Goal: Task Accomplishment & Management: Use online tool/utility

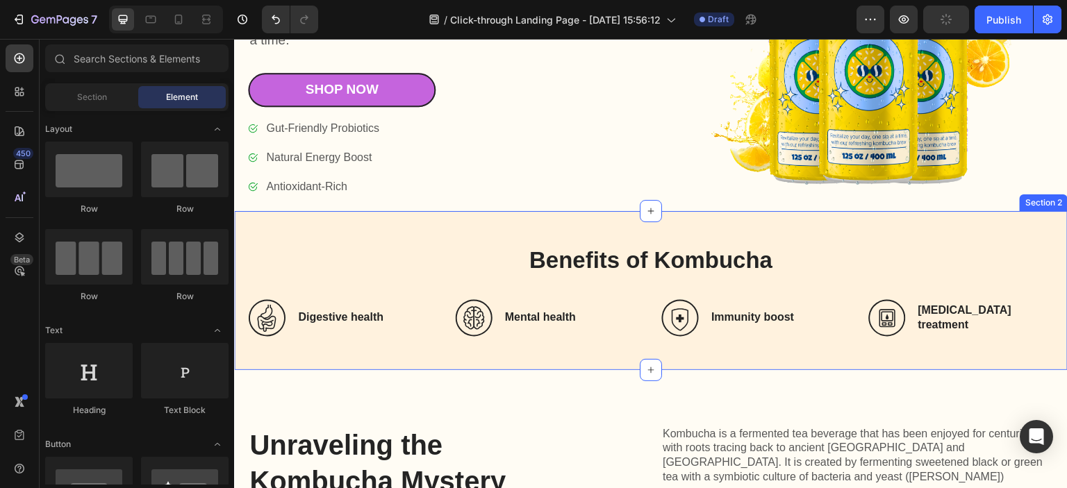
scroll to position [208, 0]
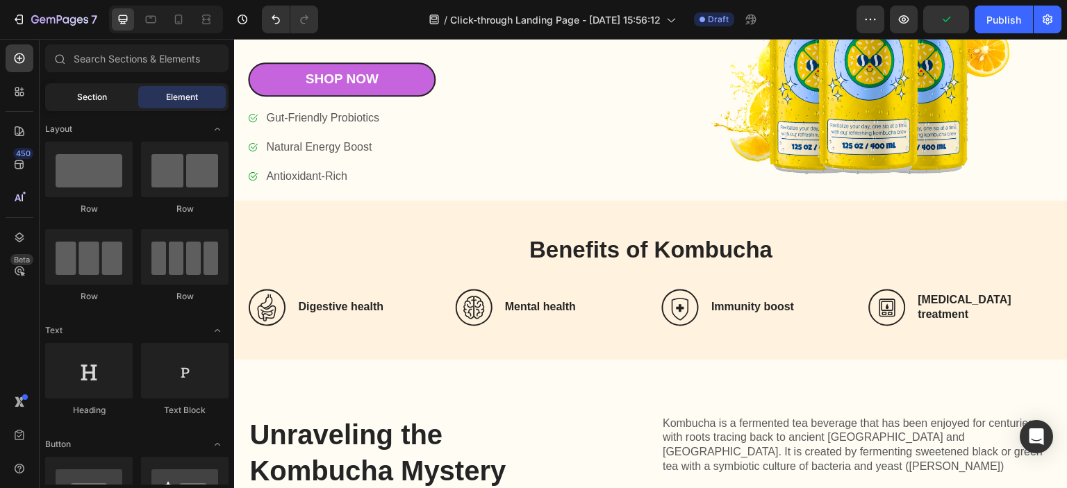
click at [98, 97] on span "Section" at bounding box center [92, 97] width 30 height 13
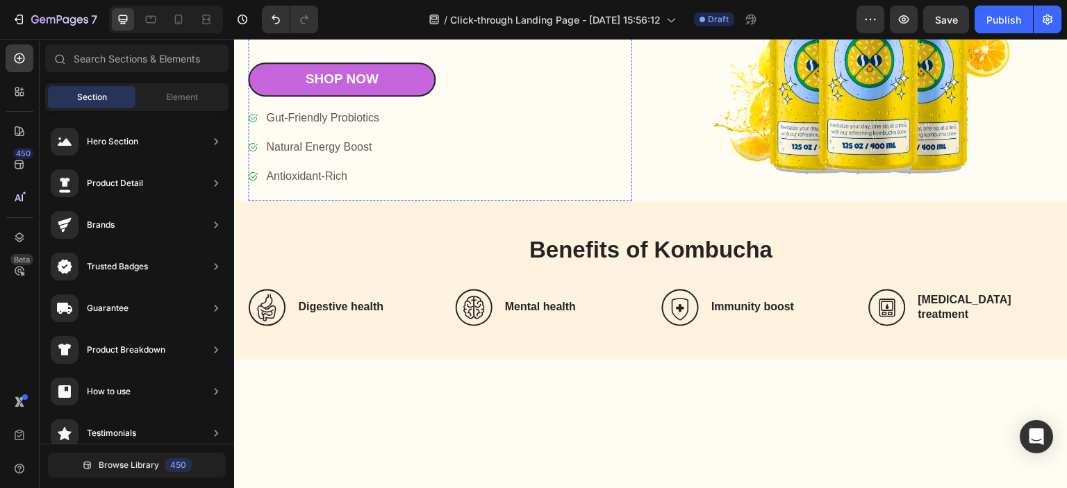
scroll to position [0, 0]
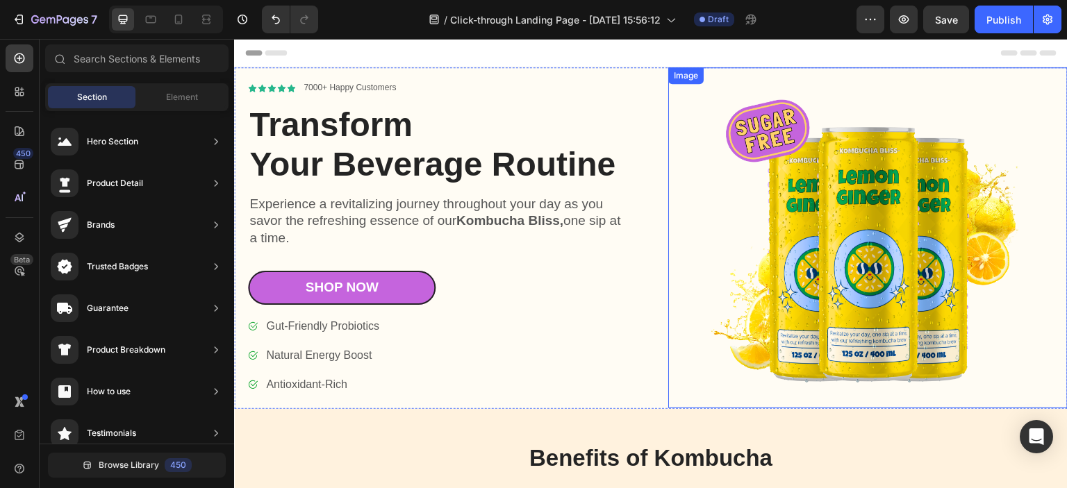
click at [770, 208] on img at bounding box center [867, 237] width 399 height 341
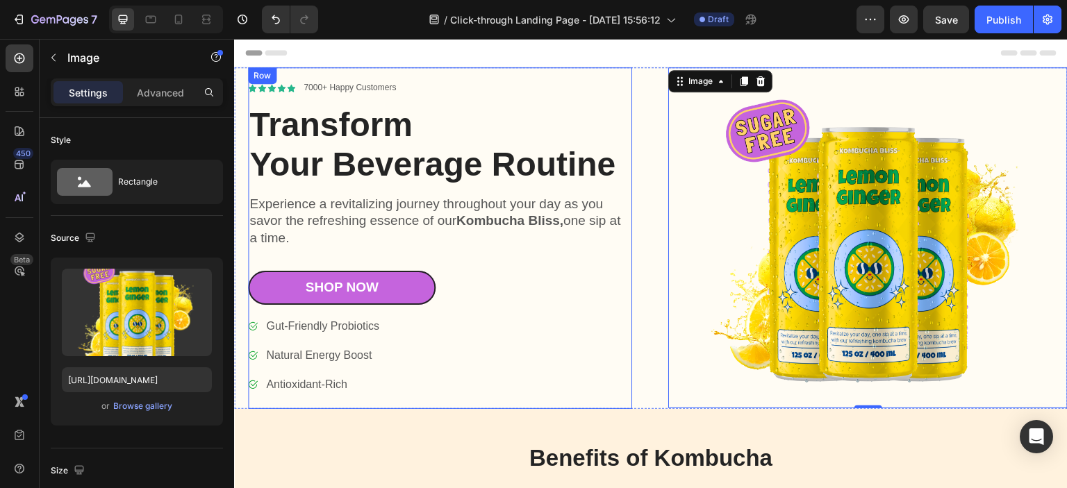
click at [615, 261] on div "Icon Icon Icon Icon Icon Icon List 7000+ Happy Customers Text Block Row Transfo…" at bounding box center [440, 238] width 384 height 314
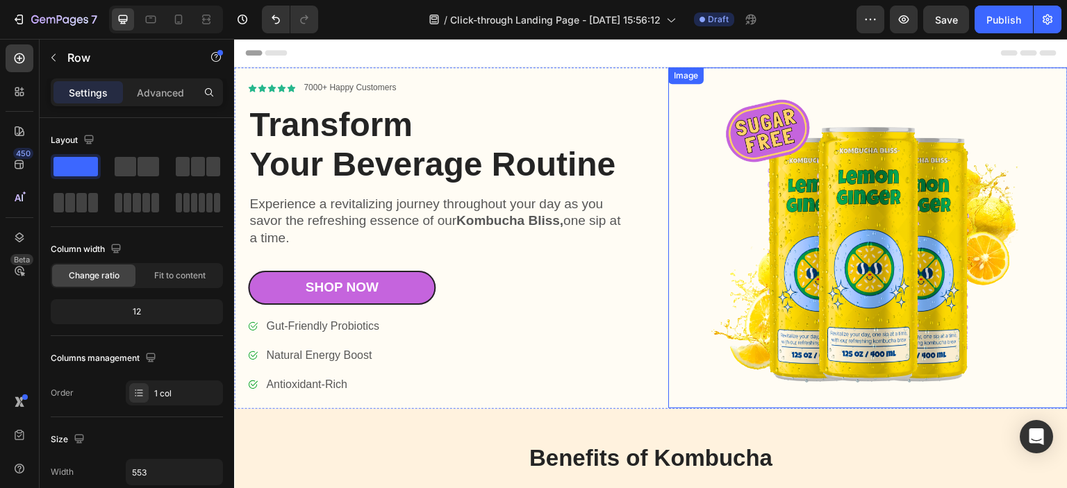
click at [779, 215] on img at bounding box center [867, 237] width 399 height 341
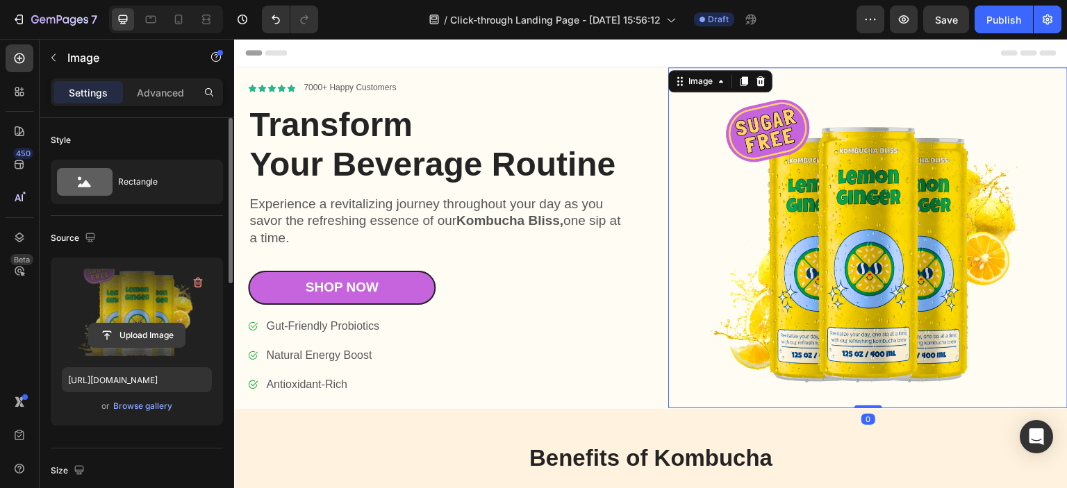
click at [149, 333] on input "file" at bounding box center [137, 336] width 96 height 24
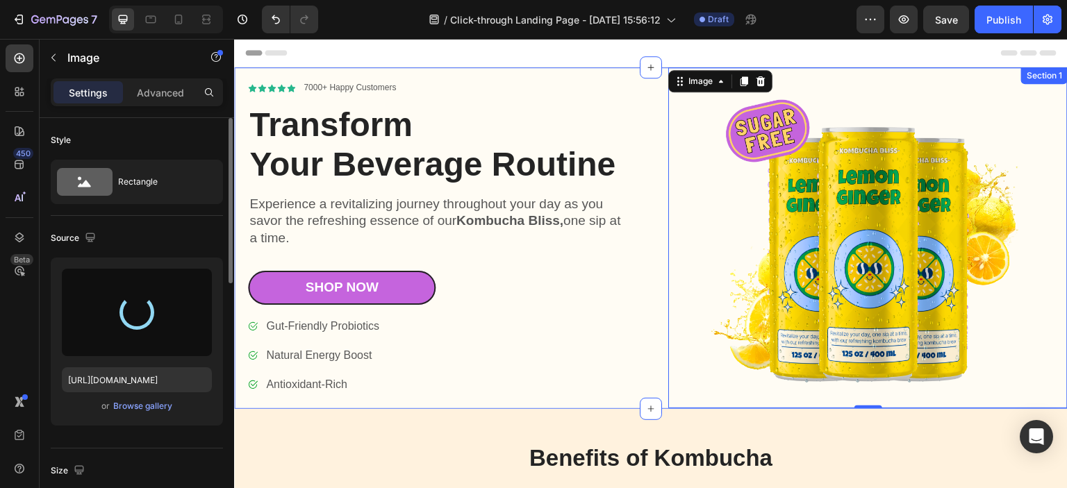
type input "[URL][DOMAIN_NAME]"
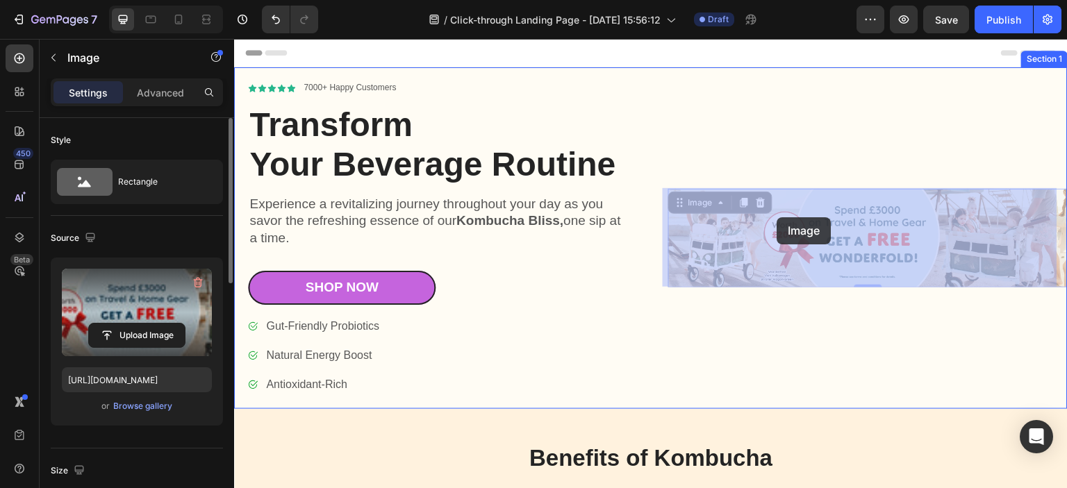
drag, startPoint x: 769, startPoint y: 236, endPoint x: 777, endPoint y: 219, distance: 19.3
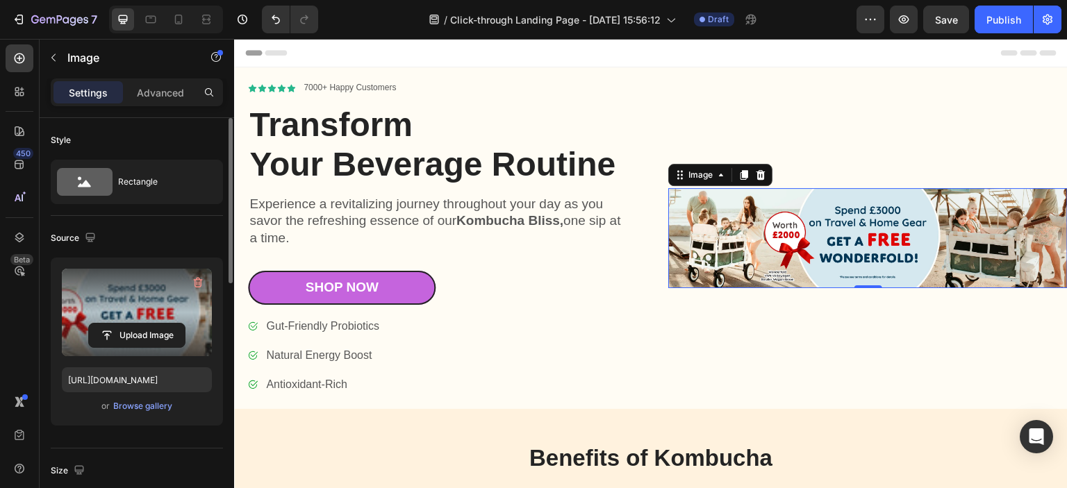
click at [786, 229] on img at bounding box center [867, 238] width 399 height 100
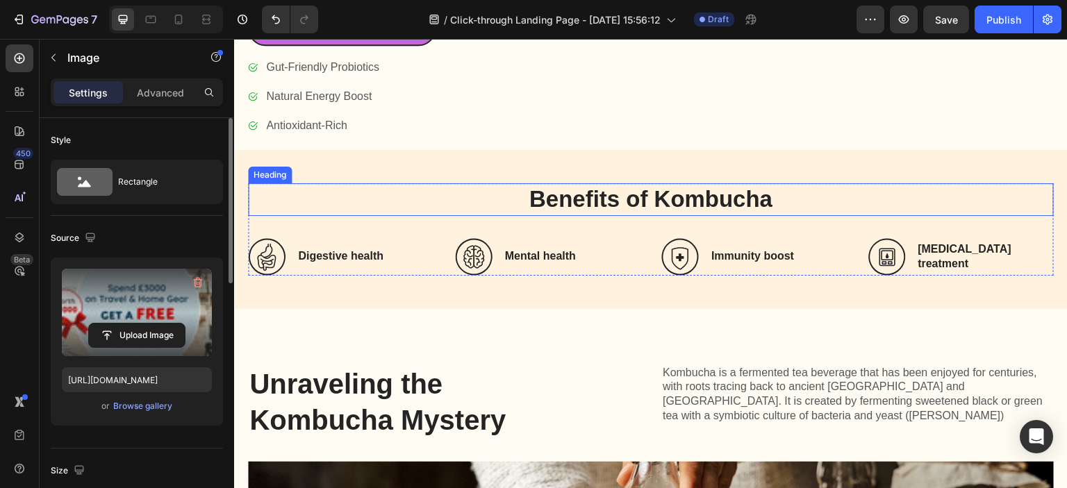
scroll to position [208, 0]
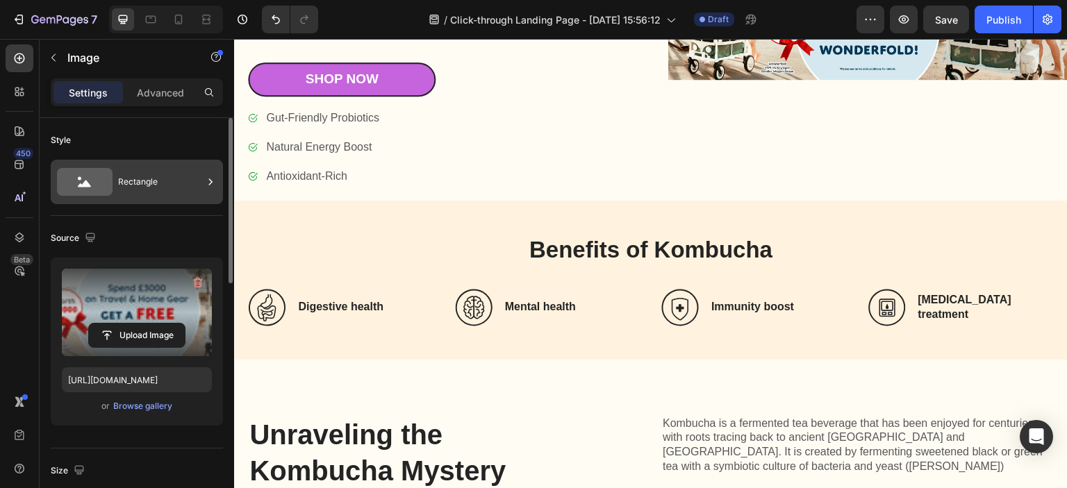
click at [150, 188] on div "Rectangle" at bounding box center [160, 182] width 85 height 32
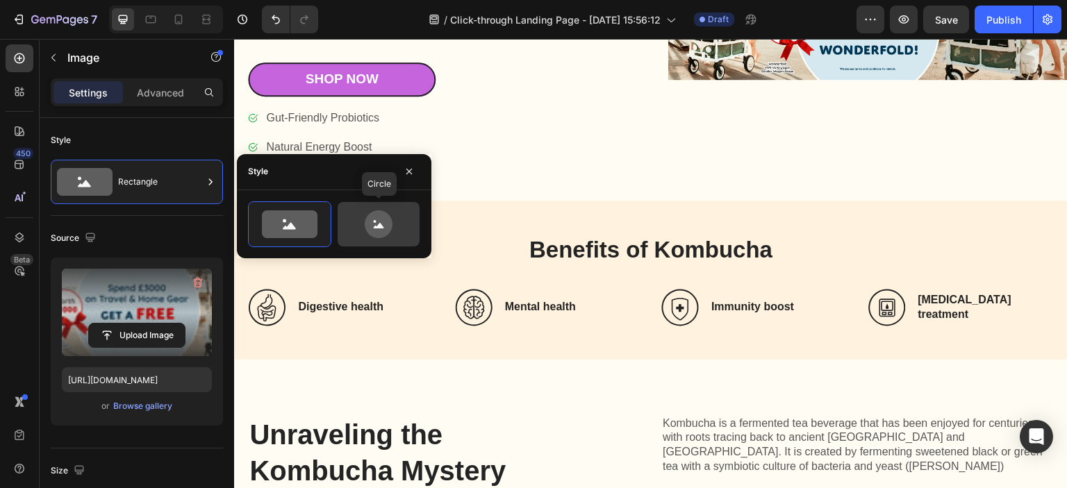
click at [367, 223] on icon at bounding box center [379, 224] width 28 height 28
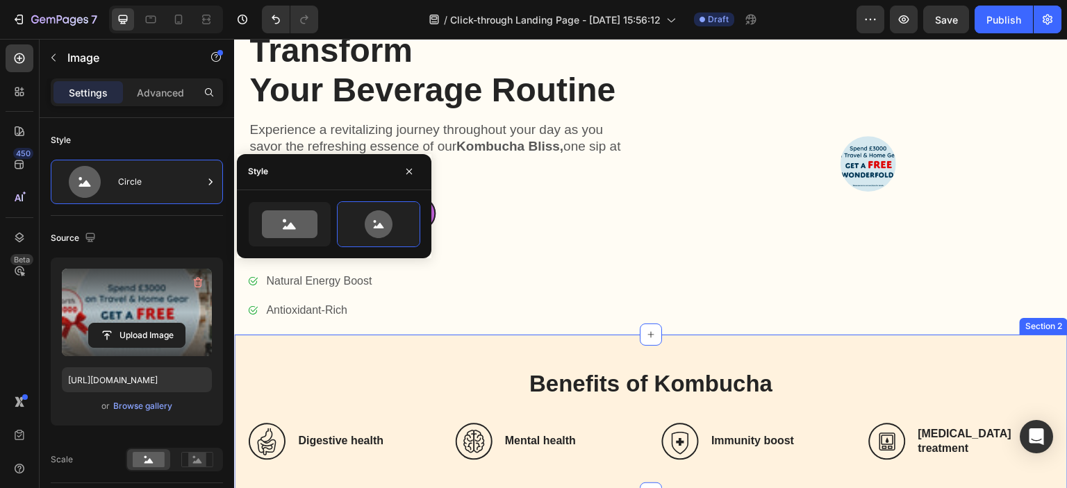
scroll to position [0, 0]
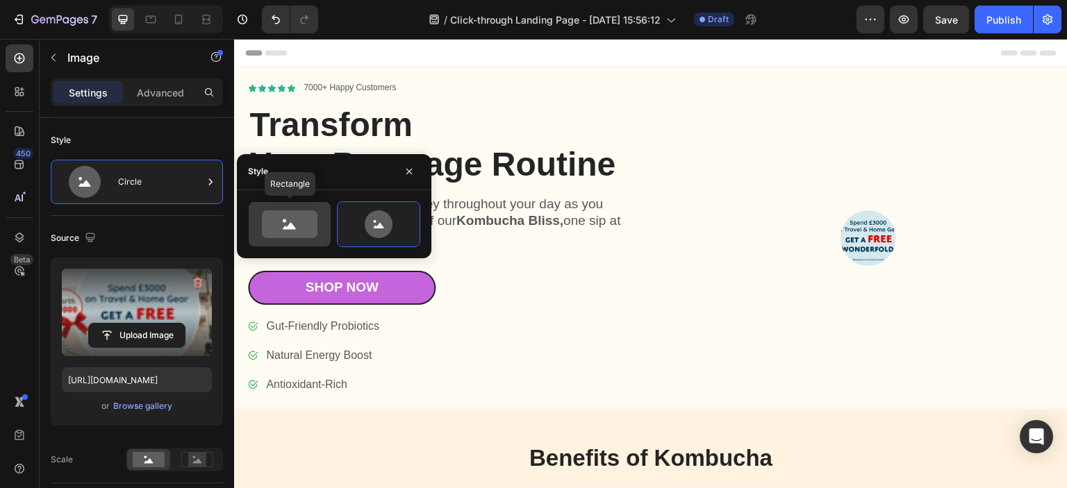
click at [288, 226] on icon at bounding box center [289, 225] width 13 height 7
type input "100"
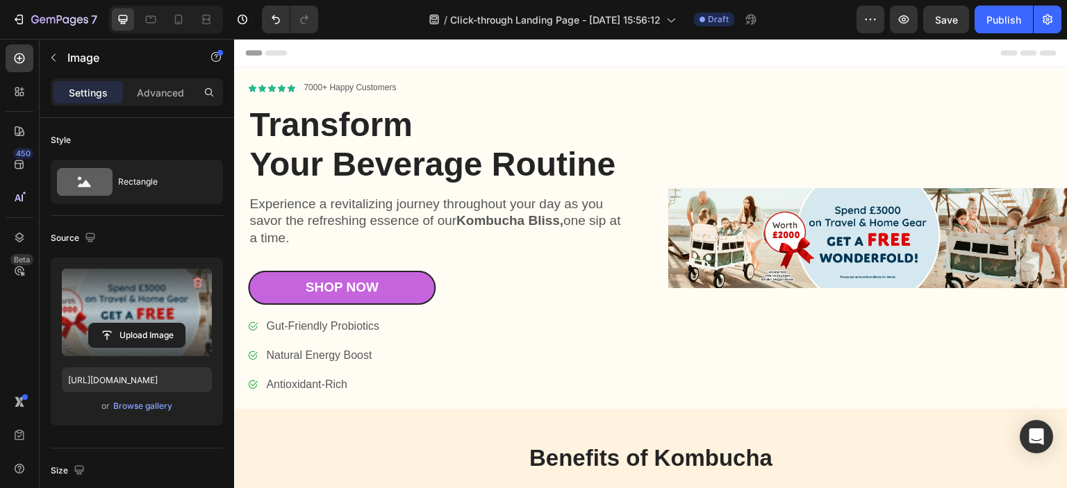
click at [696, 222] on img at bounding box center [867, 238] width 399 height 100
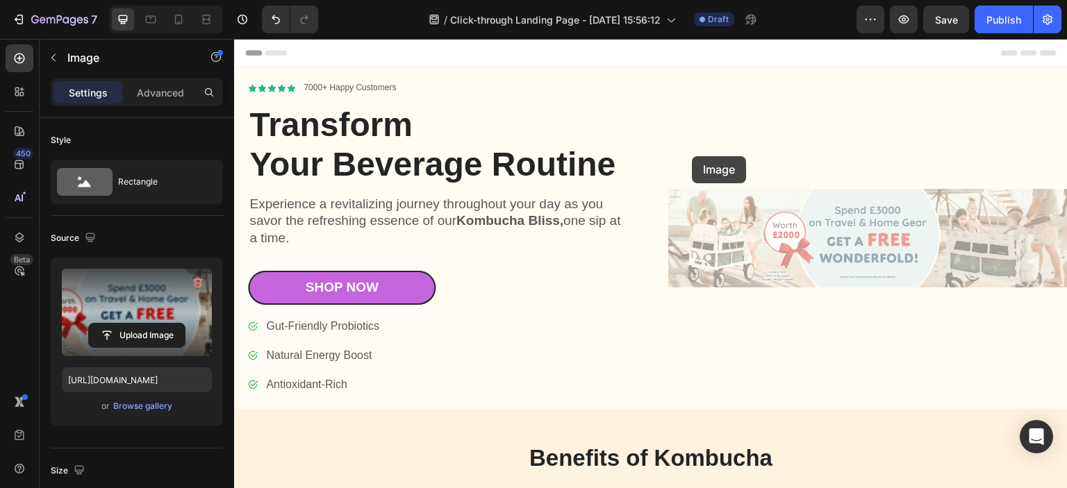
drag, startPoint x: 690, startPoint y: 209, endPoint x: 685, endPoint y: 160, distance: 48.9
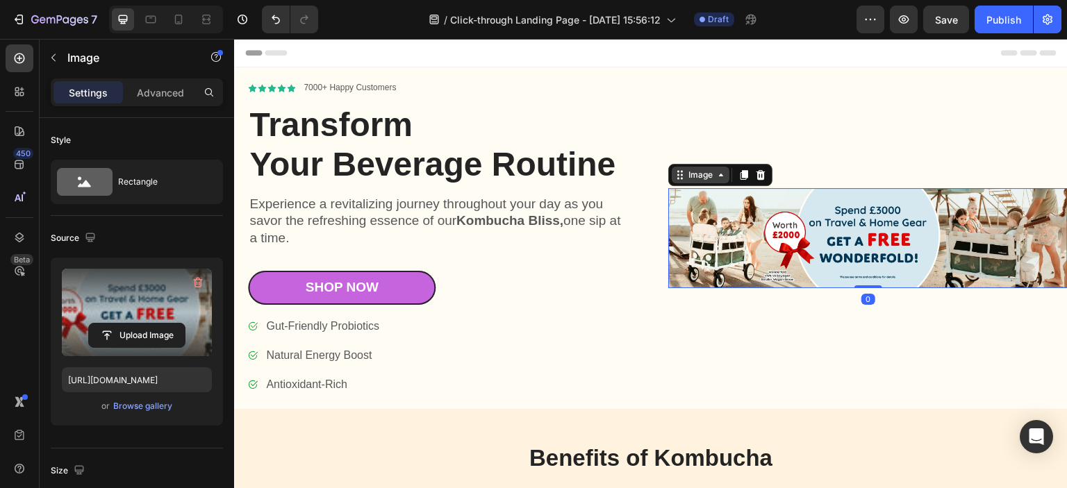
click at [720, 177] on icon at bounding box center [720, 174] width 11 height 11
click at [740, 177] on icon at bounding box center [744, 175] width 8 height 10
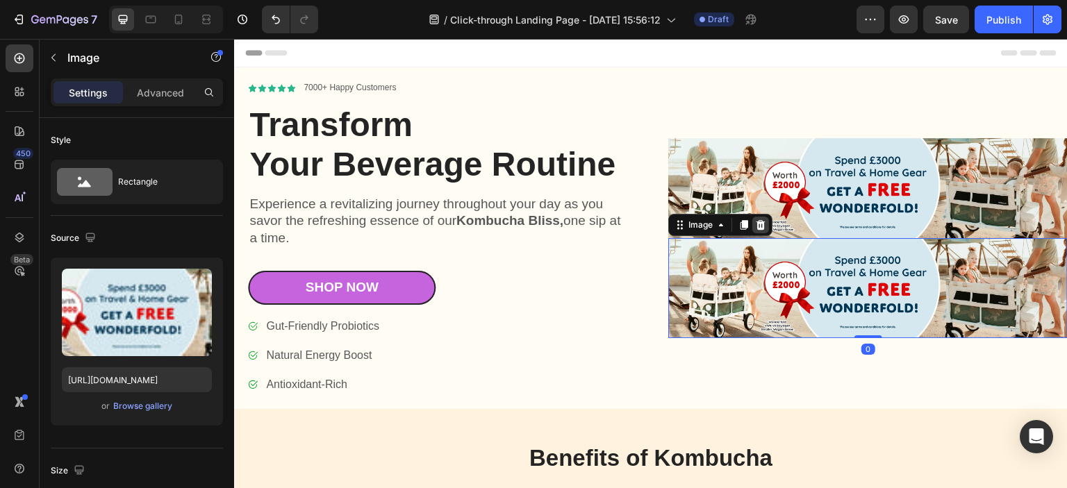
click at [756, 225] on icon at bounding box center [760, 225] width 9 height 10
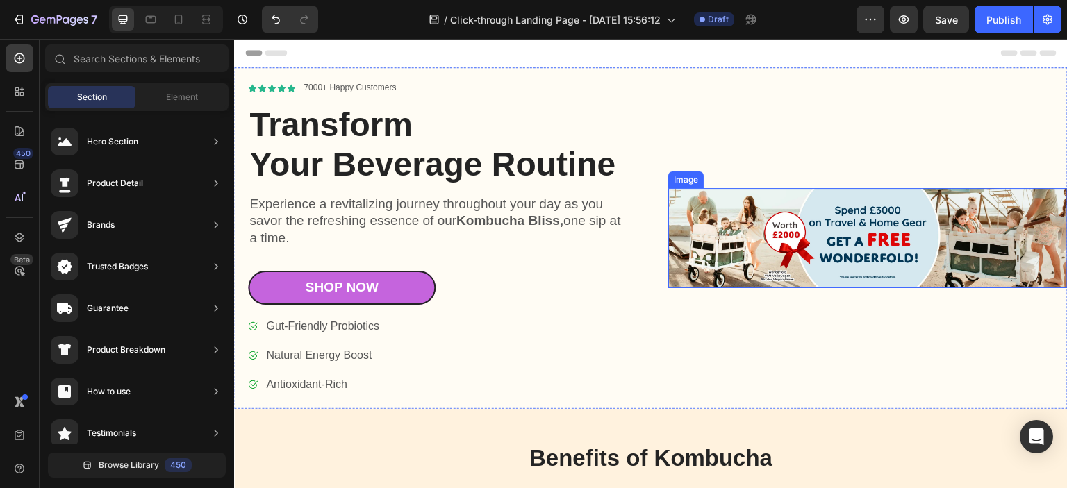
click at [759, 197] on img at bounding box center [867, 238] width 399 height 100
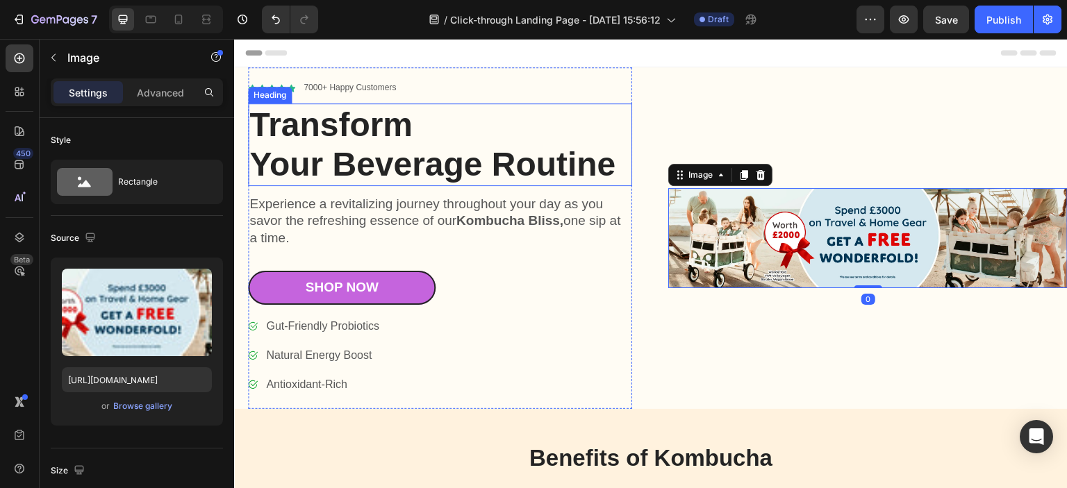
click at [459, 152] on h1 "Transform Your Beverage Routine" at bounding box center [440, 145] width 384 height 83
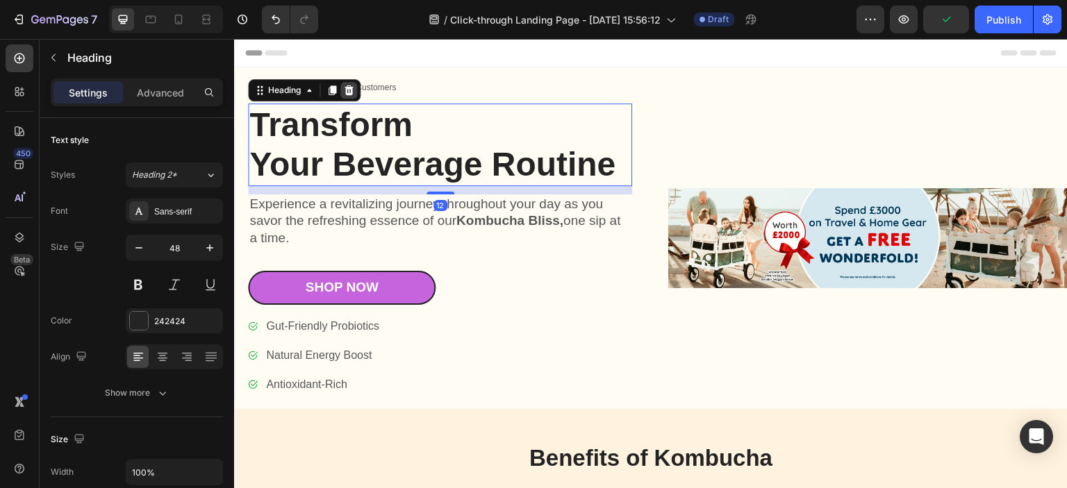
click at [355, 87] on div at bounding box center [348, 90] width 17 height 17
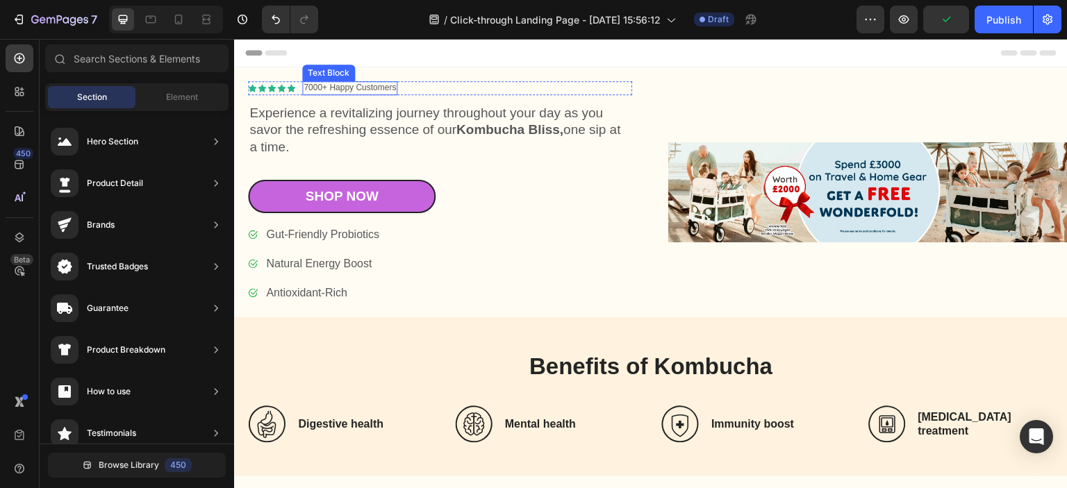
click at [389, 88] on p "7000+ Happy Customers" at bounding box center [350, 88] width 92 height 11
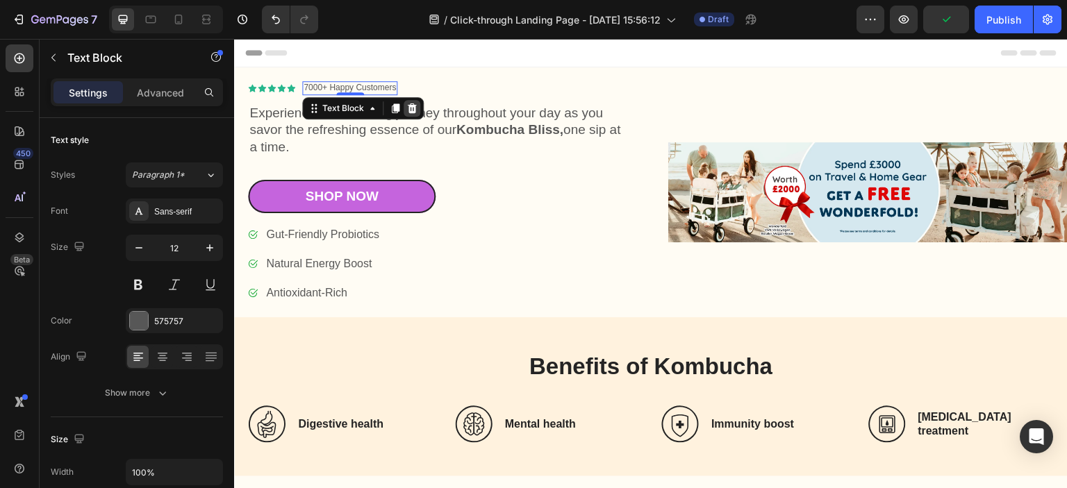
click at [406, 104] on icon at bounding box center [411, 108] width 11 height 11
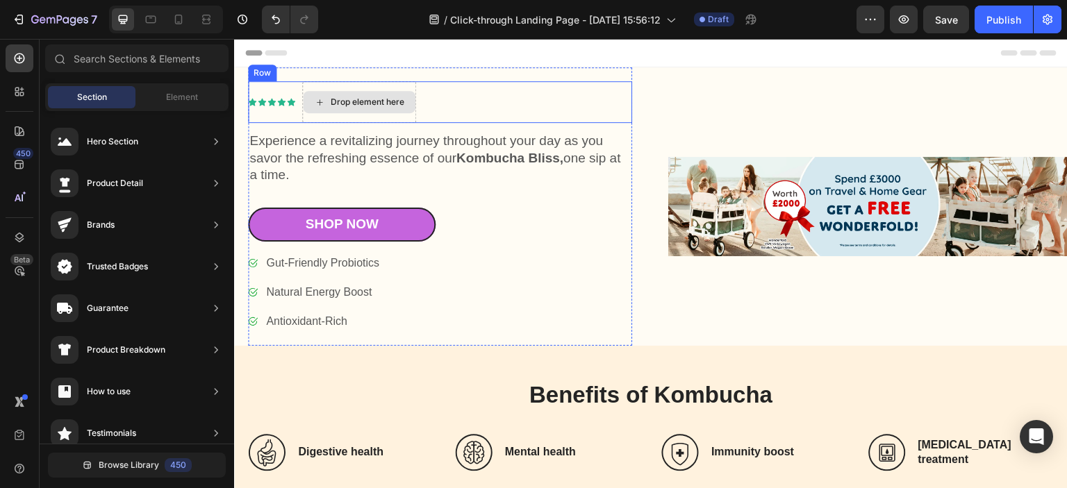
click at [392, 107] on div "Drop element here" at bounding box center [368, 102] width 74 height 11
drag, startPoint x: 495, startPoint y: 108, endPoint x: 406, endPoint y: 109, distance: 88.2
click at [490, 108] on div "Icon Icon Icon Icon Icon Icon List Drop element here Row" at bounding box center [440, 102] width 384 height 42
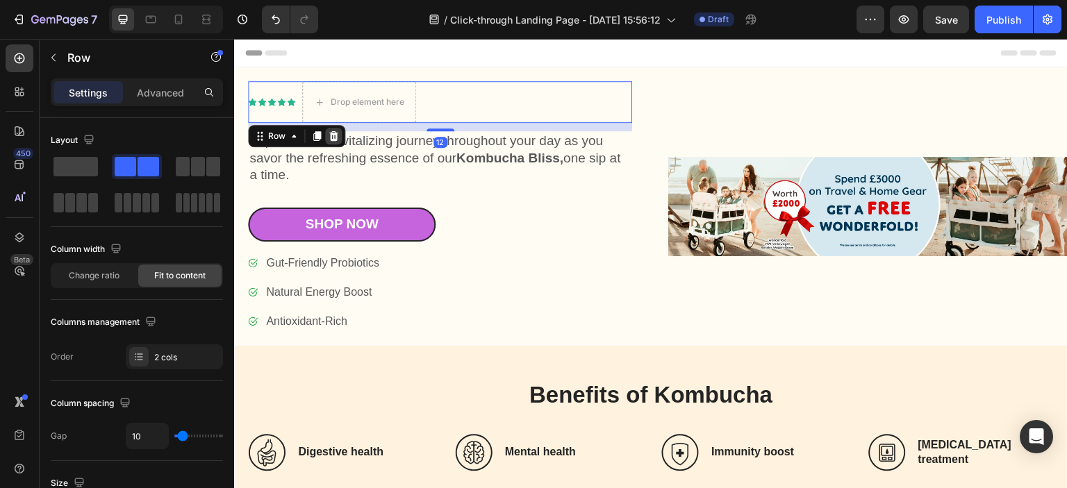
click at [338, 131] on icon at bounding box center [333, 136] width 11 height 11
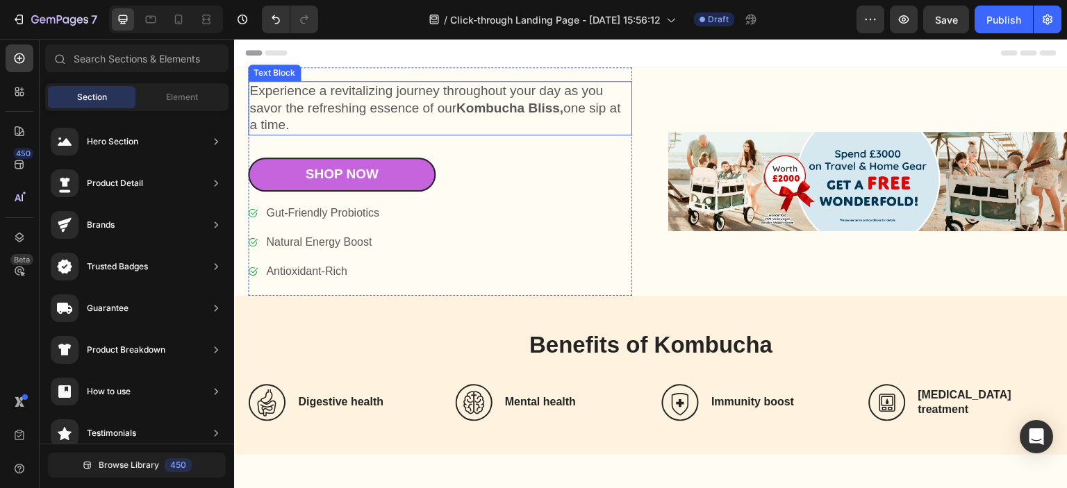
click at [320, 131] on p "Experience a revitalizing journey throughout your day as you savor the refreshi…" at bounding box center [439, 108] width 381 height 51
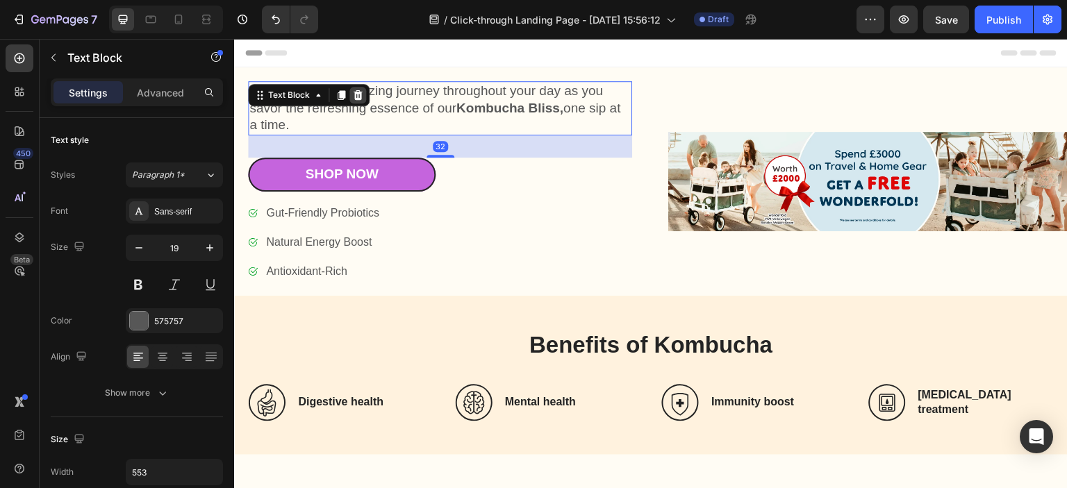
click at [359, 99] on icon at bounding box center [358, 95] width 9 height 10
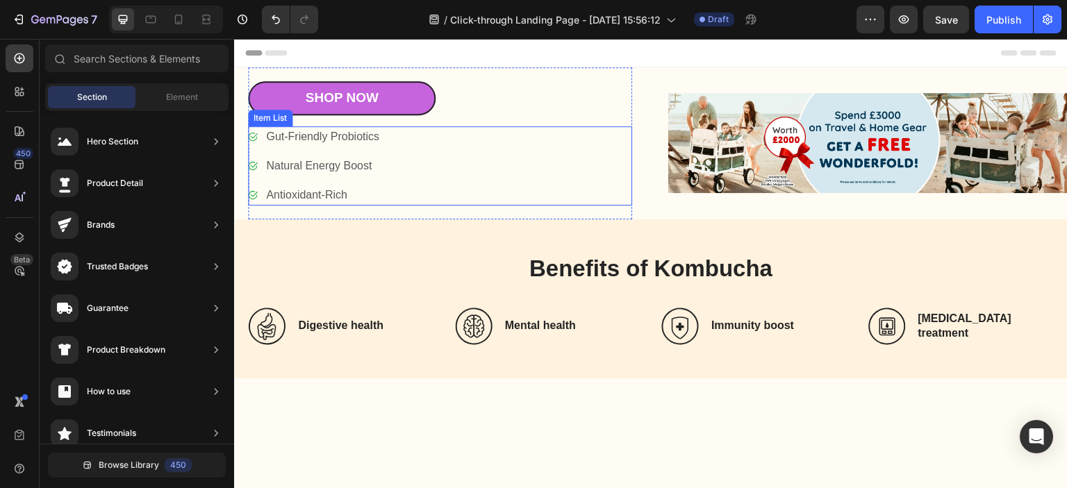
click at [409, 138] on div "Gut-Friendly Probiotics Natural Energy Boost Antioxidant-Rich" at bounding box center [440, 165] width 384 height 79
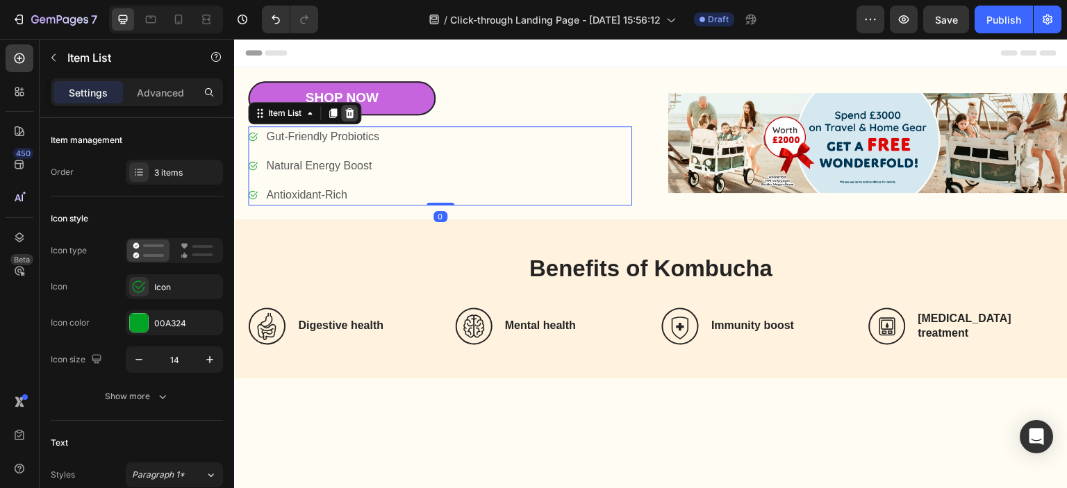
click at [353, 113] on icon at bounding box center [349, 113] width 11 height 11
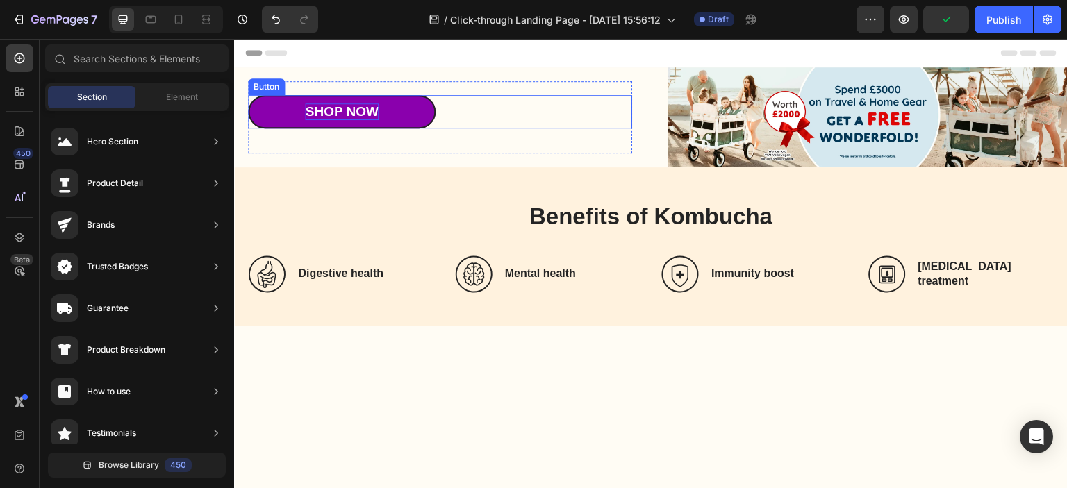
click at [336, 106] on div "Shop Now" at bounding box center [341, 112] width 73 height 17
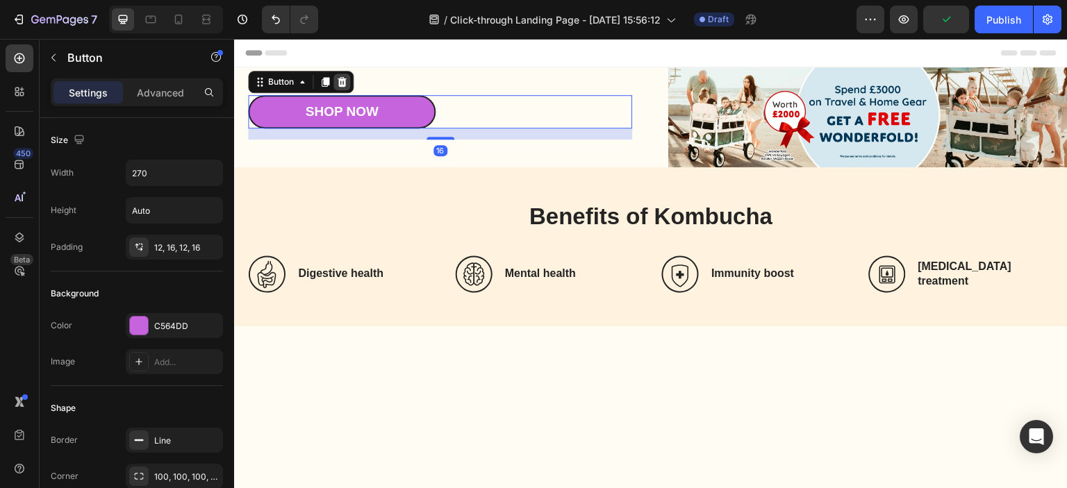
click at [346, 79] on icon at bounding box center [341, 81] width 11 height 11
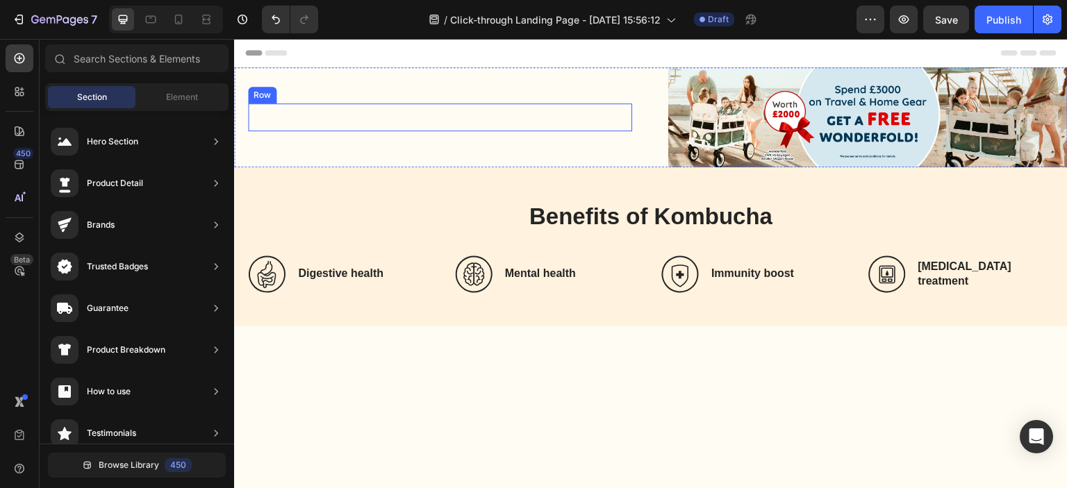
click at [406, 118] on div "Shop Now Button Row" at bounding box center [440, 118] width 384 height 28
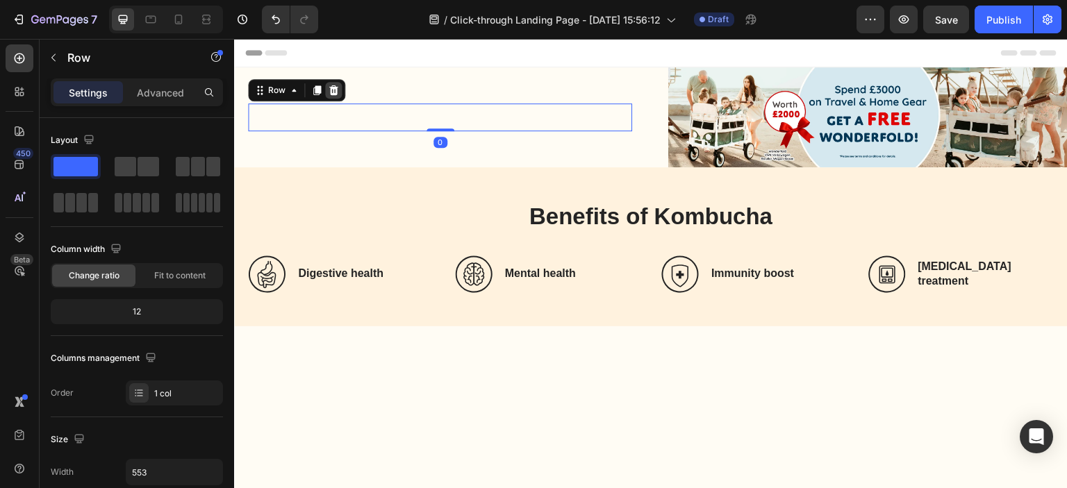
click at [338, 92] on div at bounding box center [333, 90] width 17 height 17
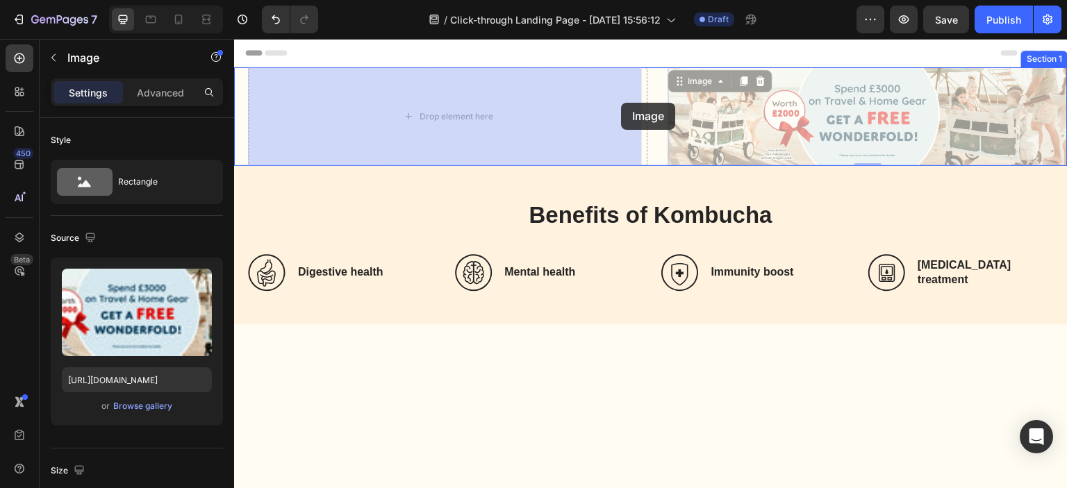
drag, startPoint x: 709, startPoint y: 101, endPoint x: 613, endPoint y: 104, distance: 95.2
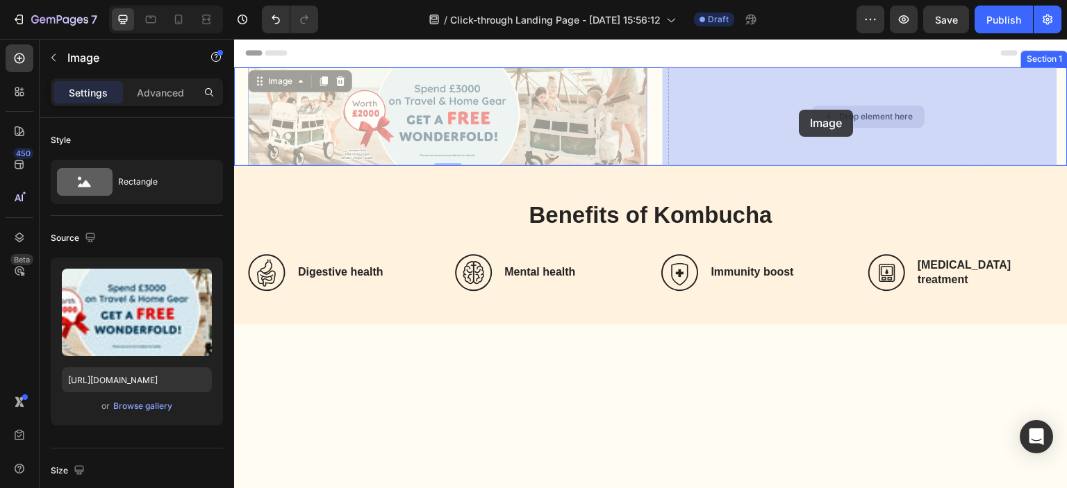
drag, startPoint x: 599, startPoint y: 107, endPoint x: 800, endPoint y: 110, distance: 200.8
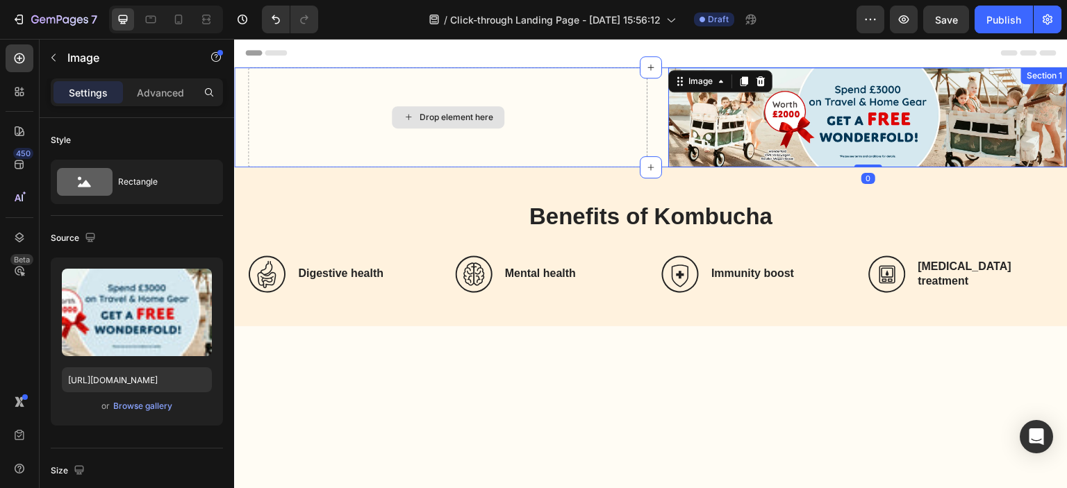
click at [624, 110] on div "Drop element here" at bounding box center [447, 117] width 399 height 100
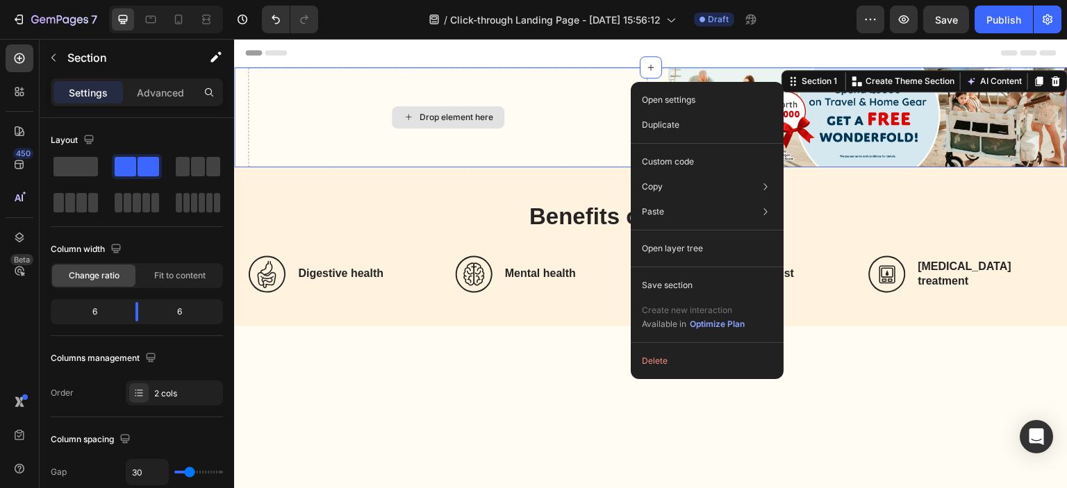
click at [596, 113] on div "Drop element here" at bounding box center [447, 117] width 399 height 100
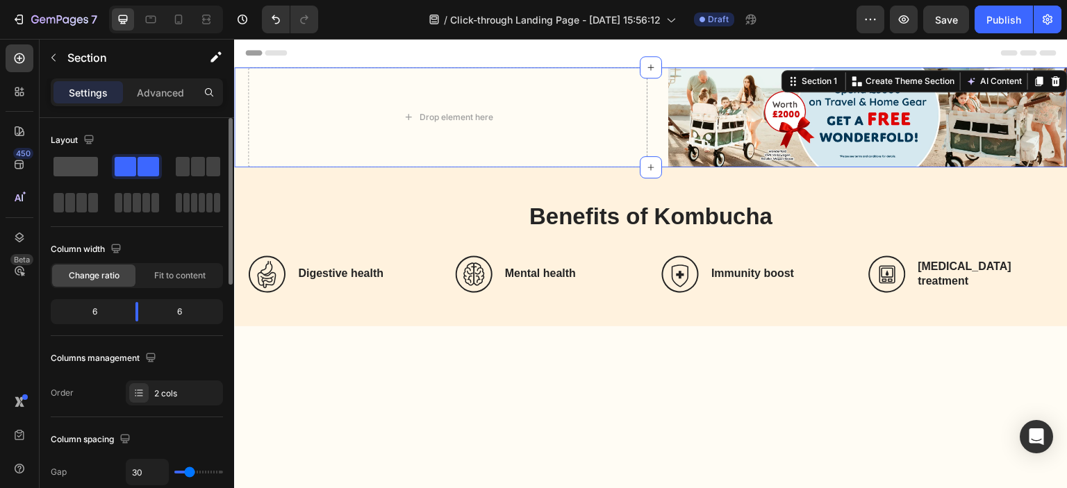
click at [97, 159] on span at bounding box center [75, 166] width 44 height 19
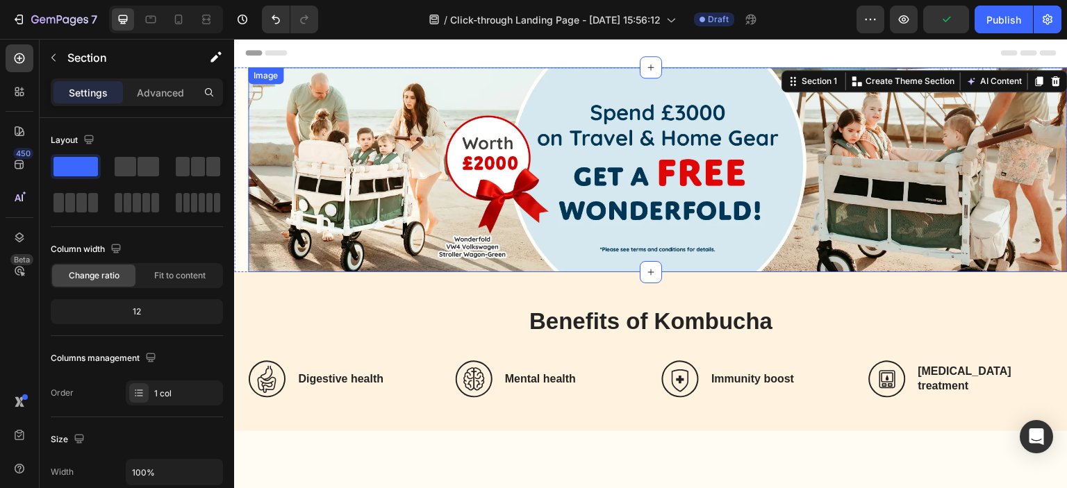
click at [568, 162] on img at bounding box center [658, 169] width 820 height 205
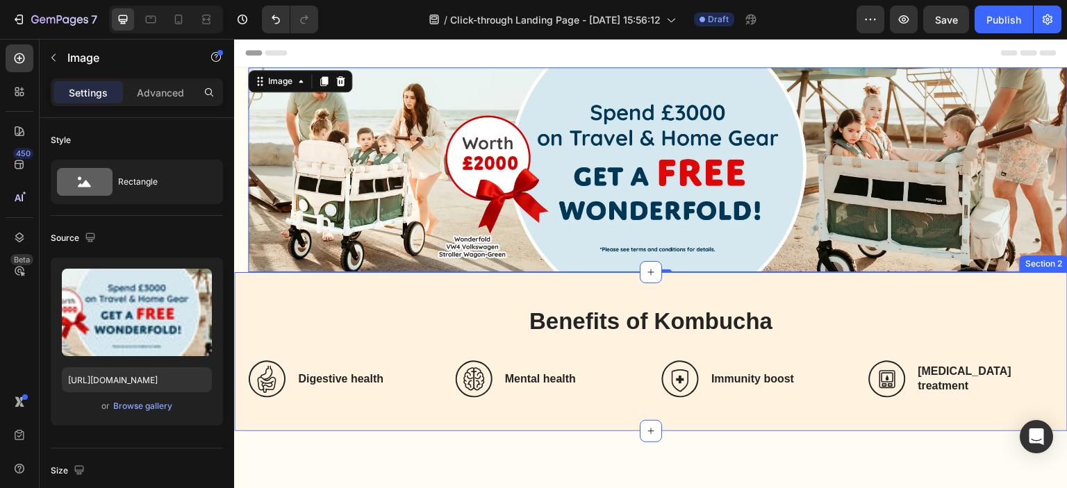
click at [350, 292] on div "Benefits of Kombucha Heading Icon Digestive health Heading Row Icon Mental heal…" at bounding box center [651, 351] width 834 height 159
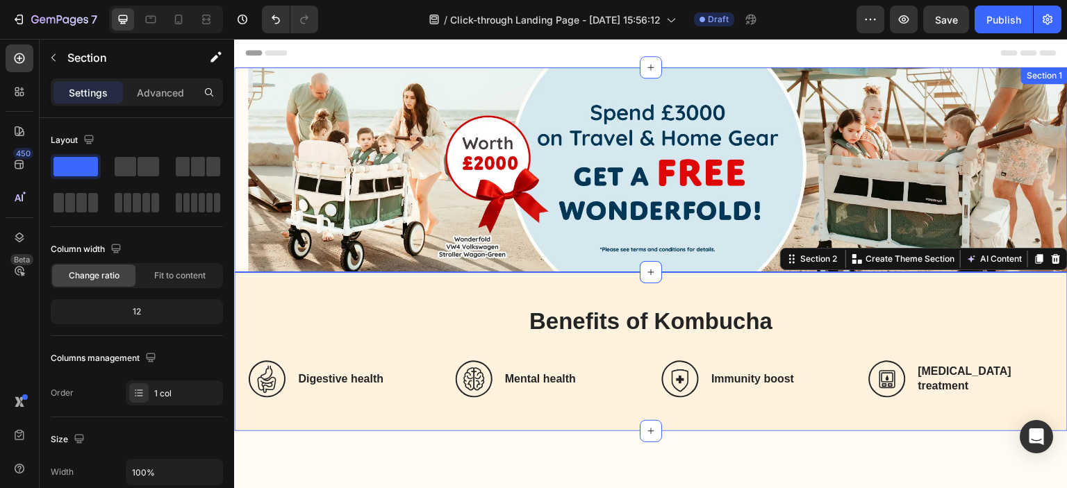
click at [241, 152] on div "Image Section 1" at bounding box center [651, 169] width 834 height 205
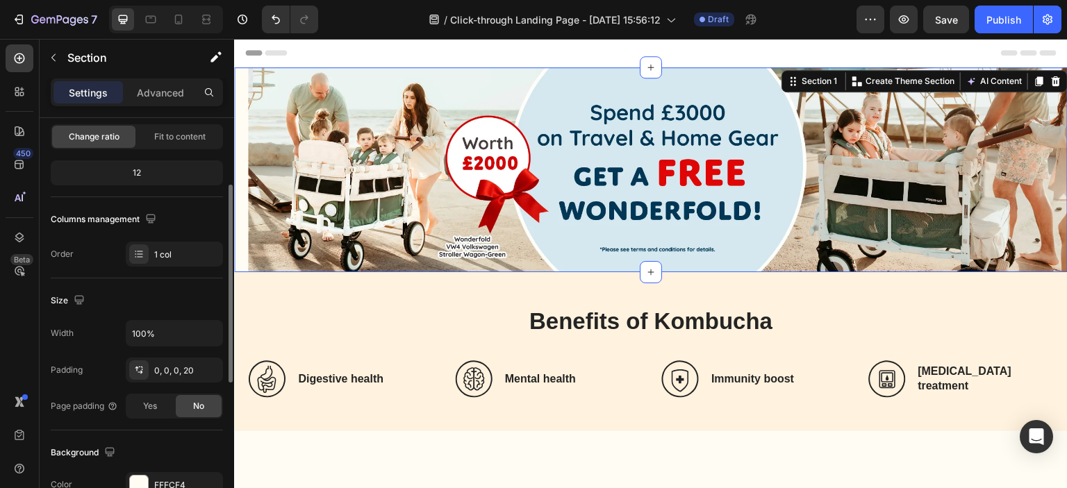
scroll to position [347, 0]
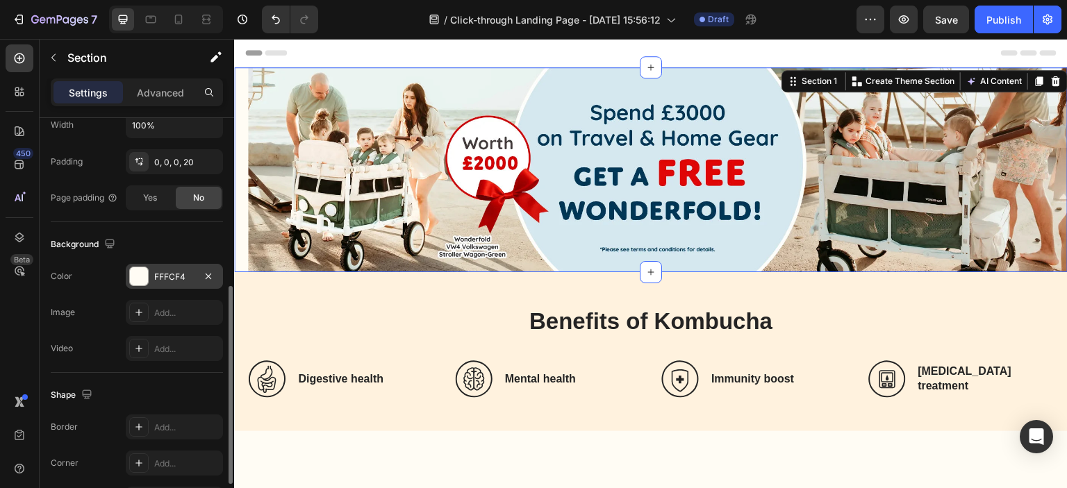
click at [188, 274] on div "FFFCF4" at bounding box center [174, 277] width 40 height 13
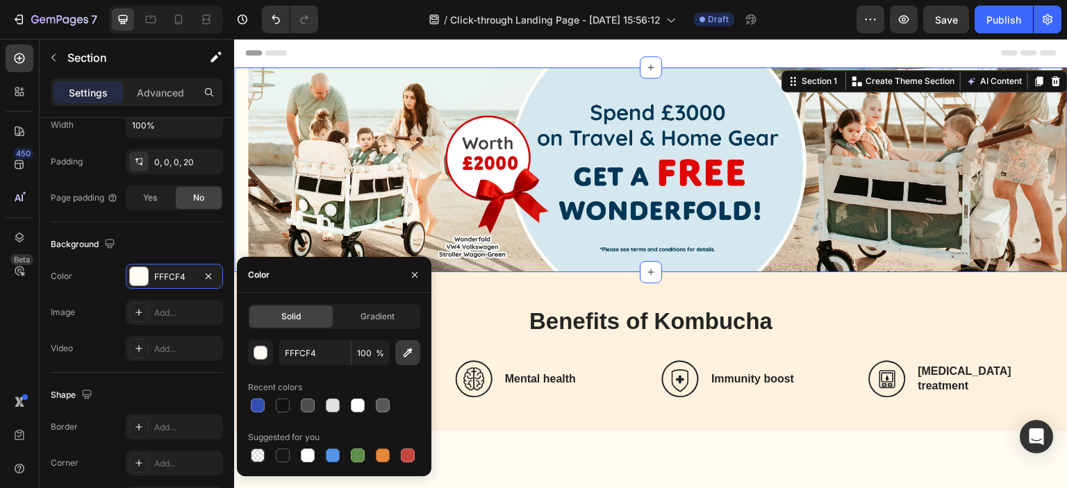
click at [406, 351] on icon "button" at bounding box center [408, 353] width 14 height 14
type input "FFFFFF"
drag, startPoint x: 411, startPoint y: 270, endPoint x: 165, endPoint y: 231, distance: 249.0
click at [411, 270] on icon "button" at bounding box center [414, 275] width 11 height 11
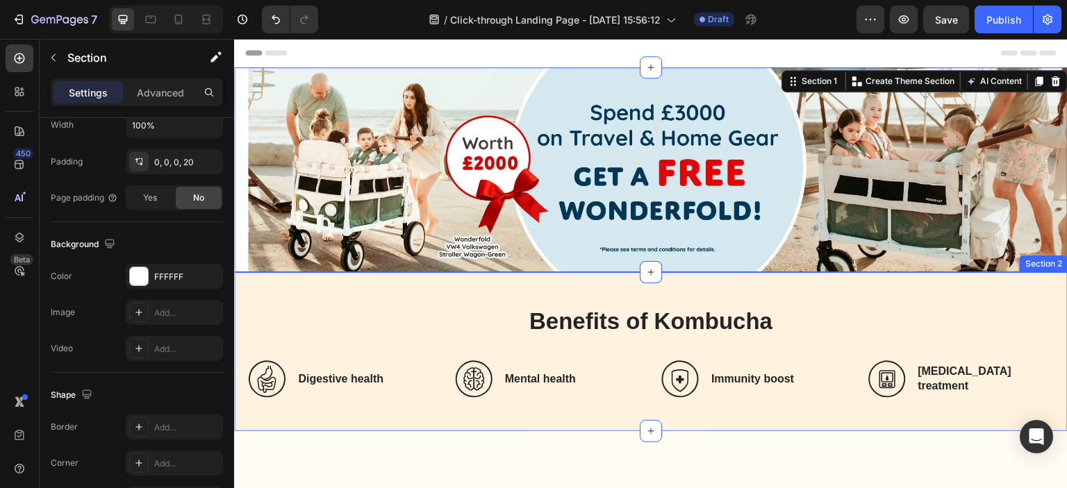
click at [285, 295] on div "Benefits of Kombucha Heading Icon Digestive health Heading Row Icon Mental heal…" at bounding box center [651, 351] width 834 height 159
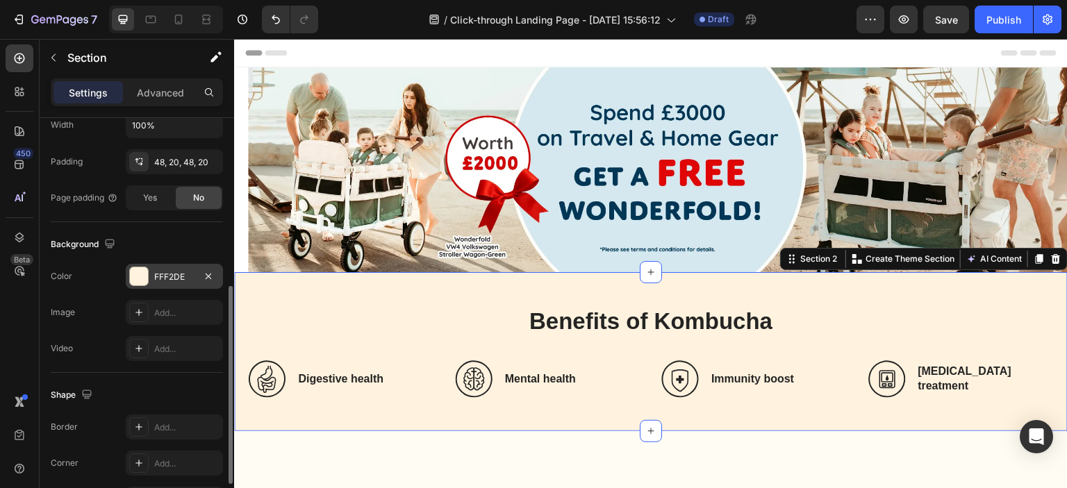
click at [165, 274] on div "FFF2DE" at bounding box center [174, 277] width 40 height 13
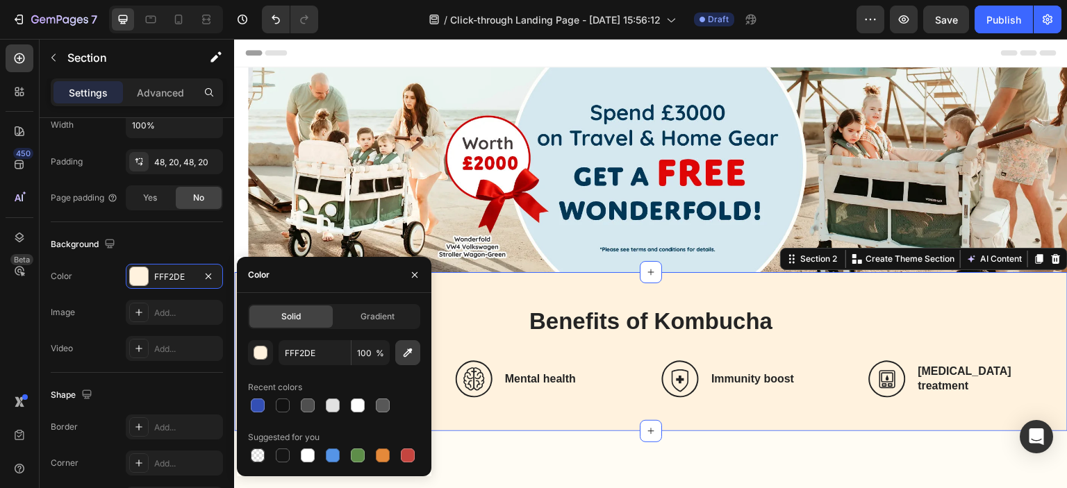
click at [407, 351] on icon "button" at bounding box center [408, 353] width 14 height 14
type input "FFFFFF"
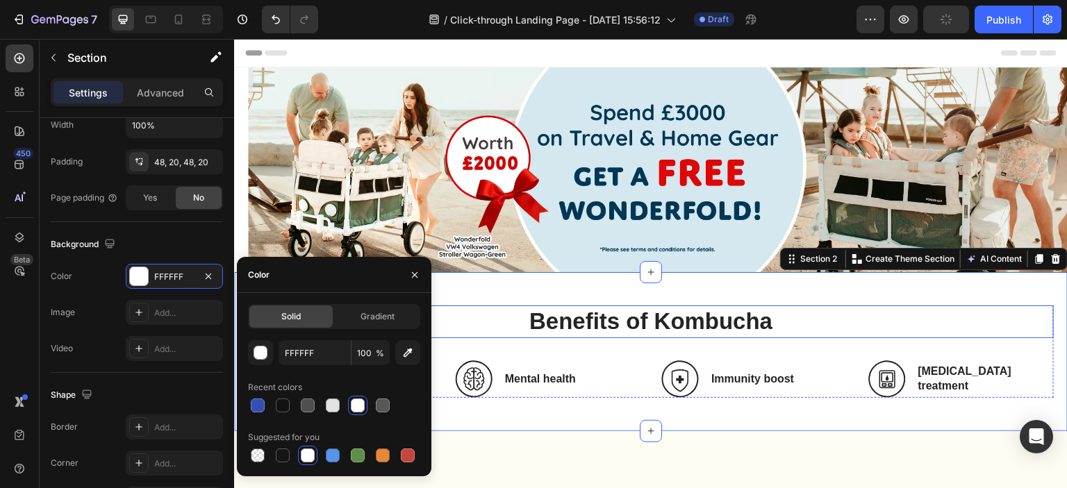
click at [500, 320] on h2 "Benefits of Kombucha" at bounding box center [651, 322] width 806 height 33
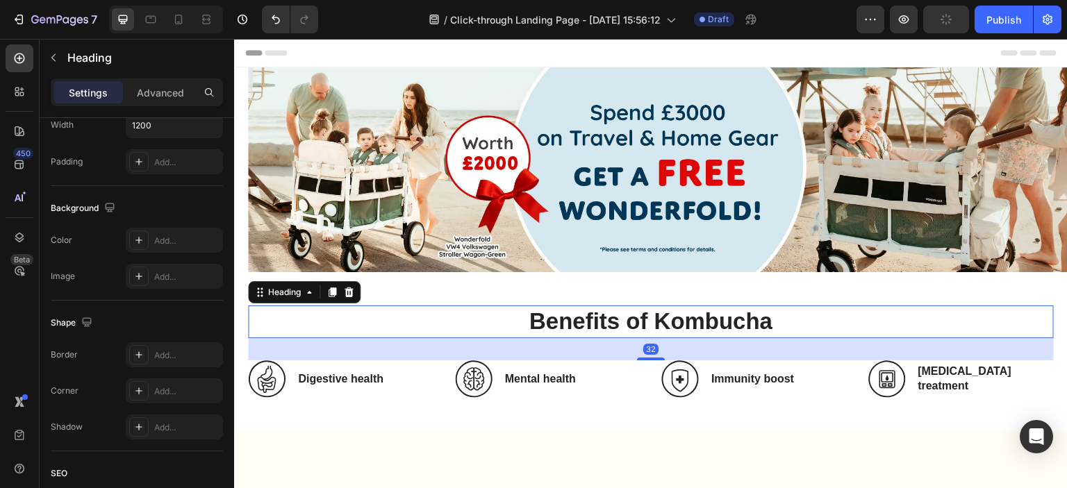
scroll to position [0, 0]
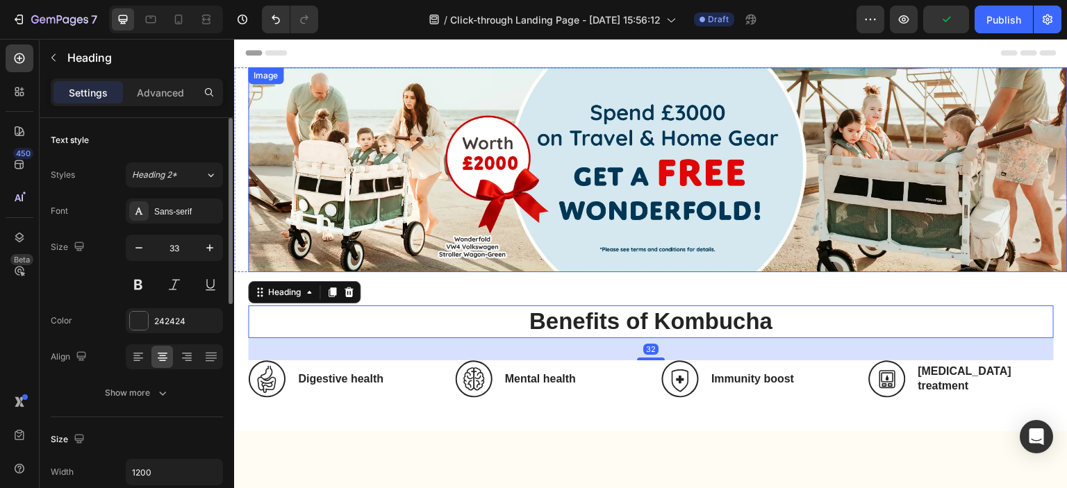
click at [497, 265] on img at bounding box center [658, 169] width 820 height 205
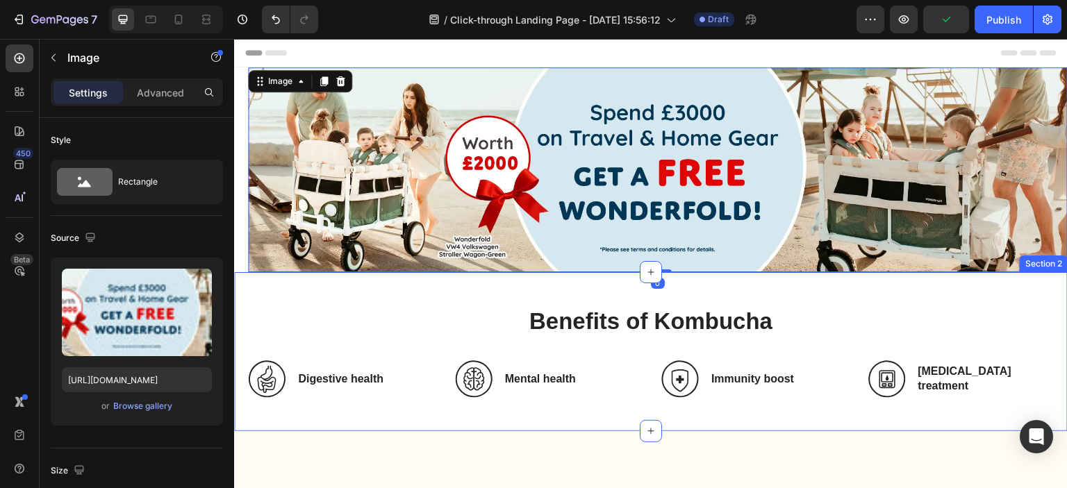
click at [533, 300] on div "Benefits of Kombucha Heading Icon Digestive health Heading Row Icon Mental heal…" at bounding box center [651, 351] width 834 height 159
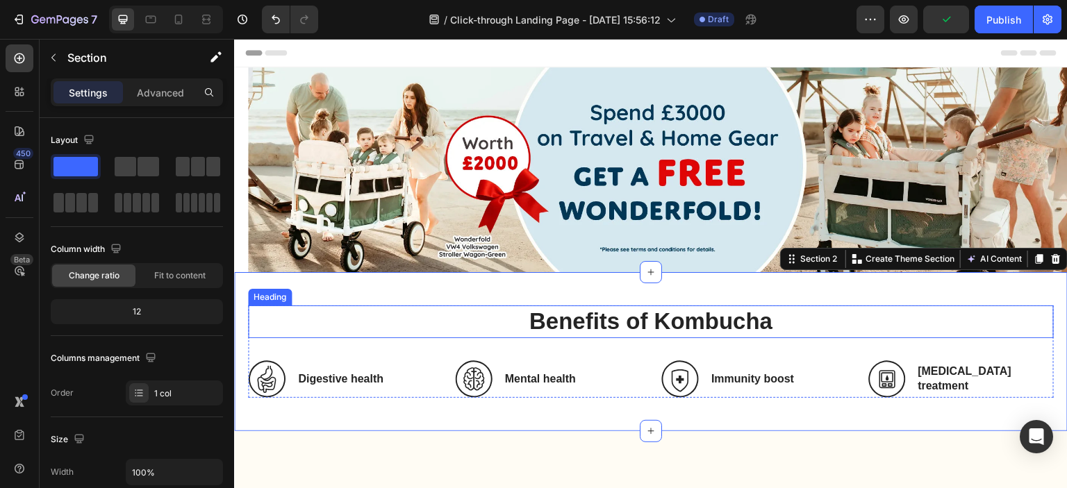
click at [531, 320] on h2 "Benefits of Kombucha" at bounding box center [651, 322] width 806 height 33
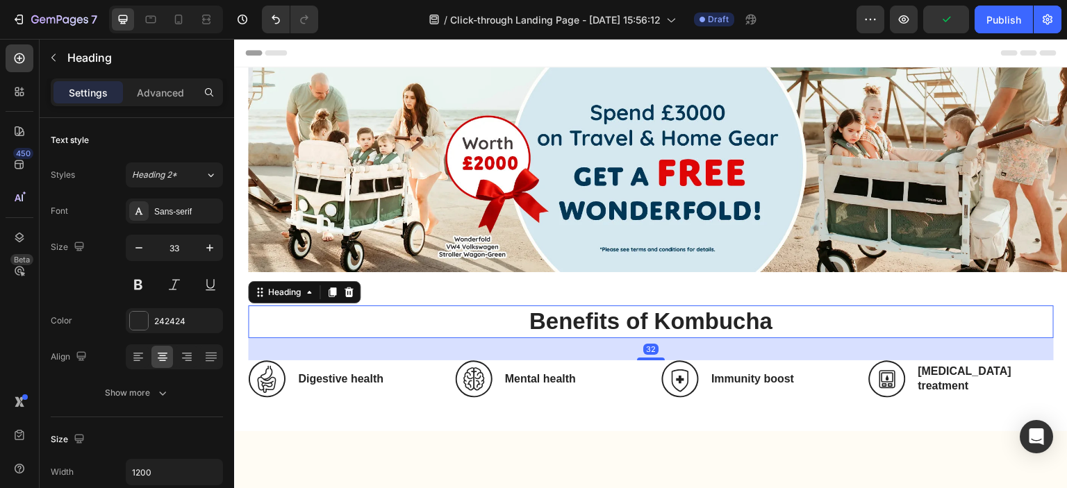
click at [543, 320] on h2 "Benefits of Kombucha" at bounding box center [651, 322] width 806 height 33
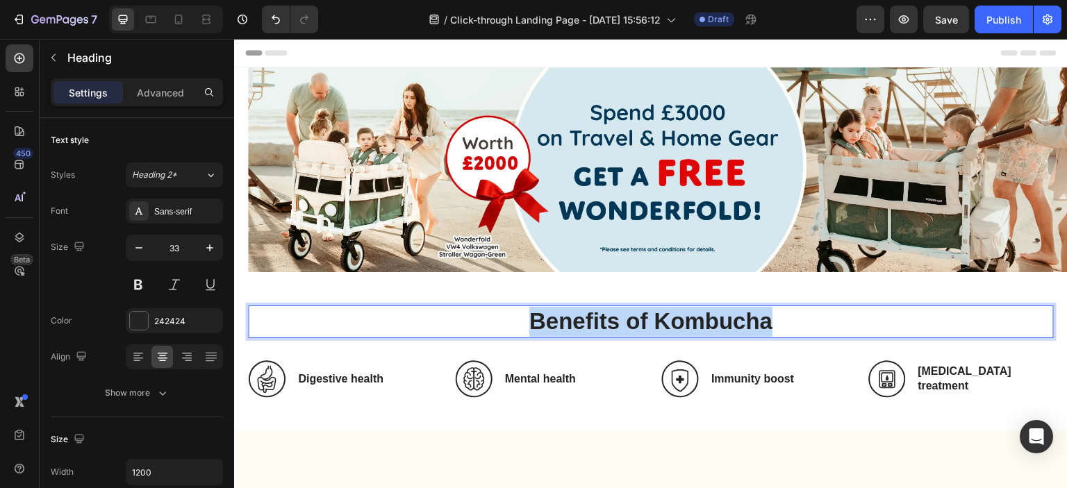
click at [543, 320] on p "Benefits of Kombucha" at bounding box center [650, 322] width 803 height 30
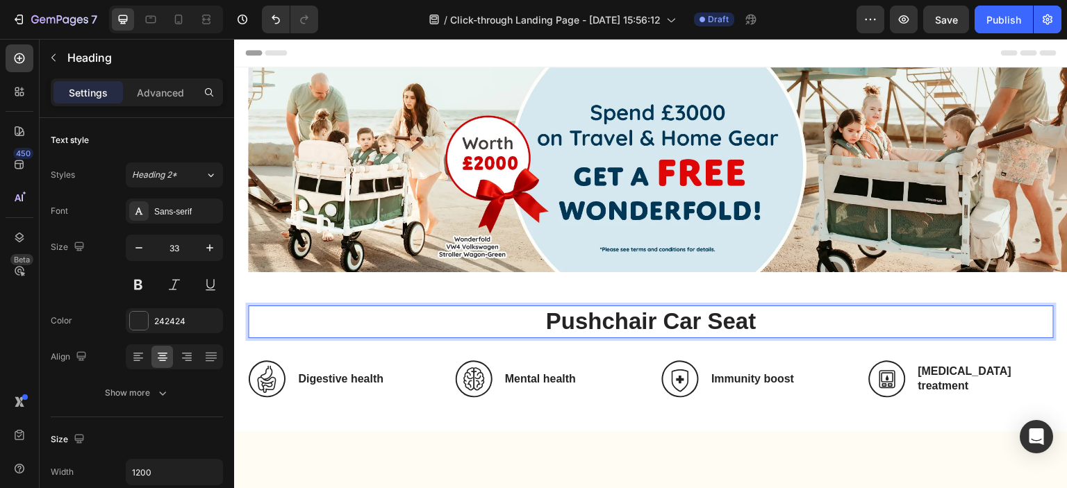
click at [658, 315] on p "Pushchair Car Seat" at bounding box center [650, 322] width 803 height 30
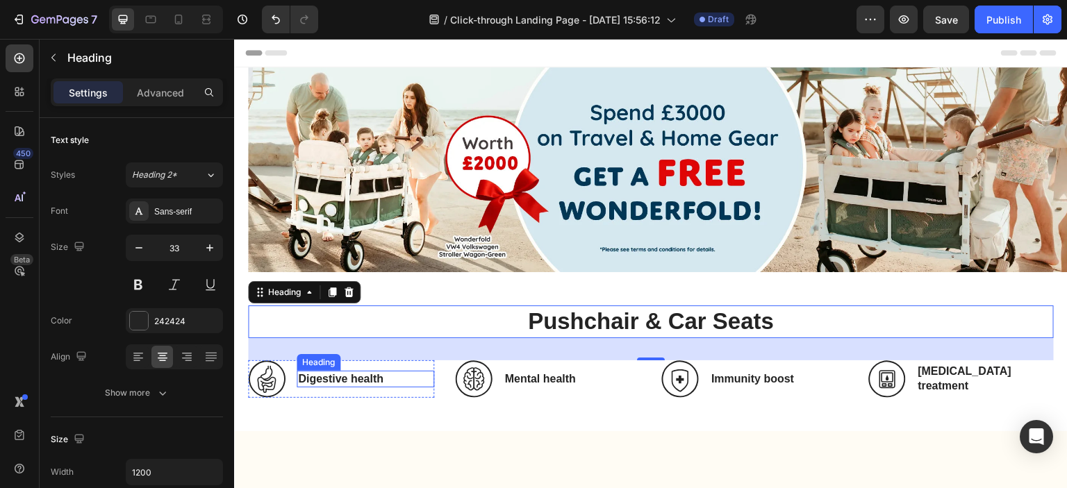
click at [336, 382] on h3 "Digestive health" at bounding box center [366, 379] width 138 height 17
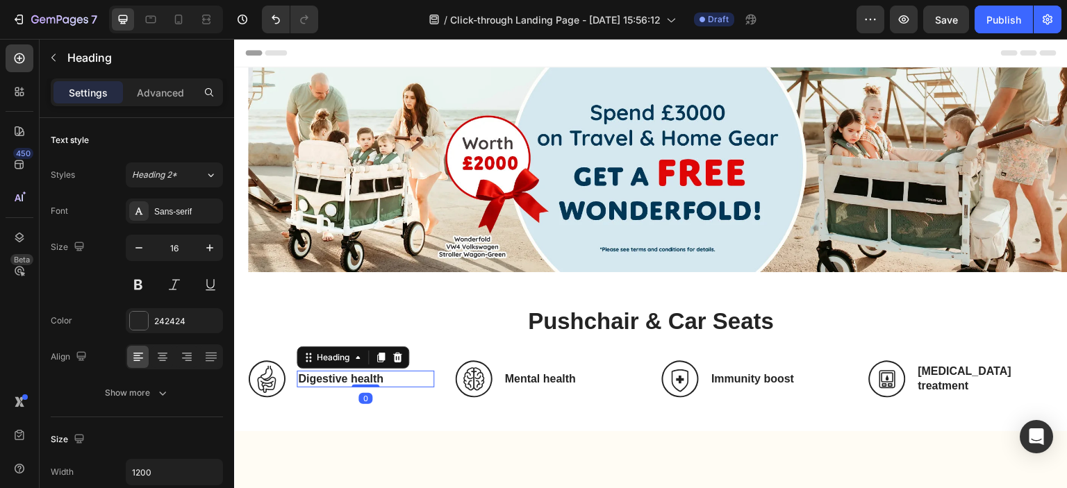
click at [355, 376] on h3 "Digestive health" at bounding box center [366, 379] width 138 height 17
click at [355, 376] on p "Digestive health" at bounding box center [365, 379] width 135 height 15
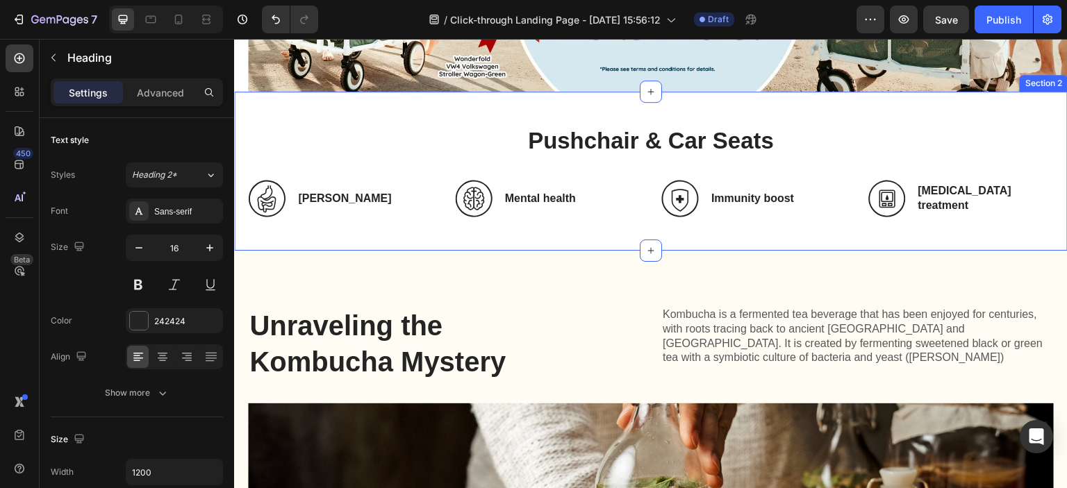
scroll to position [111, 0]
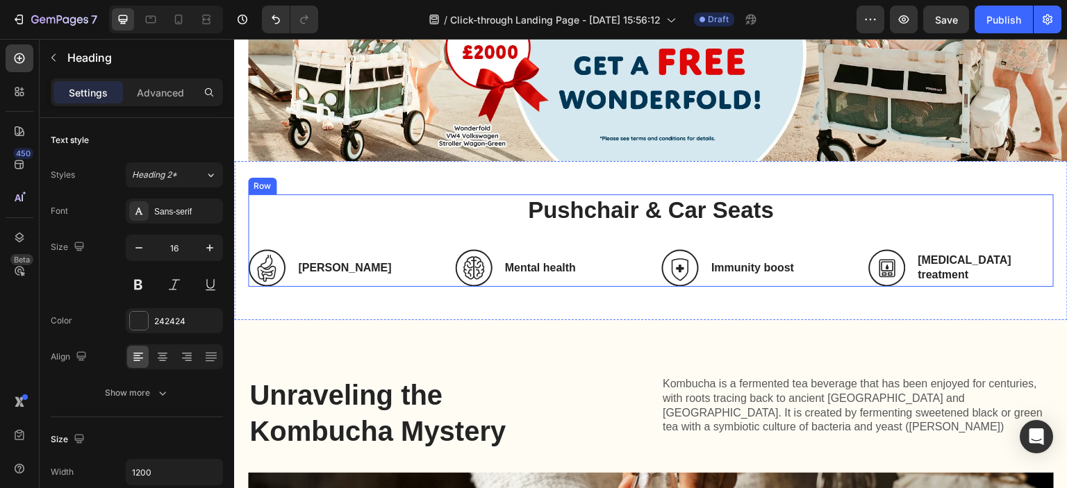
click at [514, 249] on div "Mental health Heading" at bounding box center [573, 268] width 138 height 38
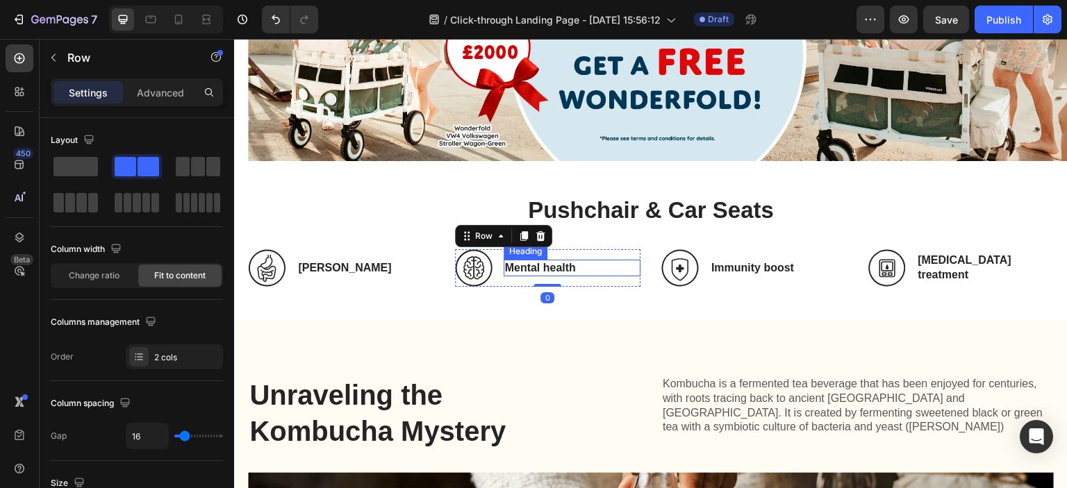
click at [519, 269] on h3 "Mental health" at bounding box center [573, 268] width 138 height 17
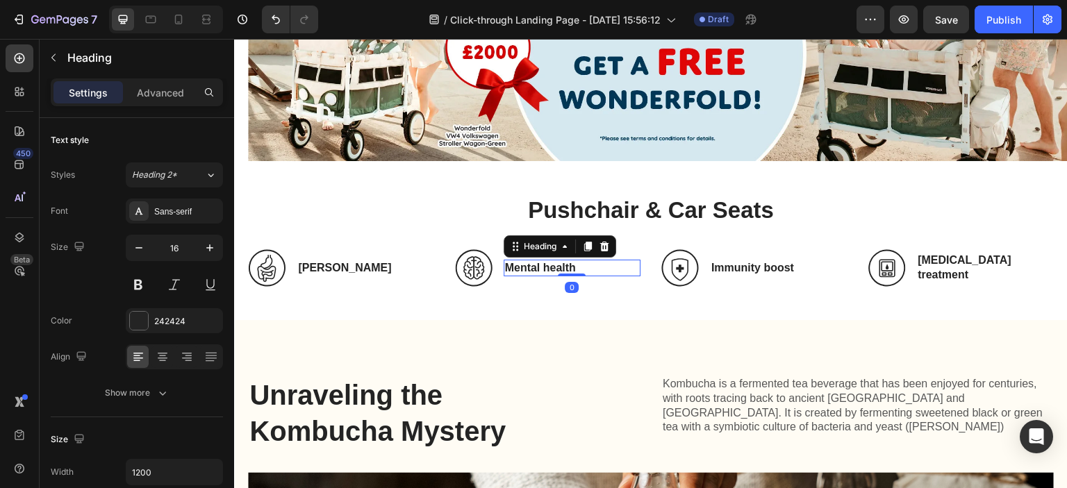
click at [519, 269] on h3 "Mental health" at bounding box center [573, 268] width 138 height 17
click at [519, 269] on p "Mental health" at bounding box center [572, 268] width 135 height 15
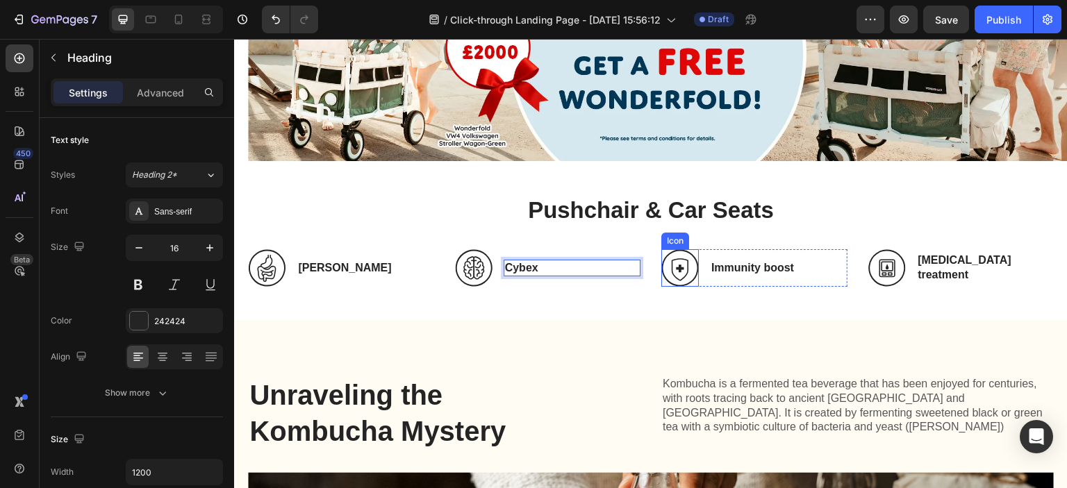
click at [687, 272] on icon at bounding box center [680, 268] width 38 height 38
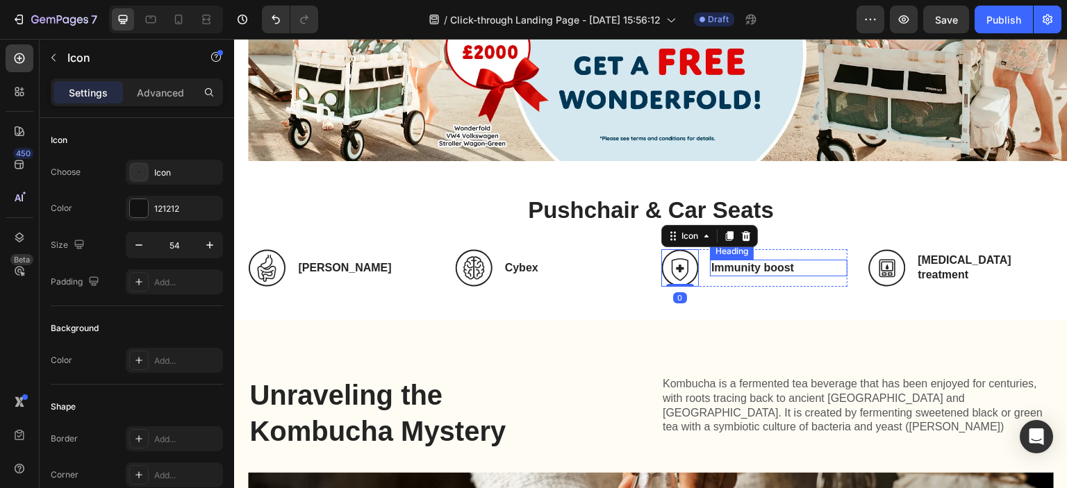
click at [763, 272] on h3 "Immunity boost" at bounding box center [779, 268] width 138 height 17
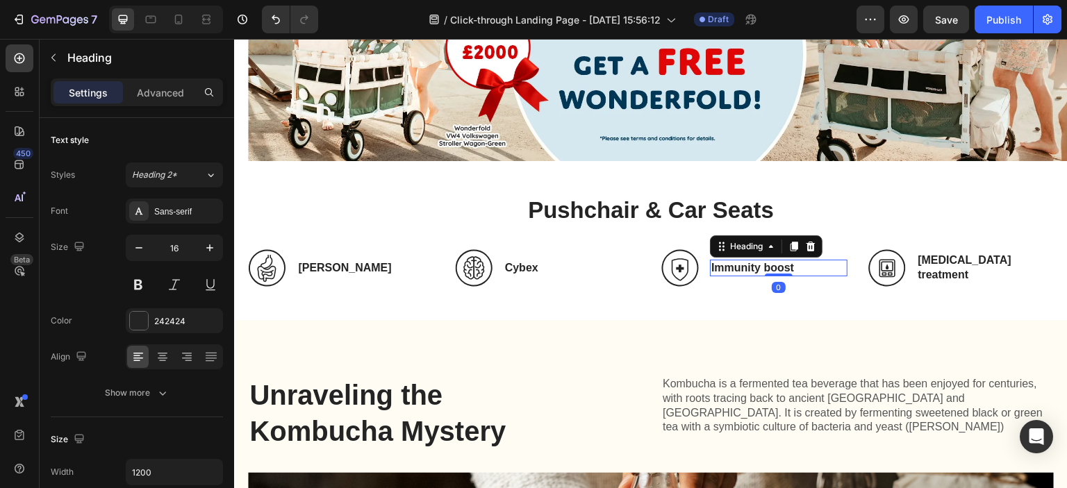
click at [743, 263] on h3 "Immunity boost" at bounding box center [779, 268] width 138 height 17
click at [743, 263] on p "Immunity boost" at bounding box center [778, 268] width 135 height 15
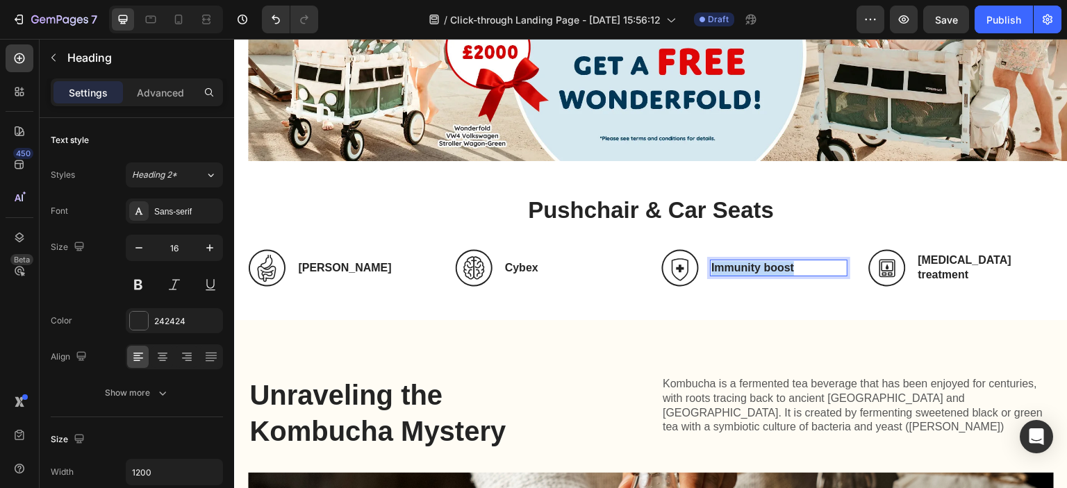
click at [743, 263] on p "Immunity boost" at bounding box center [778, 268] width 135 height 15
click at [928, 262] on h3 "Diabetes treatment" at bounding box center [986, 268] width 138 height 32
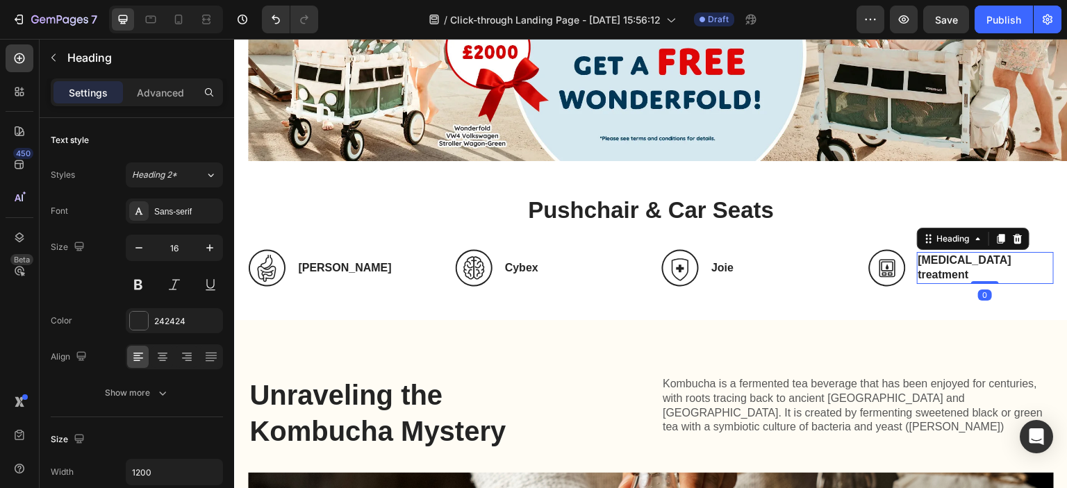
click at [928, 262] on h3 "Diabetes treatment" at bounding box center [986, 268] width 138 height 32
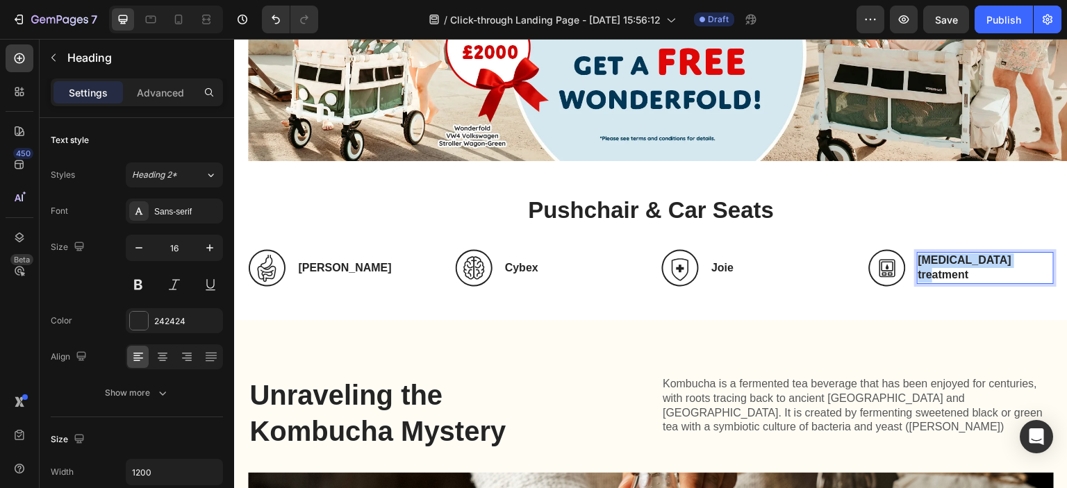
click at [928, 262] on p "Diabetes treatment" at bounding box center [985, 268] width 135 height 29
click at [947, 281] on div "Icon Graco Heading 0 Row" at bounding box center [961, 268] width 186 height 38
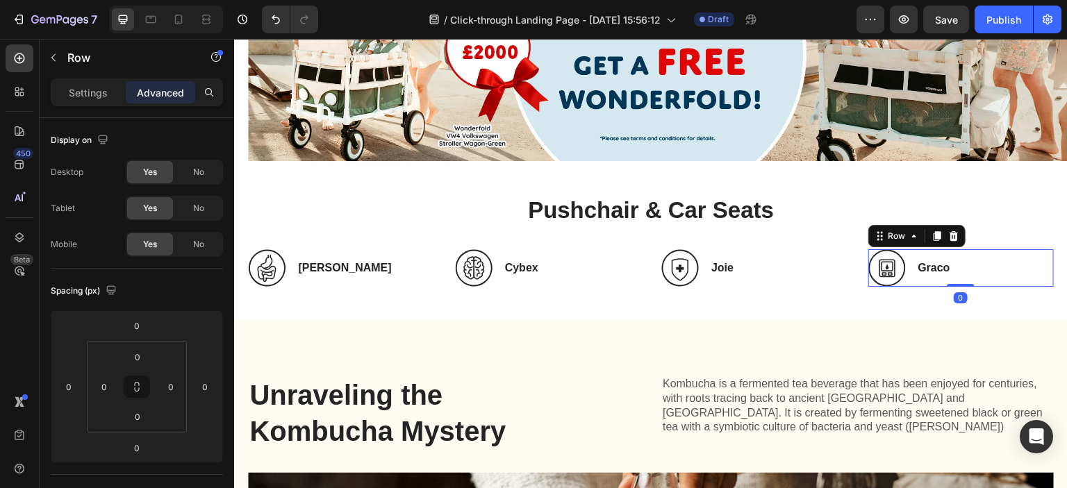
click at [932, 242] on div "Row" at bounding box center [916, 236] width 97 height 22
click at [933, 233] on icon at bounding box center [937, 236] width 8 height 10
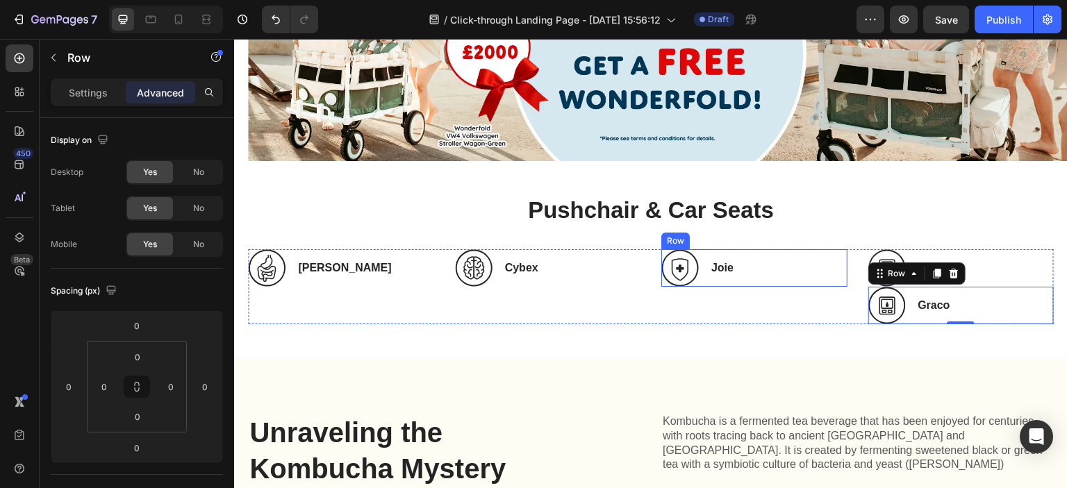
click at [753, 249] on div "Joie Heading" at bounding box center [779, 268] width 138 height 38
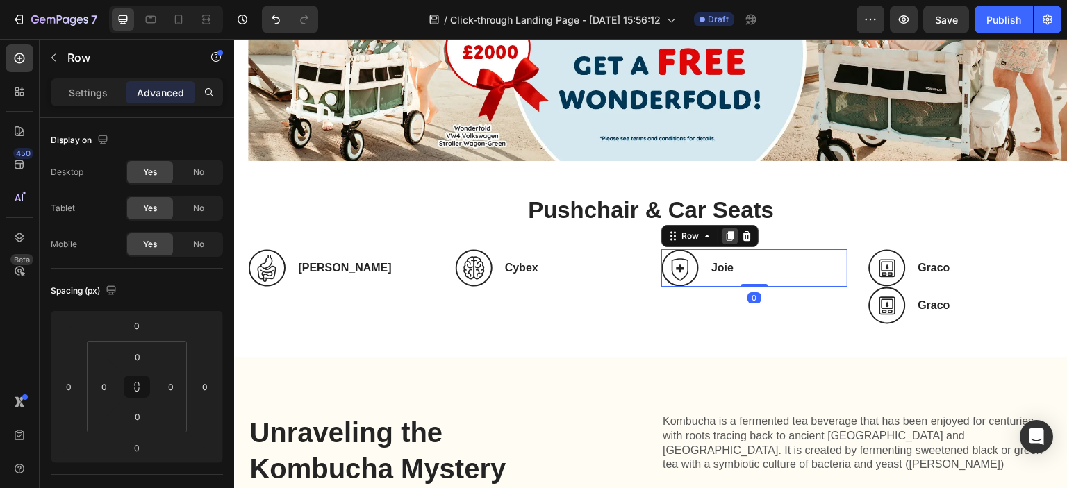
click at [727, 236] on icon at bounding box center [731, 236] width 8 height 10
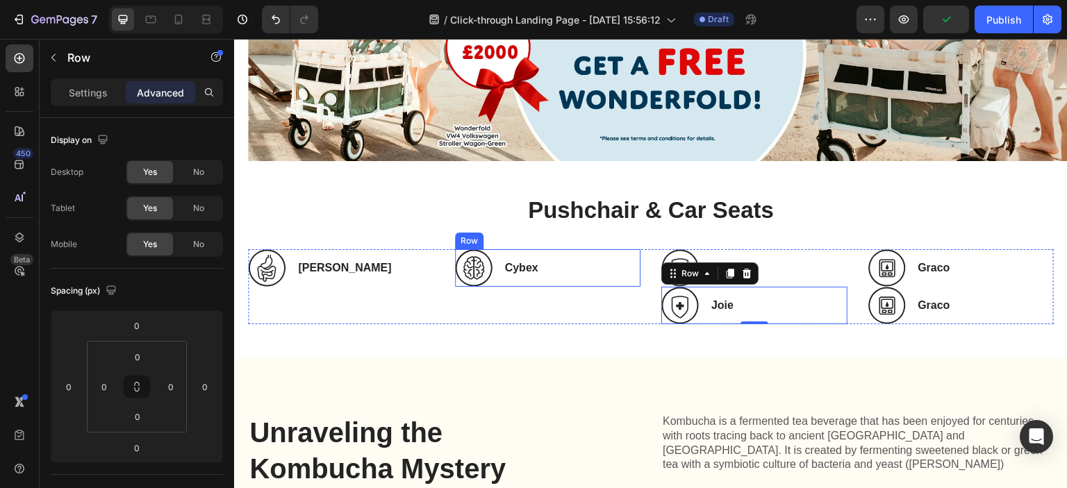
click at [510, 250] on div "Cybex Heading" at bounding box center [573, 268] width 138 height 38
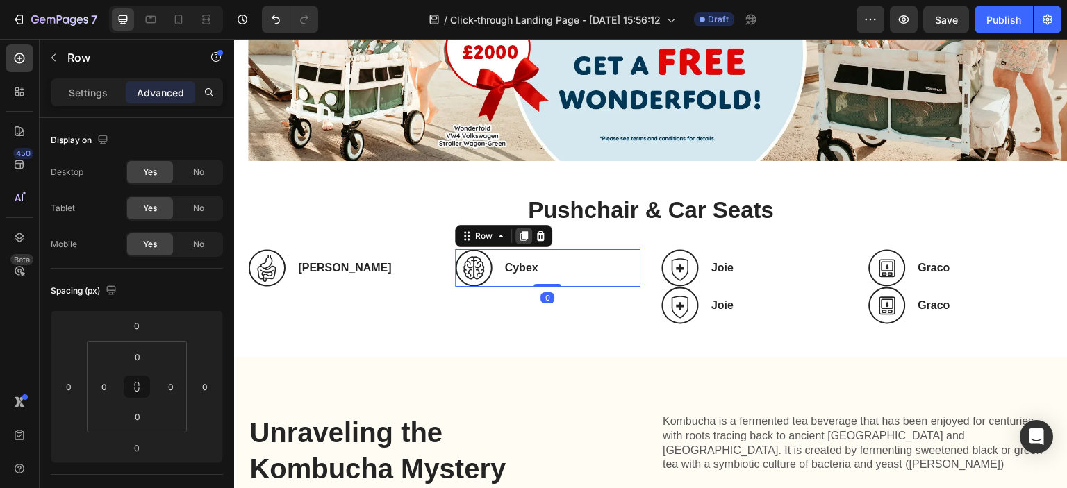
click at [523, 236] on icon at bounding box center [523, 236] width 11 height 11
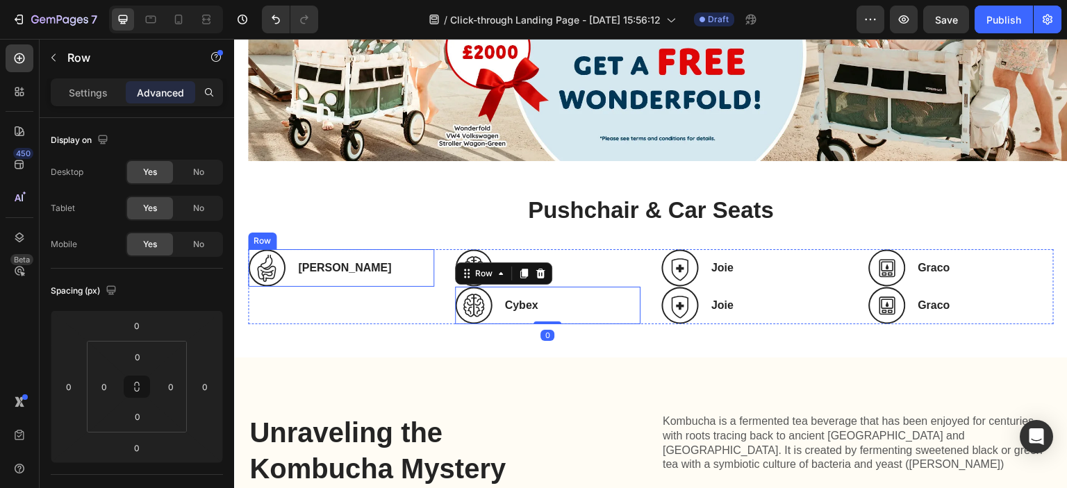
click at [374, 249] on div "Hauck Heading" at bounding box center [366, 268] width 138 height 38
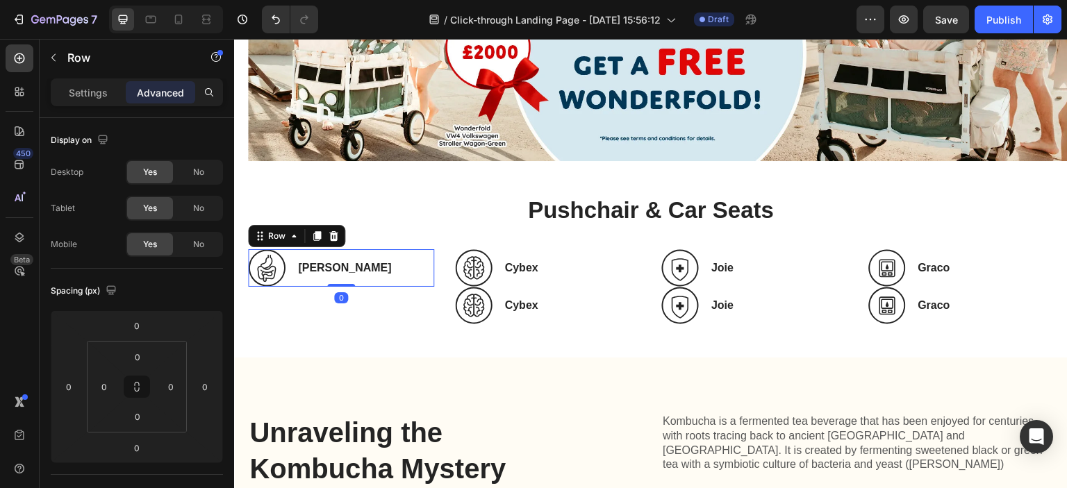
click at [319, 233] on icon at bounding box center [317, 236] width 8 height 10
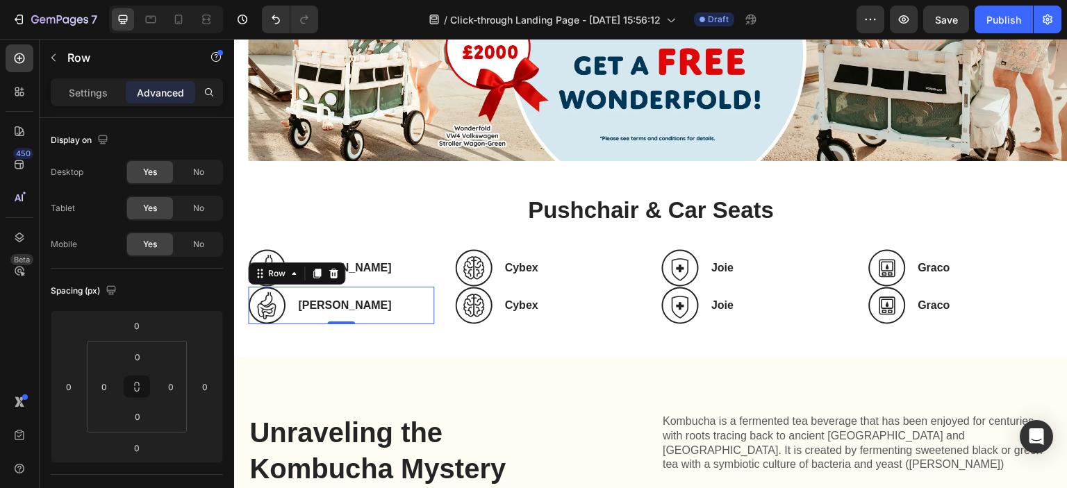
click at [302, 303] on h3 "Hauck" at bounding box center [366, 305] width 138 height 17
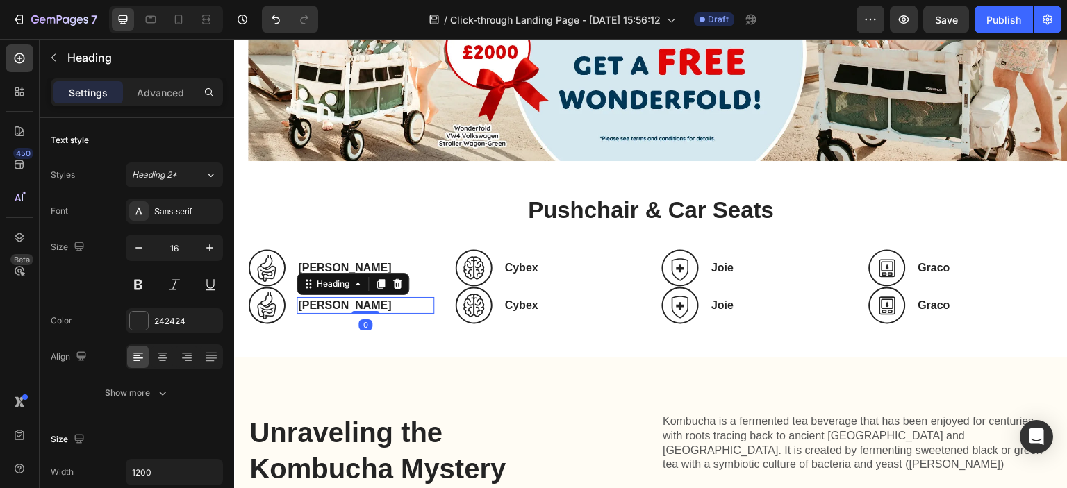
click at [302, 303] on h3 "Hauck" at bounding box center [366, 305] width 138 height 17
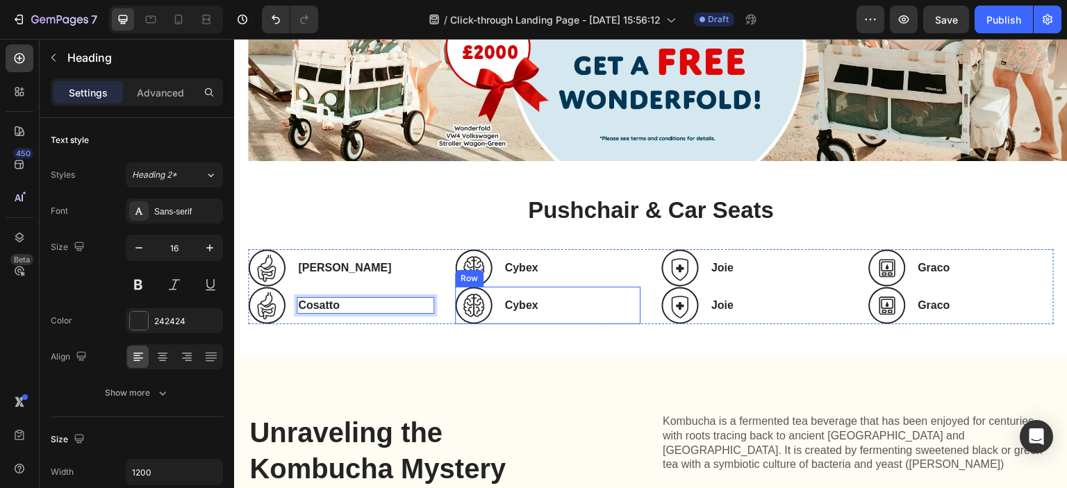
click at [522, 292] on div "Cybex Heading" at bounding box center [573, 306] width 138 height 38
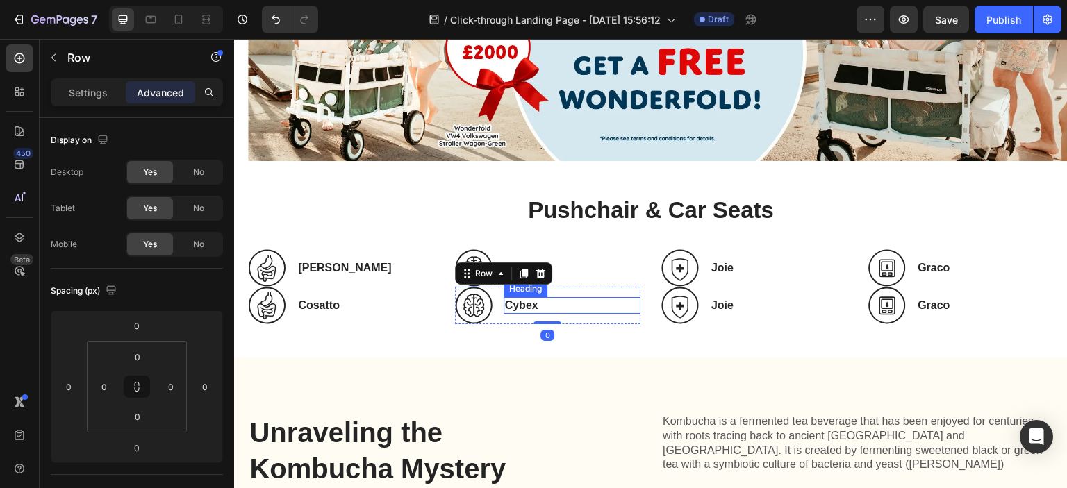
click at [524, 297] on h3 "Cybex" at bounding box center [573, 305] width 138 height 17
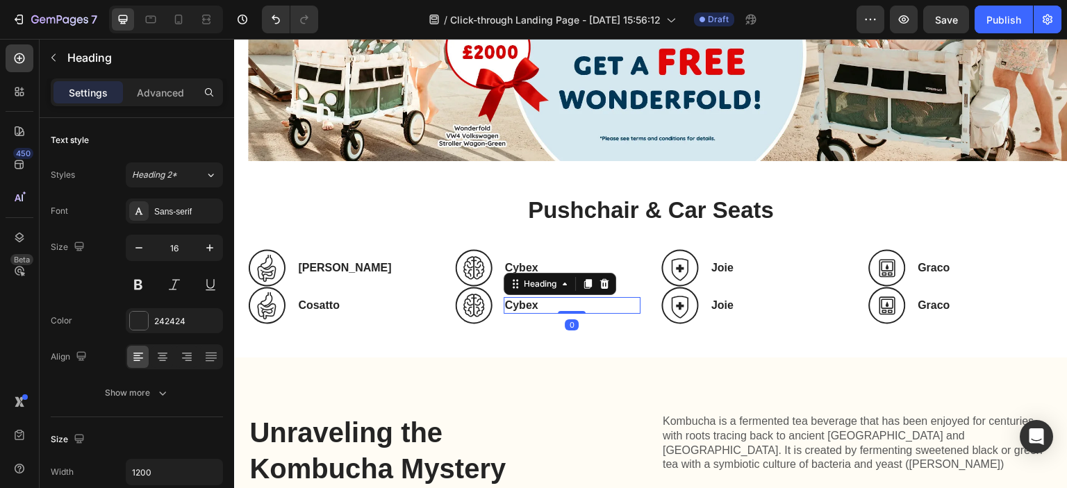
click at [524, 297] on h3 "Cybex" at bounding box center [573, 305] width 138 height 17
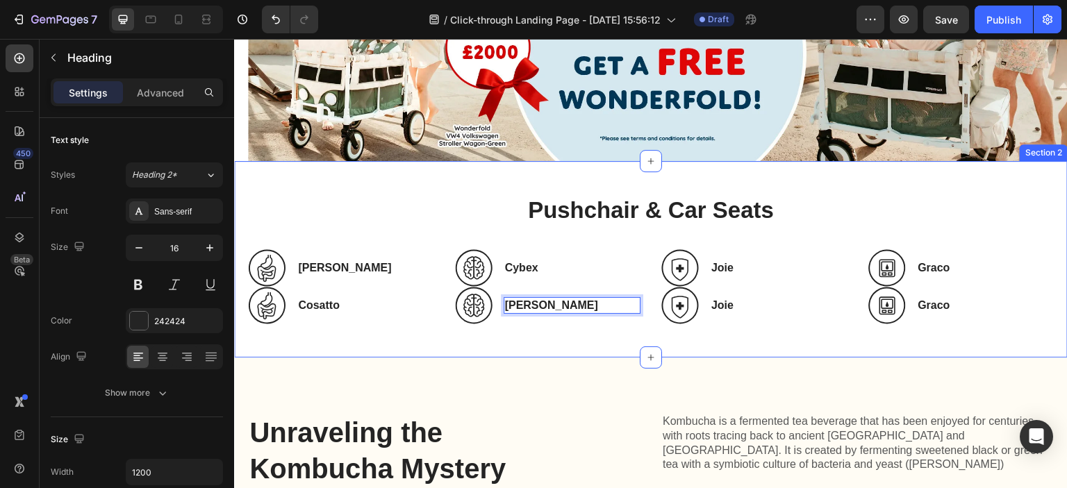
click at [736, 303] on h3 "Joie" at bounding box center [779, 305] width 138 height 17
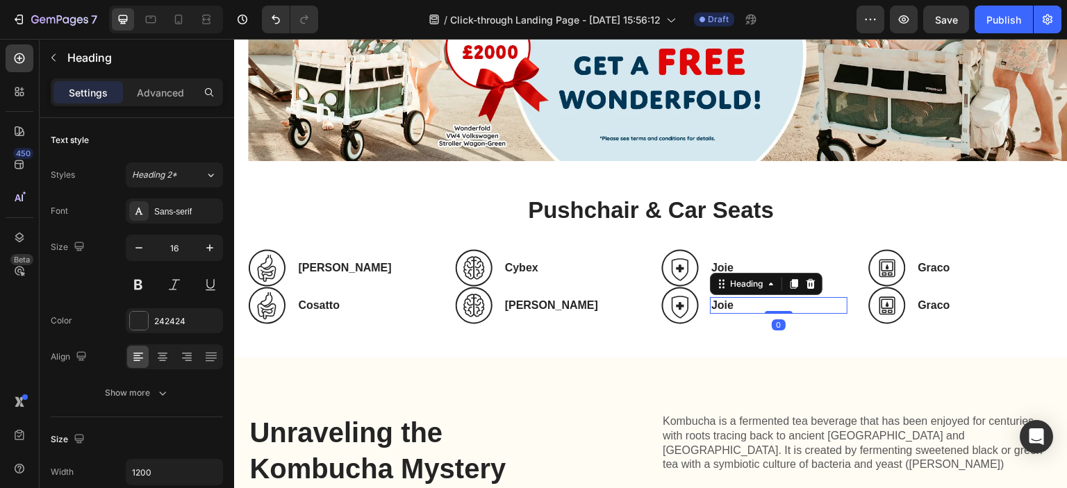
click at [720, 305] on h3 "Joie" at bounding box center [779, 305] width 138 height 17
click at [720, 305] on p "Joie" at bounding box center [778, 306] width 135 height 15
click at [927, 306] on h3 "Graco" at bounding box center [986, 305] width 138 height 17
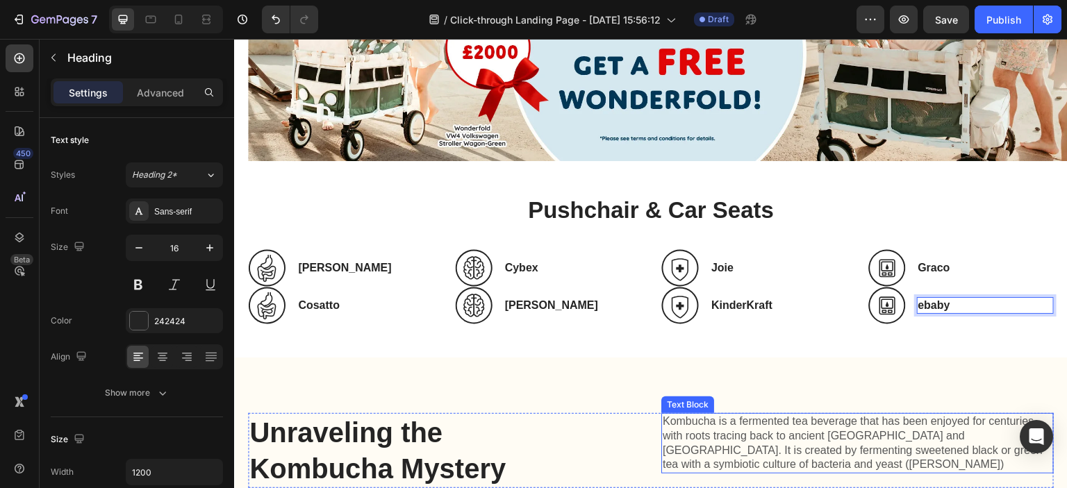
click at [866, 416] on p "Kombucha is a fermented tea beverage that has been enjoyed for centuries, with …" at bounding box center [858, 444] width 390 height 58
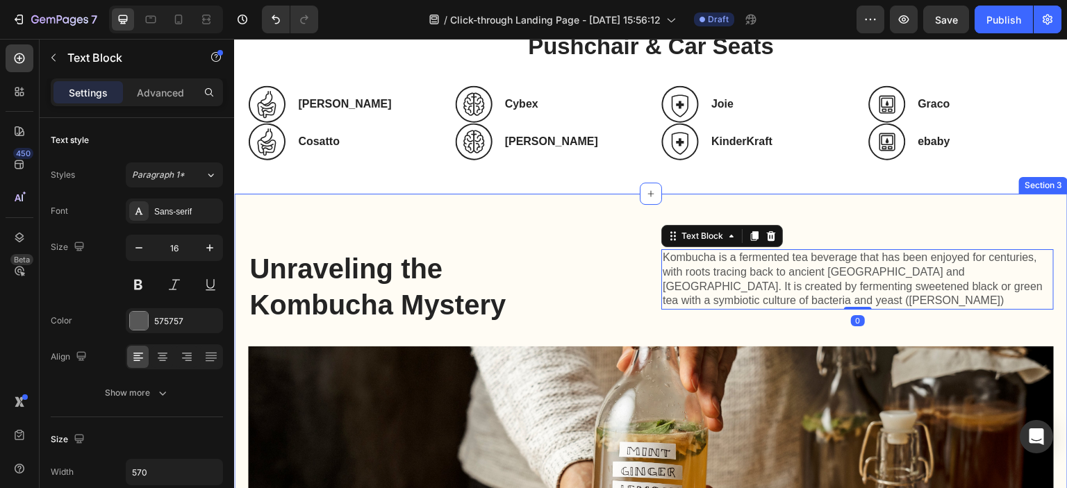
scroll to position [320, 0]
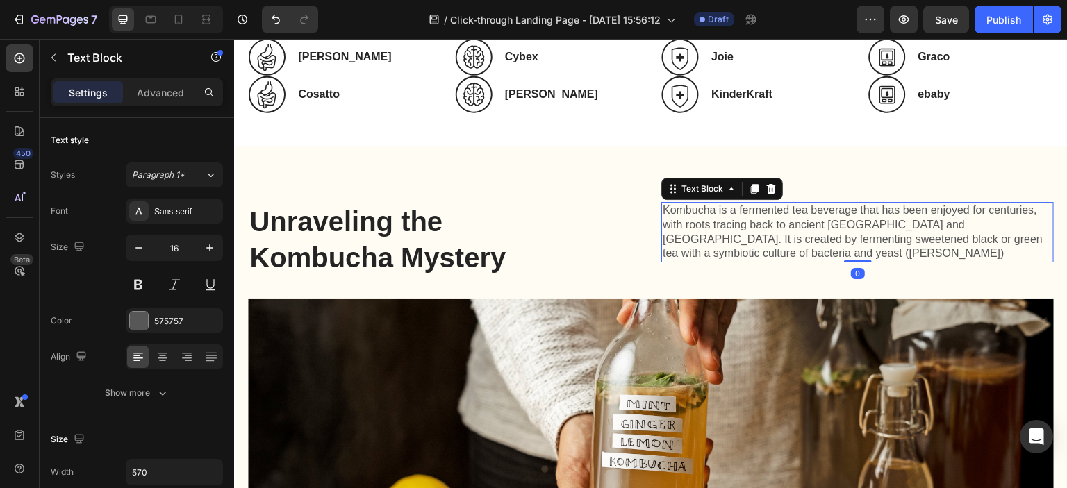
click at [730, 245] on p "Kombucha is a fermented tea beverage that has been enjoyed for centuries, with …" at bounding box center [858, 233] width 390 height 58
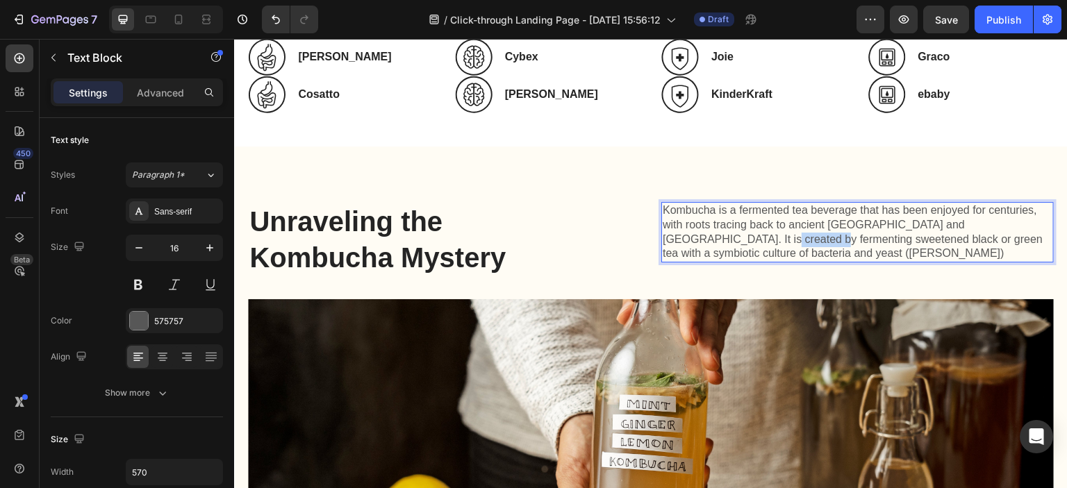
click at [729, 245] on p "Kombucha is a fermented tea beverage that has been enjoyed for centuries, with …" at bounding box center [858, 233] width 390 height 58
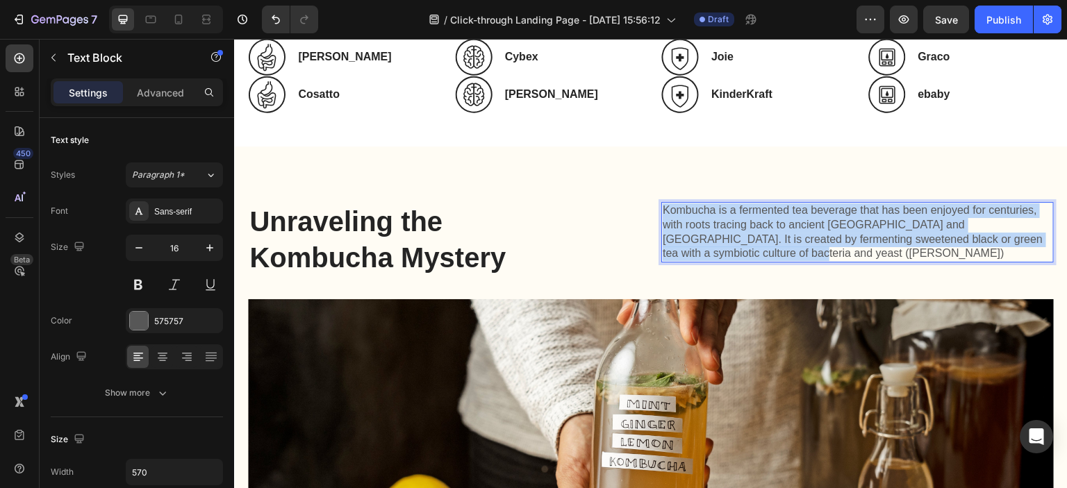
click at [729, 245] on p "Kombucha is a fermented tea beverage that has been enjoyed for centuries, with …" at bounding box center [858, 233] width 390 height 58
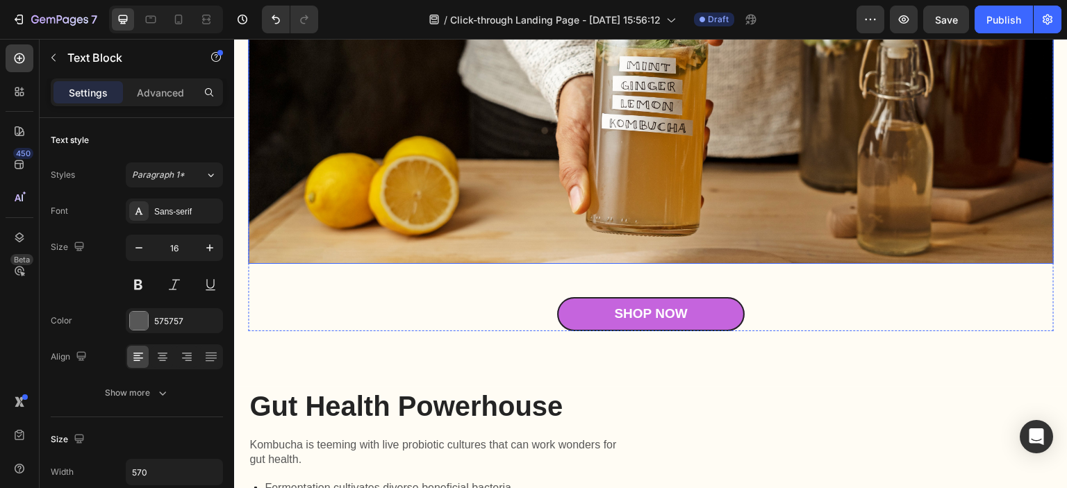
scroll to position [695, 0]
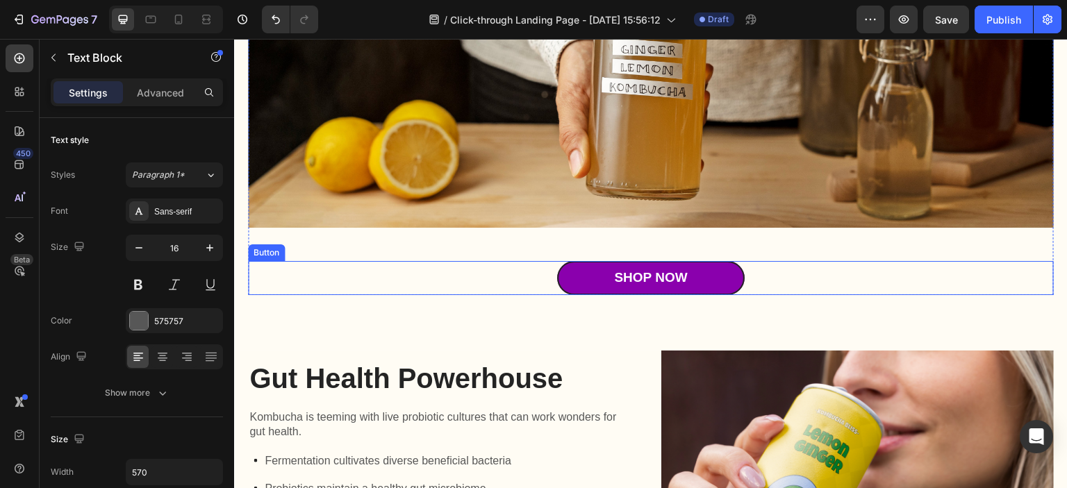
click at [602, 281] on link "Shop Now" at bounding box center [651, 278] width 188 height 34
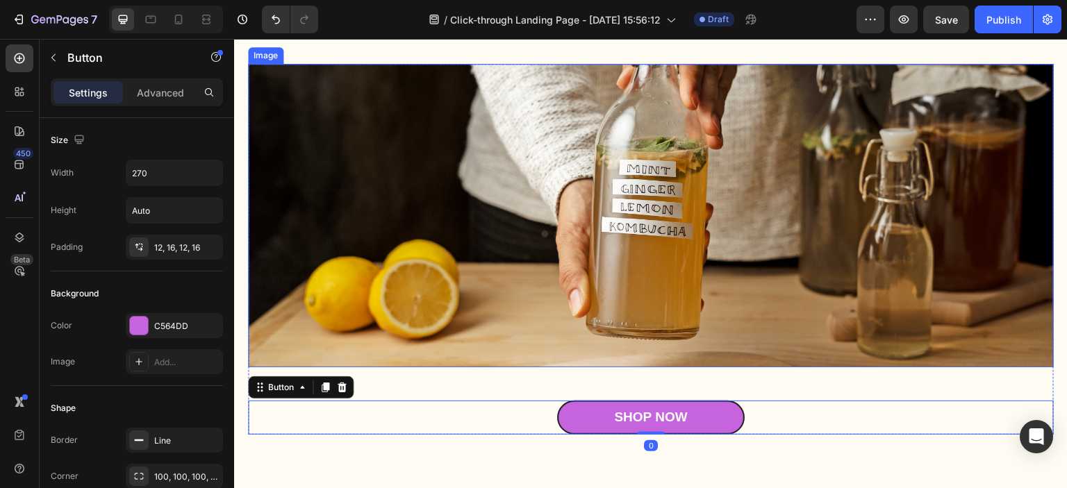
scroll to position [556, 0]
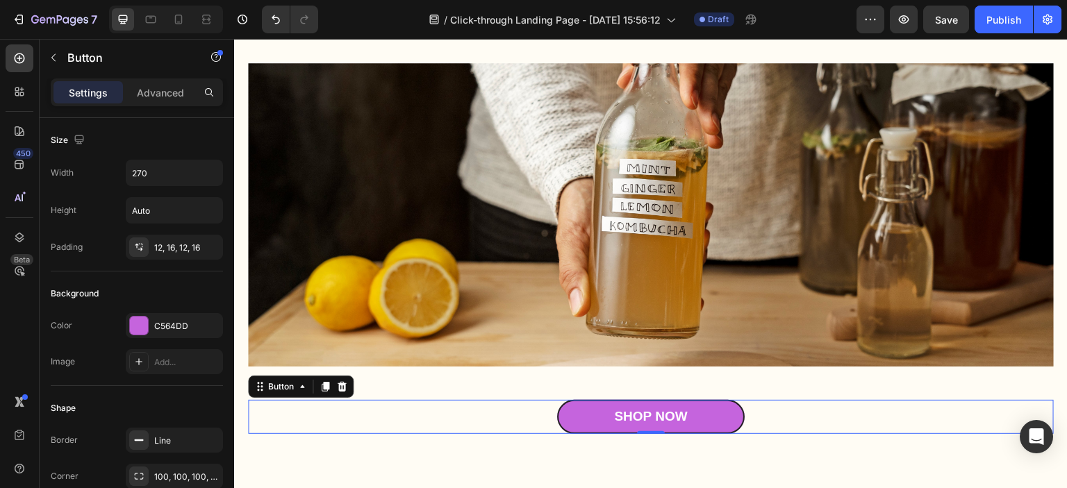
click at [347, 382] on icon at bounding box center [341, 386] width 11 height 11
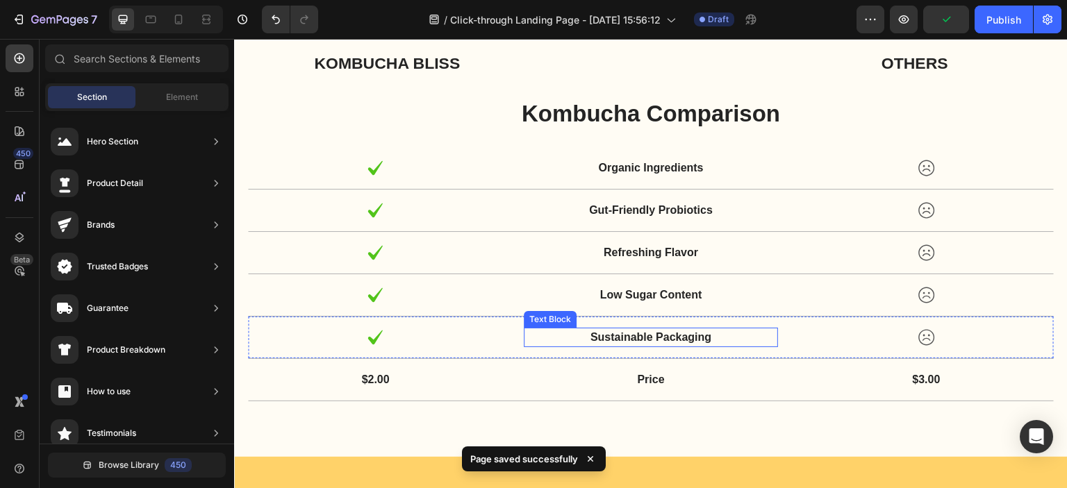
scroll to position [3751, 0]
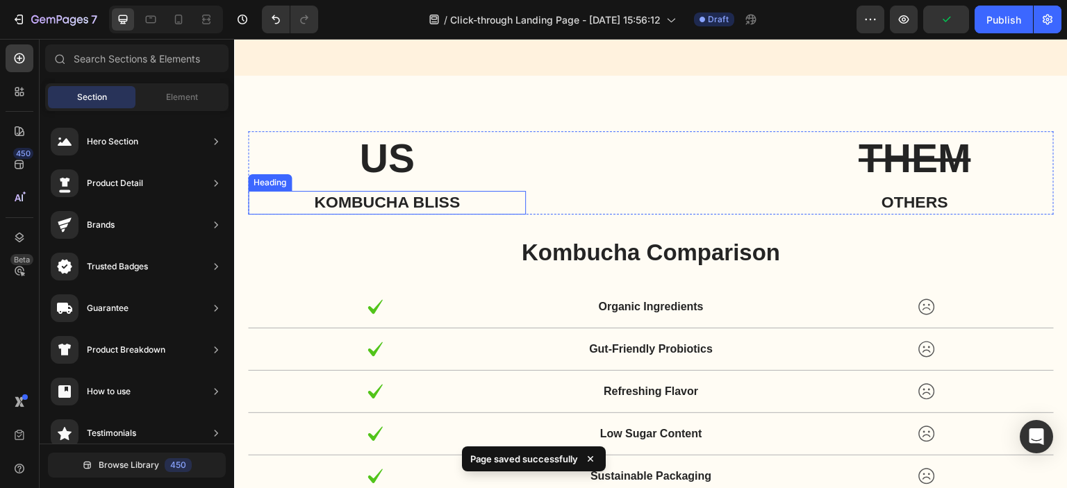
click at [415, 155] on h2 "US" at bounding box center [387, 158] width 278 height 54
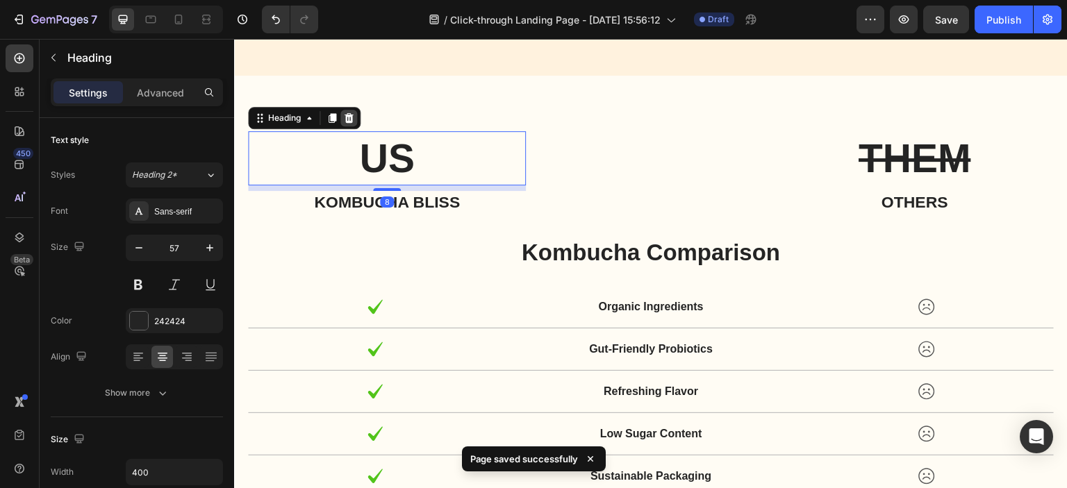
click at [350, 122] on icon at bounding box center [349, 118] width 9 height 10
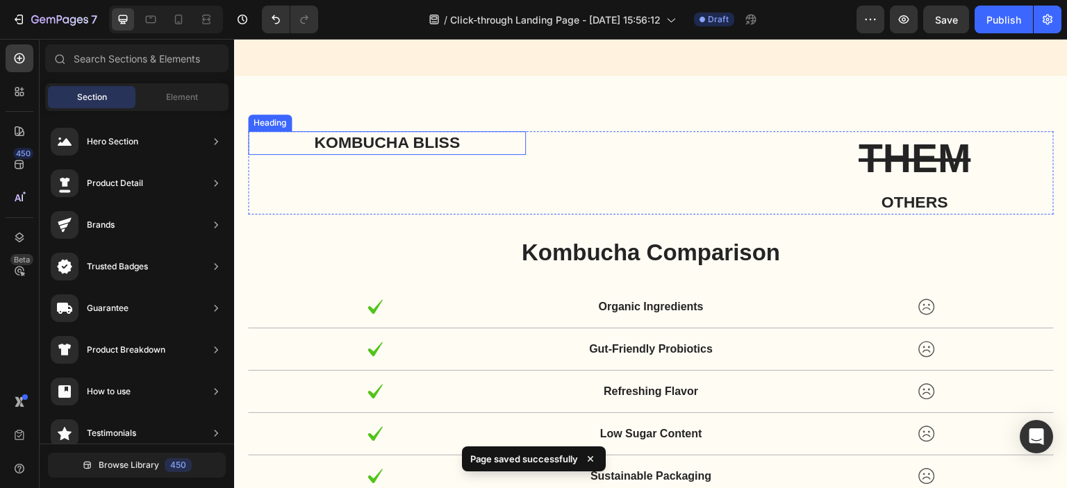
click at [379, 136] on h3 "Kombucha bliss" at bounding box center [387, 143] width 278 height 24
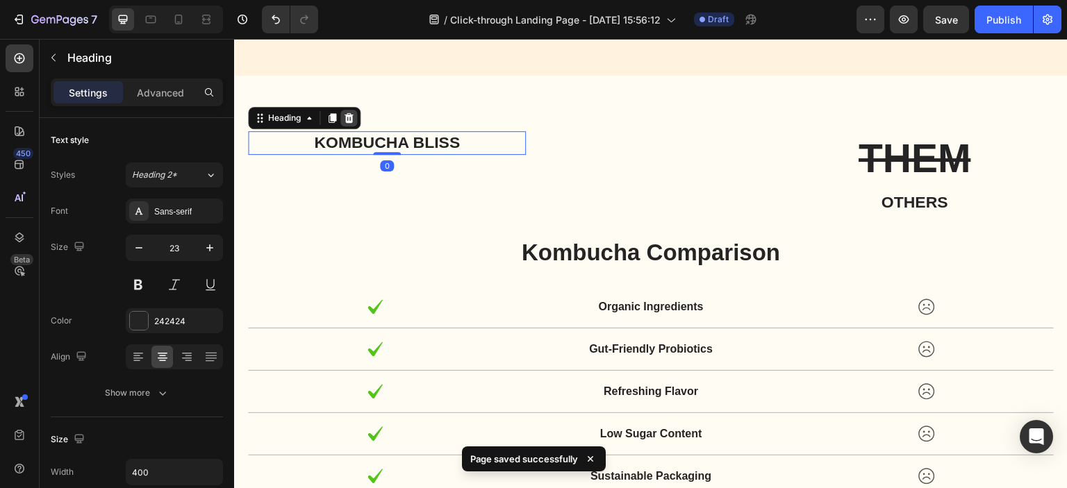
click at [355, 117] on div at bounding box center [348, 118] width 17 height 17
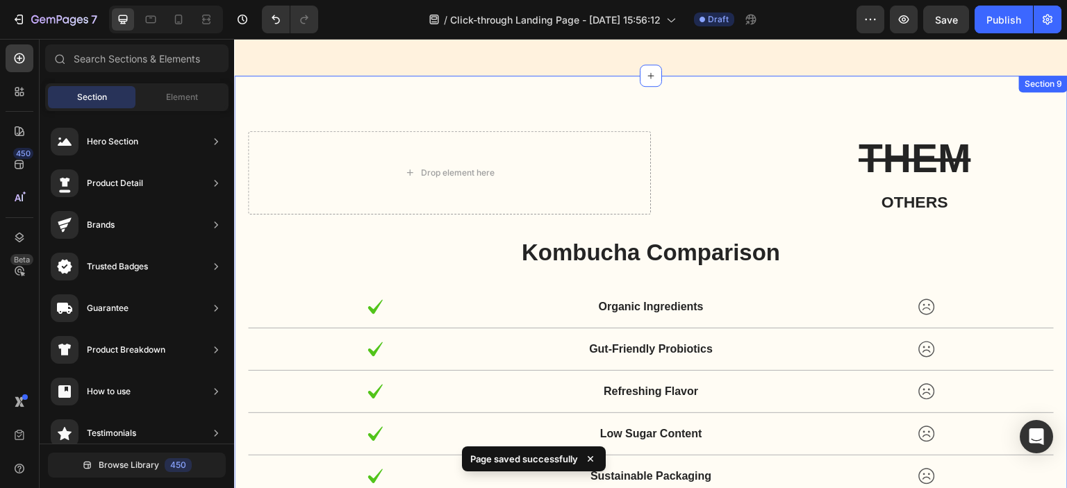
click at [786, 156] on h2 "THEM" at bounding box center [915, 158] width 278 height 54
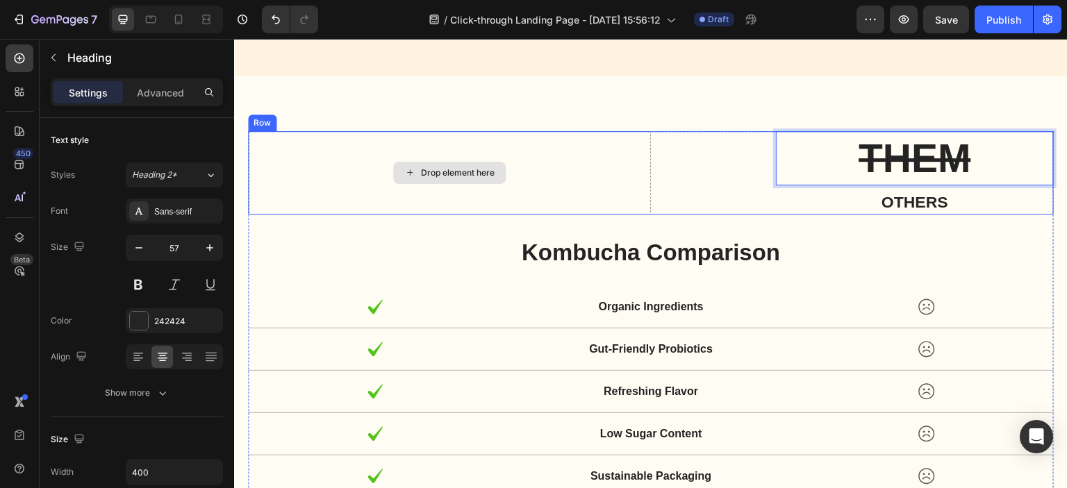
click at [571, 156] on div "Drop element here" at bounding box center [449, 172] width 403 height 83
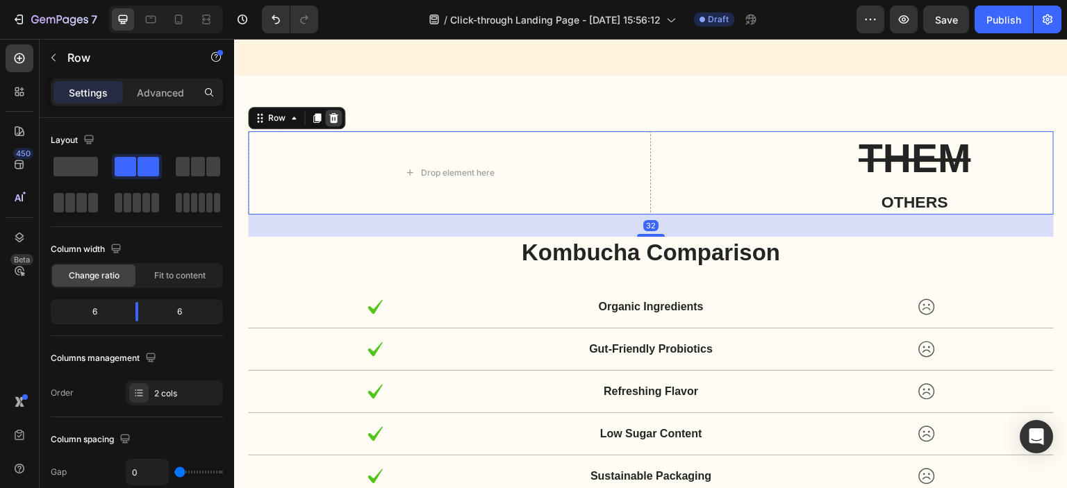
click at [336, 120] on icon at bounding box center [333, 118] width 11 height 11
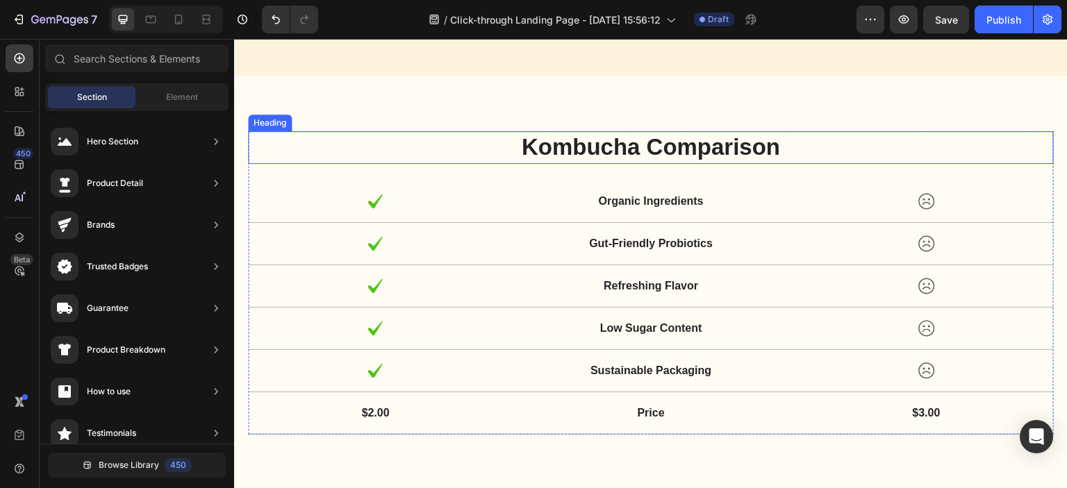
click at [845, 138] on h2 "Kombucha Comparison" at bounding box center [651, 147] width 806 height 33
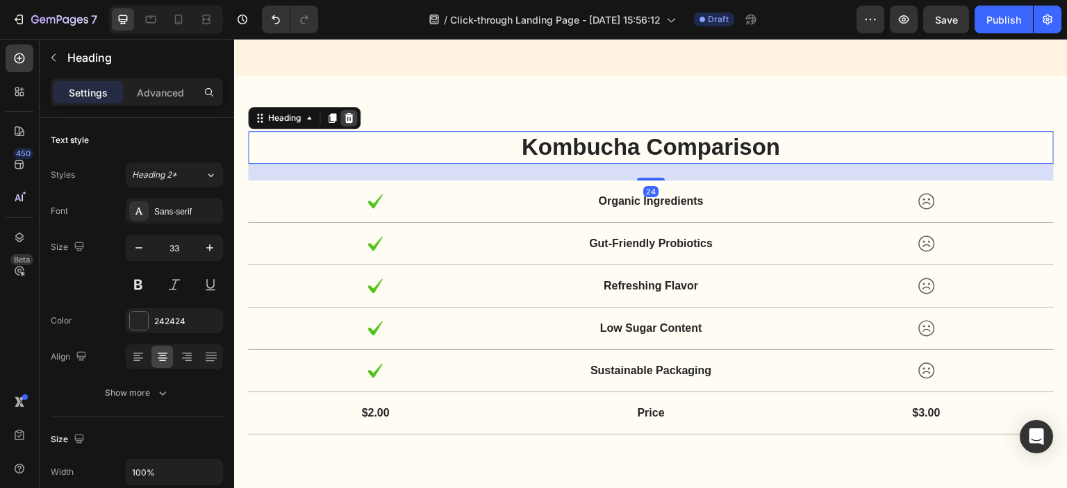
click at [356, 117] on div at bounding box center [348, 118] width 17 height 17
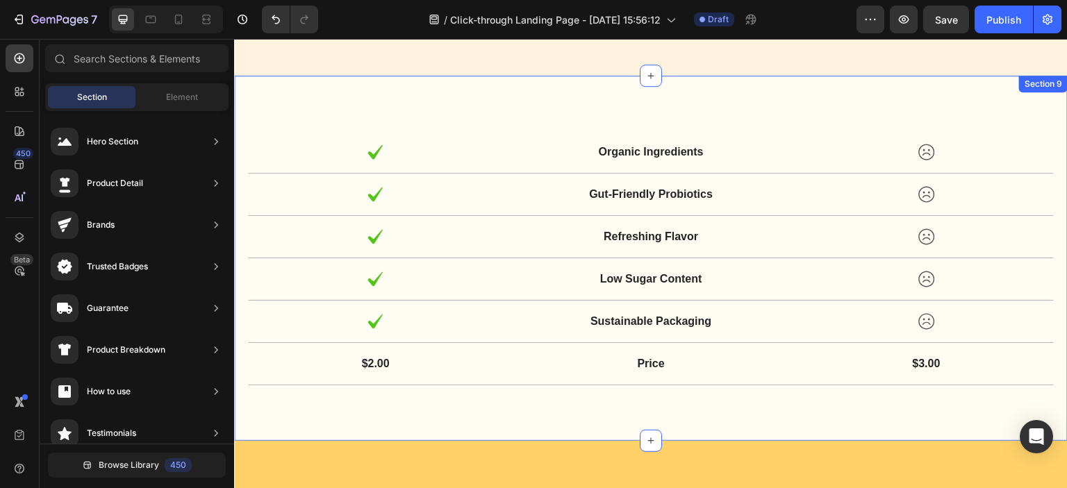
click at [794, 97] on div "Icon Organic Ingredients Text Block Icon Row Icon Gut-Friendly Probiotics Text …" at bounding box center [651, 258] width 834 height 365
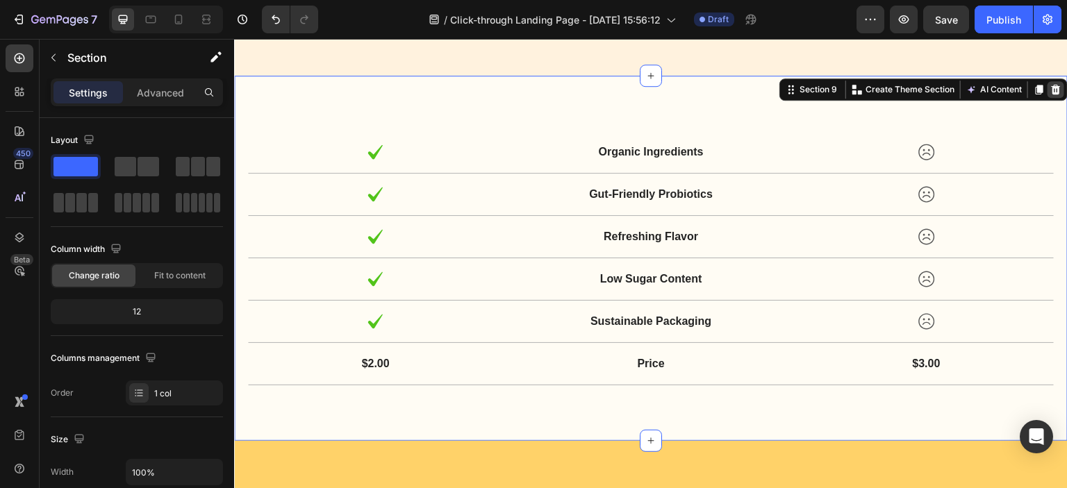
click at [1050, 91] on icon at bounding box center [1055, 89] width 11 height 11
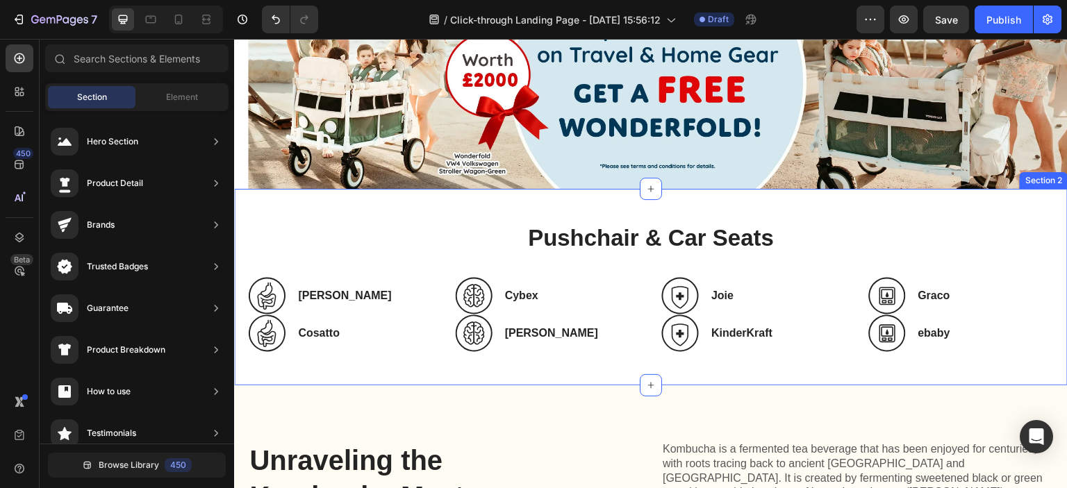
scroll to position [139, 0]
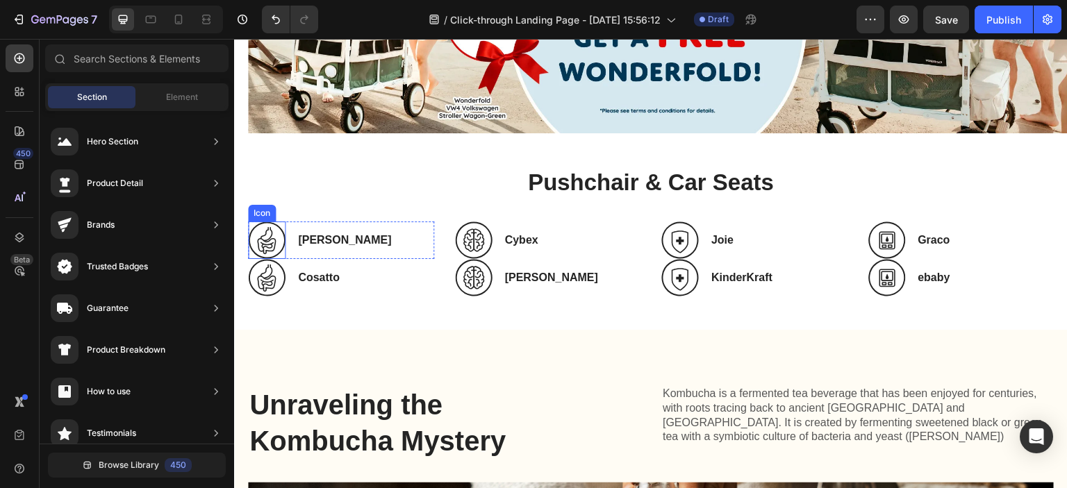
click at [275, 238] on icon at bounding box center [266, 246] width 19 height 16
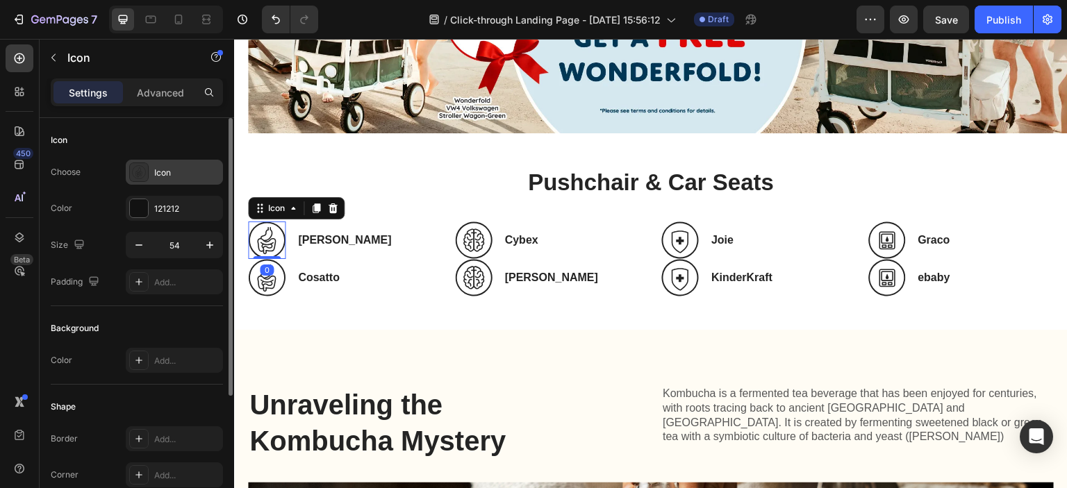
click at [137, 183] on div "Icon" at bounding box center [174, 172] width 97 height 25
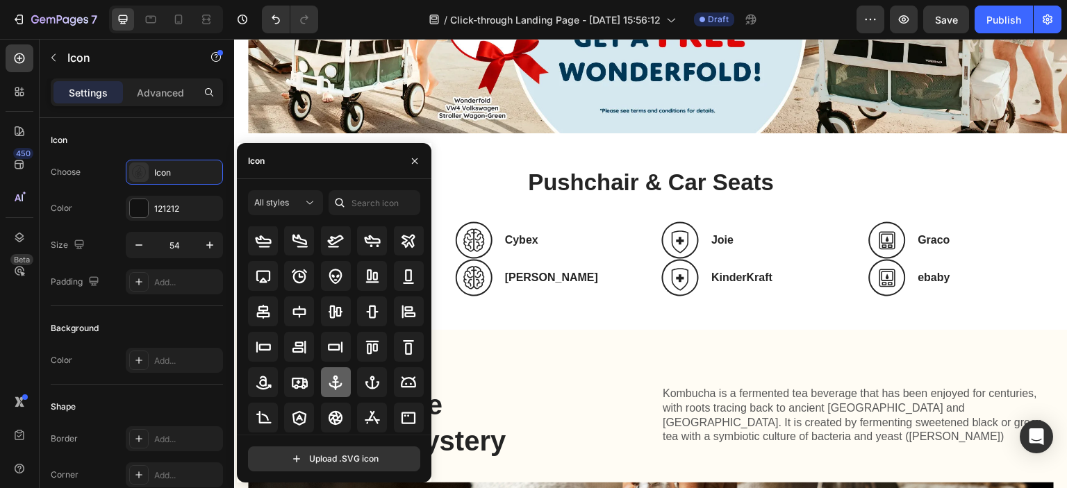
scroll to position [153, 0]
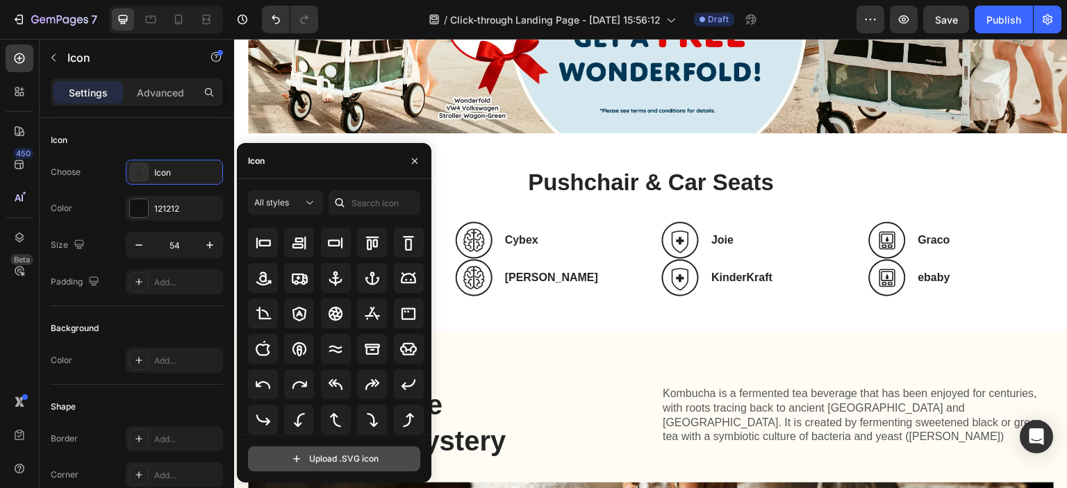
click at [345, 452] on input "file" at bounding box center [334, 459] width 171 height 24
click at [404, 282] on icon at bounding box center [408, 277] width 15 height 11
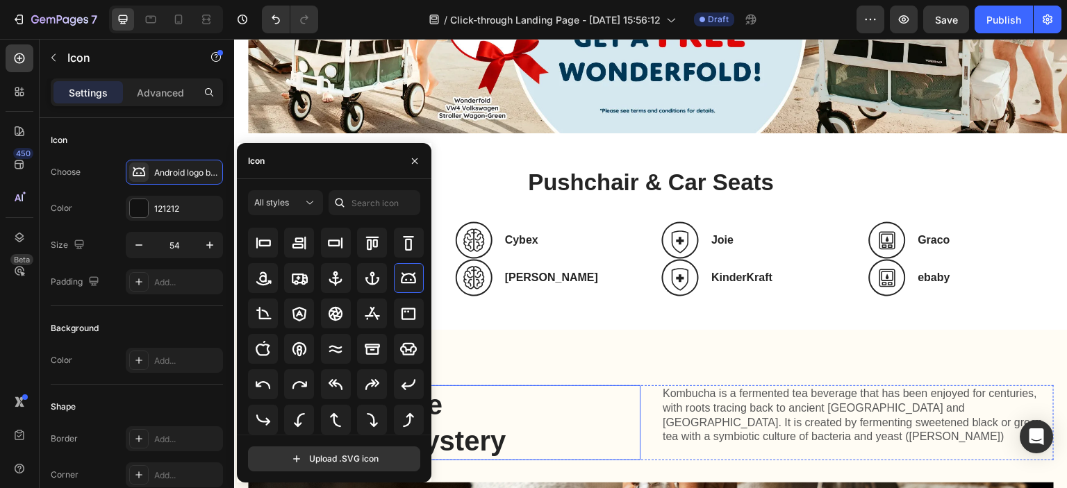
click at [515, 409] on h2 "Unraveling the Kombucha Mystery" at bounding box center [416, 423] width 336 height 75
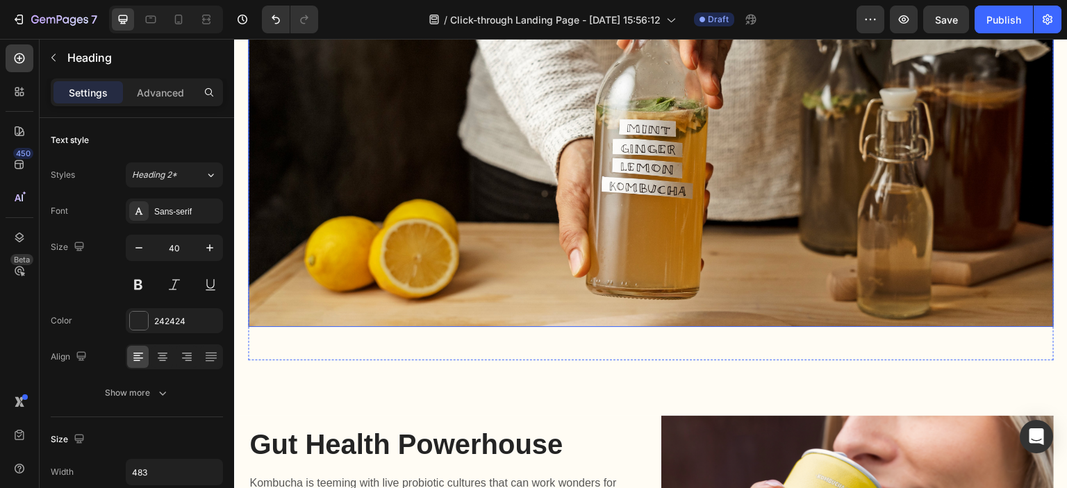
scroll to position [625, 0]
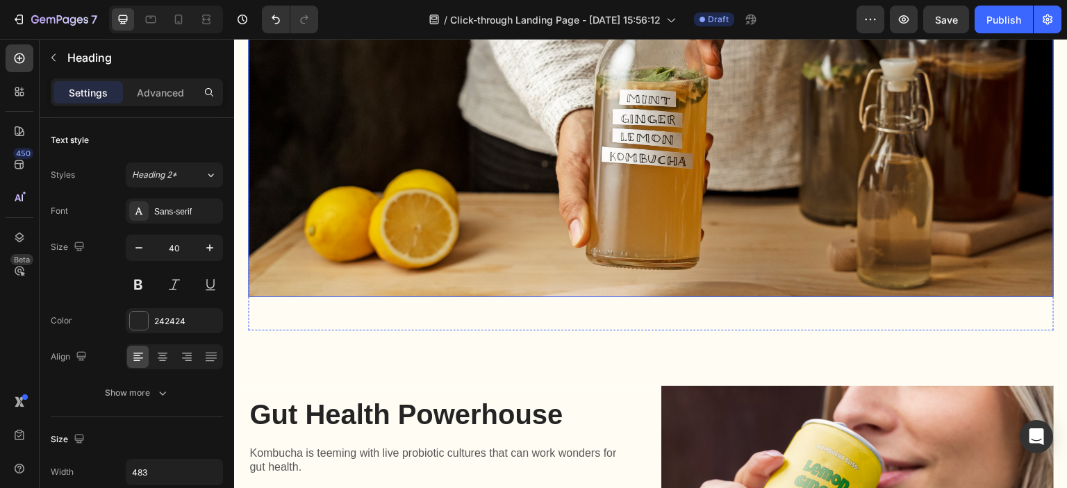
click at [661, 226] on img at bounding box center [651, 146] width 806 height 304
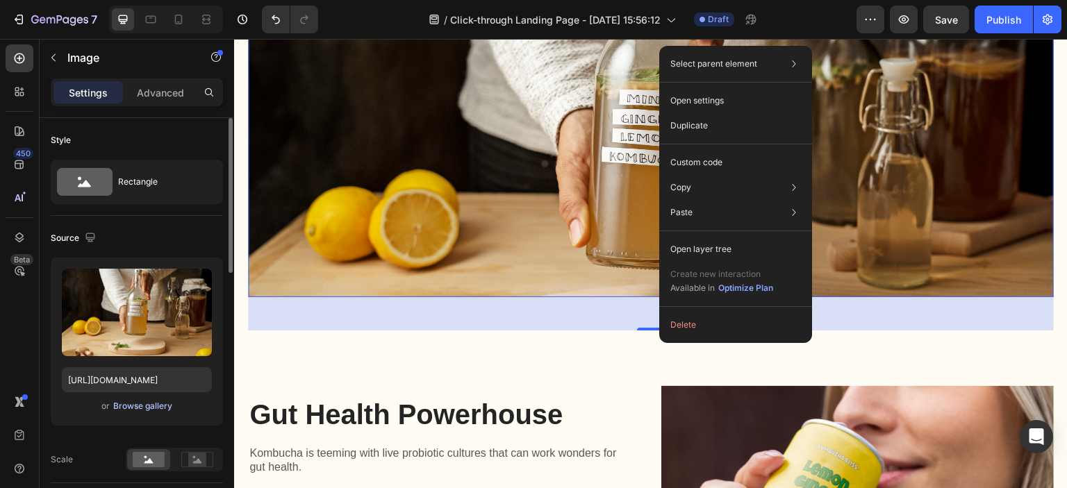
click at [149, 408] on div "Browse gallery" at bounding box center [142, 406] width 59 height 13
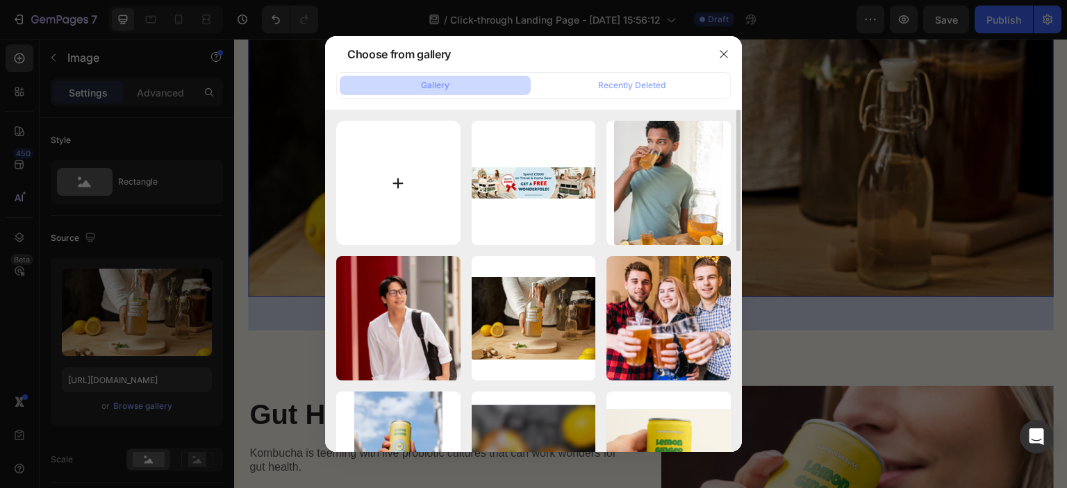
click at [391, 149] on input "file" at bounding box center [398, 183] width 124 height 124
click at [725, 53] on icon "button" at bounding box center [724, 55] width 8 height 8
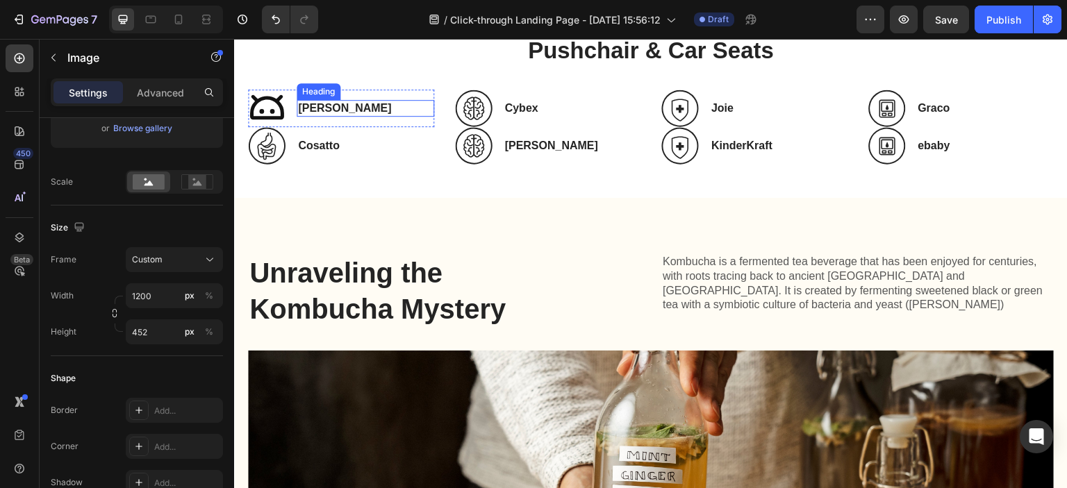
scroll to position [139, 0]
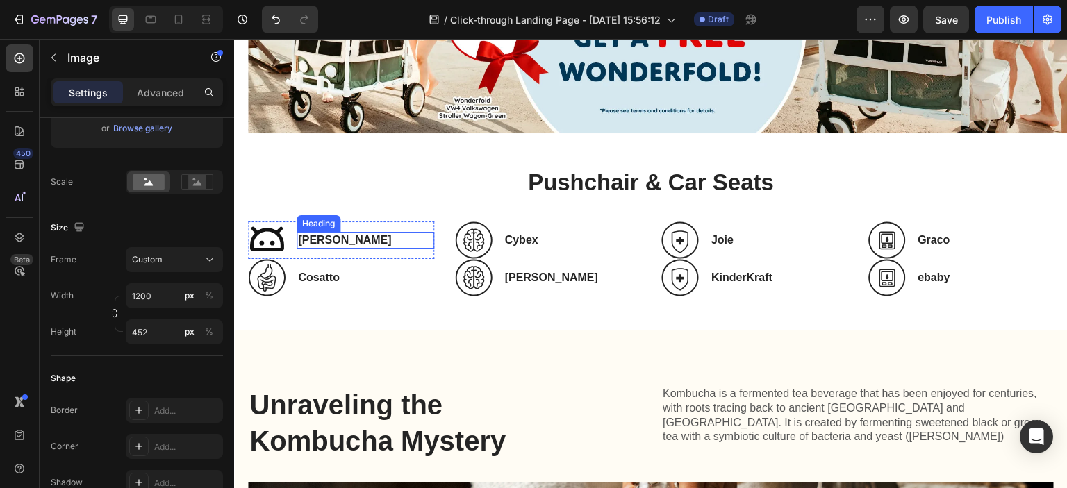
click at [332, 233] on h3 "Hauck" at bounding box center [366, 240] width 138 height 17
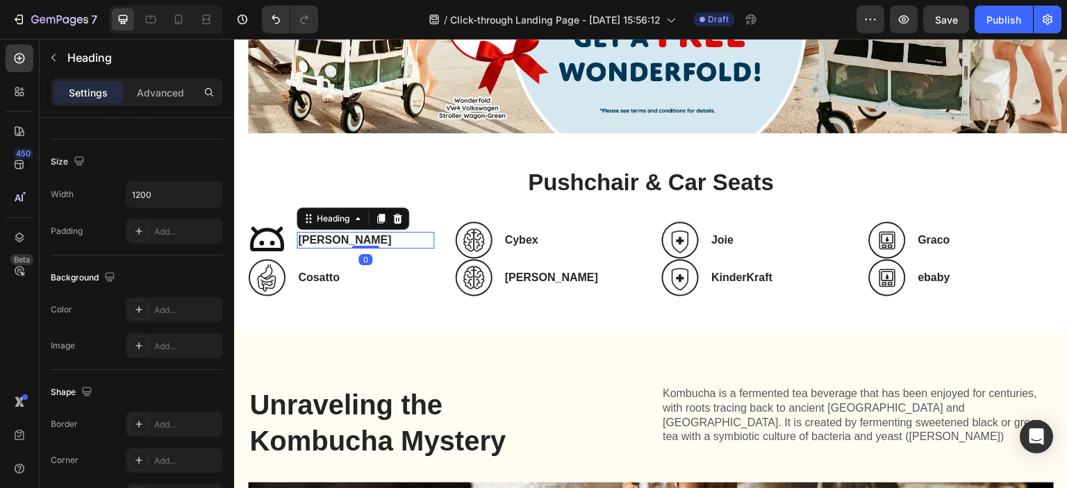
scroll to position [0, 0]
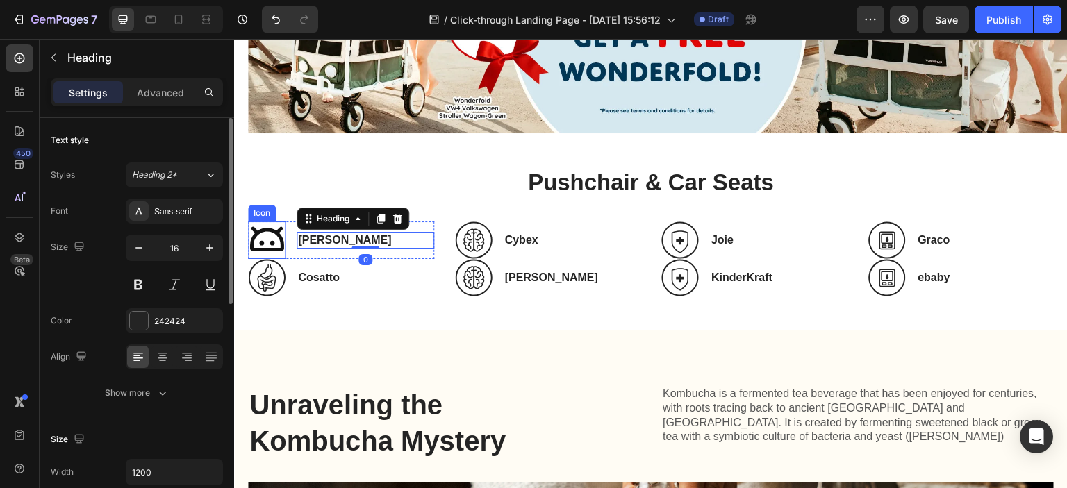
click at [280, 237] on icon at bounding box center [267, 238] width 34 height 24
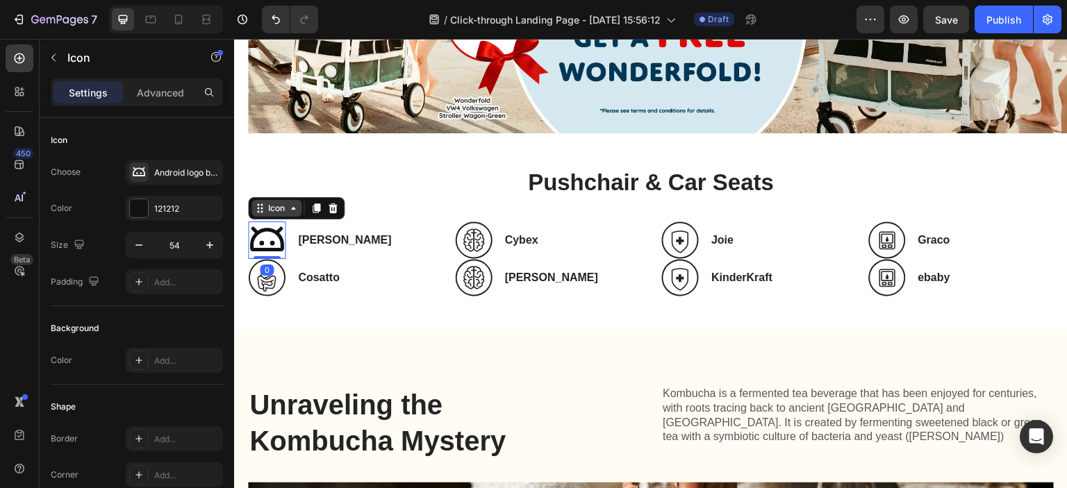
click at [265, 204] on icon at bounding box center [259, 208] width 11 height 11
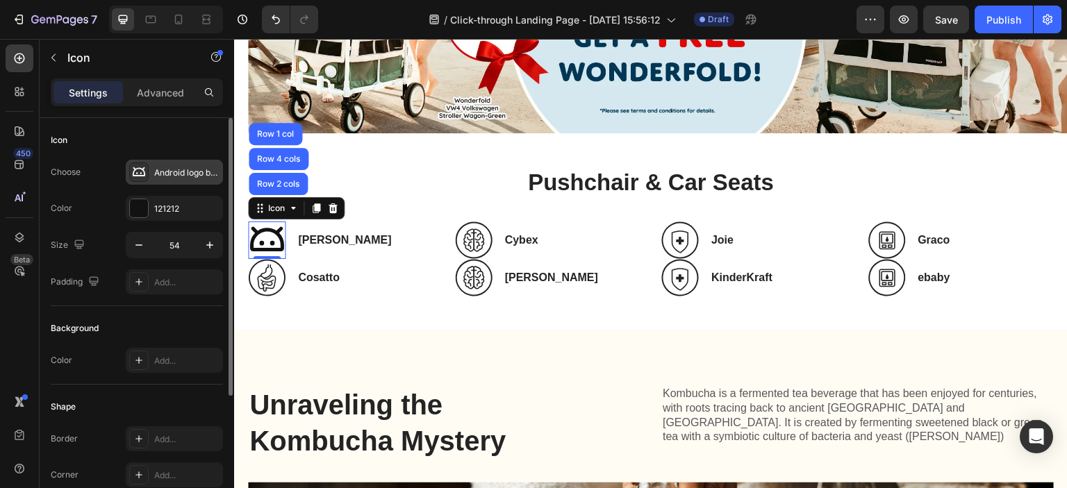
click at [166, 179] on div "Android logo bold" at bounding box center [174, 172] width 97 height 25
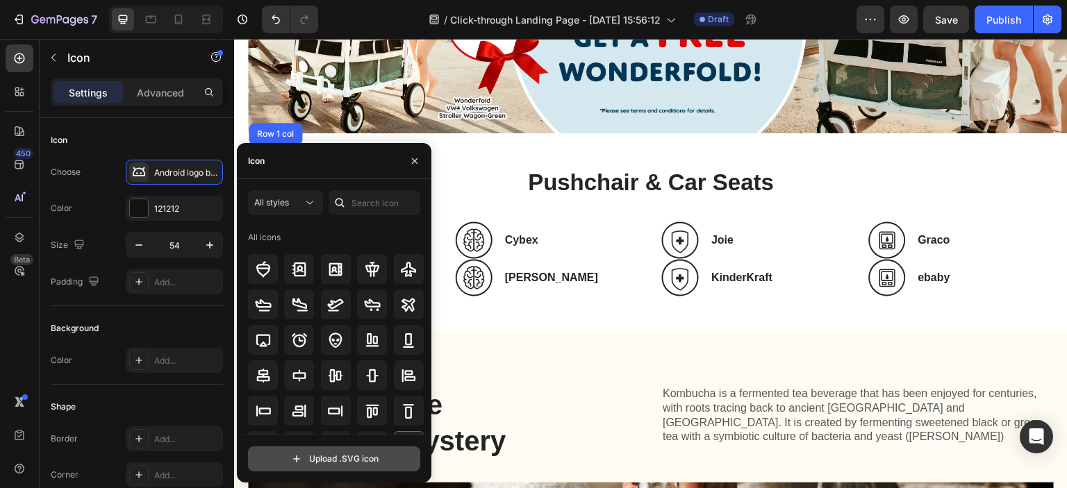
click at [330, 449] on input "file" at bounding box center [334, 459] width 171 height 24
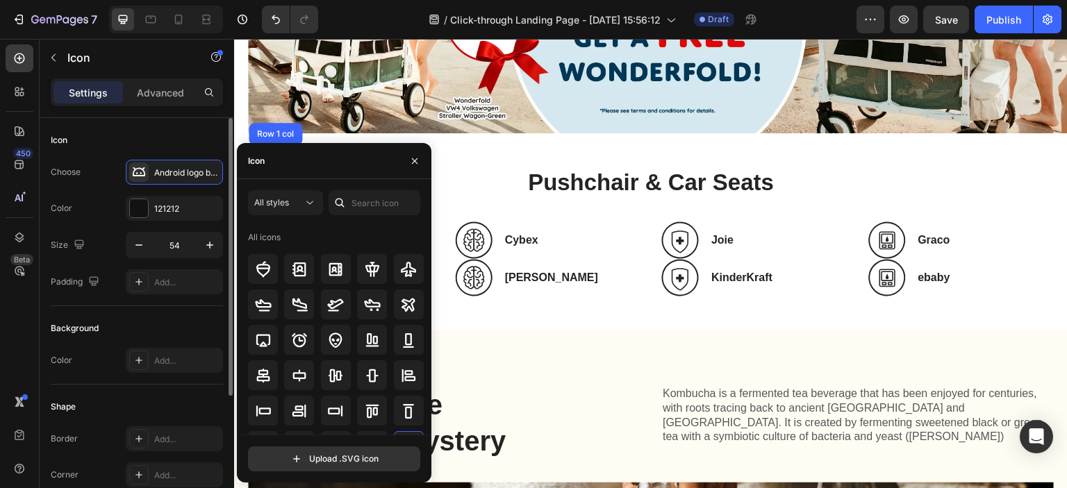
scroll to position [194, 0]
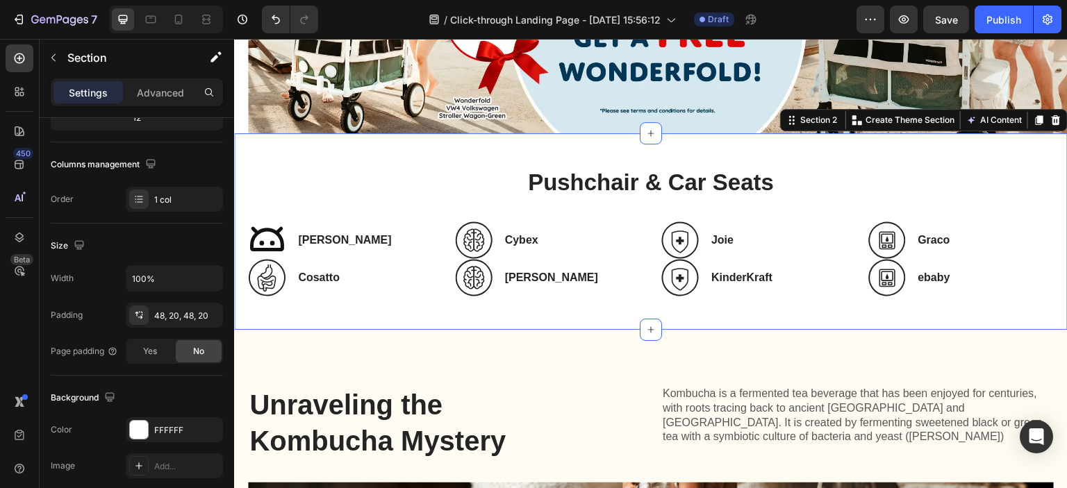
click at [551, 322] on div "Pushchair & Car Seats Heading Icon Hauck Heading Row Icon Cosatto Heading Row I…" at bounding box center [651, 231] width 834 height 197
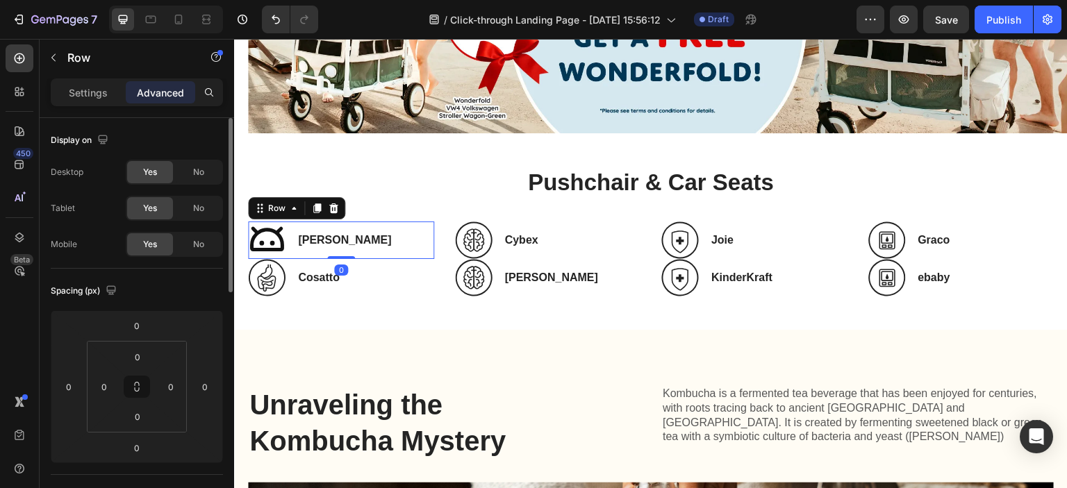
click at [333, 246] on div "Hauck Heading" at bounding box center [366, 241] width 138 height 38
click at [274, 238] on icon at bounding box center [267, 241] width 38 height 38
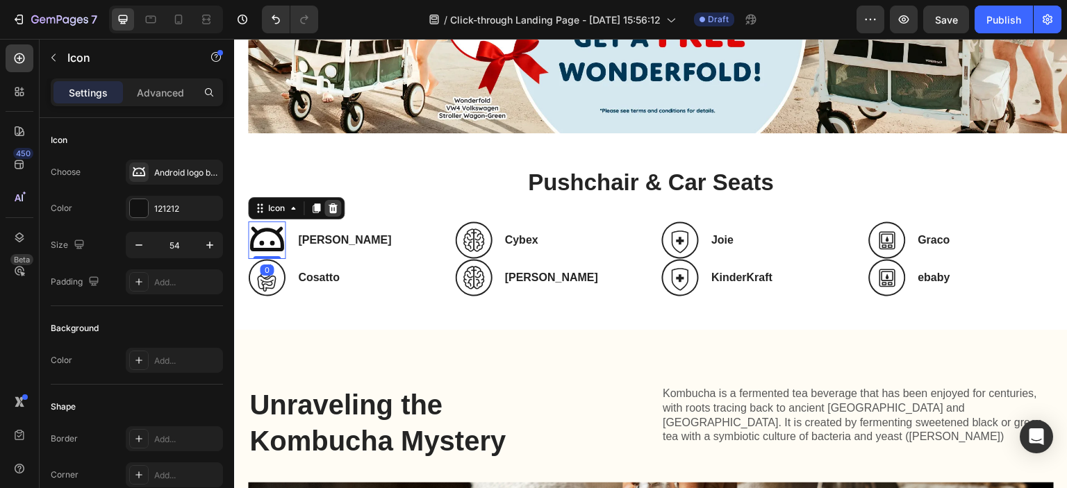
click at [336, 206] on icon at bounding box center [332, 208] width 11 height 11
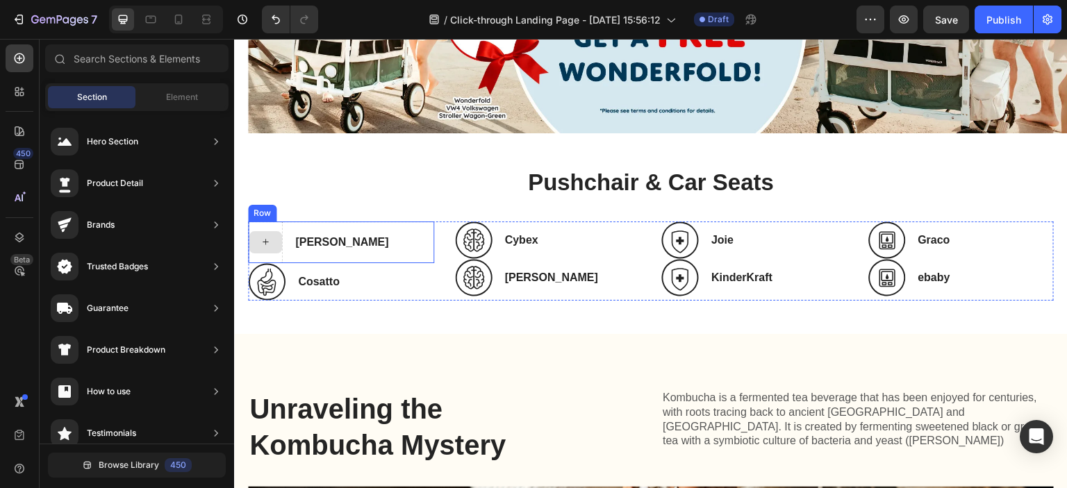
click at [268, 236] on icon at bounding box center [265, 242] width 11 height 12
click at [176, 102] on span "Element" at bounding box center [182, 97] width 32 height 13
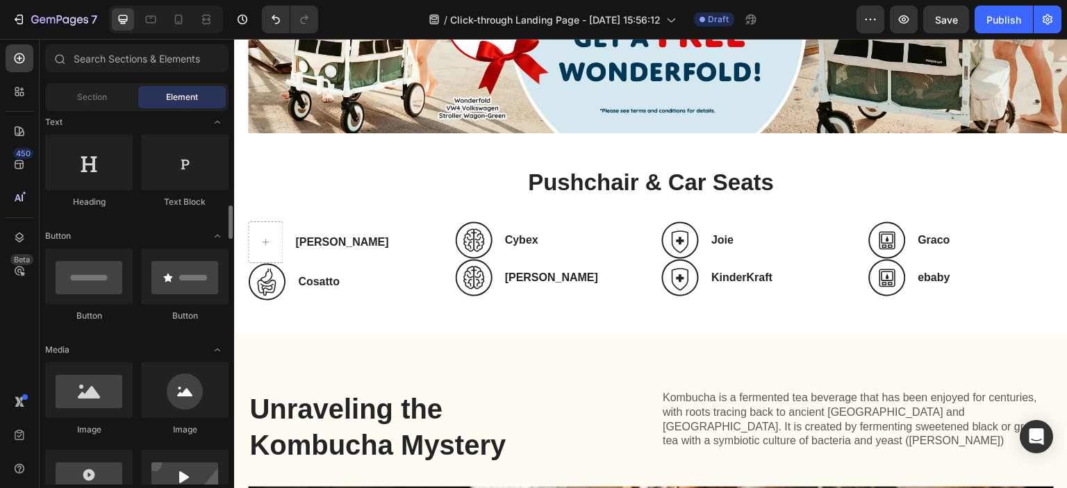
scroll to position [278, 0]
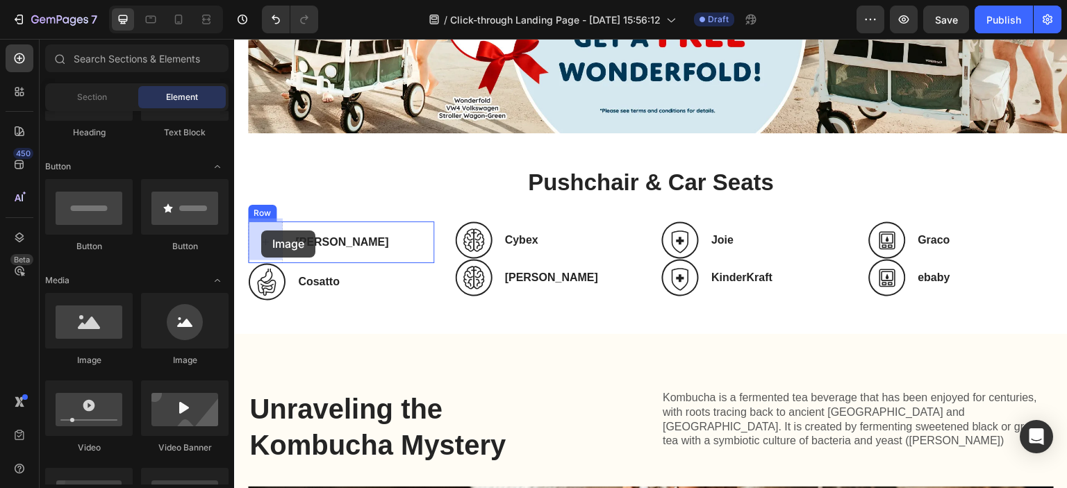
drag, startPoint x: 331, startPoint y: 361, endPoint x: 261, endPoint y: 231, distance: 148.2
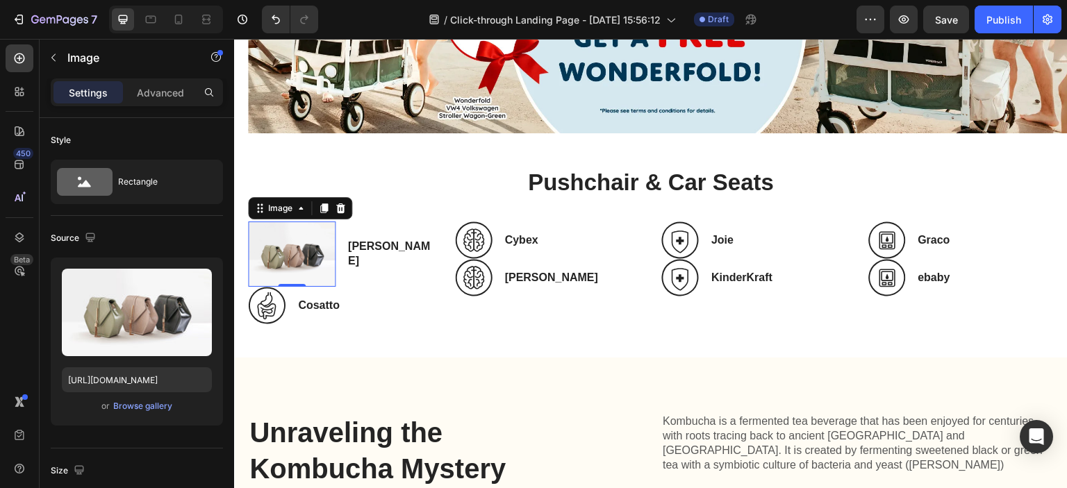
click at [283, 256] on img at bounding box center [292, 254] width 88 height 65
click at [276, 202] on div "Image" at bounding box center [280, 208] width 30 height 13
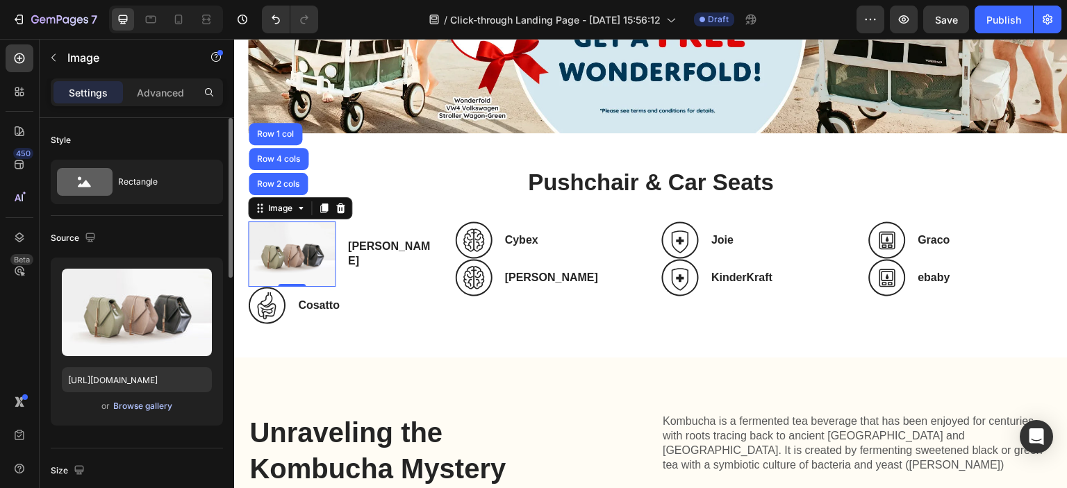
click at [143, 407] on div "Browse gallery" at bounding box center [142, 406] width 59 height 13
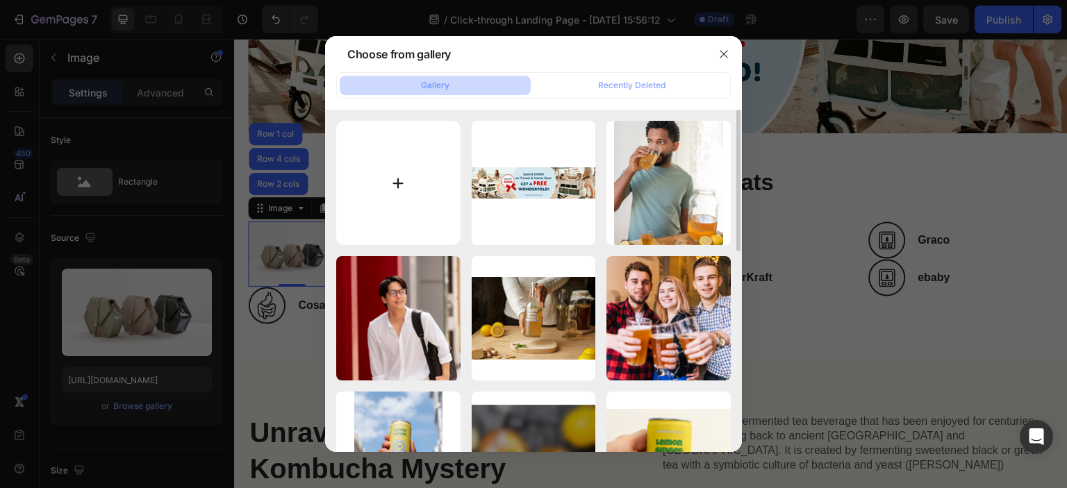
click at [390, 168] on input "file" at bounding box center [398, 183] width 124 height 124
type input "C:\fakepath\hauck_logo_100x100_2.png"
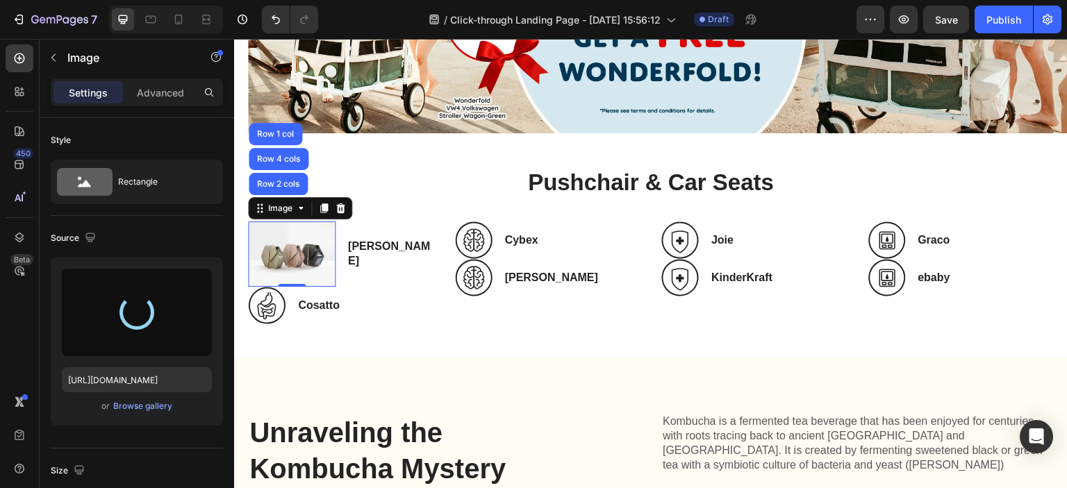
drag, startPoint x: 305, startPoint y: 254, endPoint x: 325, endPoint y: 253, distance: 20.2
click at [305, 254] on img at bounding box center [292, 254] width 88 height 65
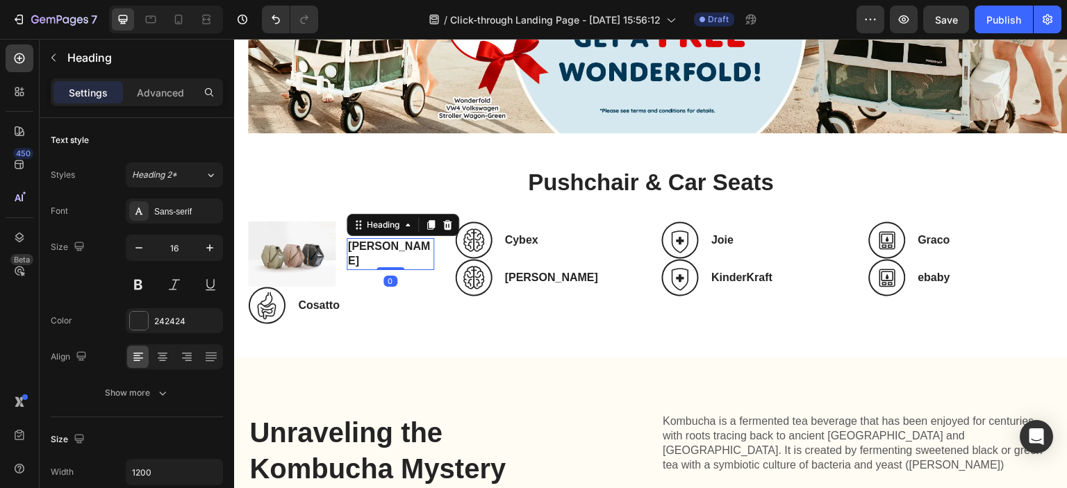
click at [390, 258] on div "Hauck Heading 0" at bounding box center [391, 254] width 88 height 32
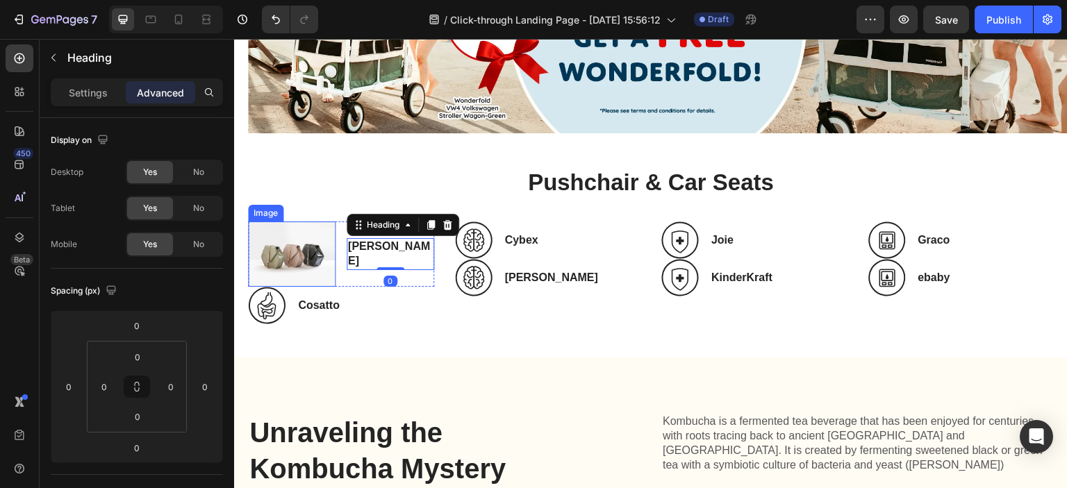
click at [300, 267] on img at bounding box center [292, 254] width 88 height 65
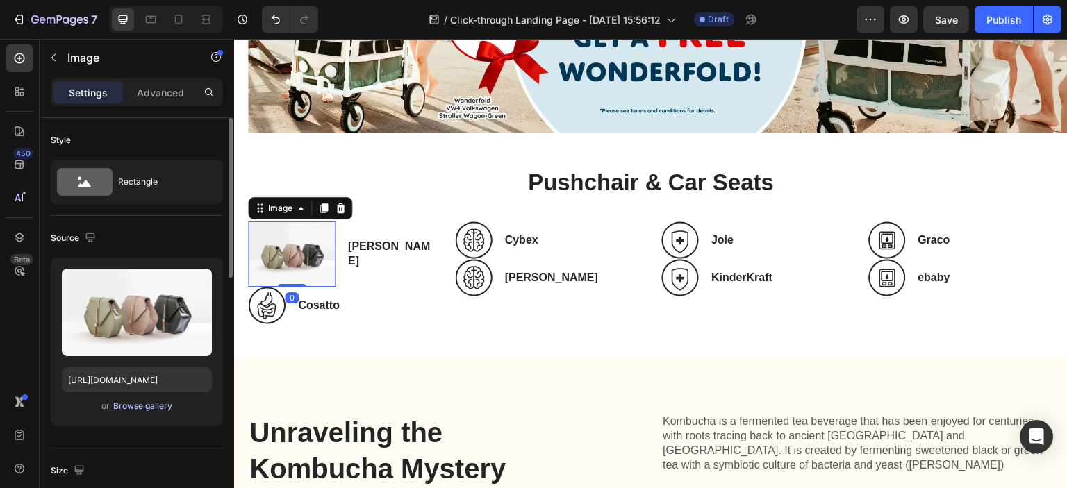
click at [156, 405] on div "Browse gallery" at bounding box center [142, 406] width 59 height 13
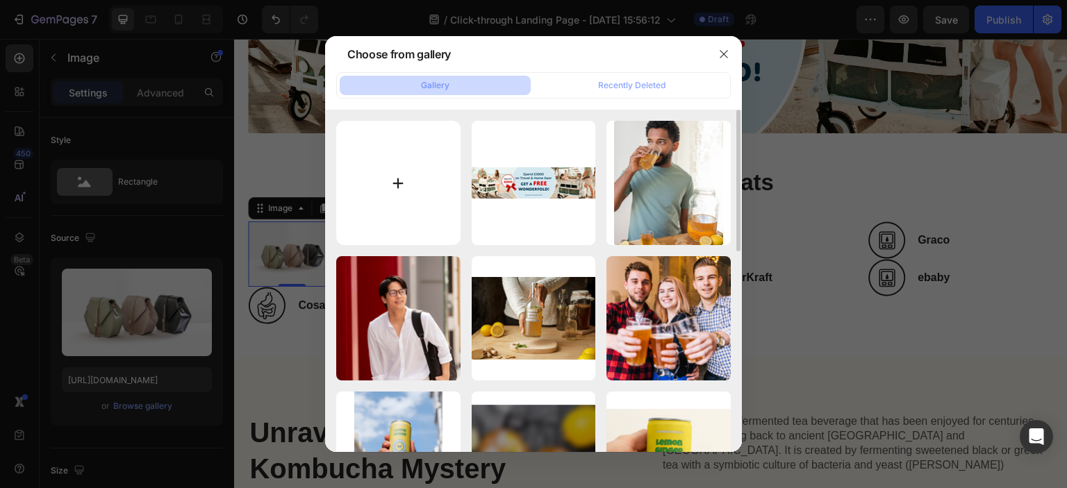
click at [399, 210] on input "file" at bounding box center [398, 183] width 124 height 124
type input "C:\fakepath\hauck_logo_100x100_2.png"
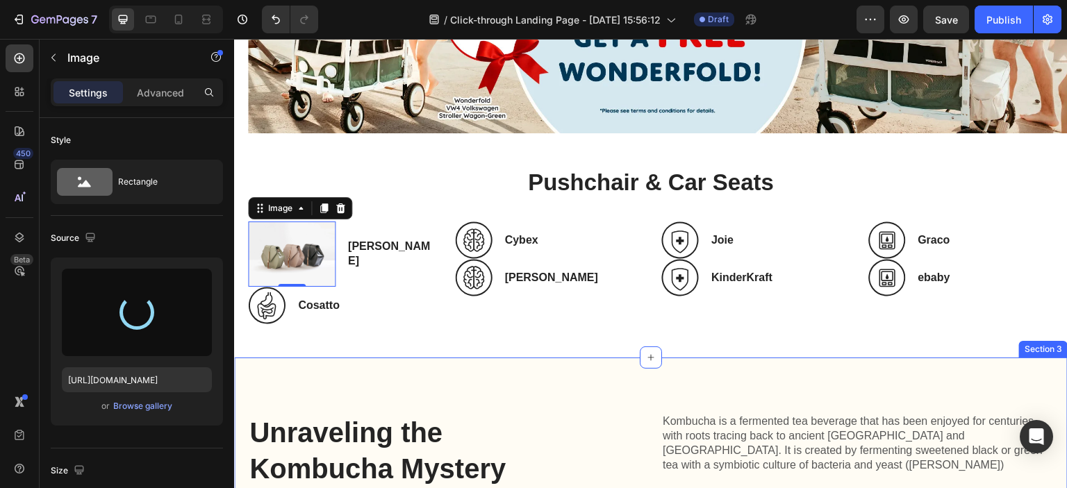
type input "[URL][DOMAIN_NAME]"
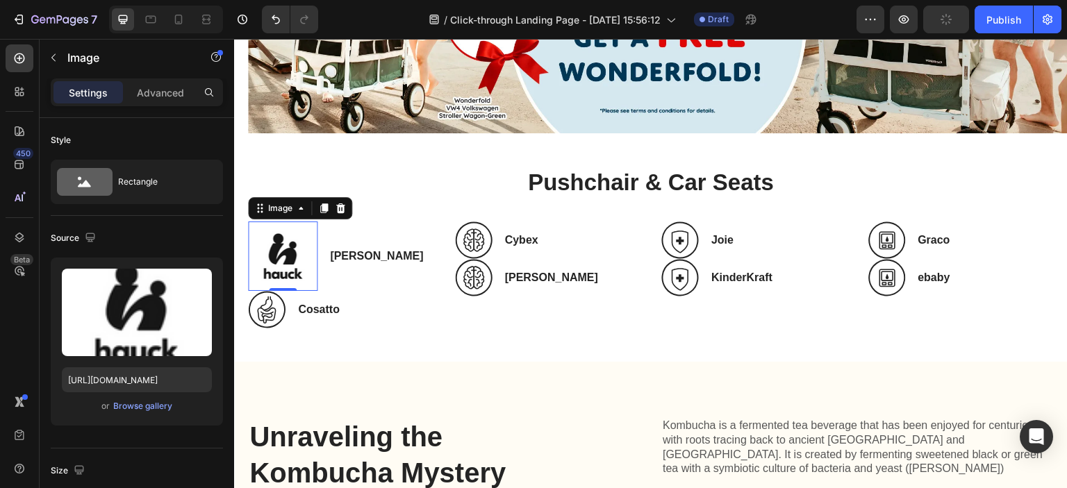
click at [300, 250] on img at bounding box center [282, 256] width 69 height 69
click at [470, 251] on div "Icon" at bounding box center [469, 251] width 22 height 0
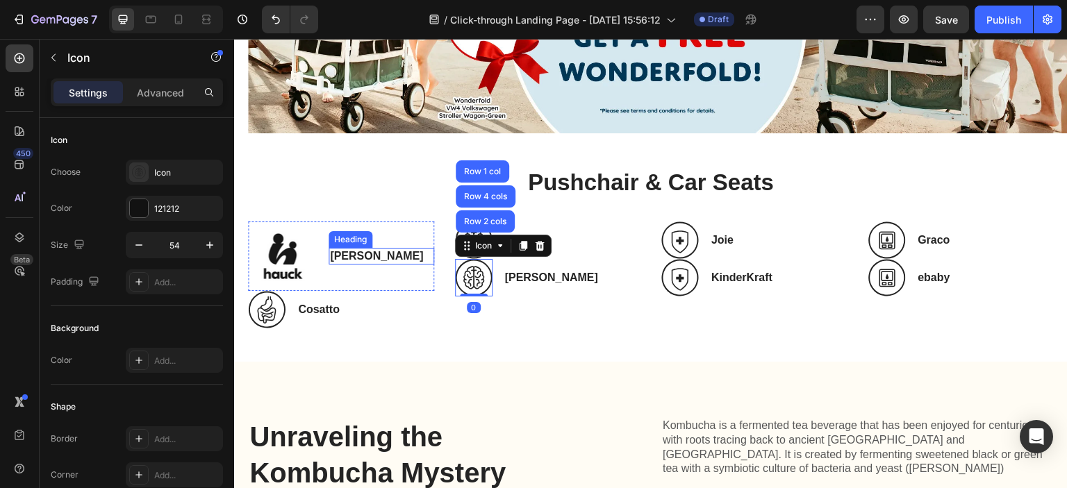
click at [413, 260] on h3 "Hauck" at bounding box center [382, 256] width 106 height 17
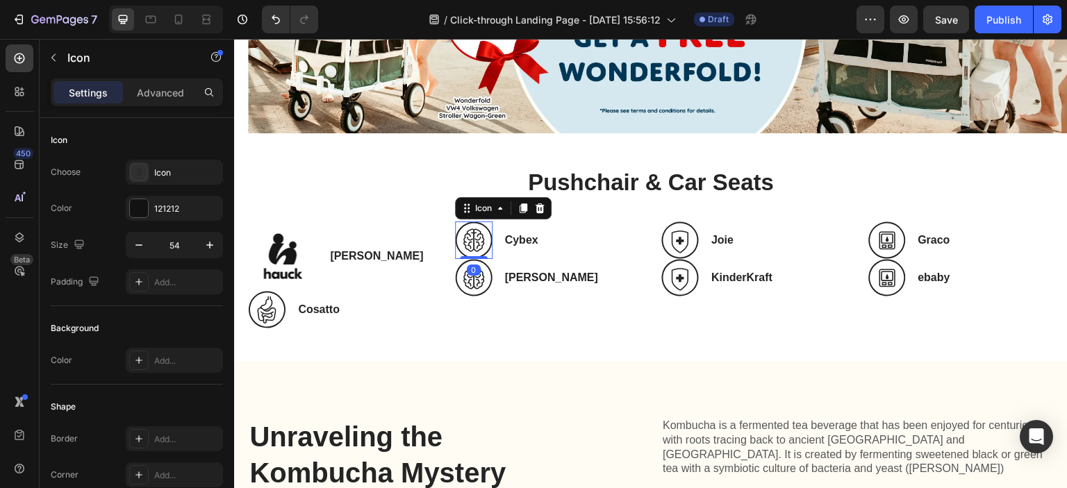
click at [473, 236] on icon at bounding box center [478, 240] width 11 height 23
click at [535, 213] on div at bounding box center [539, 208] width 17 height 17
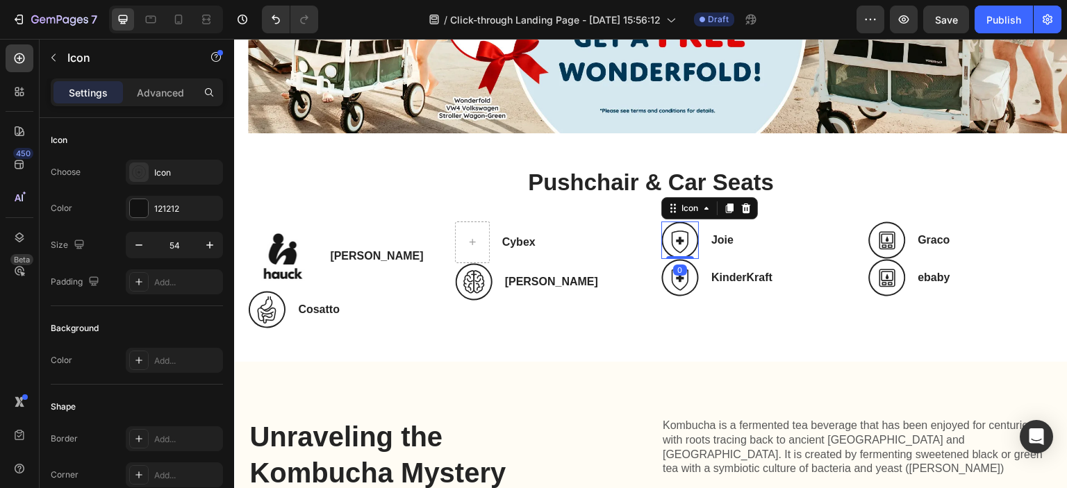
click at [665, 233] on icon at bounding box center [680, 241] width 38 height 38
click at [742, 209] on icon at bounding box center [746, 209] width 9 height 10
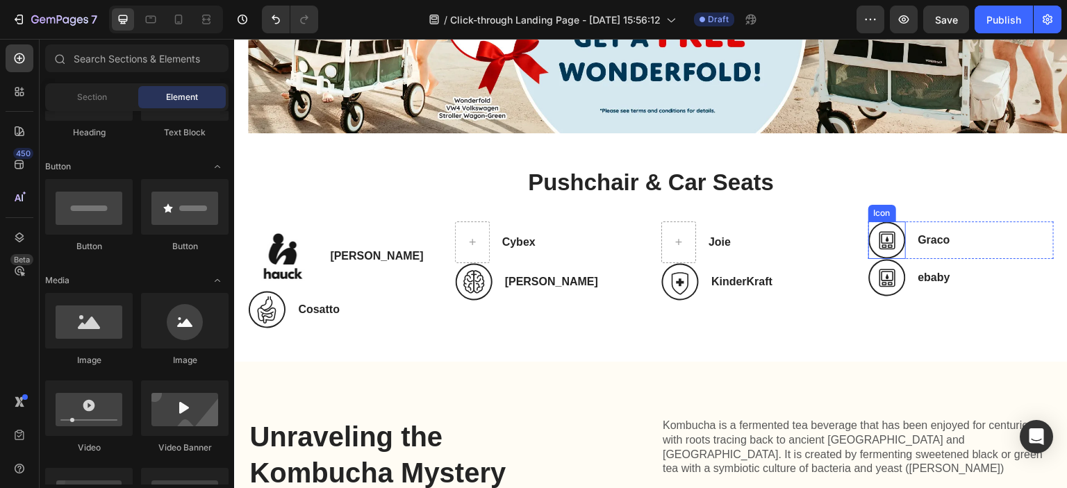
click at [875, 236] on icon at bounding box center [887, 241] width 38 height 38
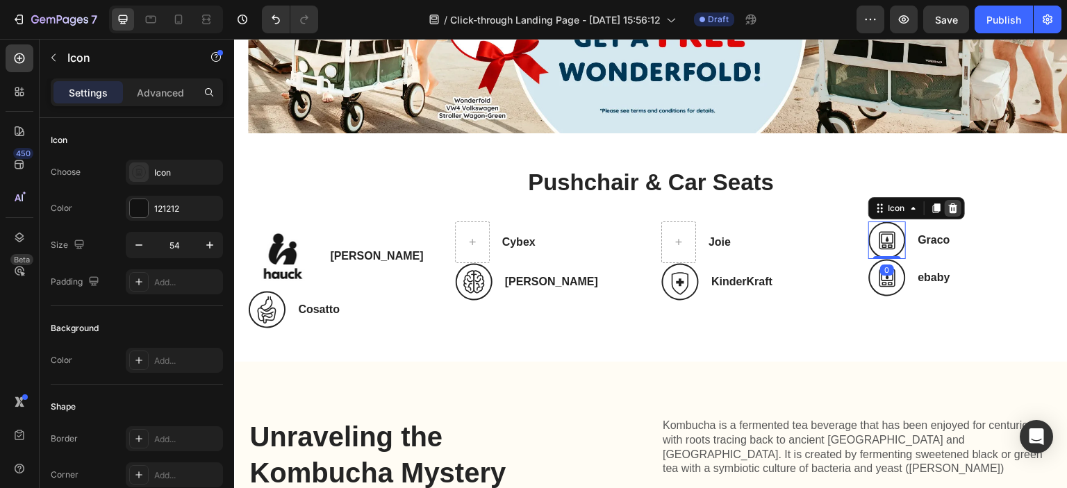
click at [948, 208] on icon at bounding box center [952, 209] width 9 height 10
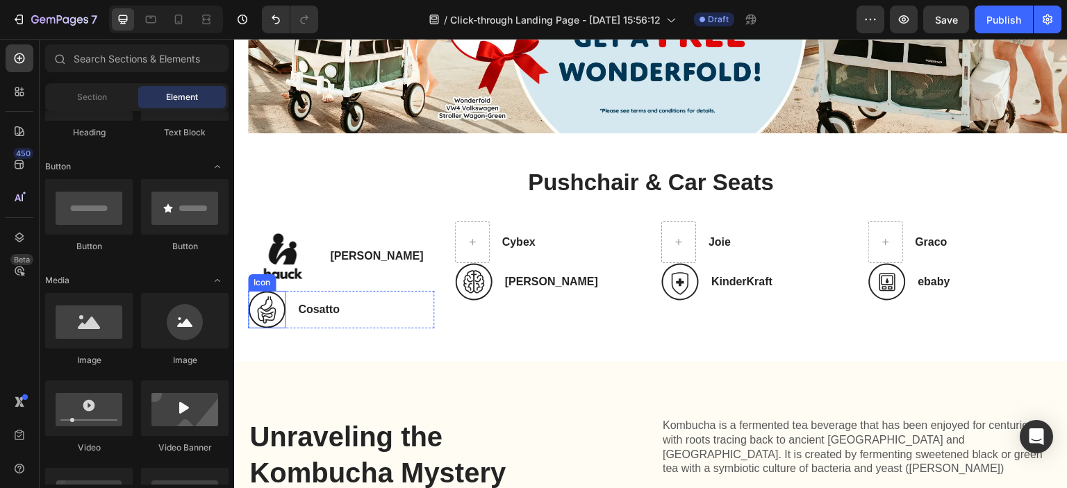
click at [266, 304] on icon at bounding box center [267, 310] width 38 height 38
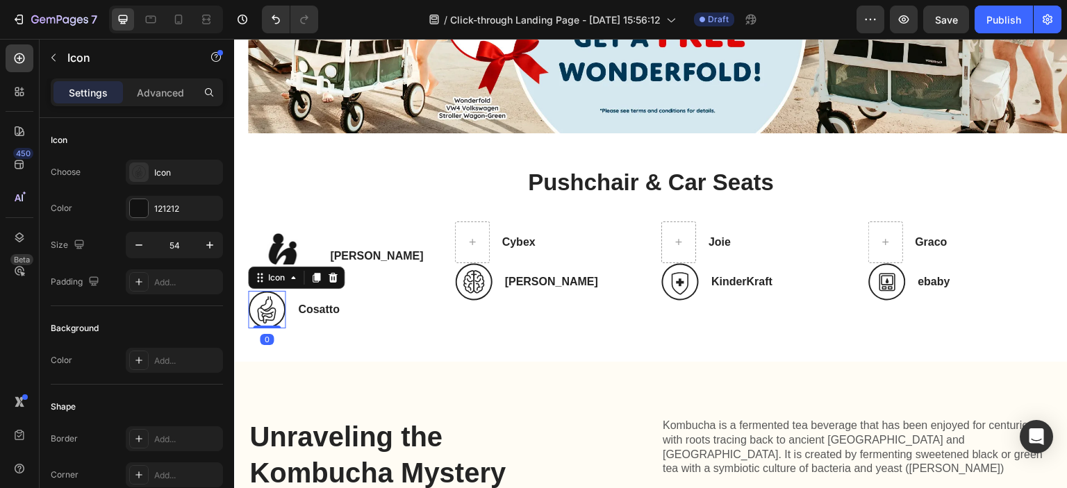
click at [342, 275] on div "Icon" at bounding box center [296, 278] width 97 height 22
click at [336, 274] on icon at bounding box center [332, 277] width 11 height 11
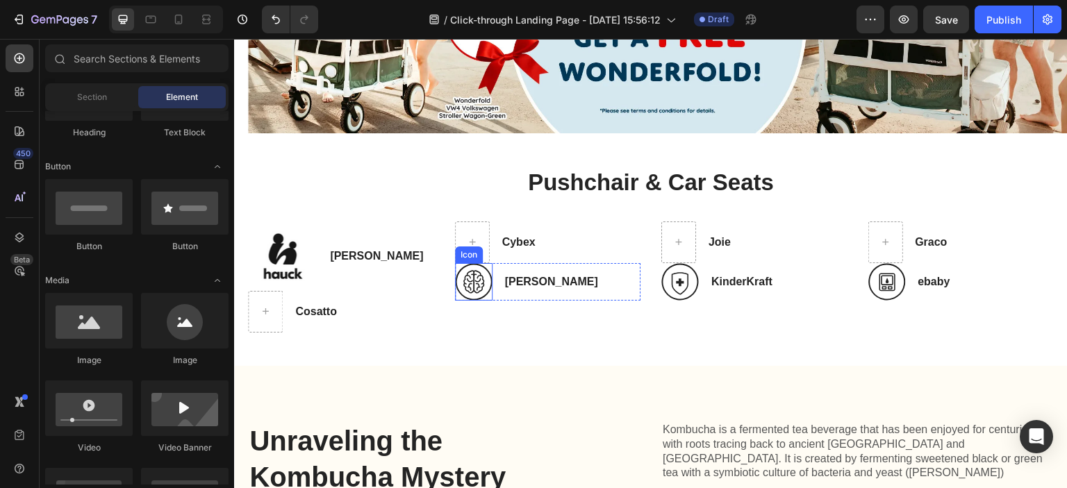
click at [478, 283] on icon at bounding box center [474, 282] width 38 height 38
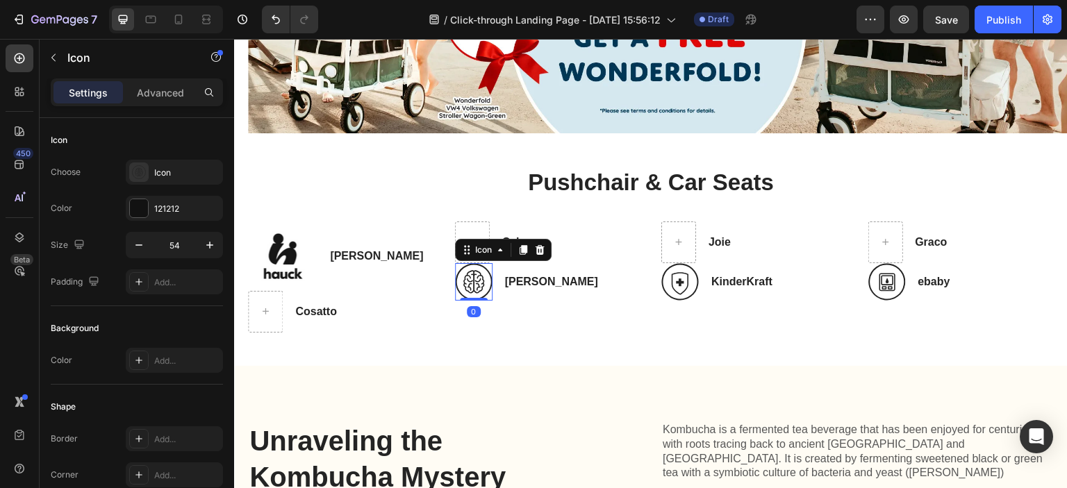
click at [531, 250] on div at bounding box center [539, 250] width 17 height 17
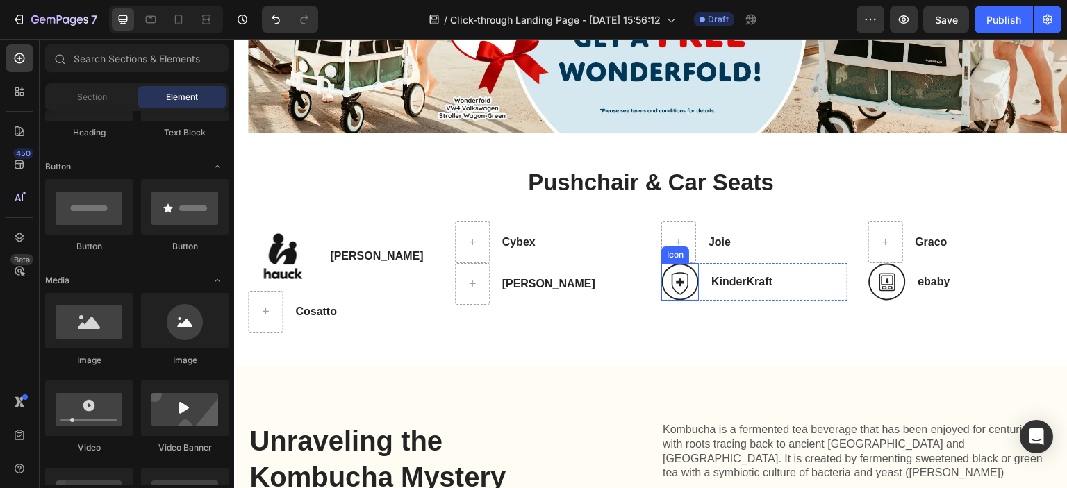
click at [682, 279] on icon at bounding box center [680, 282] width 38 height 38
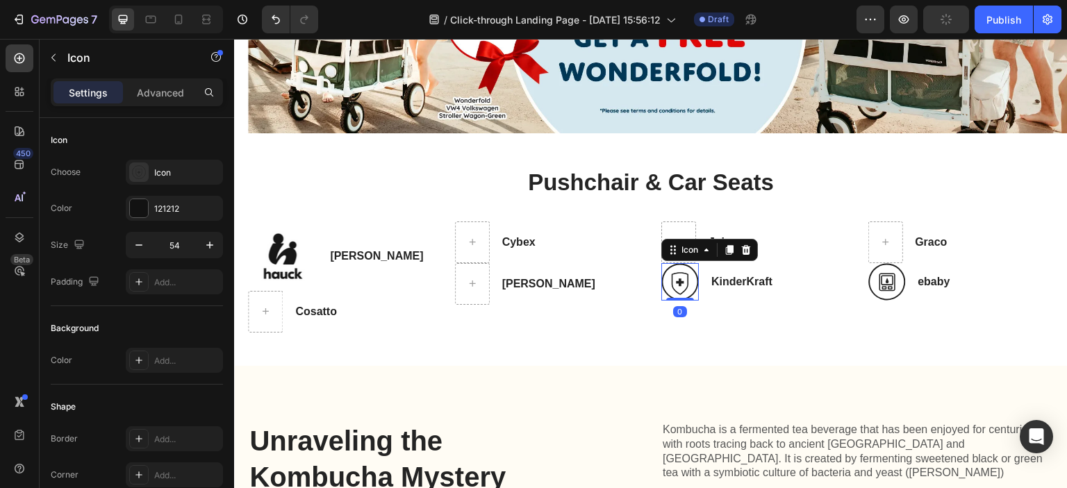
click at [742, 249] on icon at bounding box center [746, 250] width 9 height 10
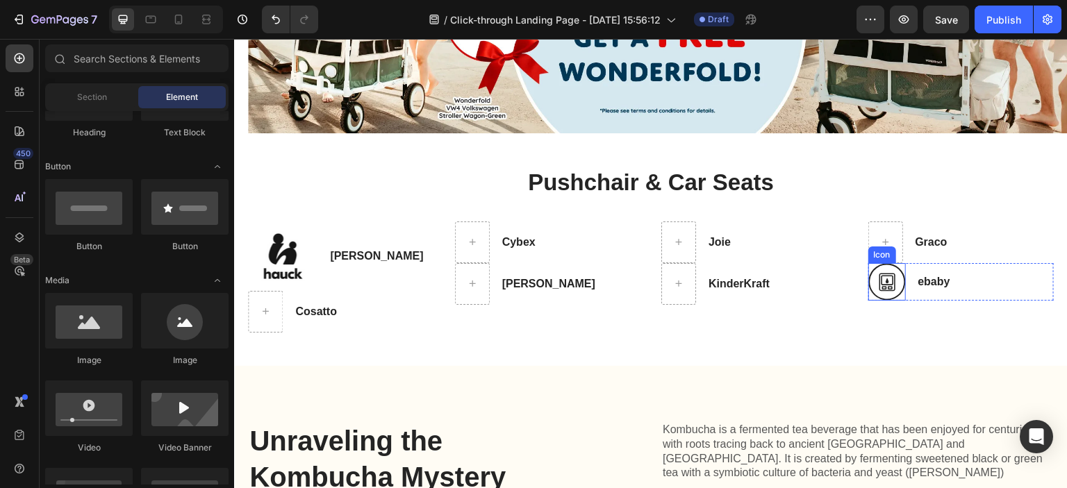
click at [868, 281] on icon at bounding box center [887, 282] width 38 height 38
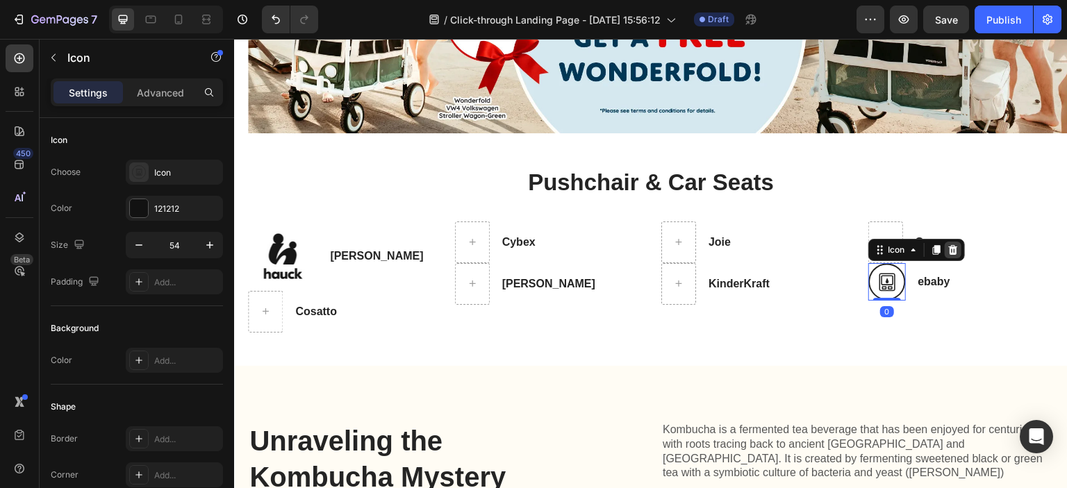
click at [948, 251] on icon at bounding box center [952, 250] width 9 height 10
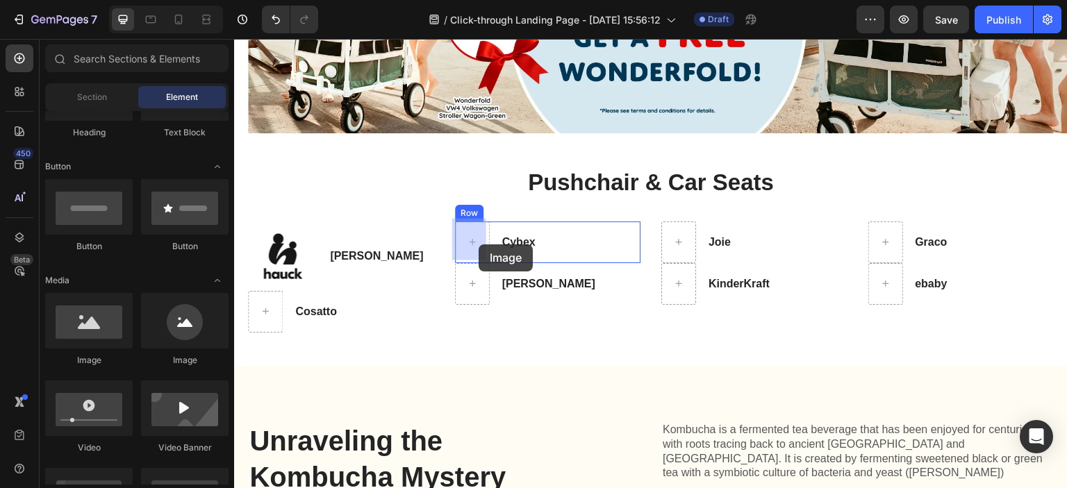
drag, startPoint x: 420, startPoint y: 354, endPoint x: 479, endPoint y: 245, distance: 124.6
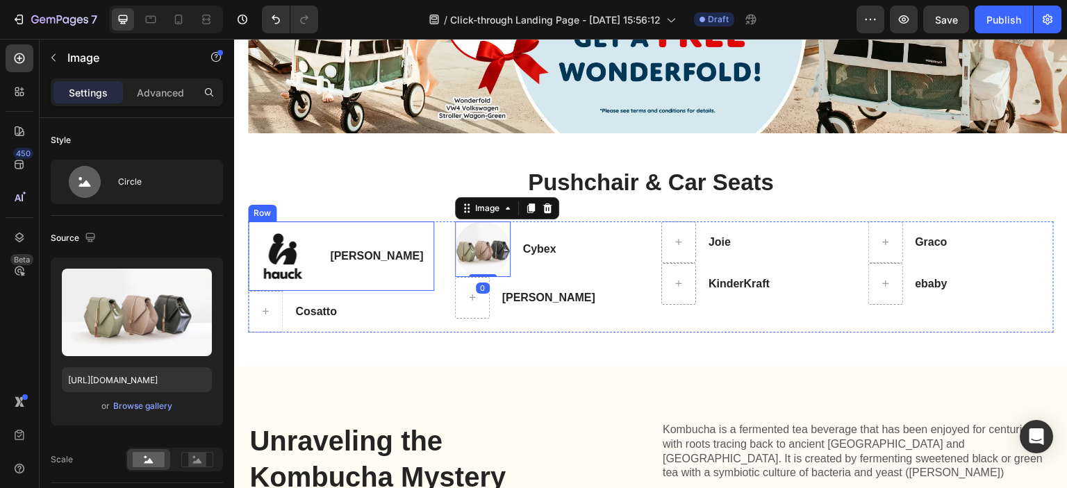
click at [292, 261] on img at bounding box center [282, 256] width 69 height 69
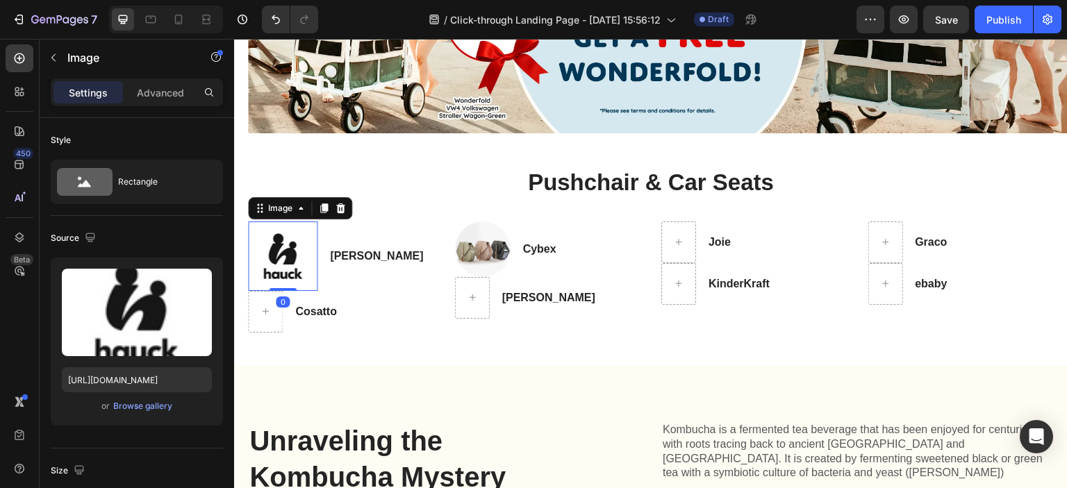
click at [350, 209] on div "Image" at bounding box center [300, 208] width 104 height 22
click at [342, 205] on icon at bounding box center [340, 209] width 9 height 10
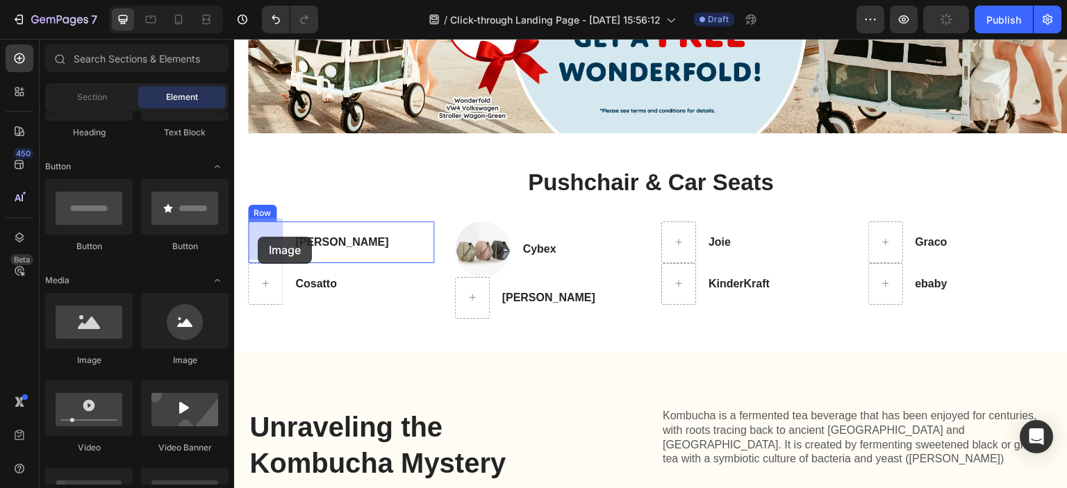
drag, startPoint x: 415, startPoint y: 362, endPoint x: 258, endPoint y: 236, distance: 201.1
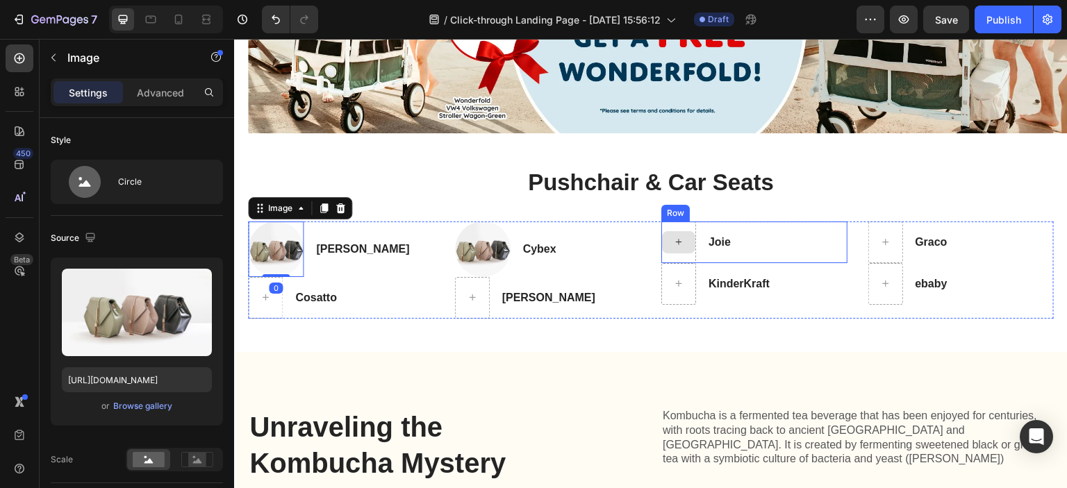
click at [665, 236] on div at bounding box center [678, 242] width 33 height 22
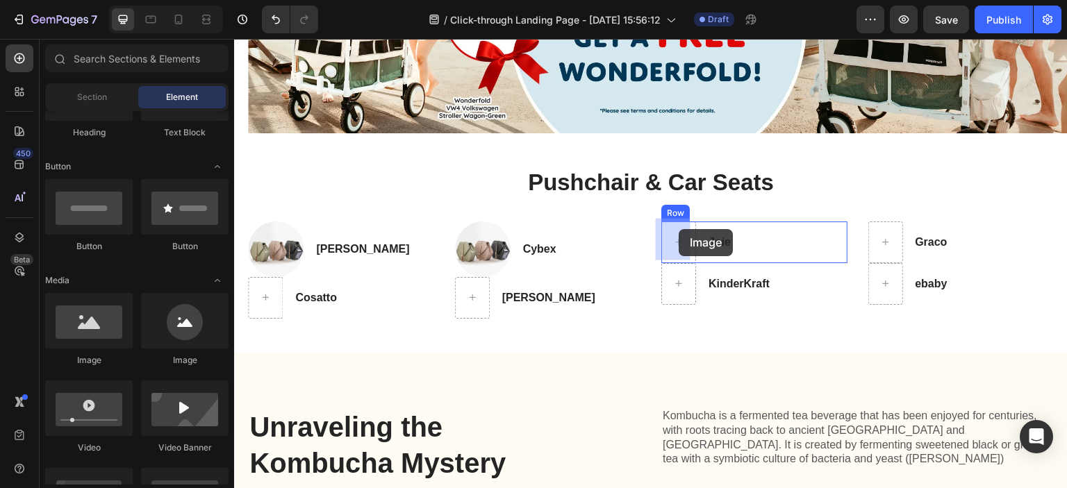
drag, startPoint x: 423, startPoint y: 368, endPoint x: 679, endPoint y: 229, distance: 291.5
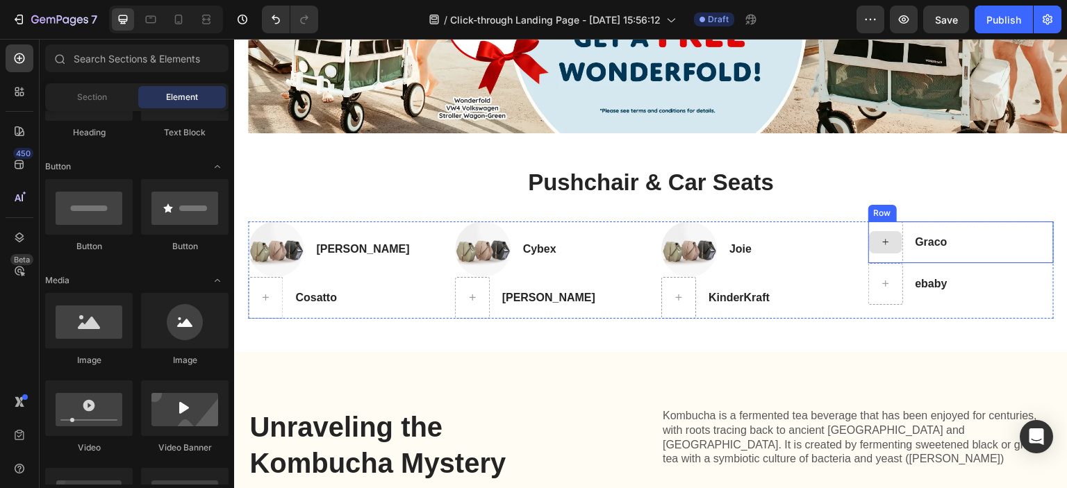
click at [883, 242] on div at bounding box center [885, 242] width 33 height 22
drag, startPoint x: 429, startPoint y: 365, endPoint x: 854, endPoint y: 243, distance: 442.8
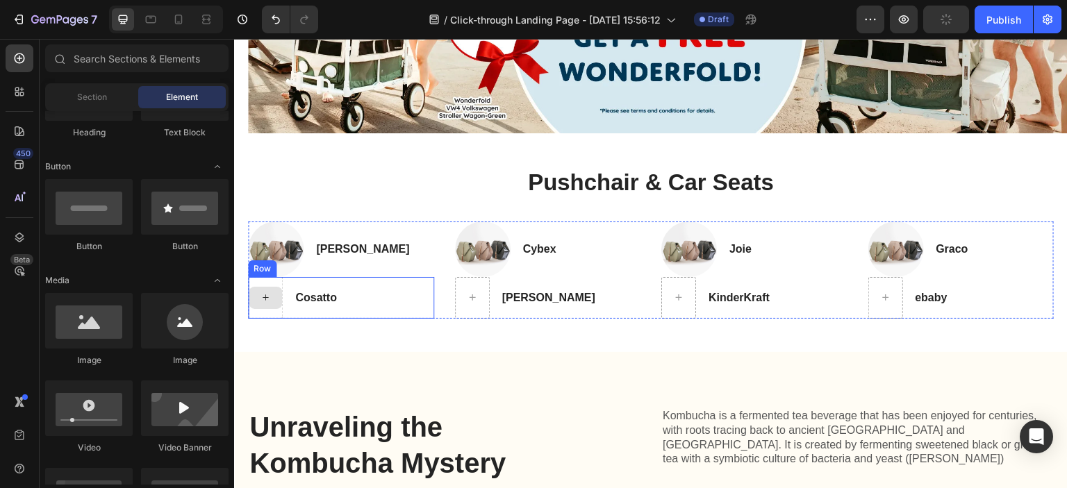
click at [263, 295] on icon at bounding box center [266, 298] width 6 height 6
drag, startPoint x: 432, startPoint y: 361, endPoint x: 269, endPoint y: 290, distance: 177.7
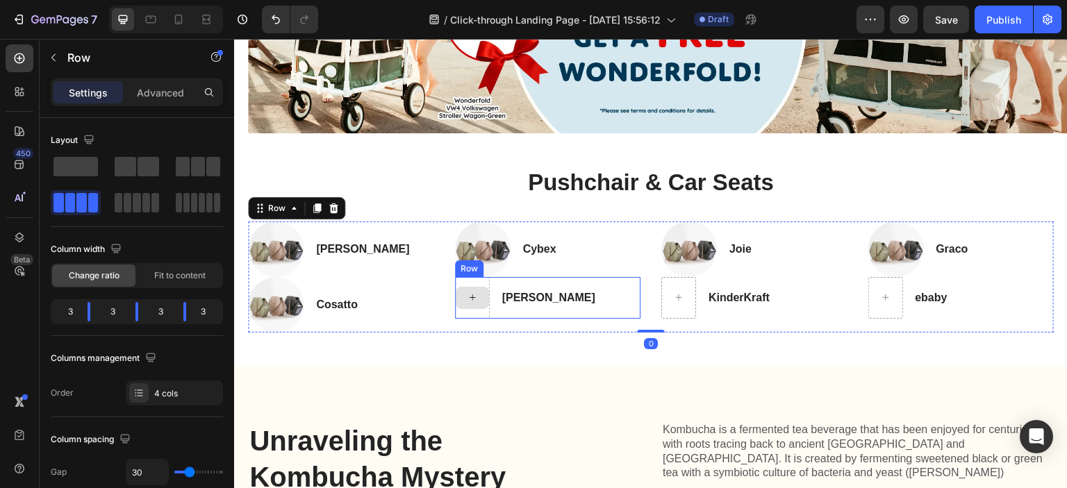
click at [454, 295] on div "Image Hauck Heading Row Image Cosatto Heading Row Image Cybex Heading Row Brita…" at bounding box center [651, 277] width 806 height 111
click at [495, 295] on div "Britax Römer Heading Row" at bounding box center [548, 298] width 186 height 42
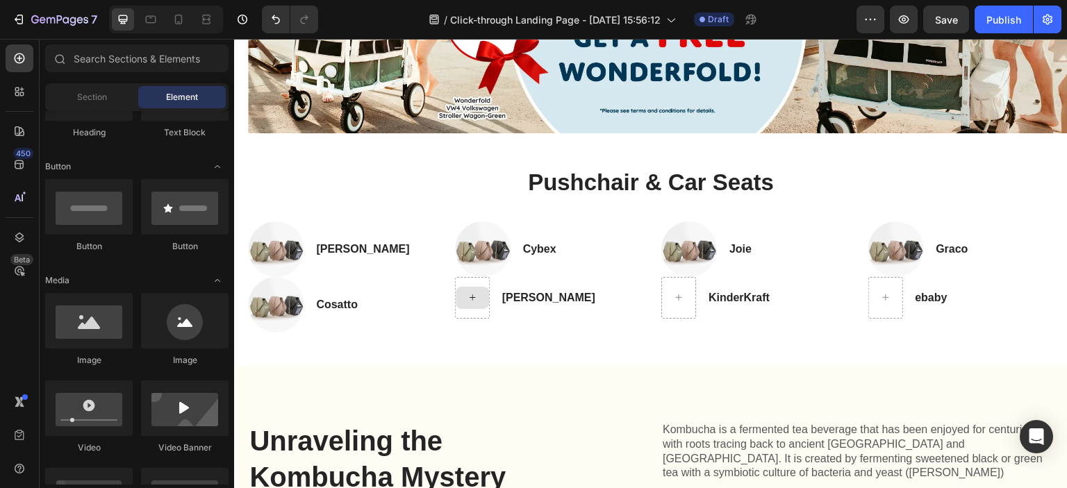
click at [468, 297] on icon at bounding box center [472, 298] width 11 height 12
drag, startPoint x: 437, startPoint y: 355, endPoint x: 474, endPoint y: 288, distance: 76.5
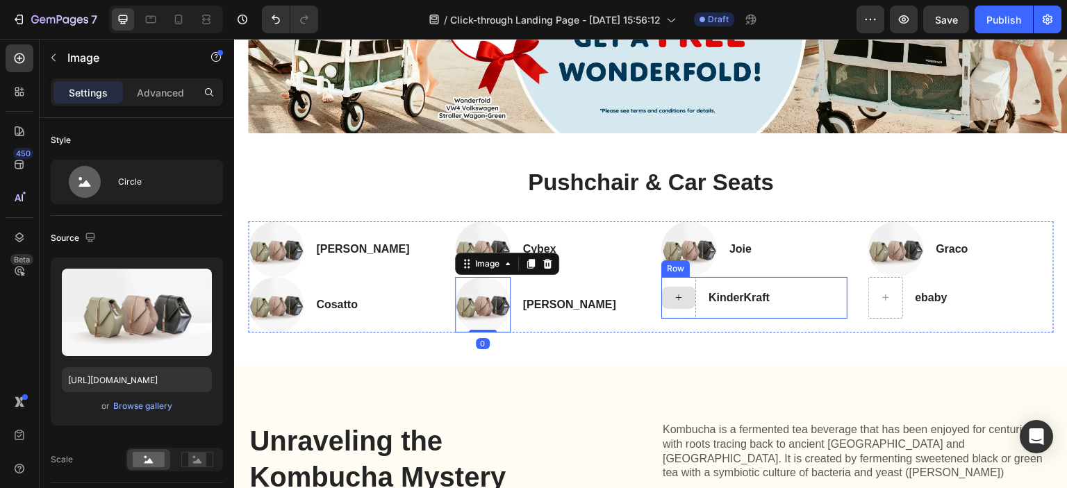
click at [662, 292] on div at bounding box center [678, 298] width 33 height 22
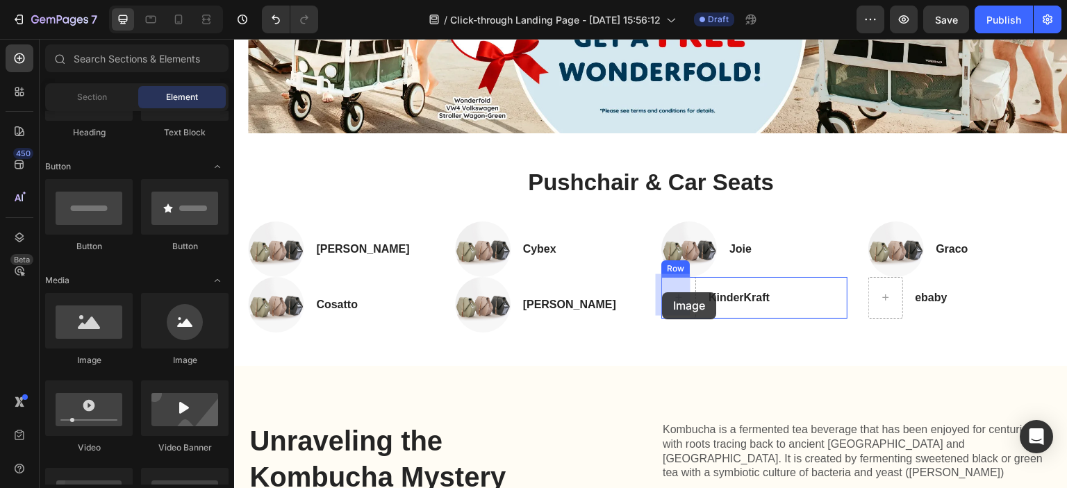
drag, startPoint x: 444, startPoint y: 363, endPoint x: 663, endPoint y: 292, distance: 230.0
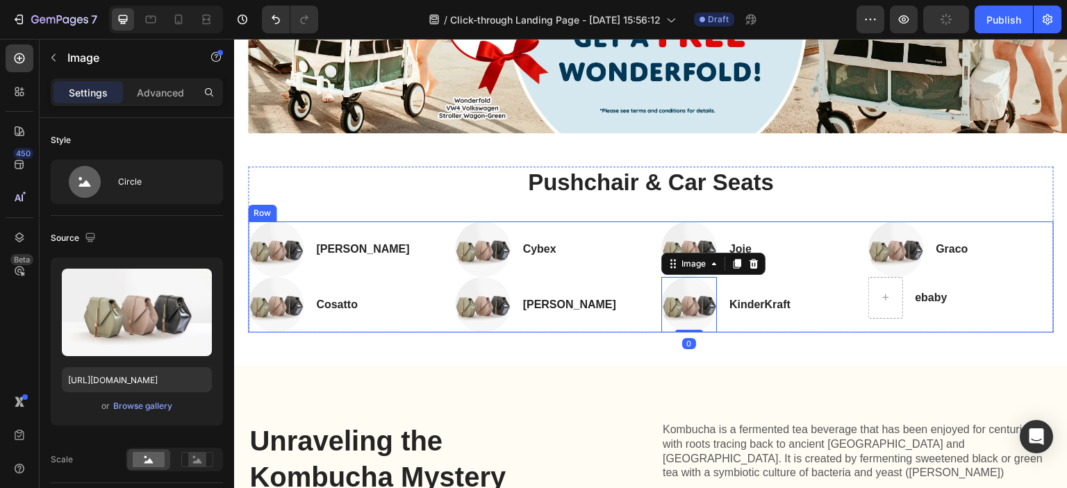
click at [869, 295] on div at bounding box center [885, 298] width 33 height 22
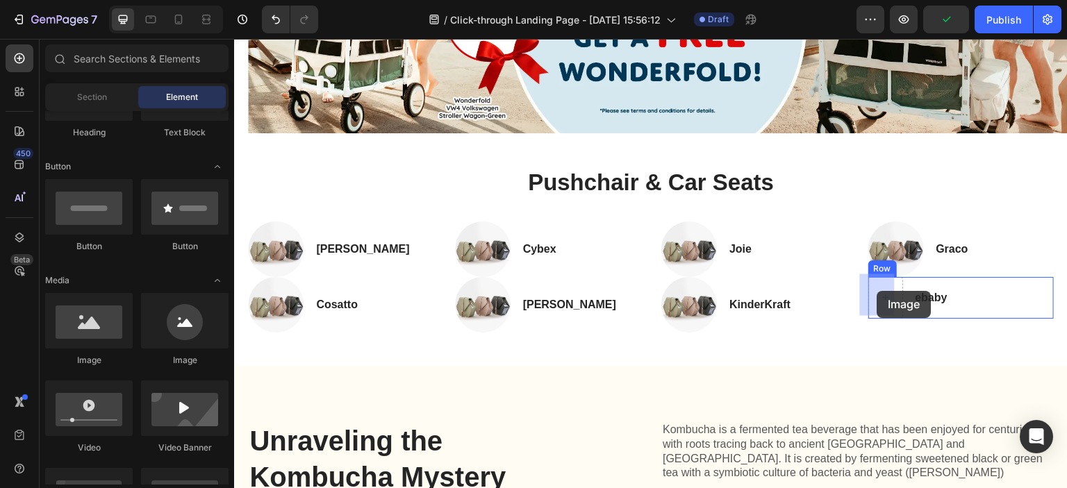
drag, startPoint x: 433, startPoint y: 364, endPoint x: 877, endPoint y: 291, distance: 450.5
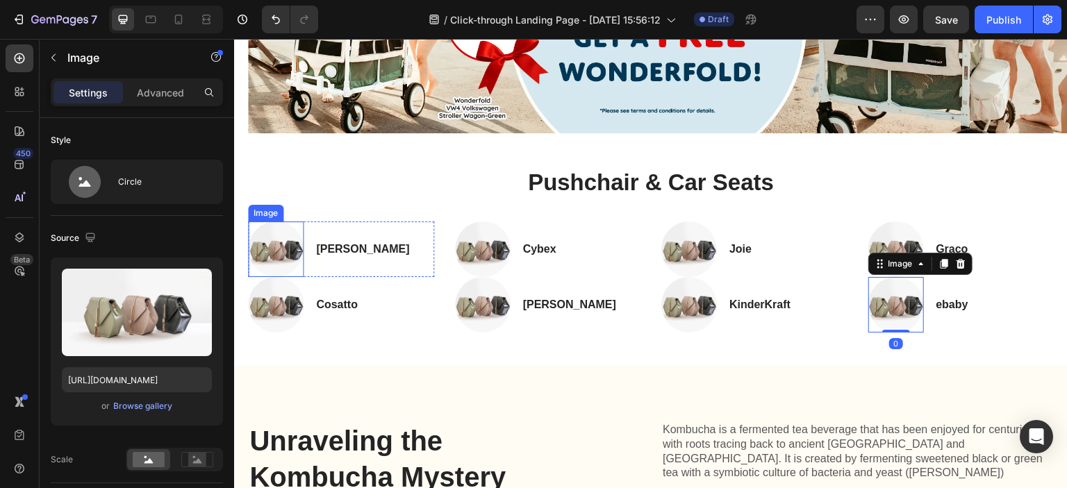
click at [293, 250] on img at bounding box center [276, 250] width 56 height 56
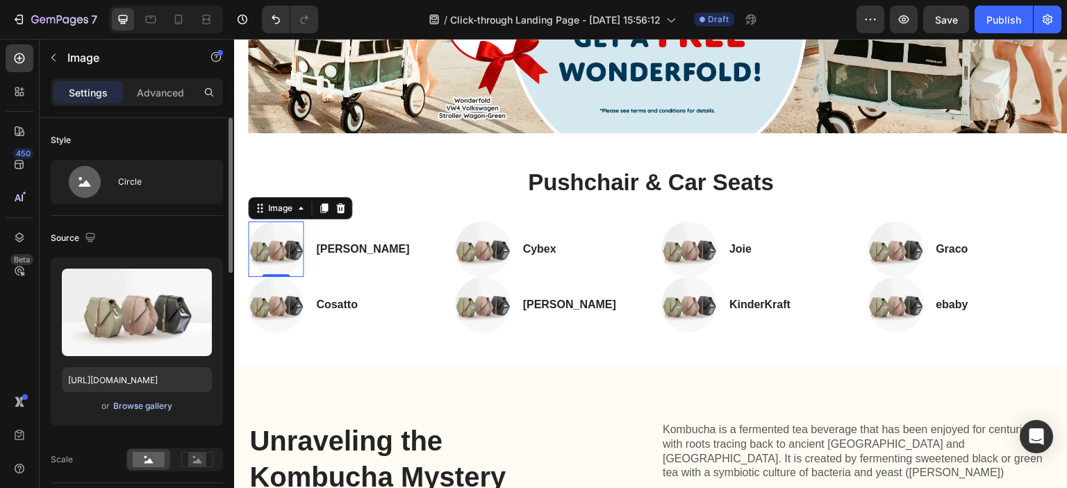
click at [153, 405] on div "Browse gallery" at bounding box center [142, 406] width 59 height 13
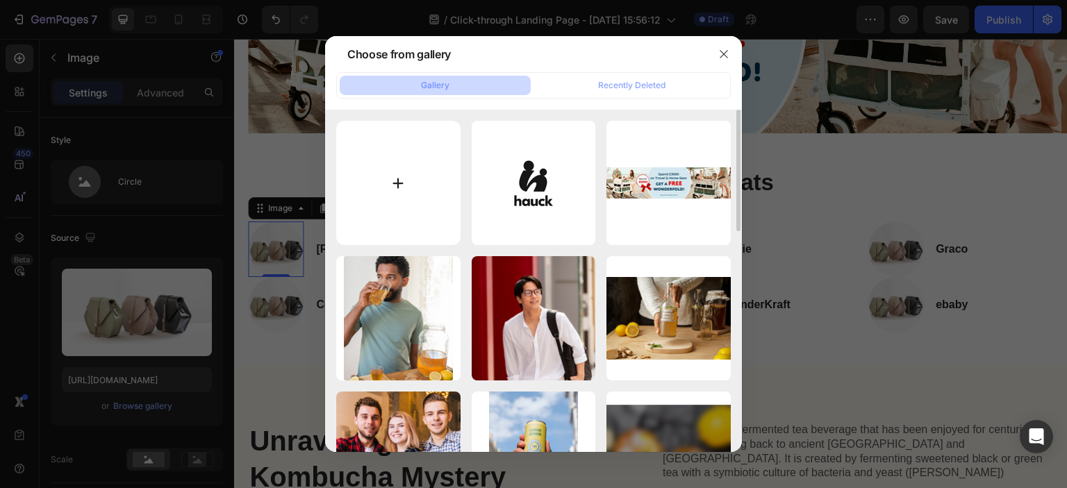
click at [387, 180] on input "file" at bounding box center [398, 183] width 124 height 124
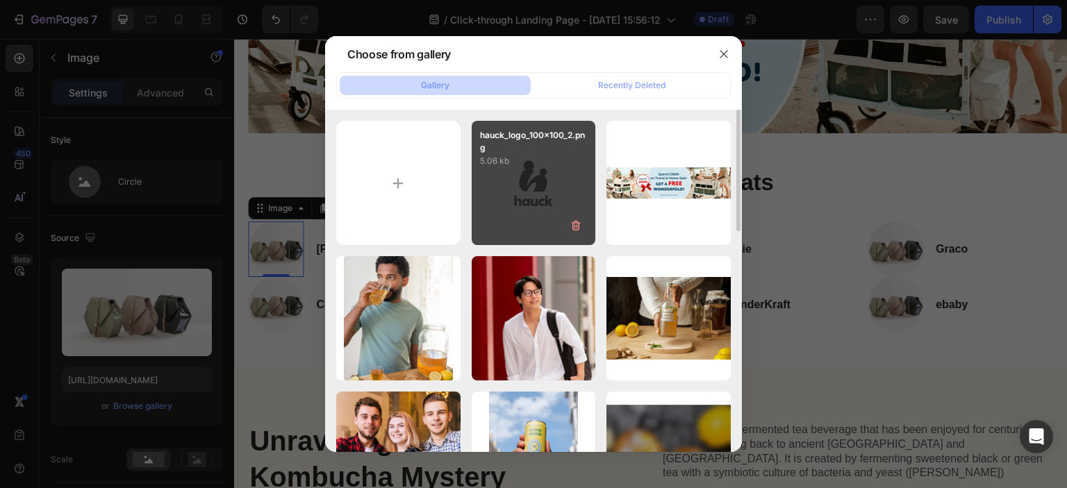
click at [523, 201] on div "hauck_logo_100x100_2.png 5.06 kb" at bounding box center [534, 183] width 124 height 124
type input "[URL][DOMAIN_NAME]"
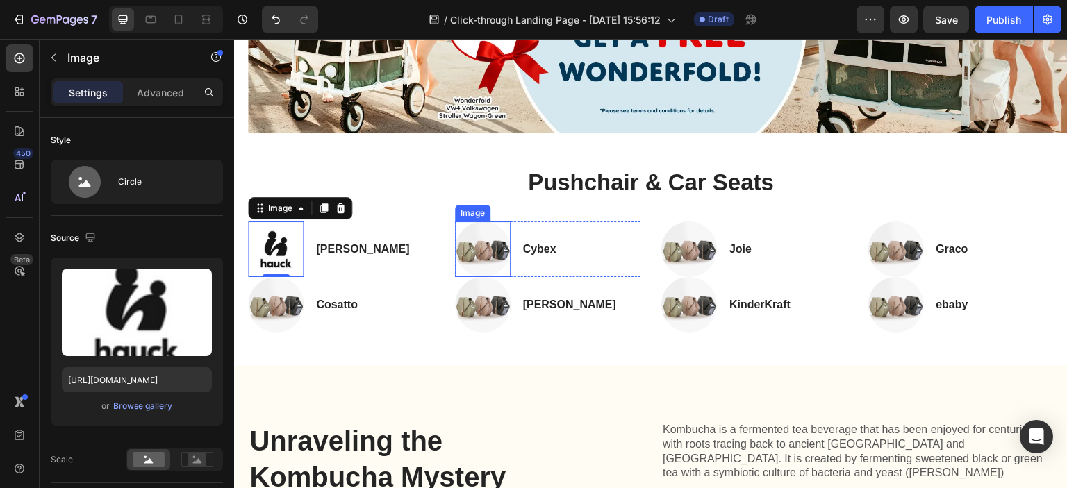
click at [489, 254] on img at bounding box center [483, 250] width 56 height 56
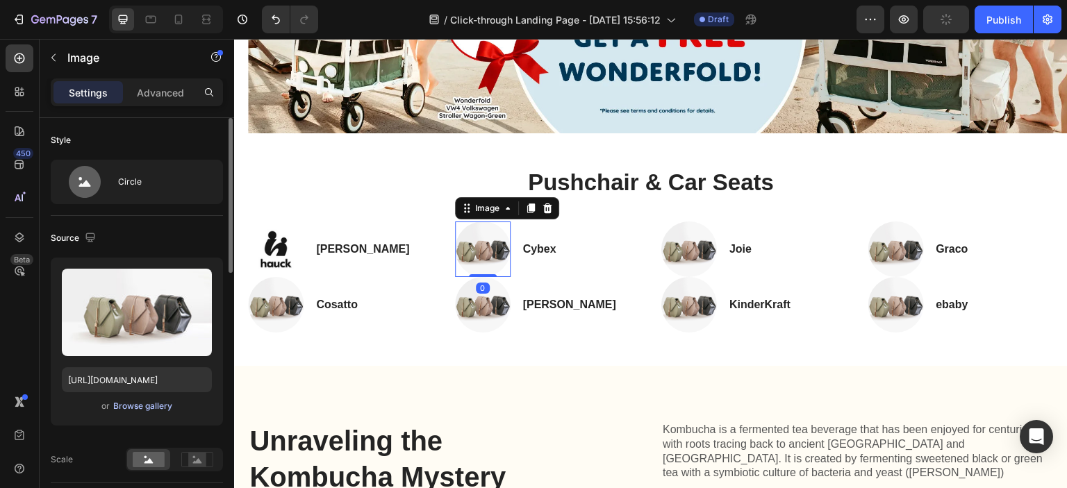
click at [160, 410] on div "Browse gallery" at bounding box center [142, 406] width 59 height 13
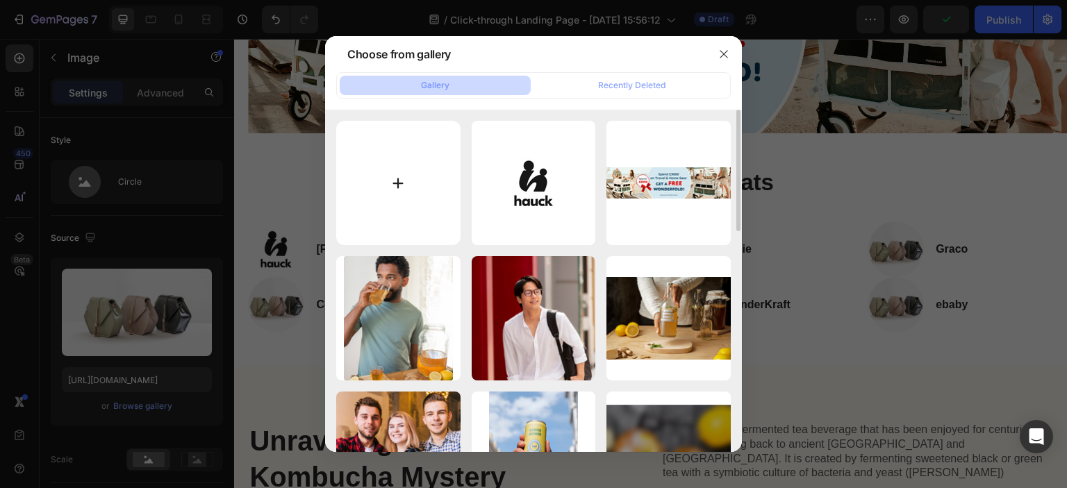
click at [363, 188] on input "file" at bounding box center [398, 183] width 124 height 124
type input "C:\fakepath\hauck_logo_100x100_2.png"
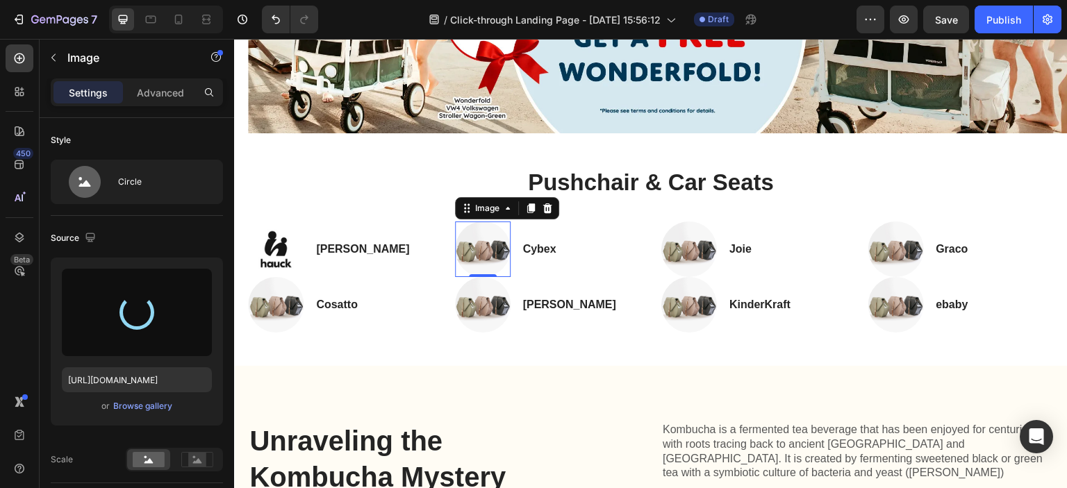
type input "[URL][DOMAIN_NAME]"
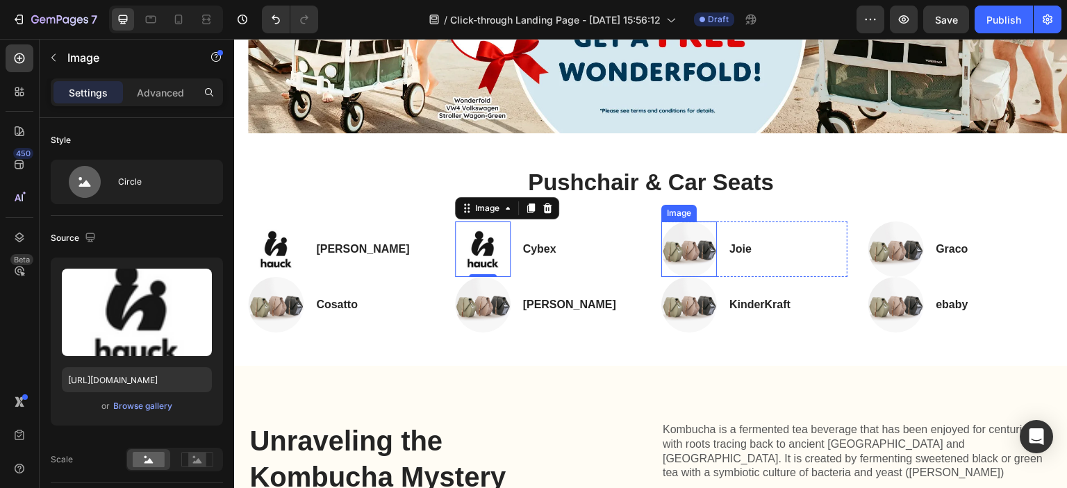
click at [668, 247] on img at bounding box center [689, 250] width 56 height 56
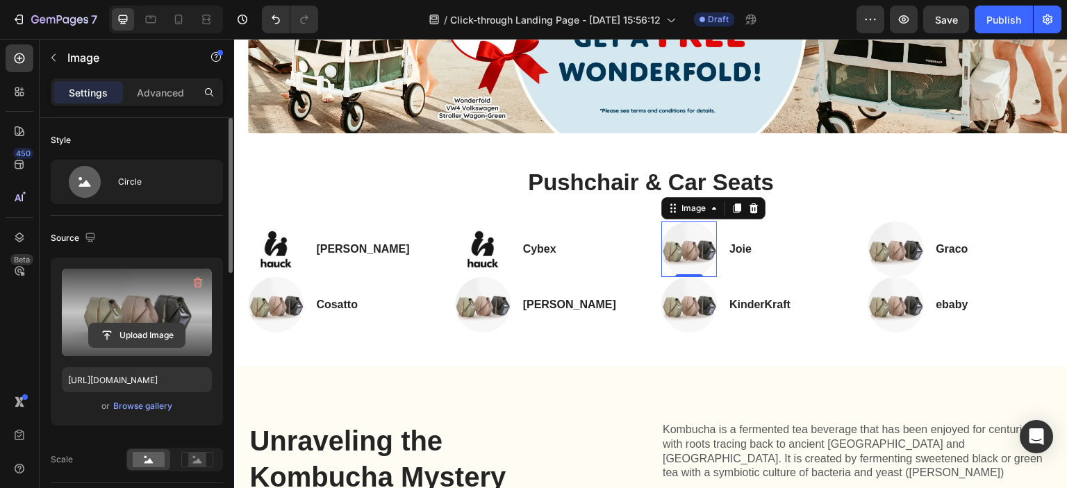
click at [138, 329] on input "file" at bounding box center [137, 336] width 96 height 24
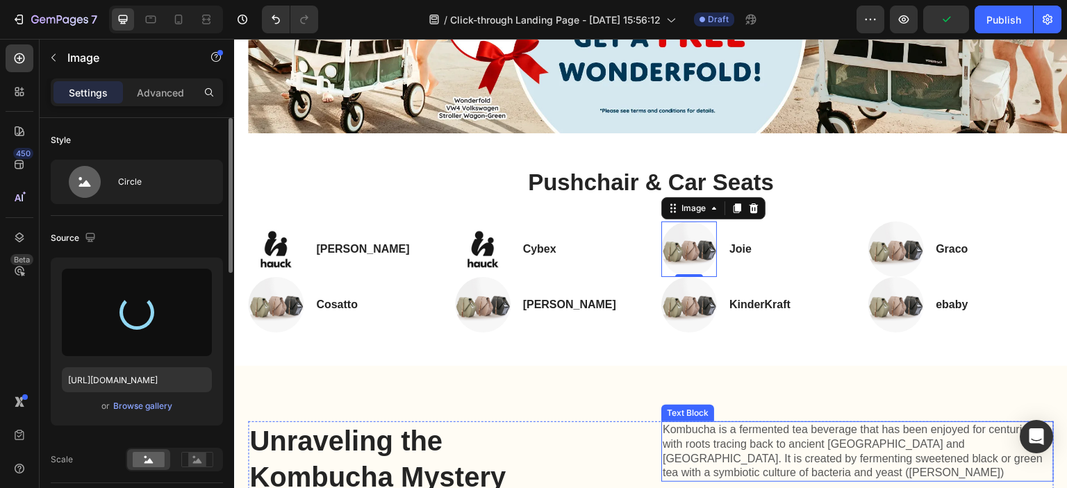
type input "[URL][DOMAIN_NAME]"
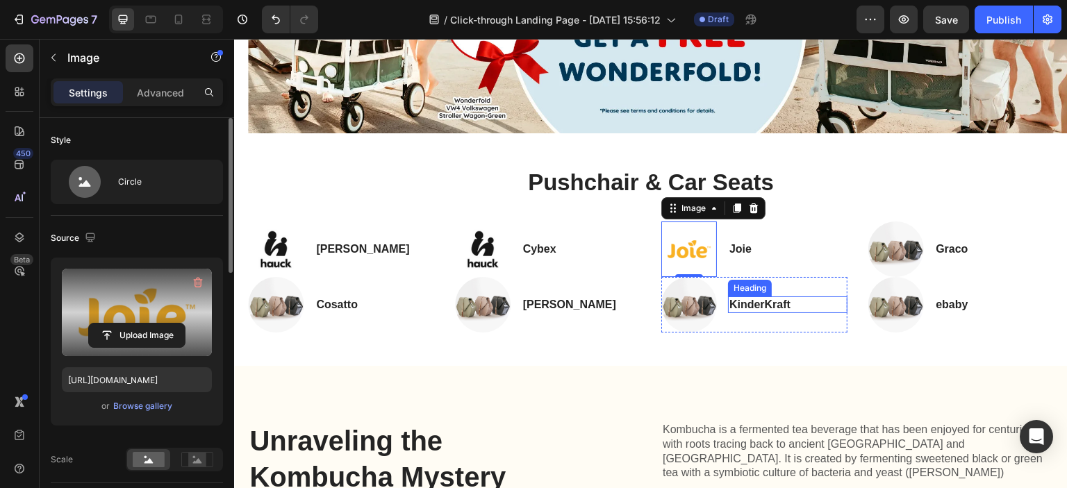
click at [735, 304] on h3 "KinderKraft" at bounding box center [787, 305] width 119 height 17
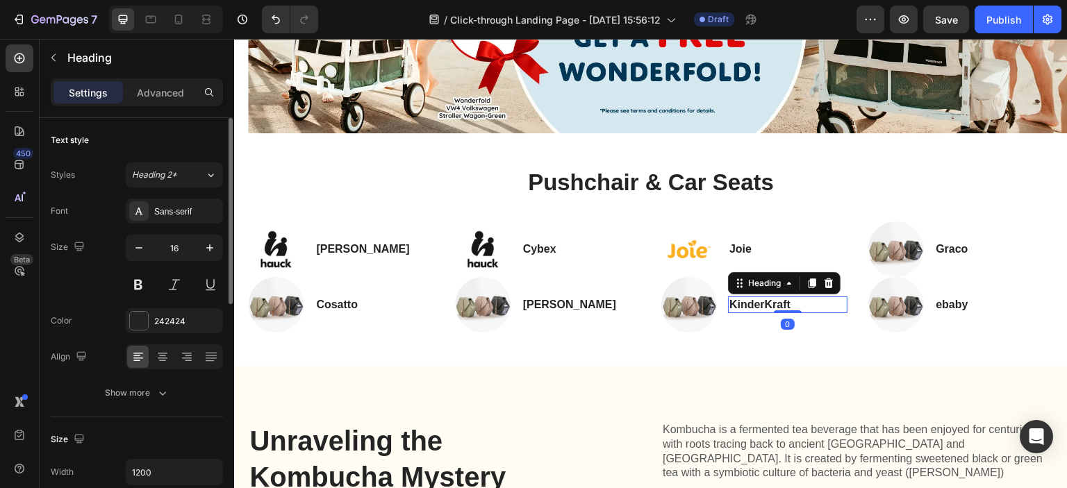
click at [735, 304] on h3 "KinderKraft" at bounding box center [787, 305] width 119 height 17
click at [735, 303] on p "KinderKraft" at bounding box center [787, 305] width 117 height 15
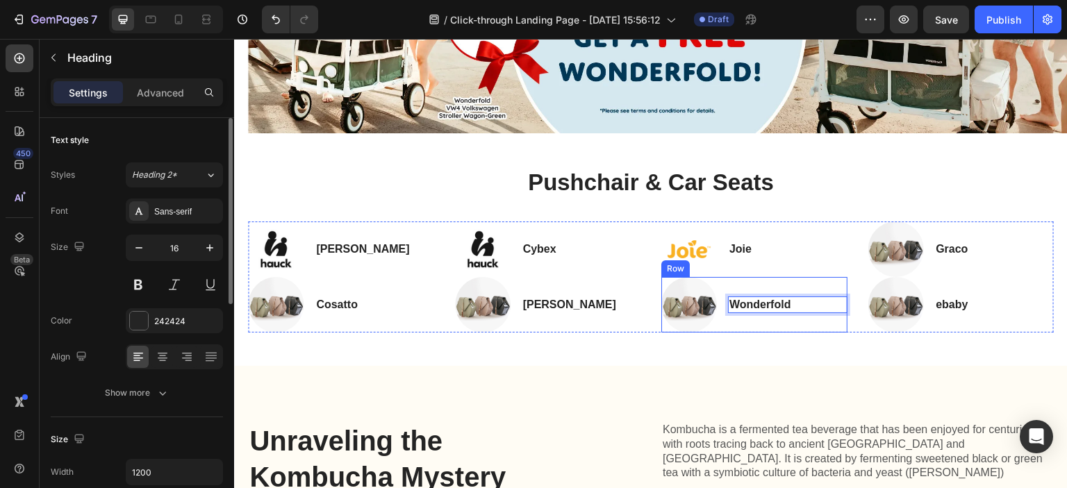
click at [706, 300] on img at bounding box center [689, 305] width 56 height 56
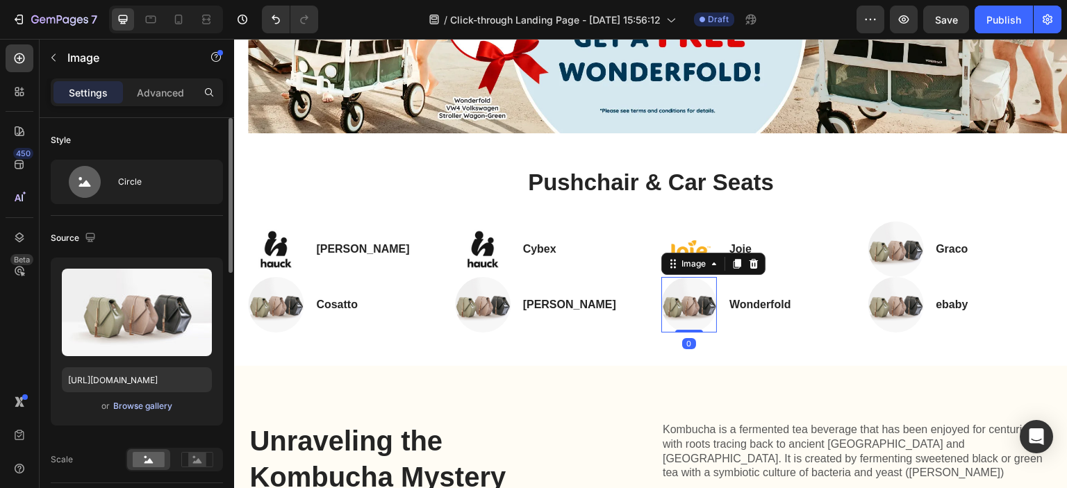
click at [126, 409] on div "Browse gallery" at bounding box center [142, 406] width 59 height 13
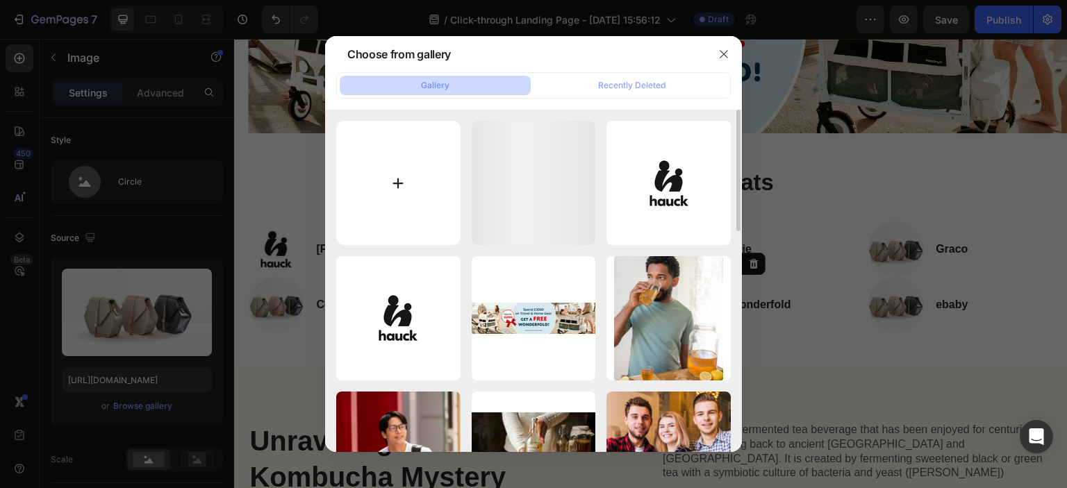
click at [399, 191] on input "file" at bounding box center [398, 183] width 124 height 124
type input "C:\fakepath\Wonderfold.png"
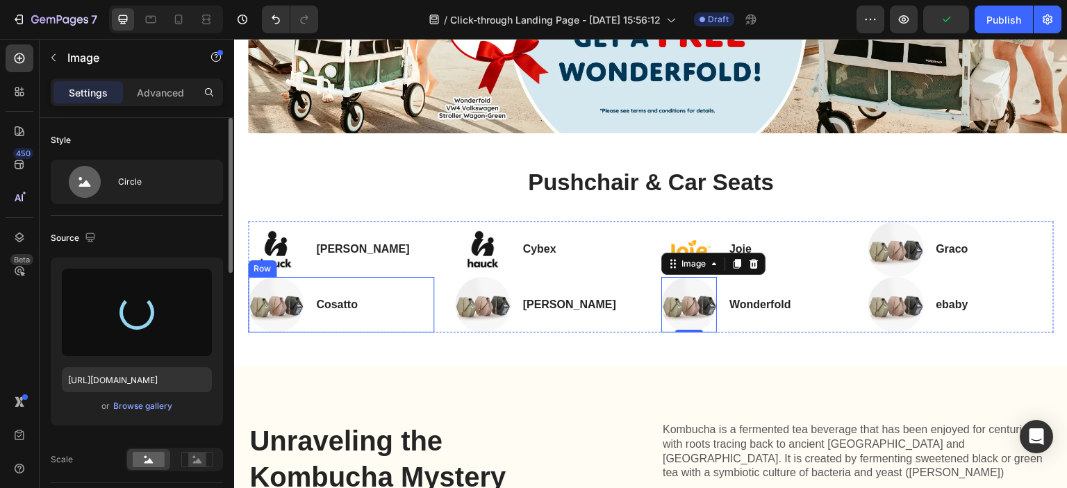
type input "https://cdn.shopify.com/s/files/1/0707/3972/2537/files/gempages_581739366582321…"
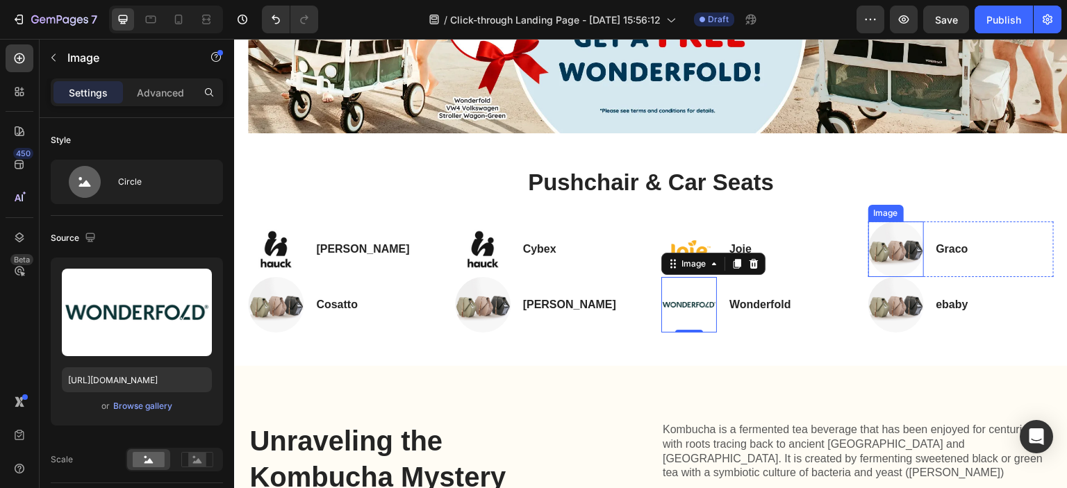
click at [871, 250] on img at bounding box center [896, 250] width 56 height 56
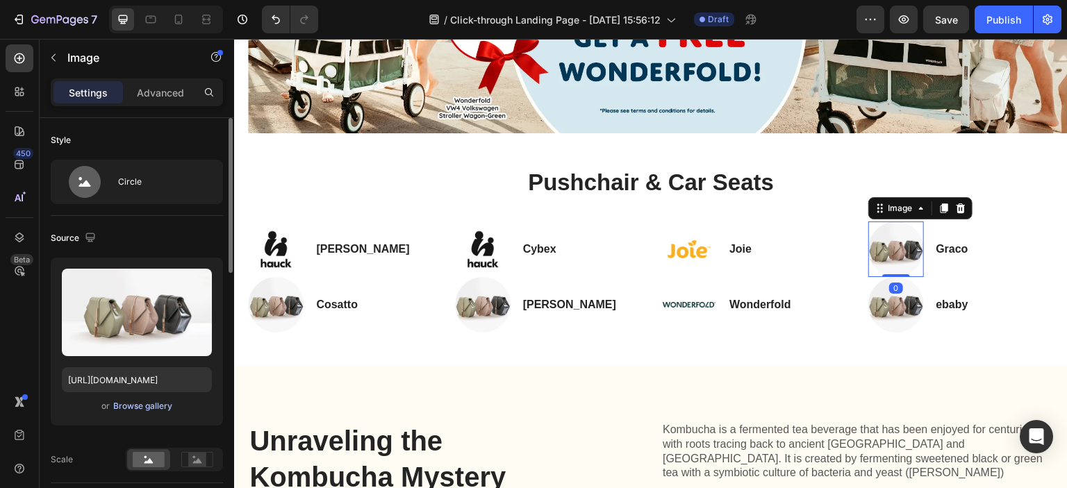
click at [158, 404] on div "Browse gallery" at bounding box center [142, 406] width 59 height 13
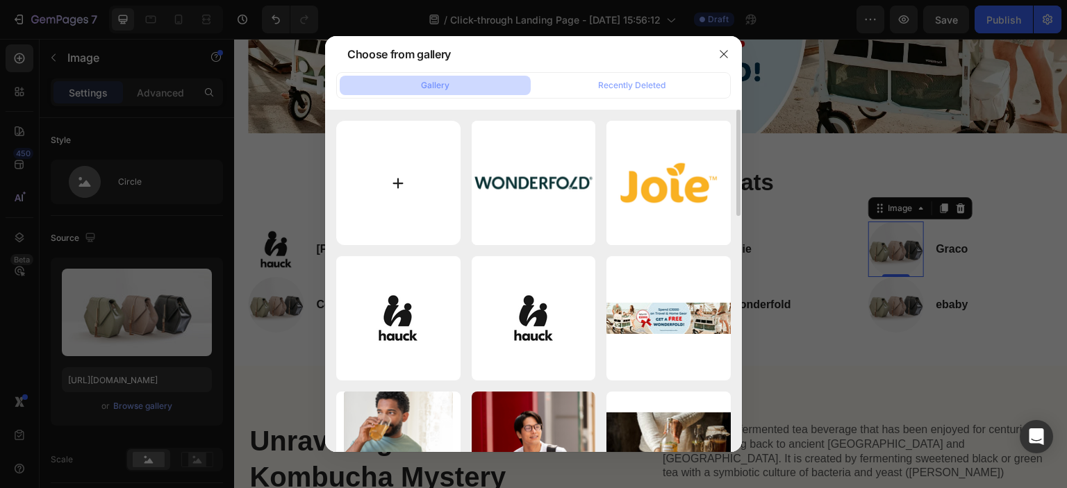
click at [413, 207] on input "file" at bounding box center [398, 183] width 124 height 124
click at [720, 53] on icon "button" at bounding box center [723, 54] width 11 height 11
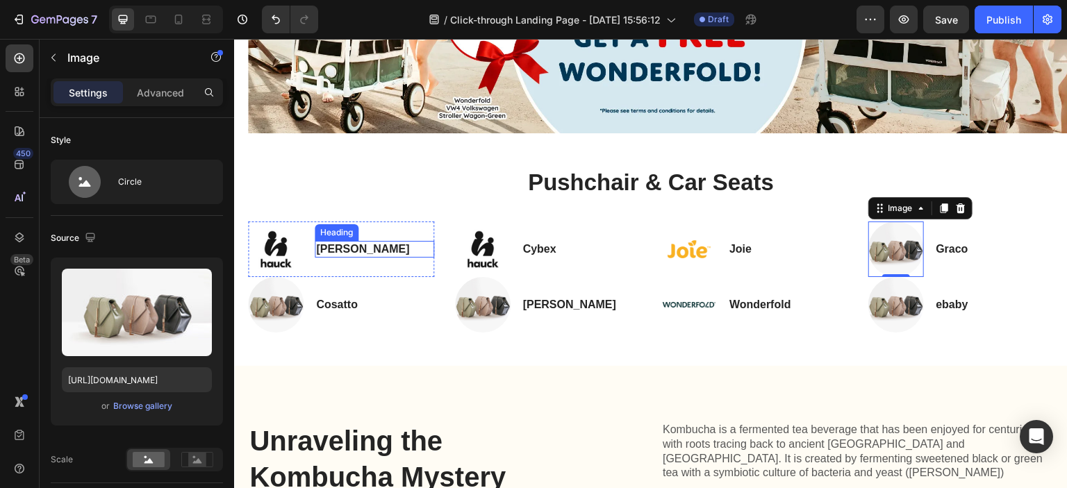
click at [345, 253] on h3 "Hauck" at bounding box center [374, 249] width 119 height 17
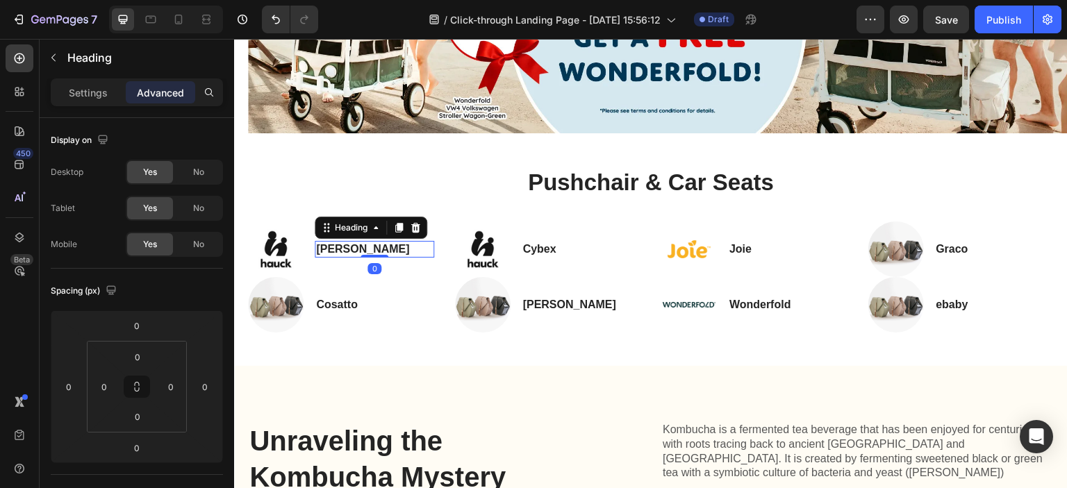
click at [424, 227] on div "Heading" at bounding box center [371, 228] width 113 height 22
click at [414, 226] on icon at bounding box center [415, 227] width 9 height 10
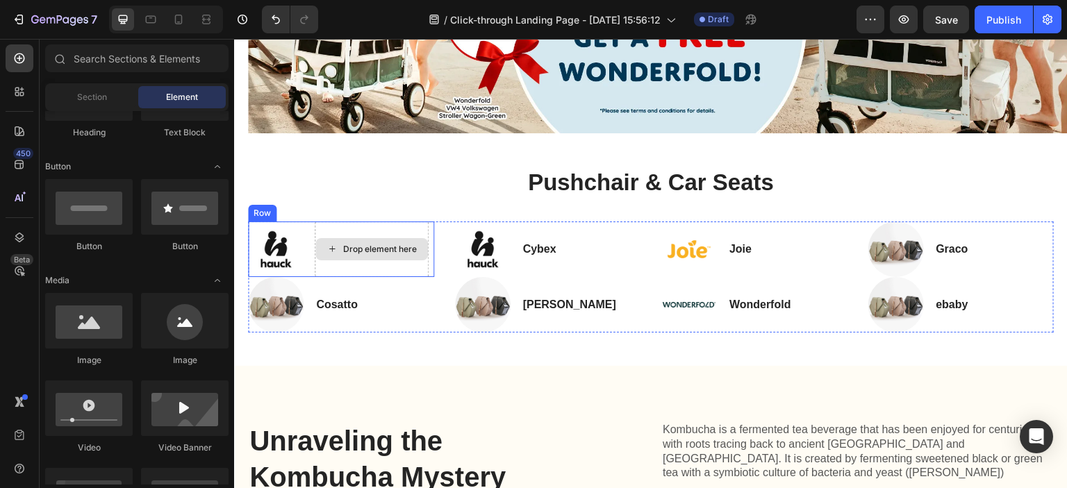
click at [326, 251] on icon at bounding box center [331, 249] width 11 height 12
click at [320, 228] on div "Drop element here" at bounding box center [372, 250] width 114 height 56
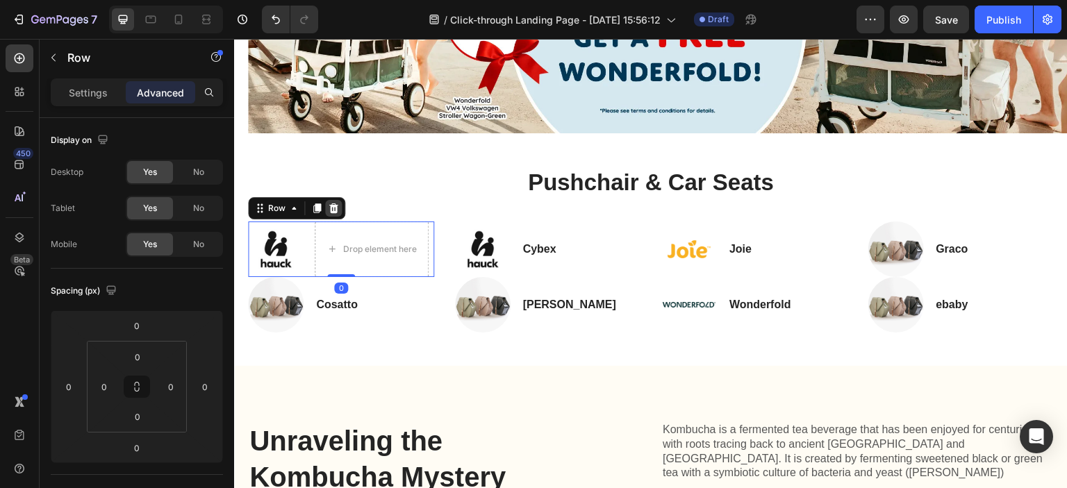
click at [329, 208] on icon at bounding box center [333, 208] width 11 height 11
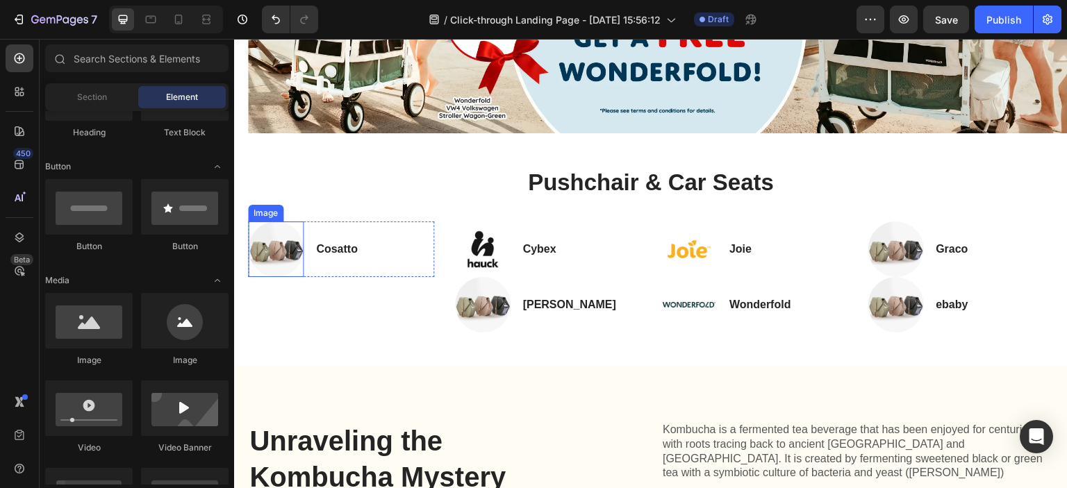
click at [291, 252] on img at bounding box center [276, 250] width 56 height 56
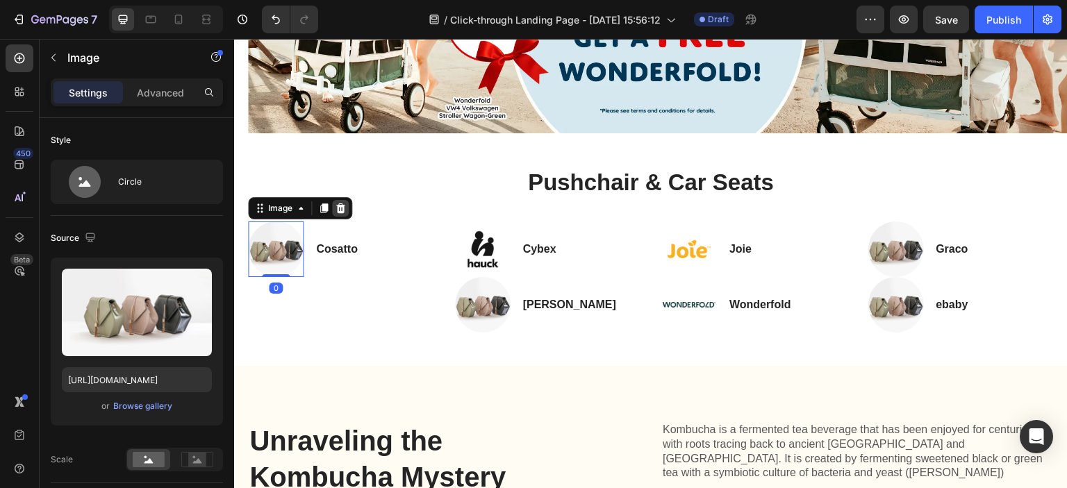
click at [340, 213] on div at bounding box center [340, 208] width 17 height 17
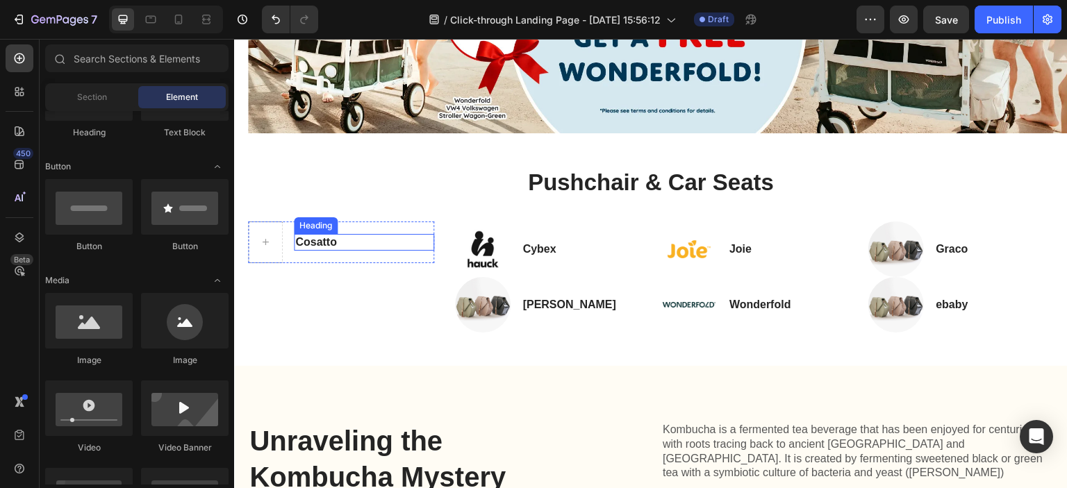
click at [327, 239] on h3 "Cosatto" at bounding box center [364, 242] width 140 height 17
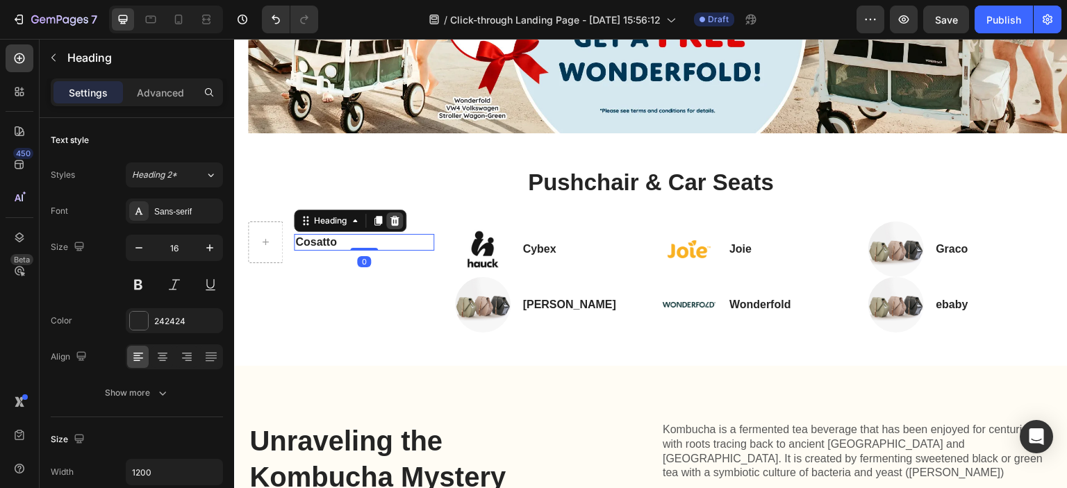
click at [395, 220] on icon at bounding box center [394, 220] width 9 height 10
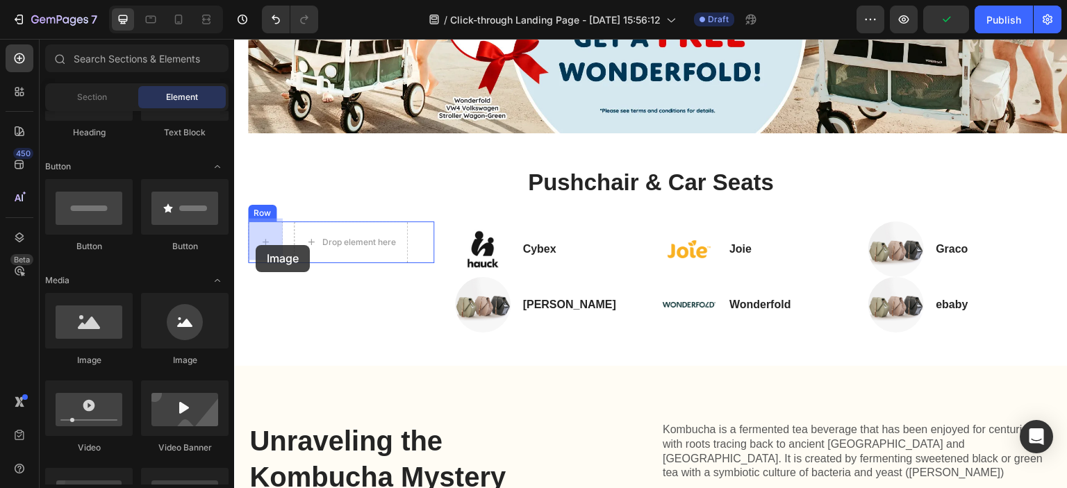
drag, startPoint x: 427, startPoint y: 356, endPoint x: 256, endPoint y: 240, distance: 206.1
click at [353, 249] on div "Drop element here" at bounding box center [380, 249] width 74 height 11
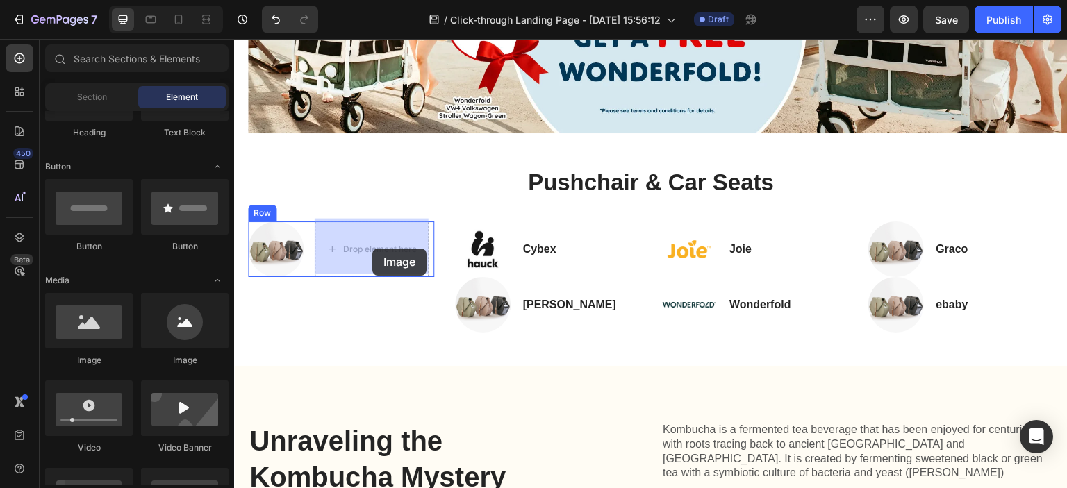
drag, startPoint x: 437, startPoint y: 361, endPoint x: 372, endPoint y: 249, distance: 129.2
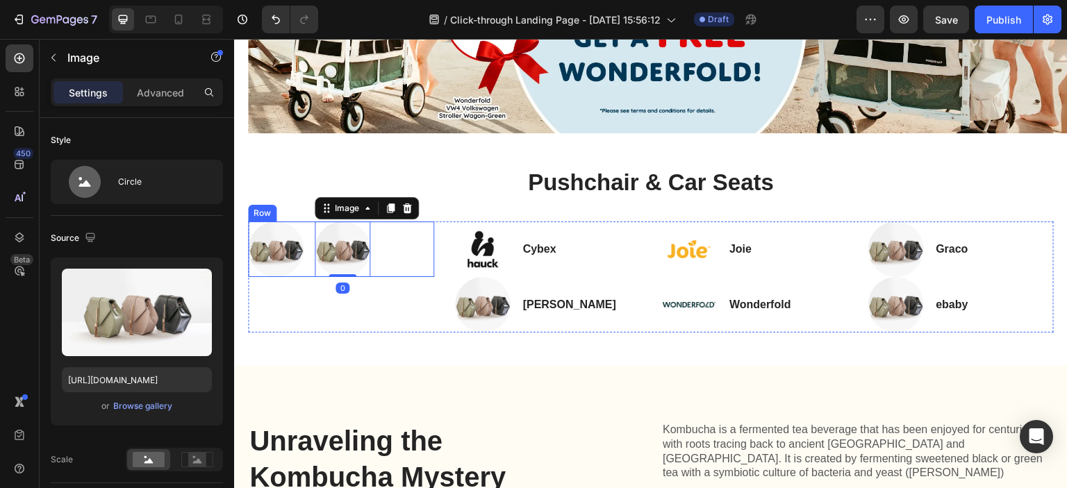
click at [404, 242] on div "Image Image 0 Row" at bounding box center [341, 250] width 186 height 56
drag, startPoint x: 340, startPoint y: 259, endPoint x: 354, endPoint y: 258, distance: 14.6
click at [342, 259] on img at bounding box center [343, 250] width 56 height 56
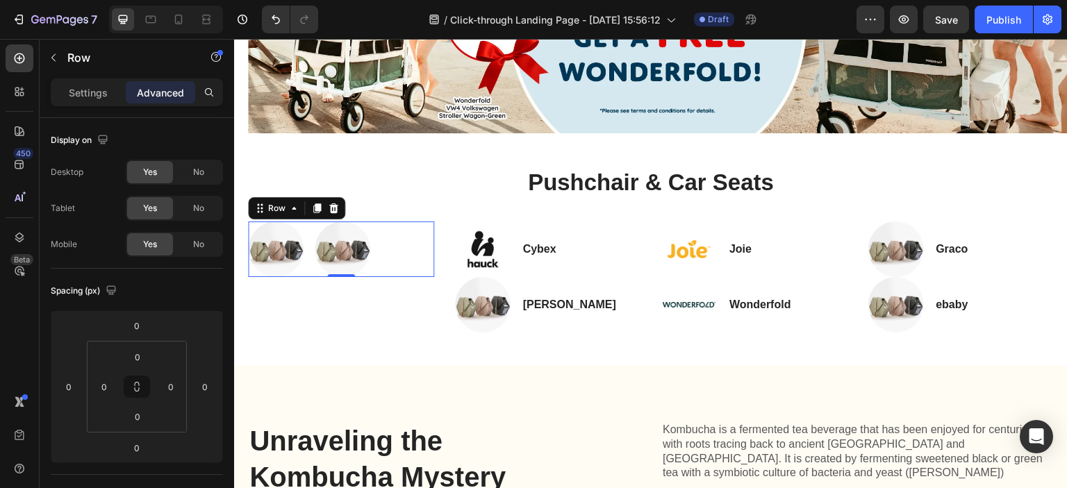
click at [394, 251] on div "Image Image Row 0" at bounding box center [341, 250] width 186 height 56
click at [483, 238] on img at bounding box center [483, 250] width 56 height 56
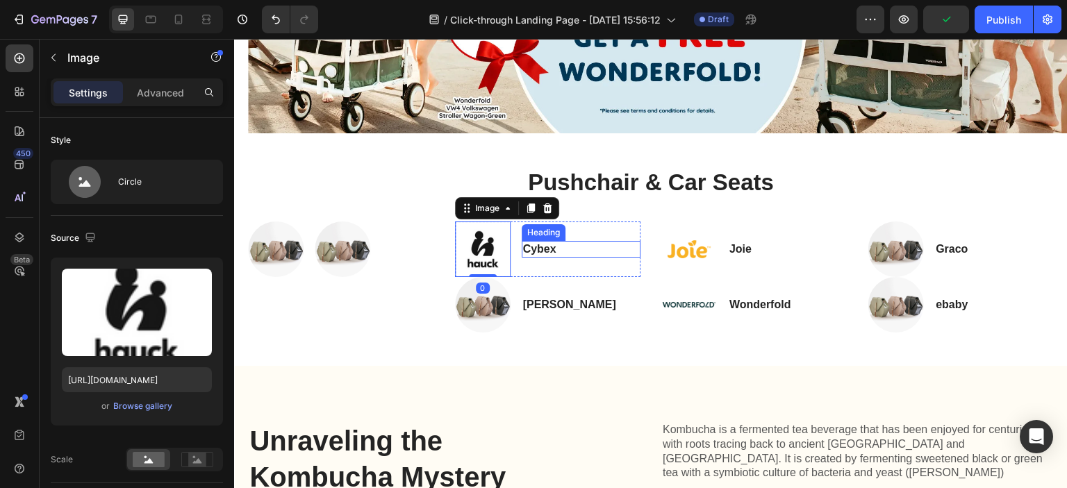
click at [538, 250] on h3 "Cybex" at bounding box center [581, 249] width 119 height 17
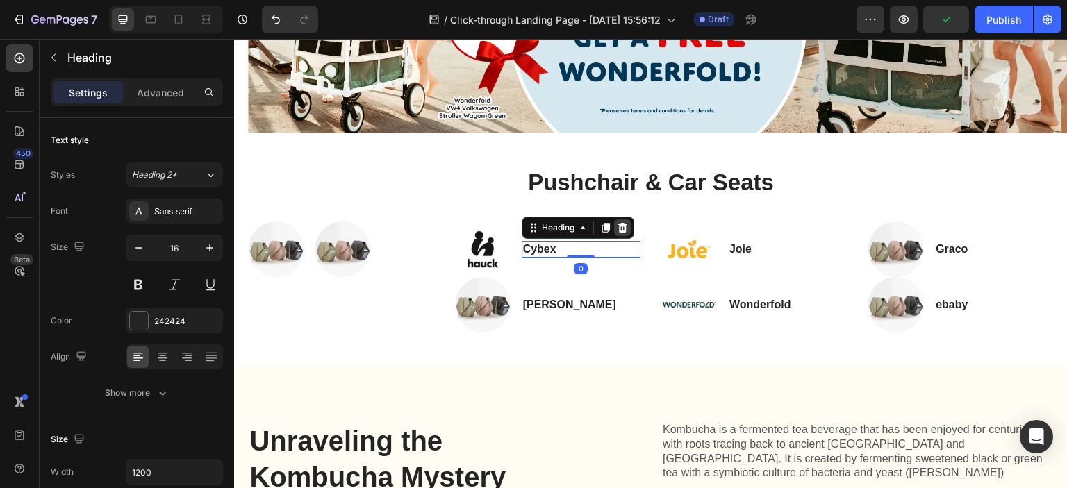
click at [623, 225] on icon at bounding box center [622, 227] width 9 height 10
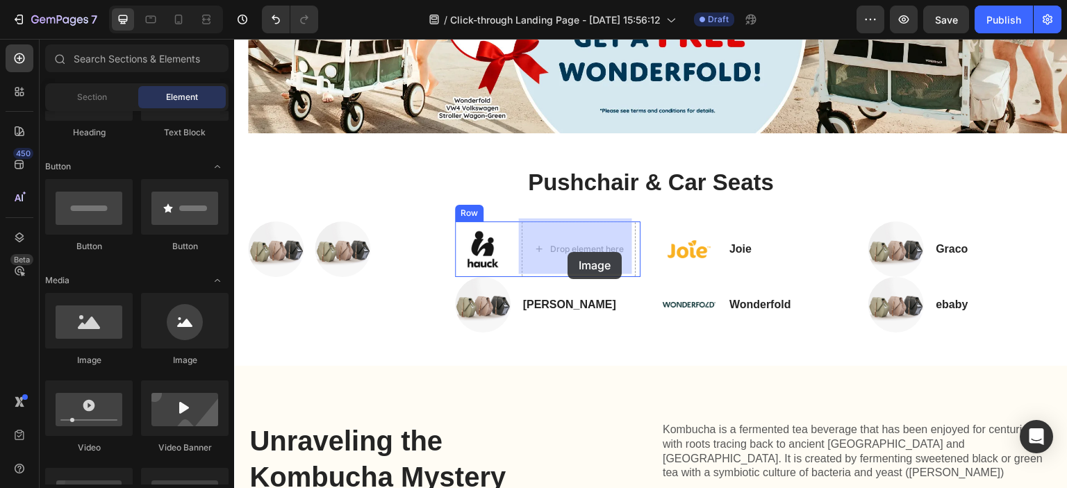
drag, startPoint x: 425, startPoint y: 361, endPoint x: 570, endPoint y: 245, distance: 185.3
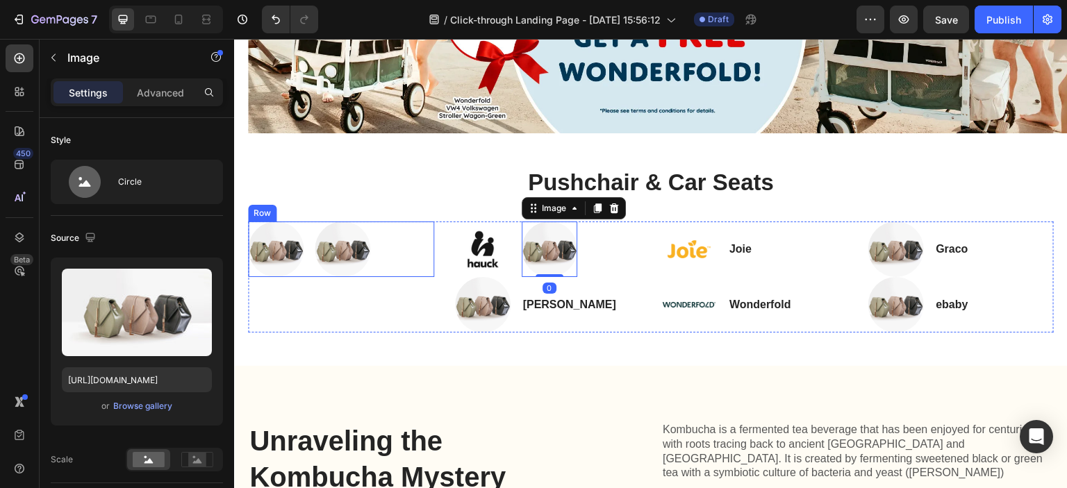
click at [372, 251] on div "Image Image Row" at bounding box center [341, 250] width 186 height 56
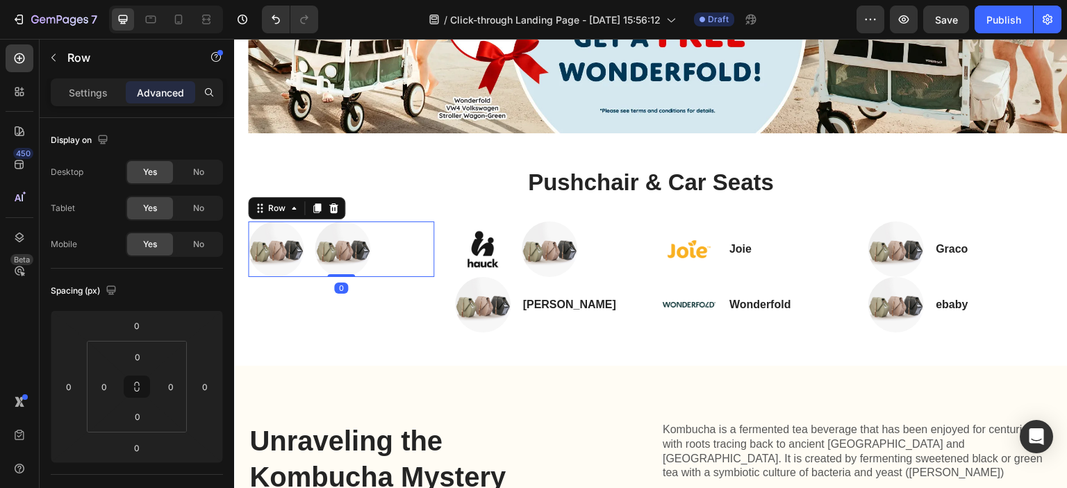
click at [422, 247] on div "Image Image Row 0" at bounding box center [341, 250] width 186 height 56
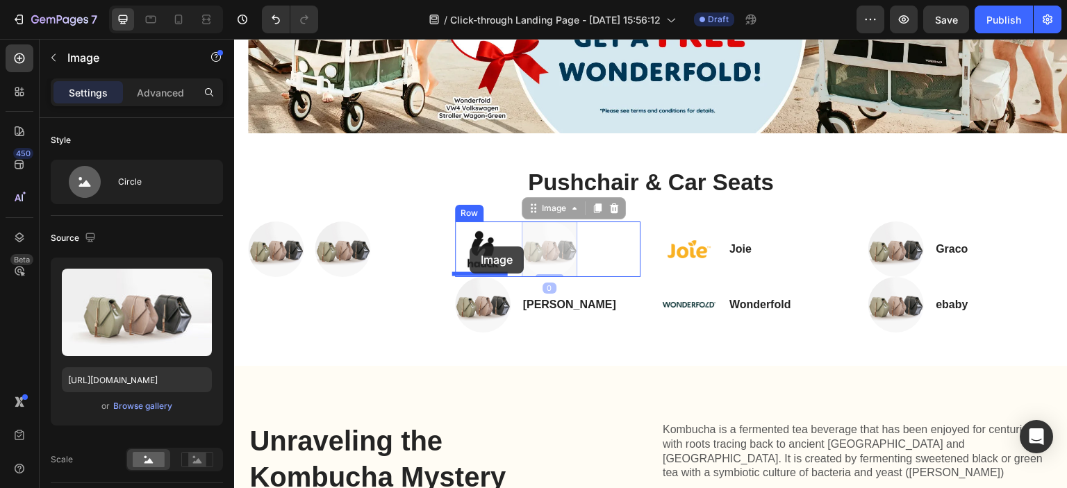
drag, startPoint x: 526, startPoint y: 242, endPoint x: 485, endPoint y: 245, distance: 41.1
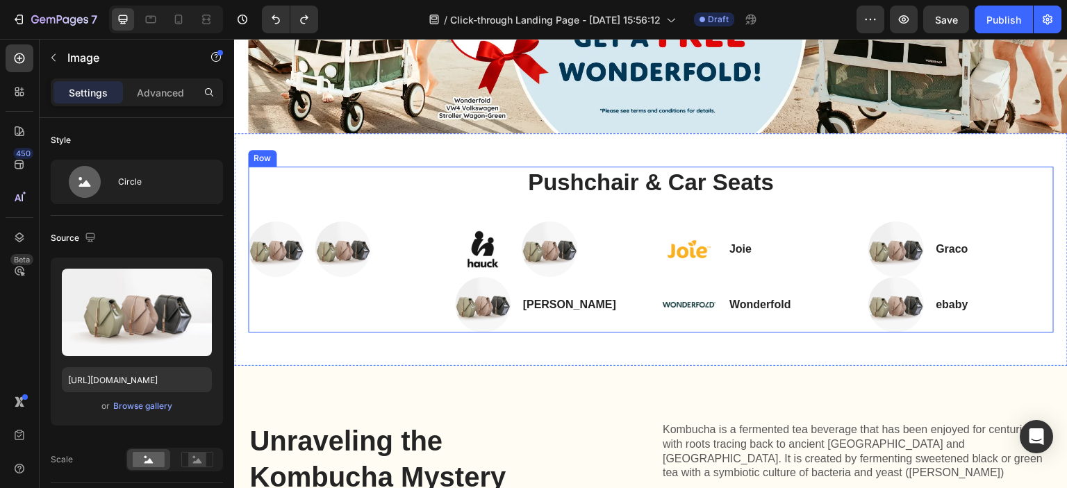
click at [326, 222] on div at bounding box center [343, 250] width 56 height 56
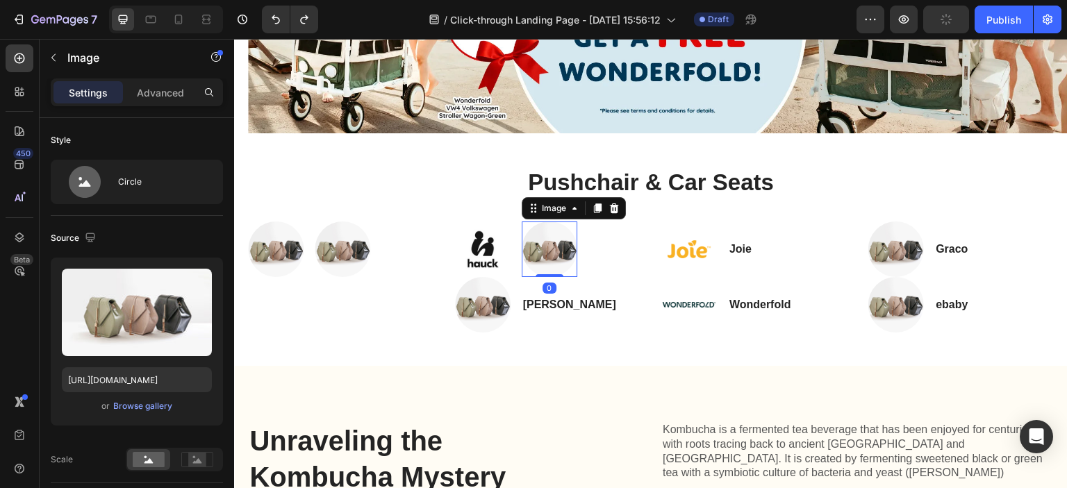
drag, startPoint x: 539, startPoint y: 231, endPoint x: 548, endPoint y: 230, distance: 9.1
click at [540, 231] on img at bounding box center [550, 250] width 56 height 56
click at [638, 238] on div "Image Image Row Image Image 0 Row Image Britax Römer Heading Row Image Joie Hea…" at bounding box center [651, 277] width 806 height 111
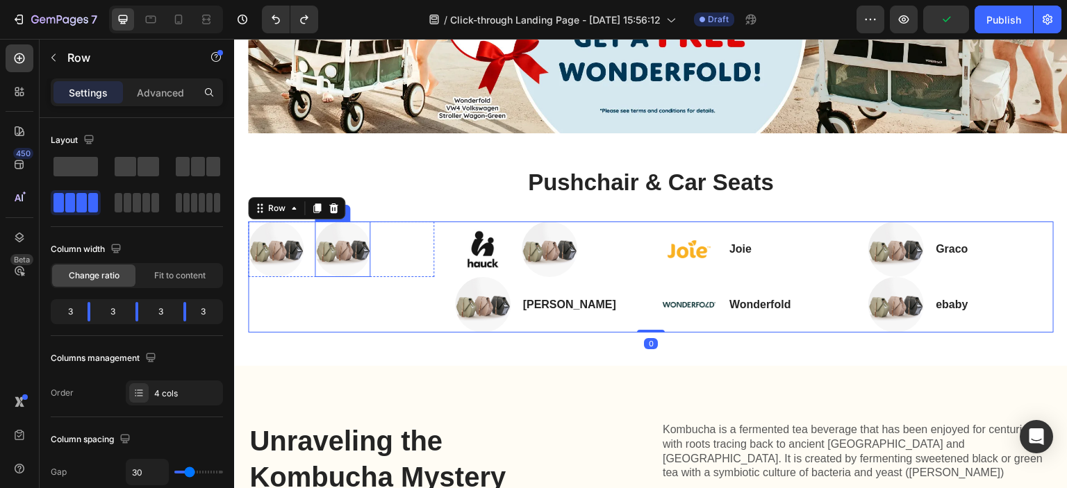
click at [342, 243] on img at bounding box center [343, 250] width 56 height 56
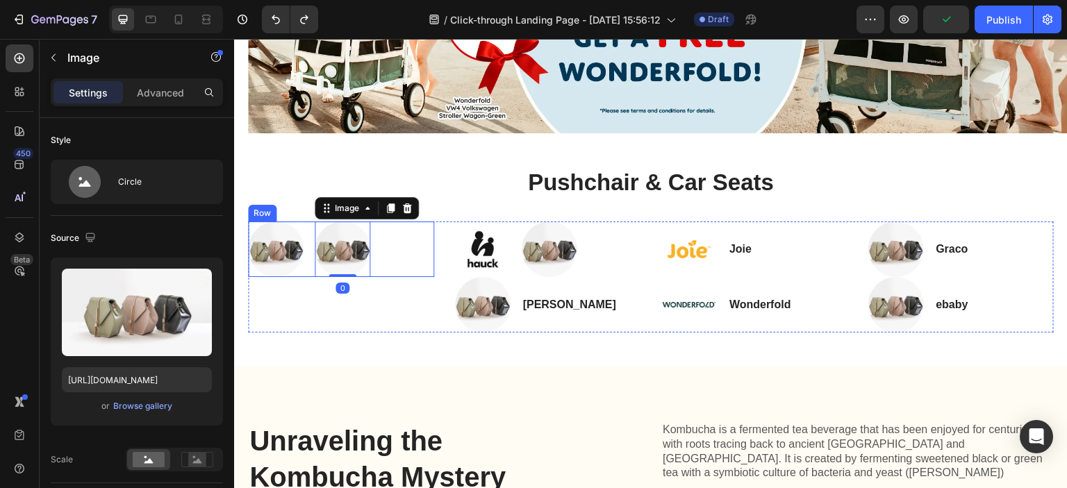
click at [393, 253] on div "Image Image 0 Row" at bounding box center [341, 250] width 186 height 56
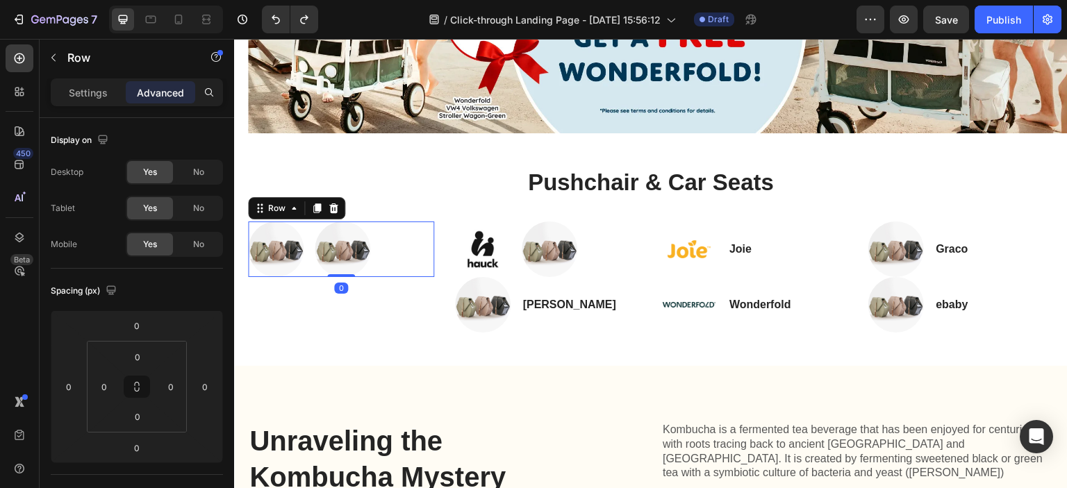
click at [406, 251] on div "Image Image Row 0" at bounding box center [341, 250] width 186 height 56
click at [502, 257] on img at bounding box center [483, 250] width 56 height 56
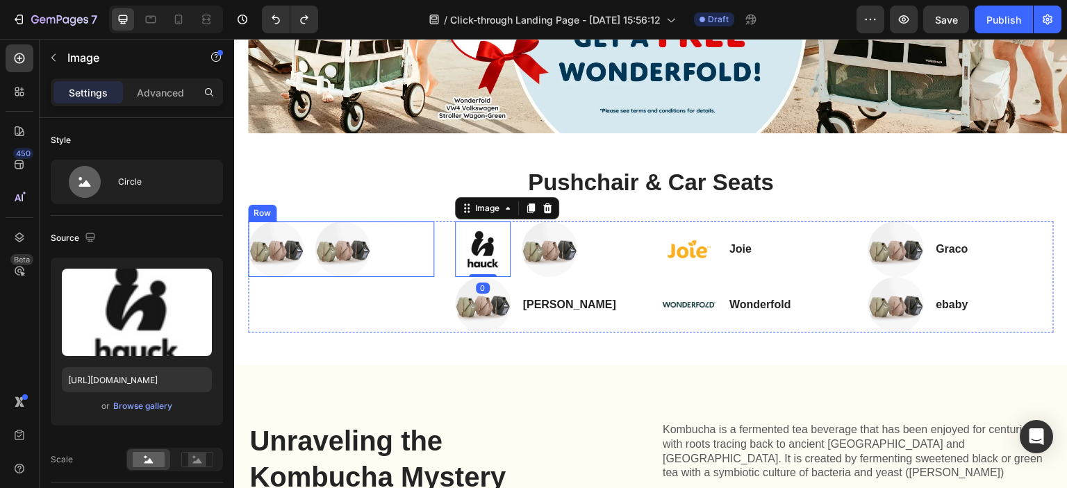
click at [408, 256] on div "Image Image Row" at bounding box center [341, 250] width 186 height 56
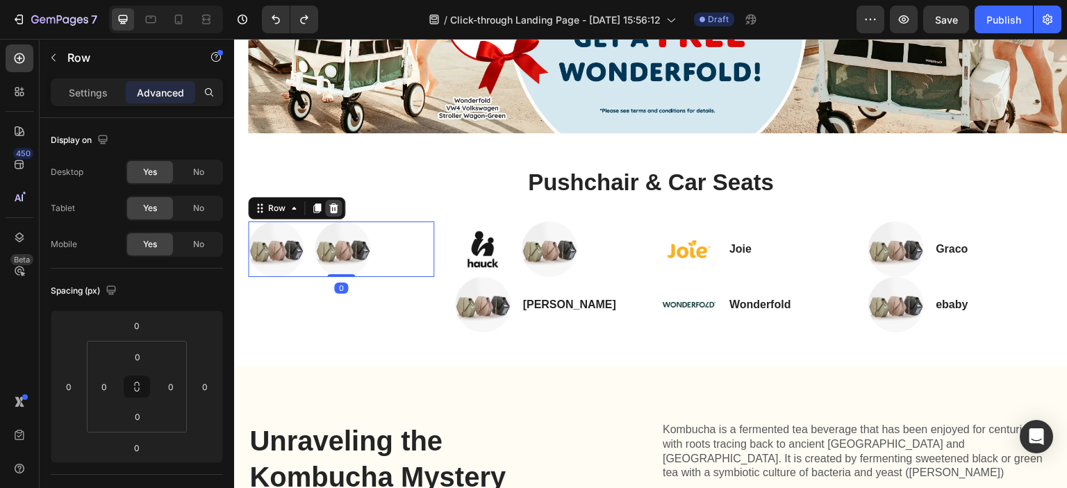
click at [337, 207] on icon at bounding box center [333, 208] width 11 height 11
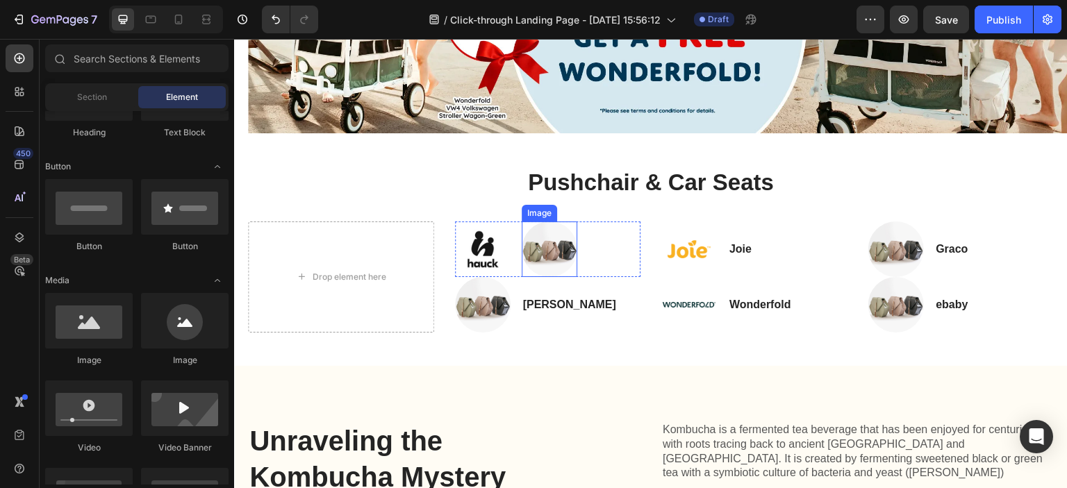
click at [558, 249] on img at bounding box center [550, 250] width 56 height 56
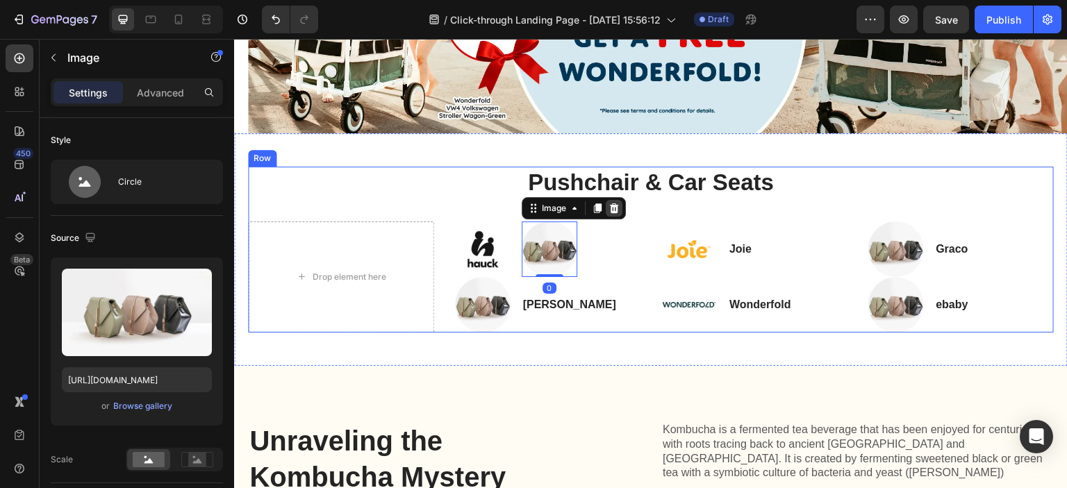
click at [615, 207] on icon at bounding box center [613, 208] width 11 height 11
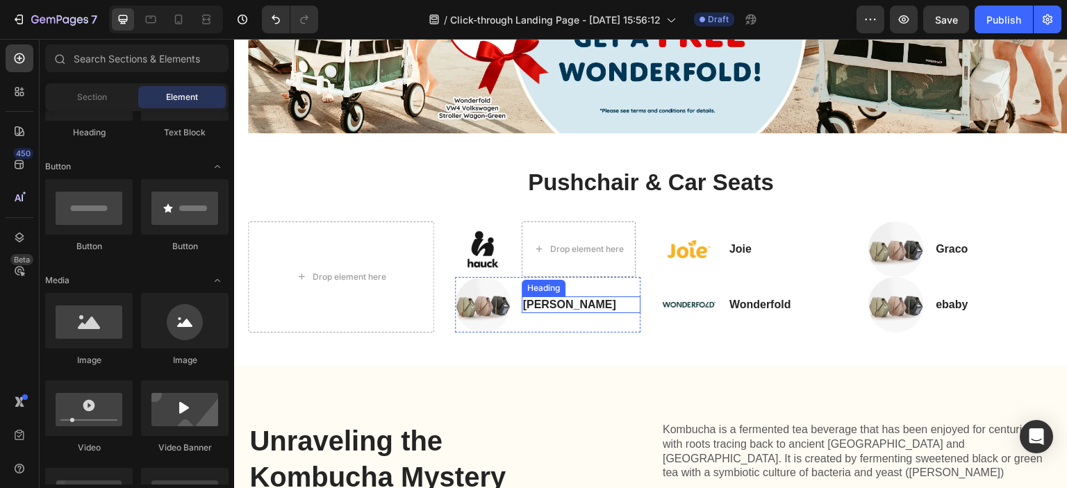
click at [537, 300] on h3 "Britax Römer" at bounding box center [581, 305] width 119 height 17
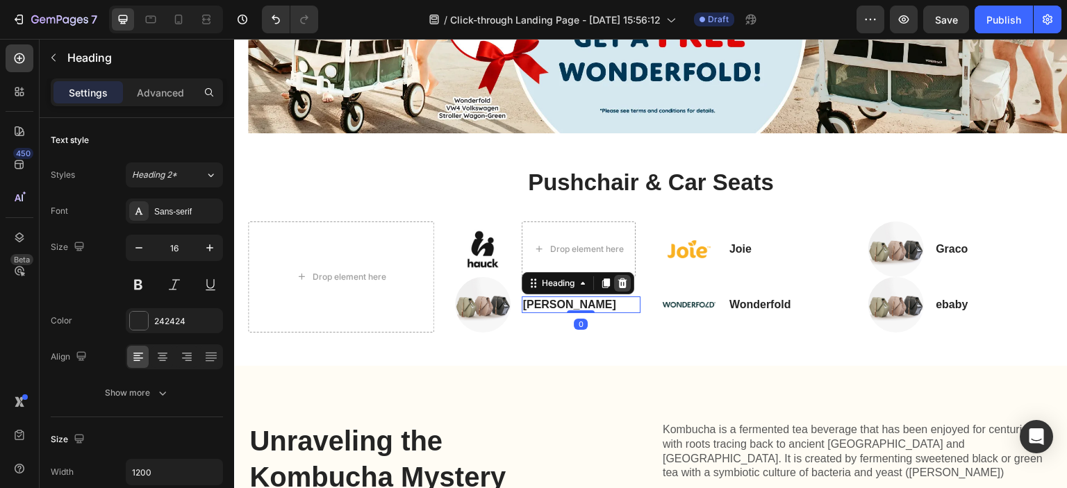
click at [622, 280] on icon at bounding box center [622, 283] width 9 height 10
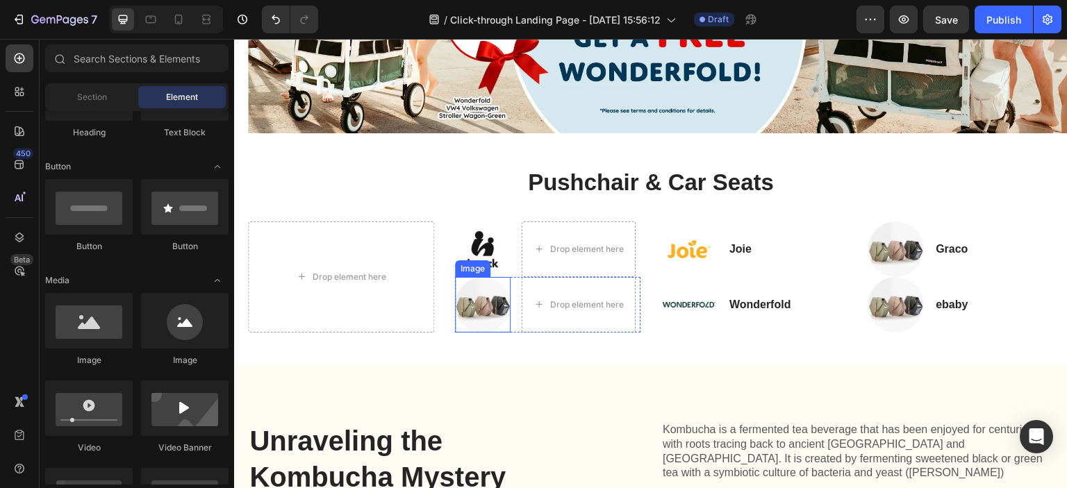
click at [479, 297] on img at bounding box center [483, 305] width 56 height 56
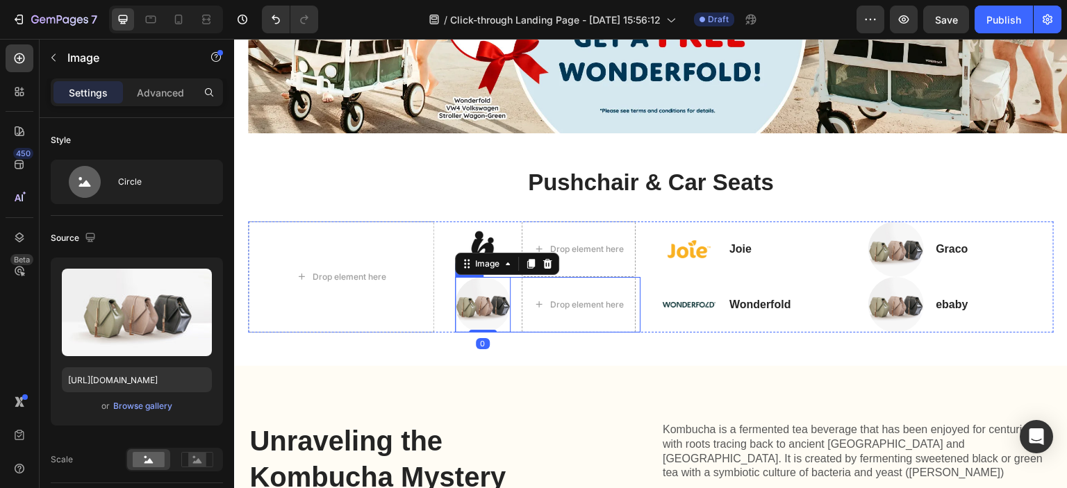
click at [515, 282] on div "Image 0 Drop element here Row" at bounding box center [548, 305] width 186 height 56
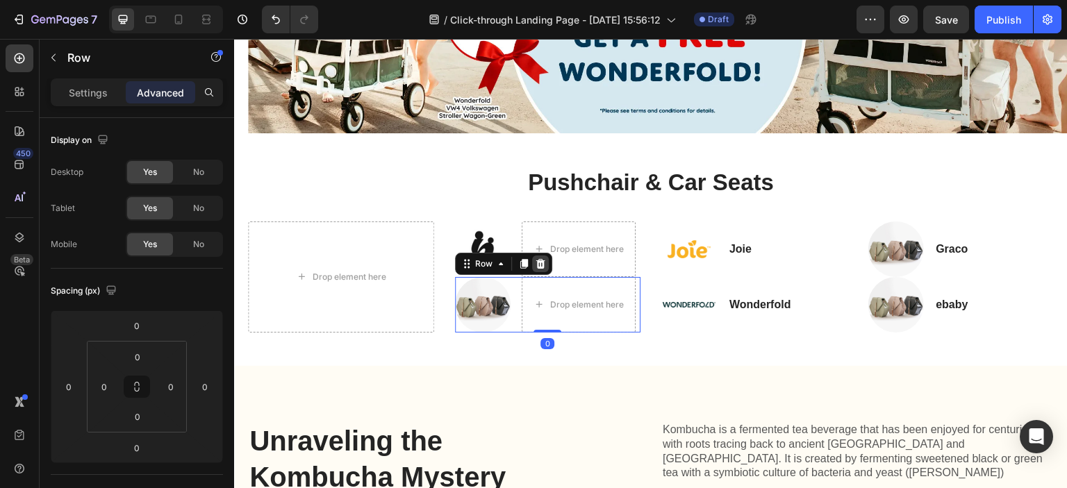
click at [536, 264] on icon at bounding box center [540, 264] width 9 height 10
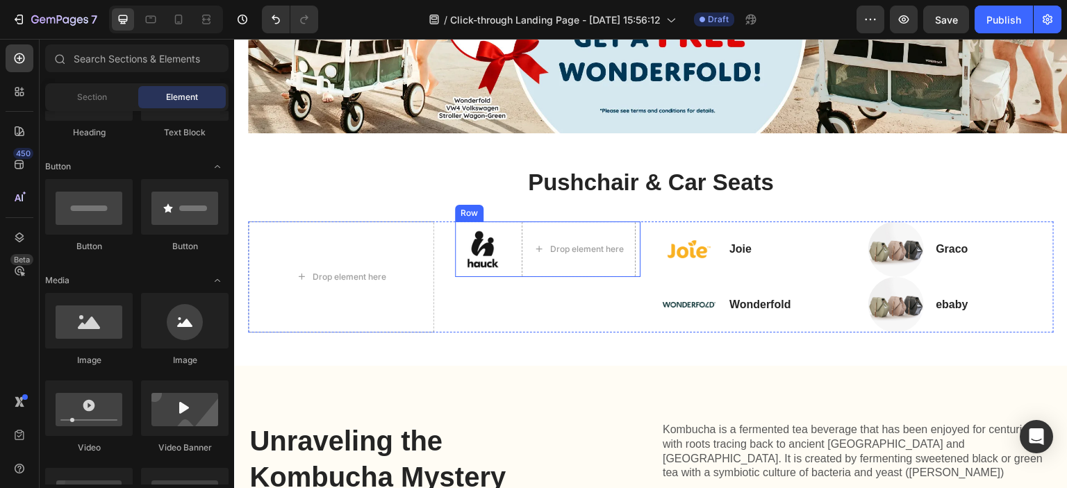
click at [511, 270] on div "Image Drop element here Row" at bounding box center [548, 250] width 186 height 56
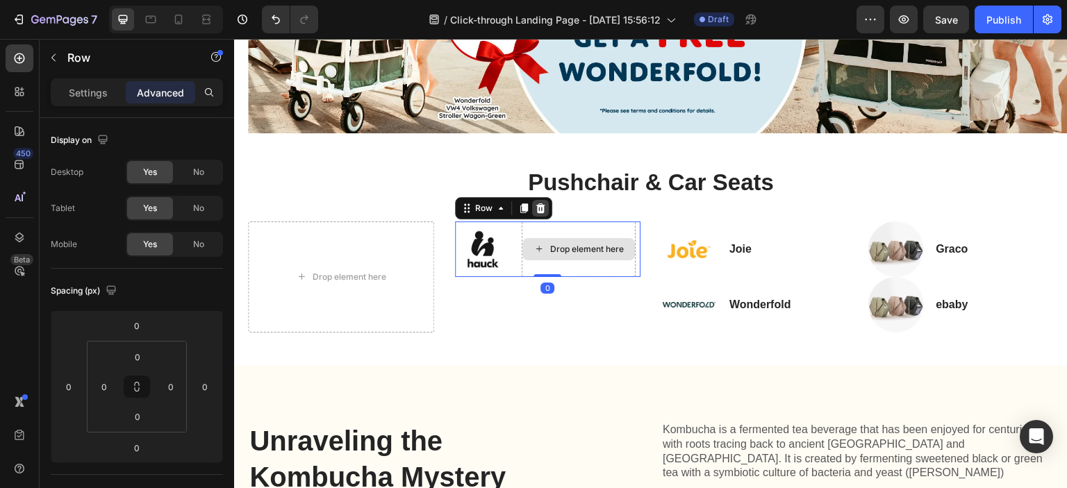
click at [535, 206] on icon at bounding box center [540, 208] width 11 height 11
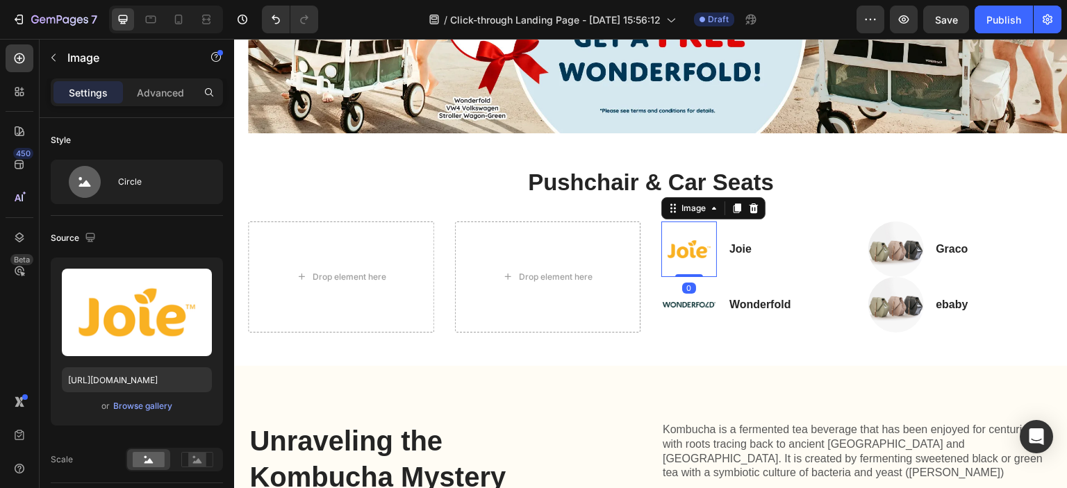
click at [688, 270] on img at bounding box center [689, 250] width 56 height 56
click at [748, 205] on icon at bounding box center [753, 208] width 11 height 11
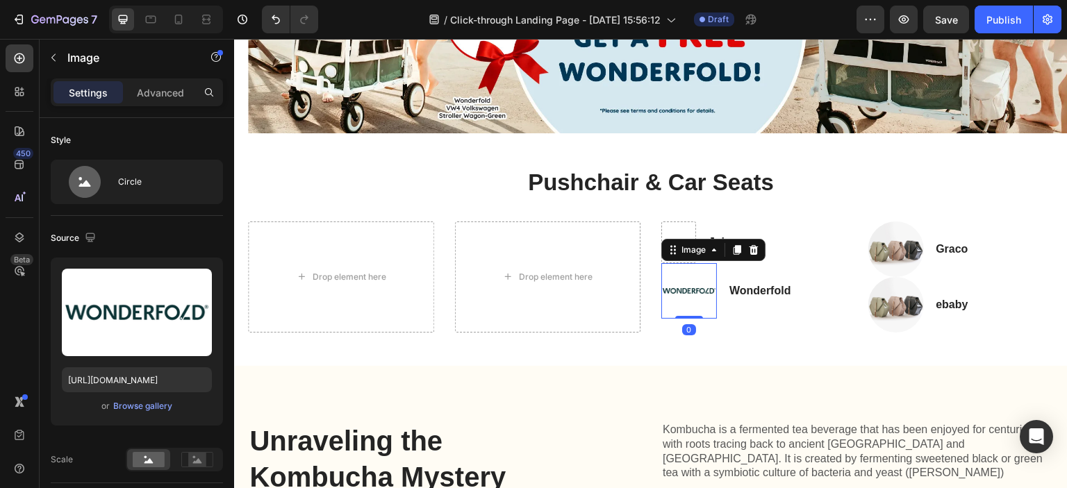
click at [708, 287] on img at bounding box center [689, 291] width 56 height 56
click at [751, 245] on icon at bounding box center [754, 250] width 9 height 10
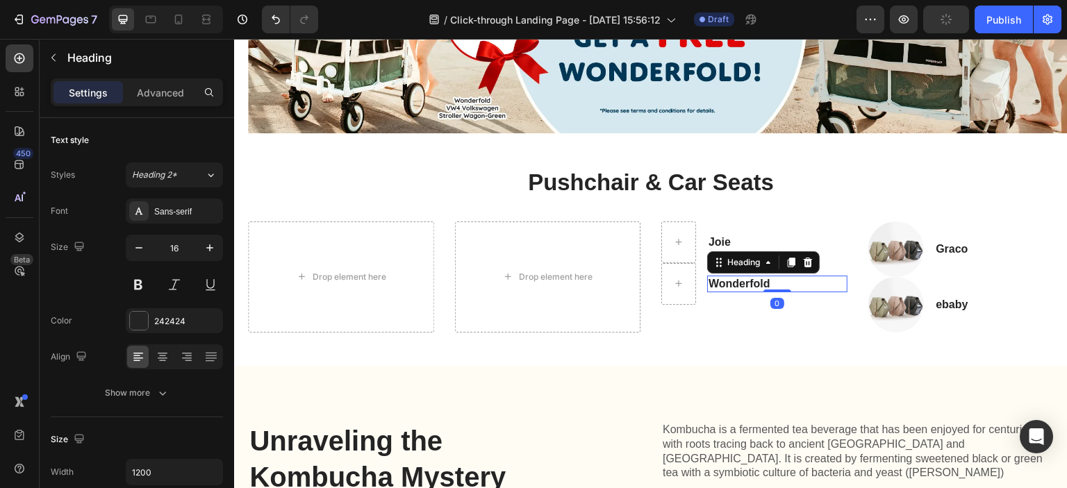
click at [739, 288] on p "Wonderfold" at bounding box center [778, 284] width 138 height 15
click at [802, 258] on icon at bounding box center [807, 262] width 11 height 11
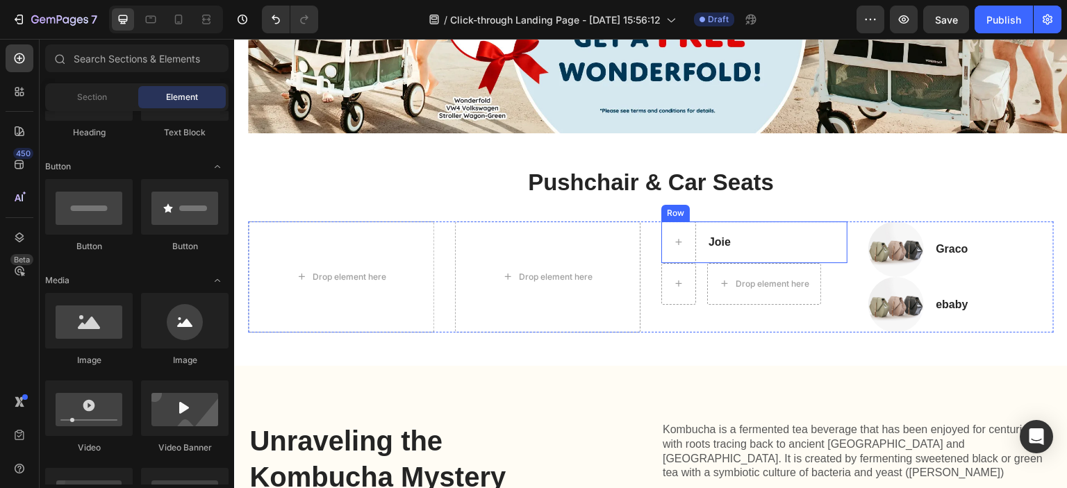
click at [761, 245] on div "Joie Heading" at bounding box center [777, 242] width 140 height 17
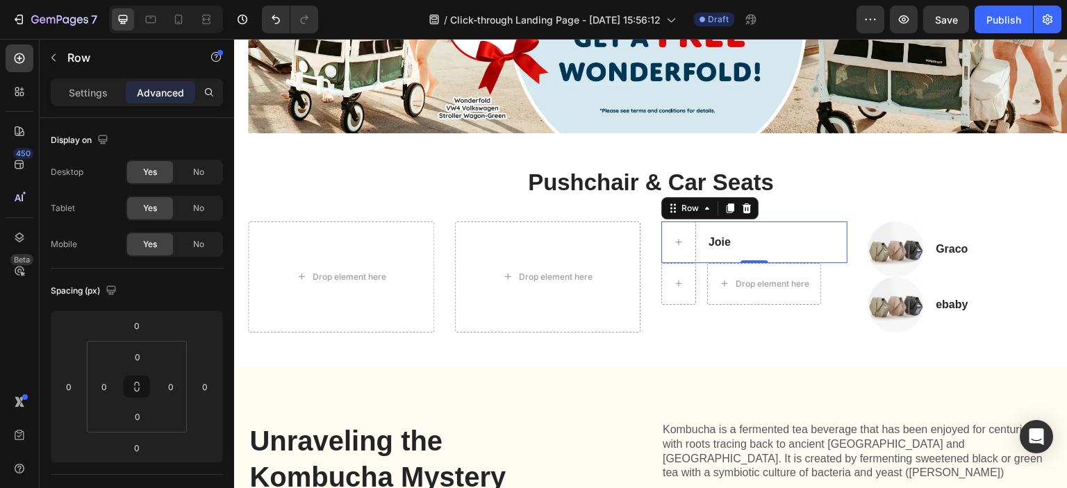
click at [822, 255] on div "Joie Heading" at bounding box center [777, 243] width 140 height 42
click at [741, 205] on icon at bounding box center [746, 208] width 11 height 11
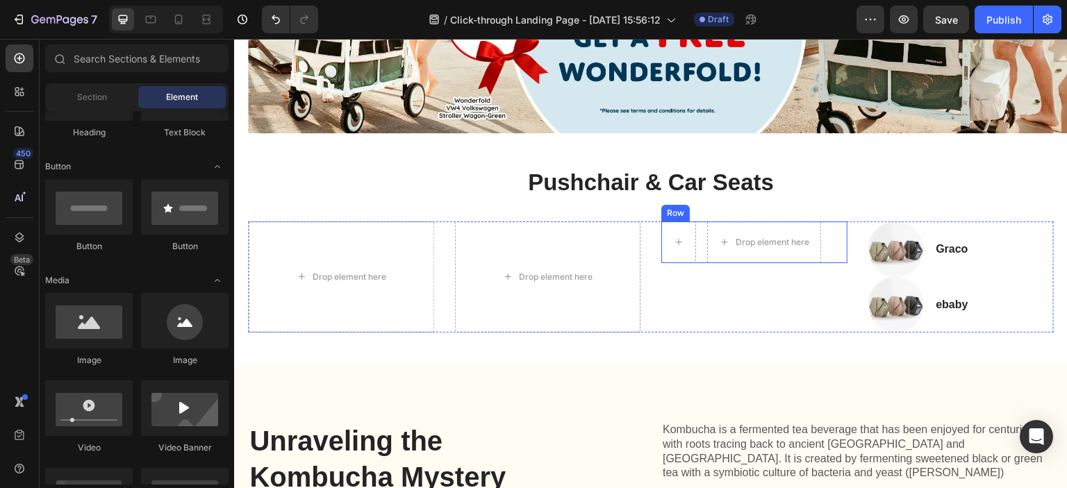
click at [816, 254] on div "Drop element here Row" at bounding box center [754, 243] width 186 height 42
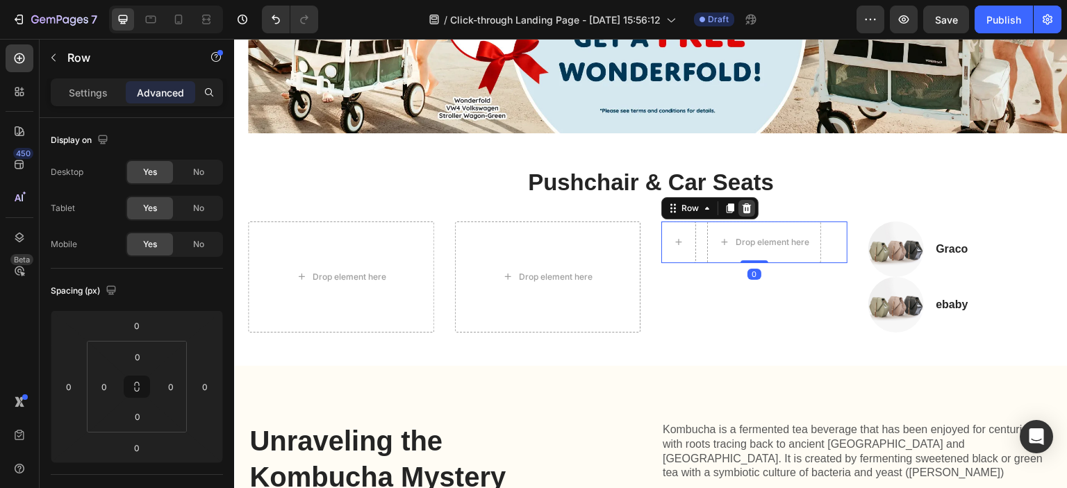
click at [744, 206] on icon at bounding box center [747, 209] width 9 height 10
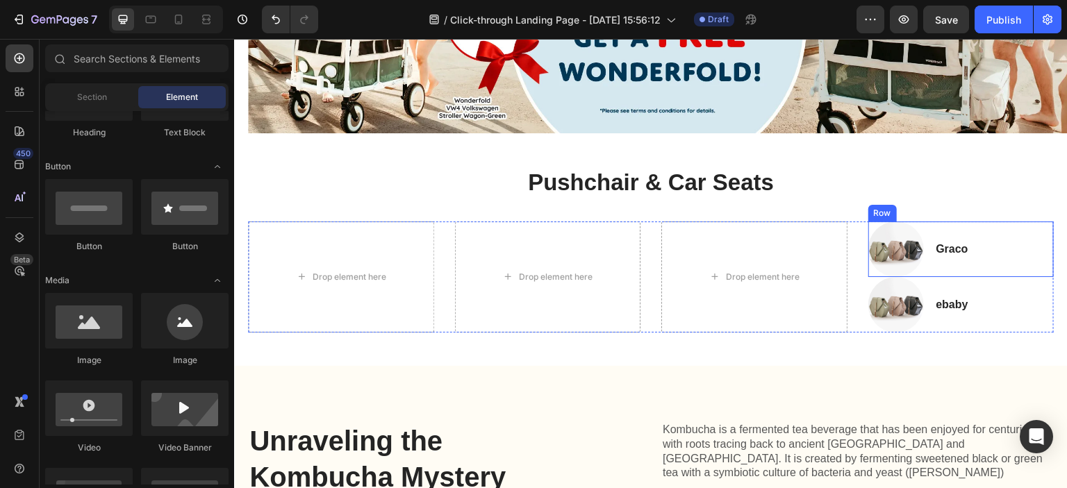
click at [952, 270] on div "Graco Heading" at bounding box center [994, 250] width 119 height 56
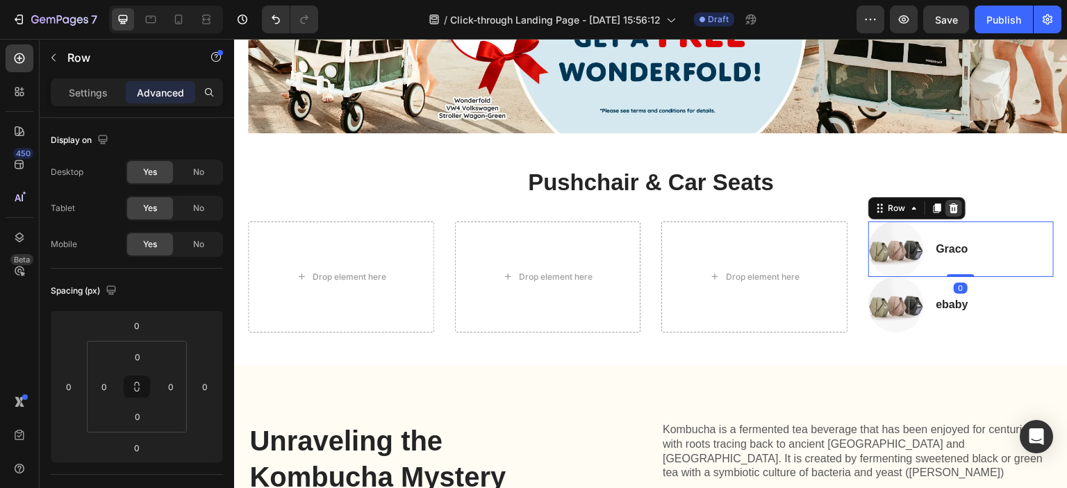
click at [948, 210] on icon at bounding box center [953, 208] width 11 height 11
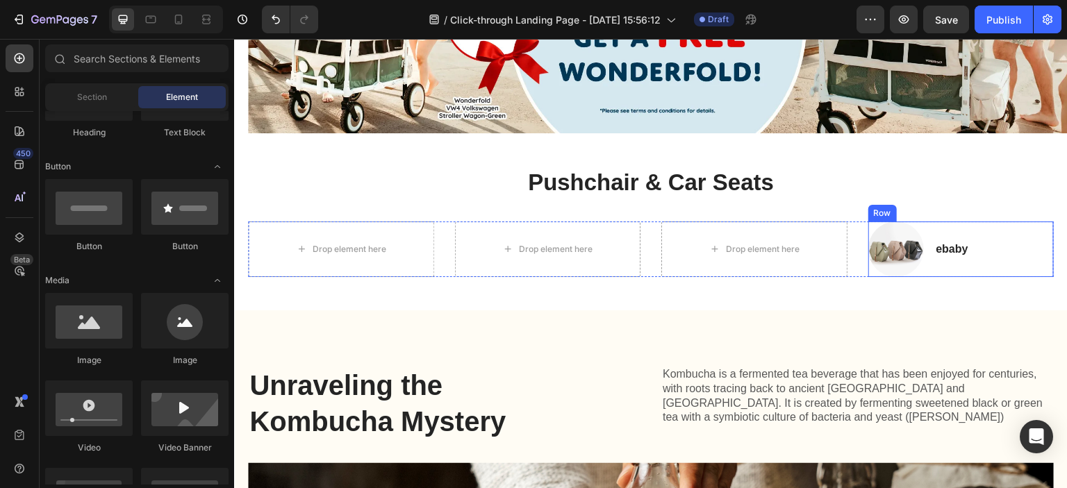
click at [975, 256] on div "ebaby Heading" at bounding box center [994, 250] width 119 height 56
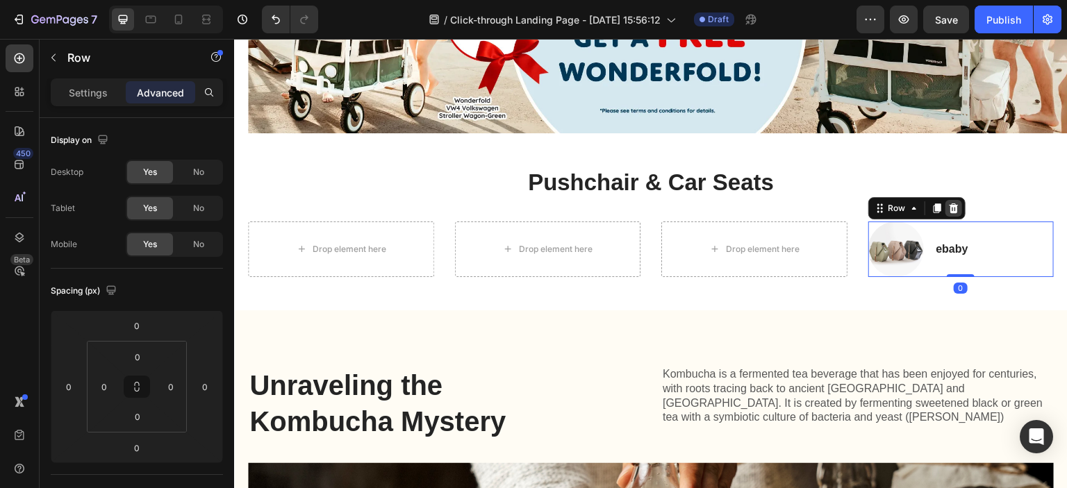
click at [948, 203] on icon at bounding box center [953, 208] width 11 height 11
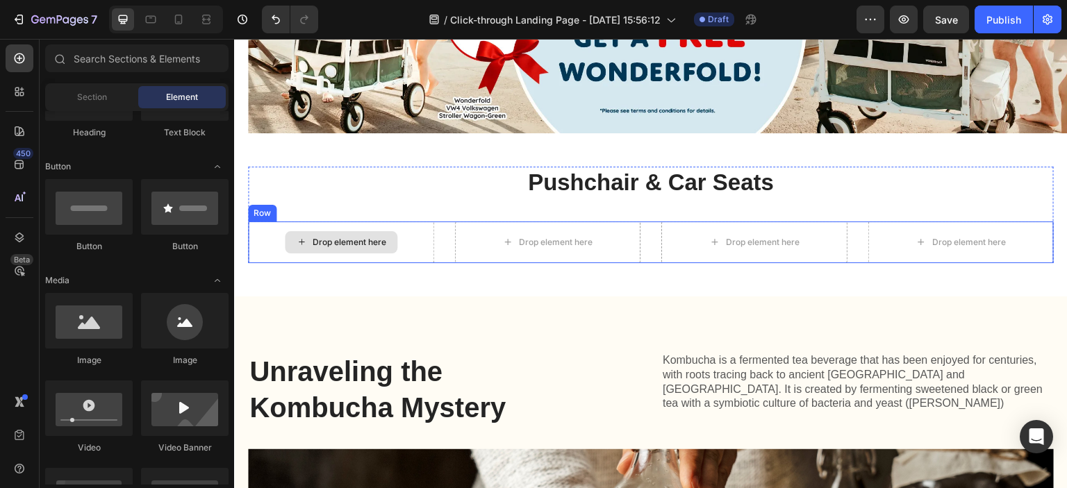
click at [393, 250] on div "Drop element here" at bounding box center [341, 243] width 186 height 42
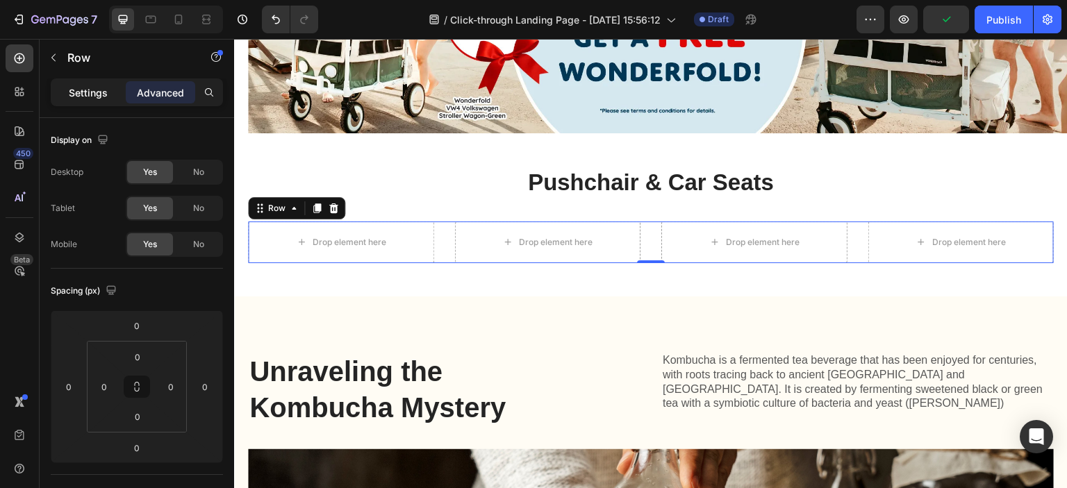
click at [122, 97] on div "Settings" at bounding box center [87, 92] width 69 height 22
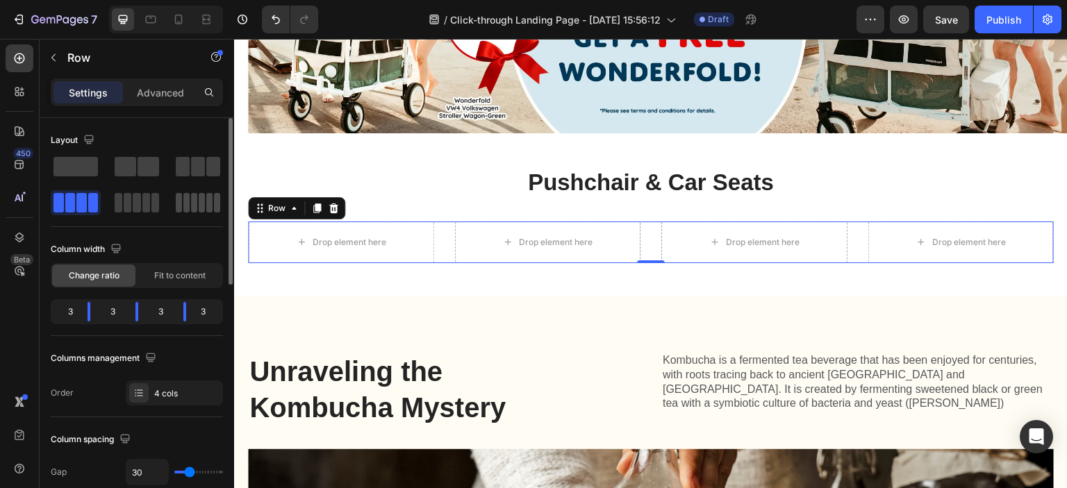
click at [214, 206] on span at bounding box center [217, 202] width 6 height 19
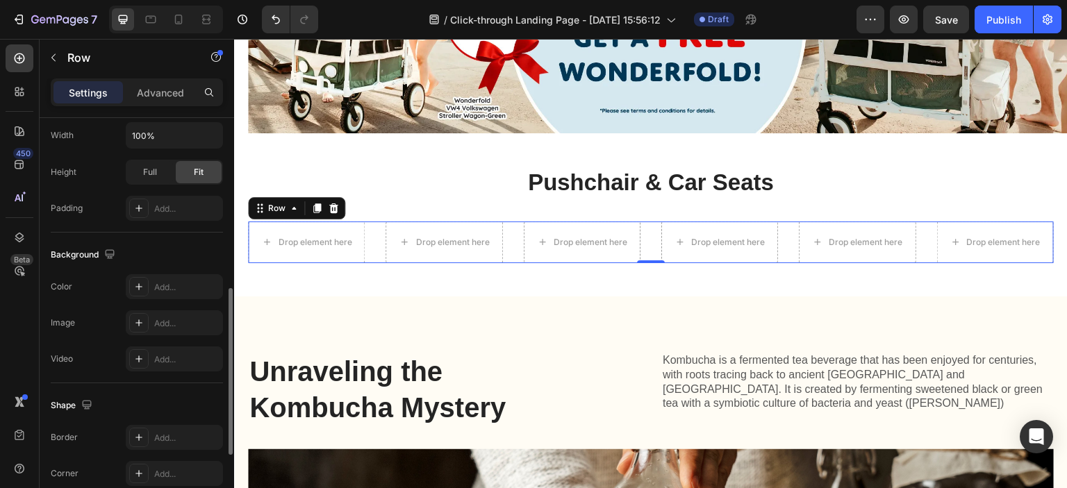
scroll to position [594, 0]
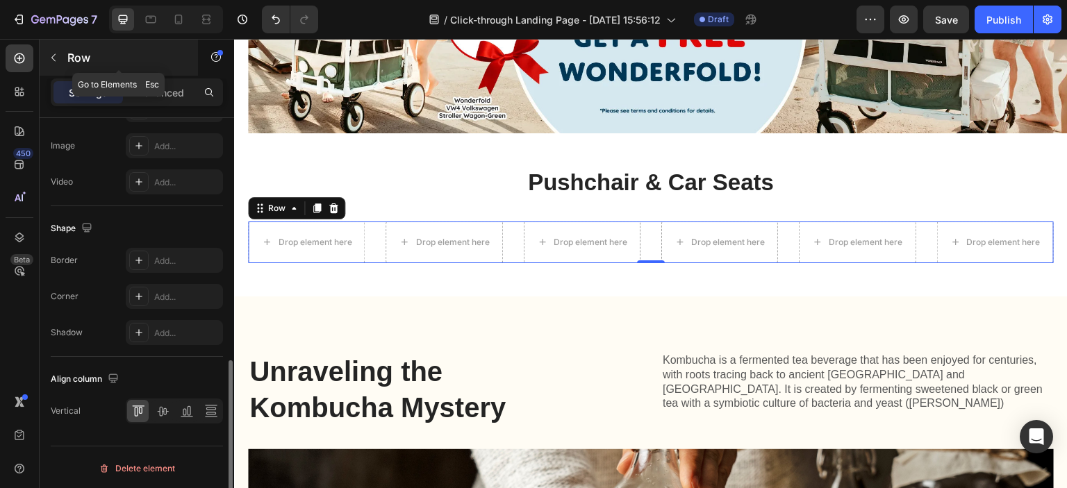
click at [62, 55] on button "button" at bounding box center [53, 58] width 22 height 22
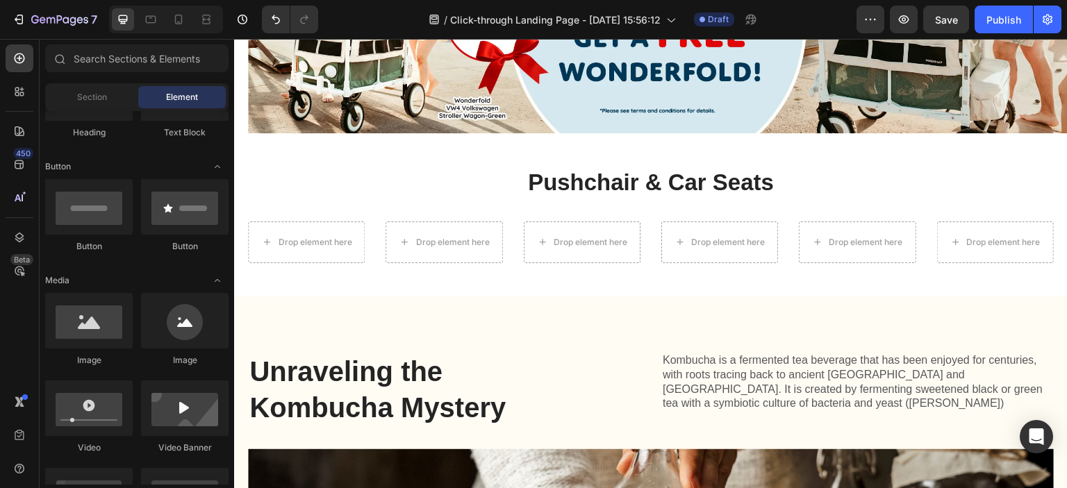
click at [178, 99] on span "Element" at bounding box center [182, 97] width 32 height 13
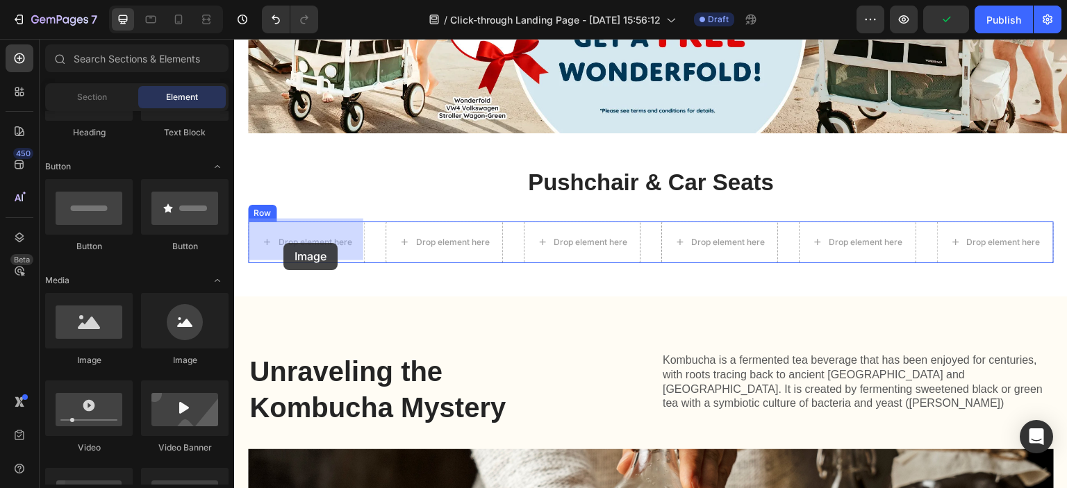
drag, startPoint x: 415, startPoint y: 362, endPoint x: 283, endPoint y: 242, distance: 178.0
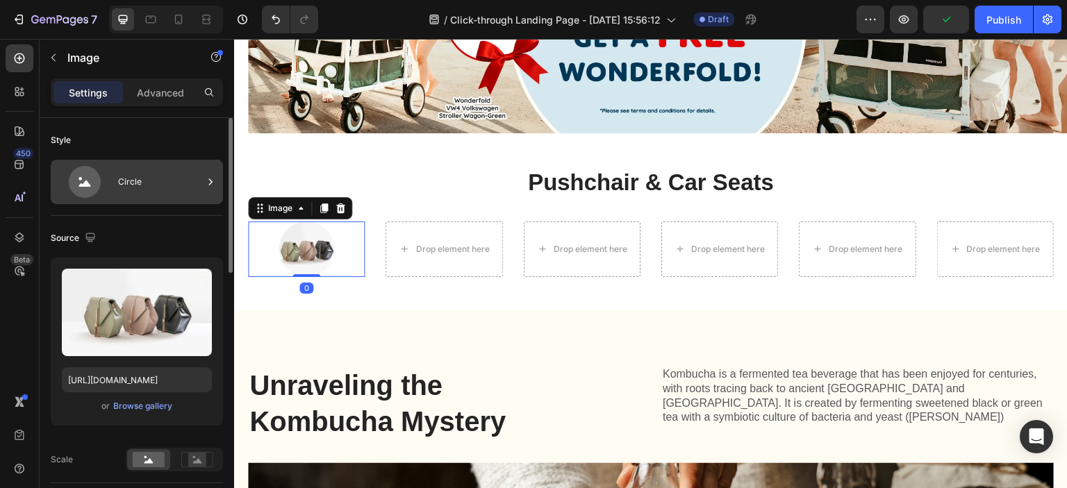
click at [159, 180] on div "Circle" at bounding box center [160, 182] width 85 height 32
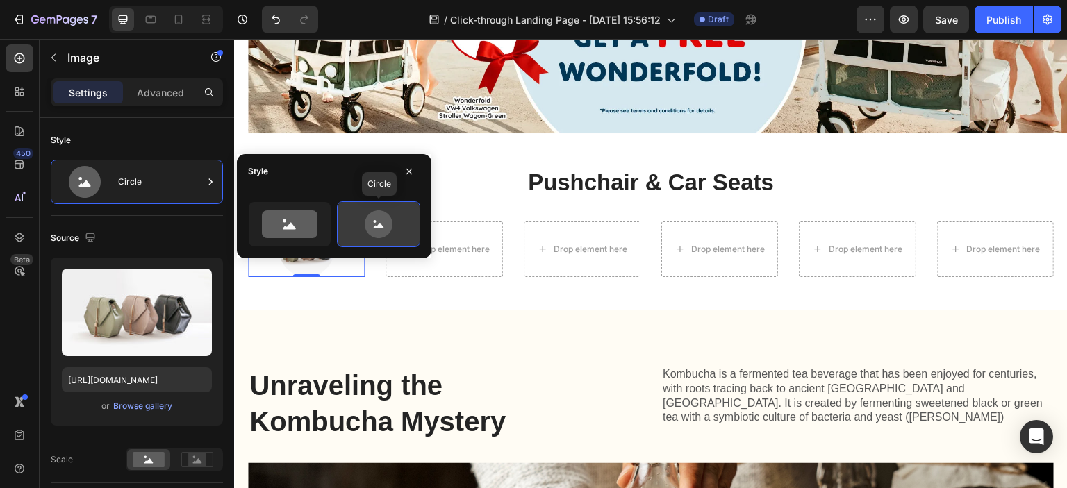
click at [367, 221] on icon at bounding box center [379, 224] width 28 height 28
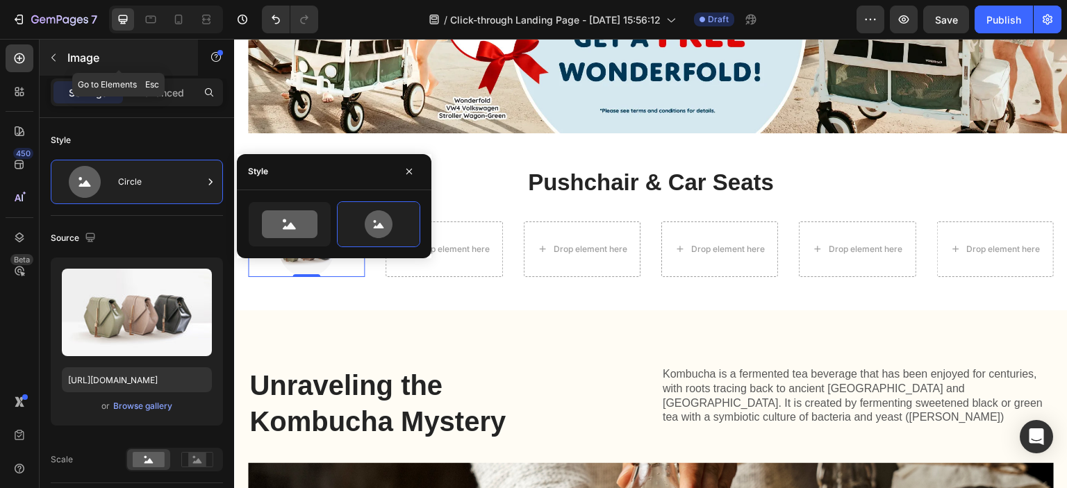
click at [58, 53] on icon "button" at bounding box center [53, 57] width 11 height 11
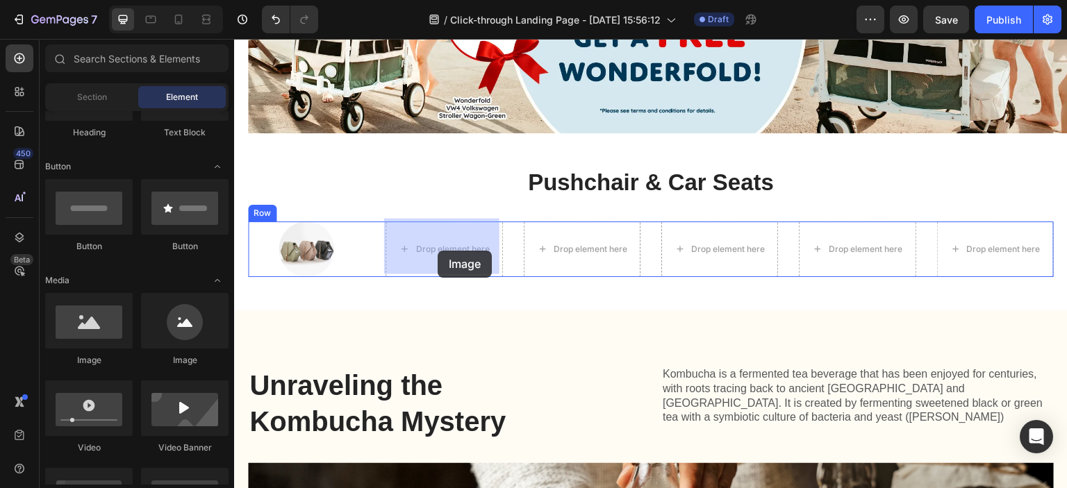
drag, startPoint x: 430, startPoint y: 370, endPoint x: 442, endPoint y: 245, distance: 126.3
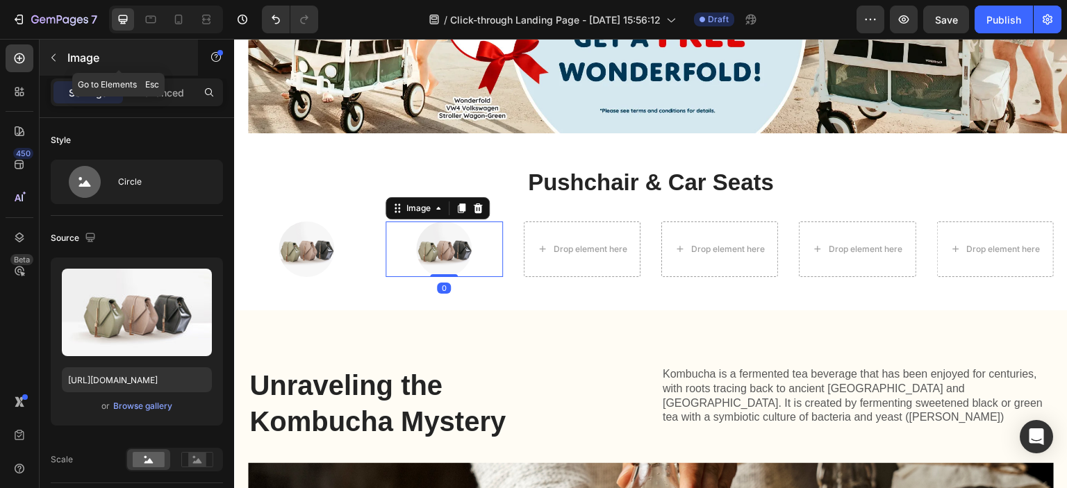
click at [61, 58] on button "button" at bounding box center [53, 58] width 22 height 22
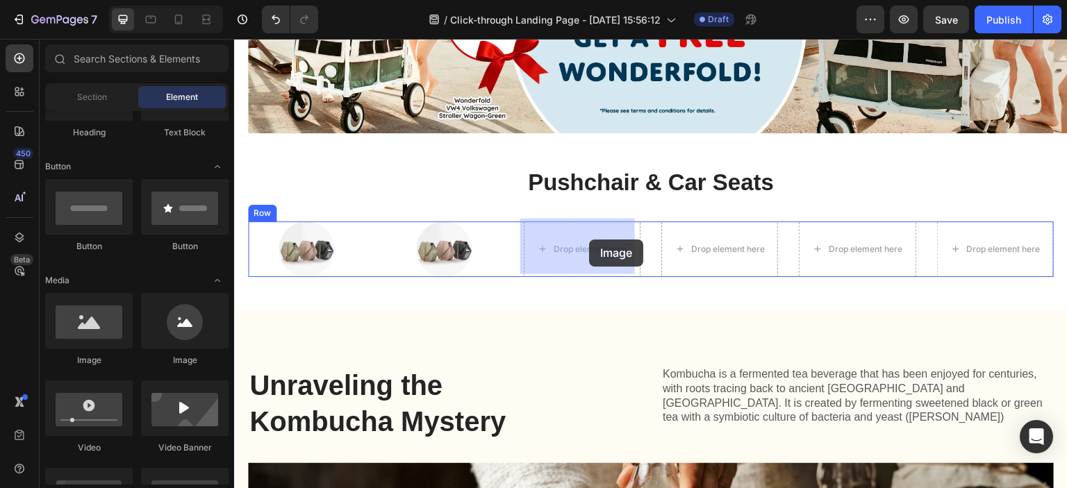
drag, startPoint x: 412, startPoint y: 370, endPoint x: 589, endPoint y: 240, distance: 219.7
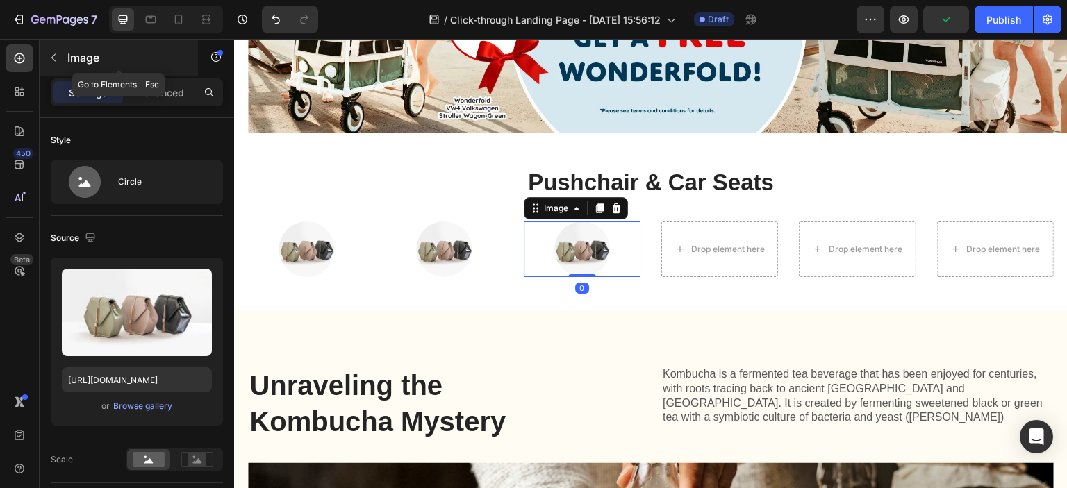
click at [65, 64] on div "Image" at bounding box center [119, 58] width 158 height 36
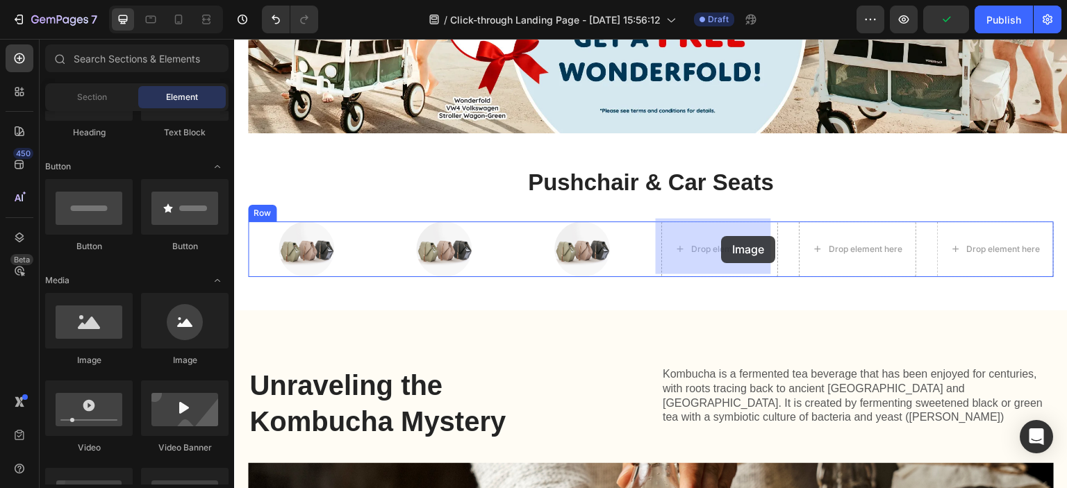
drag, startPoint x: 429, startPoint y: 375, endPoint x: 732, endPoint y: 233, distance: 334.4
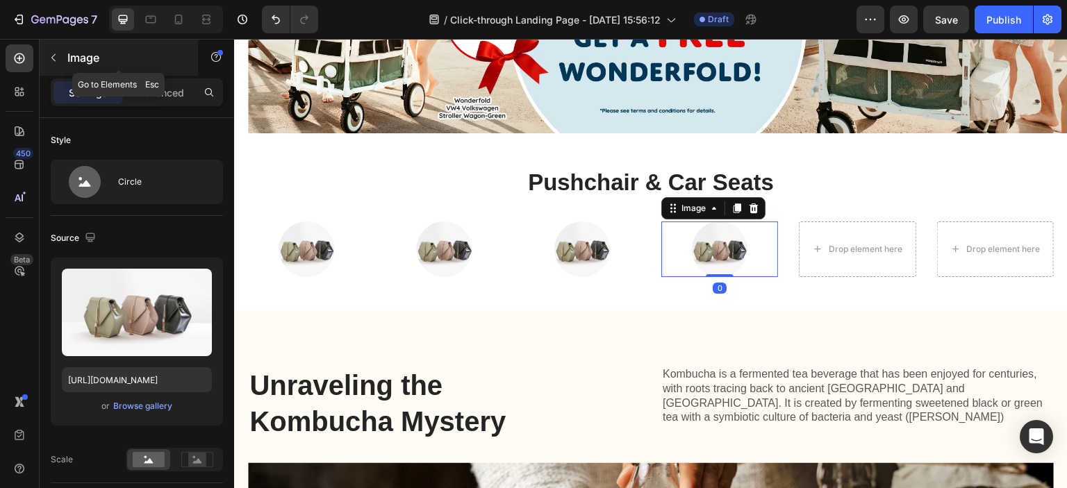
click at [61, 64] on button "button" at bounding box center [53, 58] width 22 height 22
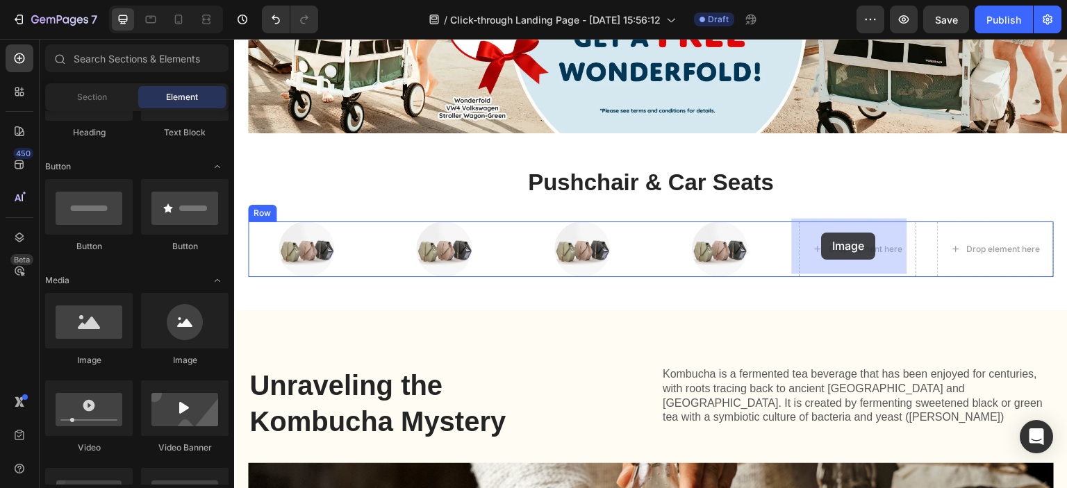
drag, startPoint x: 421, startPoint y: 358, endPoint x: 822, endPoint y: 233, distance: 420.5
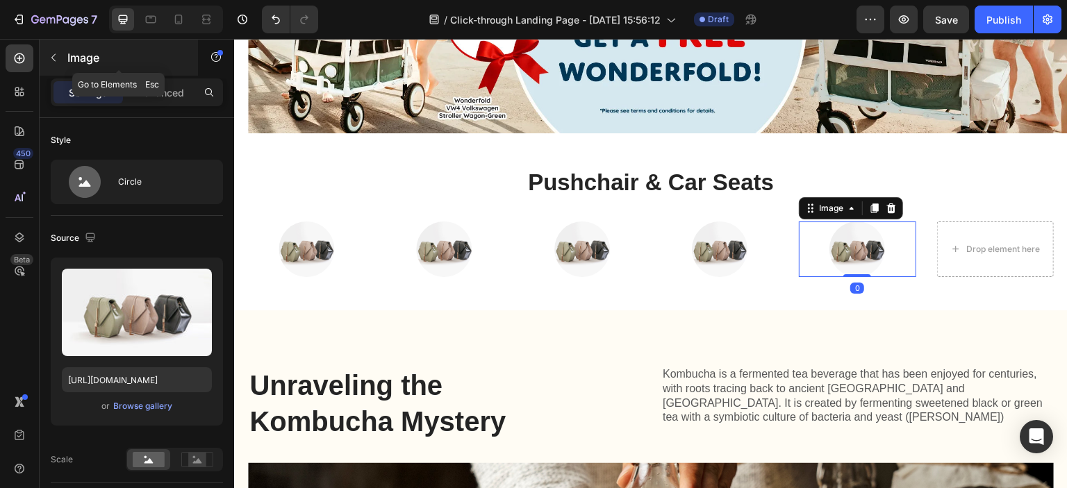
click at [63, 62] on button "button" at bounding box center [53, 58] width 22 height 22
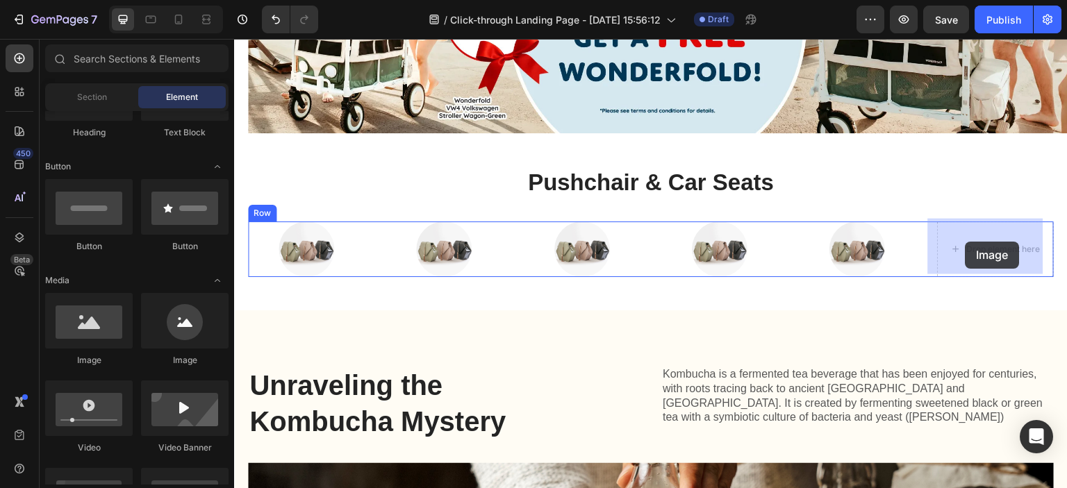
drag, startPoint x: 467, startPoint y: 361, endPoint x: 966, endPoint y: 242, distance: 512.0
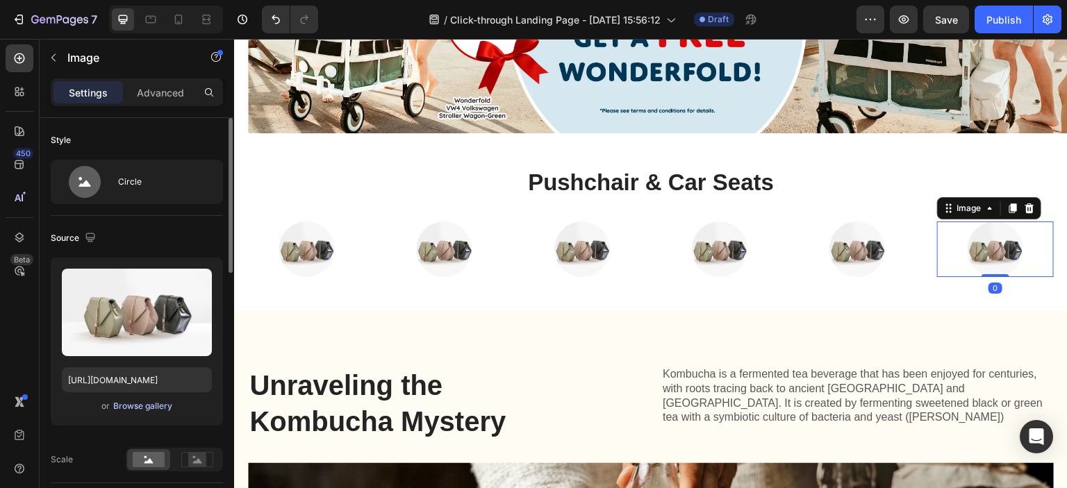
click at [144, 408] on div "Browse gallery" at bounding box center [142, 406] width 59 height 13
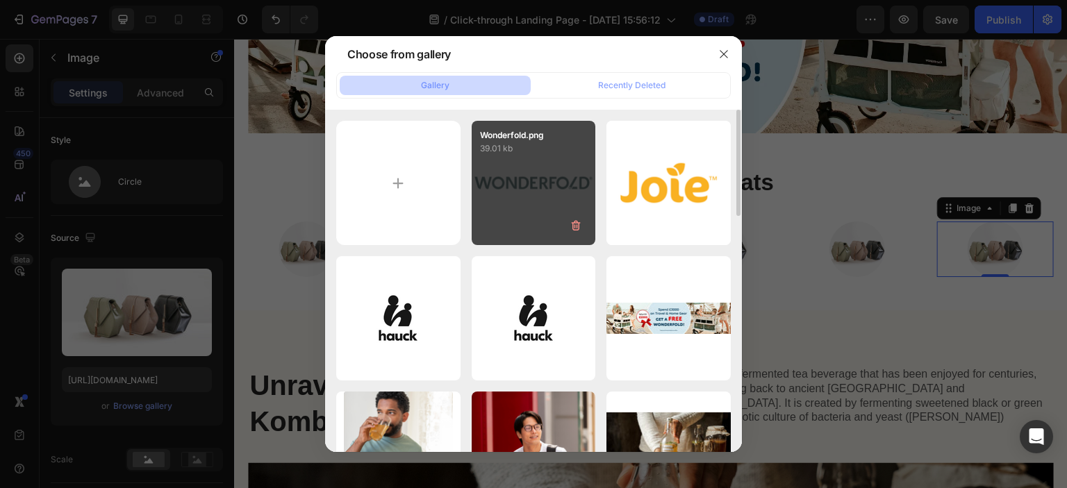
click at [558, 195] on div "Wonderfold.png 39.01 kb" at bounding box center [534, 183] width 124 height 124
type input "https://cdn.shopify.com/s/files/1/0707/3972/2537/files/gempages_581739366582321…"
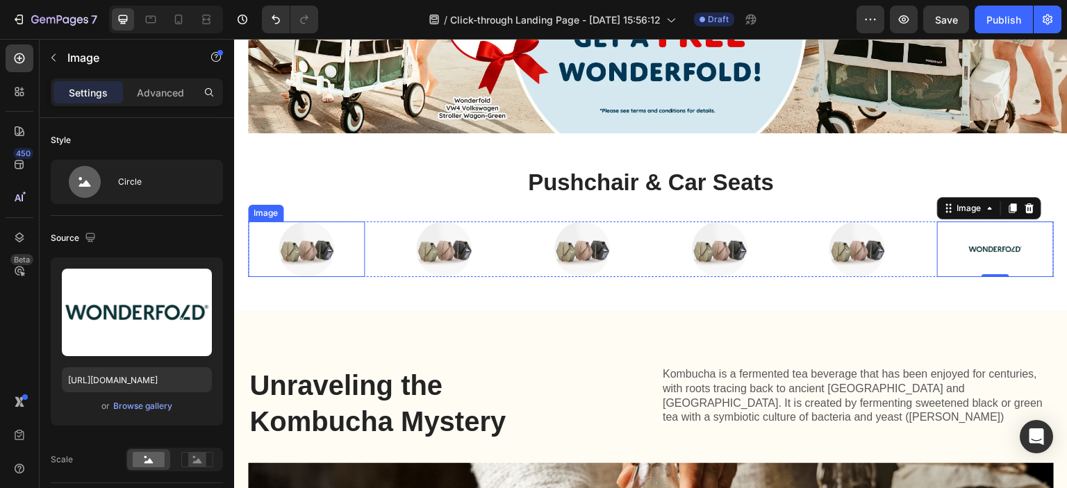
click at [292, 260] on img at bounding box center [307, 250] width 56 height 56
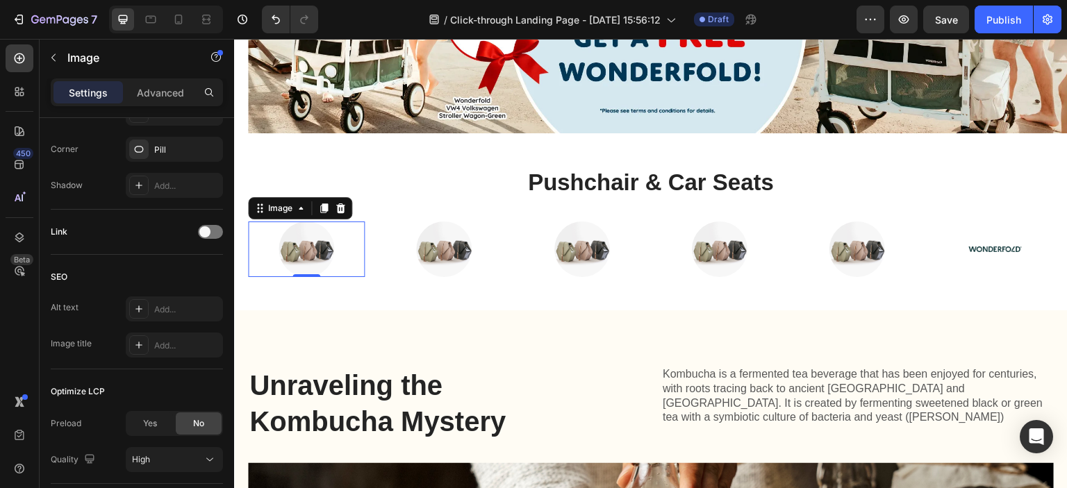
click at [306, 254] on img at bounding box center [307, 250] width 56 height 56
click at [66, 63] on div "Image" at bounding box center [119, 58] width 158 height 36
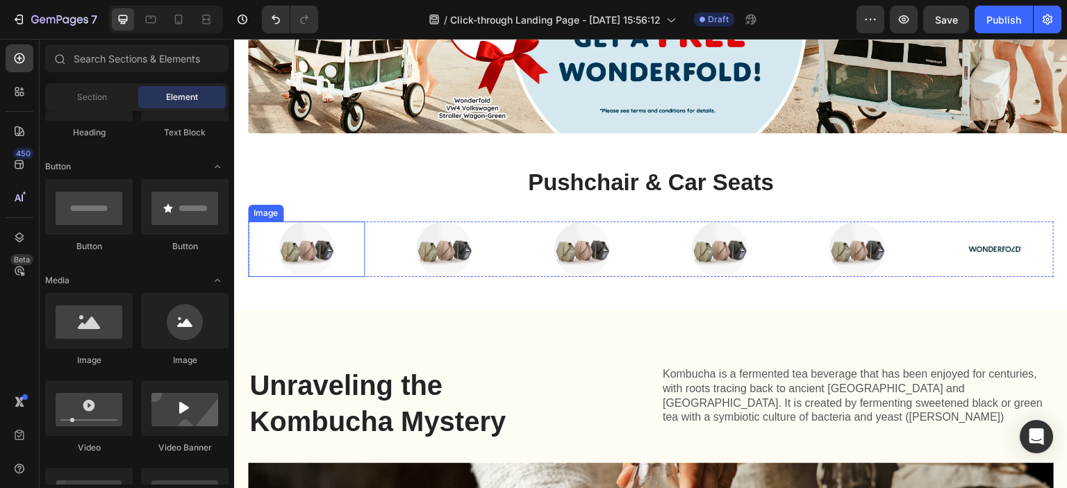
click at [306, 254] on img at bounding box center [307, 250] width 56 height 56
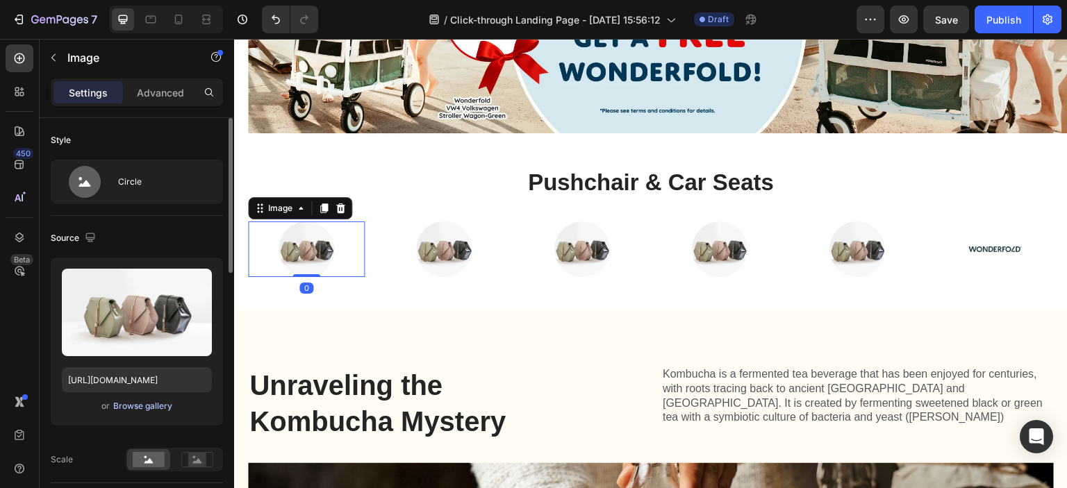
click at [156, 403] on div "Browse gallery" at bounding box center [142, 406] width 59 height 13
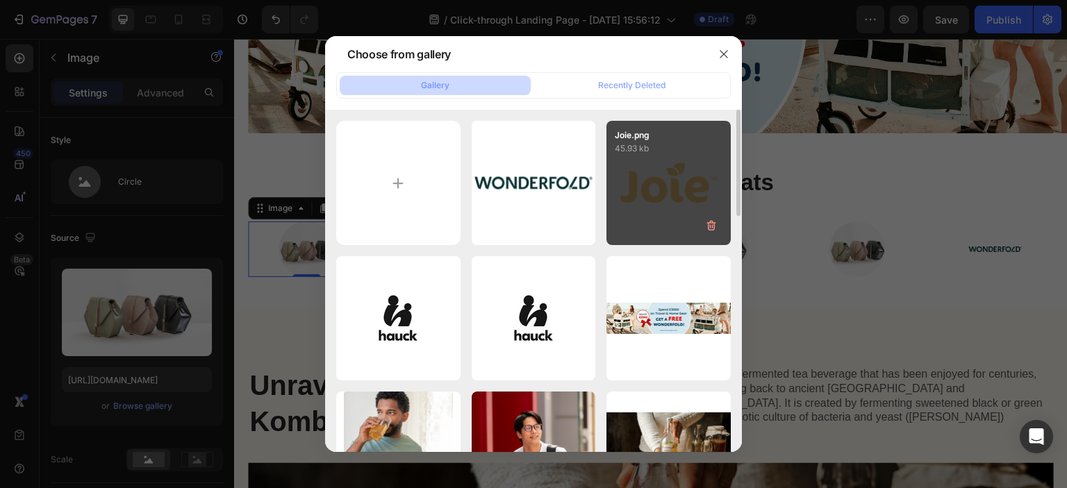
click at [641, 208] on div "Joie.png 45.93 kb" at bounding box center [668, 183] width 124 height 124
type input "[URL][DOMAIN_NAME]"
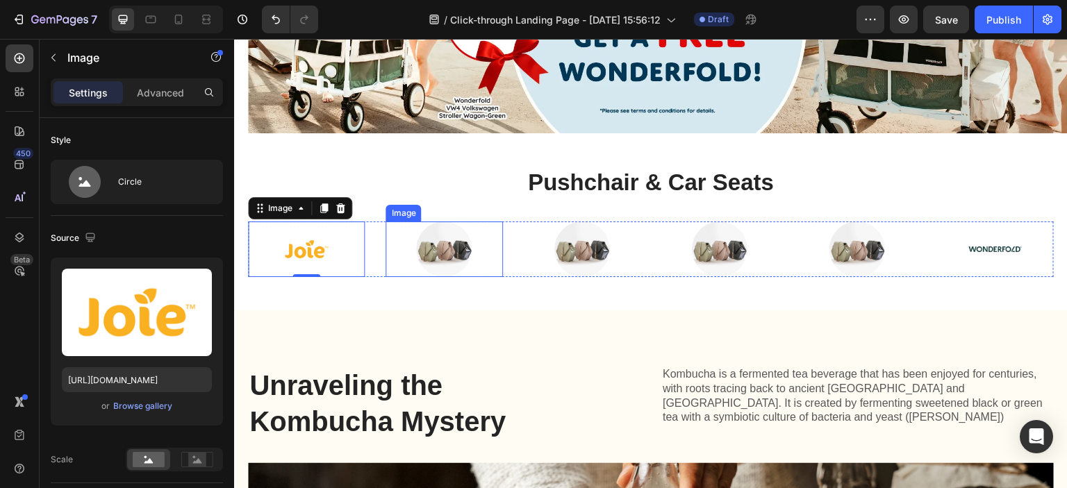
click at [456, 249] on img at bounding box center [444, 250] width 56 height 56
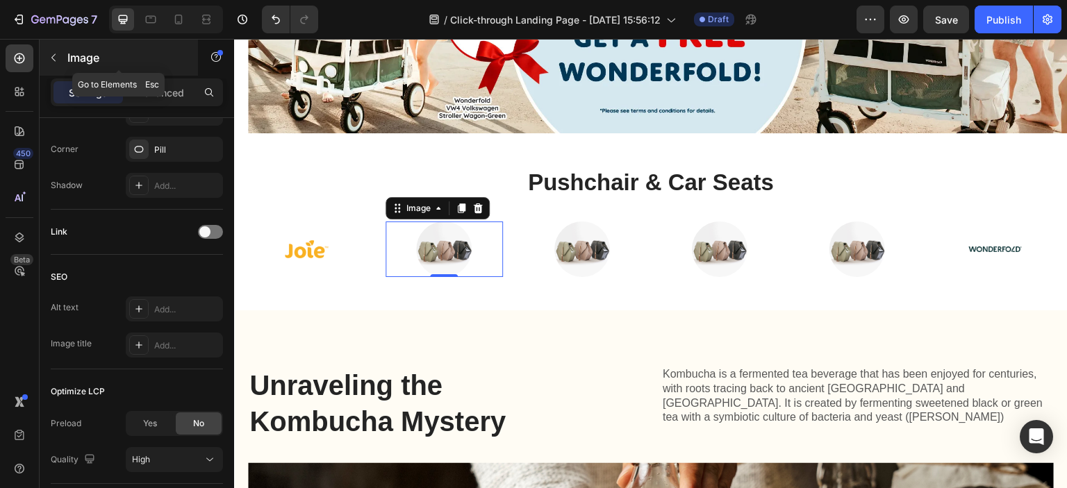
click at [47, 63] on button "button" at bounding box center [53, 58] width 22 height 22
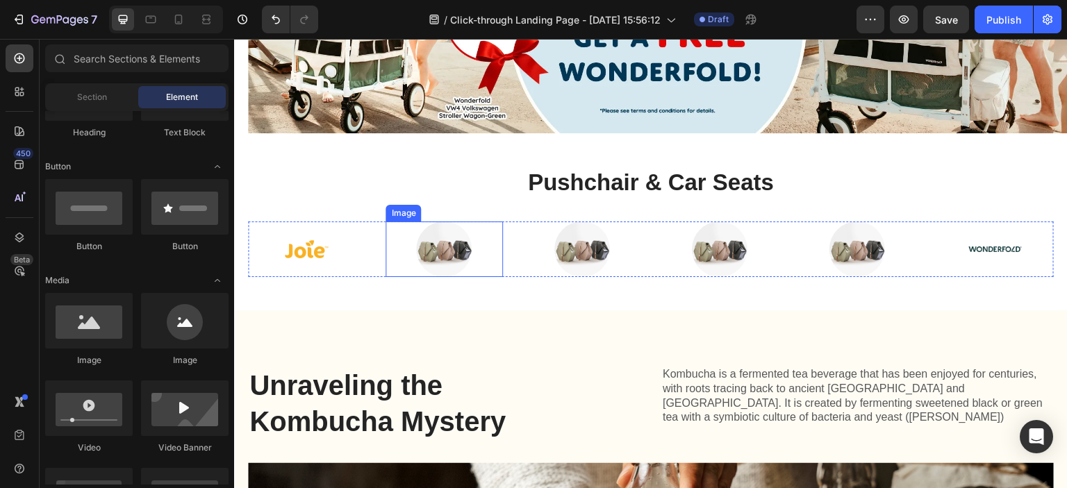
click at [454, 233] on img at bounding box center [444, 250] width 56 height 56
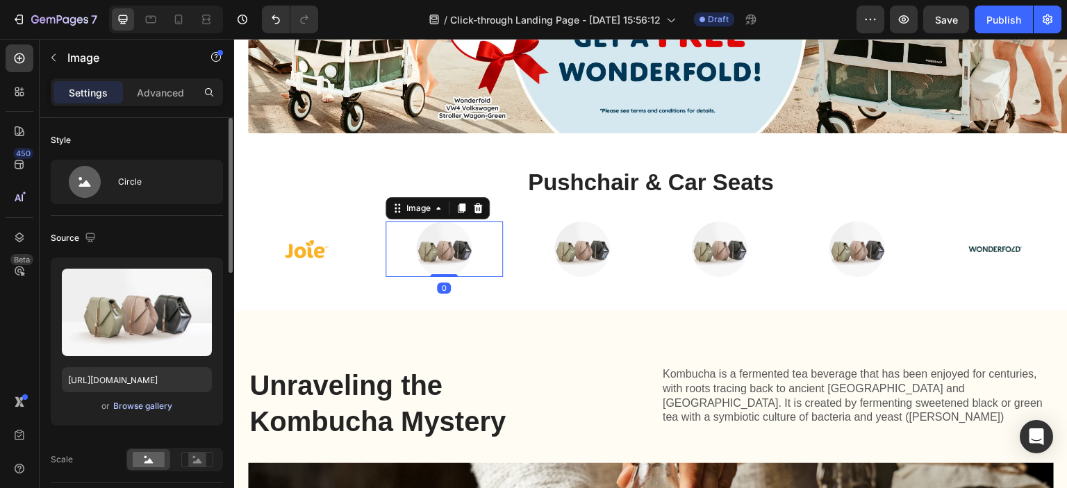
click at [163, 402] on div "Browse gallery" at bounding box center [142, 406] width 59 height 13
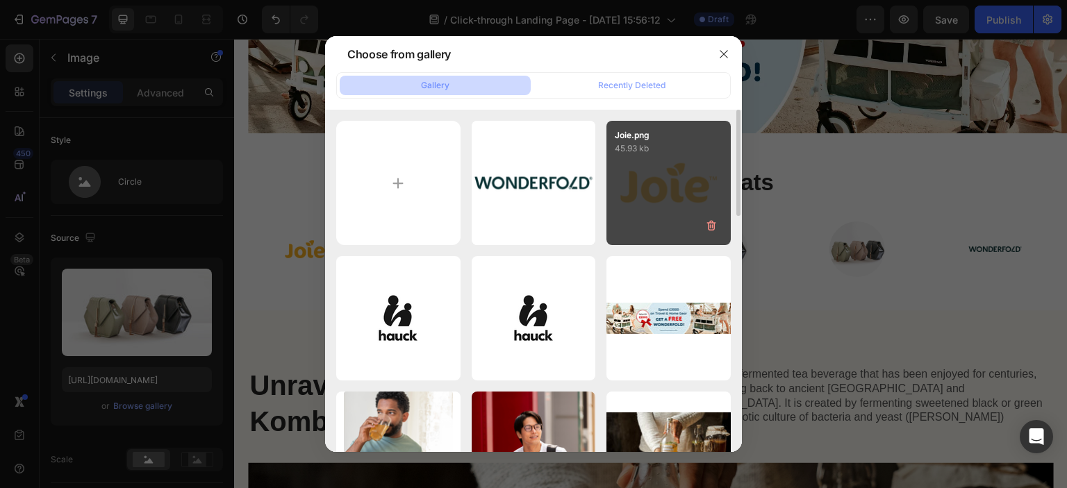
click at [642, 232] on div "Joie.png 45.93 kb" at bounding box center [668, 183] width 124 height 124
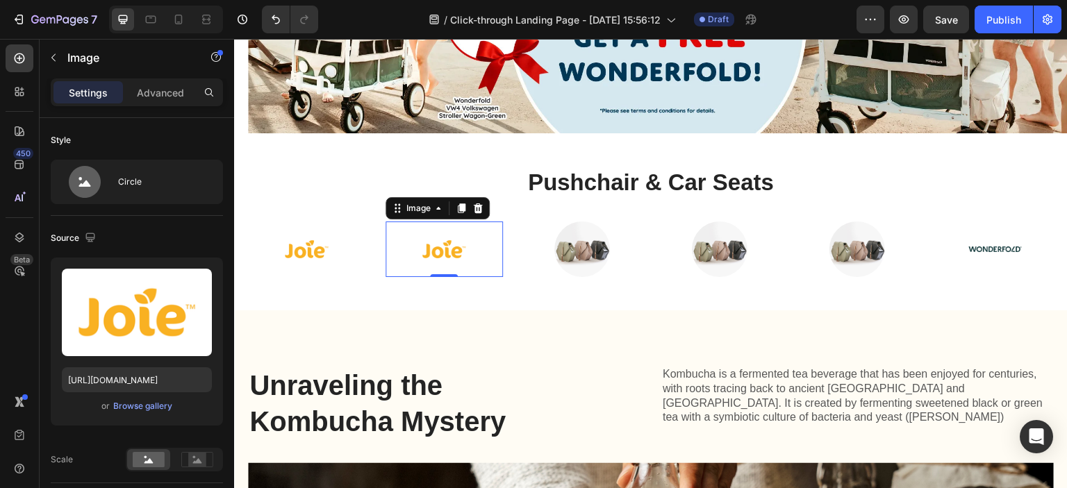
click at [437, 256] on img at bounding box center [444, 250] width 56 height 56
click at [144, 410] on div "Browse gallery" at bounding box center [142, 406] width 59 height 13
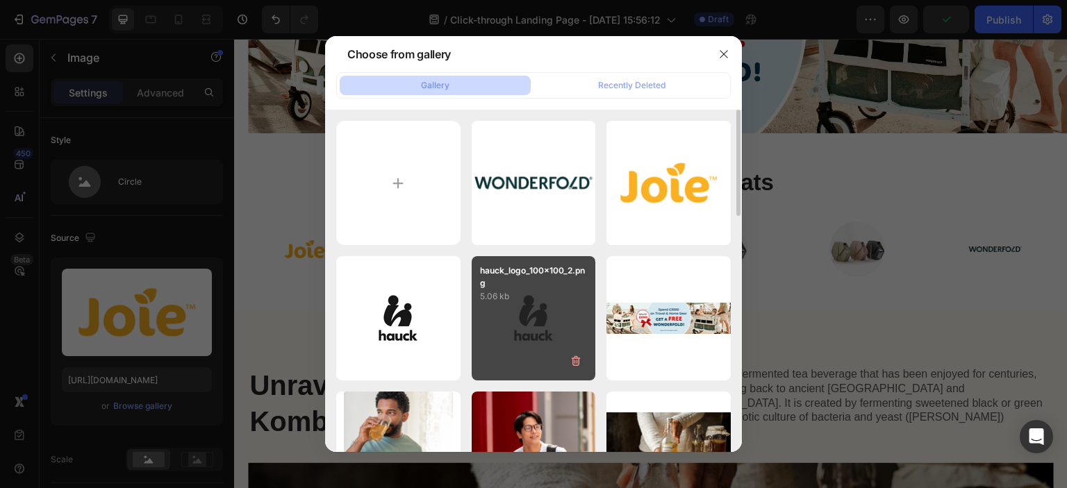
click at [492, 309] on div "hauck_logo_100x100_2.png 5.06 kb" at bounding box center [534, 318] width 124 height 124
type input "[URL][DOMAIN_NAME]"
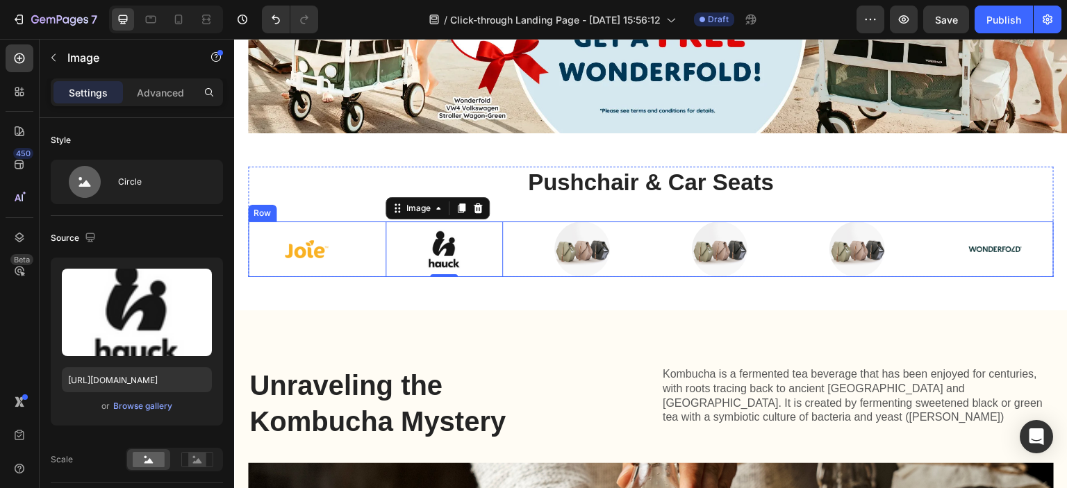
click at [519, 272] on div "Image Image 0 Image Image Image Image Row" at bounding box center [651, 250] width 806 height 56
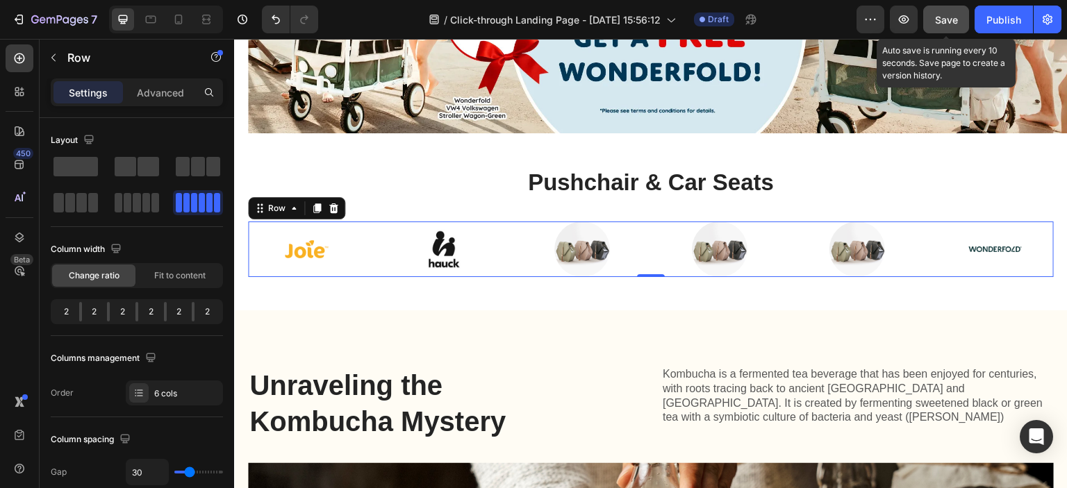
click at [934, 28] on button "Save" at bounding box center [946, 20] width 46 height 28
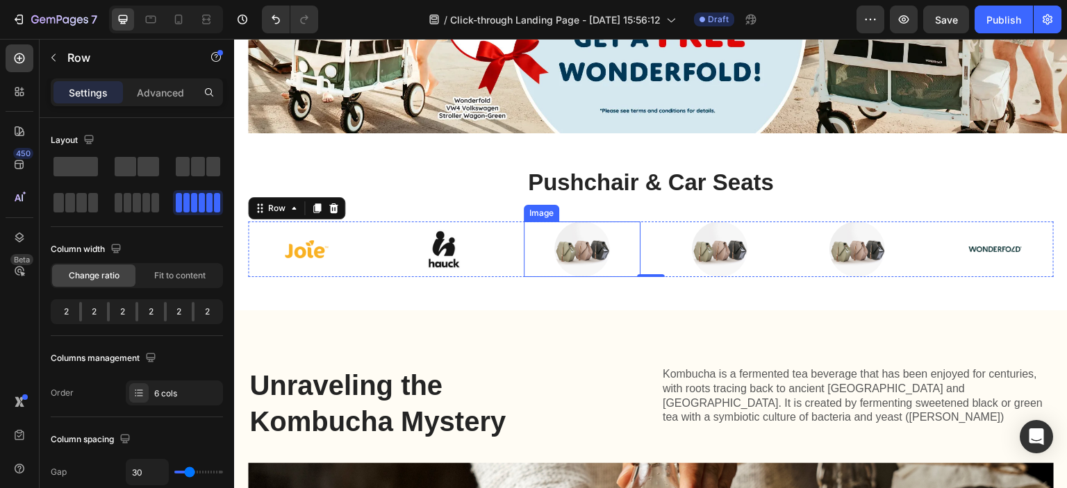
click at [579, 245] on img at bounding box center [582, 250] width 56 height 56
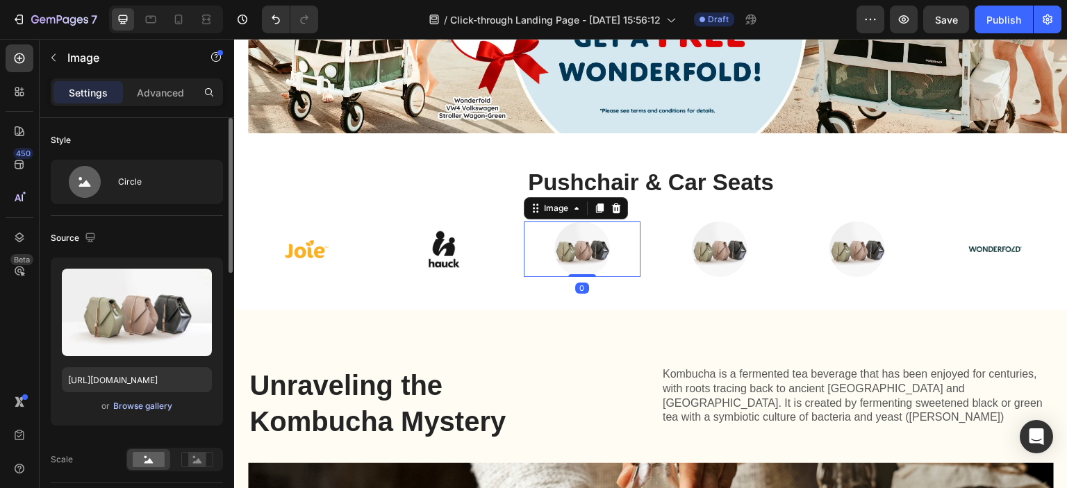
click at [129, 408] on div "Browse gallery" at bounding box center [142, 406] width 59 height 13
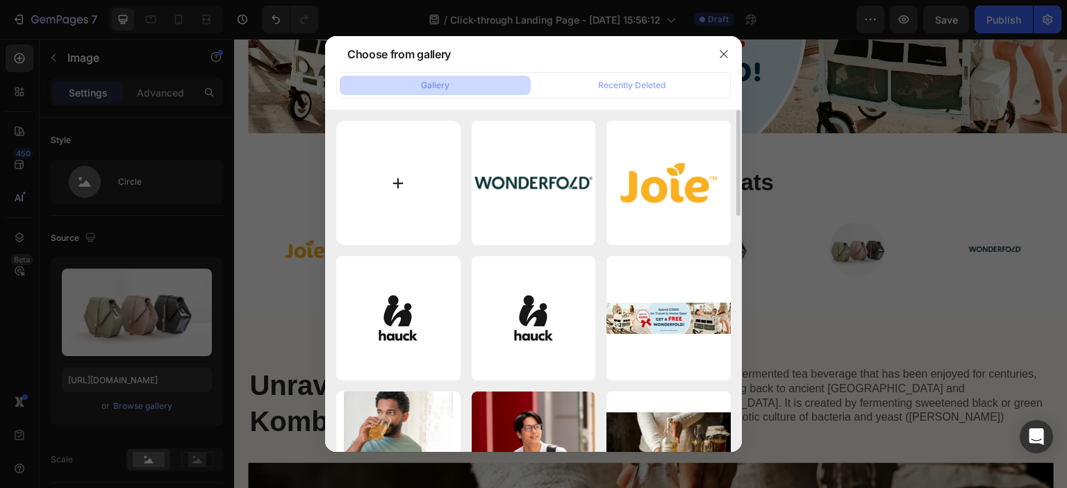
click at [352, 178] on input "file" at bounding box center [398, 183] width 124 height 124
type input "C:\fakepath\Graco.png"
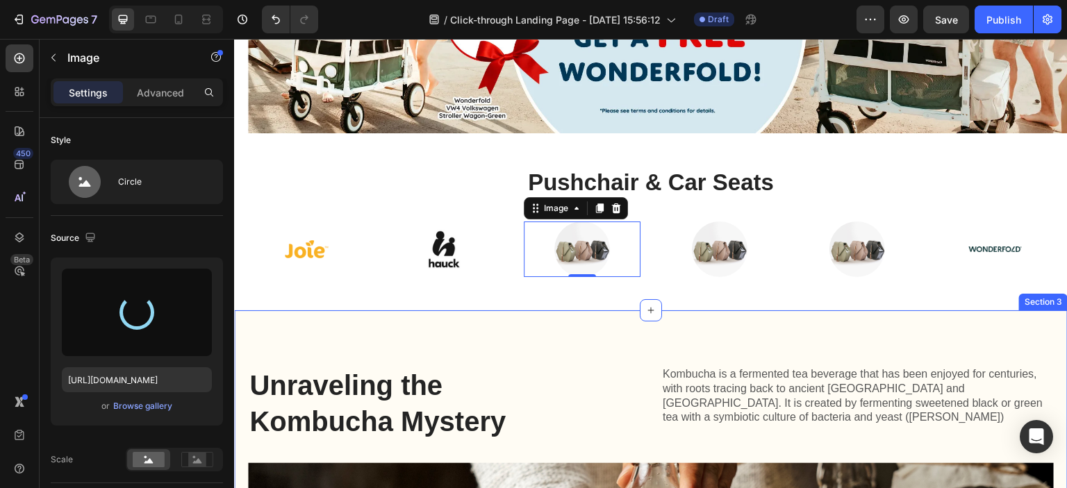
type input "https://cdn.shopify.com/s/files/1/0707/3972/2537/files/gempages_581739366582321…"
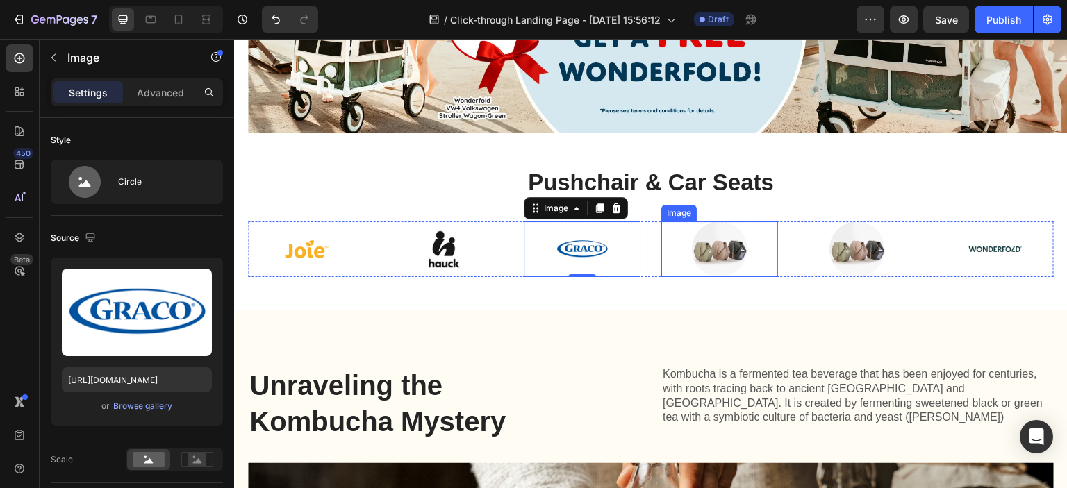
click at [709, 248] on img at bounding box center [720, 250] width 56 height 56
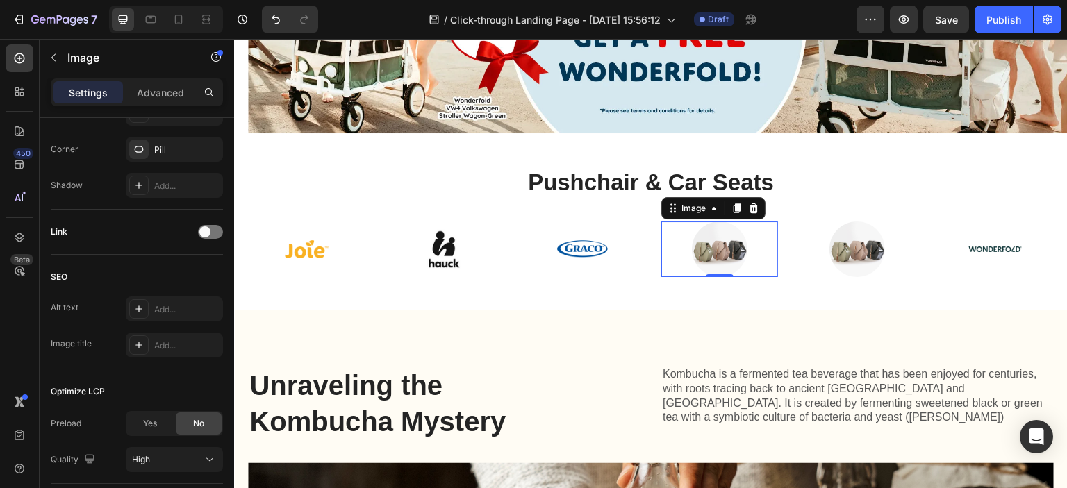
drag, startPoint x: 712, startPoint y: 239, endPoint x: 720, endPoint y: 238, distance: 7.7
click at [713, 239] on img at bounding box center [720, 250] width 56 height 56
click at [49, 58] on icon "button" at bounding box center [53, 57] width 11 height 11
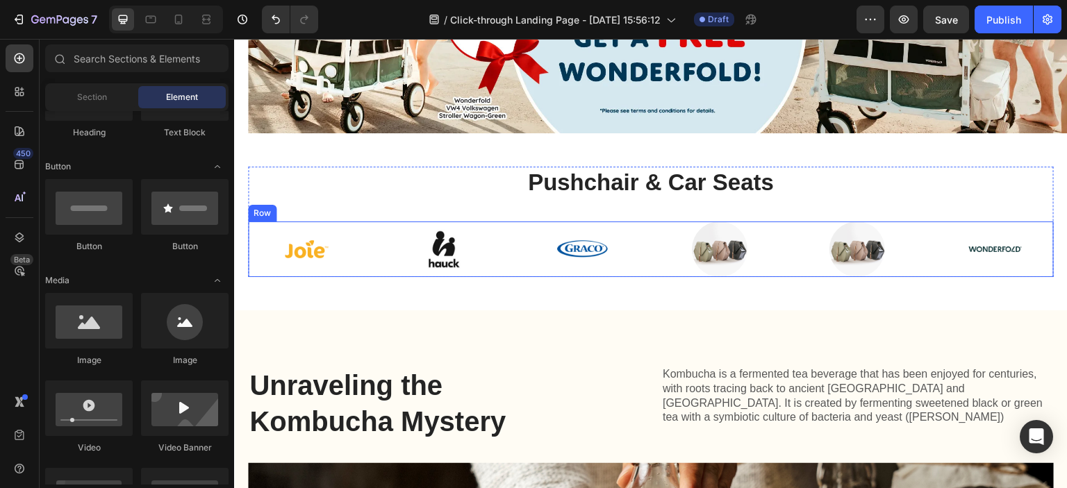
click at [694, 248] on img at bounding box center [720, 250] width 56 height 56
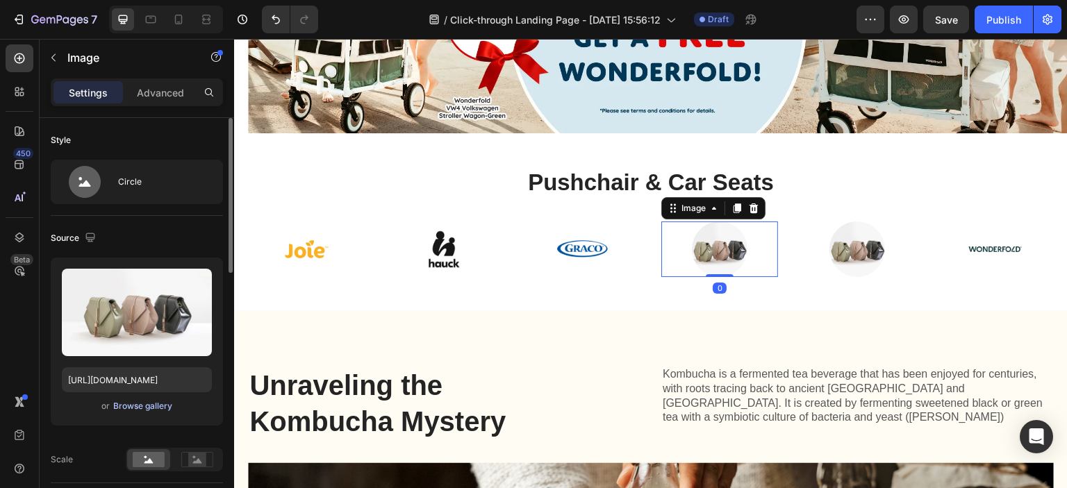
click at [142, 407] on div "Browse gallery" at bounding box center [142, 406] width 59 height 13
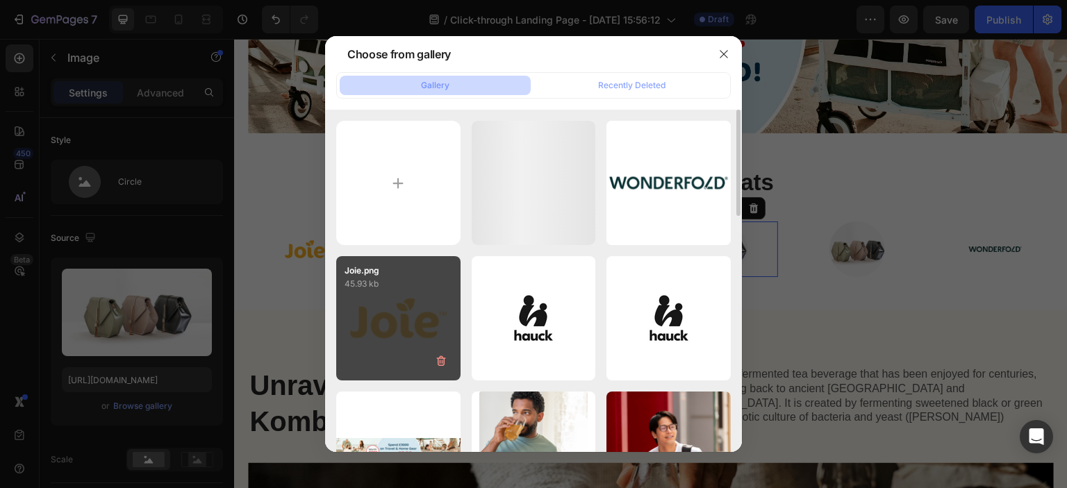
click at [394, 322] on div "Joie.png 45.93 kb" at bounding box center [398, 318] width 124 height 124
type input "[URL][DOMAIN_NAME]"
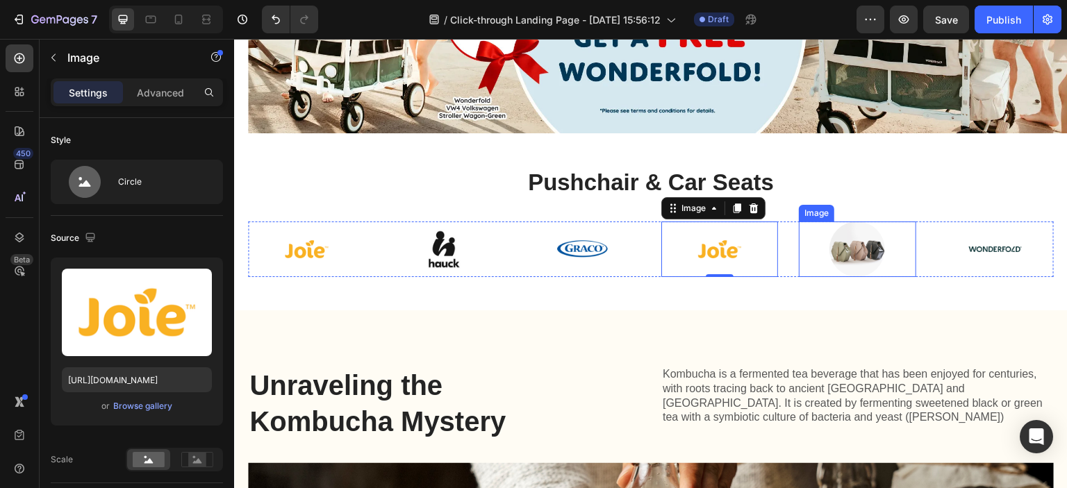
click at [835, 249] on img at bounding box center [857, 250] width 56 height 56
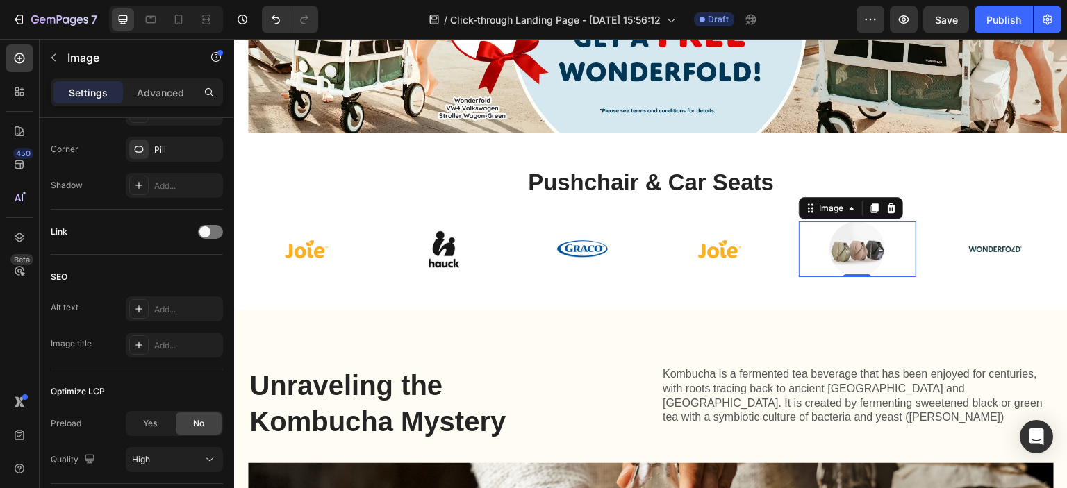
click at [843, 243] on img at bounding box center [857, 250] width 56 height 56
click at [818, 252] on div at bounding box center [857, 250] width 117 height 56
click at [861, 249] on img at bounding box center [857, 250] width 56 height 56
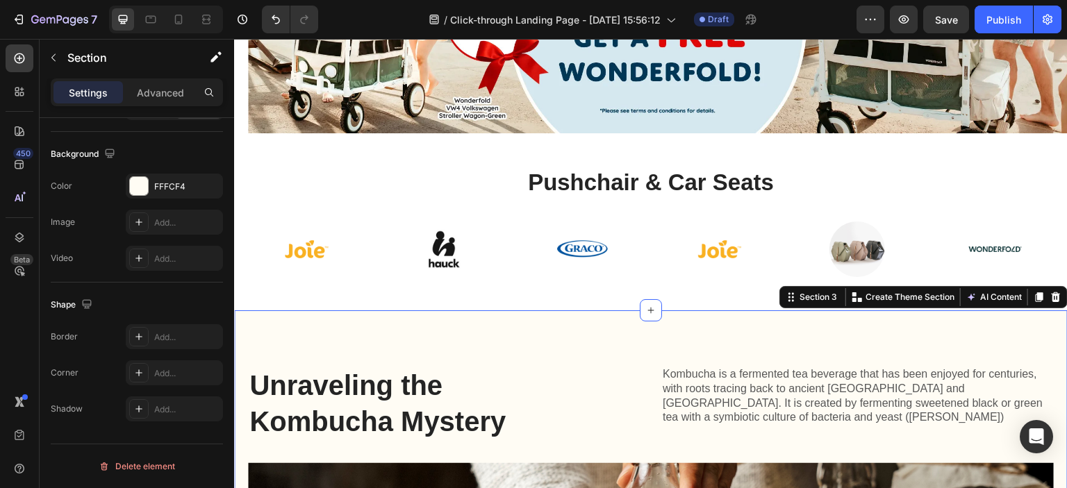
scroll to position [0, 0]
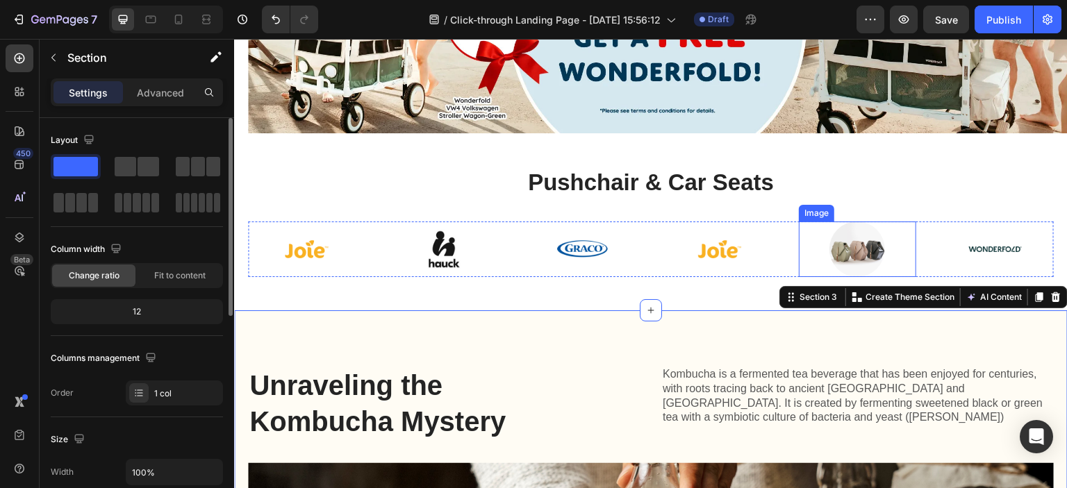
click at [833, 246] on img at bounding box center [857, 250] width 56 height 56
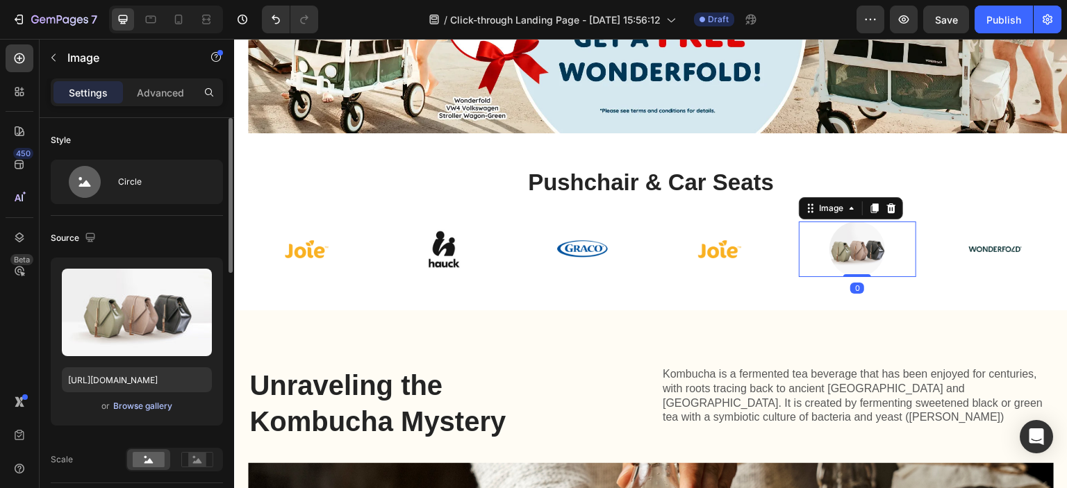
click at [151, 402] on div "Browse gallery" at bounding box center [142, 406] width 59 height 13
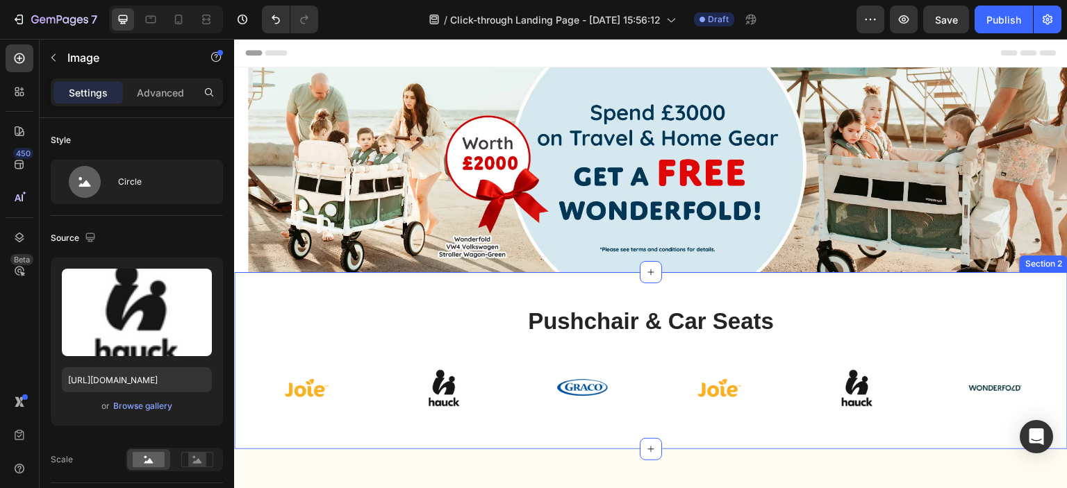
click at [565, 314] on h2 "Pushchair & Car Seats" at bounding box center [651, 322] width 806 height 33
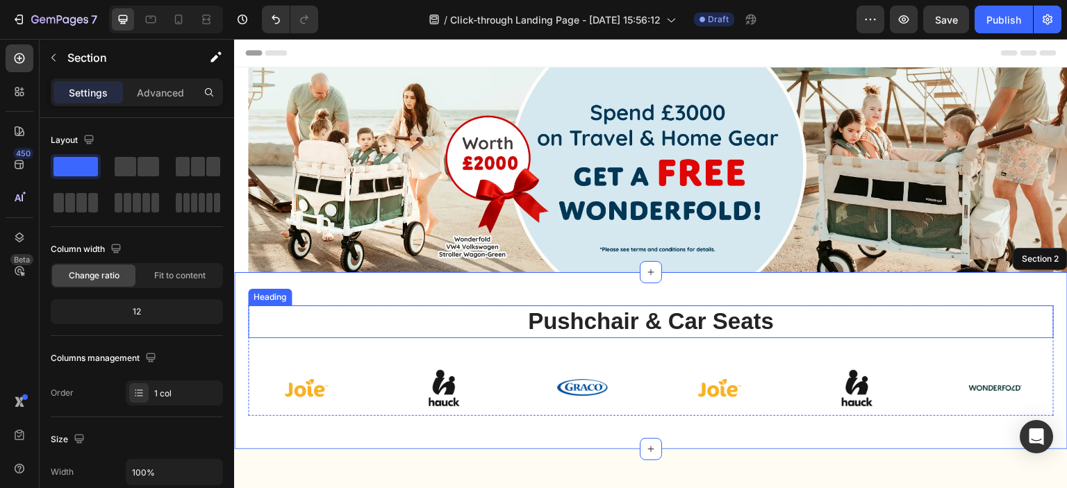
click at [378, 315] on h2 "Pushchair & Car Seats" at bounding box center [651, 322] width 806 height 33
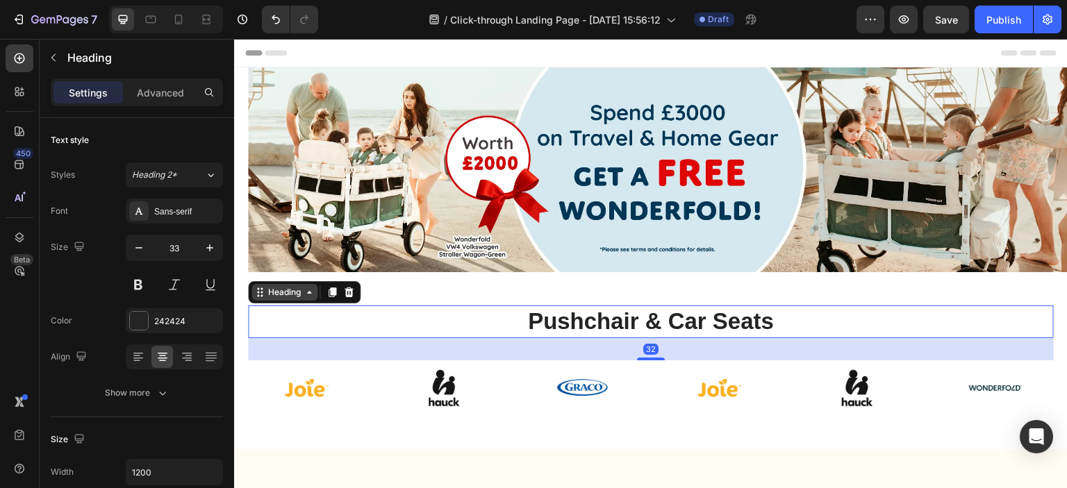
click at [304, 290] on icon at bounding box center [309, 292] width 11 height 11
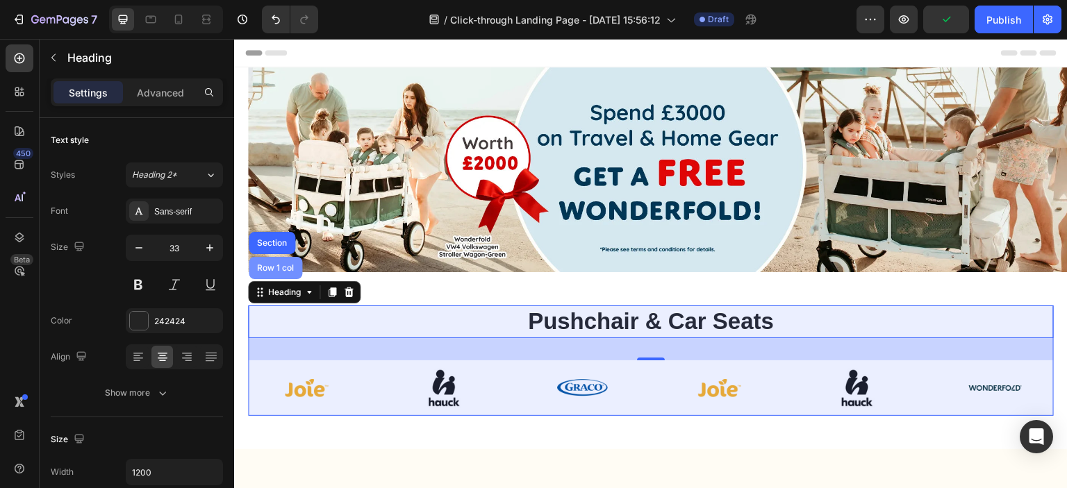
click at [287, 267] on div "Row 1 col" at bounding box center [275, 268] width 42 height 8
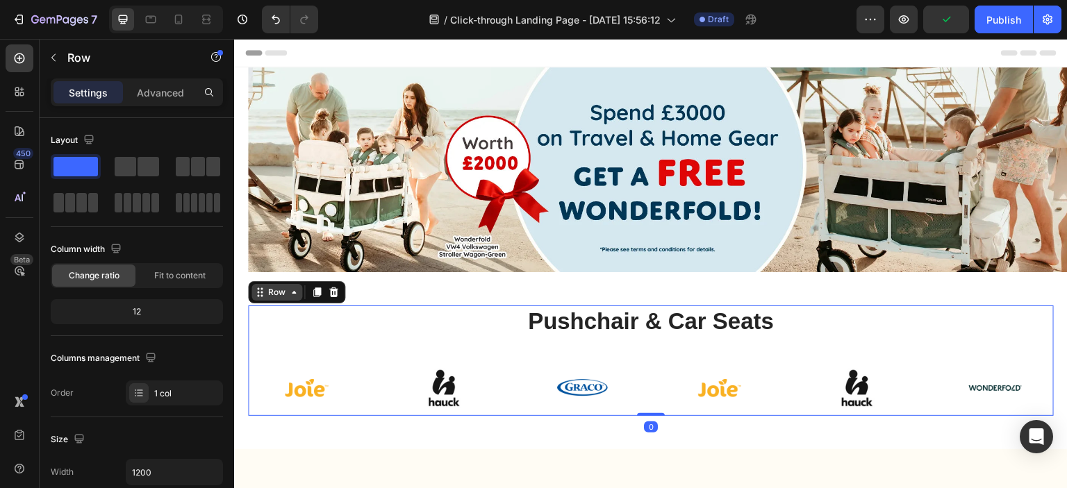
click at [292, 288] on icon at bounding box center [293, 292] width 11 height 11
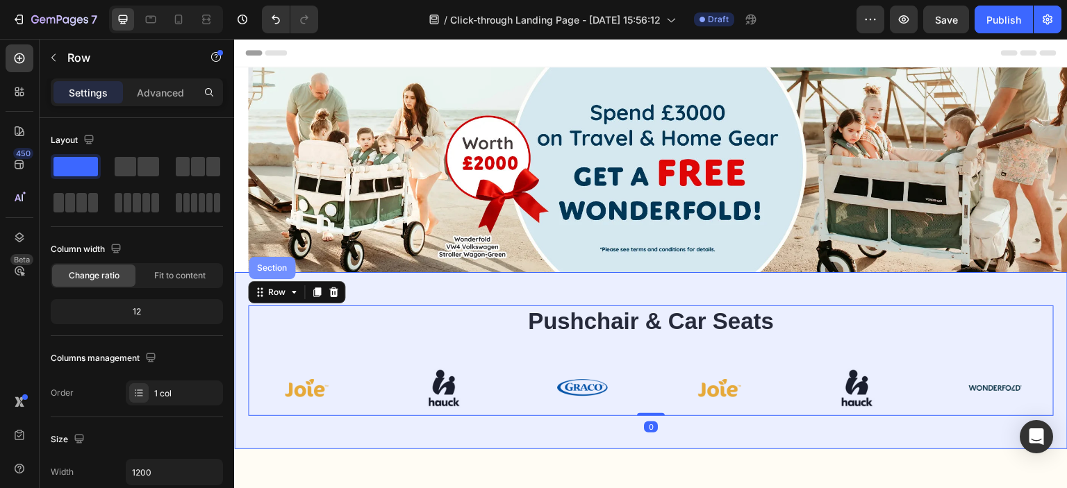
click at [281, 266] on div "Section" at bounding box center [271, 268] width 35 height 8
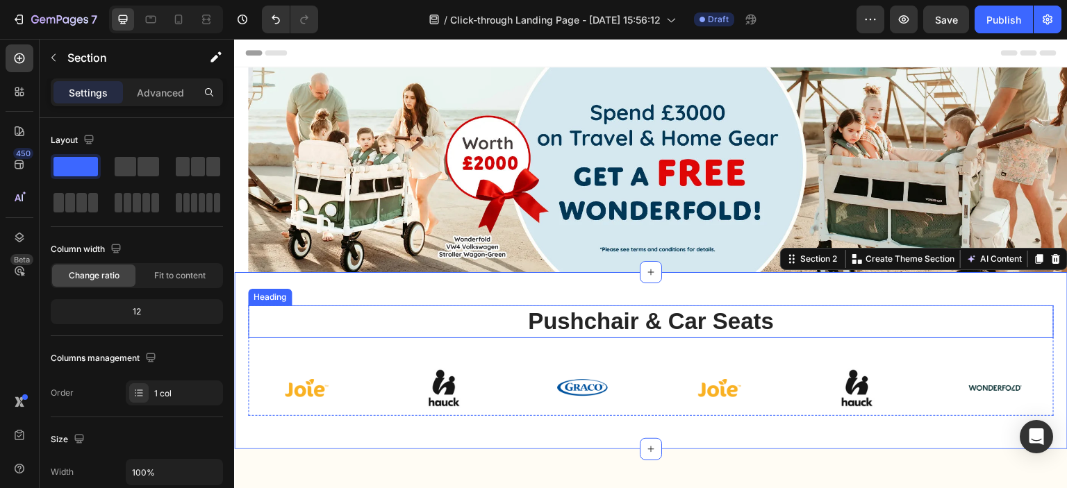
click at [486, 320] on h2 "Pushchair & Car Seats" at bounding box center [651, 322] width 806 height 33
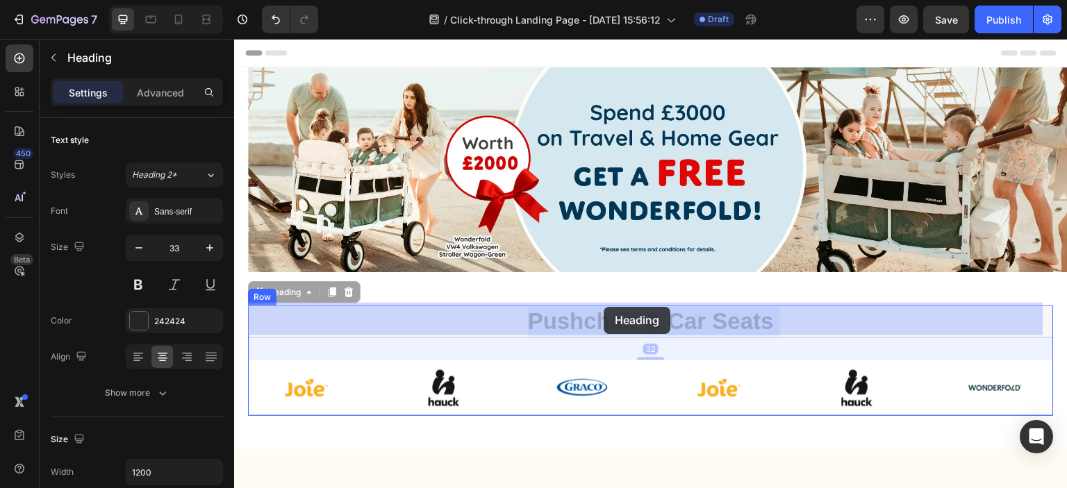
drag, startPoint x: 618, startPoint y: 322, endPoint x: 603, endPoint y: 314, distance: 16.8
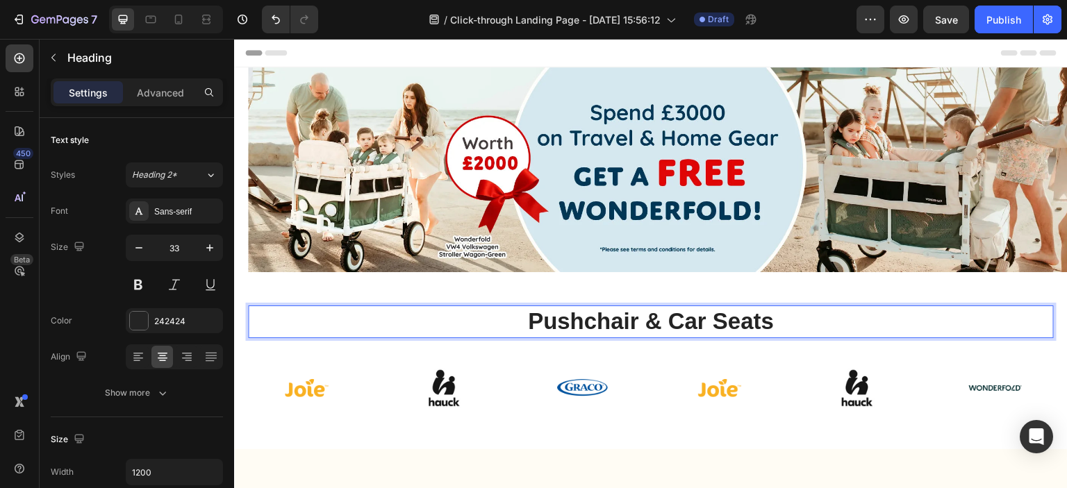
click at [673, 320] on p "Pushchair & Car Seats" at bounding box center [650, 322] width 803 height 30
click at [723, 307] on p "Pushchair & Car Seats" at bounding box center [650, 322] width 803 height 30
drag, startPoint x: 718, startPoint y: 302, endPoint x: 724, endPoint y: 176, distance: 125.9
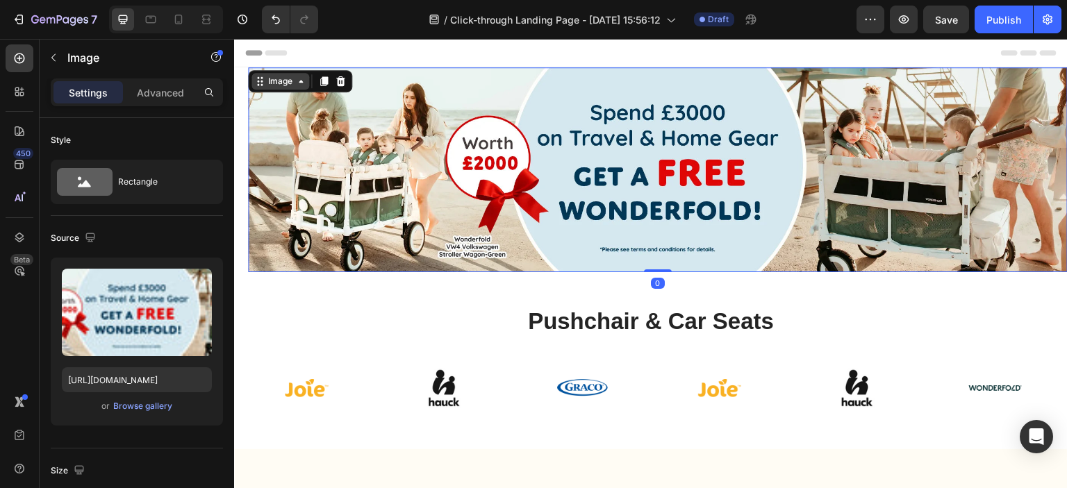
click at [300, 83] on icon at bounding box center [300, 81] width 11 height 11
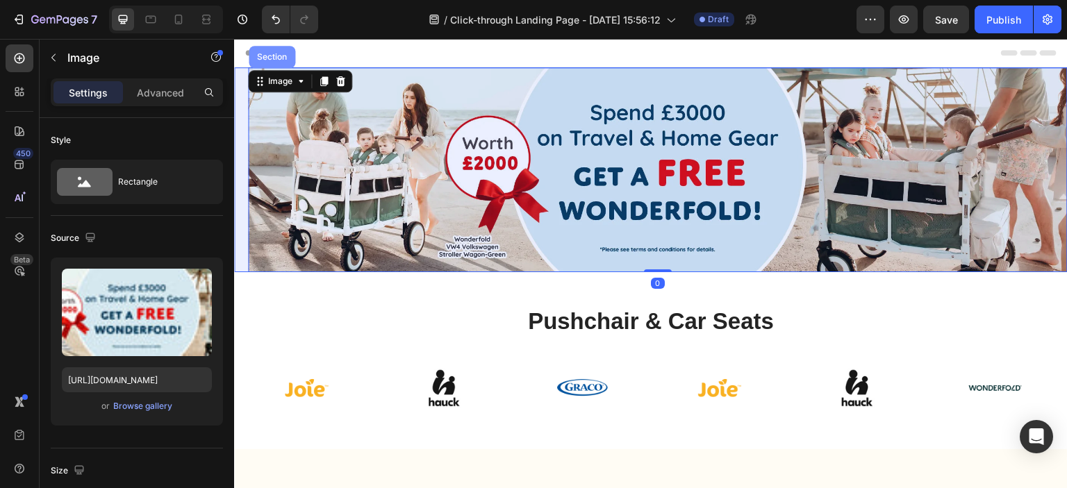
click at [283, 60] on div "Section" at bounding box center [271, 57] width 35 height 8
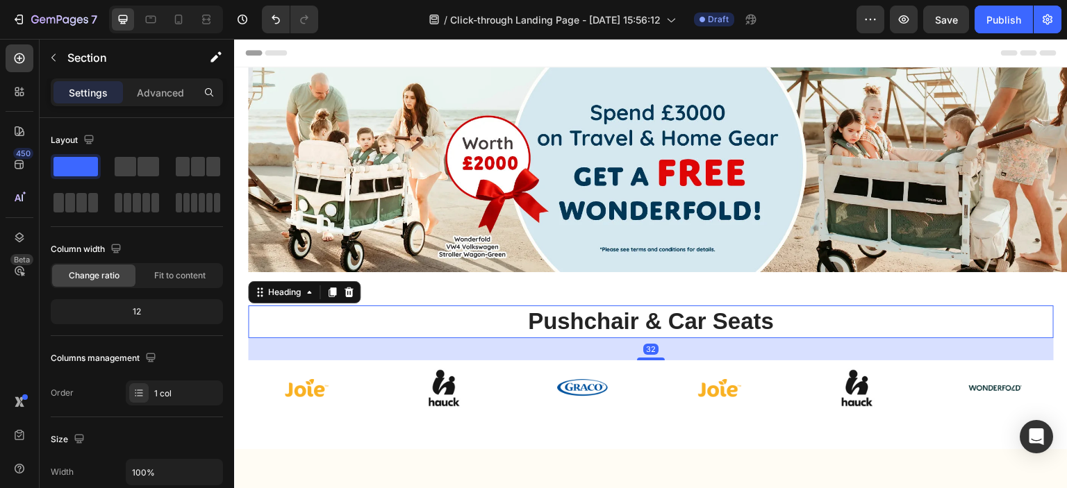
click at [643, 307] on p "Pushchair & Car Seats" at bounding box center [650, 322] width 803 height 30
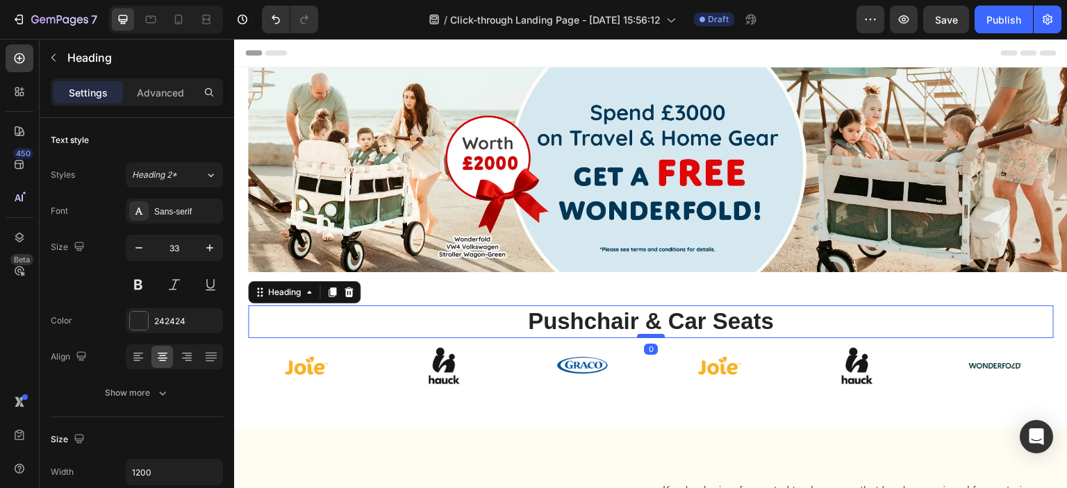
drag, startPoint x: 649, startPoint y: 356, endPoint x: 646, endPoint y: 333, distance: 23.1
click at [646, 334] on div at bounding box center [651, 336] width 28 height 4
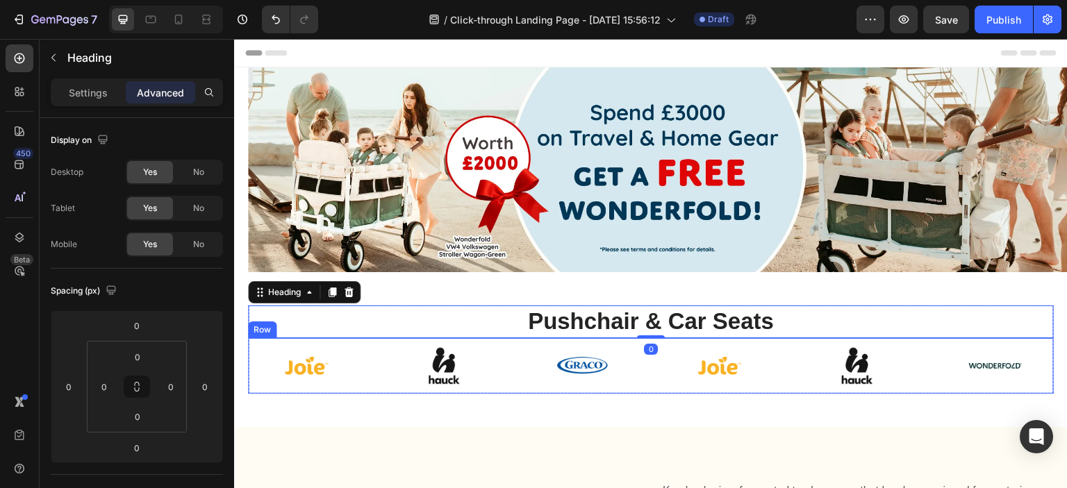
click at [649, 398] on div "Pushchair & Car Seats Heading 0 Image Image Image Image Image Image Row Row Sec…" at bounding box center [651, 349] width 834 height 155
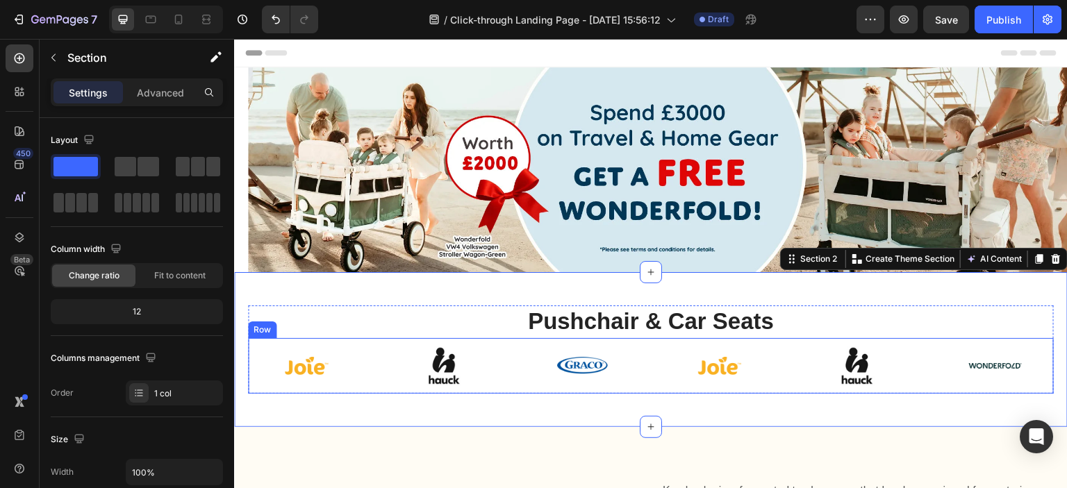
click at [653, 332] on div "Pushchair & Car Seats Heading" at bounding box center [651, 322] width 806 height 33
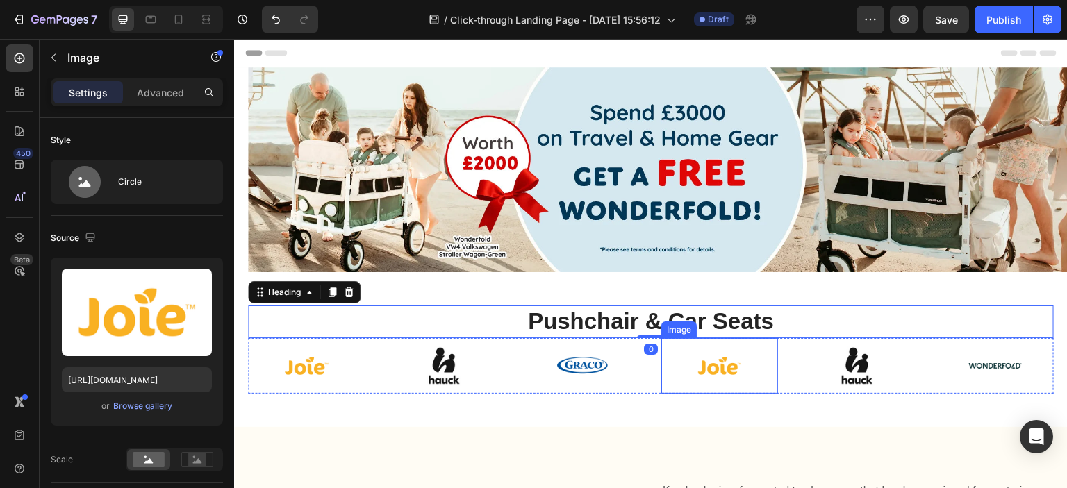
click at [661, 376] on div at bounding box center [719, 366] width 117 height 56
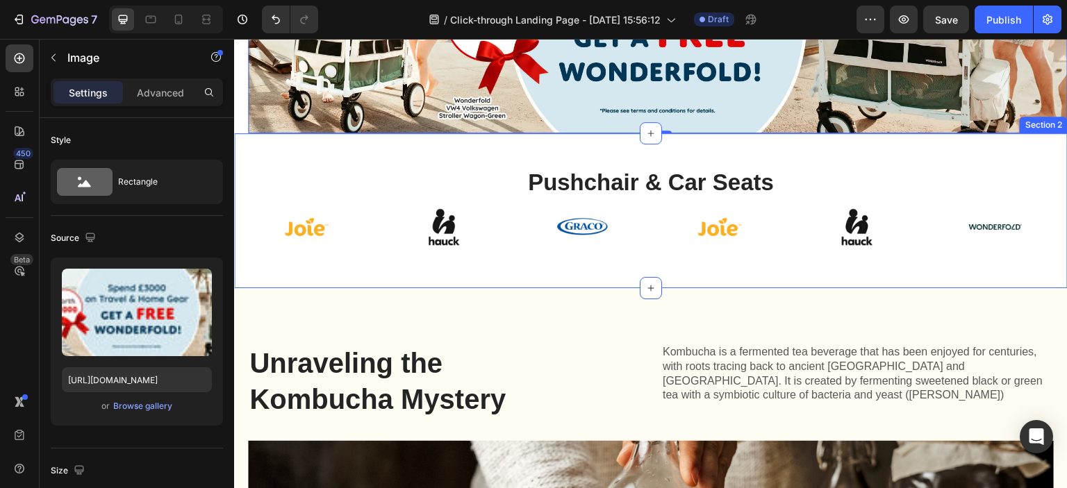
scroll to position [347, 0]
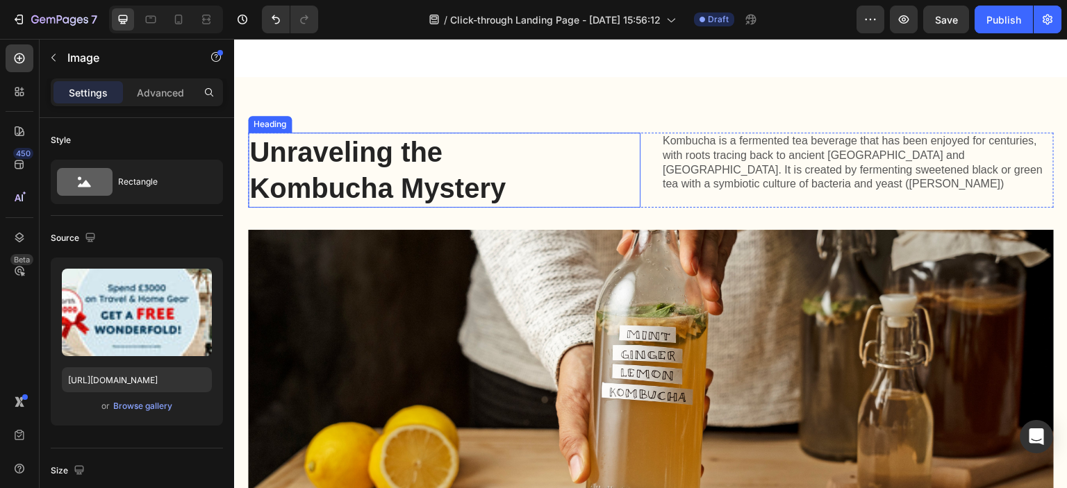
click at [436, 172] on h2 "Unraveling the Kombucha Mystery" at bounding box center [416, 170] width 336 height 75
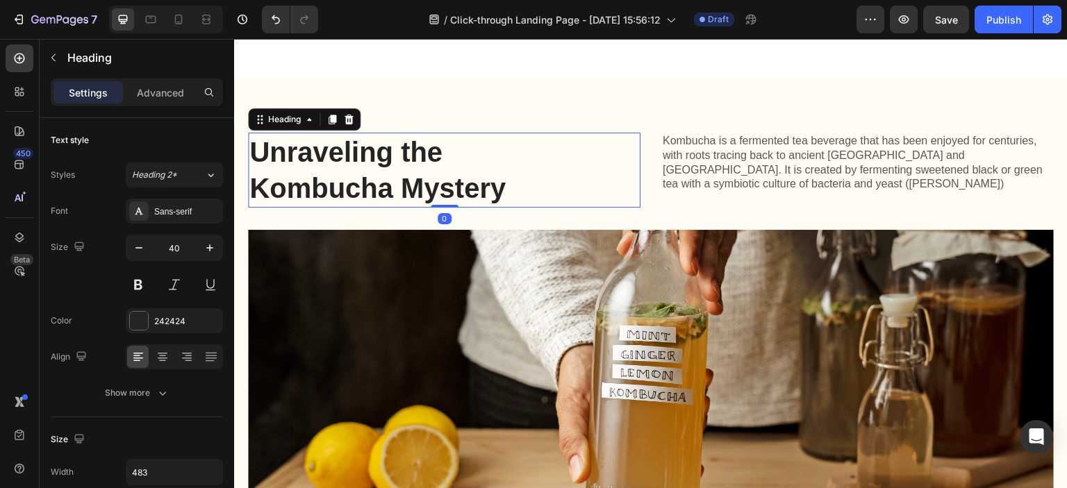
scroll to position [417, 0]
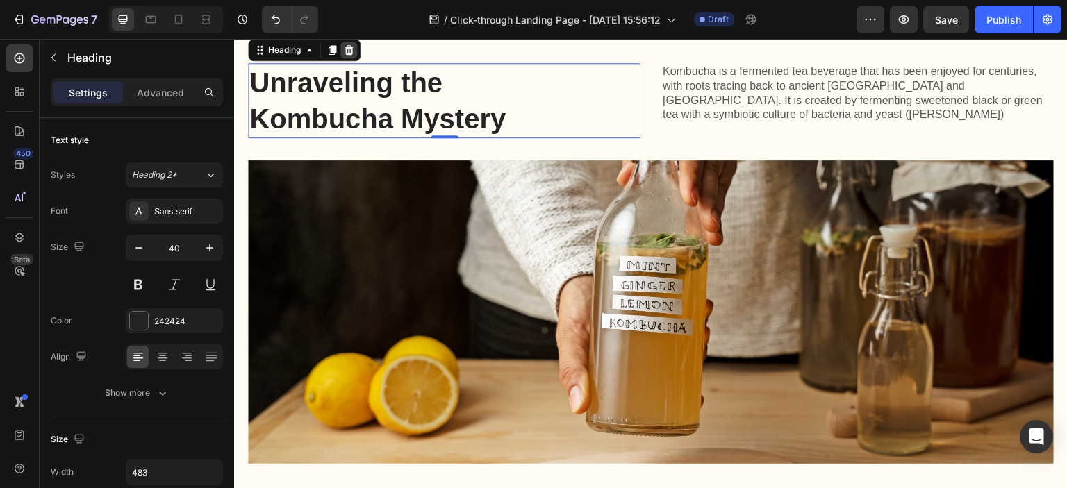
click at [349, 47] on icon at bounding box center [349, 50] width 9 height 10
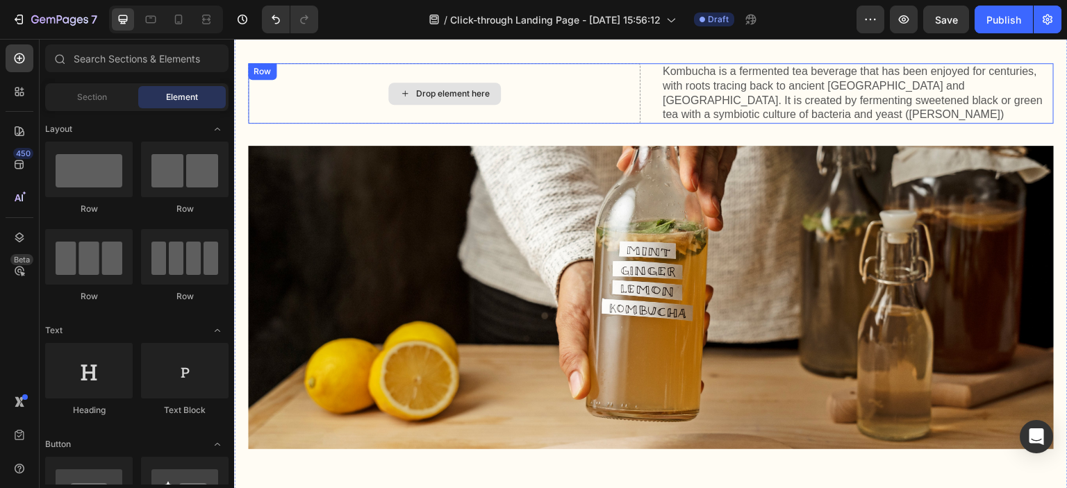
click at [431, 67] on div "Drop element here" at bounding box center [444, 93] width 392 height 60
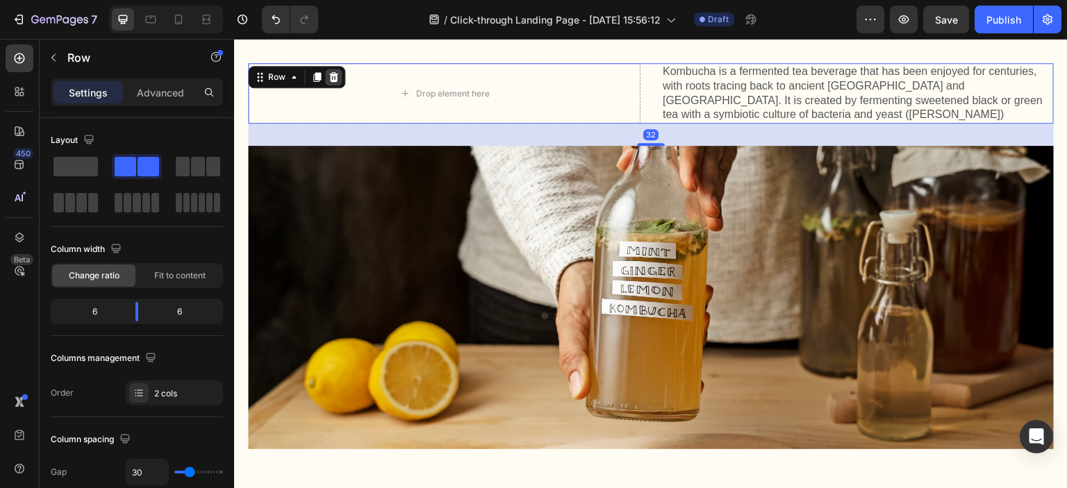
click at [336, 76] on icon at bounding box center [333, 77] width 9 height 10
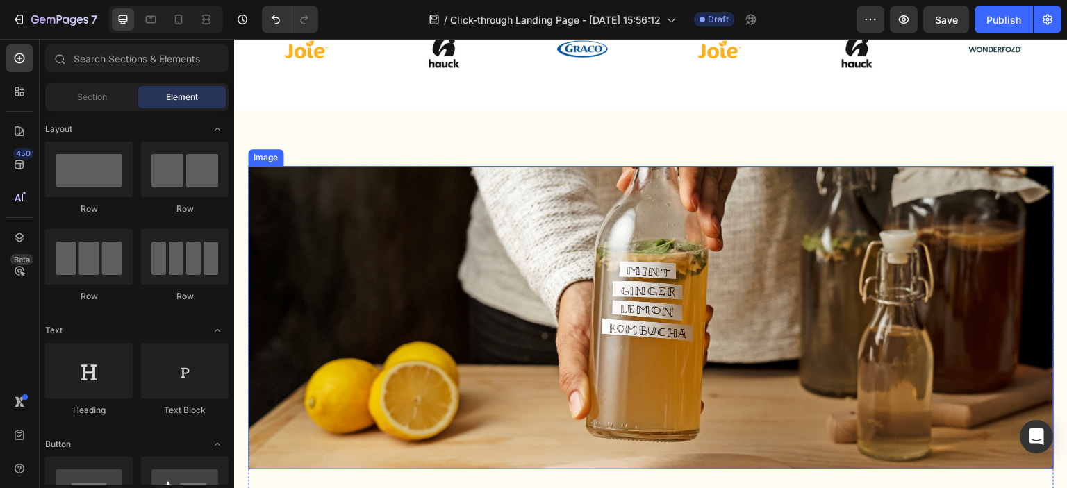
scroll to position [486, 0]
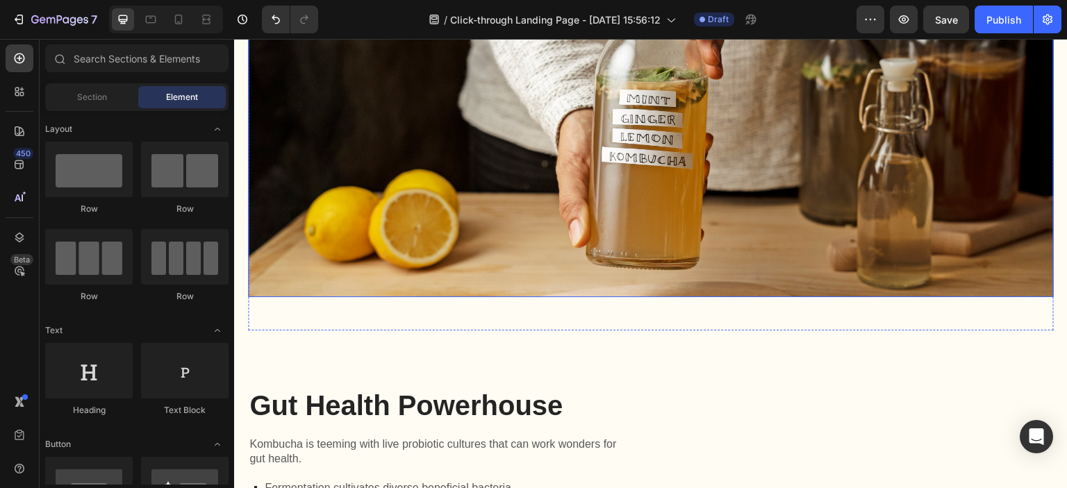
click at [524, 247] on img at bounding box center [651, 146] width 806 height 304
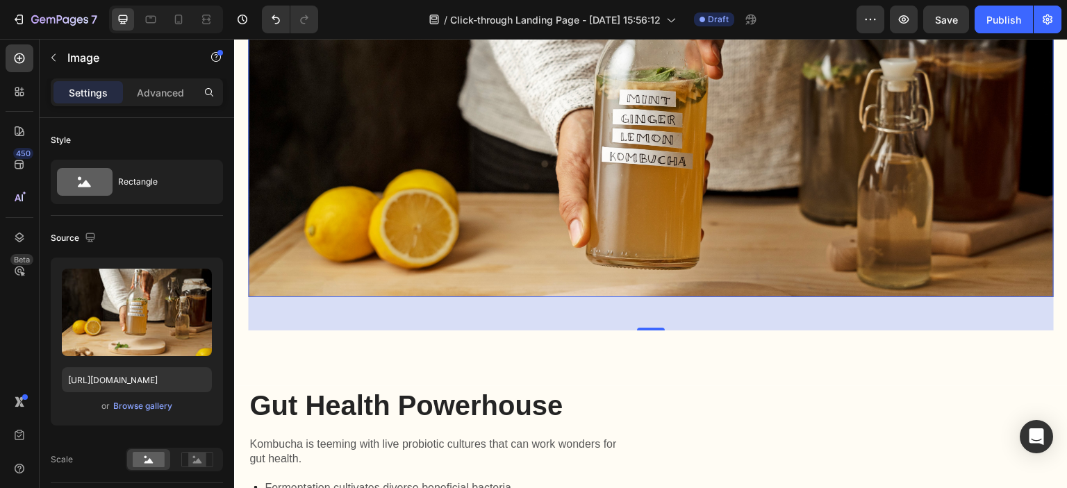
click at [331, 218] on img at bounding box center [651, 146] width 806 height 304
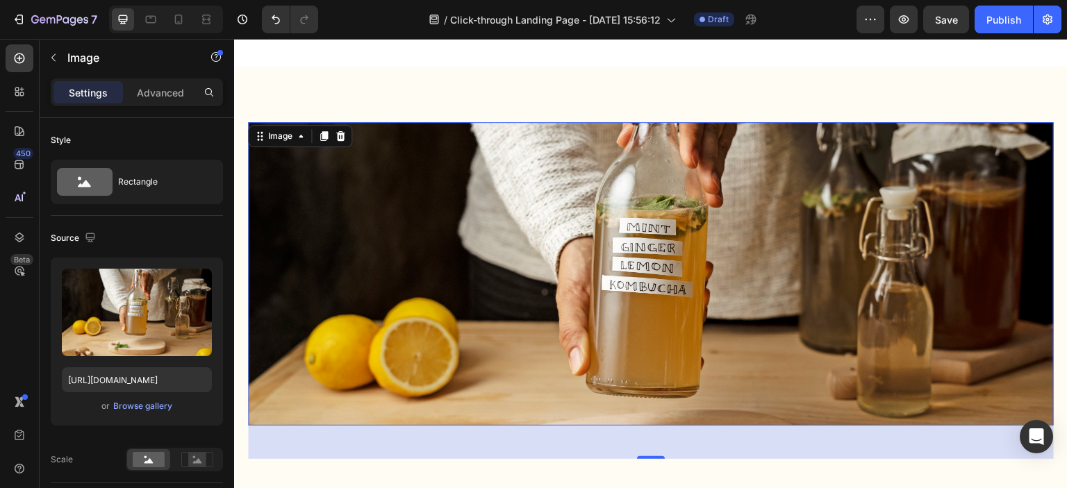
scroll to position [278, 0]
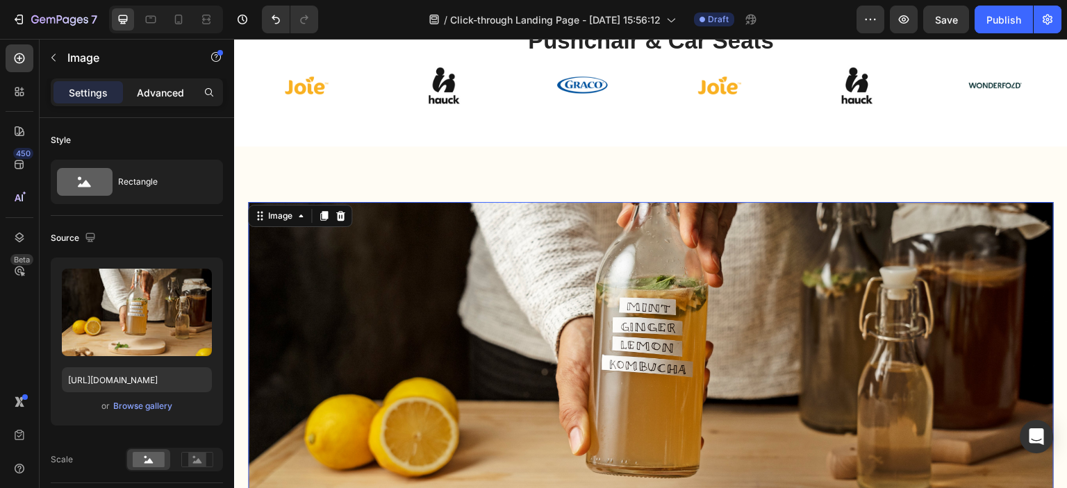
click at [159, 96] on p "Advanced" at bounding box center [160, 92] width 47 height 15
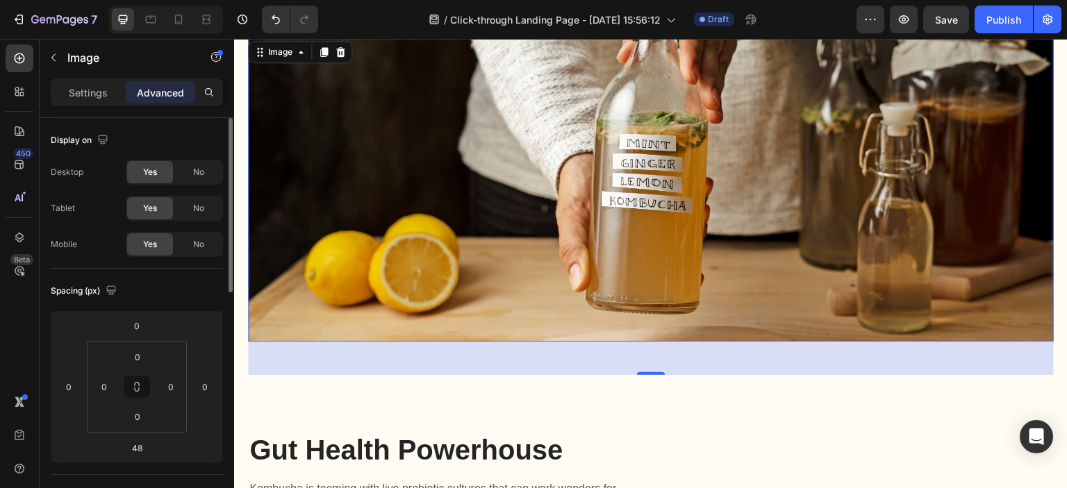
scroll to position [486, 0]
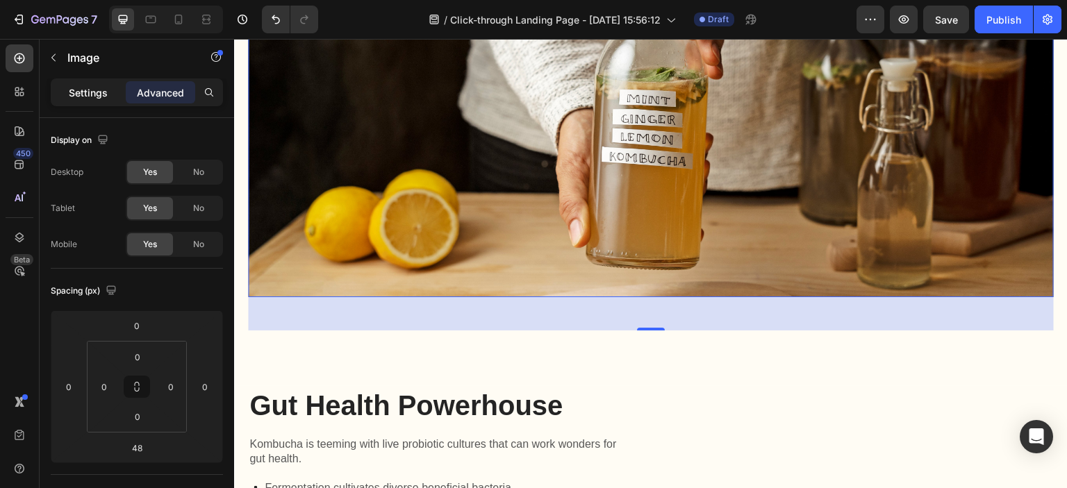
click at [71, 94] on p "Settings" at bounding box center [88, 92] width 39 height 15
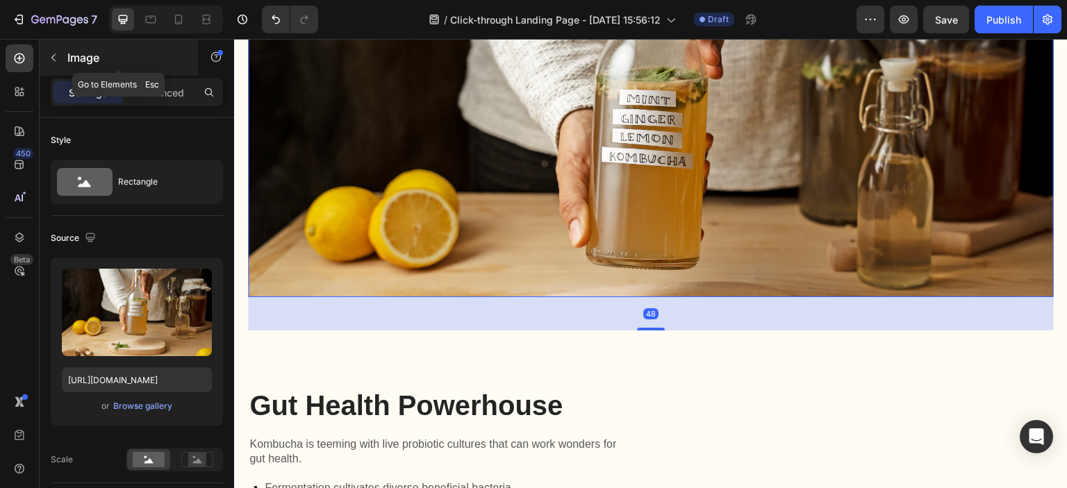
click at [63, 49] on button "button" at bounding box center [53, 58] width 22 height 22
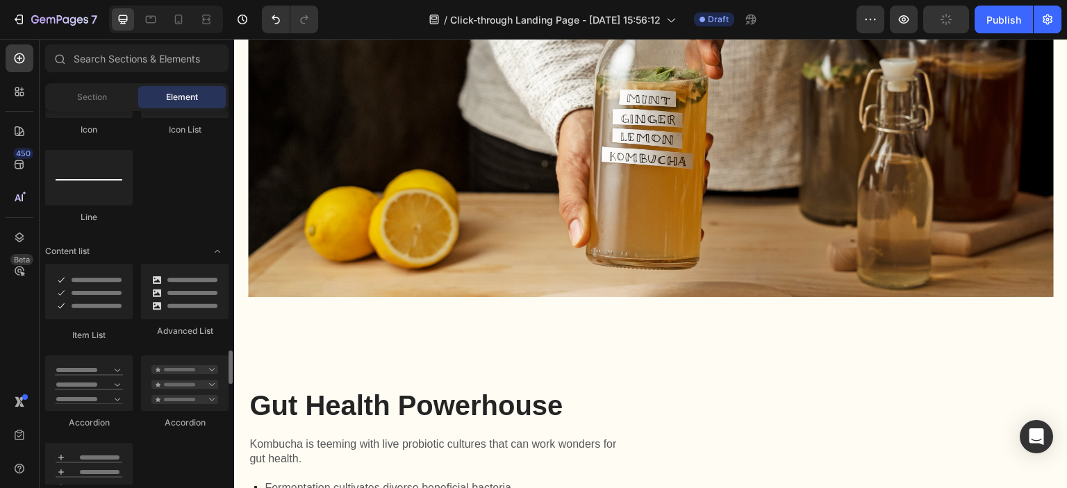
scroll to position [1111, 0]
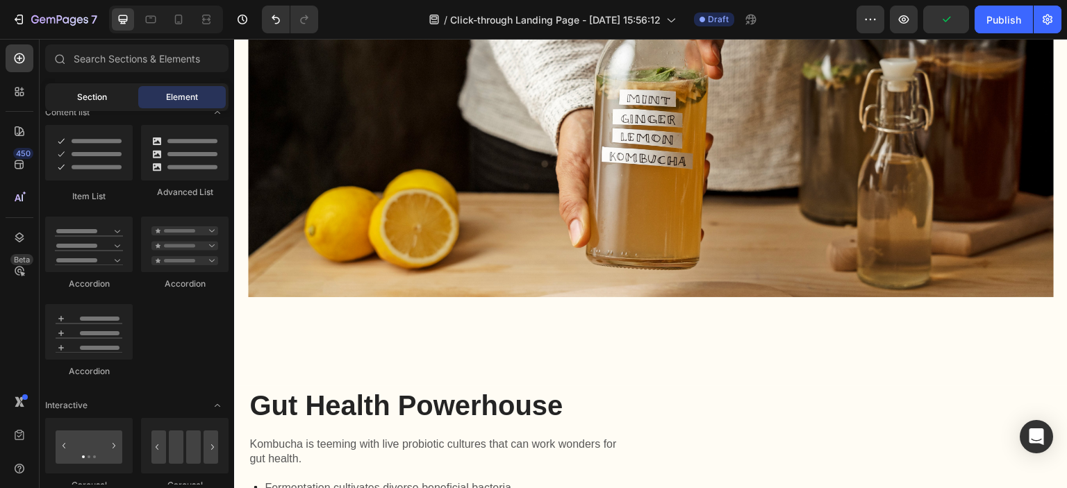
click at [78, 97] on span "Section" at bounding box center [92, 97] width 30 height 13
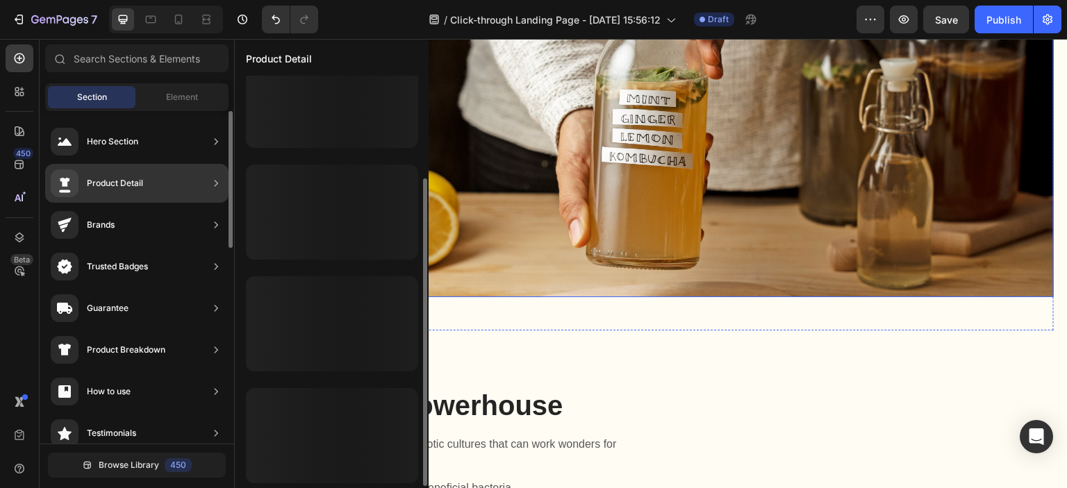
scroll to position [138, 0]
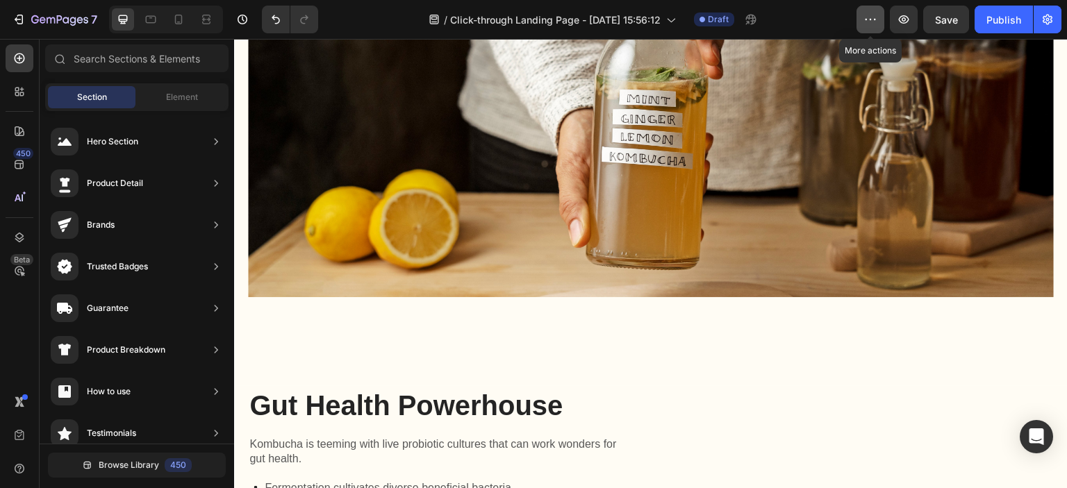
click at [881, 26] on button "button" at bounding box center [870, 20] width 28 height 28
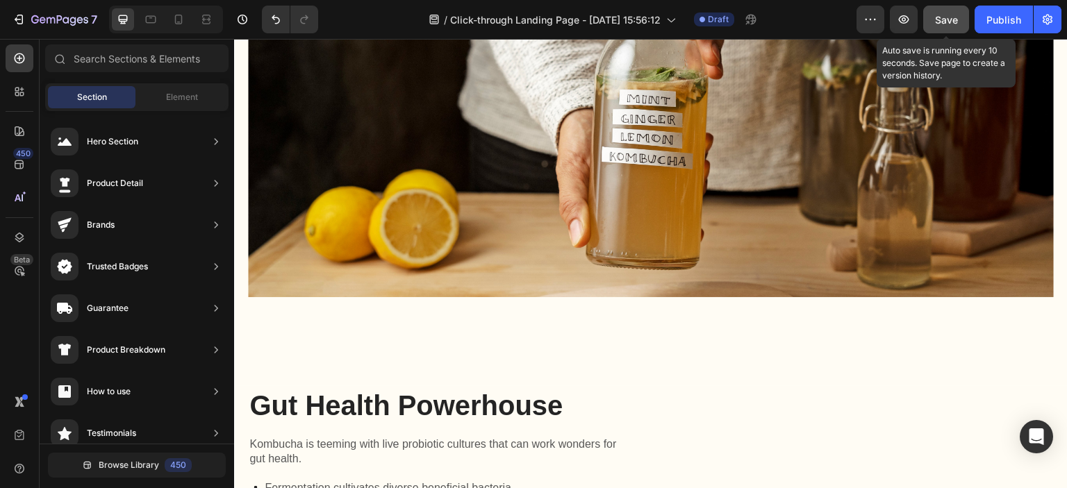
click at [934, 19] on button "Save" at bounding box center [946, 20] width 46 height 28
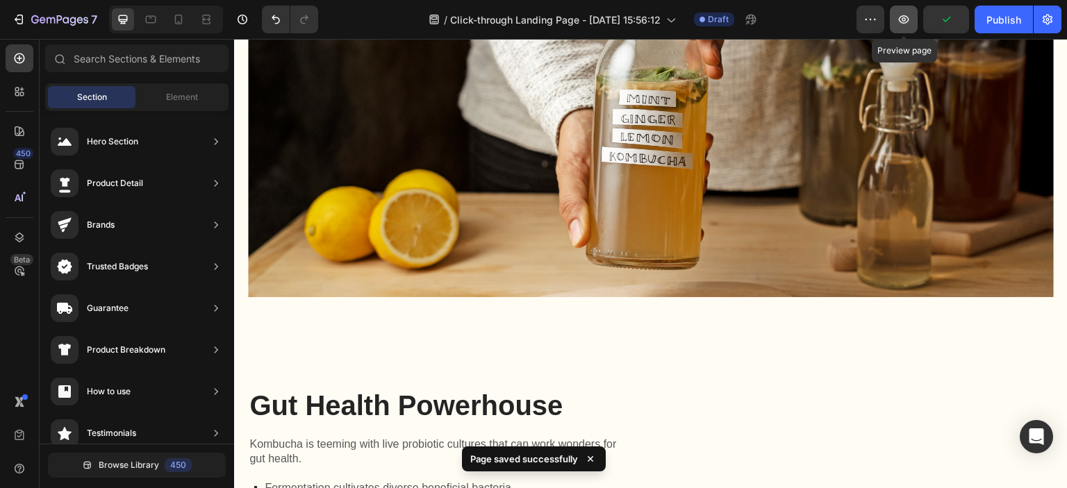
click at [897, 17] on button "button" at bounding box center [904, 20] width 28 height 28
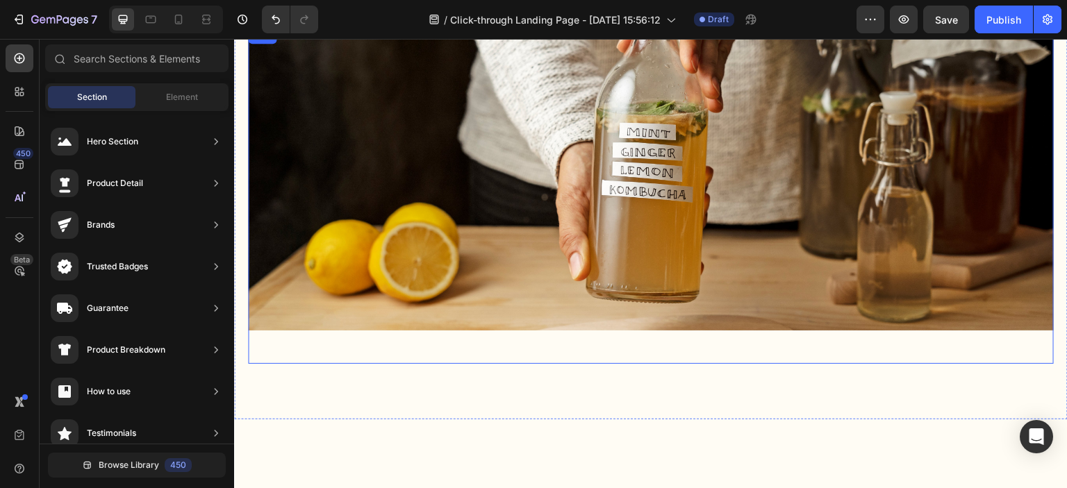
scroll to position [278, 0]
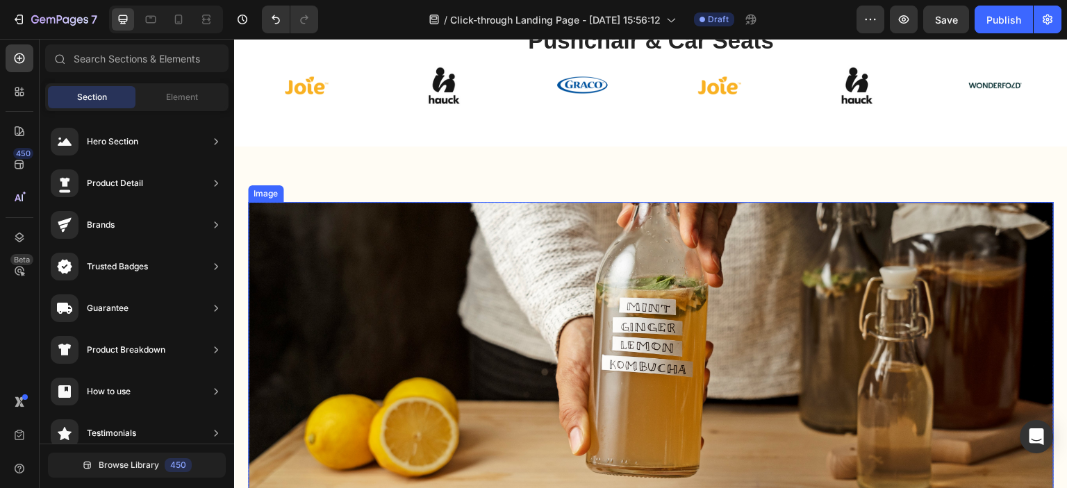
click at [625, 311] on img at bounding box center [651, 354] width 806 height 304
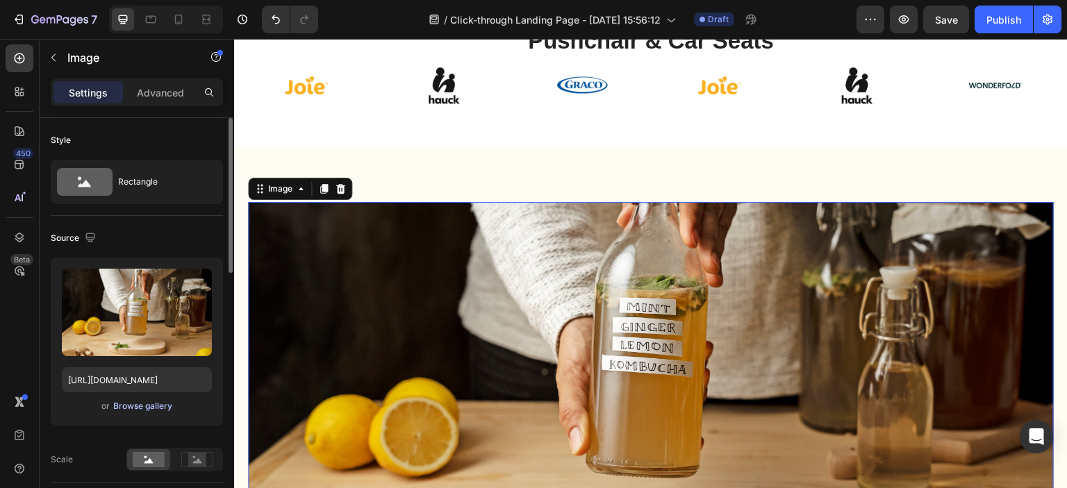
click at [143, 407] on div "Browse gallery" at bounding box center [142, 406] width 59 height 13
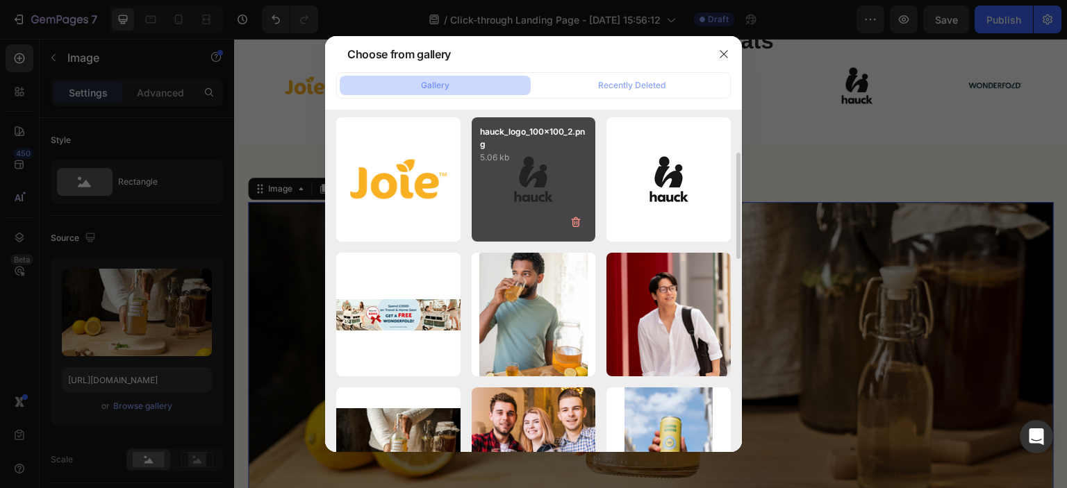
scroll to position [0, 0]
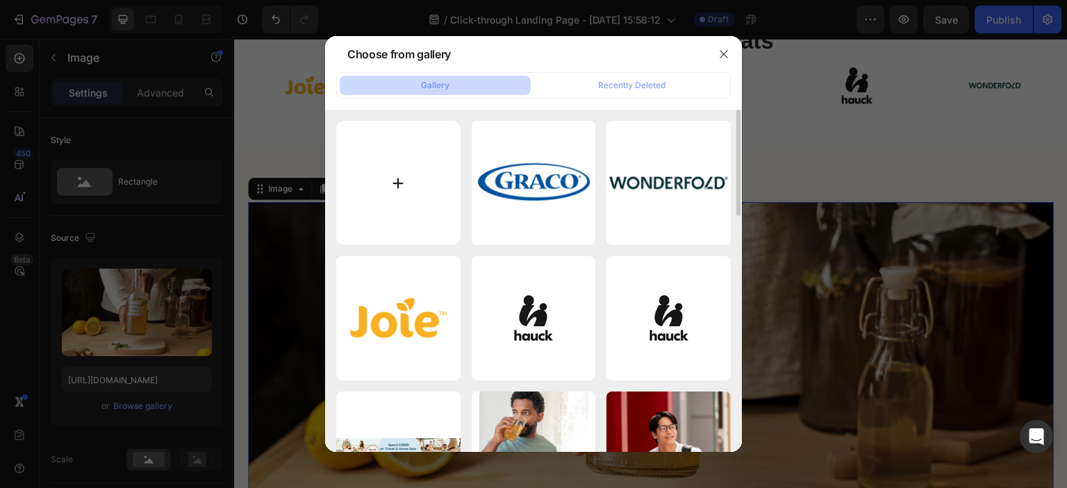
click at [414, 163] on input "file" at bounding box center [398, 183] width 124 height 124
type input "C:\fakepath\joie-desktop_copy_d2a4b7da-9197-4269-9ce5-5830e5067650.webp"
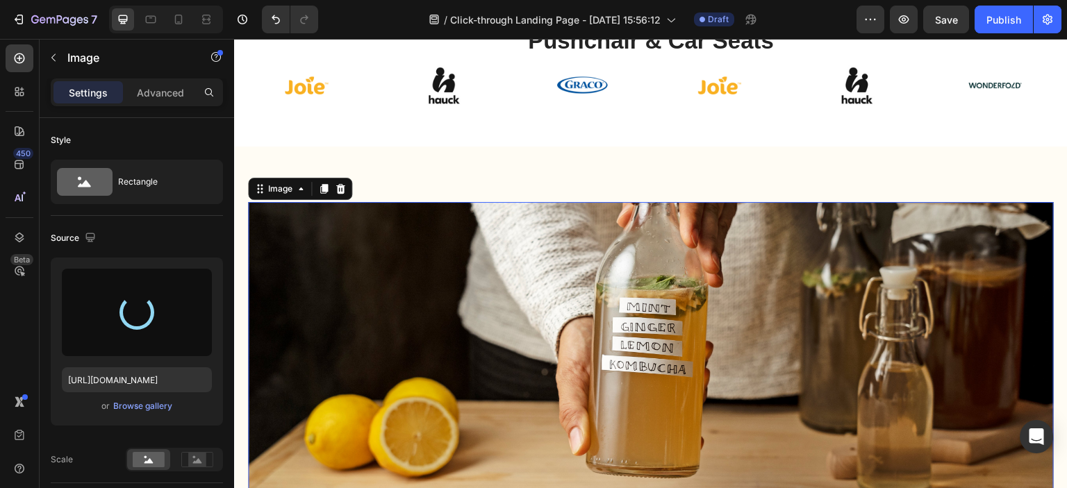
type input "[URL][DOMAIN_NAME]"
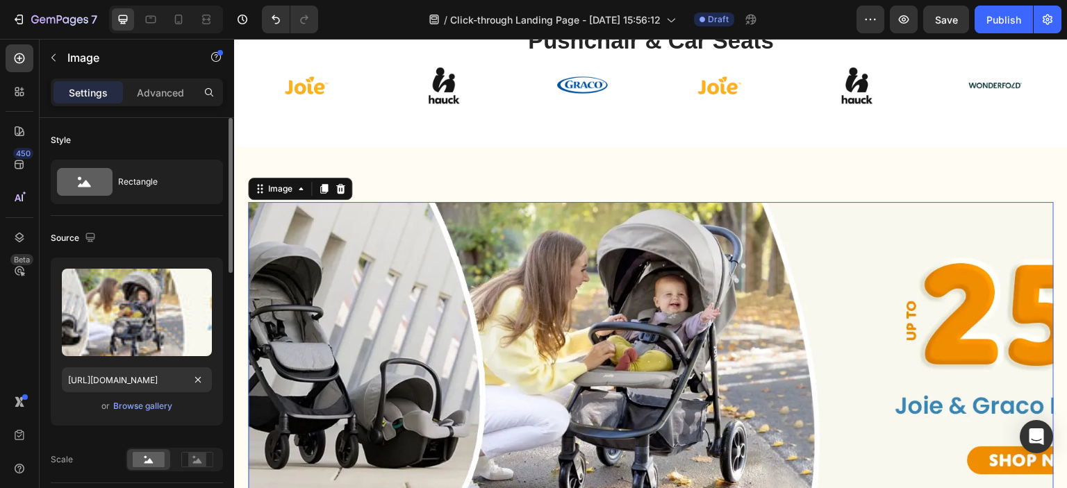
scroll to position [69, 0]
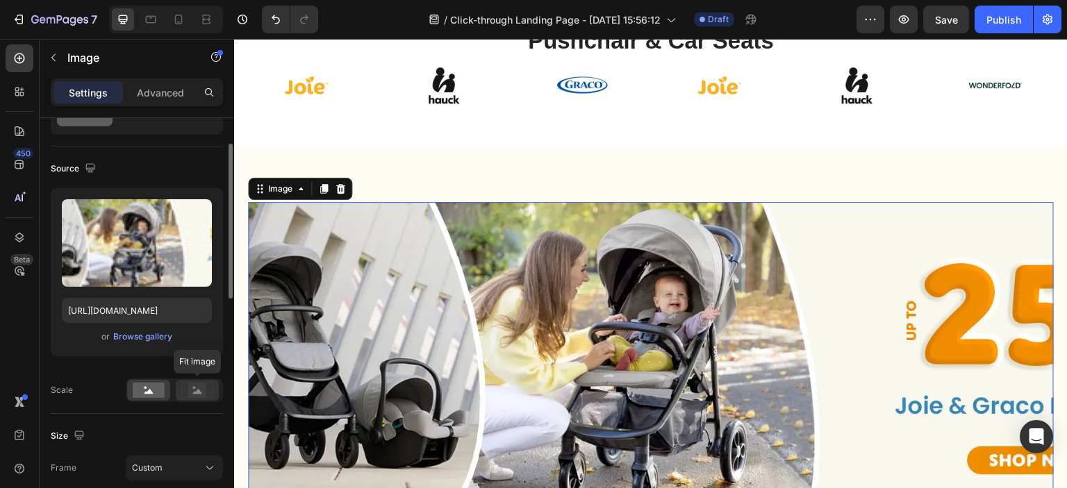
click at [192, 388] on rect at bounding box center [197, 390] width 18 height 14
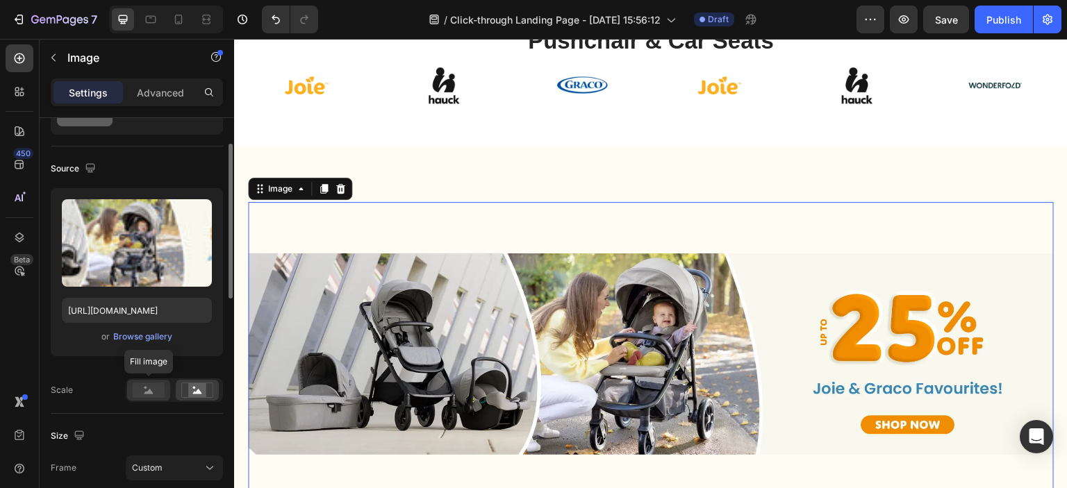
click at [139, 386] on rect at bounding box center [149, 390] width 32 height 15
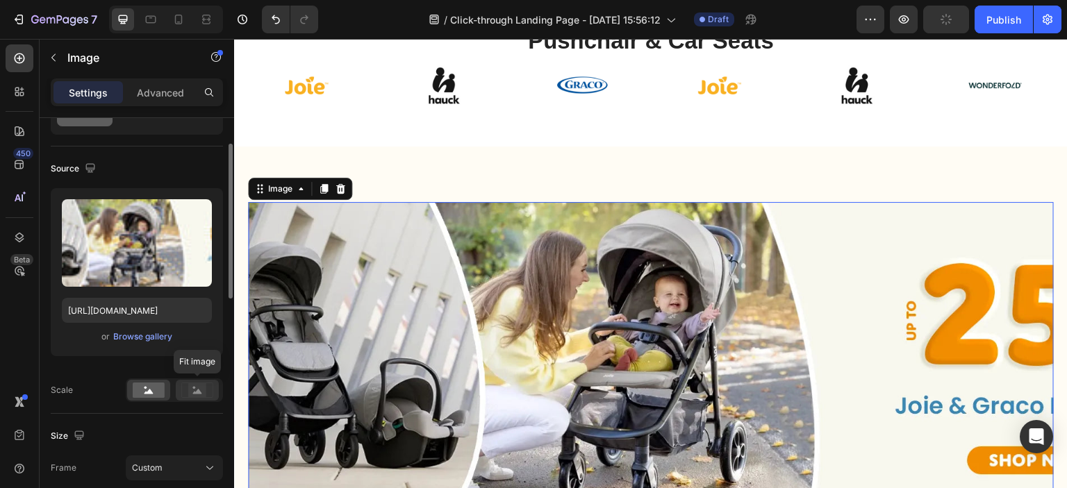
click at [199, 386] on rect at bounding box center [197, 390] width 18 height 14
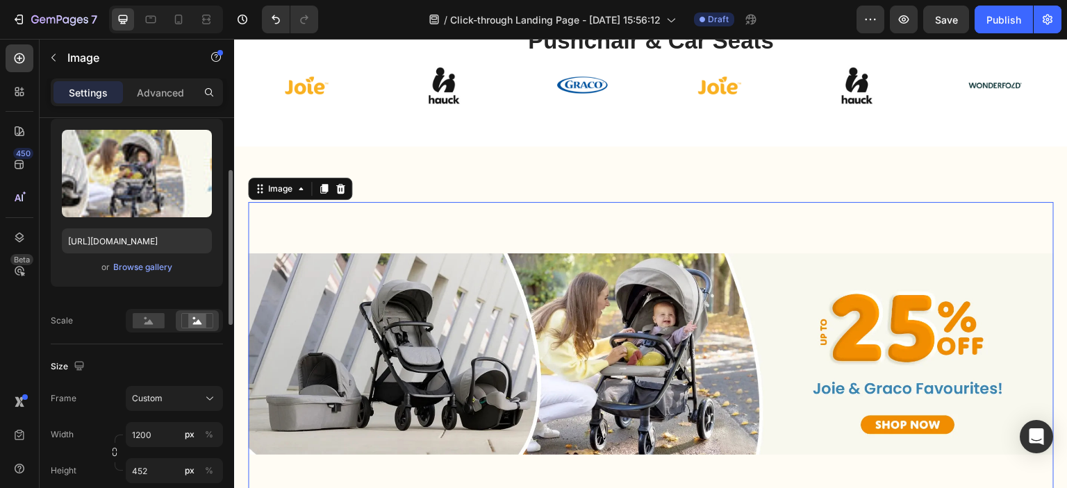
scroll to position [208, 0]
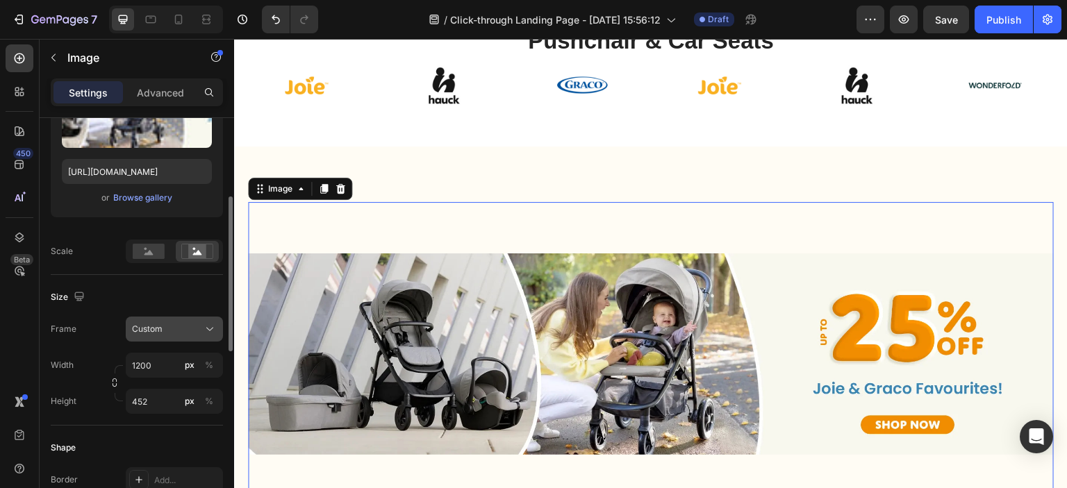
click at [200, 327] on div "Custom" at bounding box center [166, 329] width 68 height 13
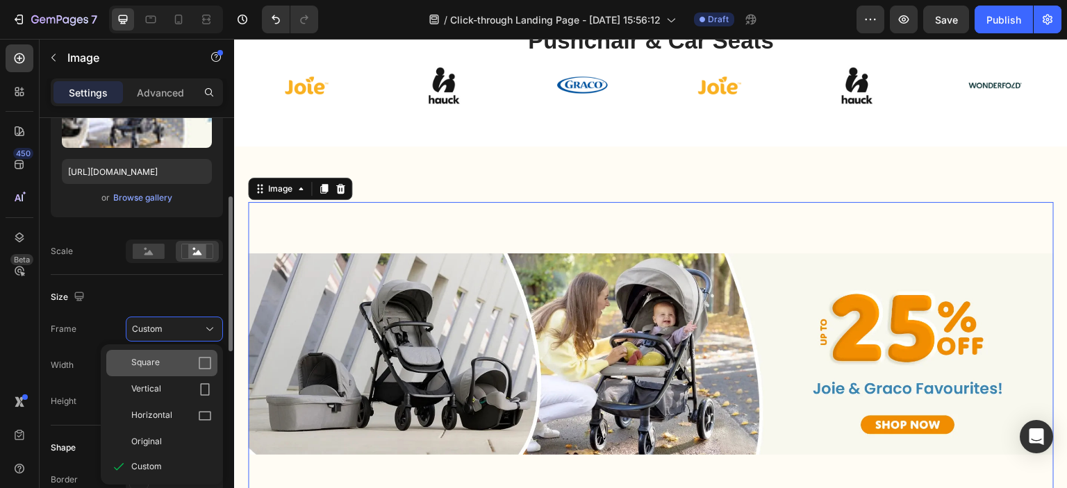
click at [178, 366] on div "Square" at bounding box center [171, 363] width 81 height 14
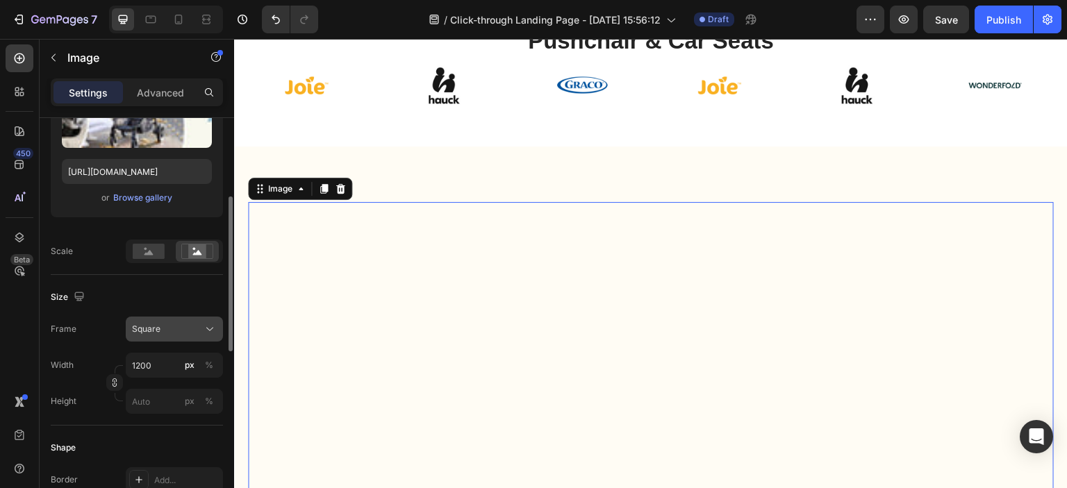
click at [183, 326] on div "Square" at bounding box center [166, 329] width 68 height 13
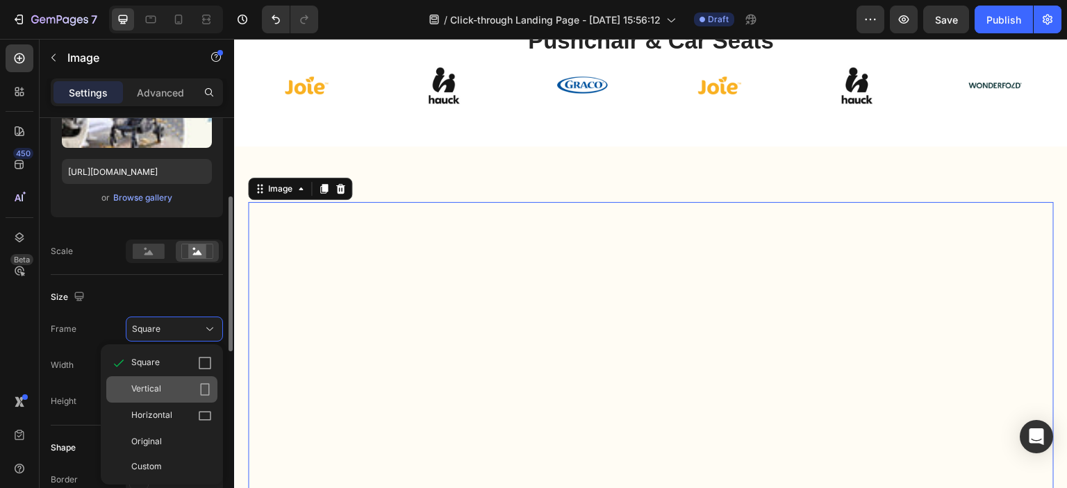
click at [181, 388] on div "Vertical" at bounding box center [171, 390] width 81 height 14
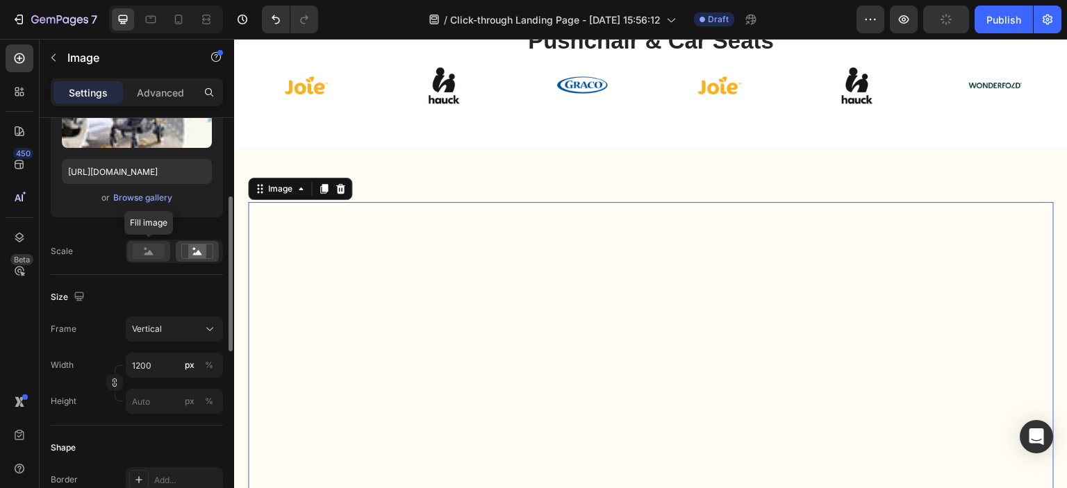
click at [153, 255] on rect at bounding box center [149, 251] width 32 height 15
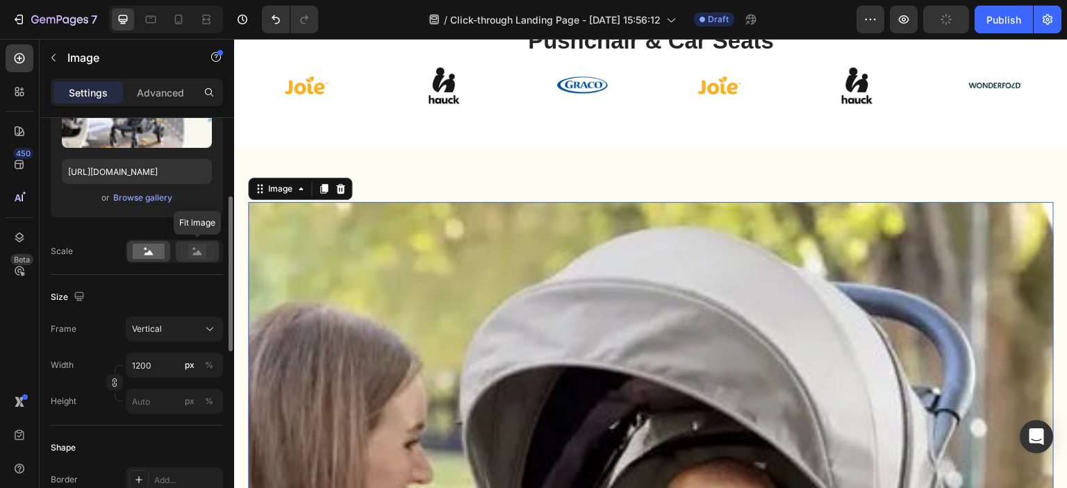
click at [187, 255] on icon at bounding box center [197, 251] width 32 height 15
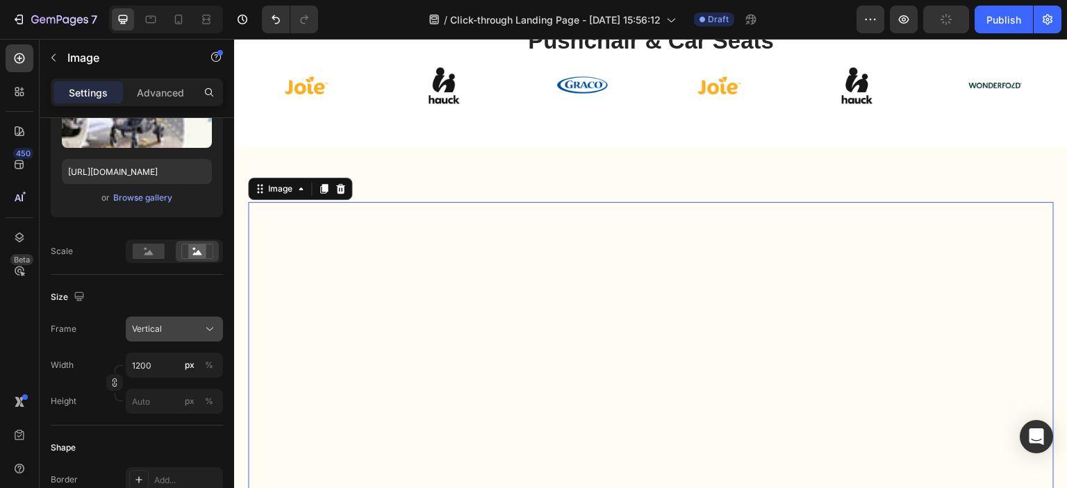
click at [175, 338] on button "Vertical" at bounding box center [174, 329] width 97 height 25
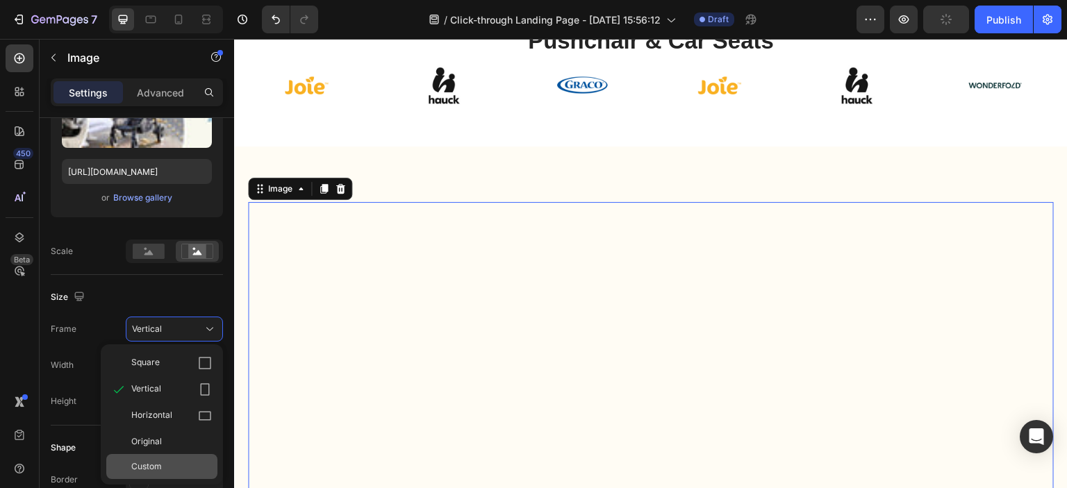
click at [141, 463] on span "Custom" at bounding box center [146, 467] width 31 height 13
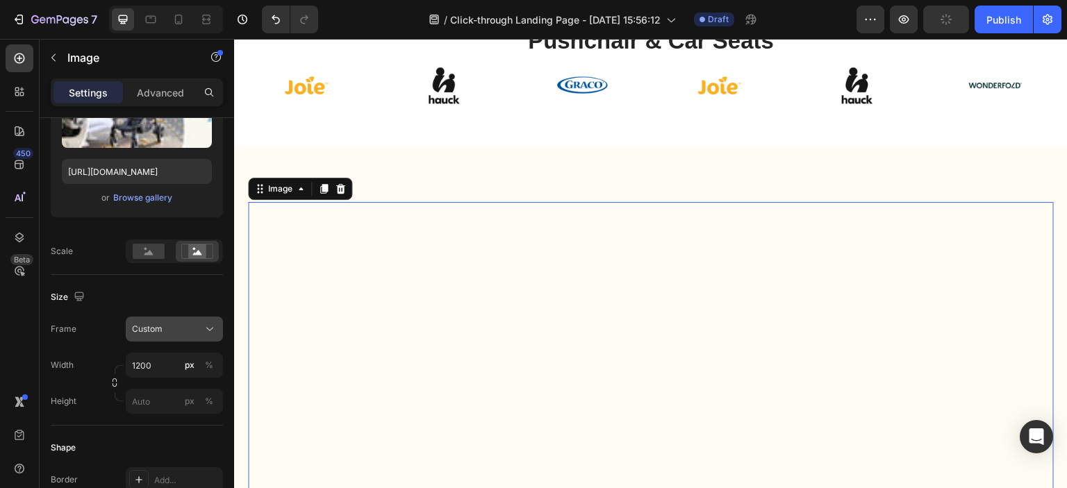
click at [206, 332] on icon at bounding box center [210, 329] width 14 height 14
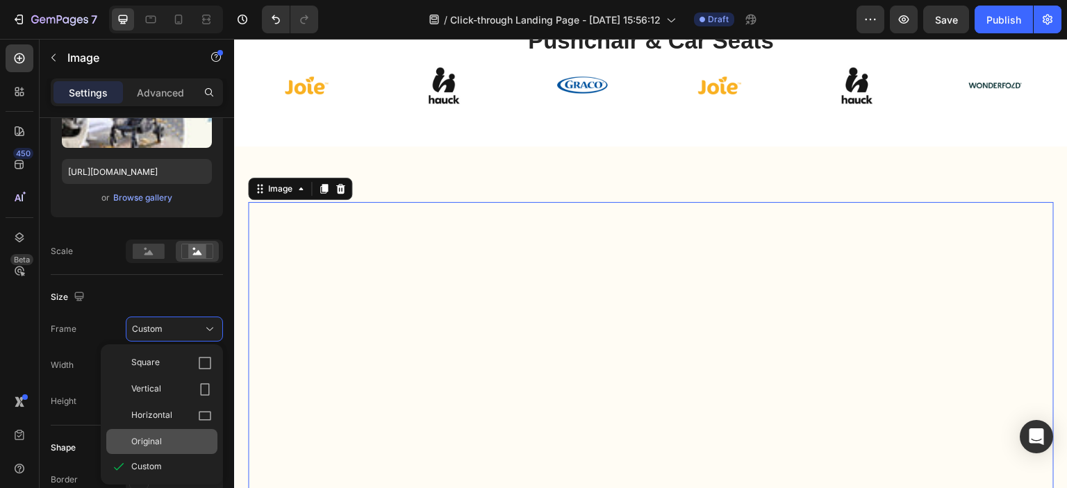
click at [158, 438] on span "Original" at bounding box center [146, 442] width 31 height 13
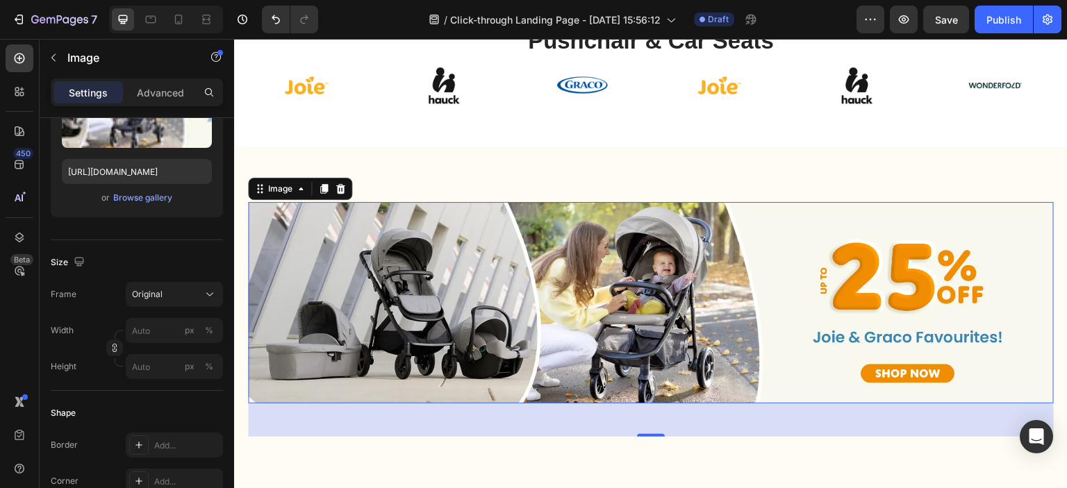
click at [194, 265] on div "Size" at bounding box center [137, 262] width 172 height 22
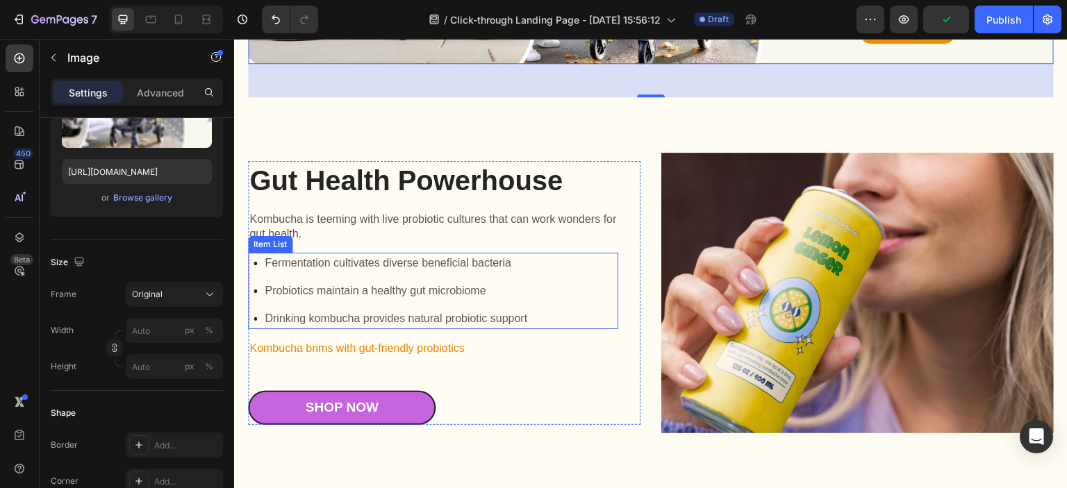
scroll to position [417, 0]
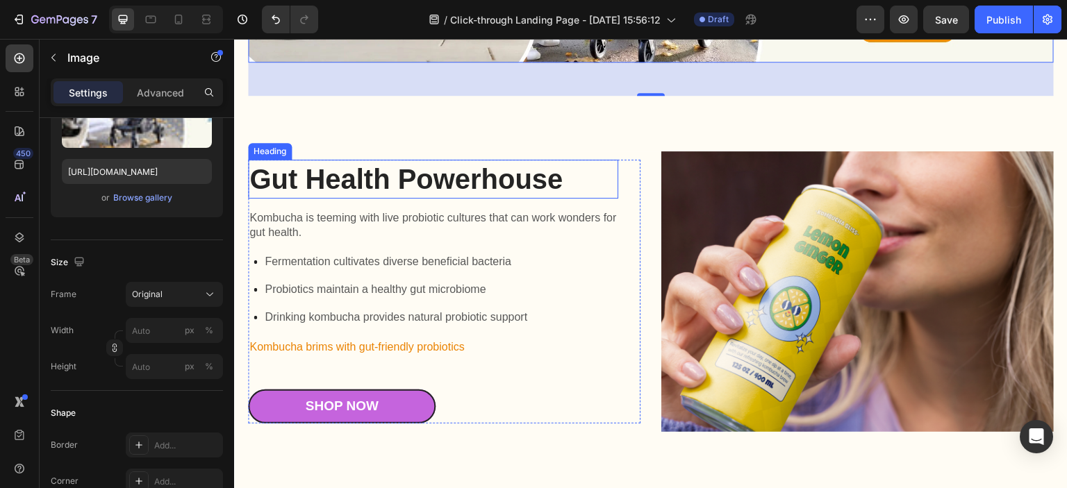
click at [421, 167] on h2 "Gut Health Powerhouse" at bounding box center [433, 179] width 370 height 39
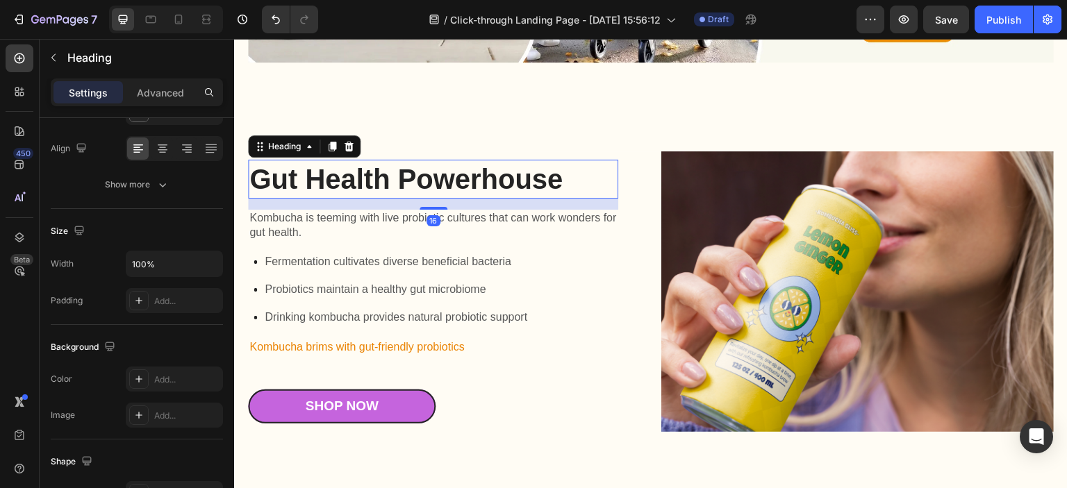
click at [422, 166] on h2 "Gut Health Powerhouse" at bounding box center [433, 179] width 370 height 39
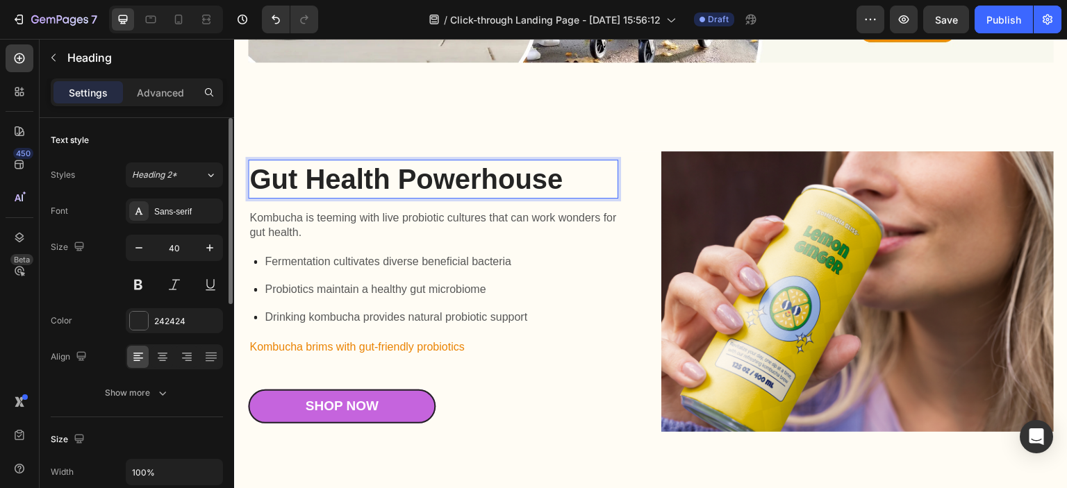
click at [422, 166] on p "Gut Health Powerhouse" at bounding box center [432, 179] width 367 height 36
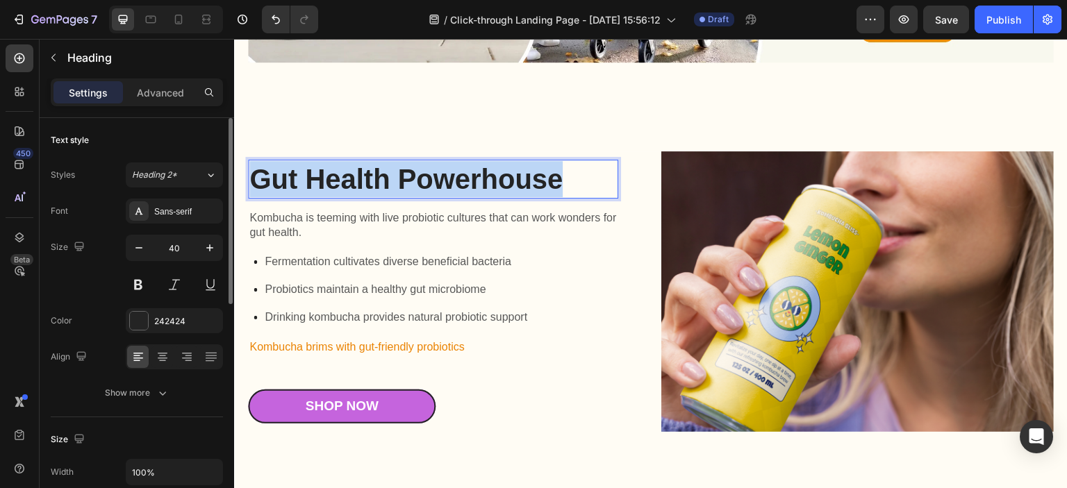
click at [422, 166] on p "Gut Health Powerhouse" at bounding box center [432, 179] width 367 height 36
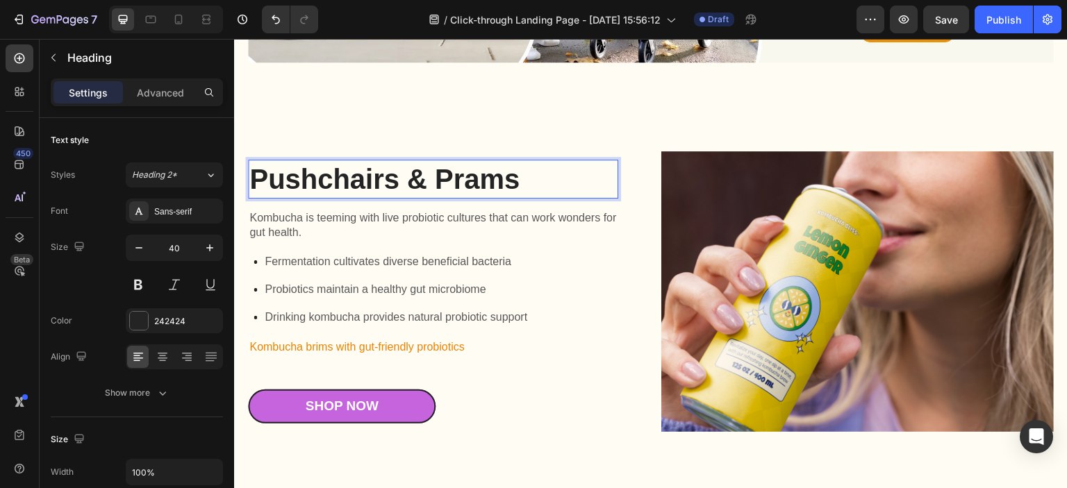
drag, startPoint x: 421, startPoint y: 167, endPoint x: 313, endPoint y: 255, distance: 139.7
click at [313, 255] on p "Fermentation cultivates diverse beneficial bacteria" at bounding box center [396, 262] width 263 height 17
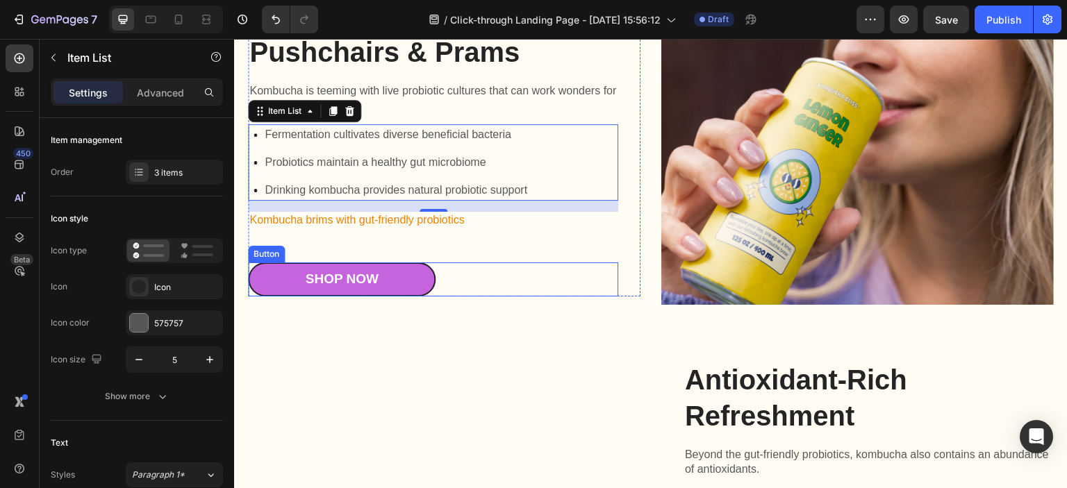
scroll to position [625, 0]
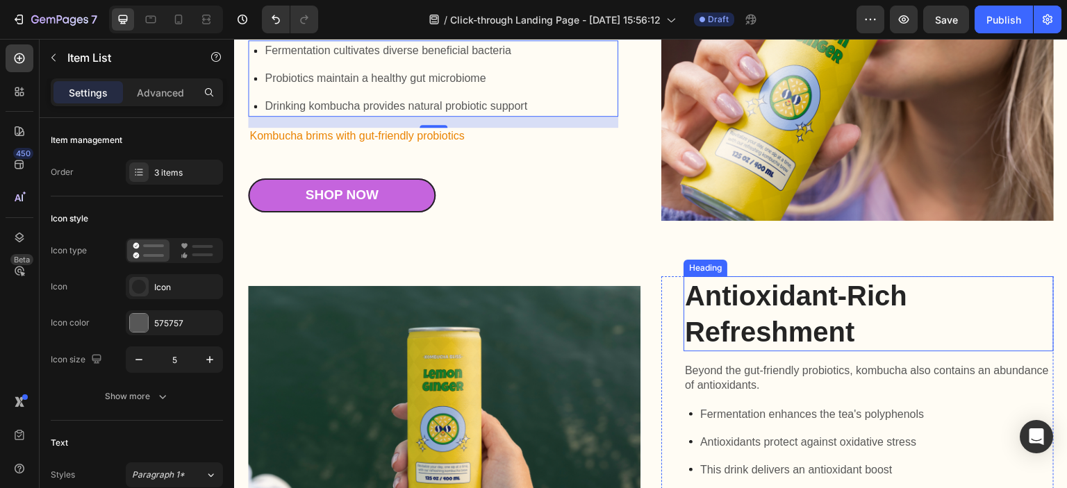
click at [765, 287] on h2 "Antioxidant-Rich Refreshment" at bounding box center [869, 313] width 370 height 75
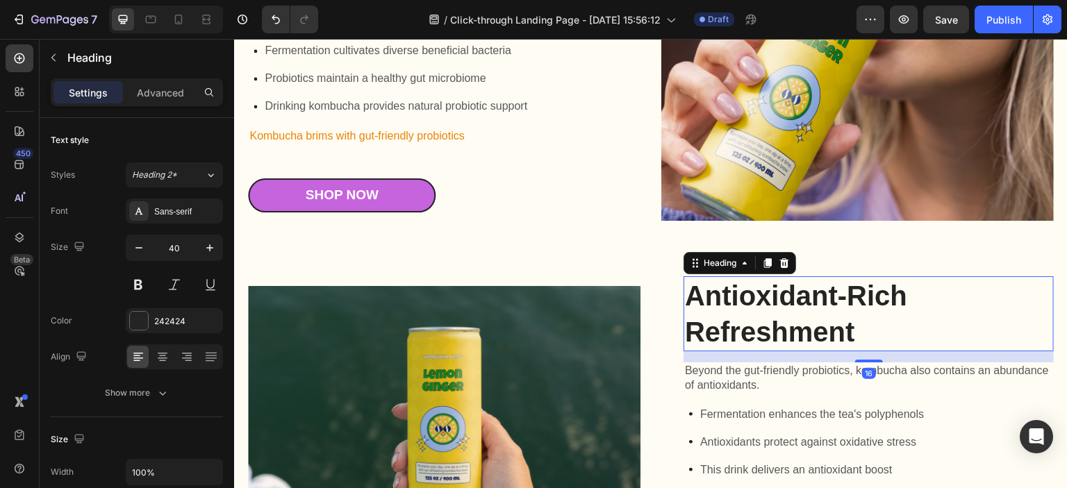
click at [765, 287] on h2 "Antioxidant-Rich Refreshment" at bounding box center [869, 313] width 370 height 75
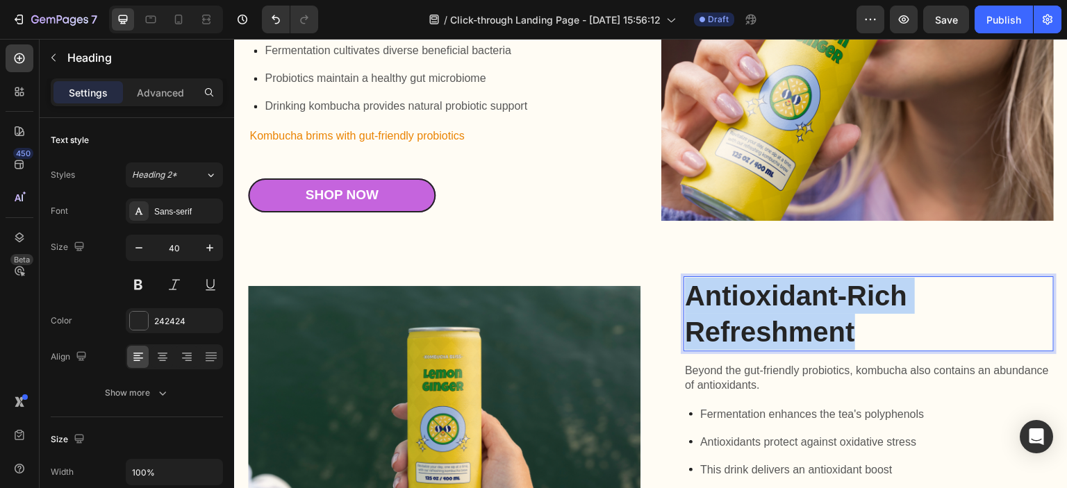
click at [765, 287] on p "Antioxidant-Rich Refreshment" at bounding box center [868, 314] width 367 height 72
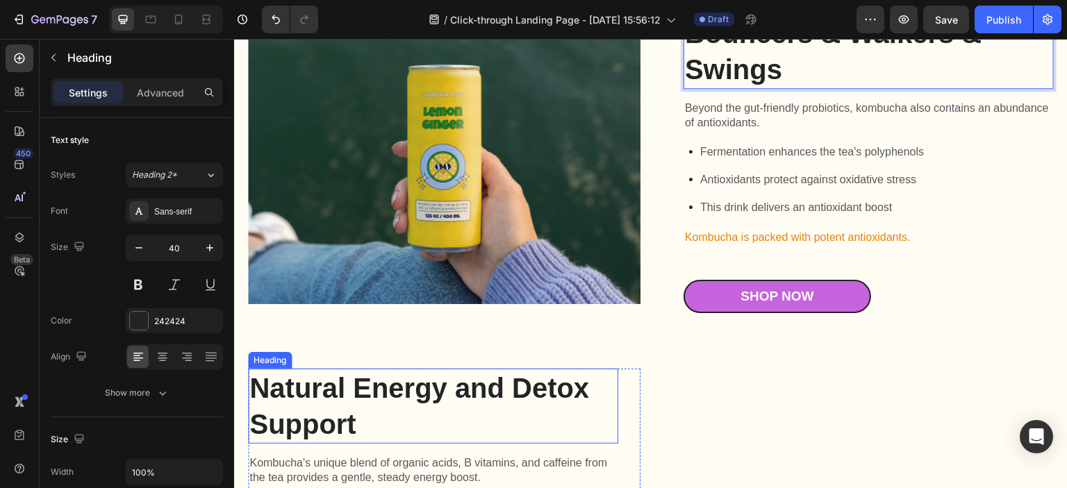
scroll to position [903, 0]
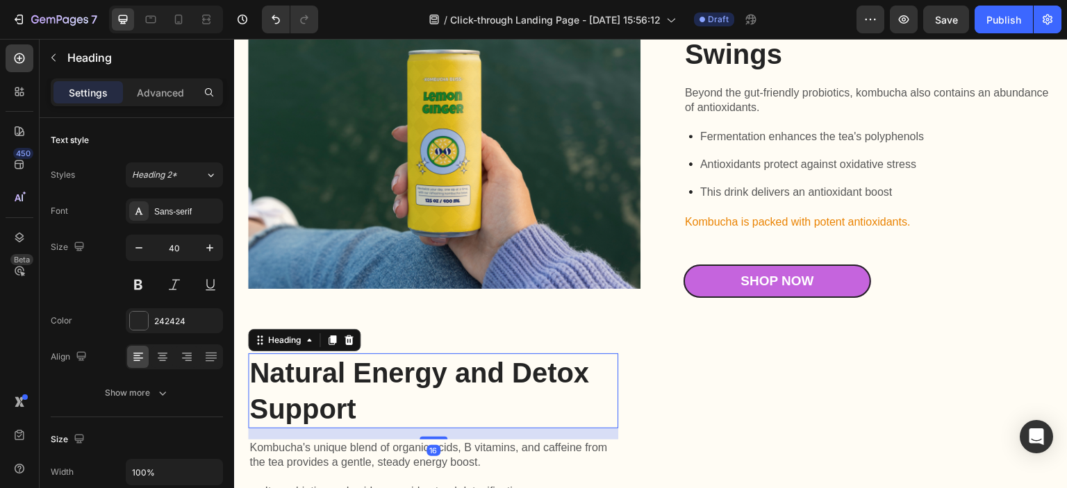
click at [322, 381] on h2 "Natural Energy and Detox Support" at bounding box center [433, 391] width 370 height 75
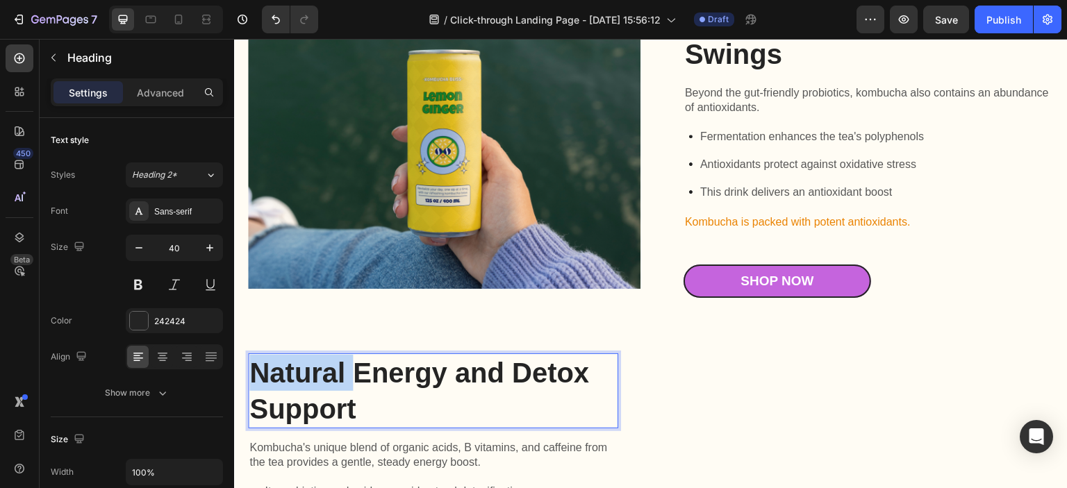
click at [322, 381] on h2 "Natural Energy and Detox Support" at bounding box center [433, 391] width 370 height 75
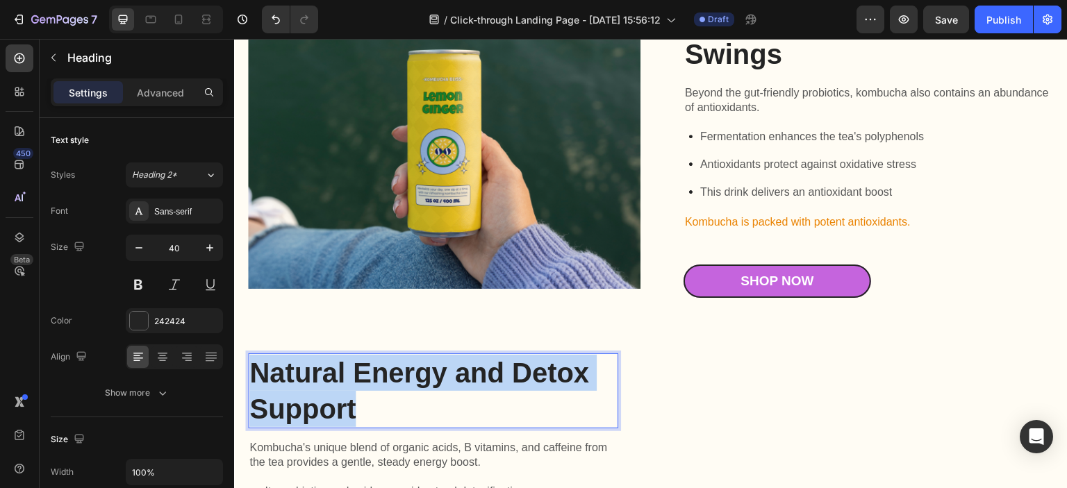
click at [322, 381] on p "Natural Energy and Detox Support" at bounding box center [432, 391] width 367 height 72
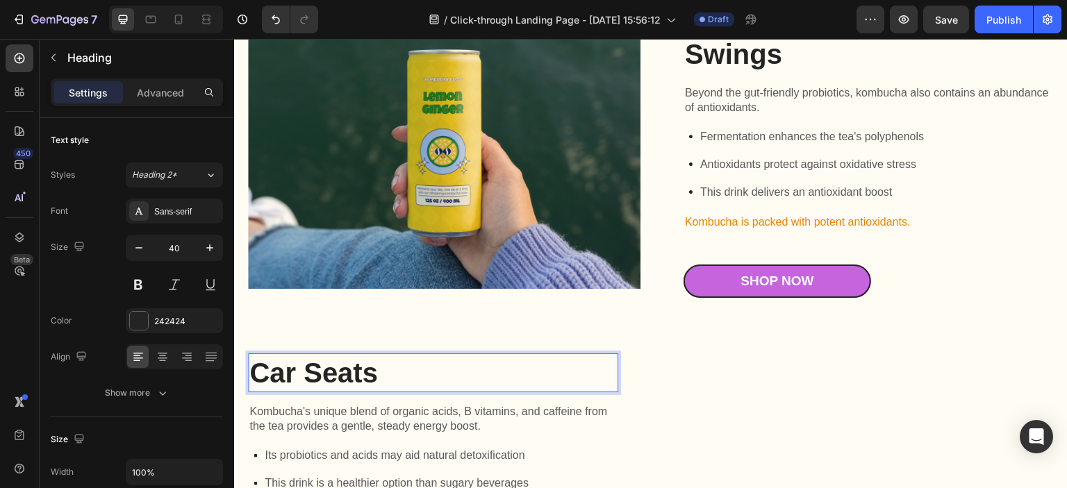
scroll to position [910, 0]
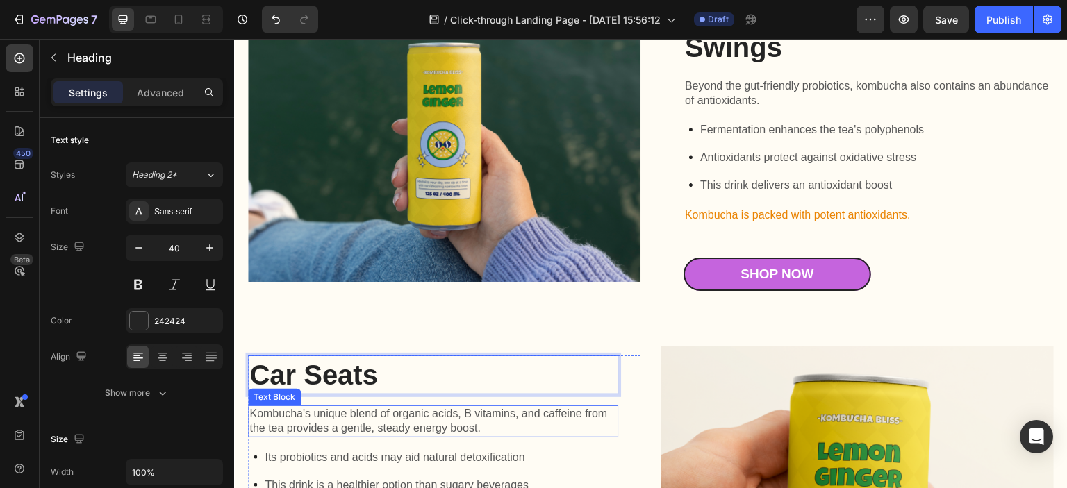
click at [401, 426] on p "Kombucha's unique blend of organic acids, B vitamins, and caffeine from the tea…" at bounding box center [432, 421] width 367 height 29
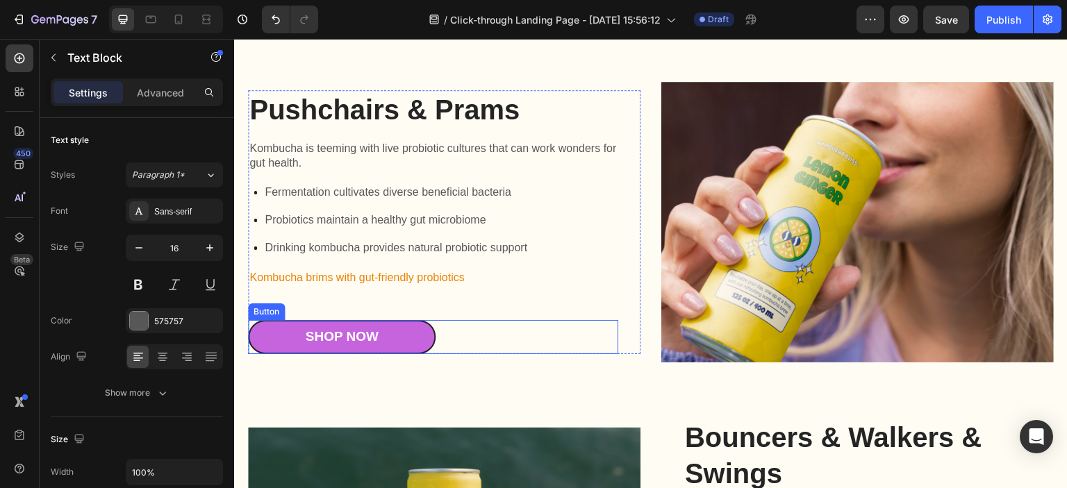
scroll to position [493, 0]
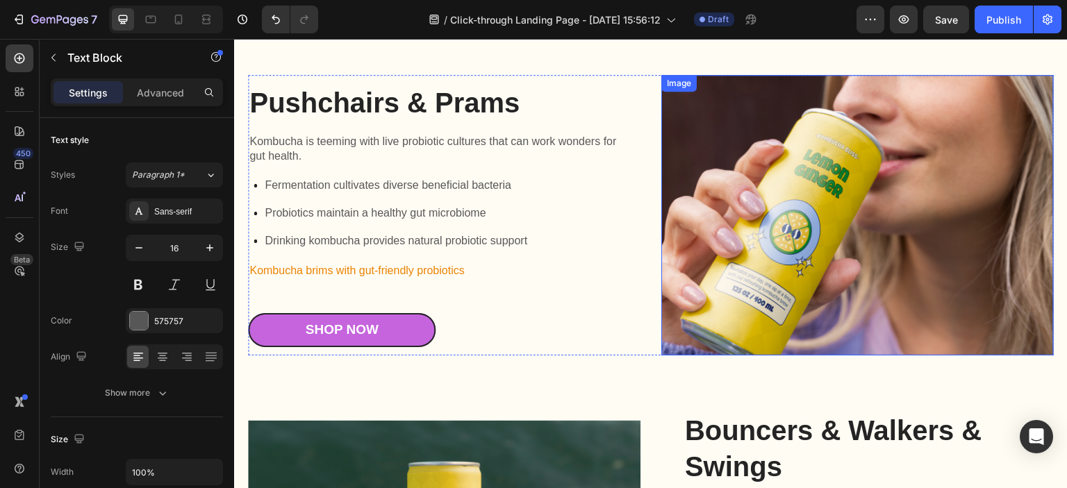
click at [722, 234] on img at bounding box center [857, 215] width 392 height 281
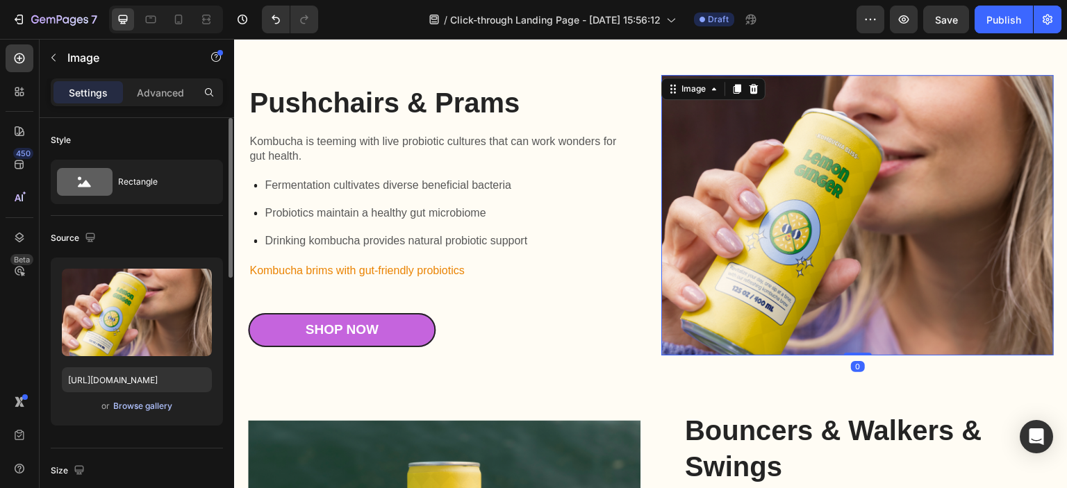
click at [145, 404] on div "Browse gallery" at bounding box center [142, 406] width 59 height 13
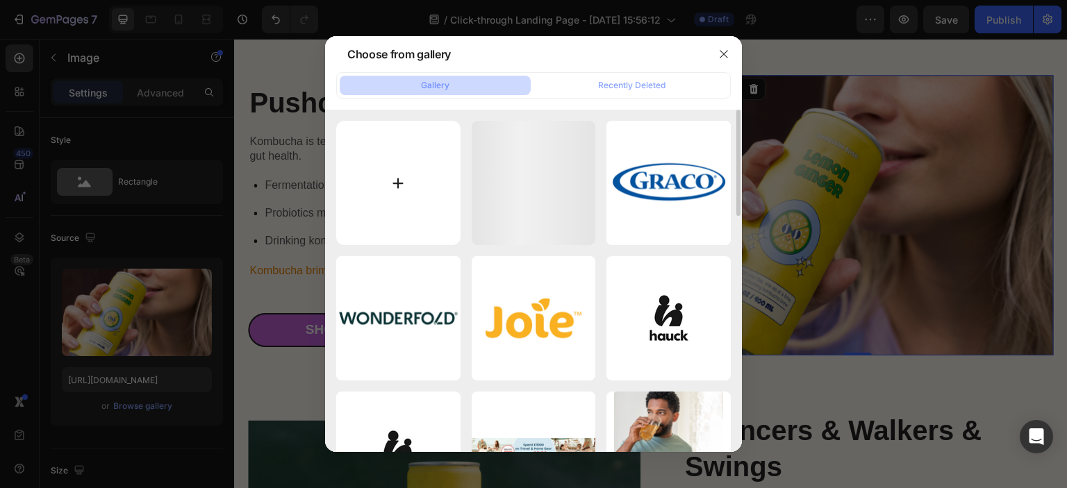
click at [408, 176] on input "file" at bounding box center [398, 183] width 124 height 124
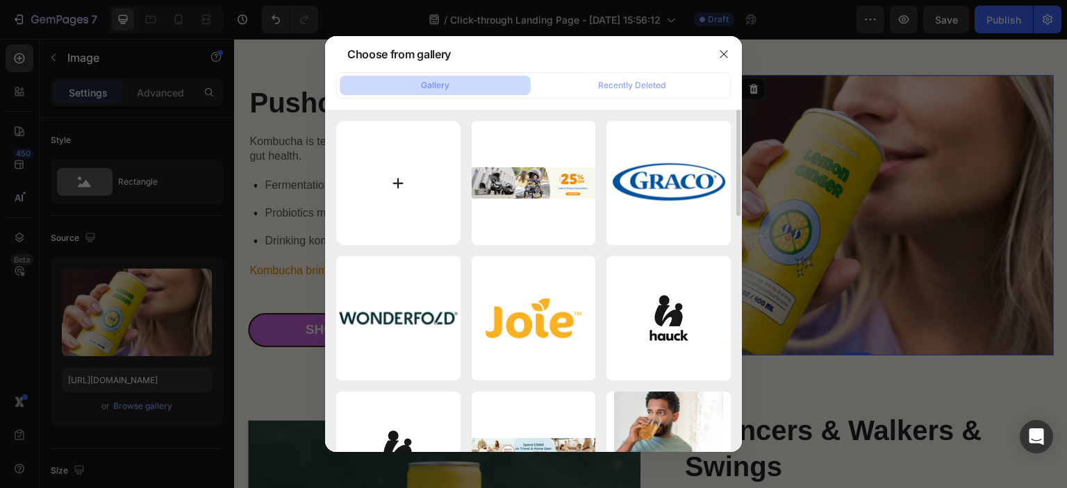
type input "C:\fakepath\indir (1).jfif"
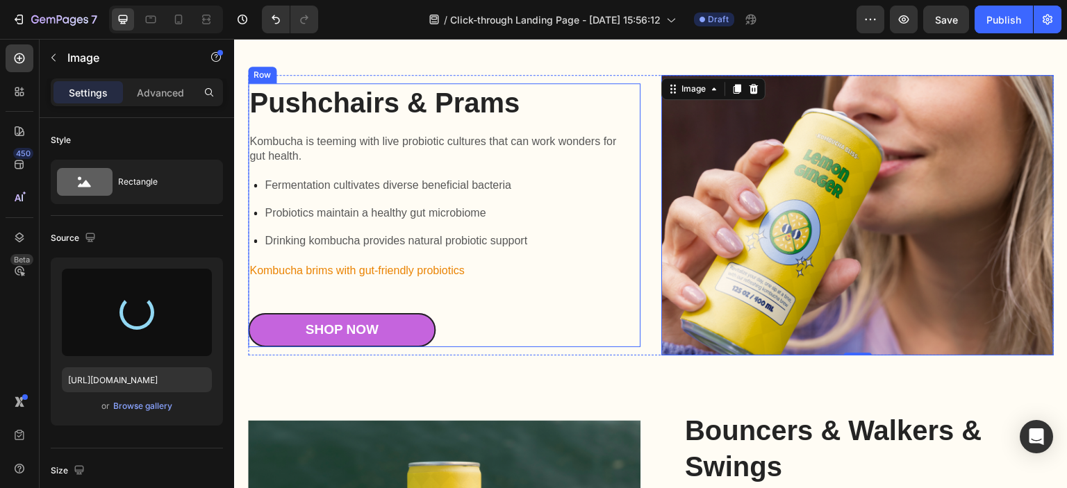
type input "[URL][DOMAIN_NAME]"
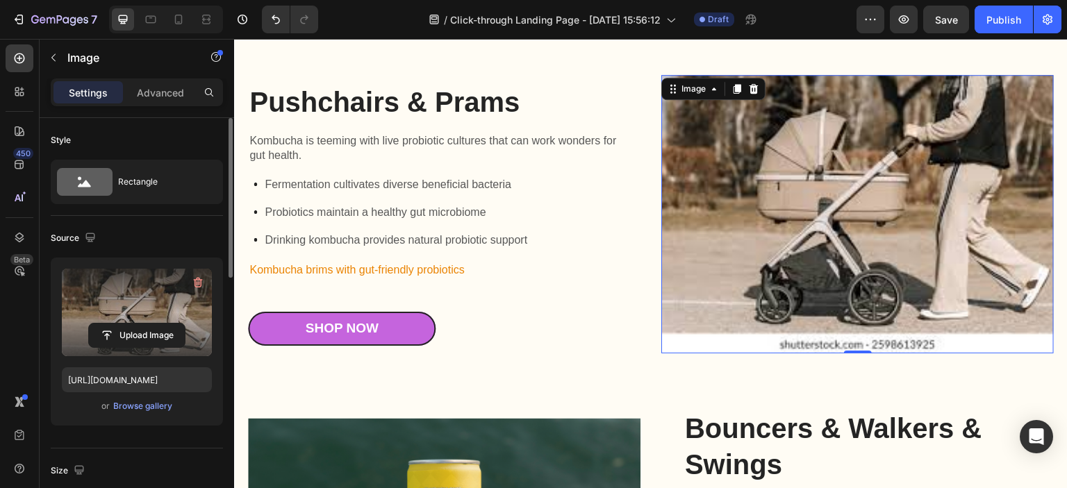
scroll to position [69, 0]
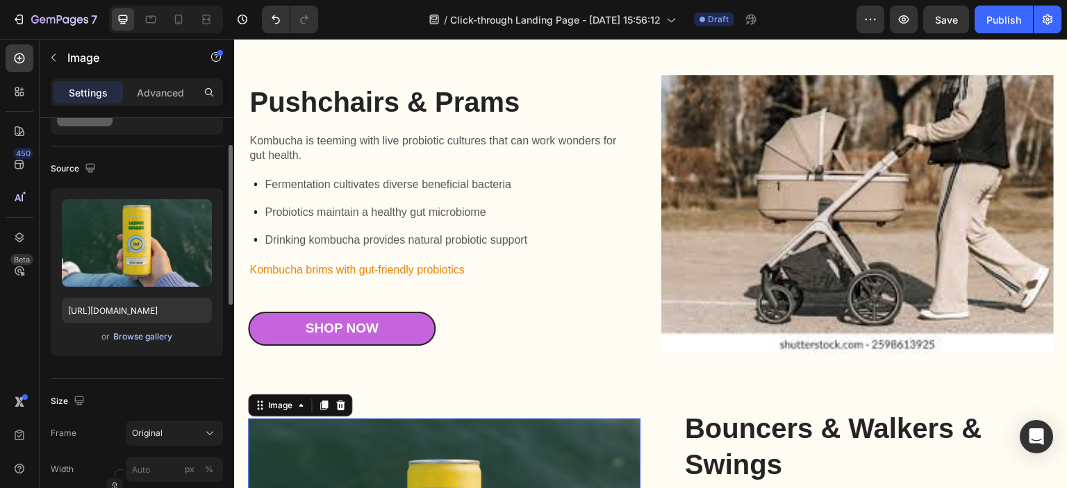
click at [150, 340] on div "Browse gallery" at bounding box center [142, 337] width 59 height 13
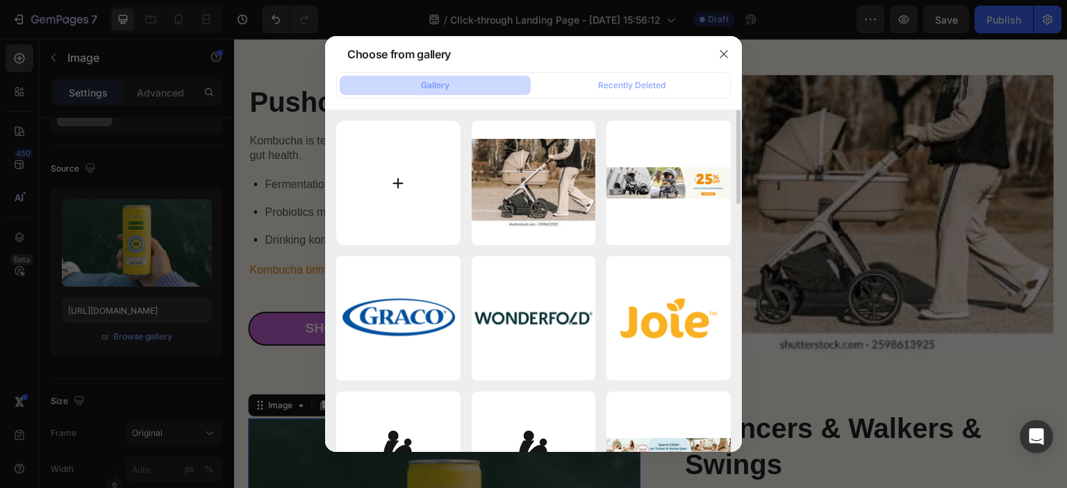
click at [417, 207] on input "file" at bounding box center [398, 183] width 124 height 124
type input "C:\fakepath\indir.jfif"
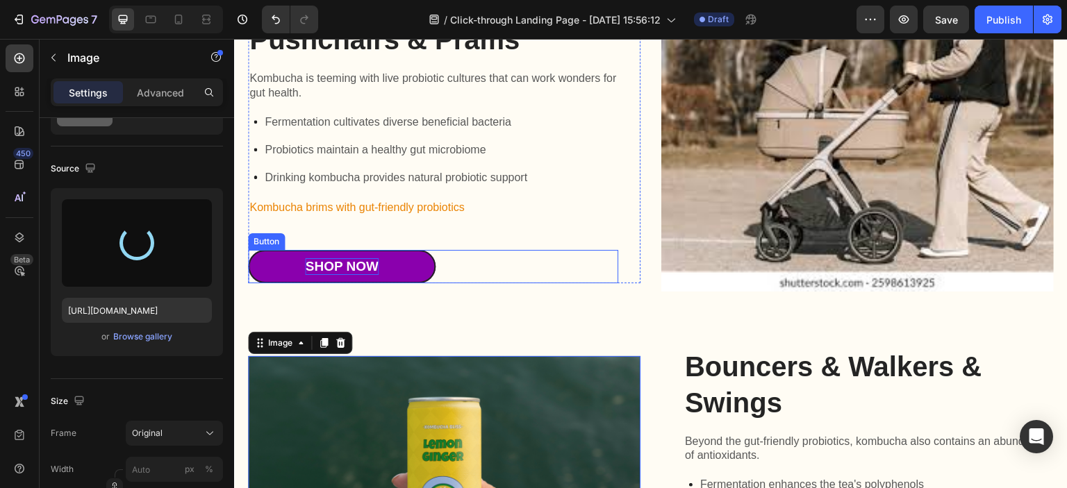
scroll to position [632, 0]
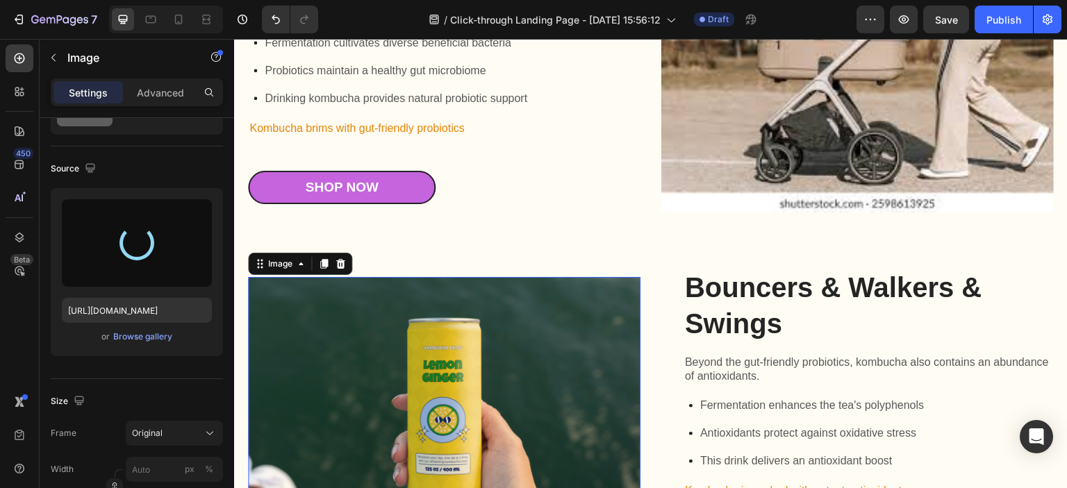
type input "[URL][DOMAIN_NAME]"
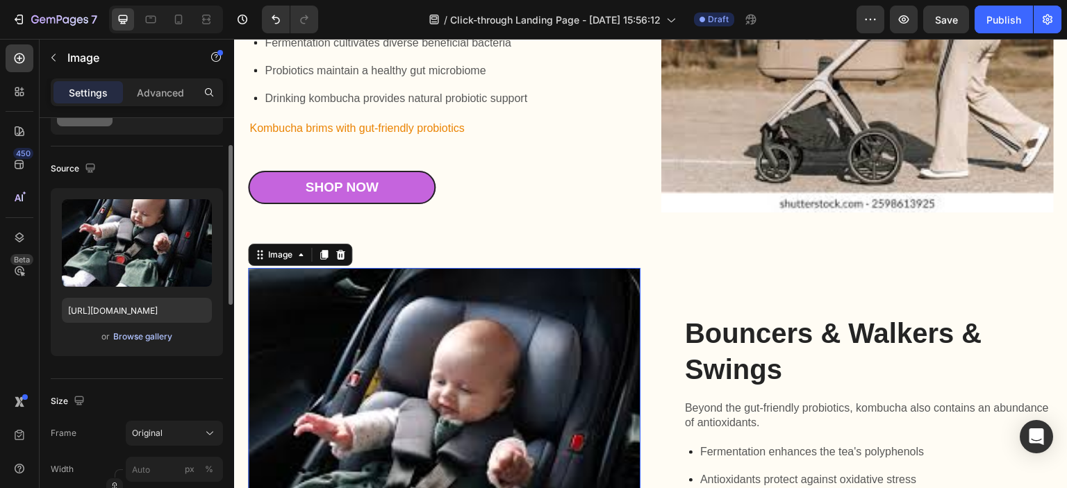
click at [158, 335] on div "Browse gallery" at bounding box center [142, 337] width 59 height 13
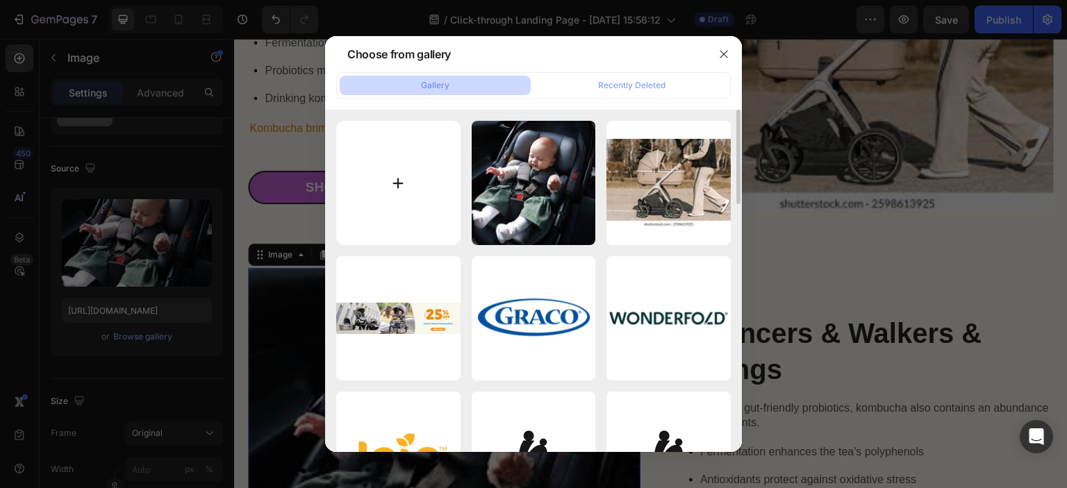
click at [429, 197] on input "file" at bounding box center [398, 183] width 124 height 124
type input "C:\fakepath\images.jfif"
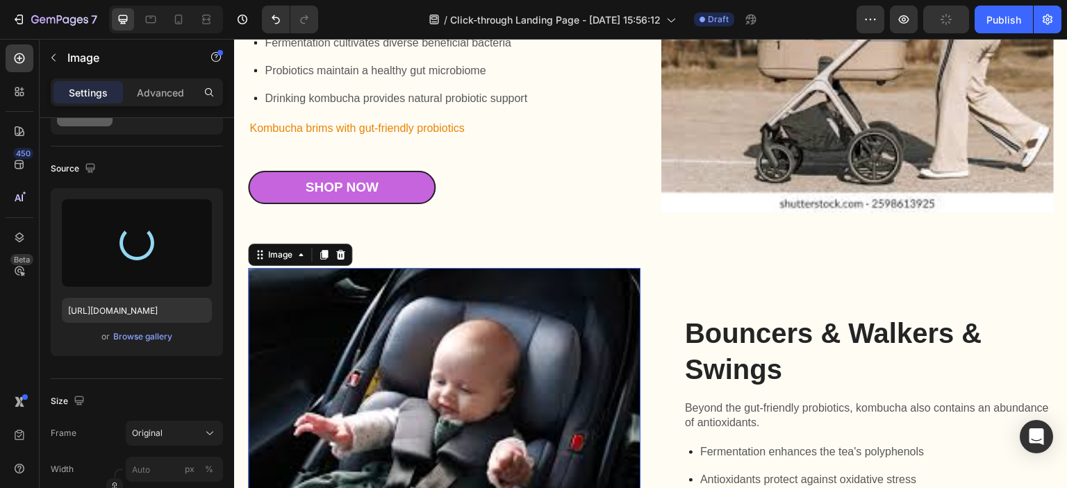
type input "[URL][DOMAIN_NAME]"
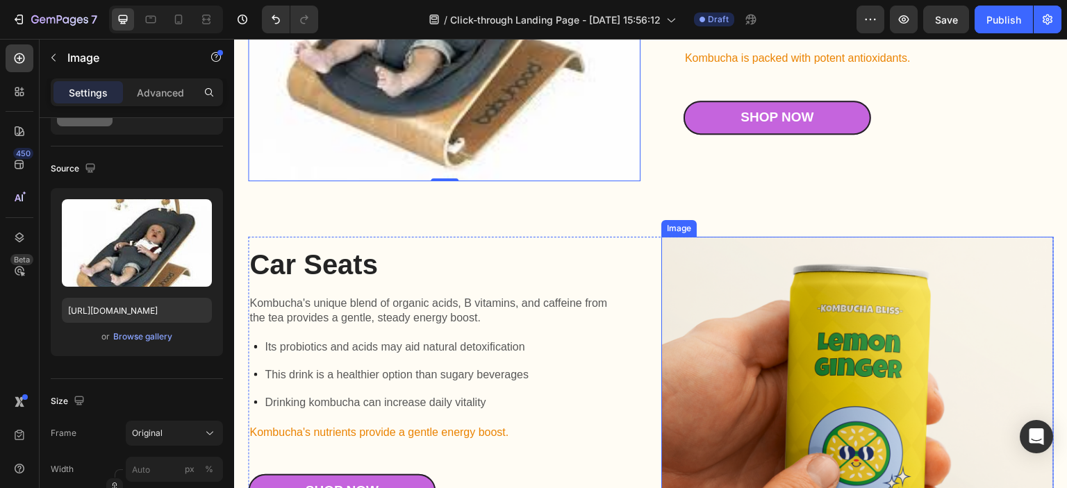
scroll to position [1118, 0]
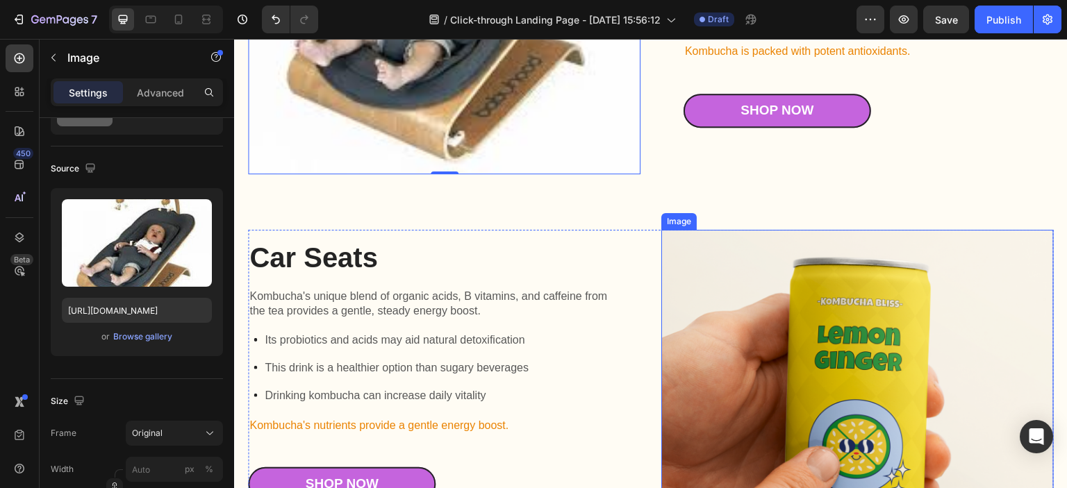
click at [803, 283] on img at bounding box center [857, 370] width 392 height 281
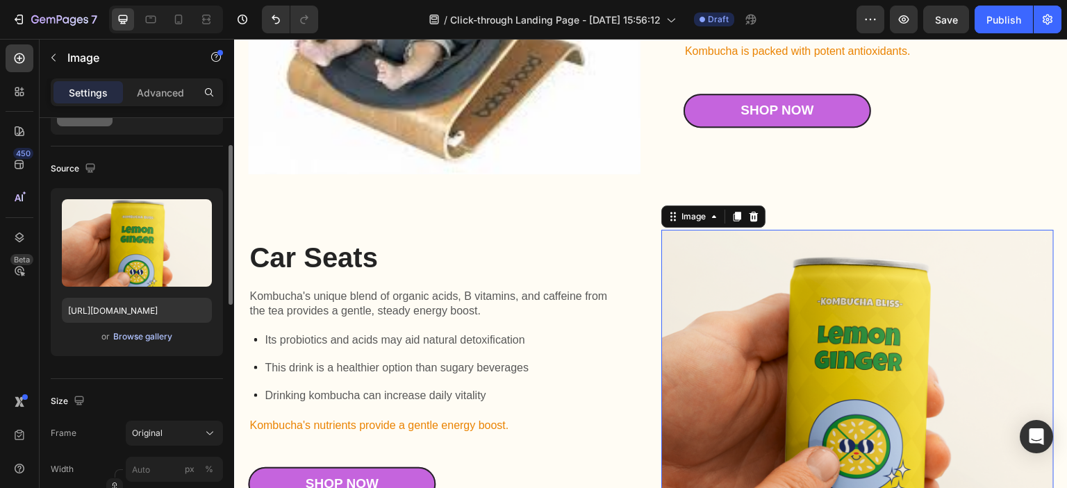
click at [144, 333] on div "Browse gallery" at bounding box center [142, 337] width 59 height 13
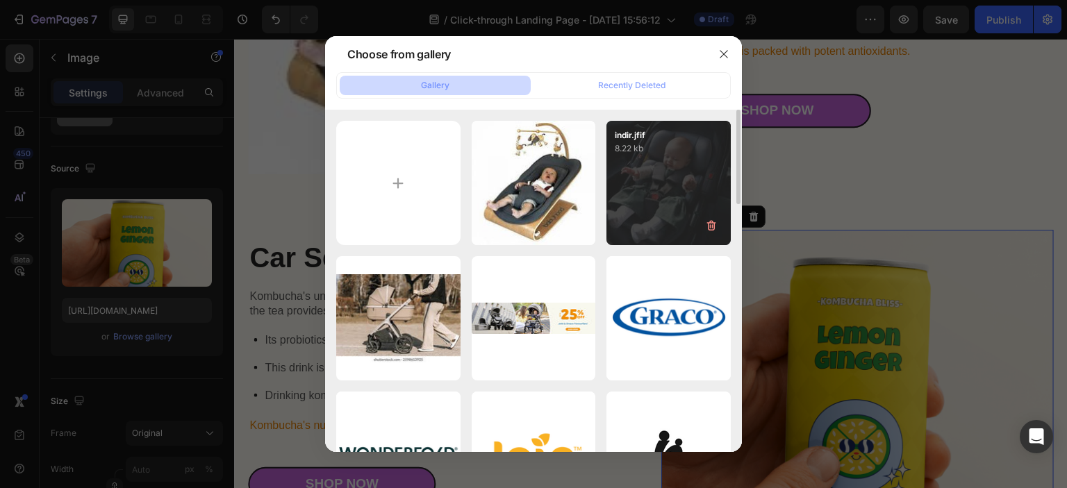
click at [643, 160] on div "indir.jfif 8.22 kb" at bounding box center [668, 183] width 124 height 124
type input "[URL][DOMAIN_NAME]"
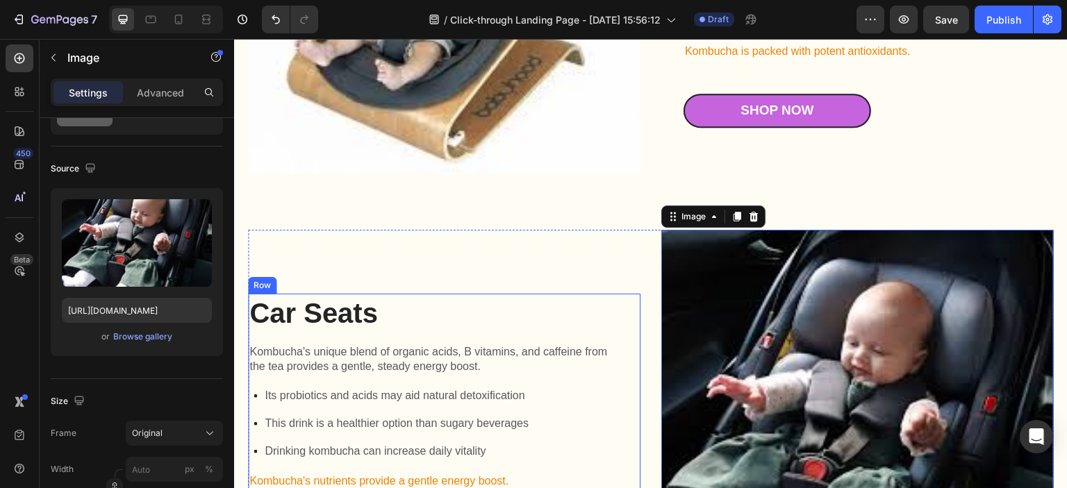
scroll to position [1257, 0]
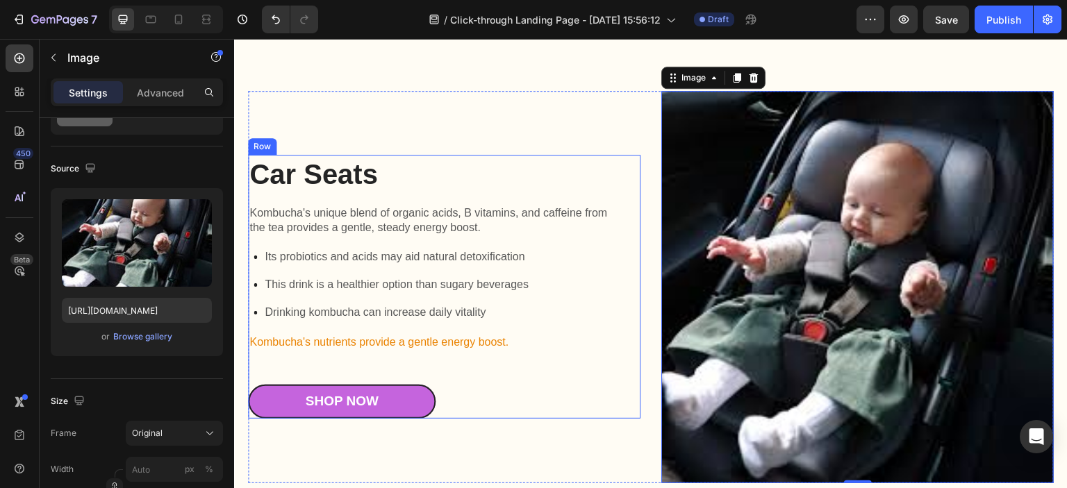
click at [365, 371] on div "Car Seats Heading Kombucha's unique blend of organic acids, B vitamins, and caf…" at bounding box center [433, 286] width 370 height 263
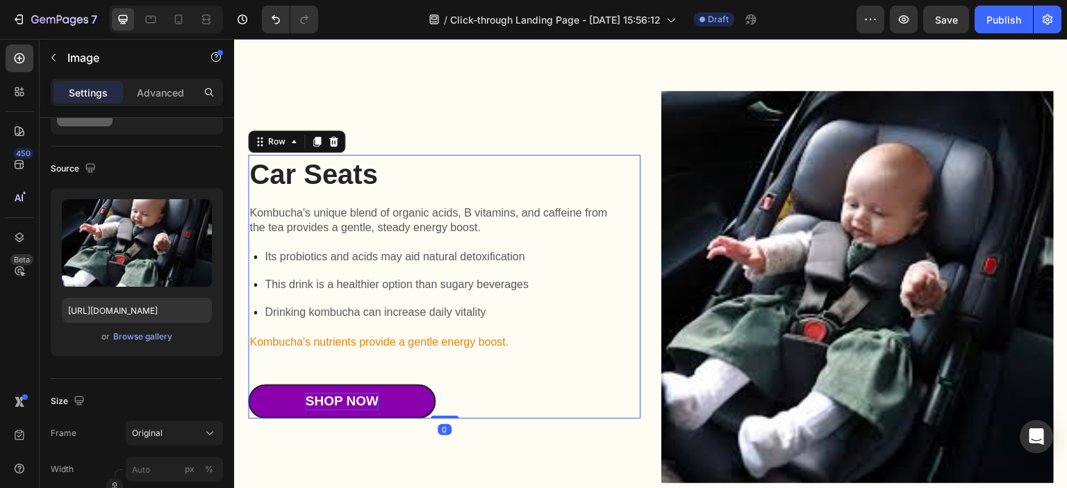
scroll to position [0, 0]
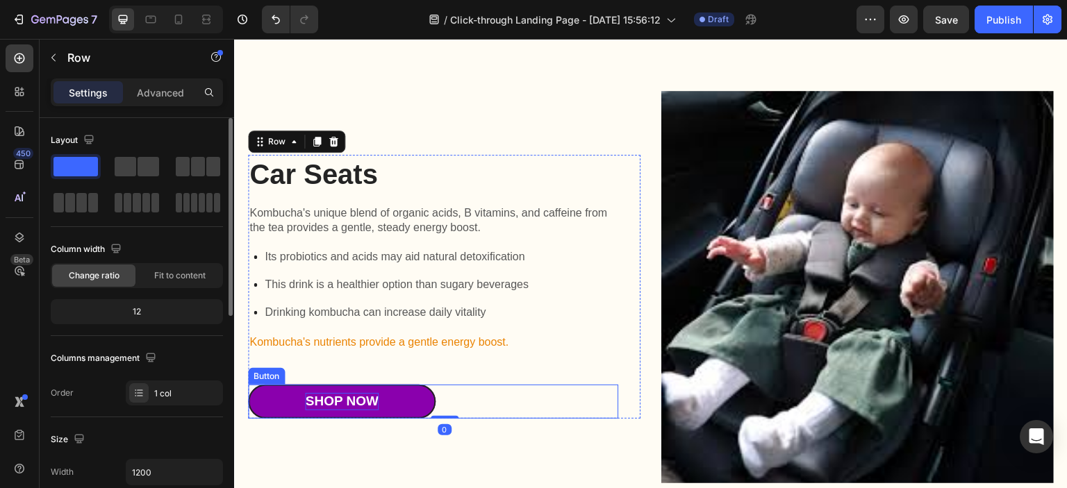
click at [368, 393] on div "Shop Now" at bounding box center [341, 401] width 73 height 17
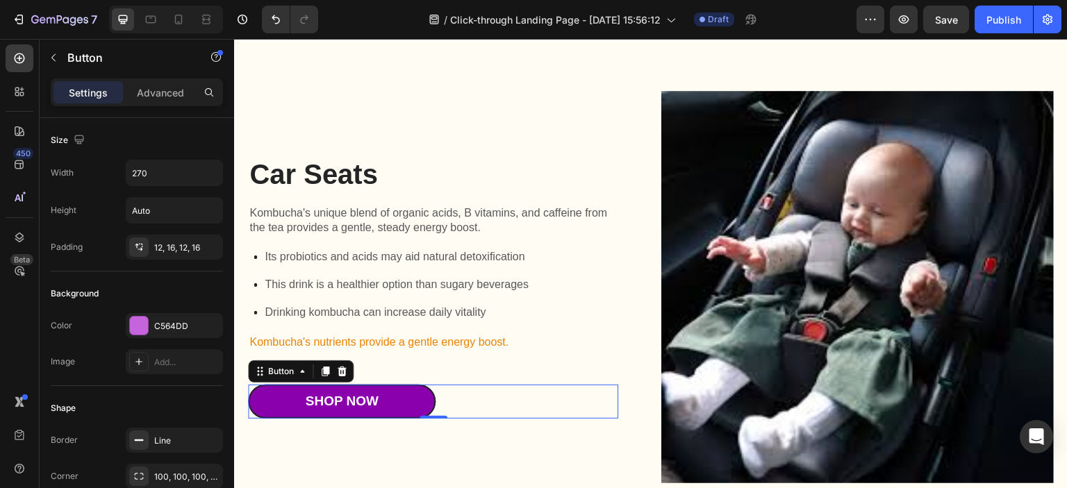
click at [300, 395] on link "Shop Now" at bounding box center [342, 402] width 188 height 34
click at [295, 385] on link "Shop Now" at bounding box center [342, 402] width 188 height 34
click at [325, 393] on div "Shop Now" at bounding box center [341, 401] width 73 height 17
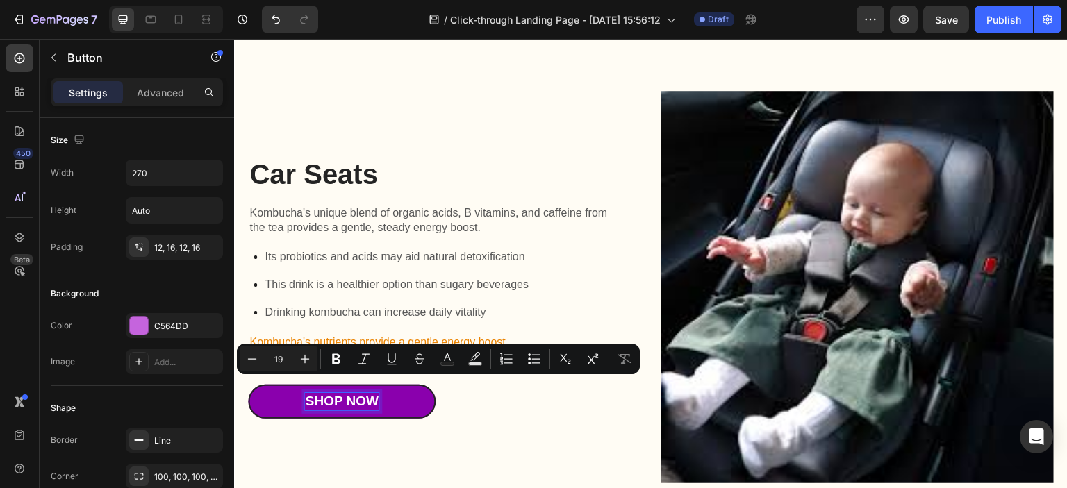
click at [325, 393] on p "Shop Now" at bounding box center [341, 401] width 73 height 17
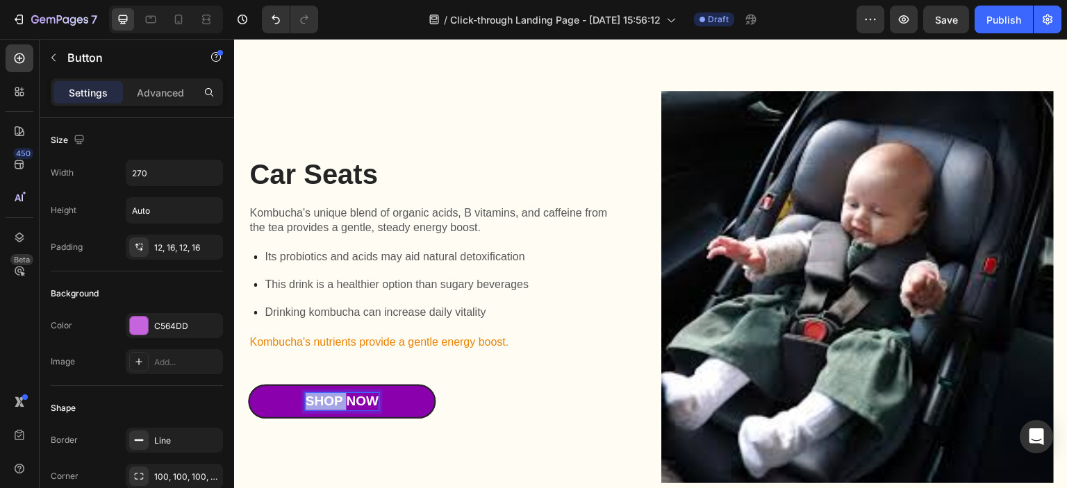
click at [325, 393] on p "Shop Now" at bounding box center [341, 401] width 73 height 17
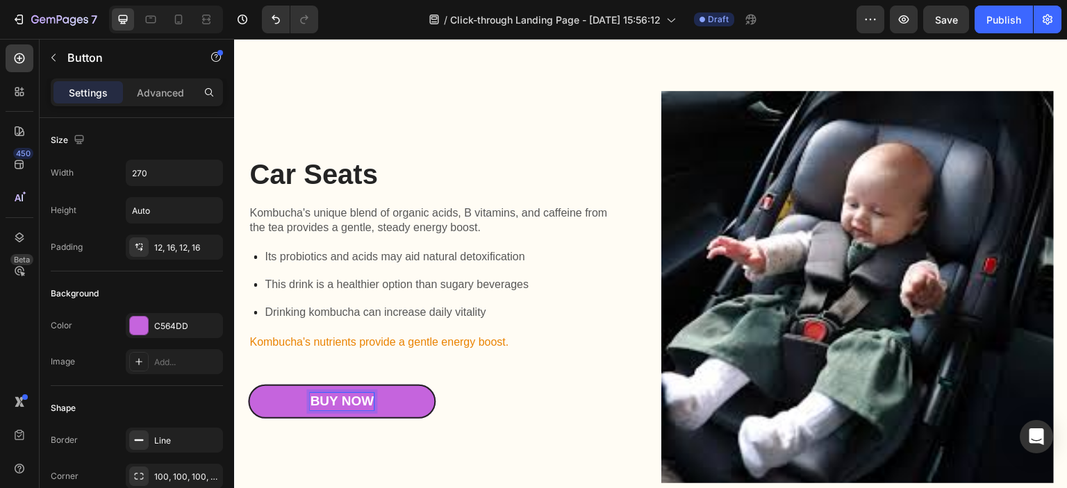
click at [458, 385] on div "Buy Now Button 0" at bounding box center [433, 402] width 370 height 34
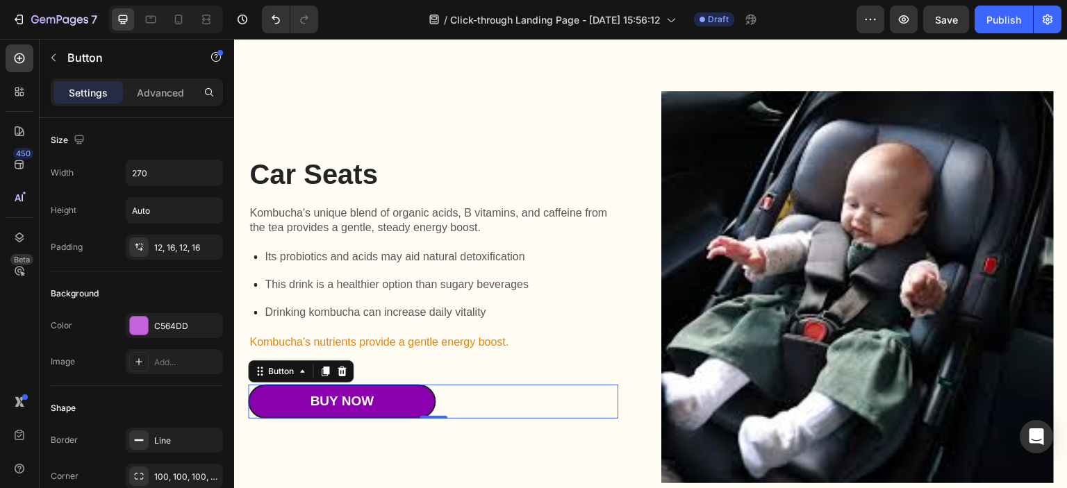
click at [395, 390] on link "Buy Now" at bounding box center [342, 402] width 188 height 34
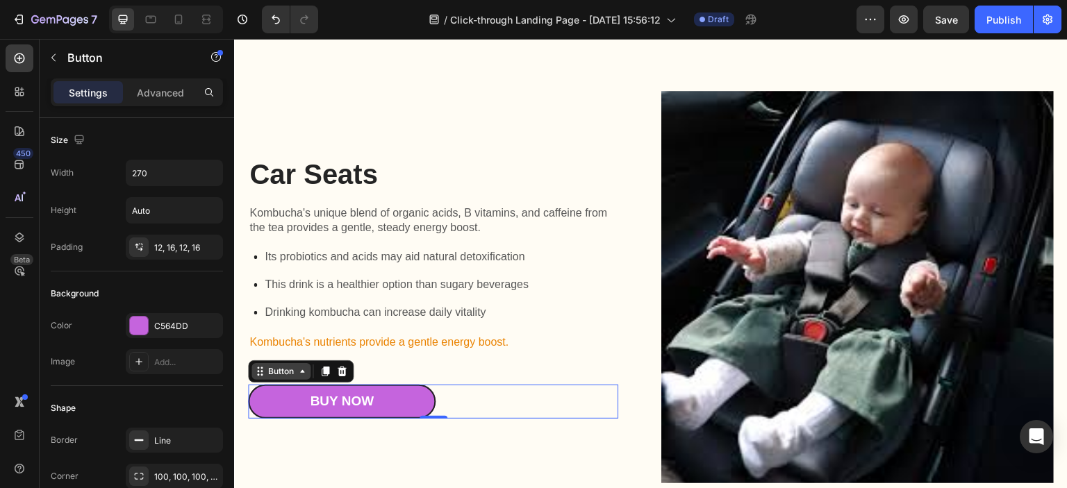
click at [297, 366] on icon at bounding box center [302, 371] width 11 height 11
click at [473, 395] on div "Buy Now Button Row 1 col Row 2 cols Row 1 col 0" at bounding box center [433, 402] width 370 height 34
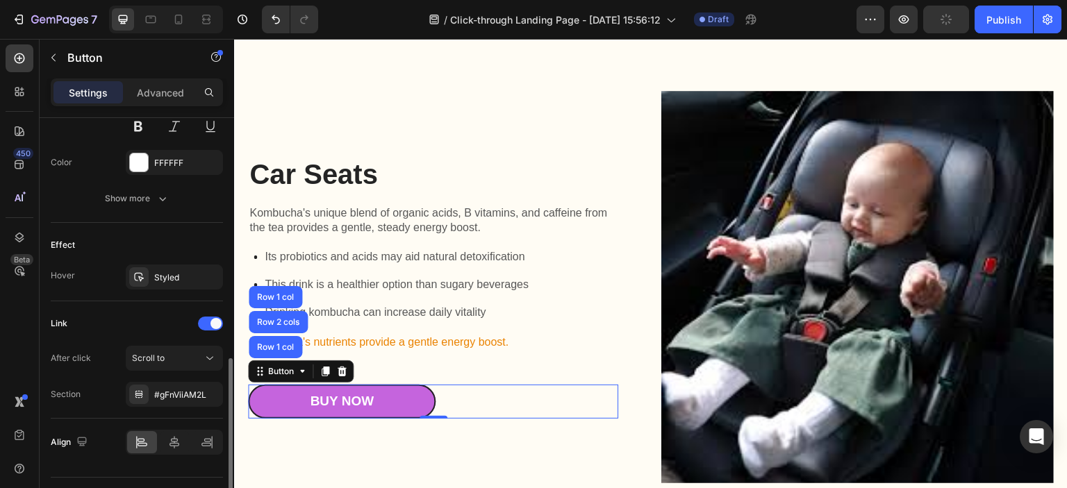
scroll to position [656, 0]
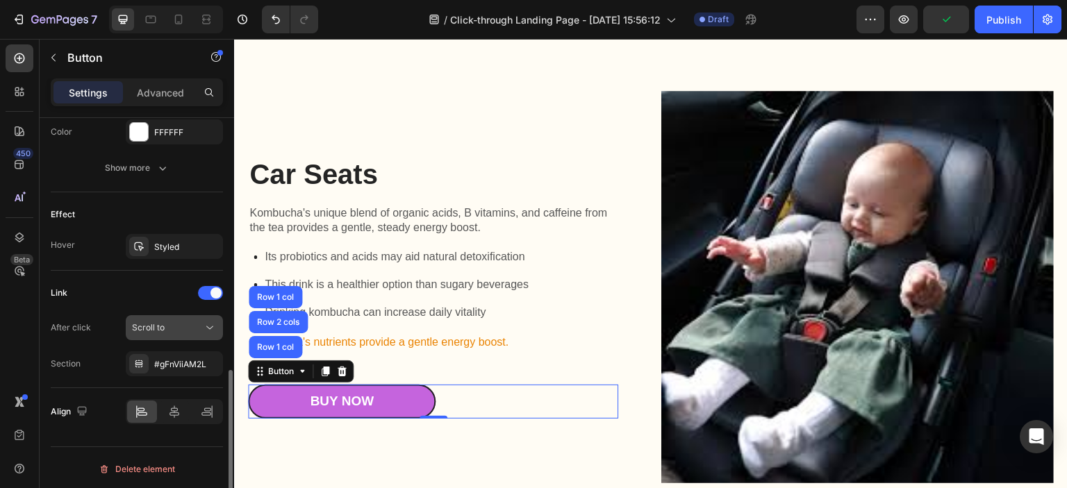
click at [188, 329] on div "Scroll to" at bounding box center [167, 328] width 71 height 13
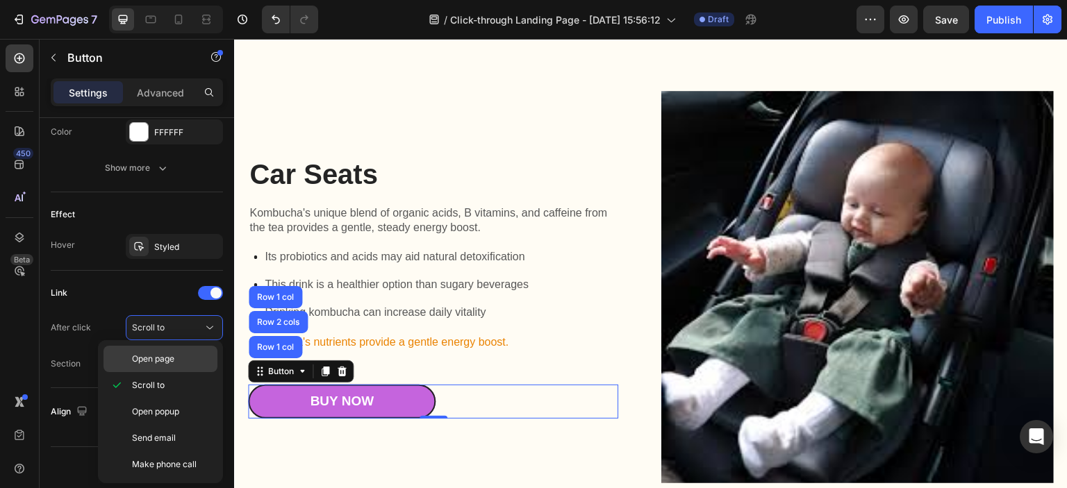
click at [177, 354] on p "Open page" at bounding box center [171, 359] width 79 height 13
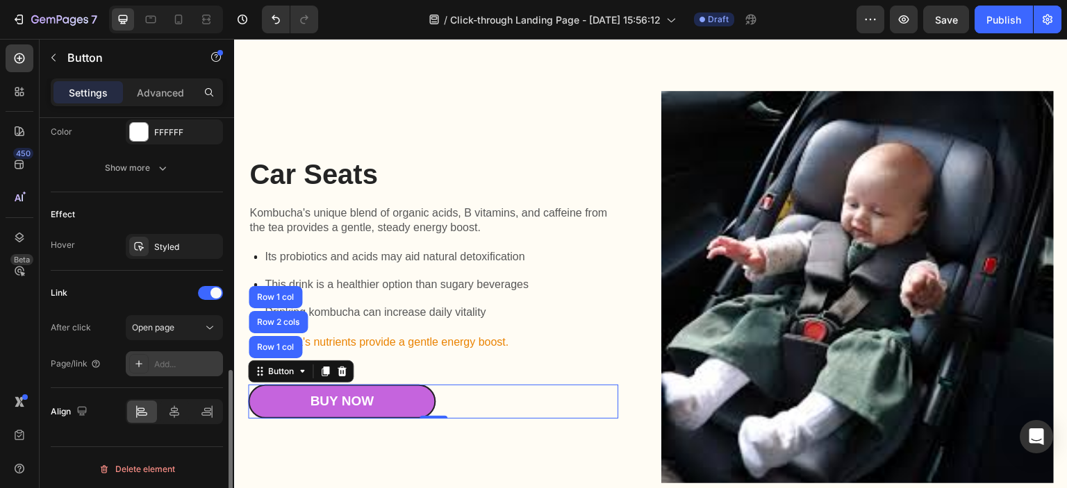
click at [172, 358] on div "Add..." at bounding box center [186, 364] width 65 height 13
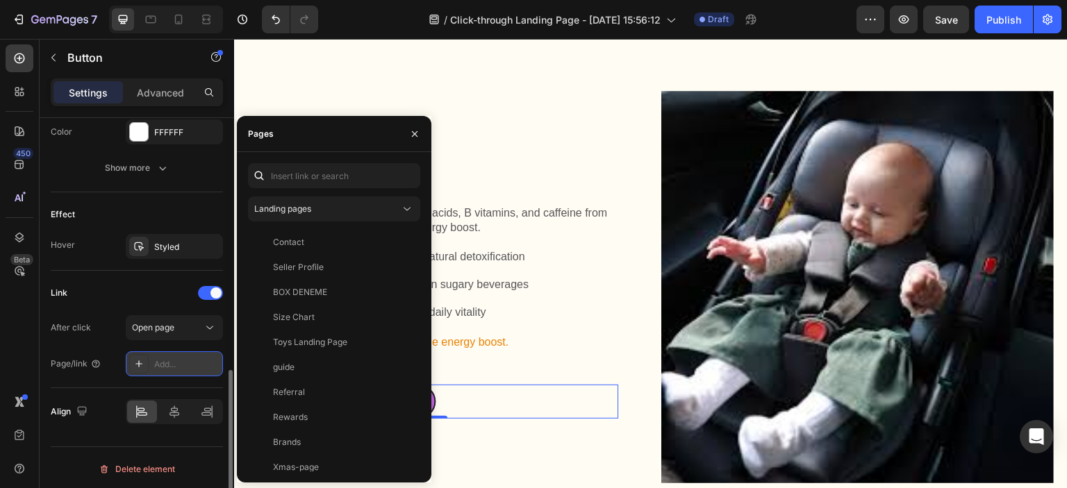
click at [179, 358] on div "Add..." at bounding box center [186, 364] width 65 height 13
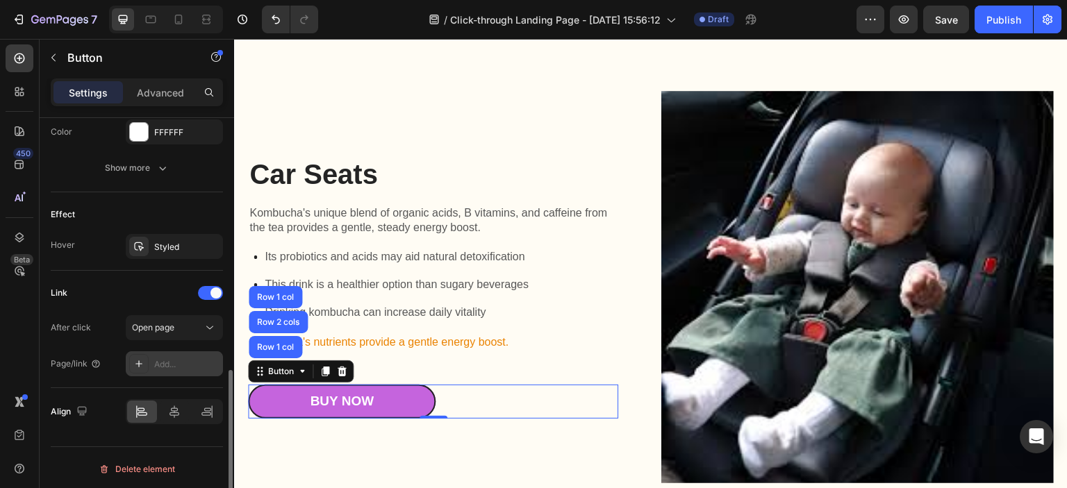
click at [151, 358] on div "Add..." at bounding box center [174, 363] width 97 height 25
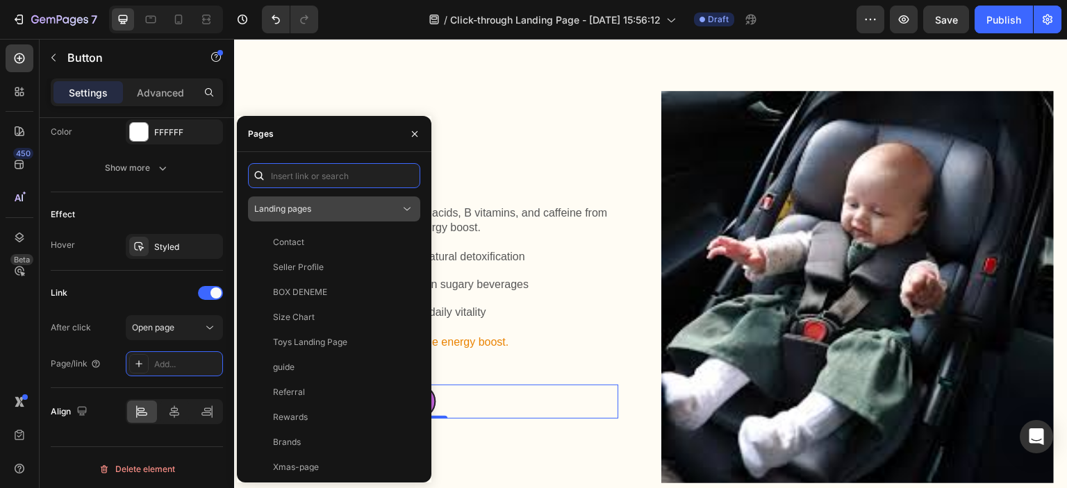
paste input "[URL][DOMAIN_NAME]"
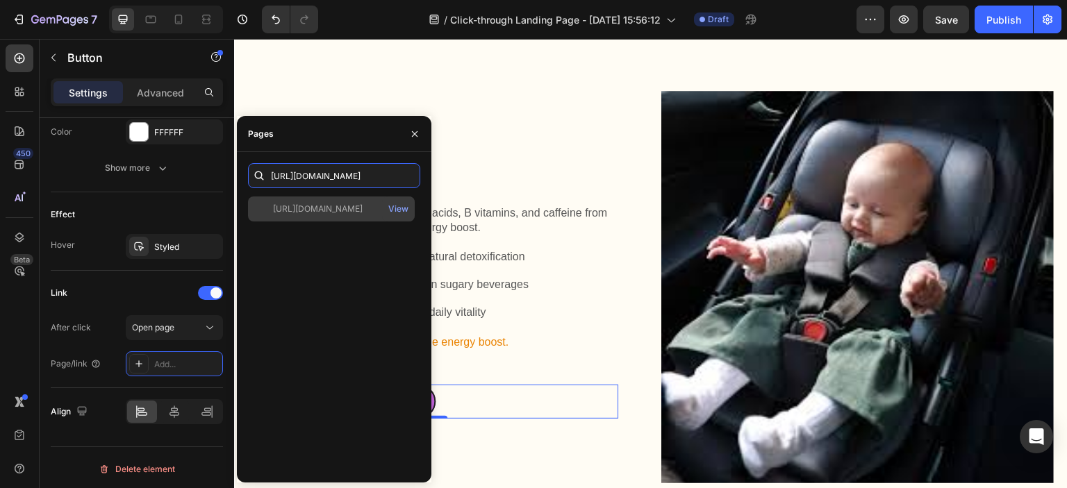
type input "[URL][DOMAIN_NAME]"
click at [322, 209] on div "[URL][DOMAIN_NAME]" at bounding box center [318, 209] width 90 height 13
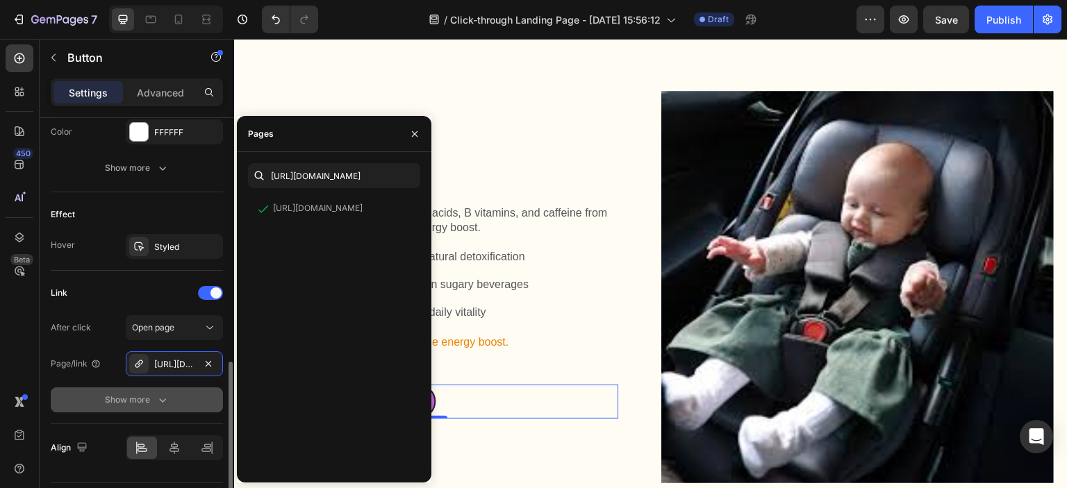
click at [200, 390] on button "Show more" at bounding box center [137, 400] width 172 height 25
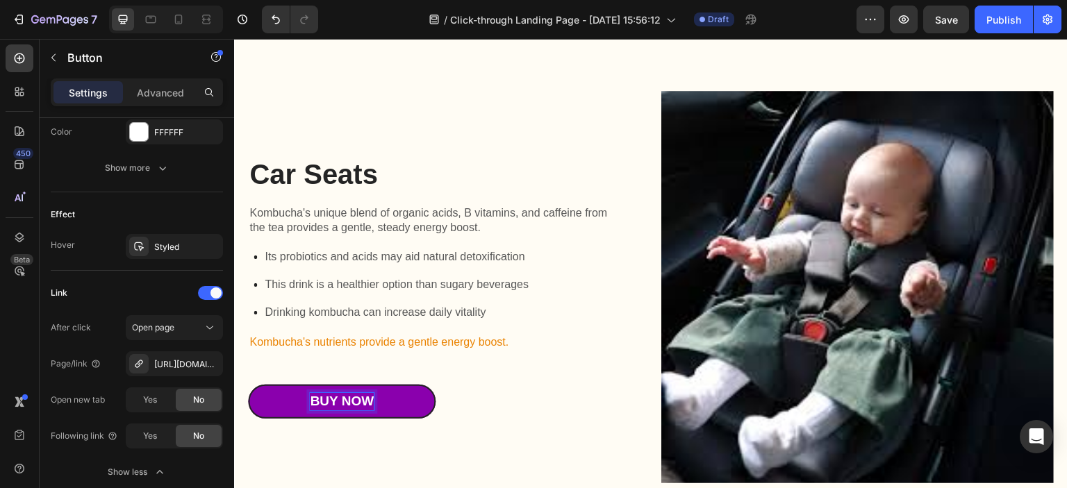
click at [271, 388] on link "Buy Now" at bounding box center [342, 402] width 188 height 34
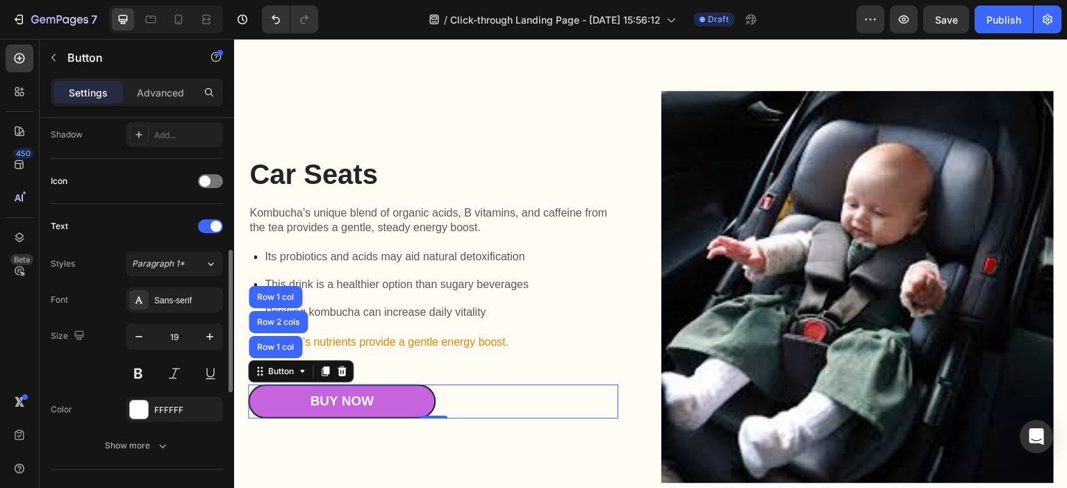
scroll to position [169, 0]
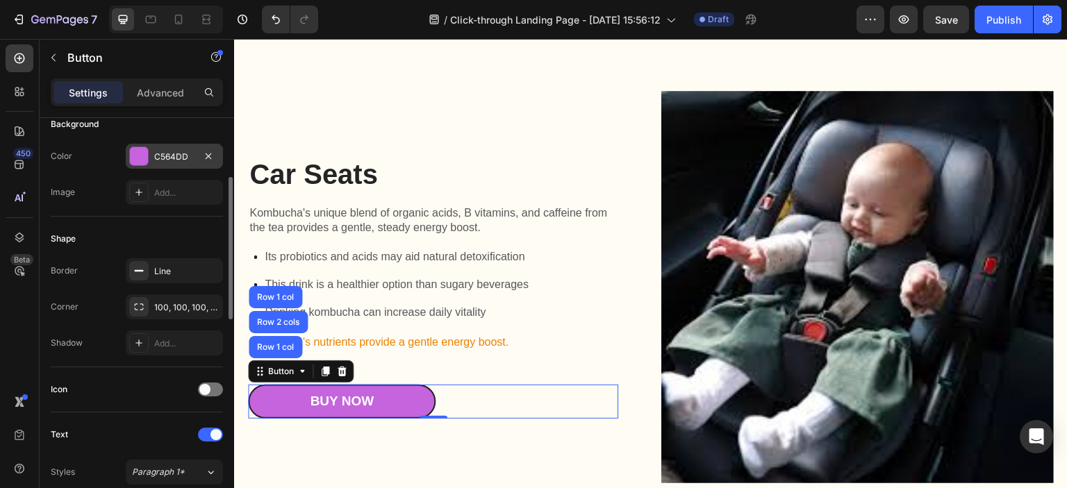
click at [175, 157] on div "C564DD" at bounding box center [174, 157] width 40 height 13
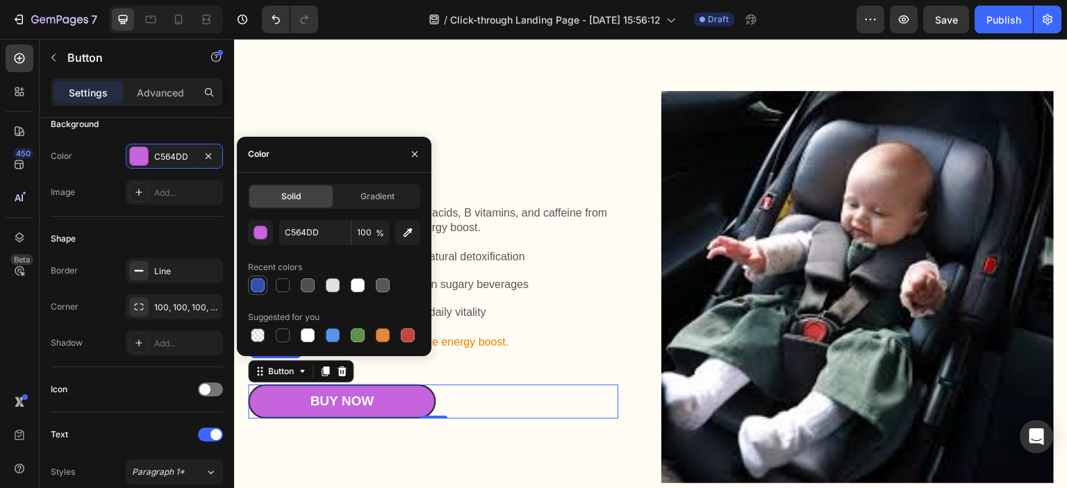
click at [255, 279] on div at bounding box center [258, 286] width 14 height 14
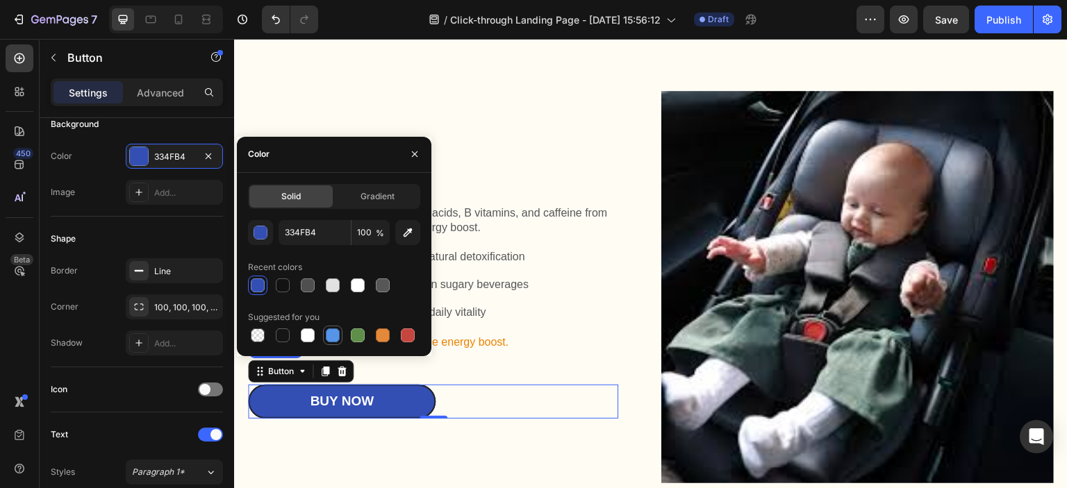
click at [328, 335] on div at bounding box center [333, 336] width 14 height 14
type input "5594E7"
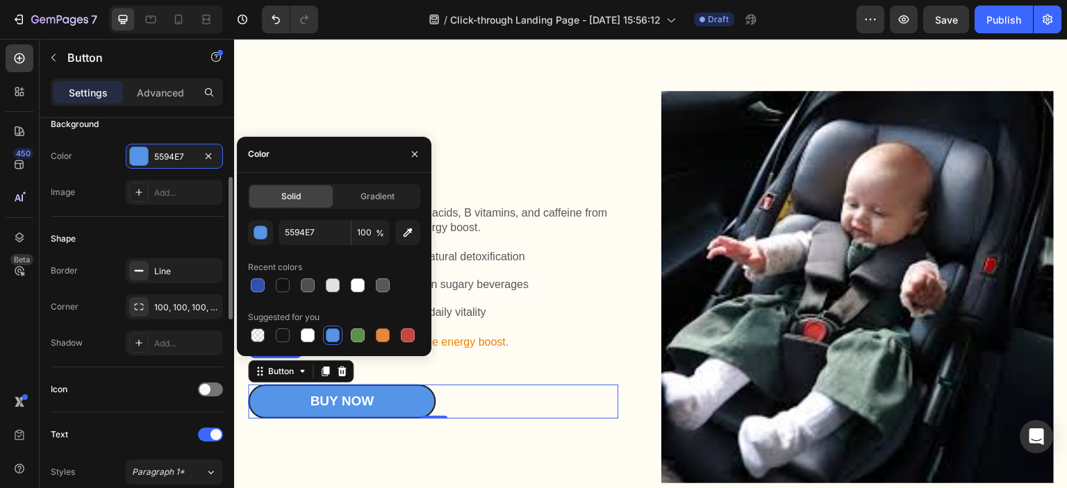
click at [109, 354] on div "Shadow Add..." at bounding box center [137, 343] width 172 height 25
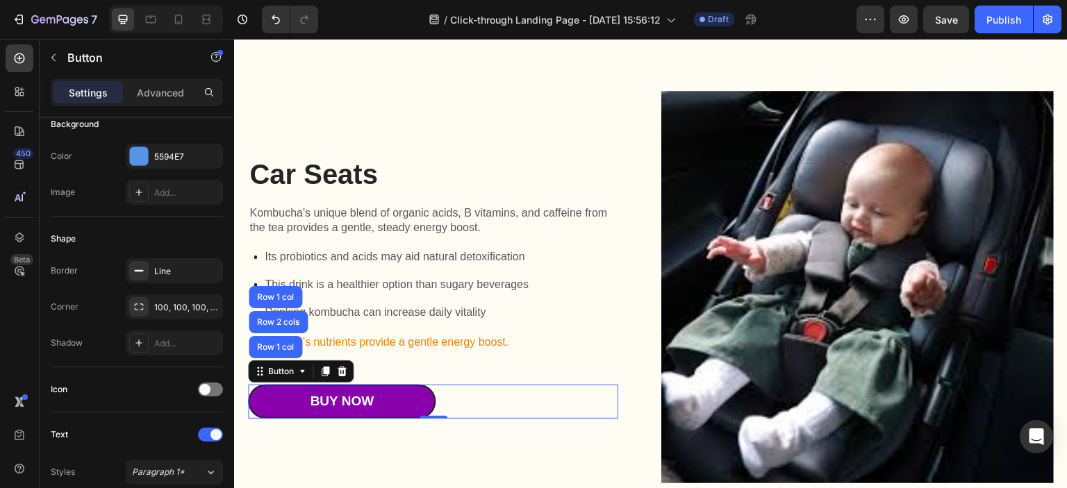
click at [412, 385] on link "Buy Now" at bounding box center [342, 402] width 188 height 34
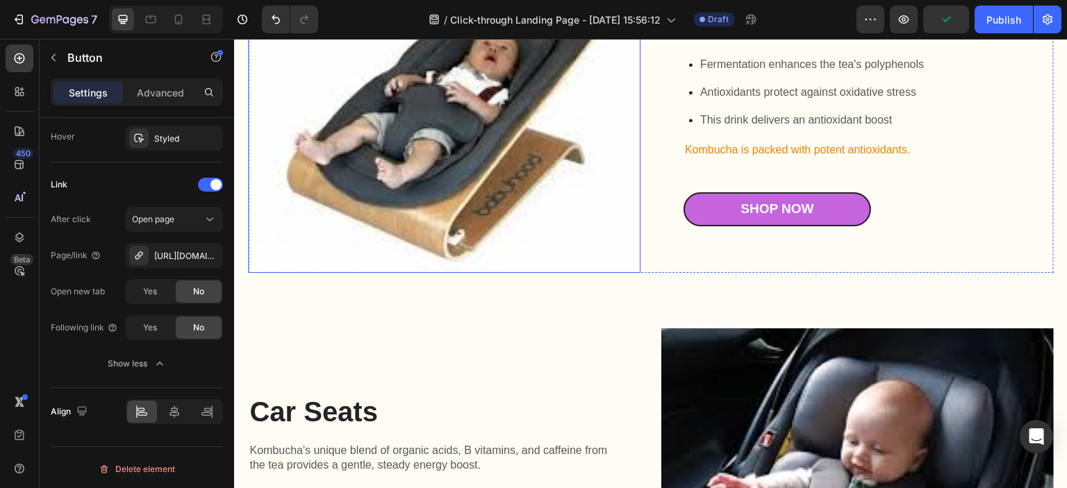
scroll to position [979, 0]
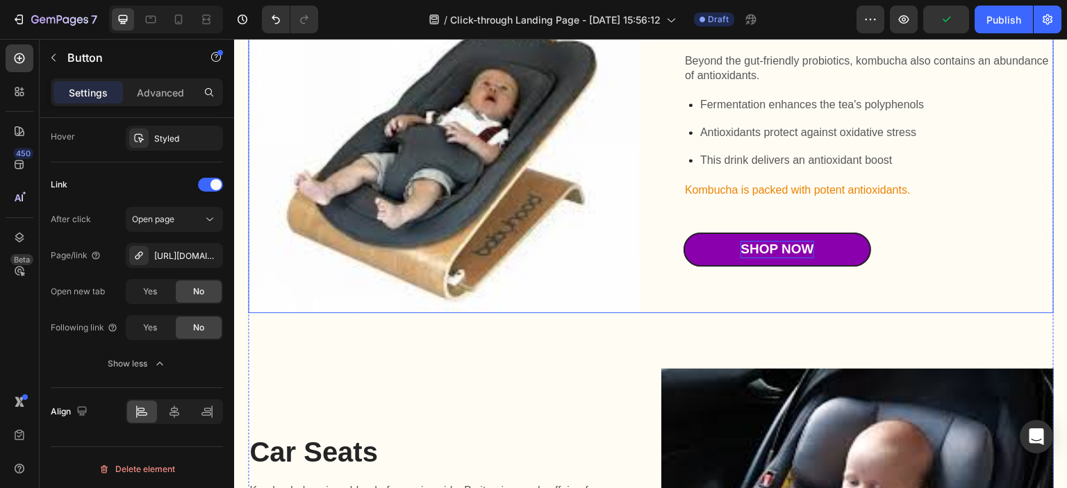
click at [791, 241] on div "Shop Now" at bounding box center [776, 249] width 73 height 17
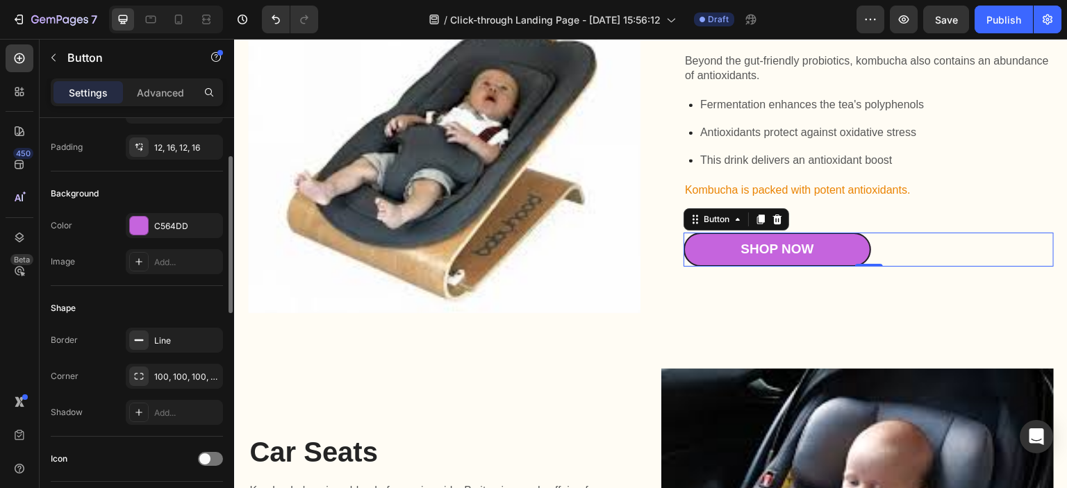
scroll to position [31, 0]
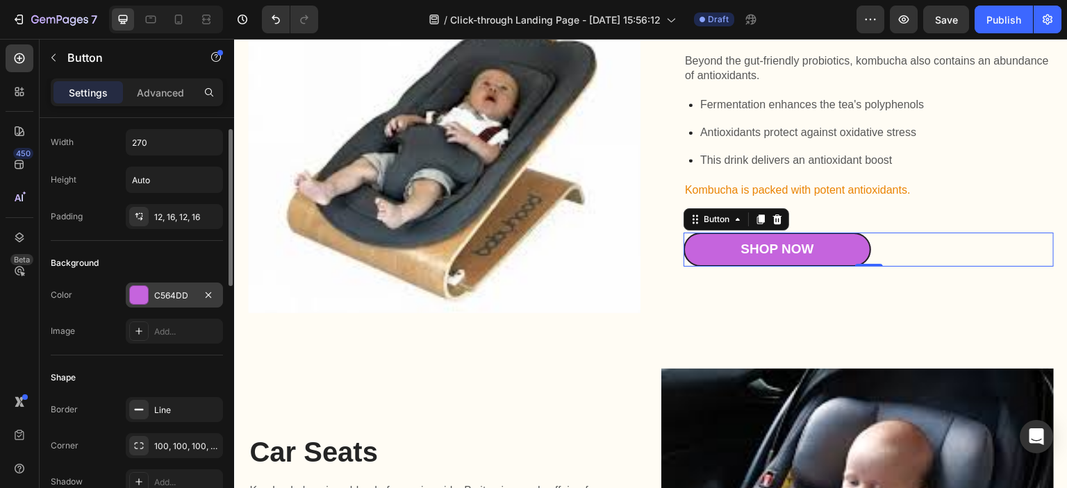
click at [175, 295] on div "C564DD" at bounding box center [174, 296] width 40 height 13
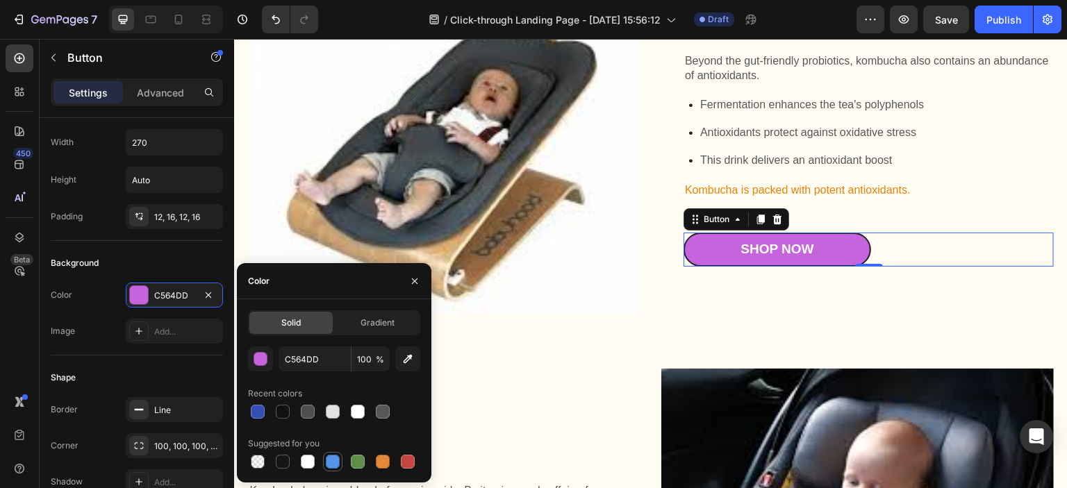
click at [336, 460] on div at bounding box center [333, 462] width 14 height 14
type input "5594E7"
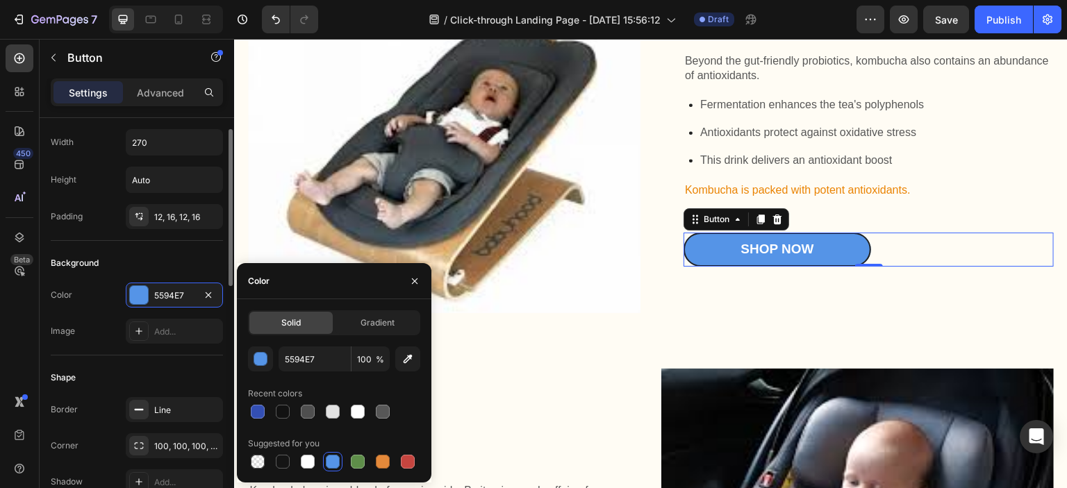
click at [181, 372] on div "Shape" at bounding box center [137, 378] width 172 height 22
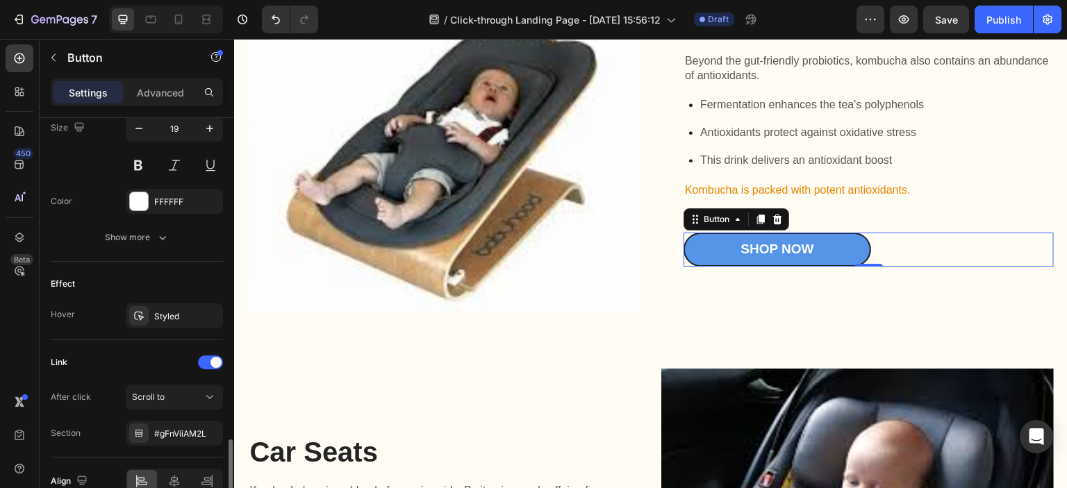
scroll to position [656, 0]
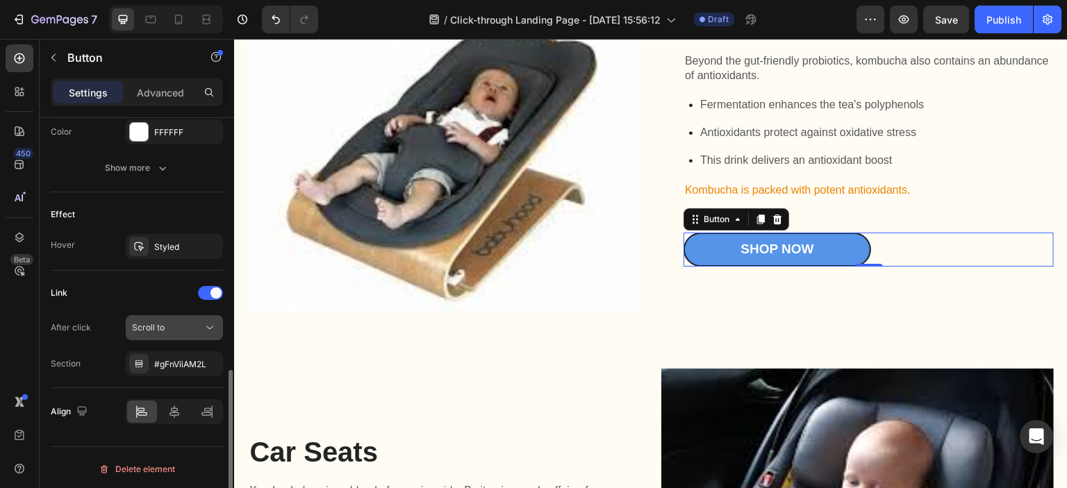
click at [176, 331] on div "Scroll to" at bounding box center [174, 328] width 85 height 14
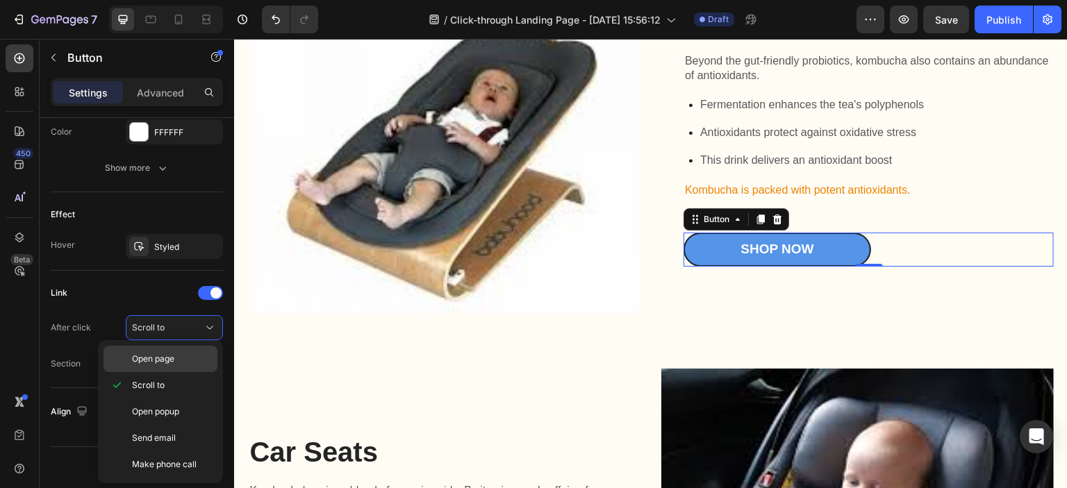
click at [157, 366] on div "Open page" at bounding box center [161, 359] width 114 height 26
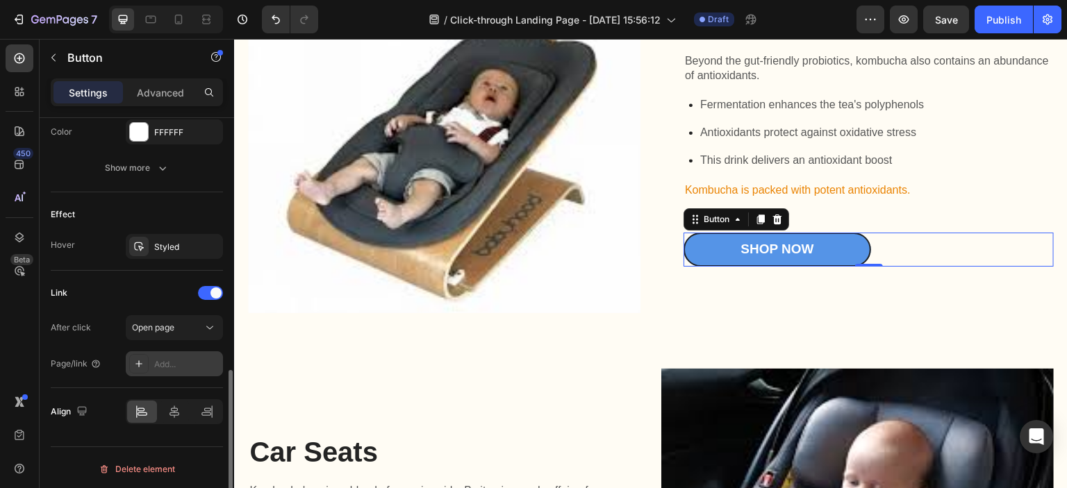
click at [167, 365] on div "Add..." at bounding box center [186, 364] width 65 height 13
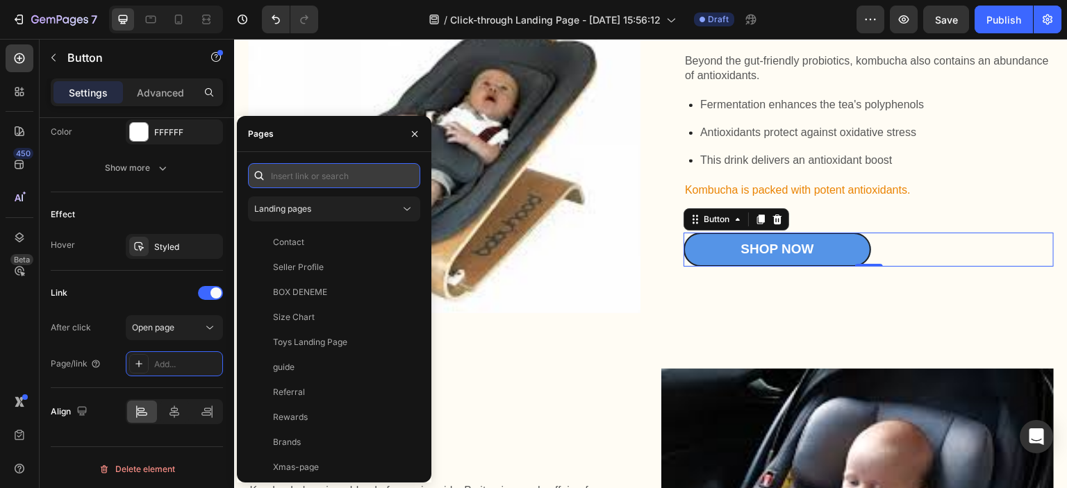
click at [321, 175] on input "text" at bounding box center [334, 175] width 172 height 25
paste input "[URL][DOMAIN_NAME]"
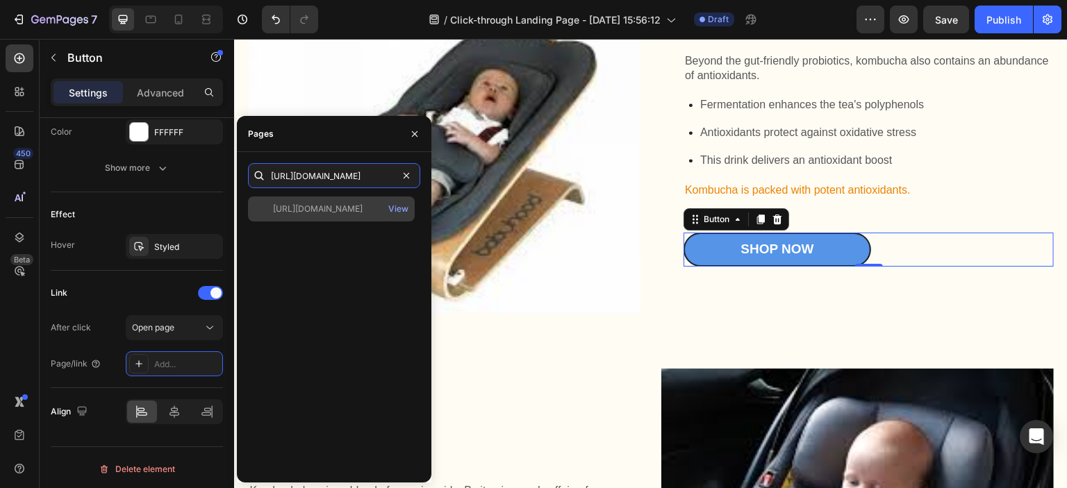
type input "[URL][DOMAIN_NAME]"
click at [342, 214] on div "[URL][DOMAIN_NAME]" at bounding box center [318, 209] width 90 height 13
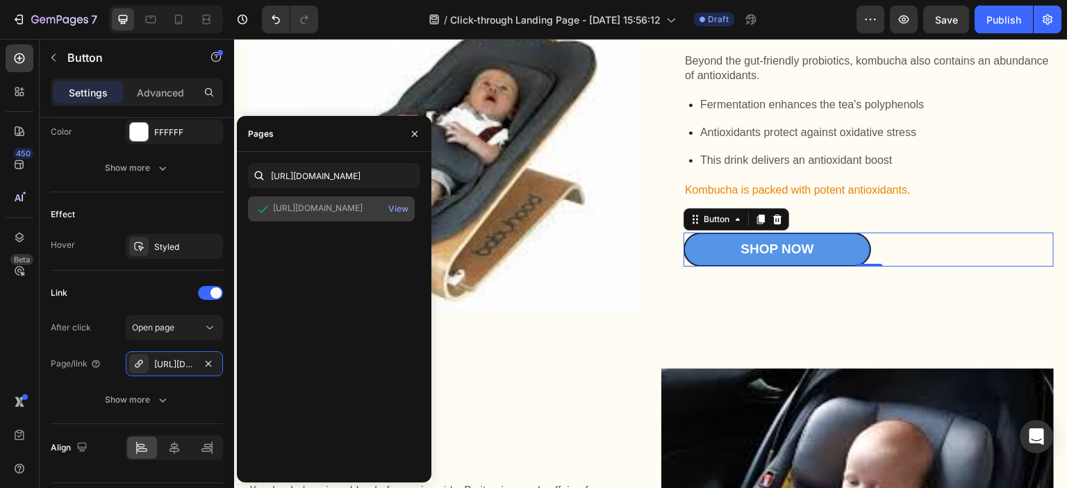
scroll to position [0, 0]
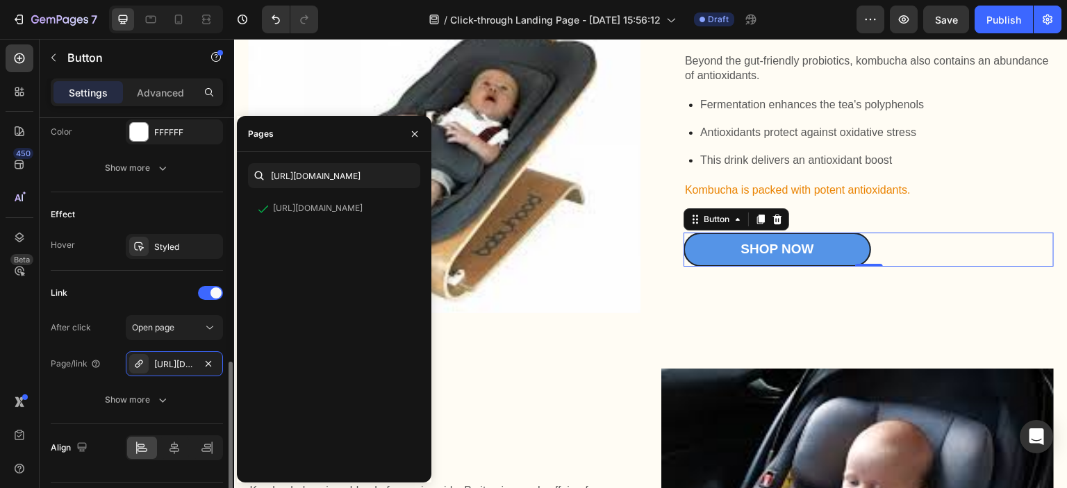
click at [142, 287] on div "Link" at bounding box center [137, 293] width 172 height 22
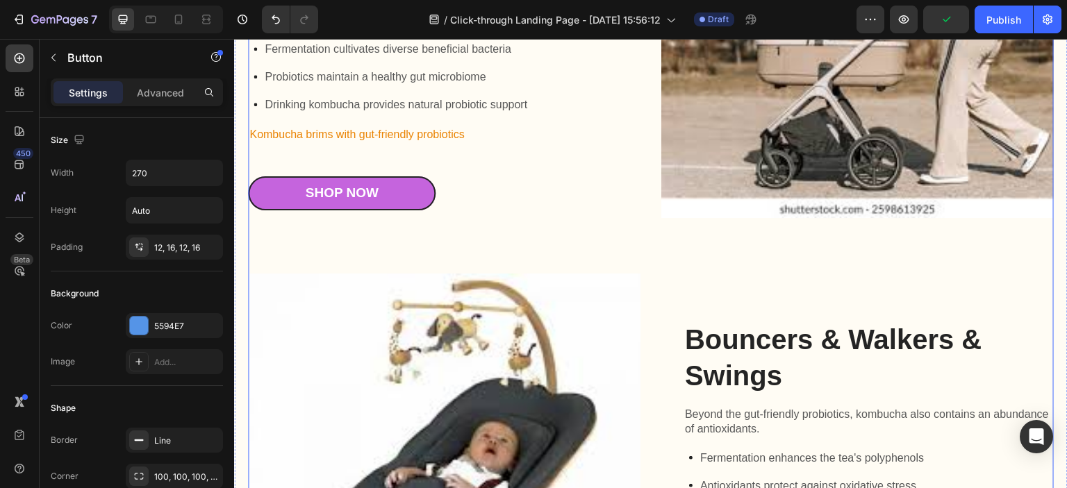
scroll to position [424, 0]
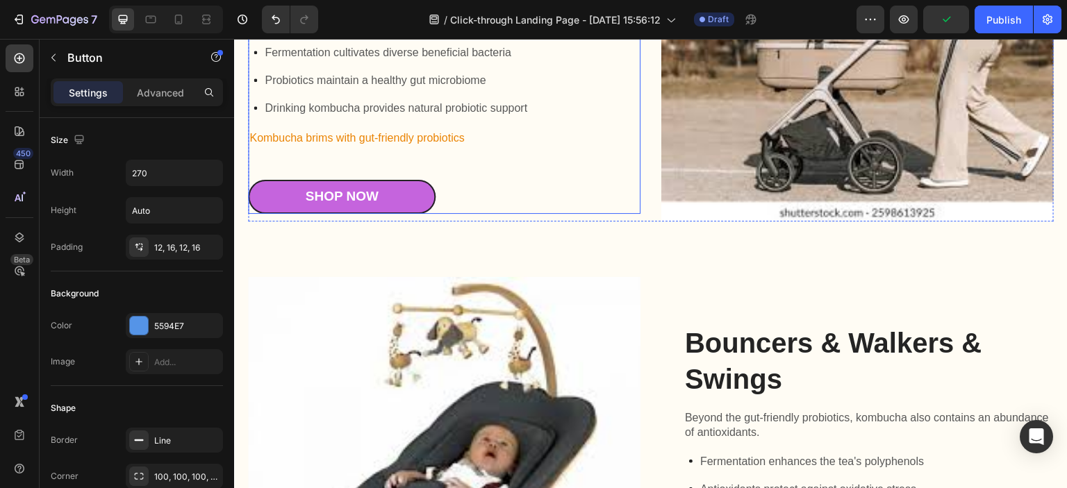
click at [504, 150] on div "Pushchairs & Prams Heading Kombucha is teeming with live probiotic cultures tha…" at bounding box center [433, 82] width 370 height 263
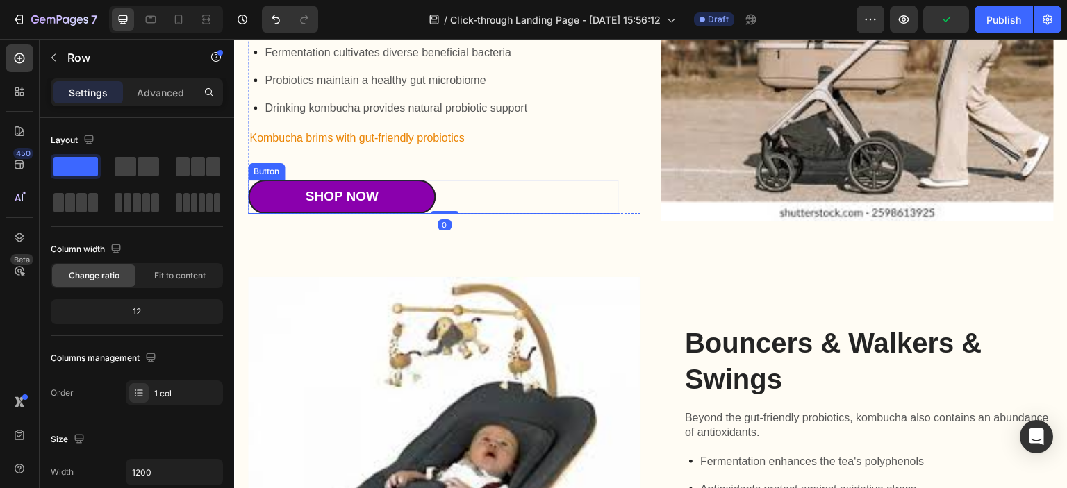
click at [378, 190] on div "Shop Now" at bounding box center [341, 196] width 73 height 17
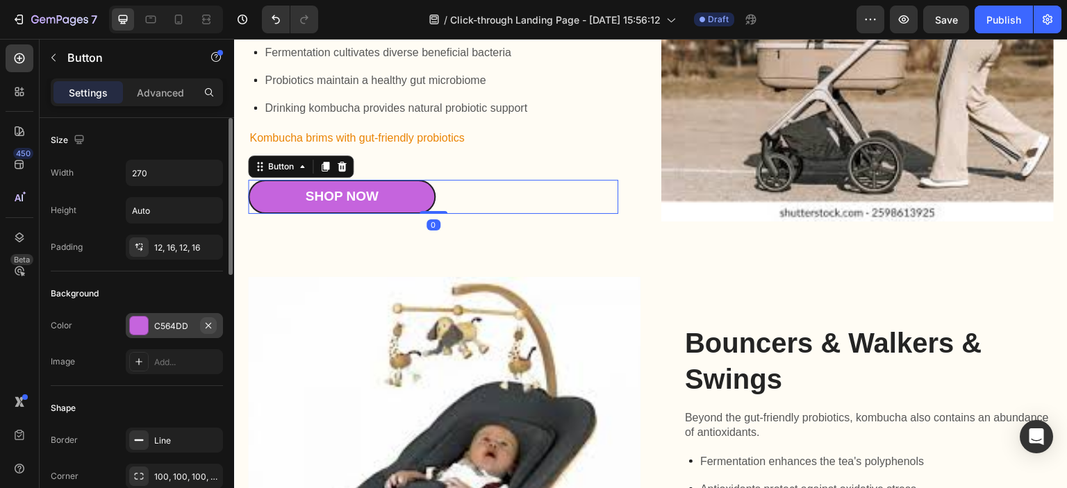
click at [204, 324] on icon "button" at bounding box center [208, 325] width 11 height 11
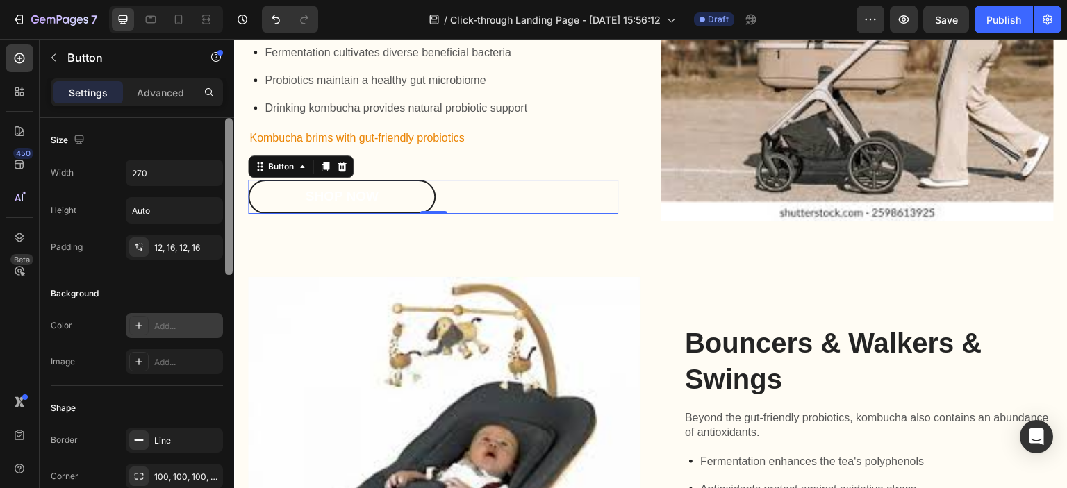
drag, startPoint x: 190, startPoint y: 327, endPoint x: 233, endPoint y: 358, distance: 52.8
click at [190, 327] on div "Add..." at bounding box center [186, 326] width 65 height 13
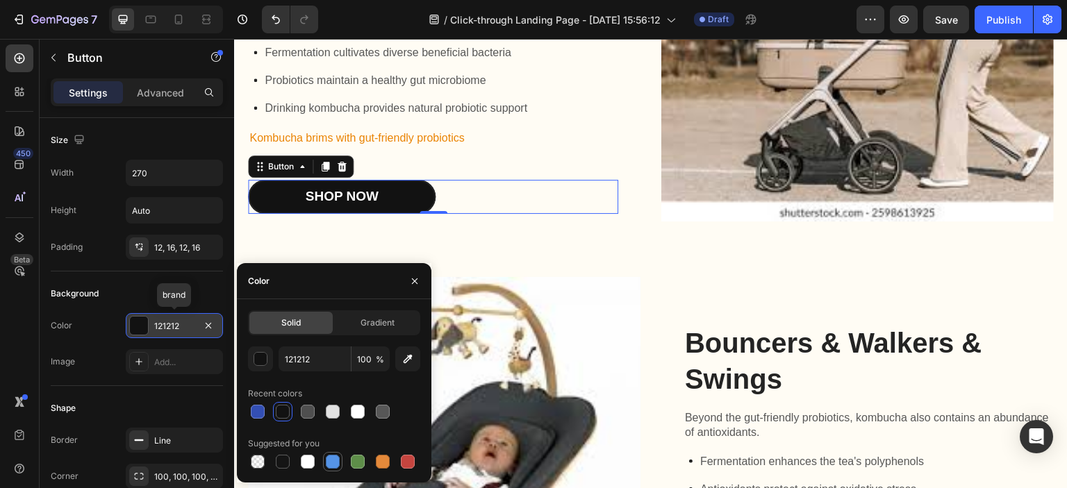
click at [333, 455] on div at bounding box center [333, 462] width 14 height 14
type input "5594E7"
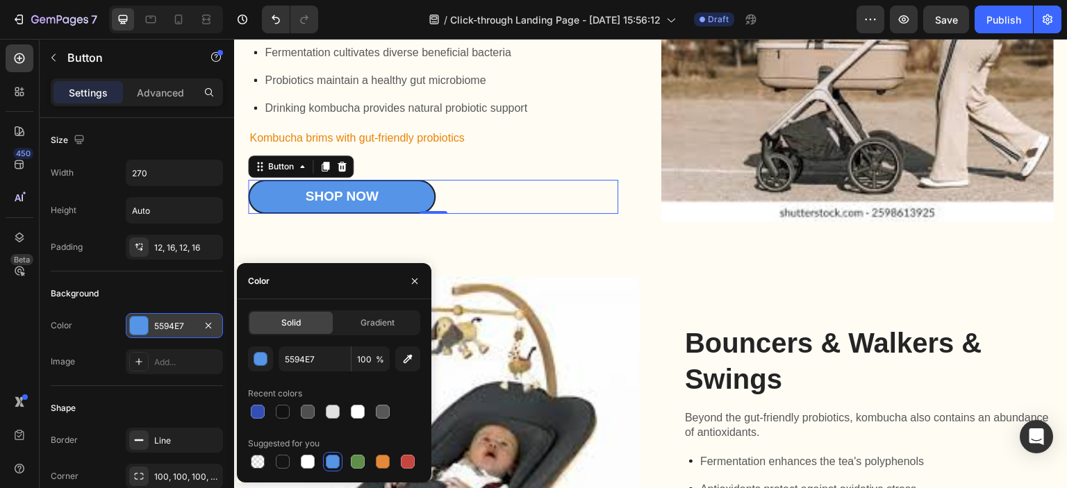
click at [137, 287] on div "Background" at bounding box center [137, 294] width 172 height 22
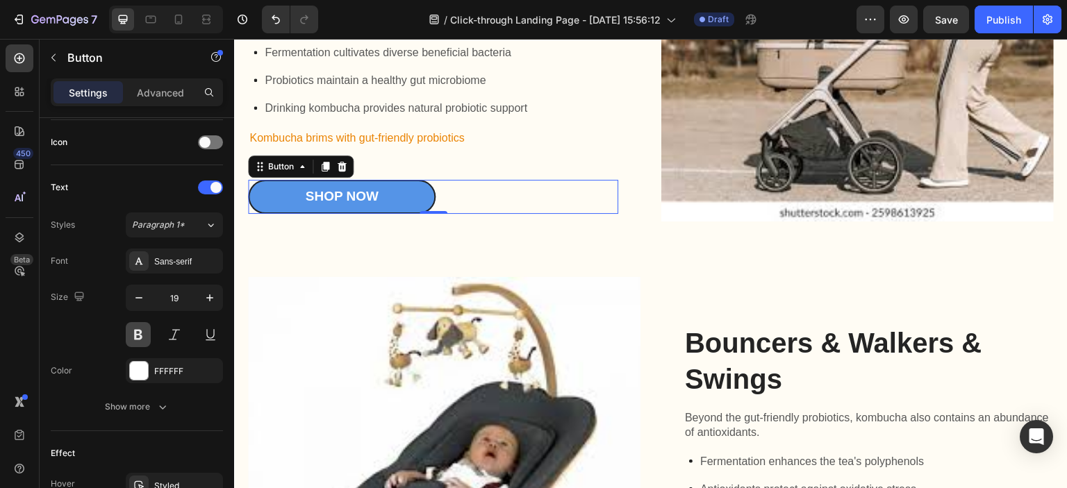
scroll to position [656, 0]
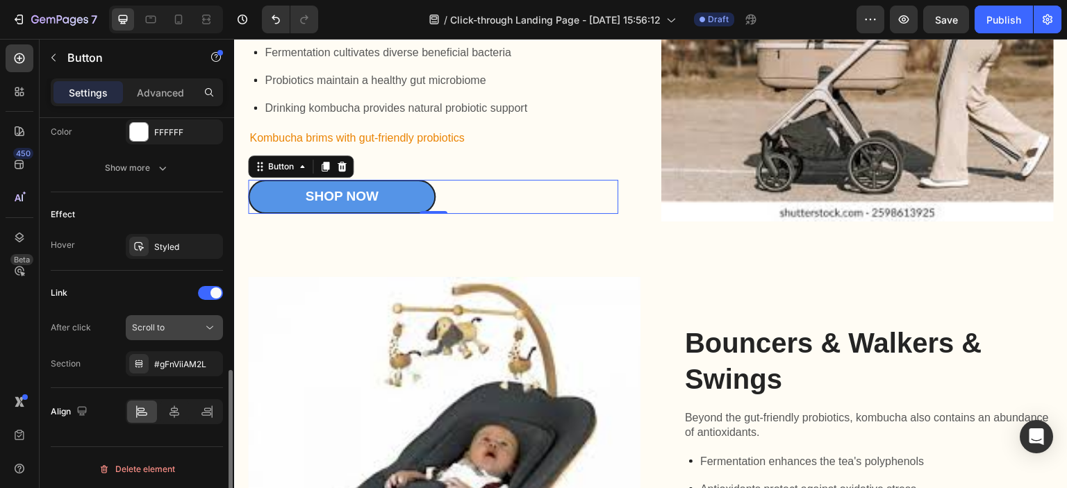
click at [165, 317] on button "Scroll to" at bounding box center [174, 327] width 97 height 25
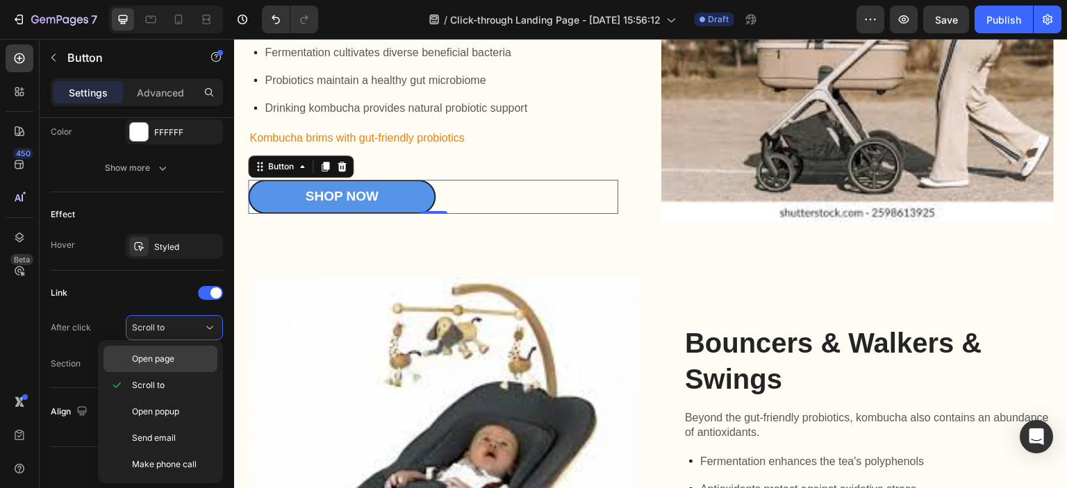
click at [156, 349] on div "Open page" at bounding box center [161, 359] width 114 height 26
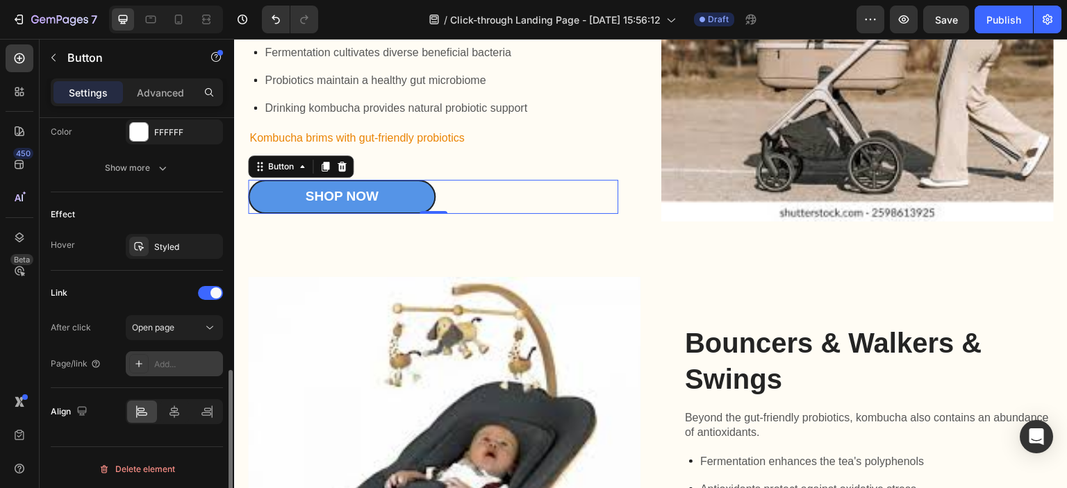
click at [191, 361] on div "Add..." at bounding box center [186, 364] width 65 height 13
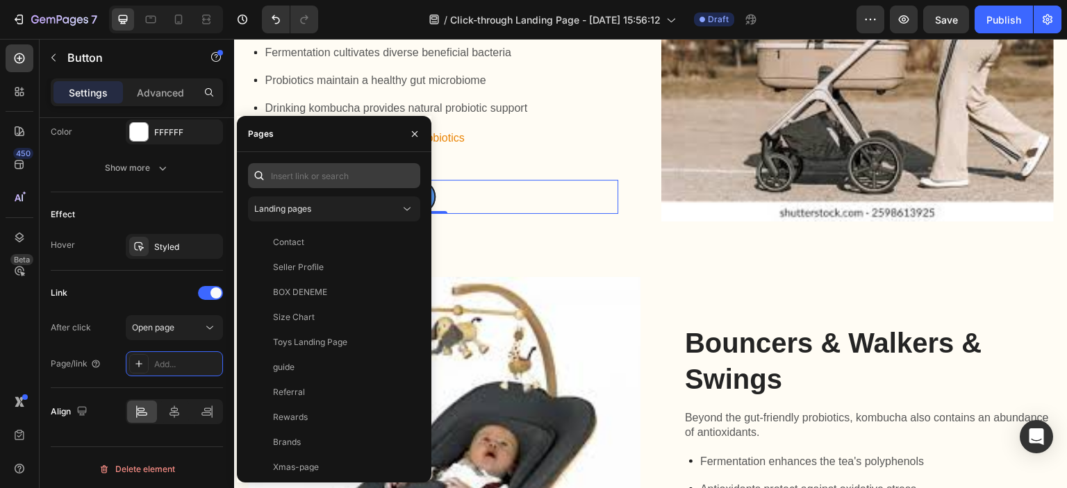
drag, startPoint x: 342, startPoint y: 159, endPoint x: 336, endPoint y: 183, distance: 24.3
click at [337, 177] on div "Landing pages Contact View Seller Profile View BOX DENEME View Size Chart View …" at bounding box center [334, 317] width 194 height 331
click at [336, 183] on input "text" at bounding box center [334, 175] width 172 height 25
paste input "[URL][DOMAIN_NAME]"
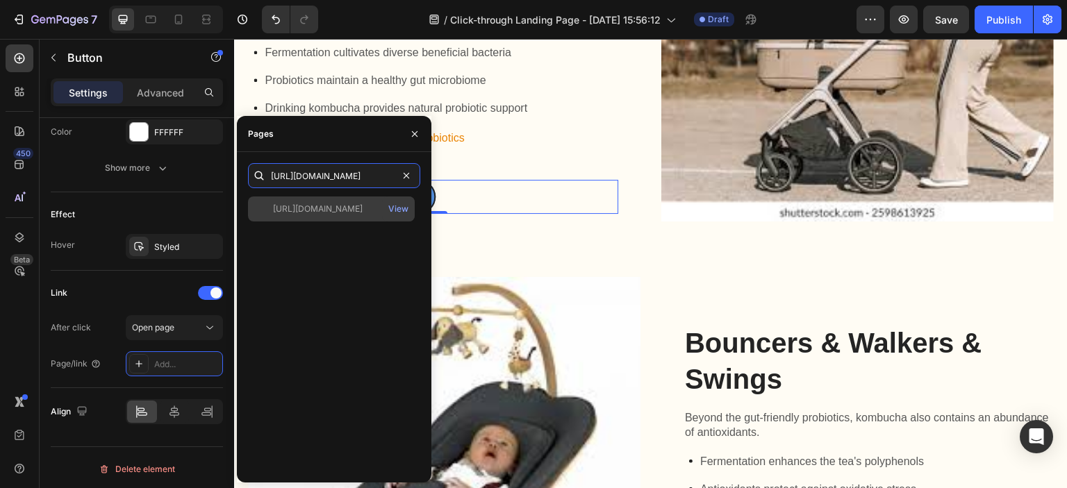
type input "[URL][DOMAIN_NAME]"
click at [324, 214] on div "[URL][DOMAIN_NAME]" at bounding box center [318, 209] width 90 height 13
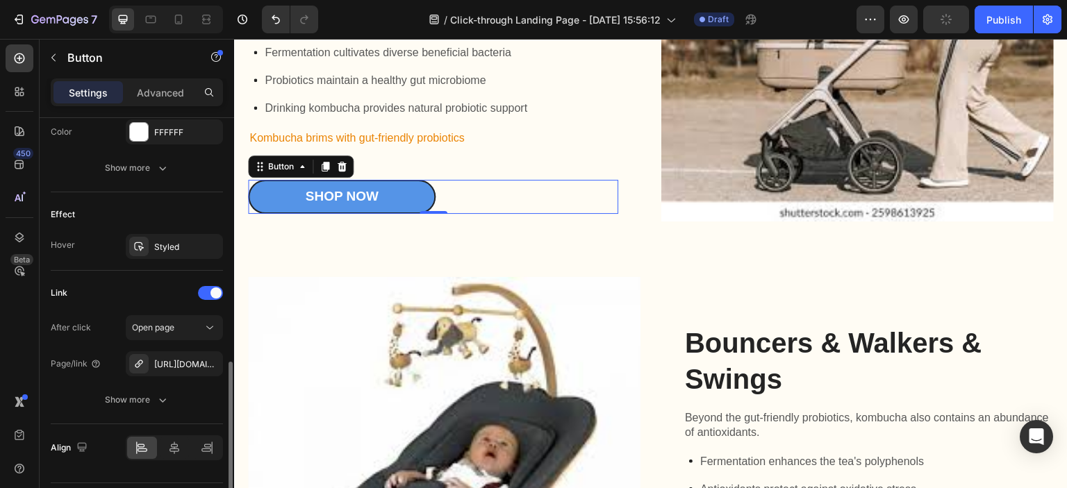
click at [152, 276] on div "Link After click Open page Page/link [URL][DOMAIN_NAME] Show more" at bounding box center [137, 348] width 172 height 154
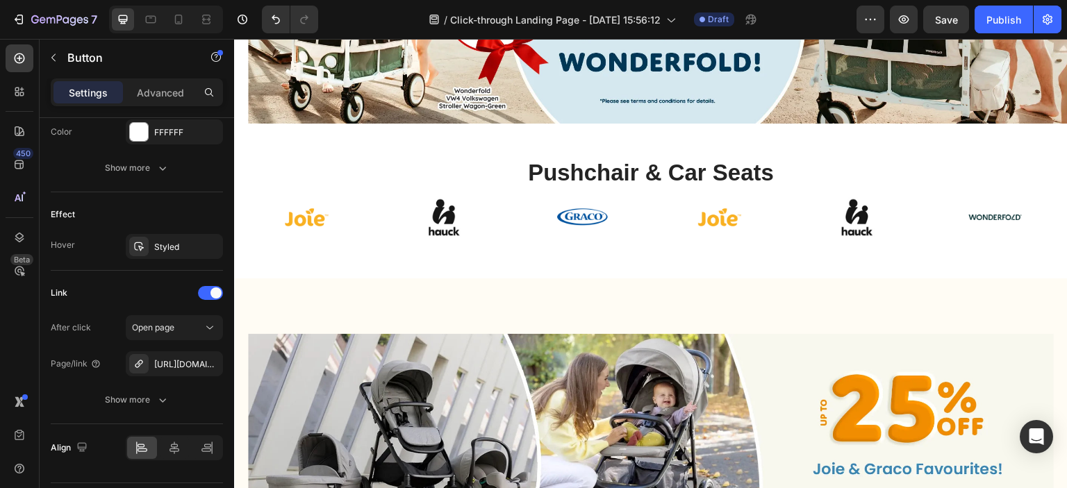
scroll to position [215, 0]
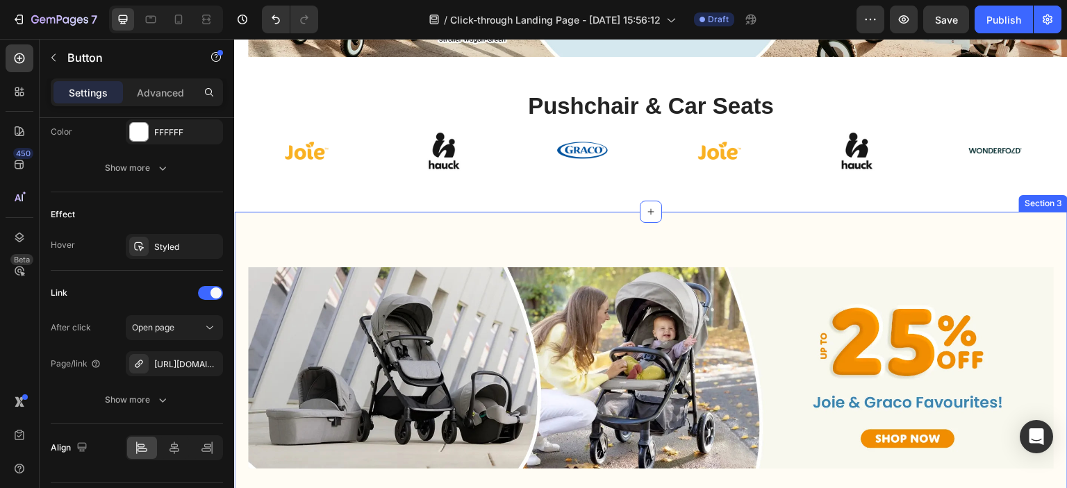
click at [454, 236] on div "Image Kombucha is a fermented tea beverage that has been enjoyed for centuries,…" at bounding box center [651, 385] width 834 height 346
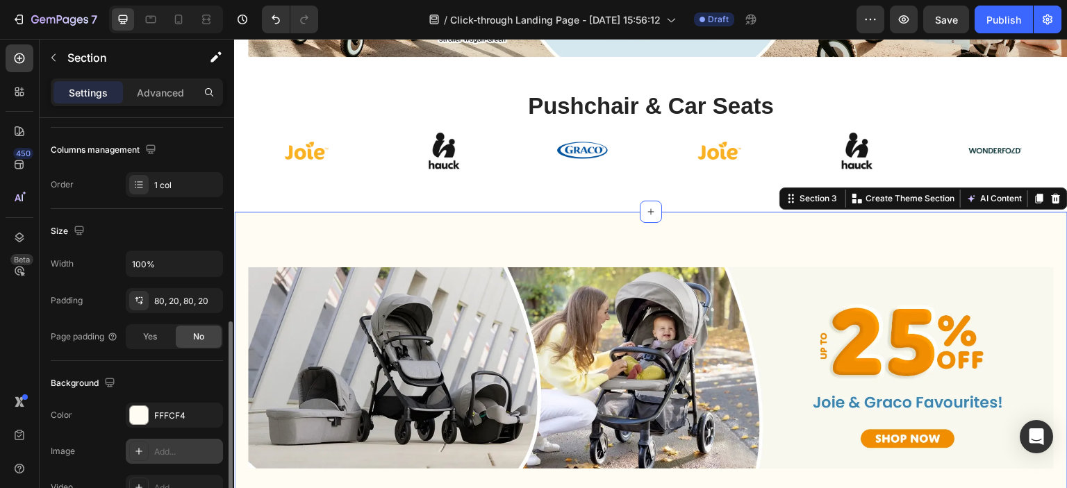
scroll to position [347, 0]
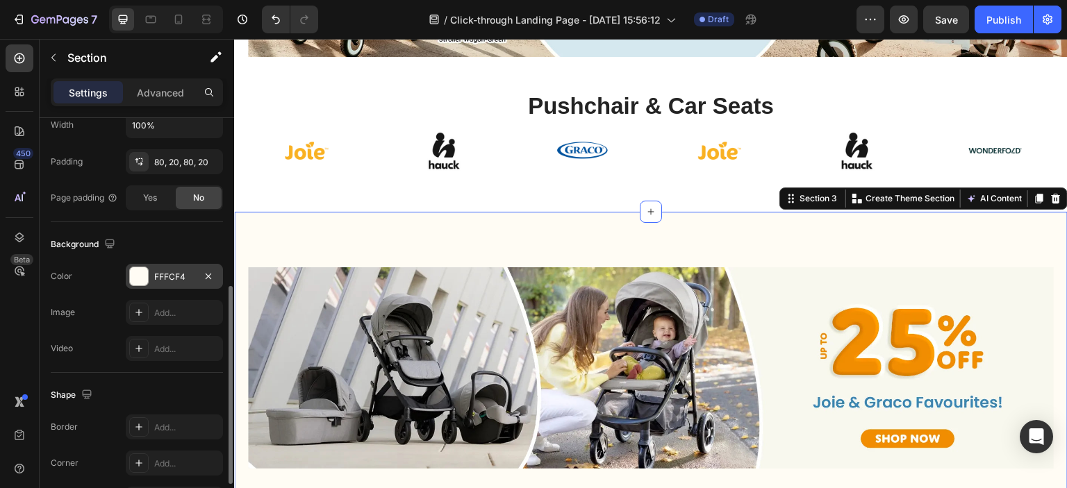
click at [192, 277] on div "FFFCF4" at bounding box center [174, 277] width 40 height 13
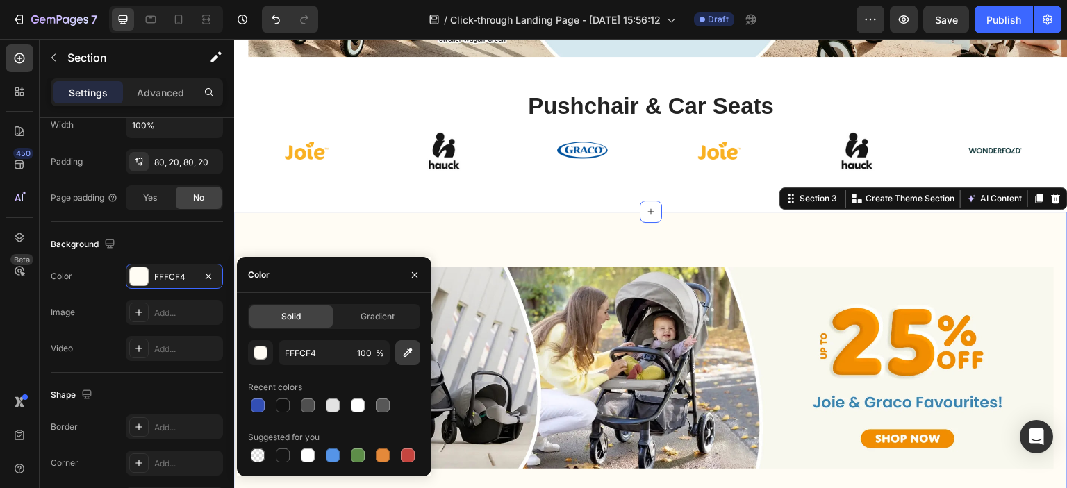
click at [403, 353] on icon "button" at bounding box center [408, 353] width 14 height 14
type input "FFFFFF"
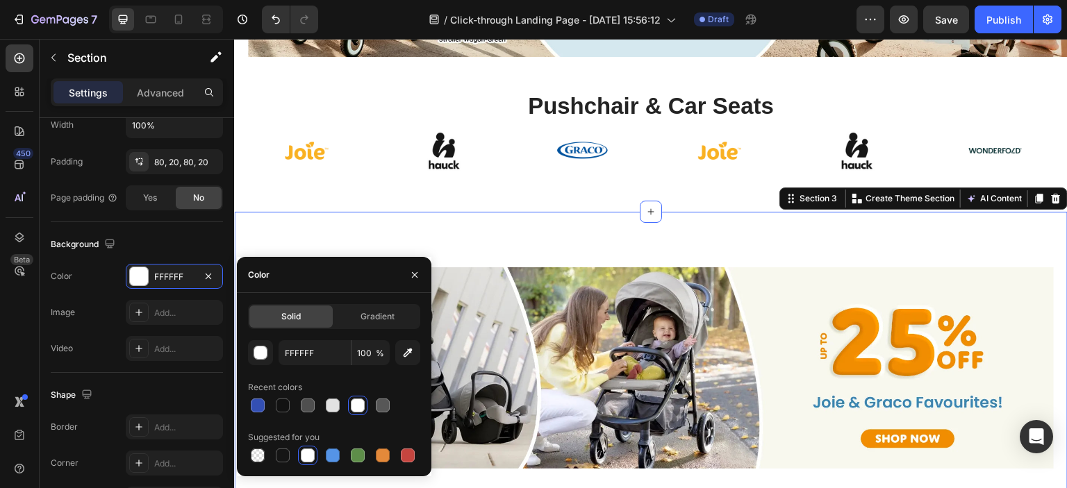
click at [454, 235] on div "Image Kombucha is a fermented tea beverage that has been enjoyed for centuries,…" at bounding box center [651, 385] width 834 height 346
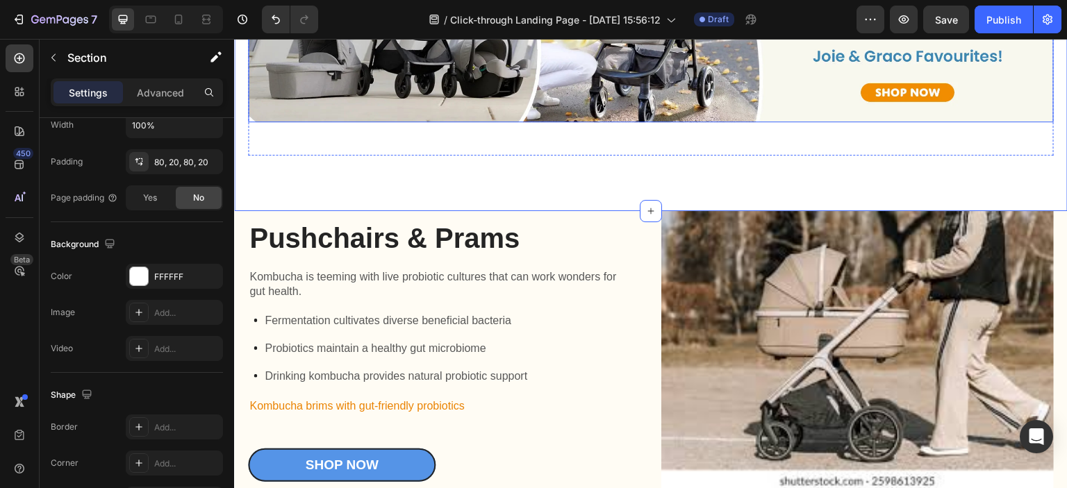
scroll to position [563, 0]
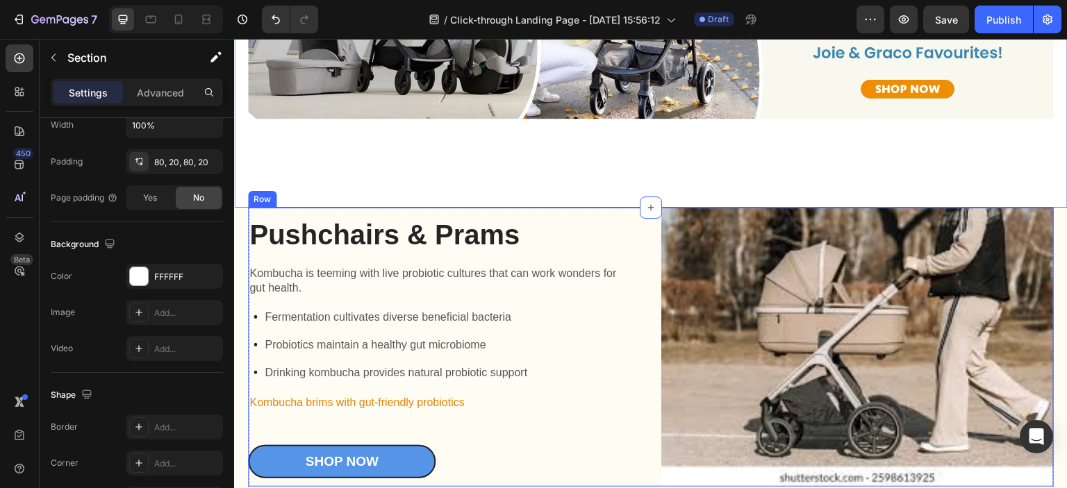
click at [646, 243] on div "Pushchairs & Prams Heading Kombucha is teeming with live probiotic cultures tha…" at bounding box center [651, 347] width 806 height 279
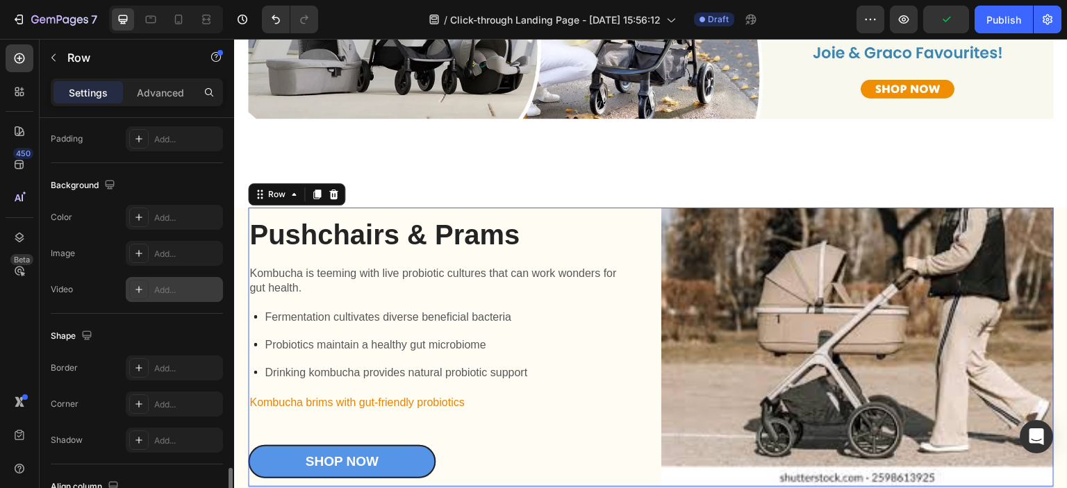
scroll to position [594, 0]
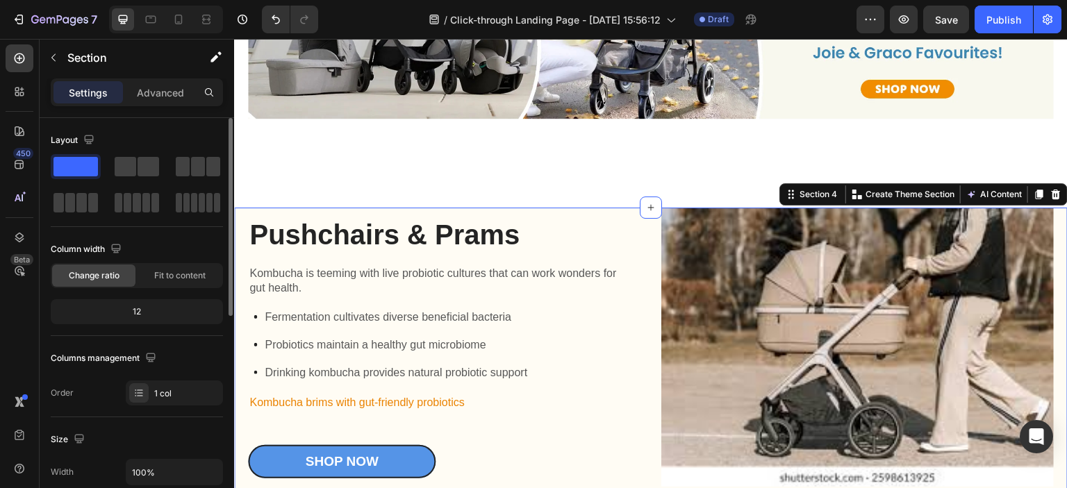
scroll to position [278, 0]
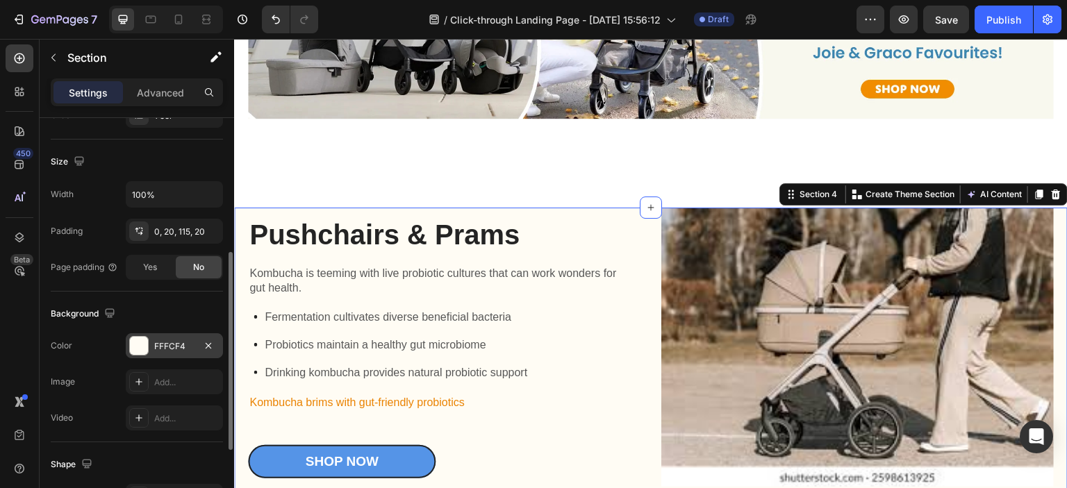
click at [187, 348] on div "FFFCF4" at bounding box center [174, 346] width 40 height 13
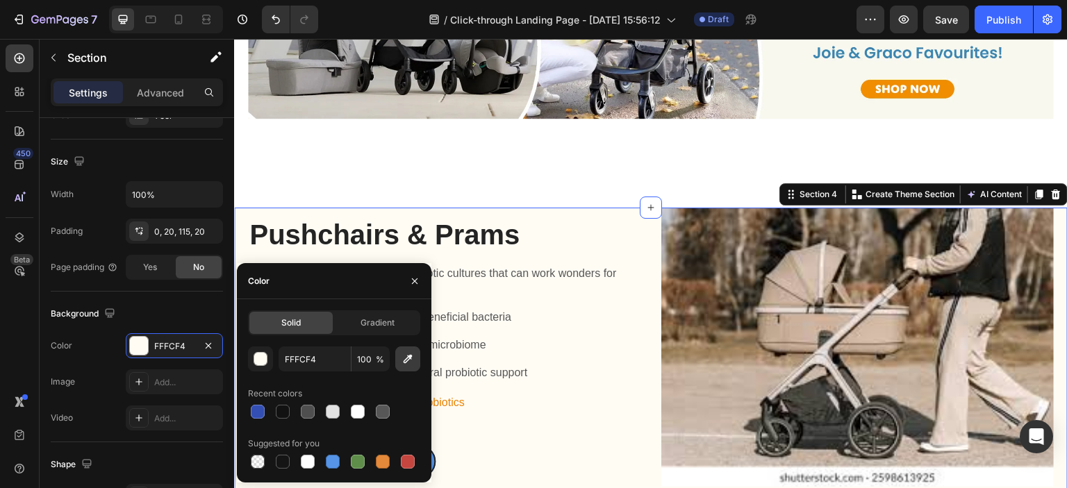
click at [413, 363] on icon "button" at bounding box center [408, 359] width 14 height 14
type input "FFFFFF"
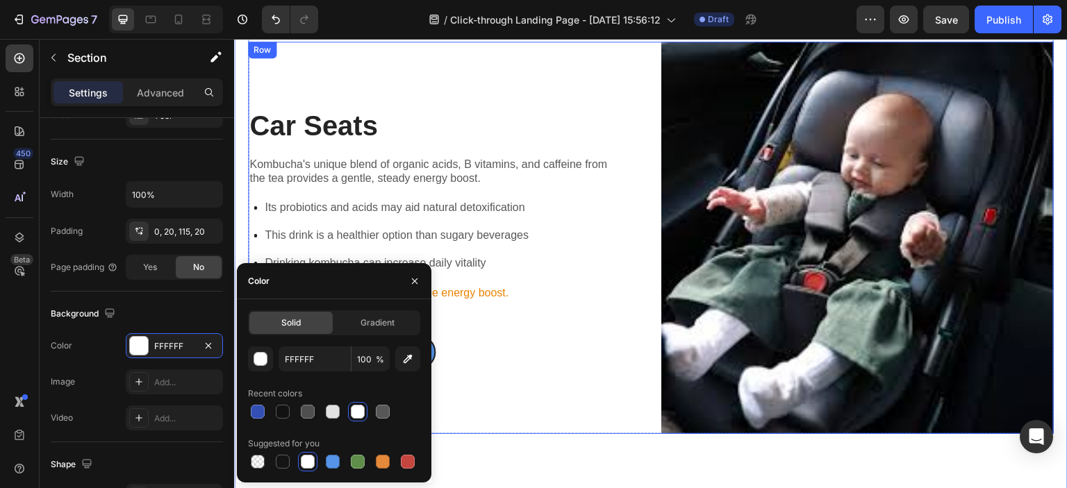
scroll to position [1535, 0]
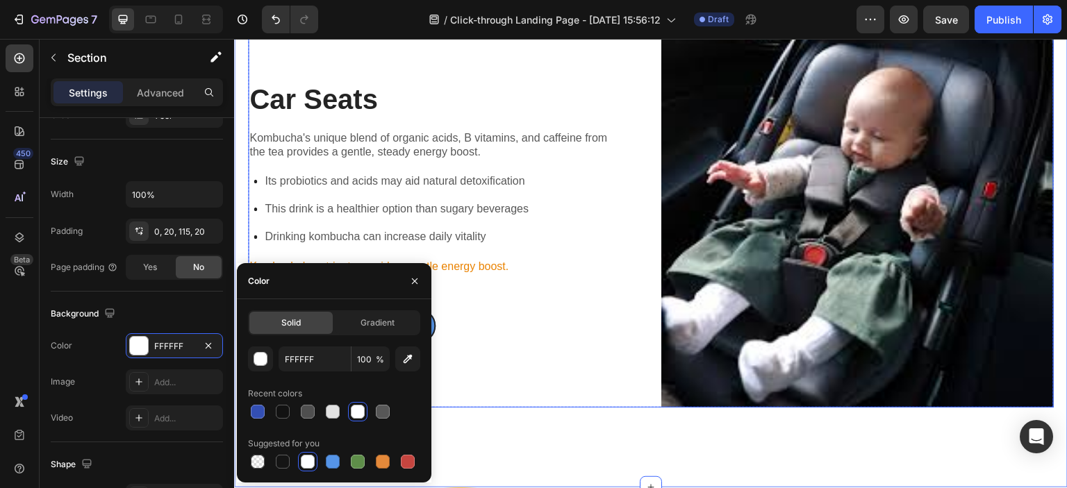
click at [586, 353] on div "Car Seats Heading Kombucha's unique blend of organic acids, B vitamins, and caf…" at bounding box center [444, 211] width 392 height 392
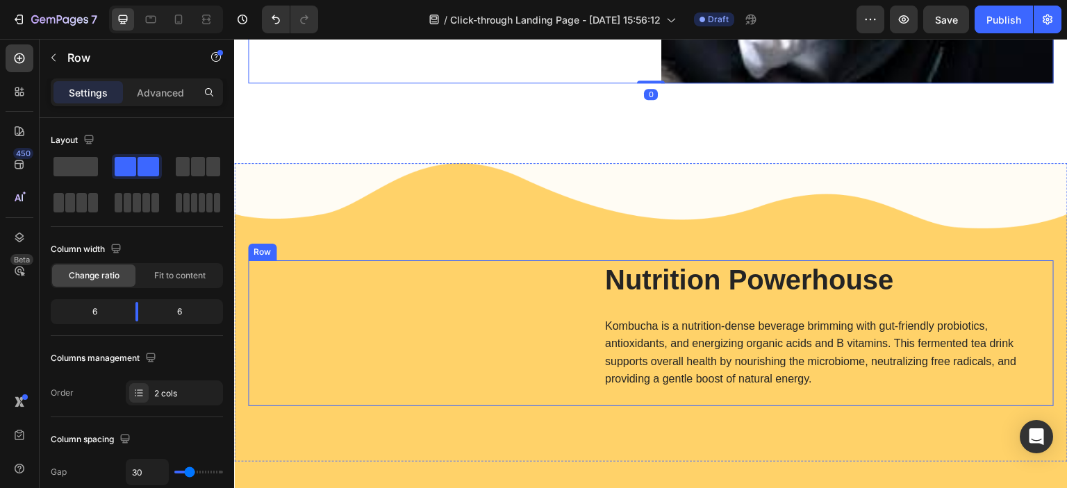
scroll to position [1952, 0]
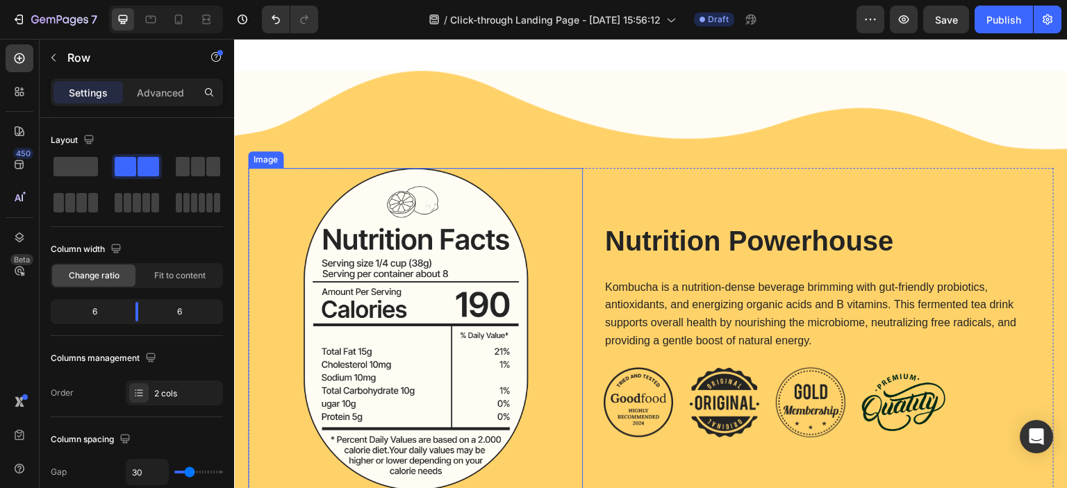
click at [463, 122] on div "Image Nutrition Powerhouse Heading Kombucha is a nutrition-dense beverage brimm…" at bounding box center [651, 309] width 834 height 476
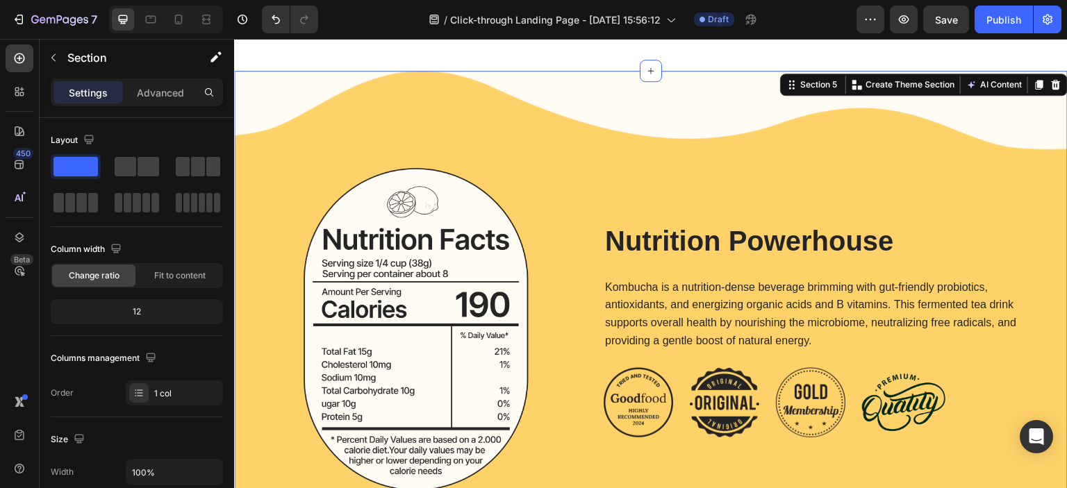
click at [392, 81] on div "Image Nutrition Powerhouse Heading Kombucha is a nutrition-dense beverage brimm…" at bounding box center [651, 309] width 834 height 476
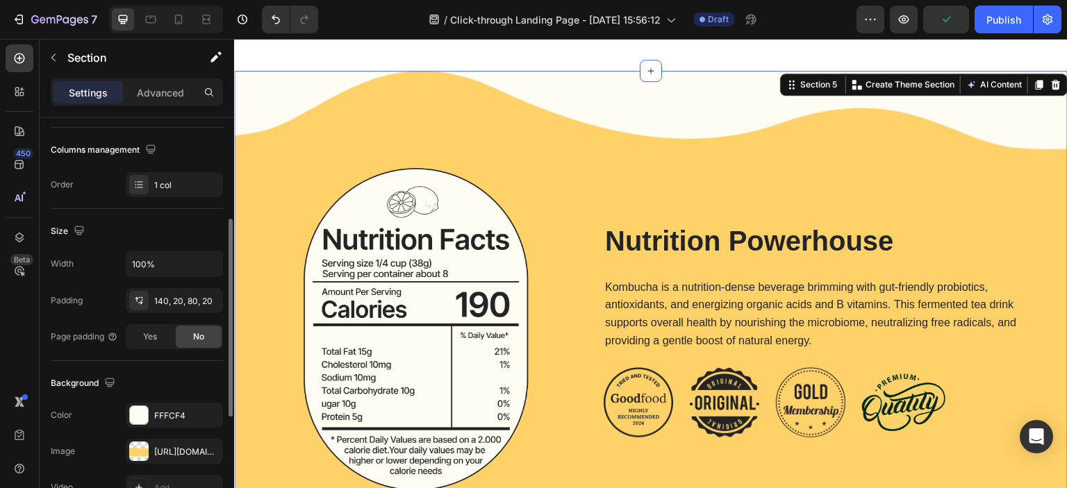
scroll to position [347, 0]
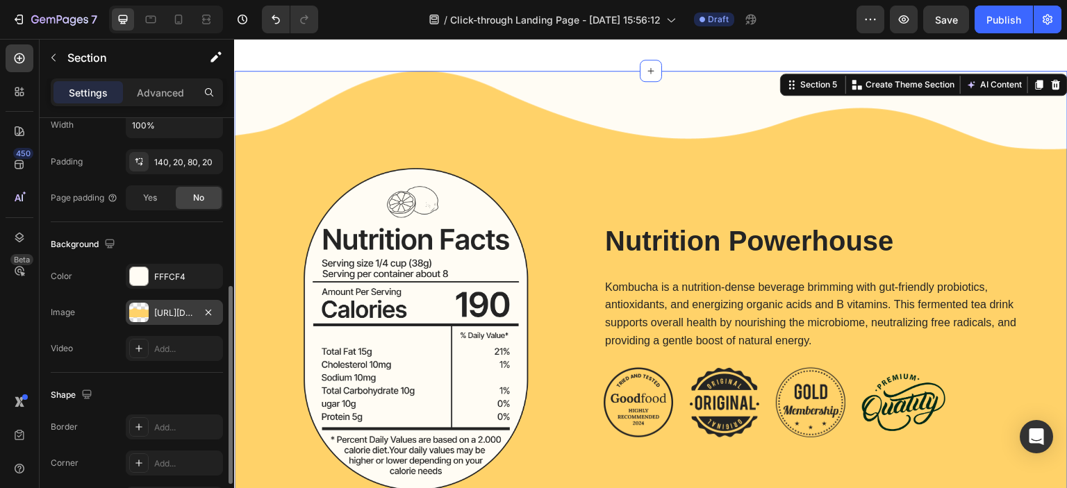
click at [179, 312] on div "[URL][DOMAIN_NAME]" at bounding box center [174, 313] width 40 height 13
click at [579, 115] on div "Image Nutrition Powerhouse Heading Kombucha is a nutrition-dense beverage brimm…" at bounding box center [651, 309] width 834 height 476
click at [507, 196] on img at bounding box center [415, 329] width 335 height 323
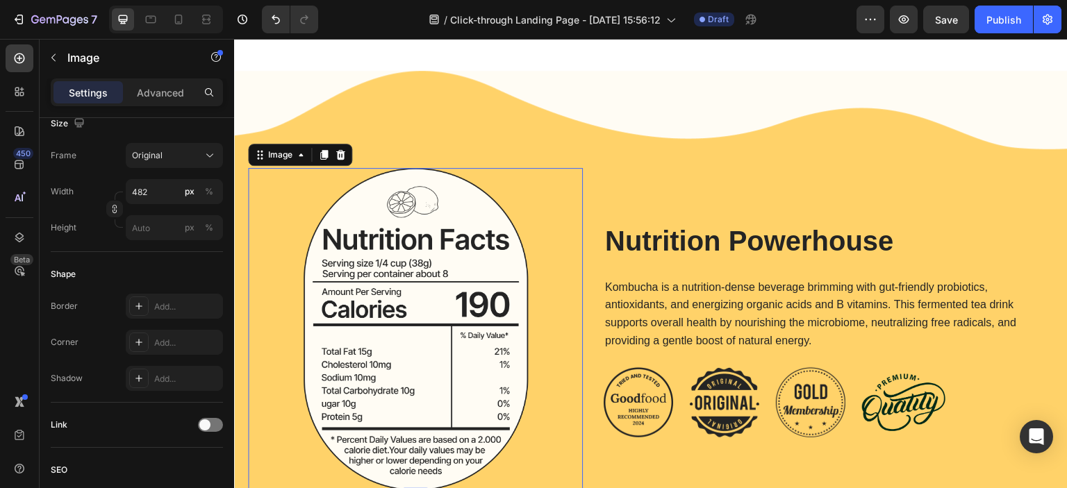
scroll to position [0, 0]
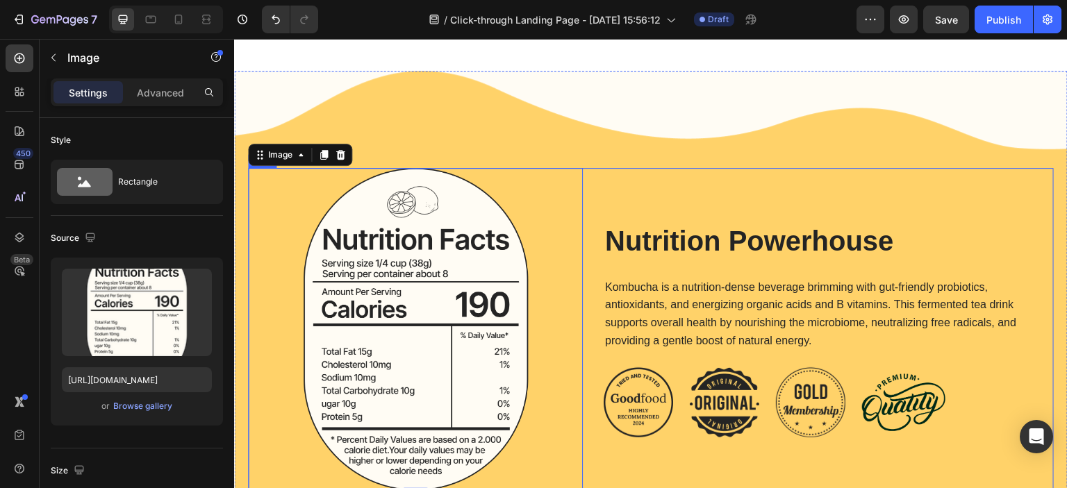
click at [687, 279] on p "Kombucha is a nutrition-dense beverage brimming with gut-friendly probiotics, a…" at bounding box center [828, 314] width 447 height 71
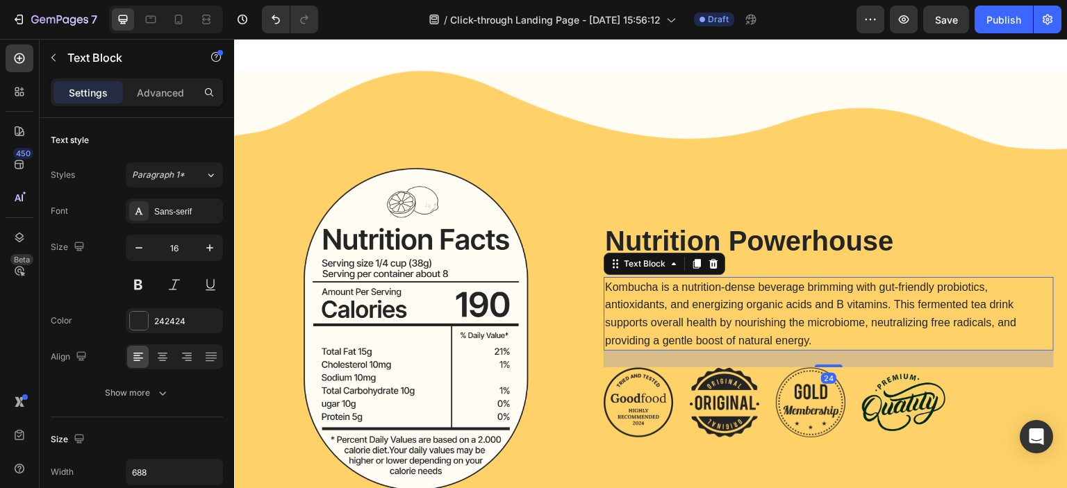
click at [671, 222] on h2 "Nutrition Powerhouse" at bounding box center [829, 241] width 450 height 39
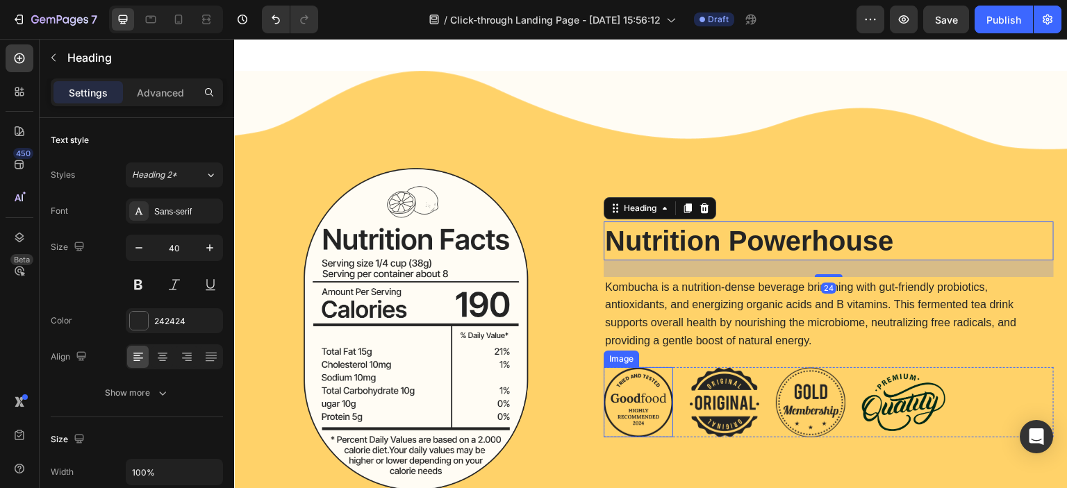
click at [657, 382] on img at bounding box center [638, 402] width 69 height 70
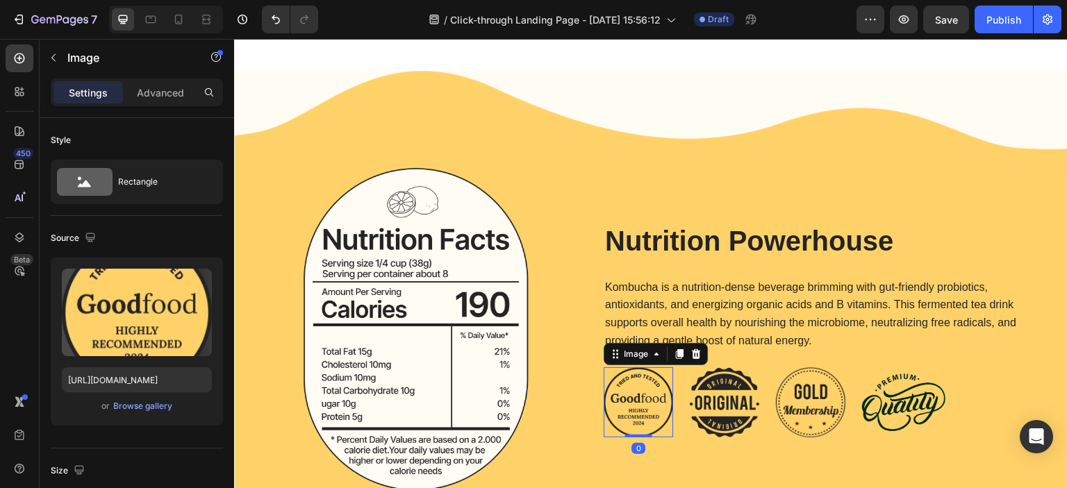
click at [734, 386] on img at bounding box center [724, 402] width 69 height 70
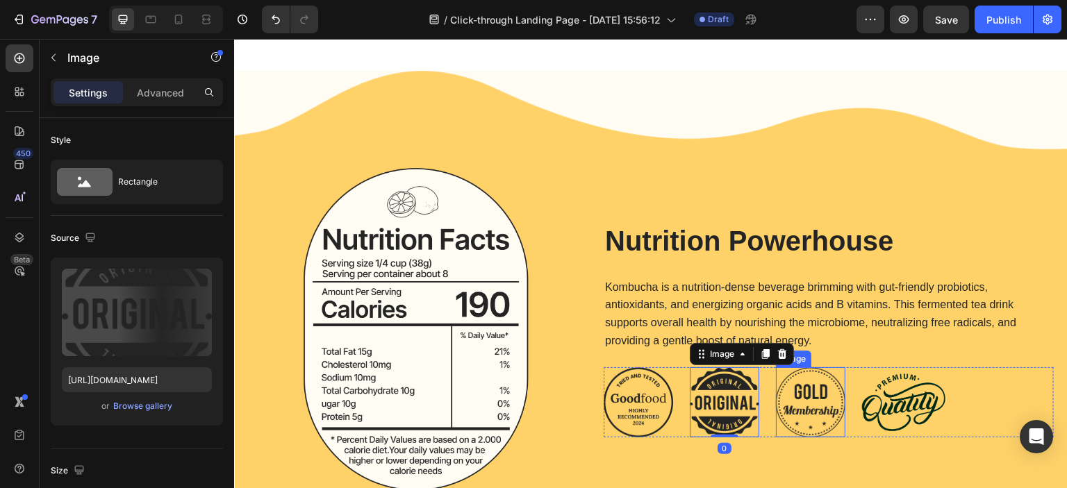
click at [791, 385] on img at bounding box center [810, 402] width 69 height 70
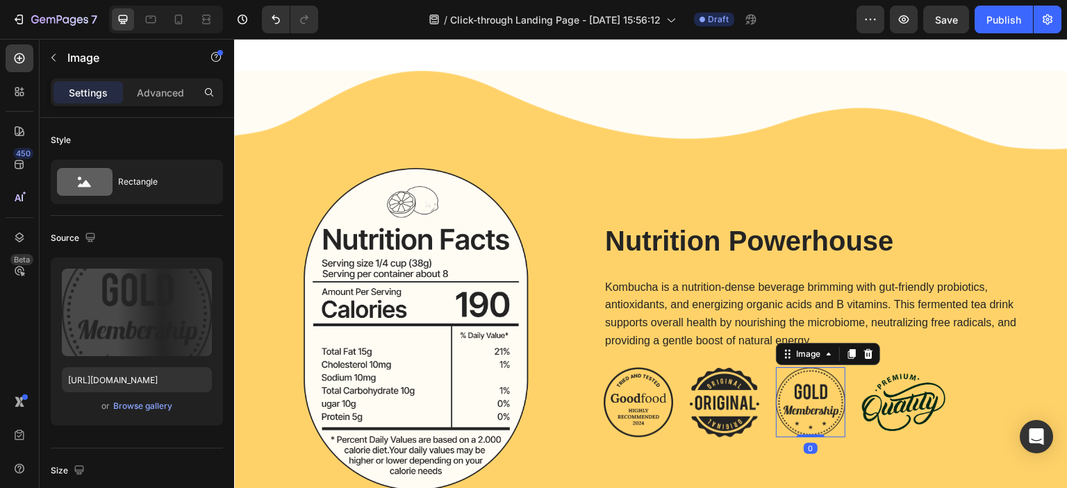
click at [895, 384] on img at bounding box center [903, 402] width 83 height 57
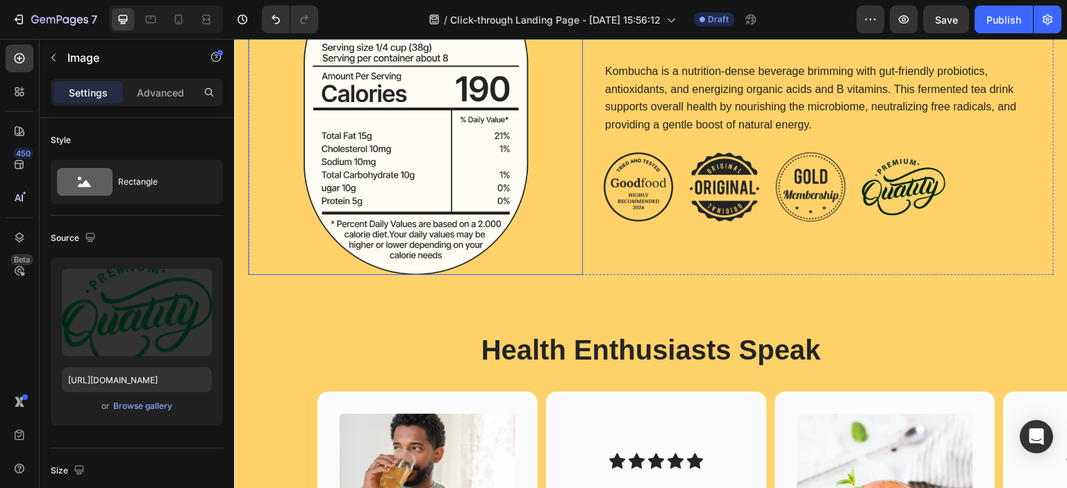
scroll to position [2160, 0]
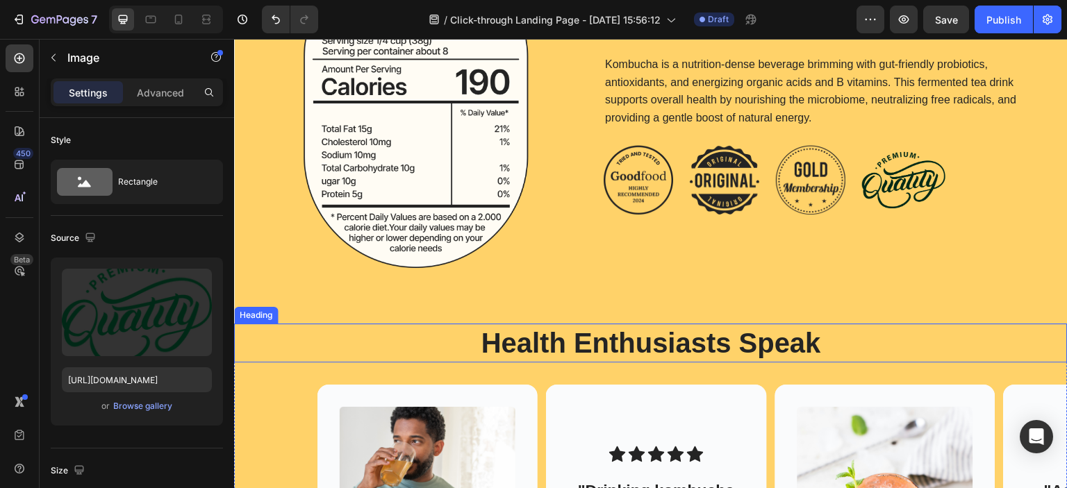
click at [537, 345] on h2 "Health Enthusiasts Speak" at bounding box center [651, 343] width 806 height 39
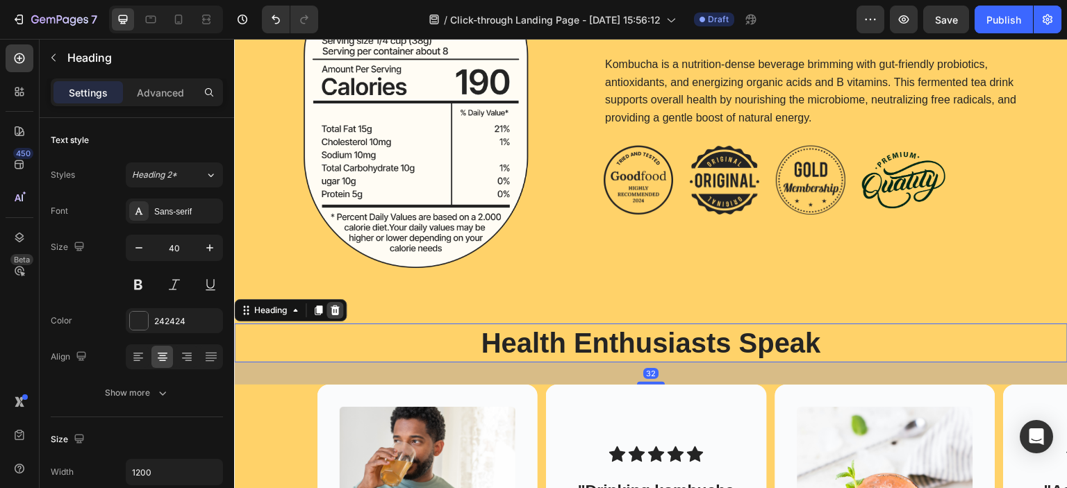
click at [336, 310] on icon at bounding box center [335, 311] width 9 height 10
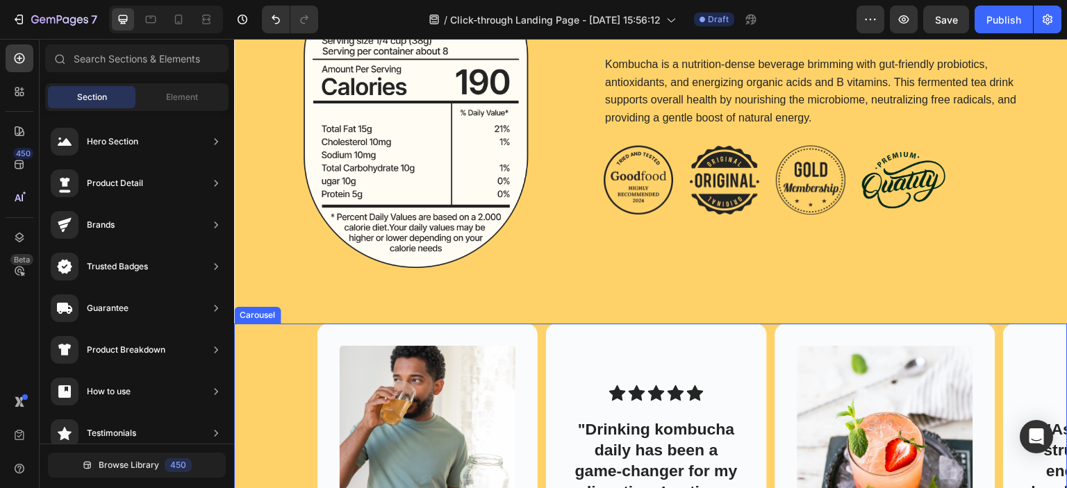
click at [297, 339] on div "Image Image [PERSON_NAME] Text Block @dickgem Text Block Row Hero Banner Icon I…" at bounding box center [651, 476] width 834 height 304
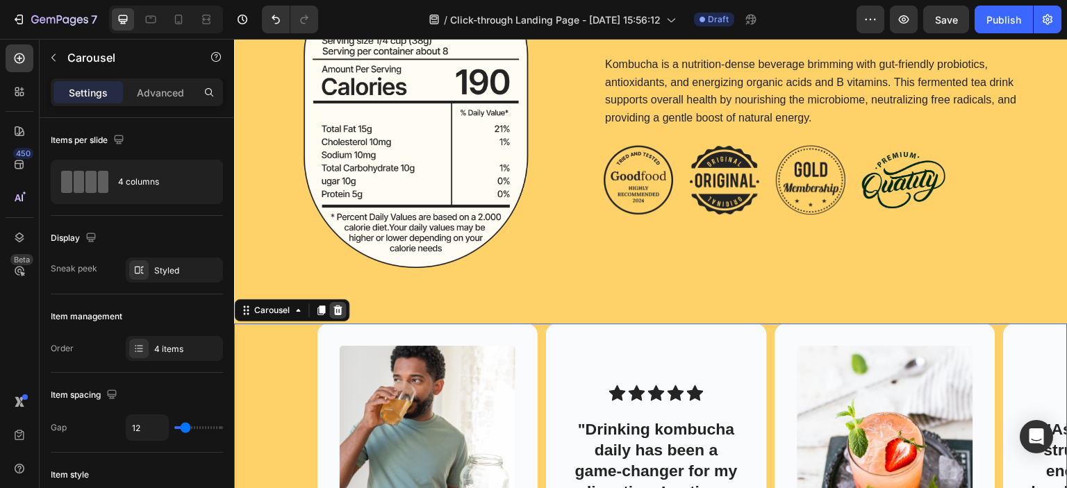
click at [336, 312] on icon at bounding box center [337, 311] width 9 height 10
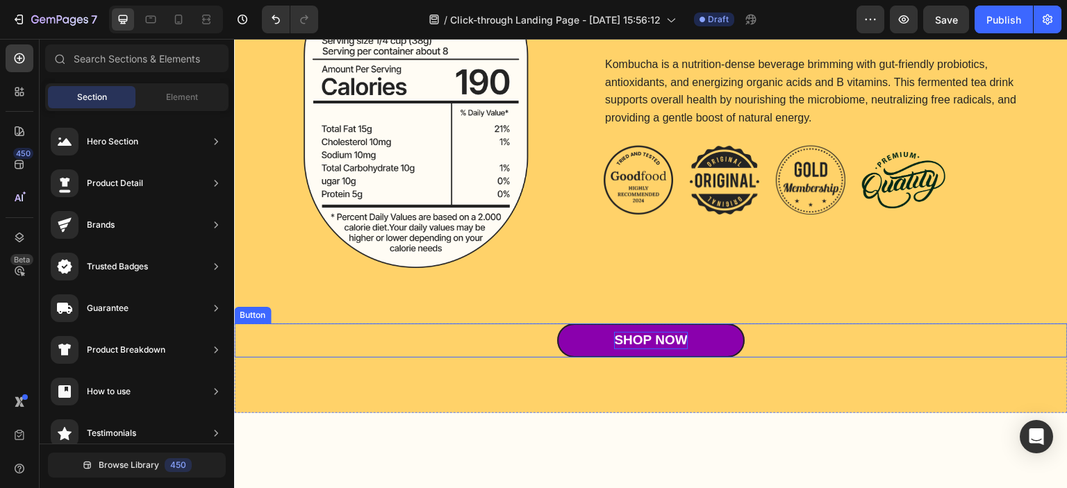
click at [629, 342] on div "Shop Now" at bounding box center [650, 340] width 73 height 17
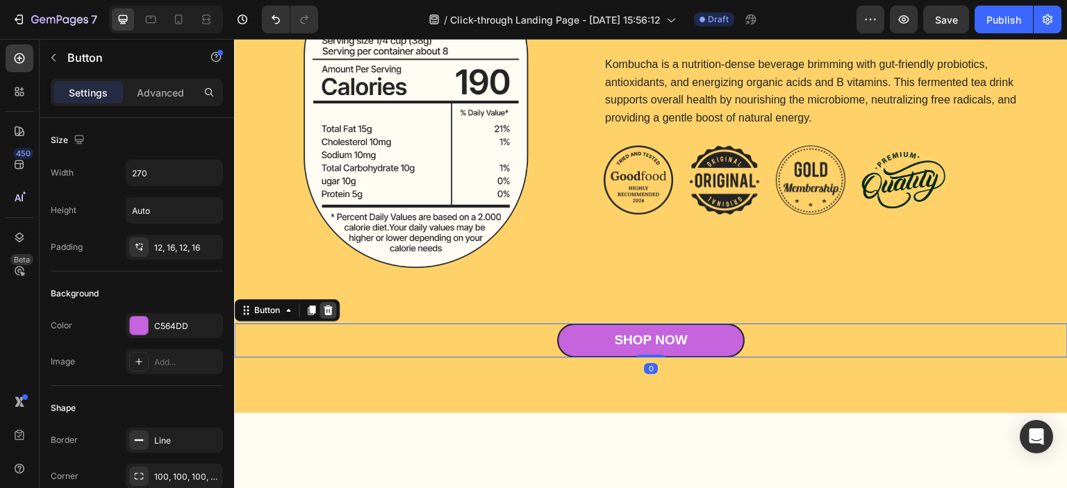
click at [328, 312] on icon at bounding box center [328, 311] width 9 height 10
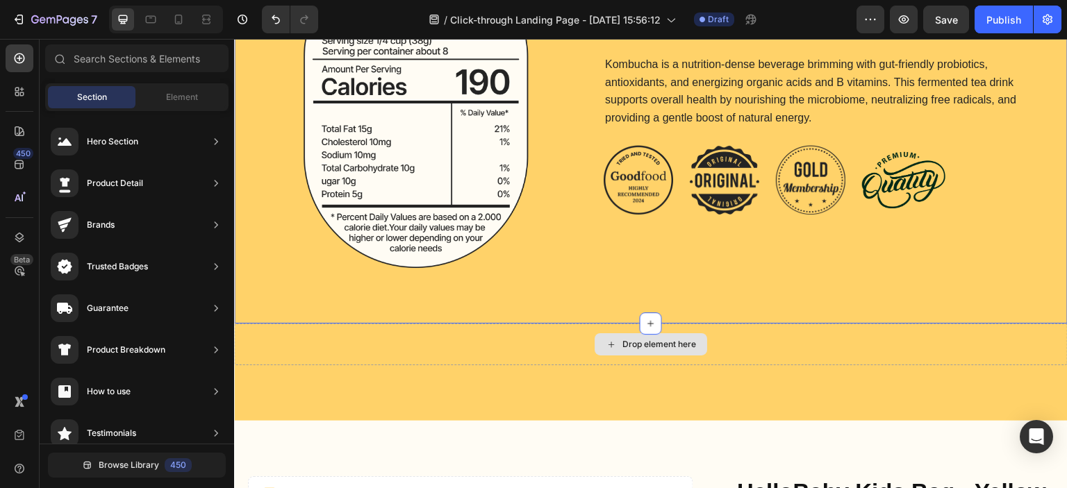
scroll to position [2091, 0]
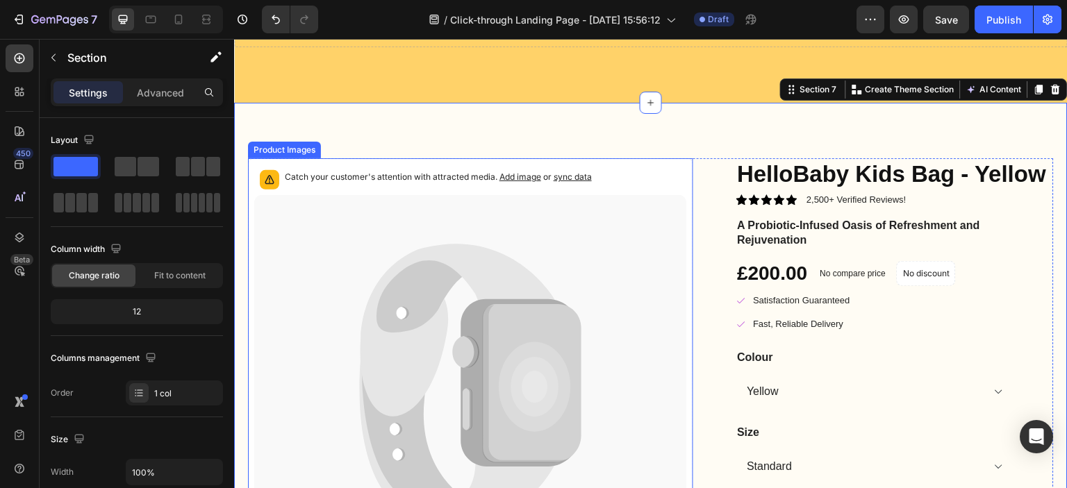
scroll to position [2299, 0]
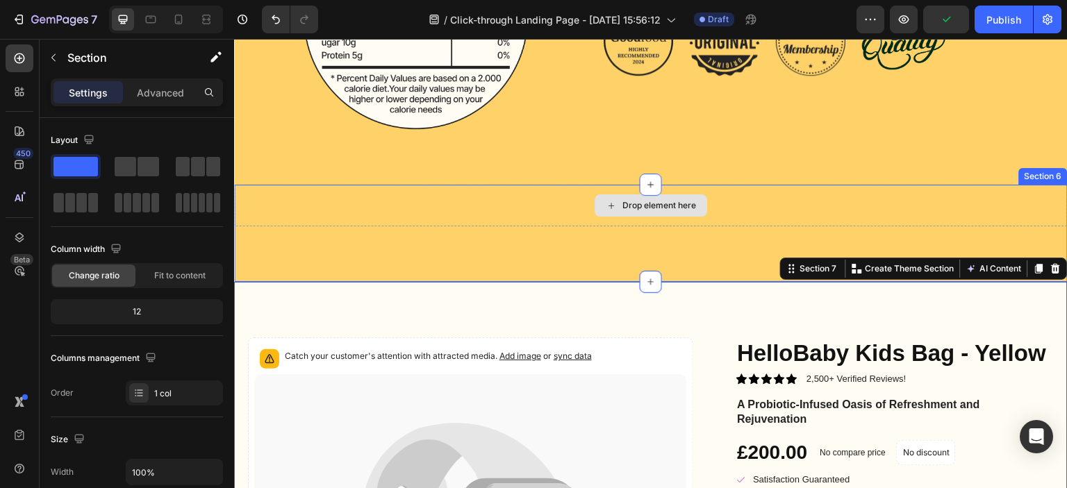
click at [651, 218] on div "Drop element here" at bounding box center [651, 206] width 834 height 42
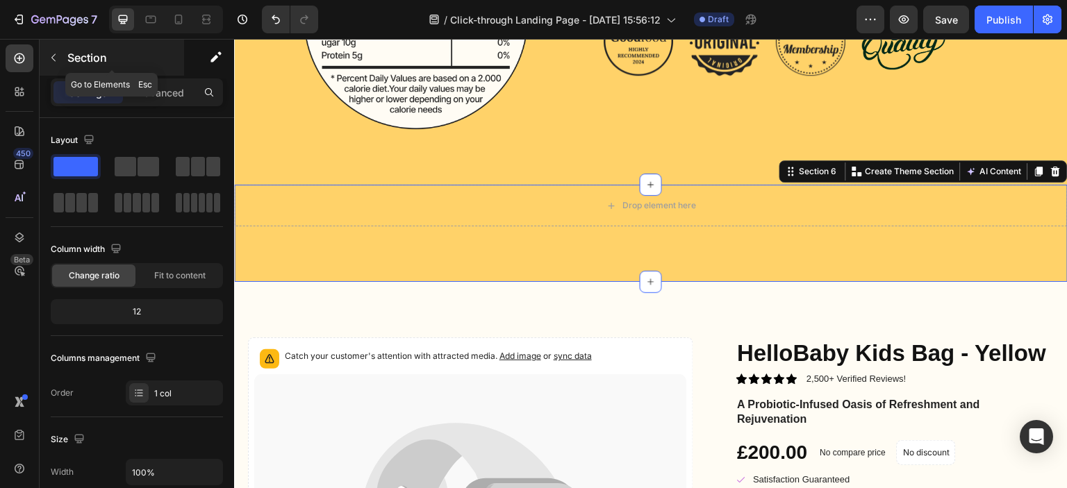
click at [72, 56] on p "Section" at bounding box center [124, 57] width 114 height 17
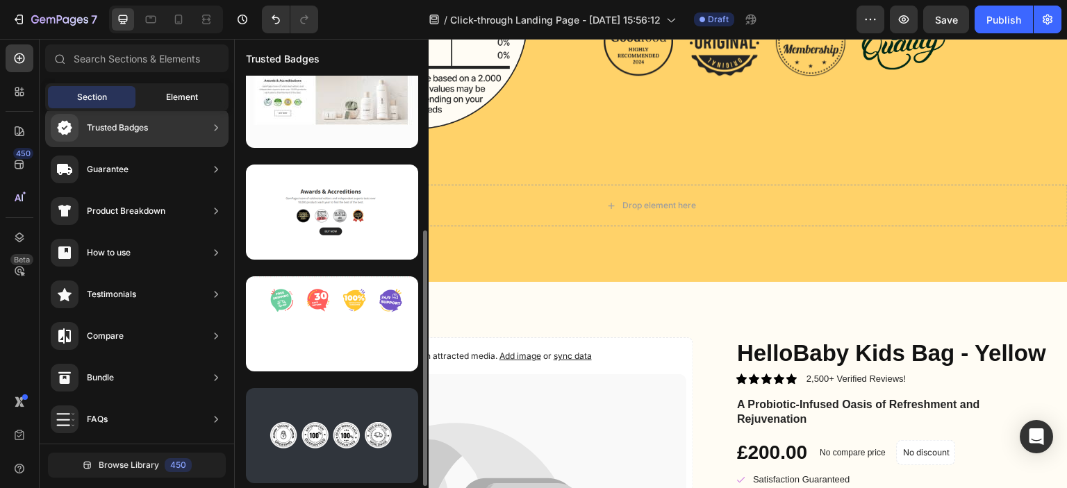
scroll to position [250, 0]
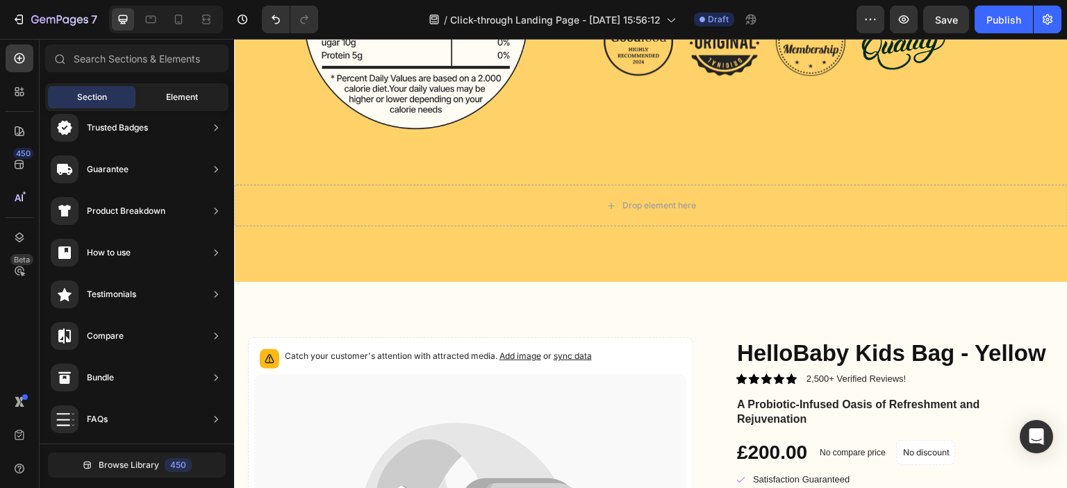
click at [188, 102] on span "Element" at bounding box center [182, 97] width 32 height 13
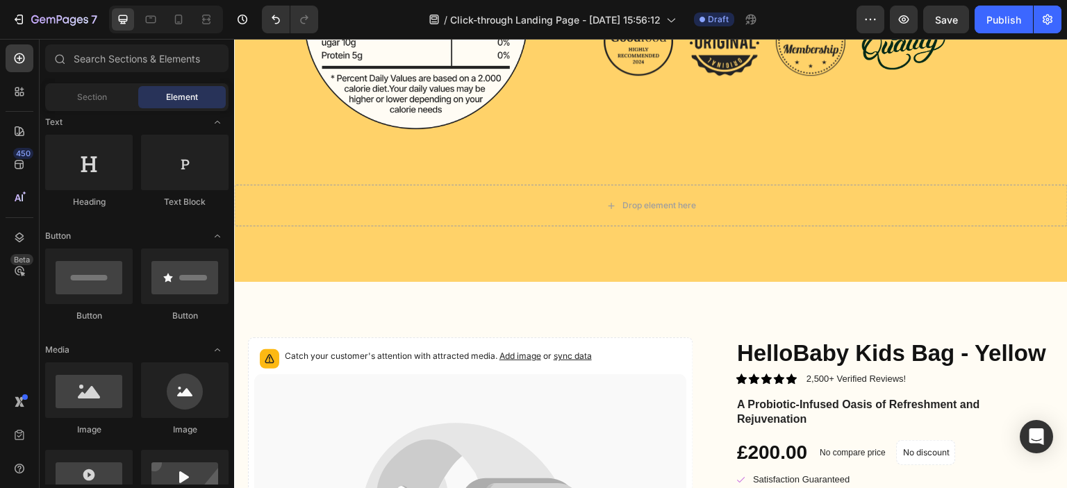
scroll to position [0, 0]
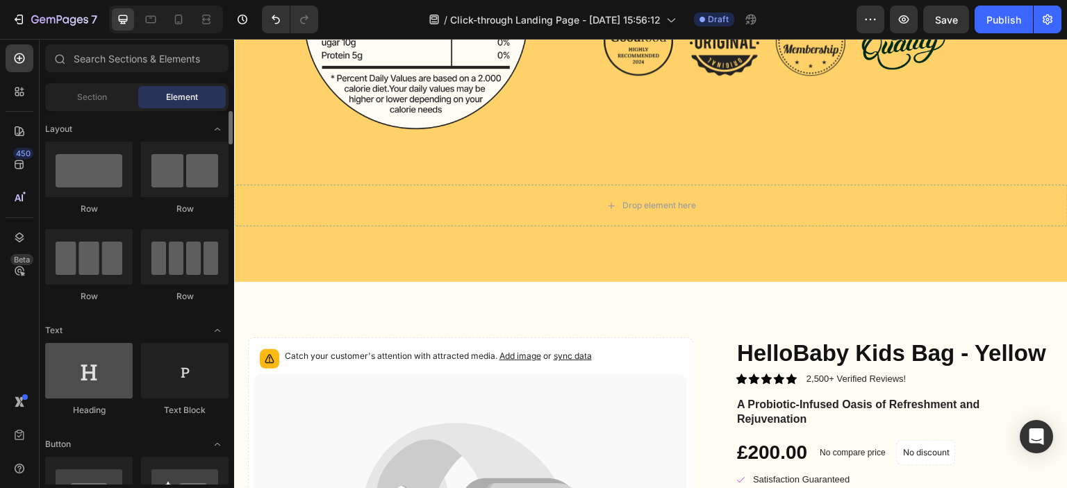
click at [81, 358] on div at bounding box center [89, 371] width 88 height 56
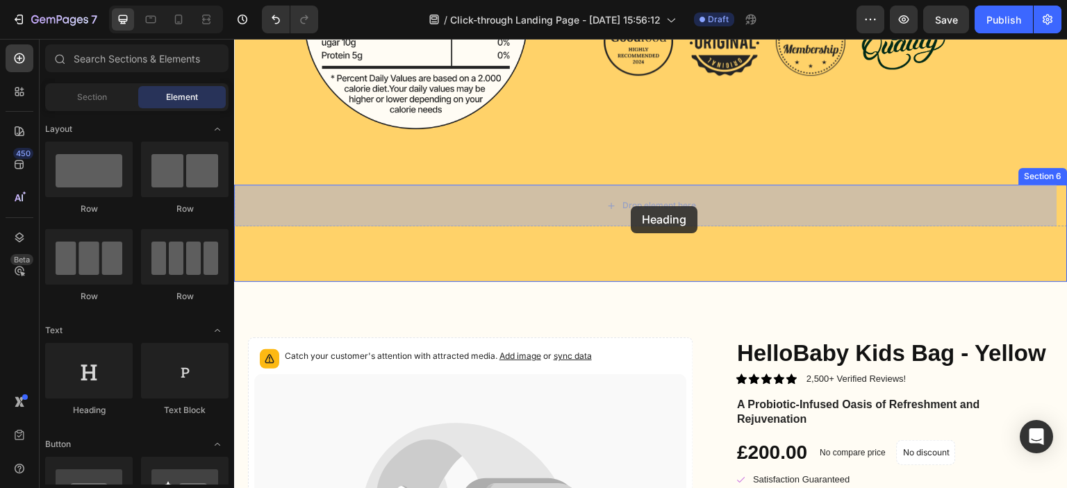
drag, startPoint x: 324, startPoint y: 411, endPoint x: 621, endPoint y: 197, distance: 365.7
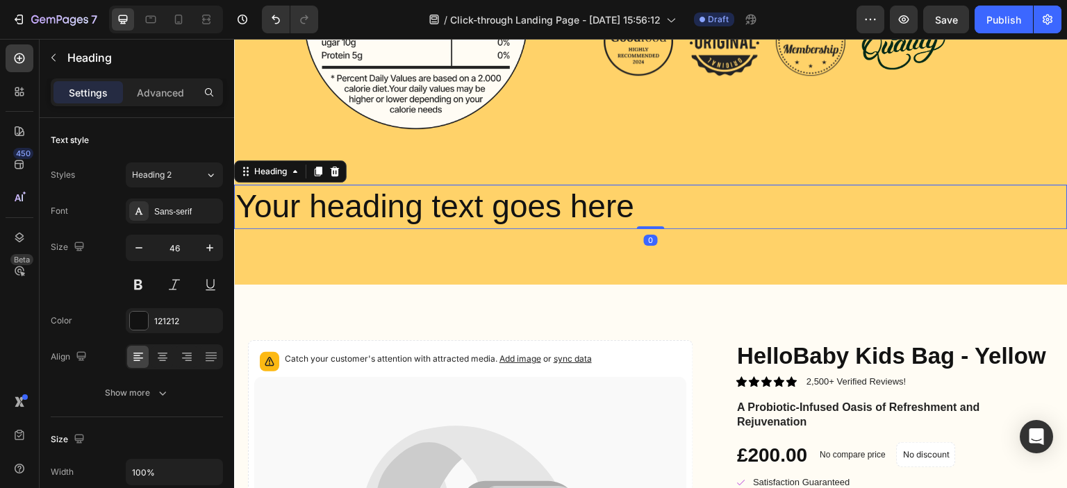
click at [502, 213] on h2 "Your heading text goes here" at bounding box center [651, 207] width 834 height 44
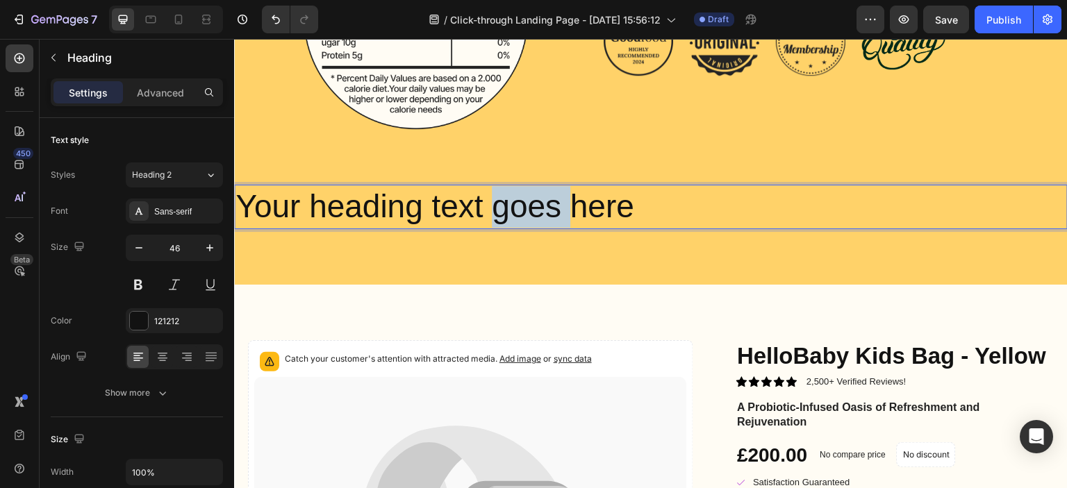
click at [502, 213] on p "Your heading text goes here" at bounding box center [650, 207] width 831 height 42
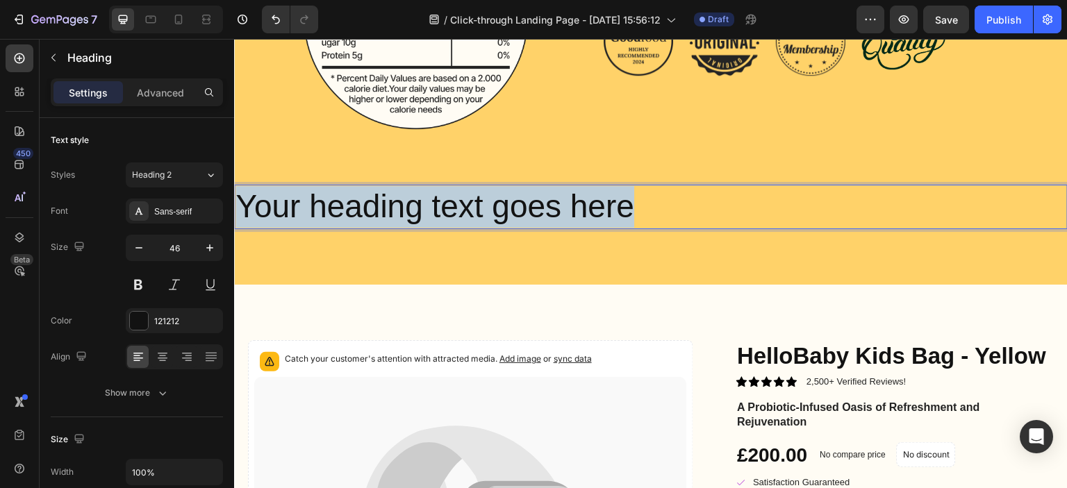
click at [502, 213] on p "Your heading text goes here" at bounding box center [650, 207] width 831 height 42
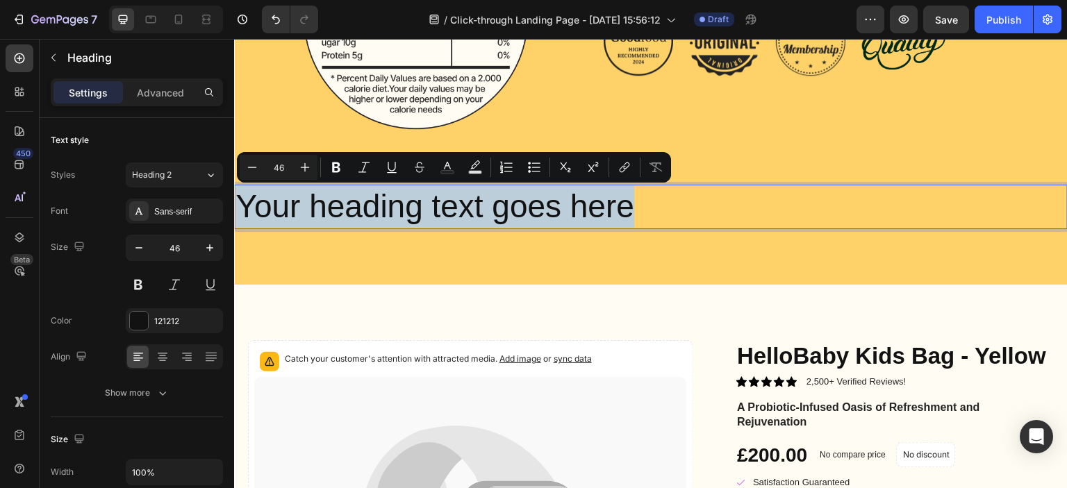
click at [518, 208] on p "Your heading text goes here" at bounding box center [650, 207] width 831 height 42
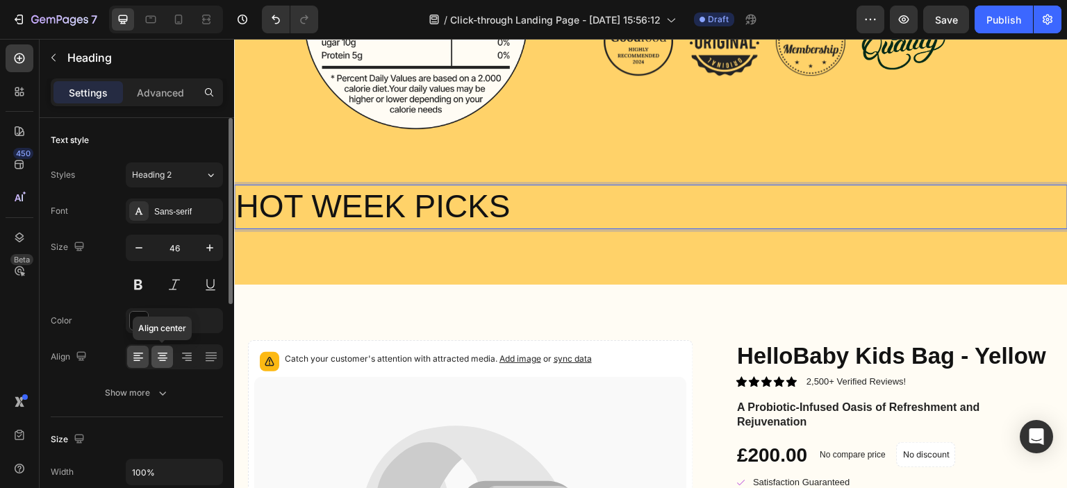
click at [167, 358] on icon at bounding box center [163, 357] width 14 height 14
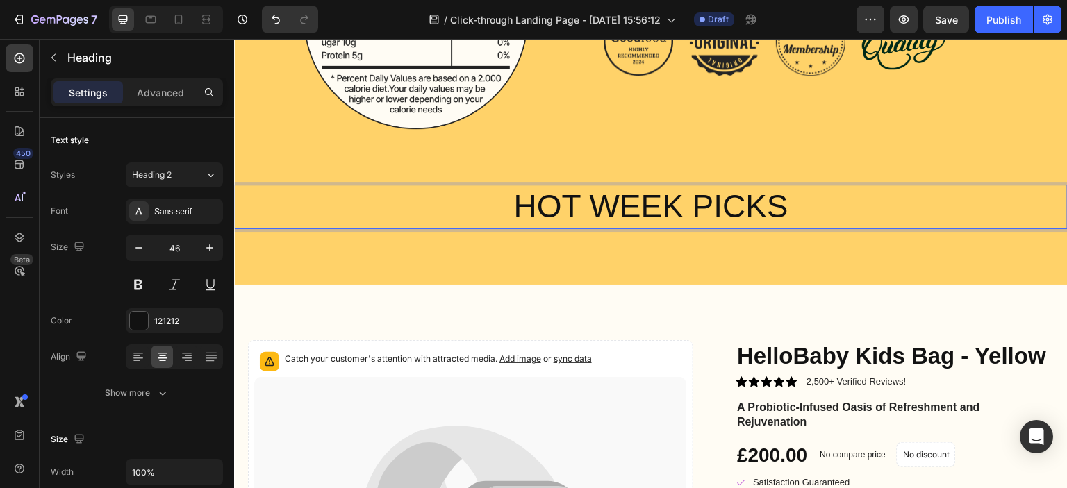
click at [565, 204] on p "HOT WEEK PICKS" at bounding box center [650, 207] width 831 height 42
click at [140, 283] on button at bounding box center [138, 284] width 25 height 25
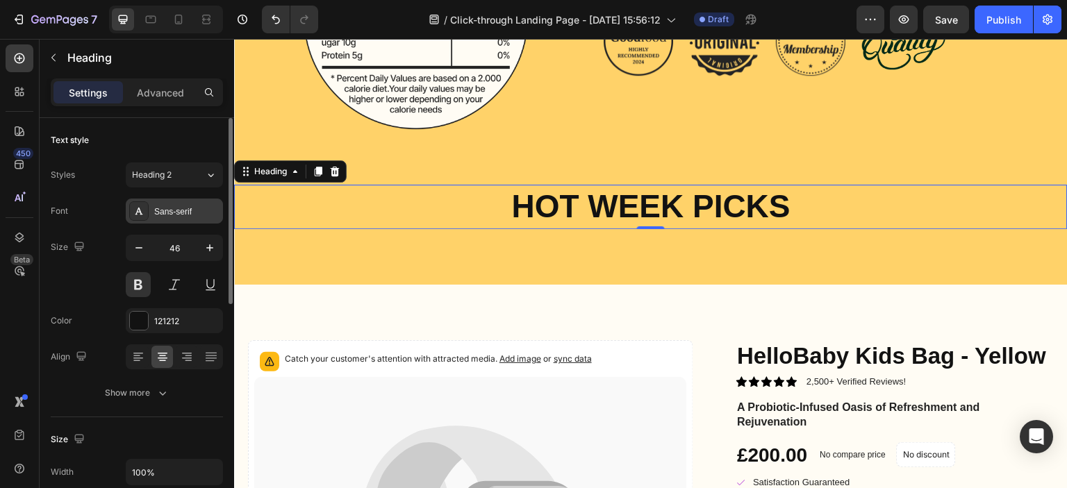
click at [199, 219] on div "Sans-serif" at bounding box center [174, 211] width 97 height 25
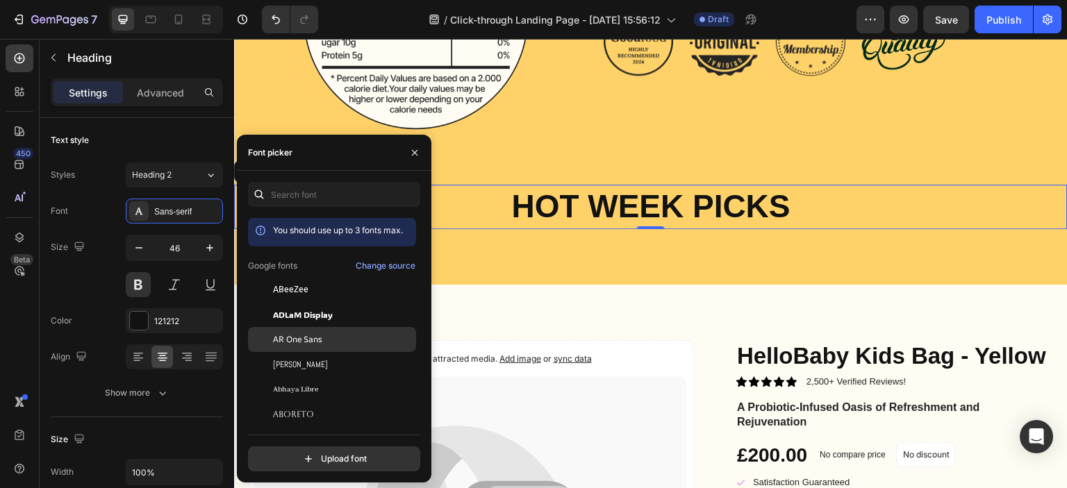
click at [301, 344] on span "AR One Sans" at bounding box center [297, 339] width 49 height 13
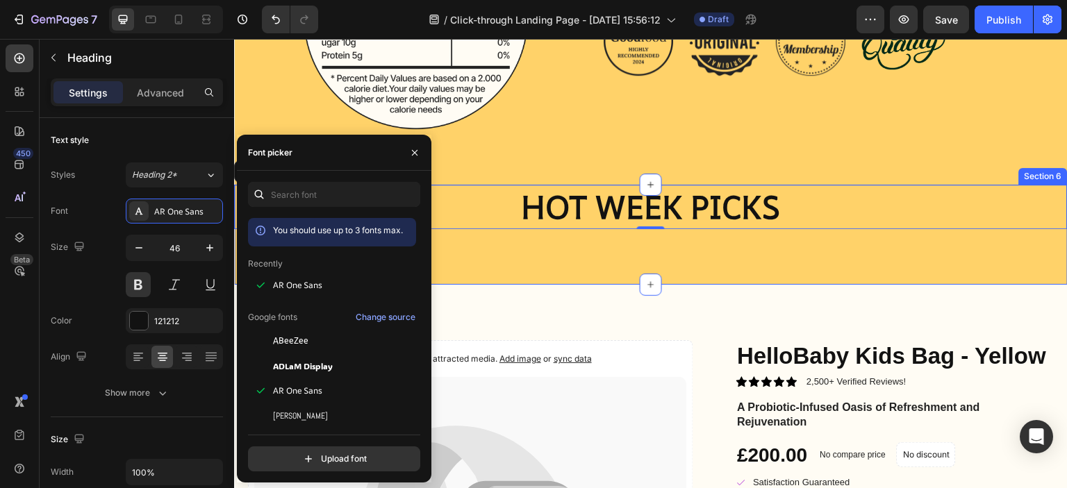
click at [619, 267] on div "HOT WEEK PICKS Heading 0 Section 6" at bounding box center [651, 235] width 834 height 100
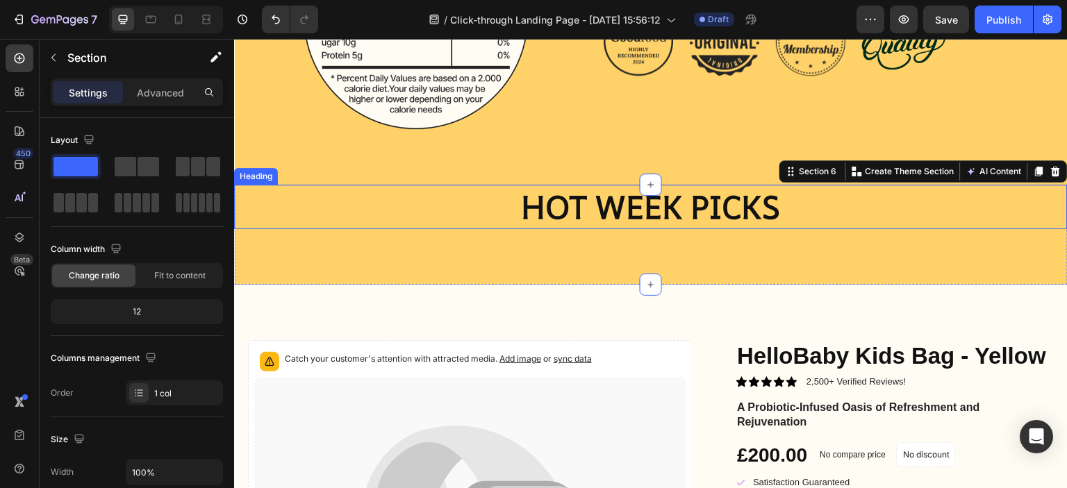
click at [683, 215] on p "HOT WEEK PICKS" at bounding box center [650, 207] width 831 height 42
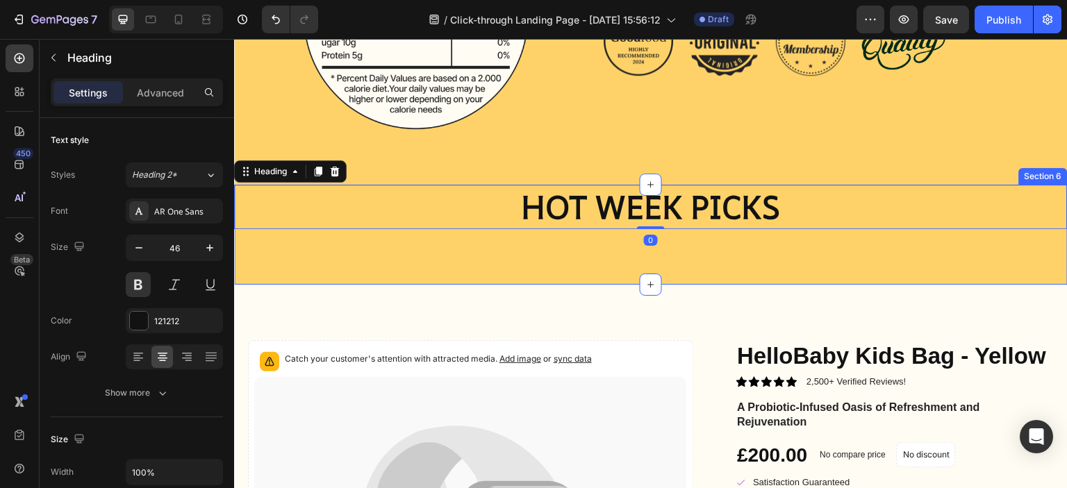
click at [529, 258] on div "HOT WEEK PICKS Heading 0 Section 6" at bounding box center [651, 235] width 834 height 100
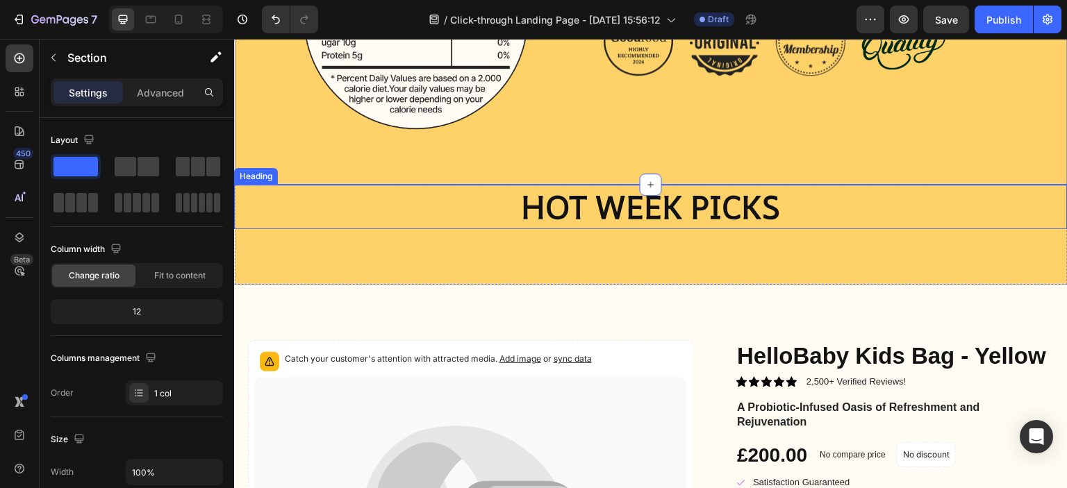
click at [367, 222] on p "HOT WEEK PICKS" at bounding box center [650, 207] width 831 height 42
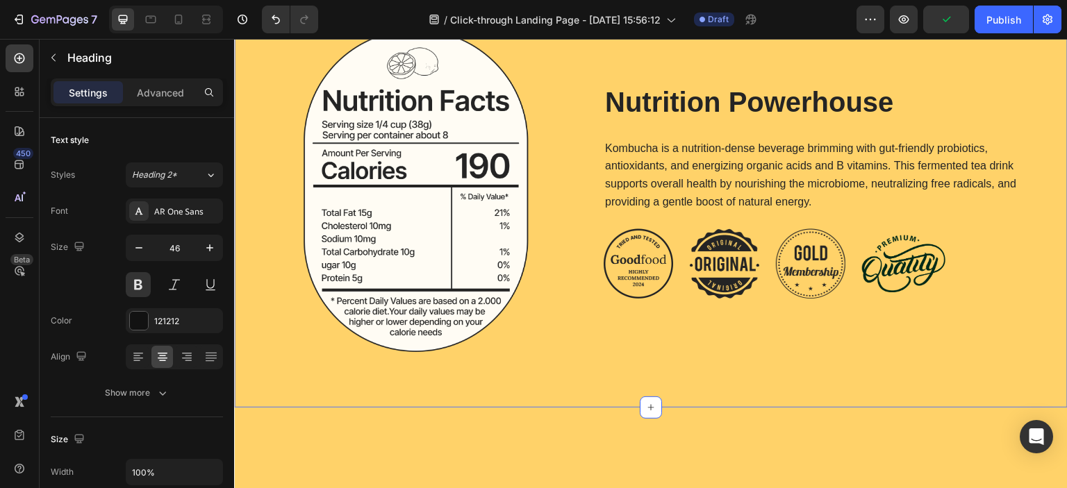
scroll to position [1813, 0]
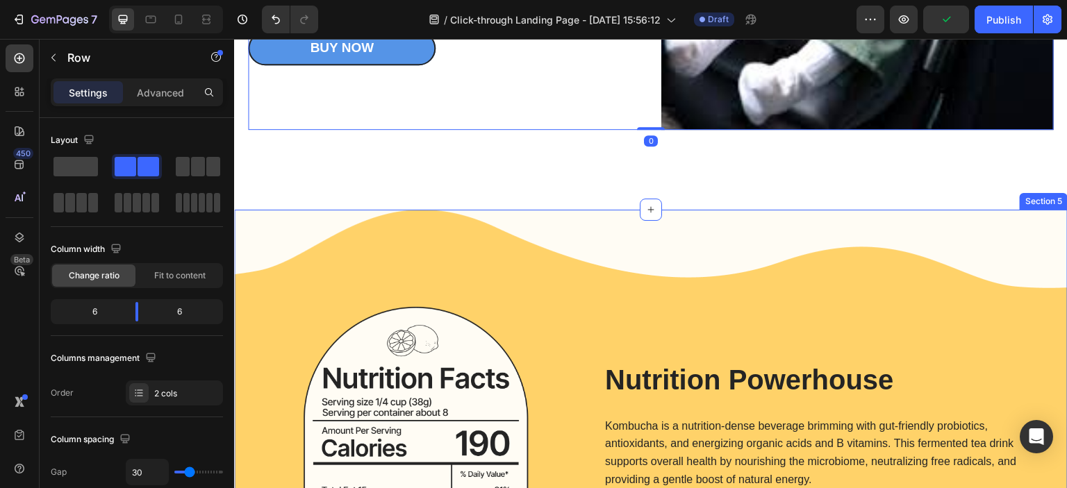
click at [371, 228] on div "Image Nutrition Powerhouse Heading Kombucha is a nutrition-dense beverage brimm…" at bounding box center [651, 448] width 834 height 476
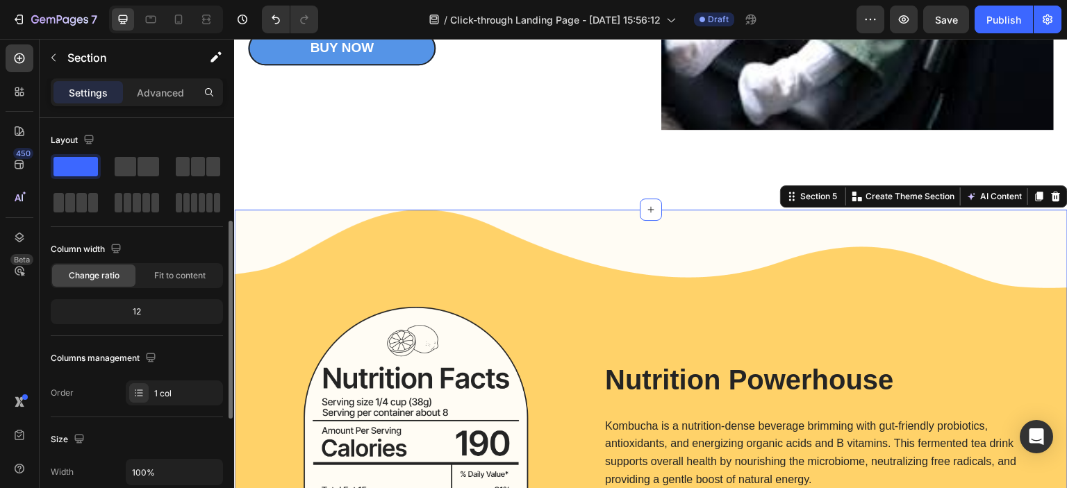
scroll to position [69, 0]
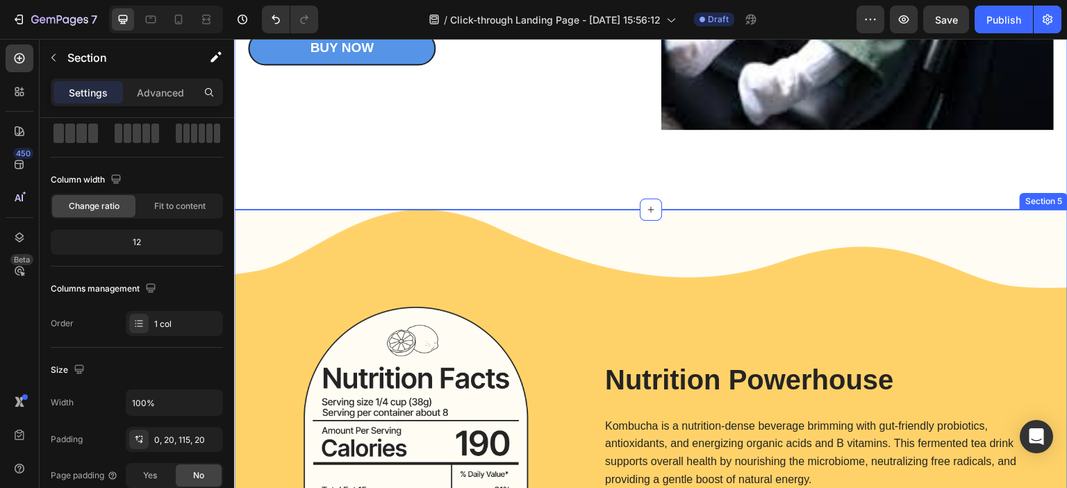
click at [275, 215] on div "Image Nutrition Powerhouse Heading Kombucha is a nutrition-dense beverage brimm…" at bounding box center [651, 448] width 834 height 476
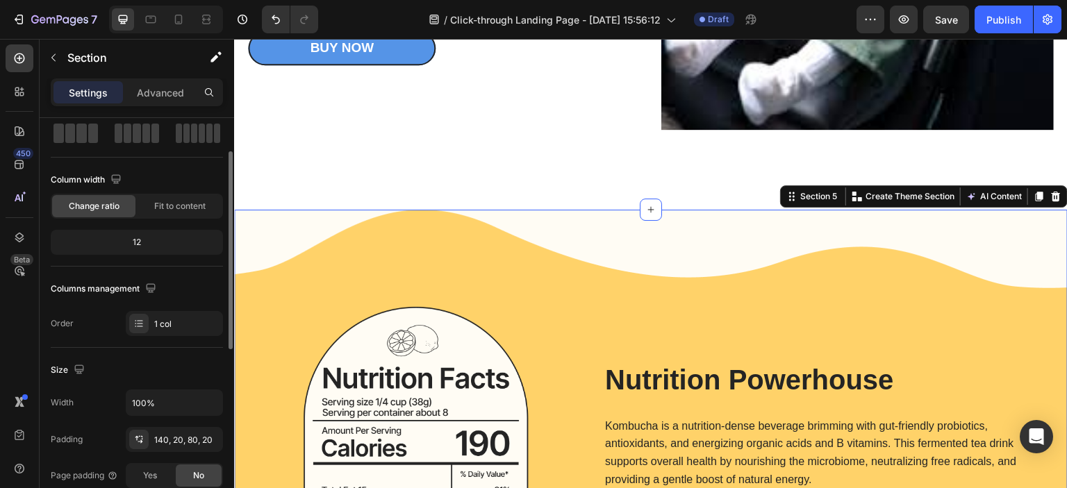
scroll to position [278, 0]
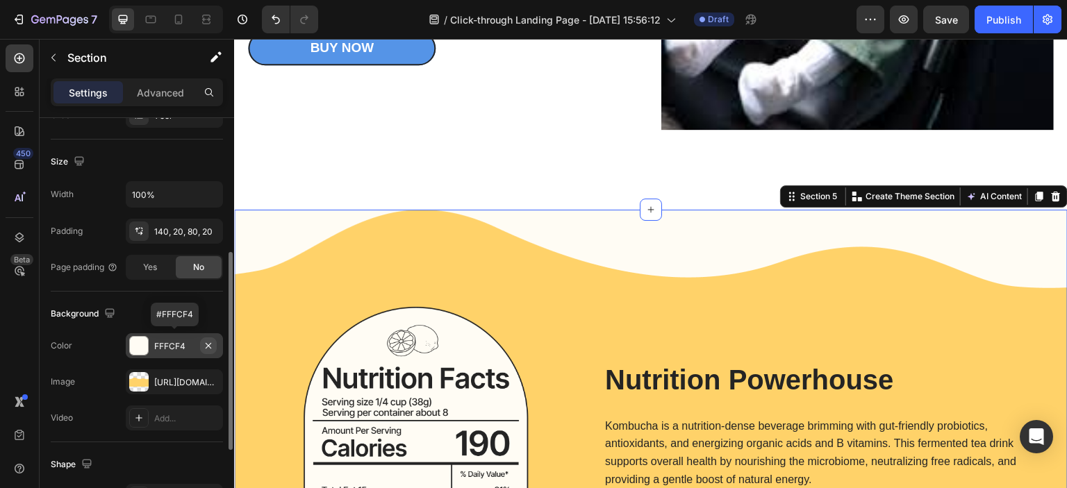
click at [207, 343] on icon "button" at bounding box center [209, 345] width 6 height 6
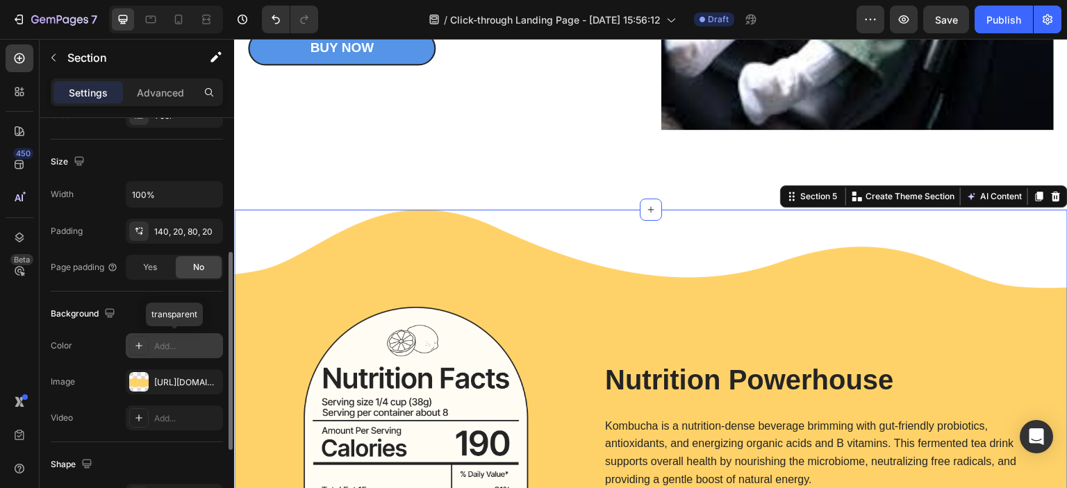
click at [201, 346] on div "Add..." at bounding box center [186, 346] width 65 height 13
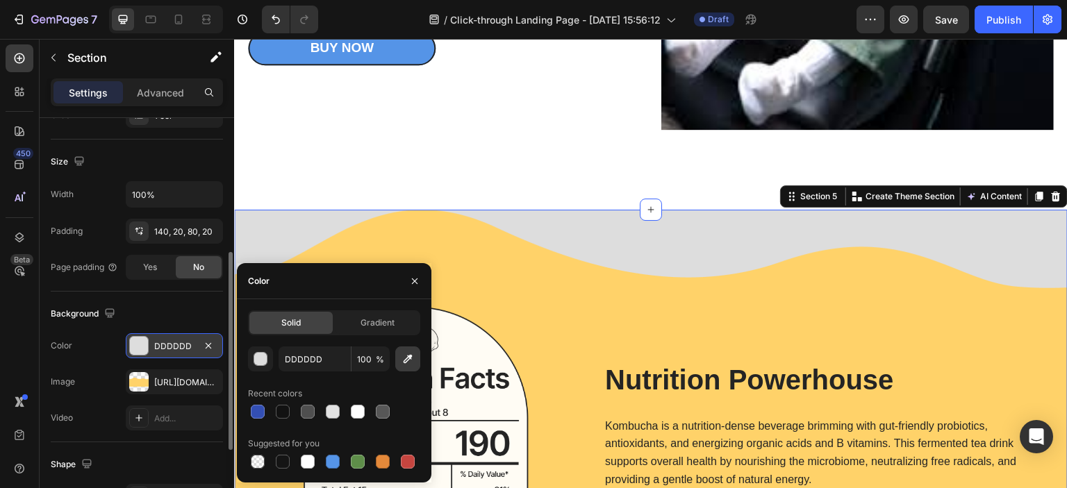
click at [402, 355] on icon "button" at bounding box center [408, 359] width 14 height 14
type input "FFFFFF"
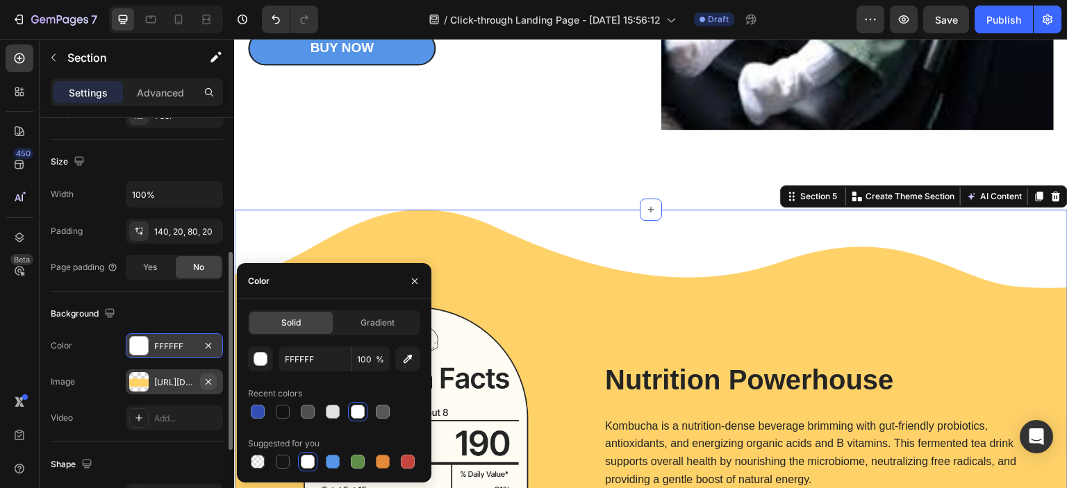
click at [212, 381] on icon "button" at bounding box center [208, 381] width 11 height 11
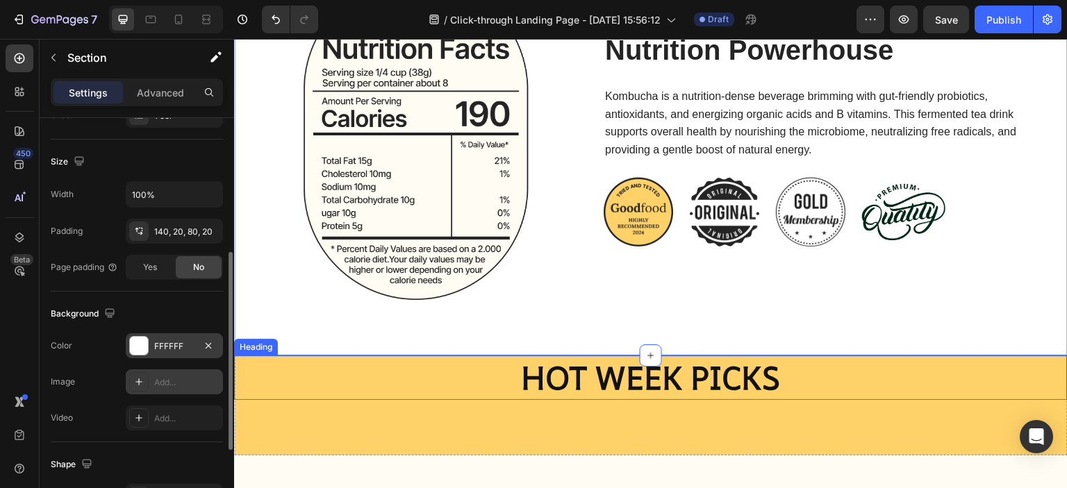
scroll to position [2160, 0]
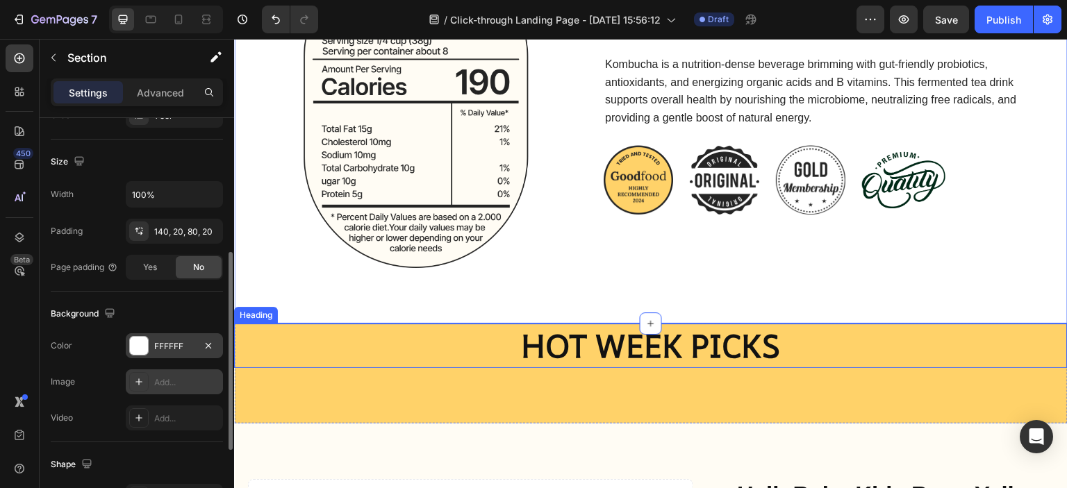
click at [282, 365] on h2 "HOT WEEK PICKS" at bounding box center [651, 346] width 834 height 44
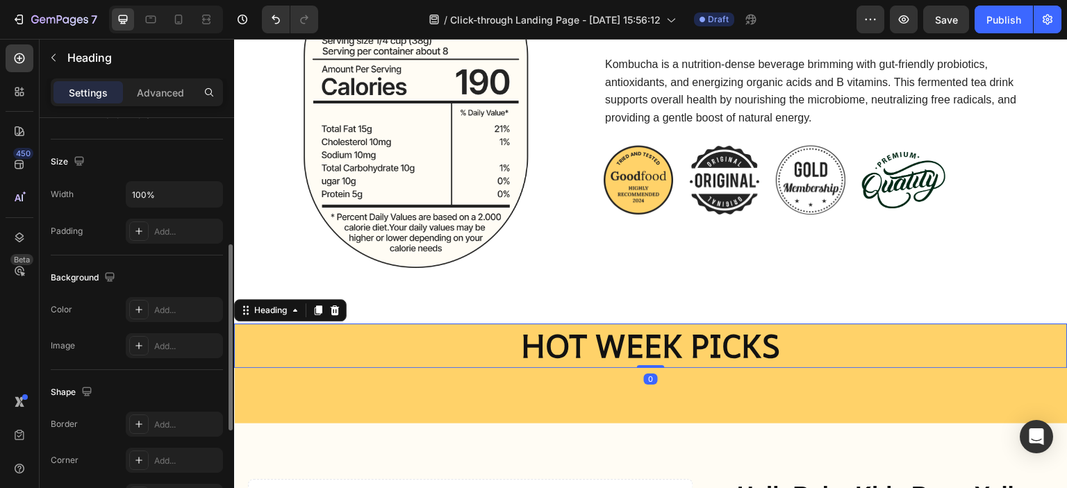
scroll to position [0, 0]
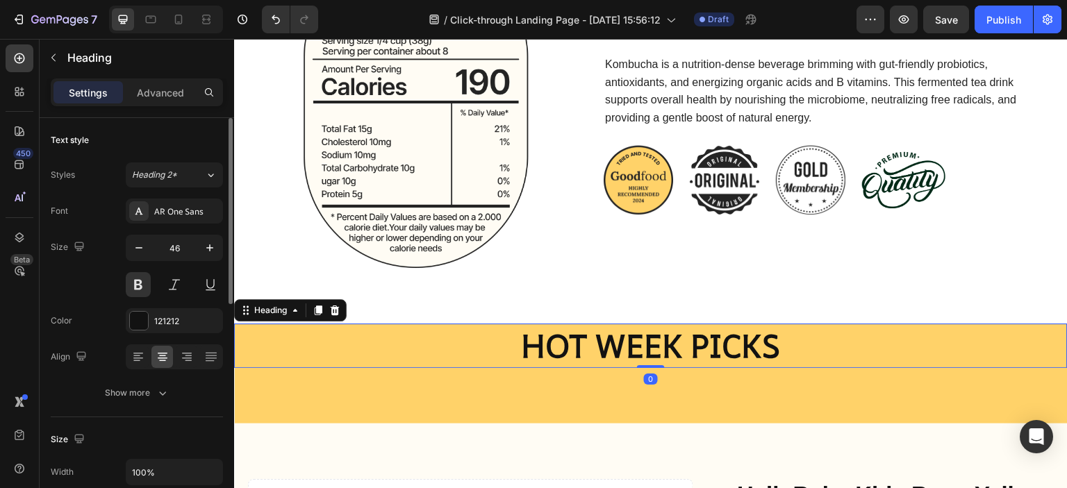
click at [283, 387] on div "HOT WEEK PICKS Heading 0 Section 6" at bounding box center [651, 374] width 834 height 100
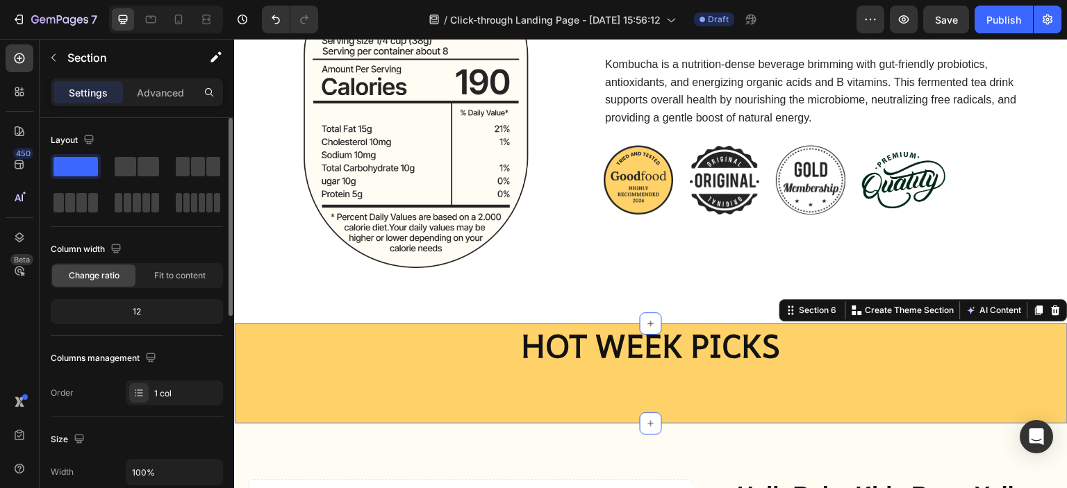
click at [278, 364] on h2 "HOT WEEK PICKS" at bounding box center [651, 346] width 834 height 44
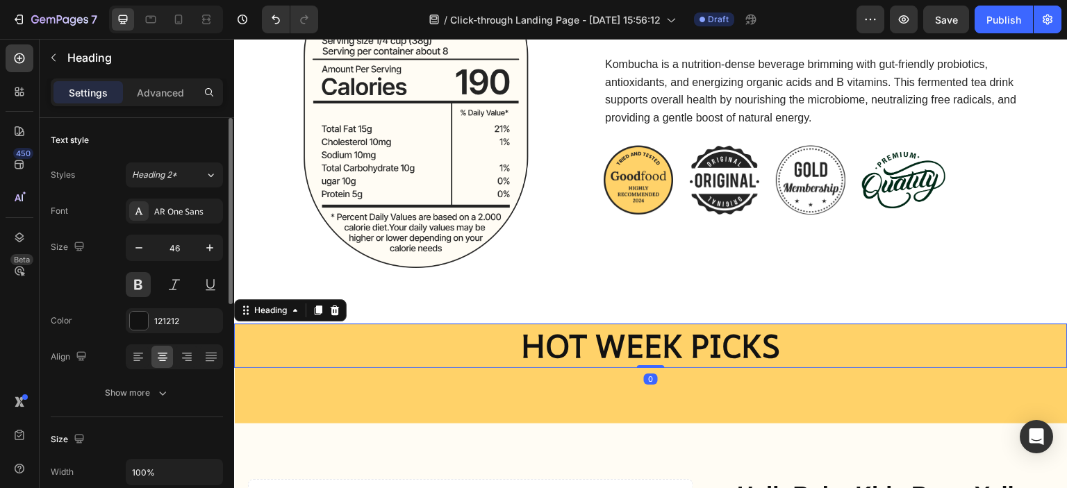
click at [278, 364] on h2 "HOT WEEK PICKS" at bounding box center [651, 346] width 834 height 44
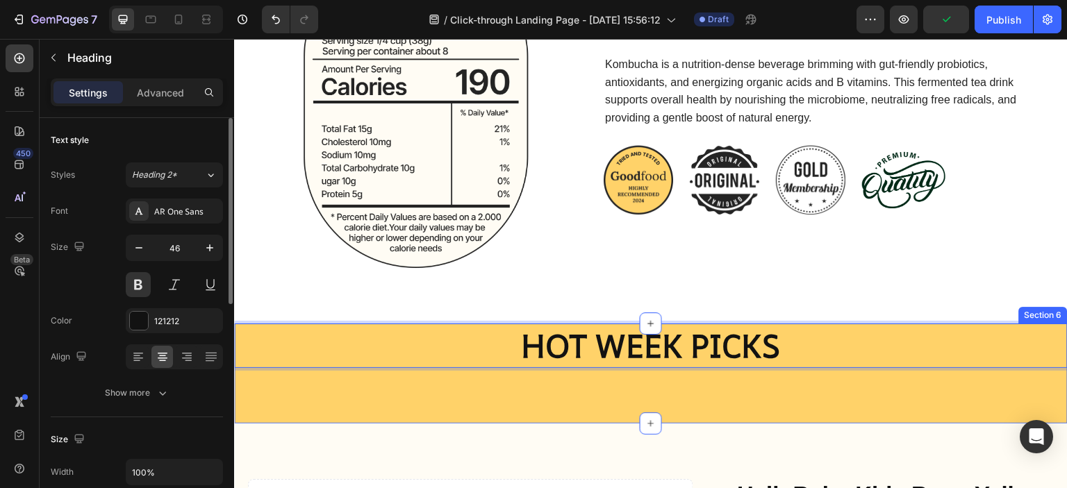
click at [319, 395] on div "HOT WEEK PICKS Heading 0 Section 6" at bounding box center [651, 374] width 834 height 100
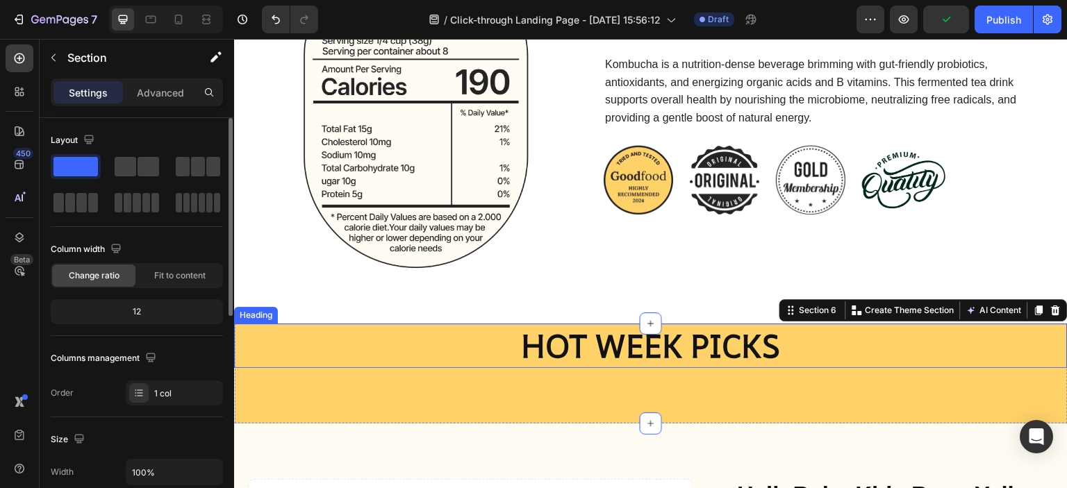
click at [388, 316] on div "Image Nutrition Powerhouse Heading Kombucha is a nutrition-dense beverage brimm…" at bounding box center [651, 86] width 834 height 476
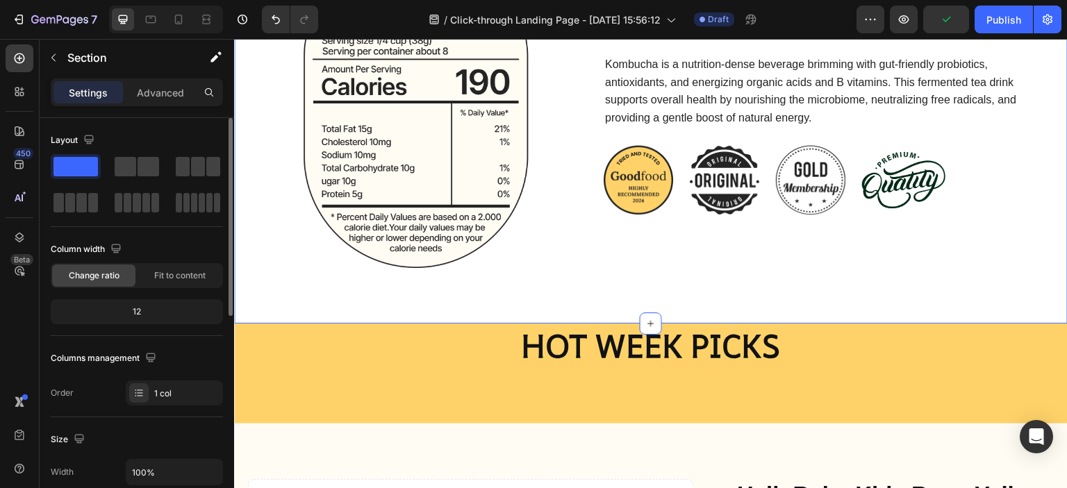
click at [393, 302] on div "Image Nutrition Powerhouse Heading Kombucha is a nutrition-dense beverage brimm…" at bounding box center [651, 86] width 834 height 476
click at [606, 325] on p "HOT WEEK PICKS" at bounding box center [650, 346] width 831 height 42
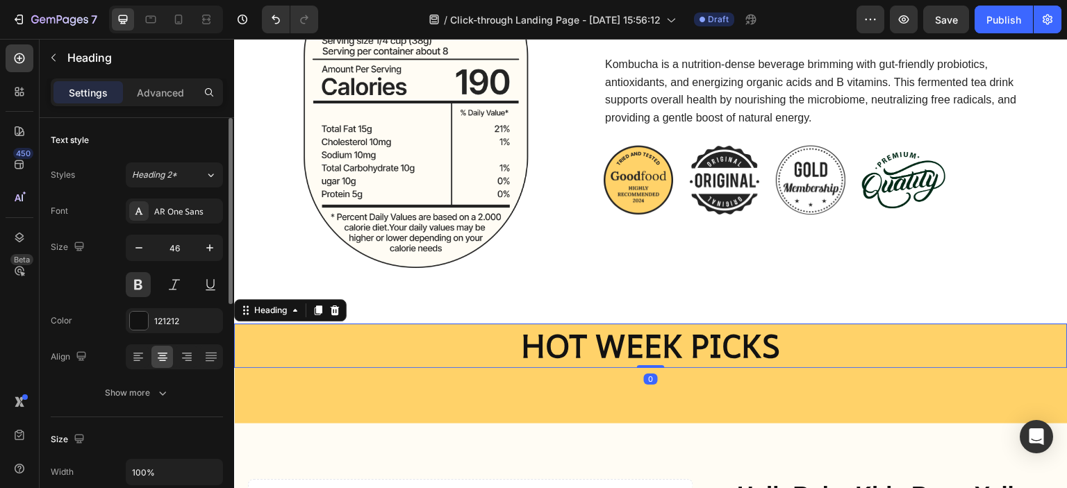
click at [328, 309] on div at bounding box center [334, 310] width 17 height 17
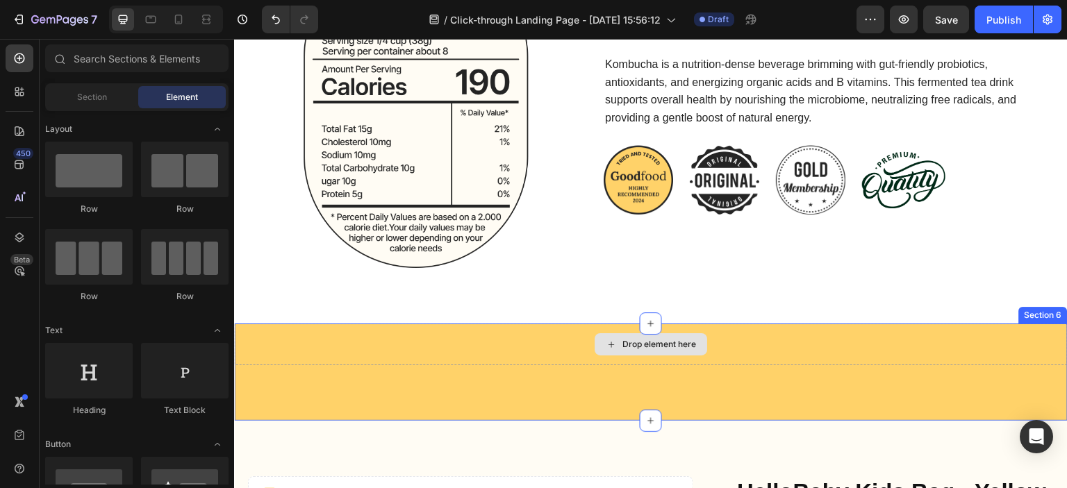
click at [367, 348] on div "Drop element here" at bounding box center [651, 345] width 834 height 42
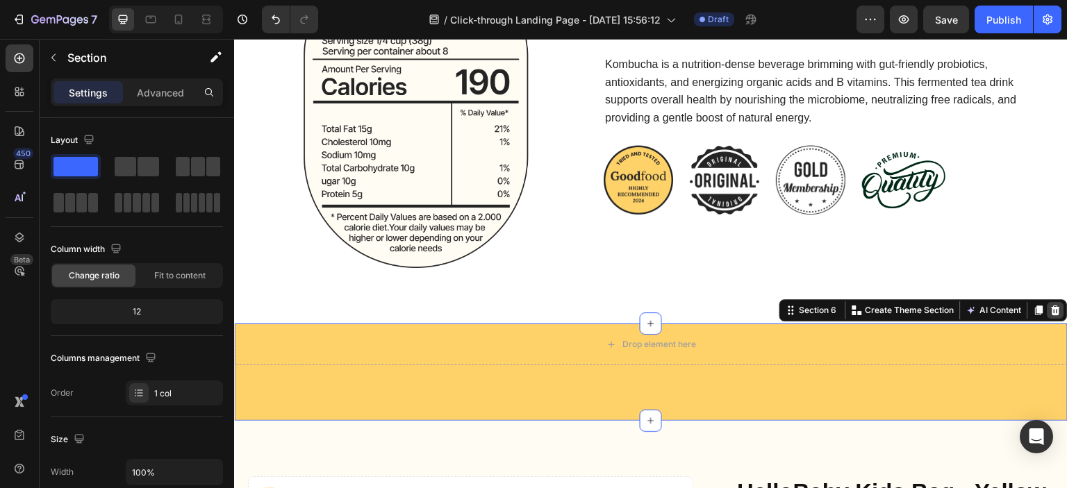
click at [1052, 308] on icon at bounding box center [1056, 311] width 9 height 10
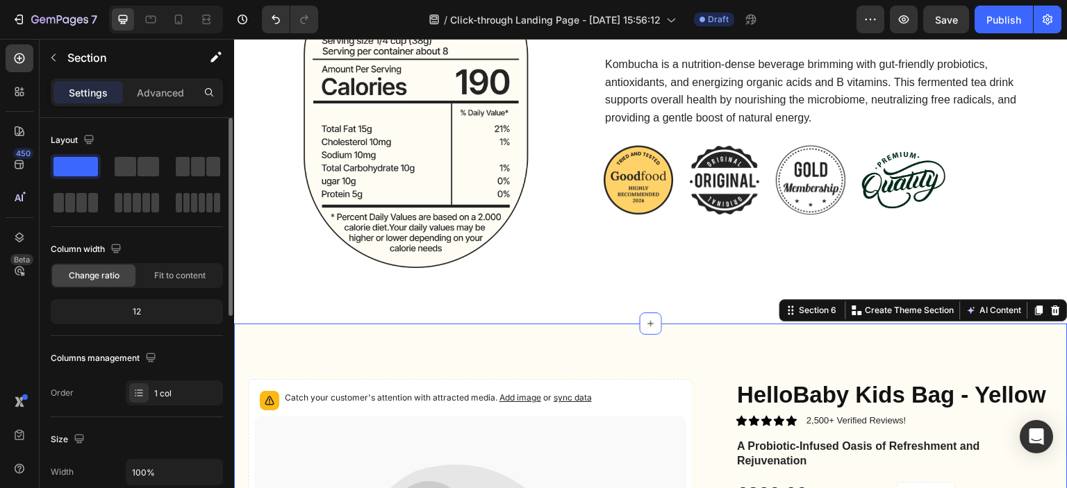
scroll to position [278, 0]
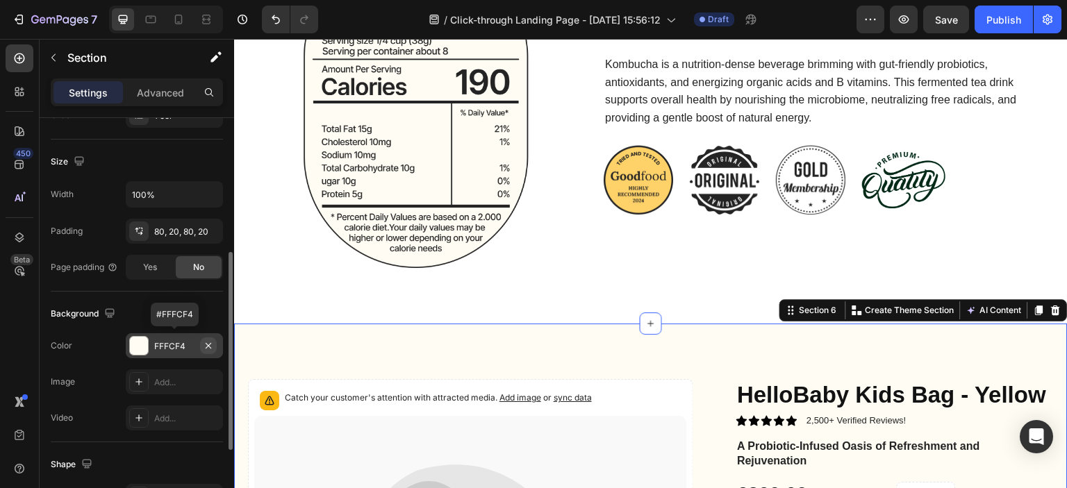
click at [208, 347] on icon "button" at bounding box center [208, 345] width 11 height 11
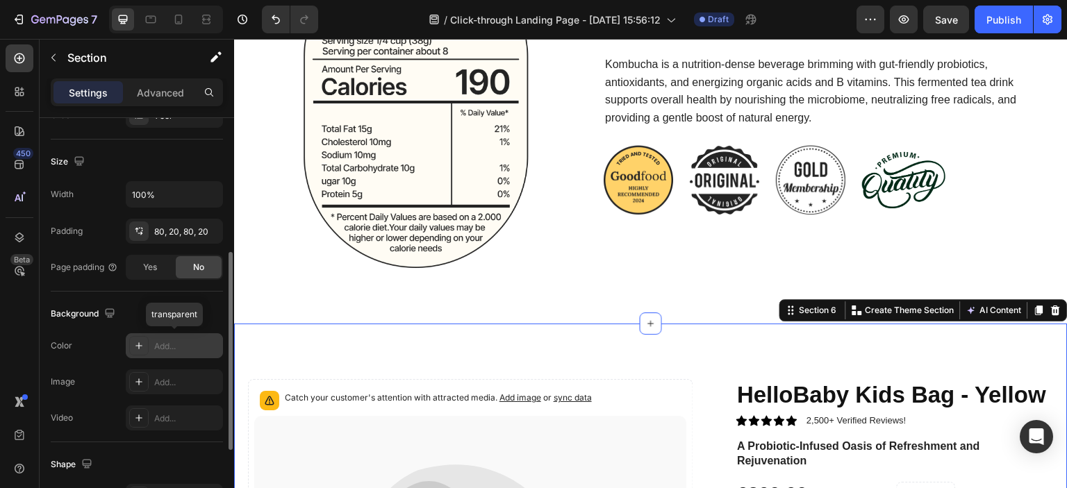
click at [189, 349] on div "Add..." at bounding box center [186, 346] width 65 height 13
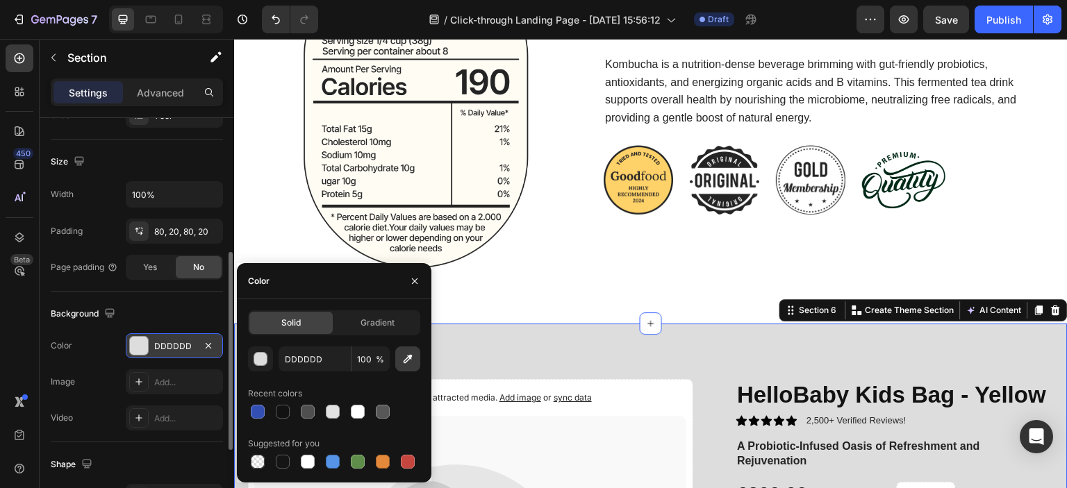
click at [410, 351] on button "button" at bounding box center [407, 359] width 25 height 25
type input "FFFFFF"
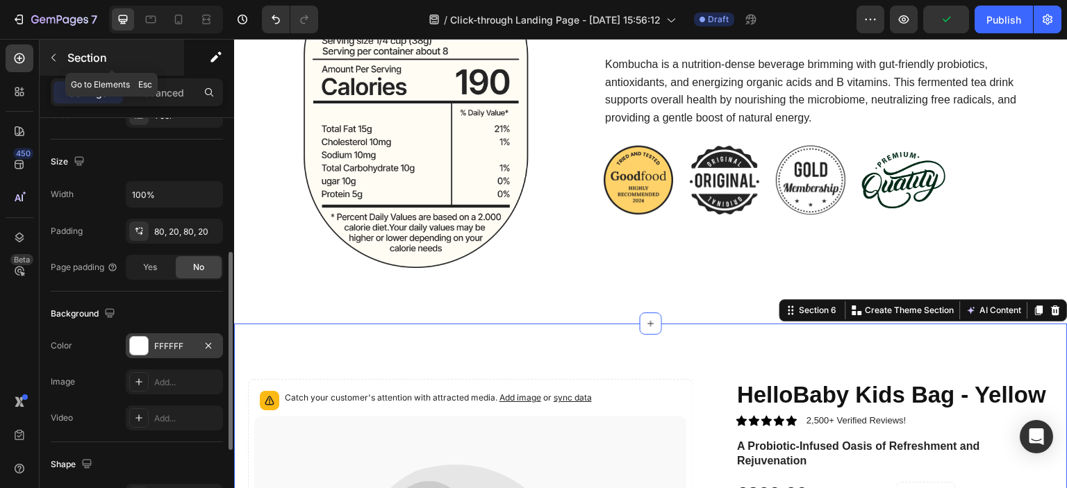
click at [56, 59] on icon "button" at bounding box center [53, 57] width 11 height 11
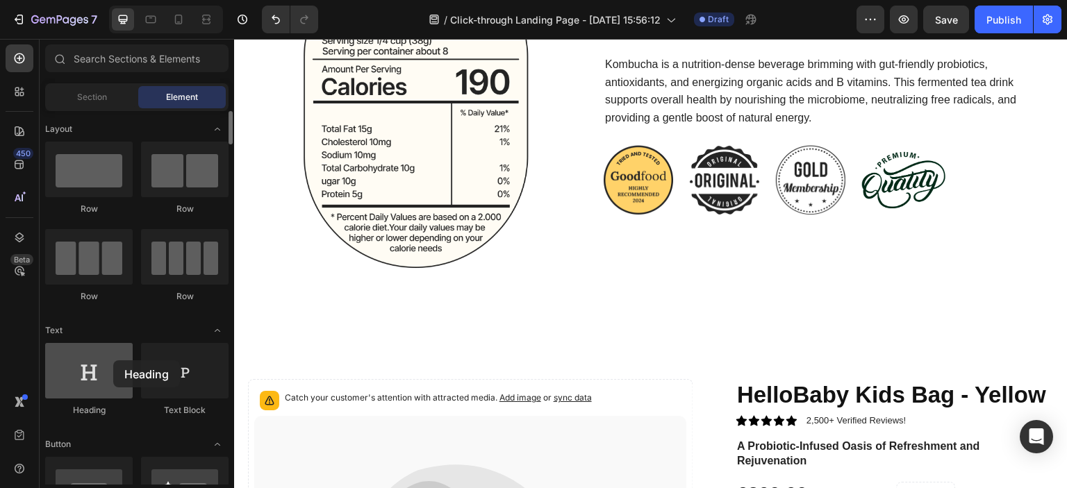
click at [113, 361] on div at bounding box center [89, 371] width 88 height 56
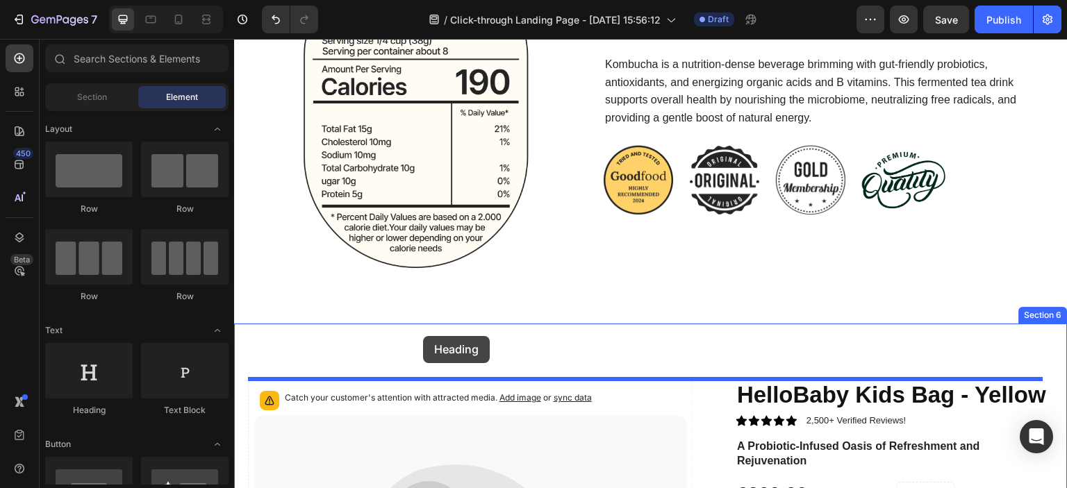
drag, startPoint x: 388, startPoint y: 411, endPoint x: 423, endPoint y: 336, distance: 82.3
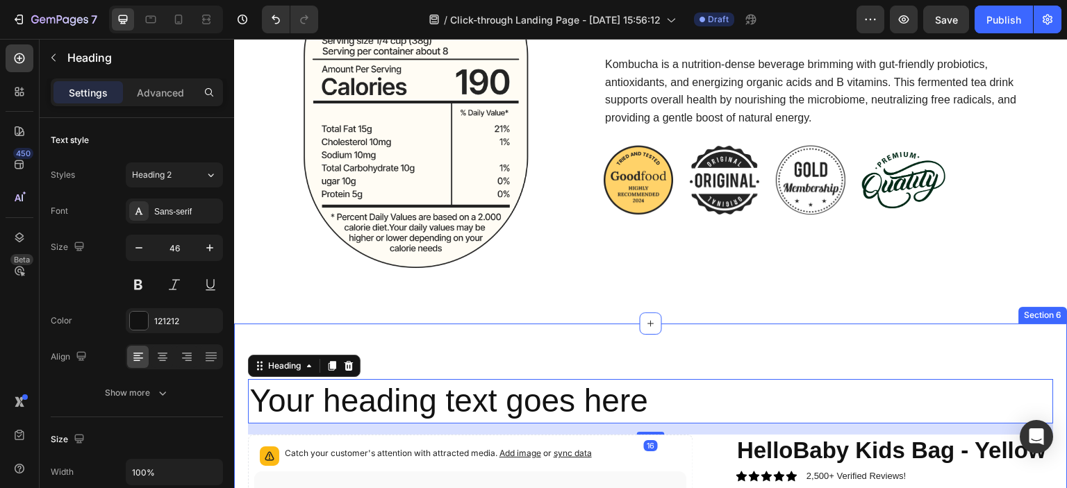
click at [526, 390] on h2 "Your heading text goes here" at bounding box center [651, 401] width 806 height 44
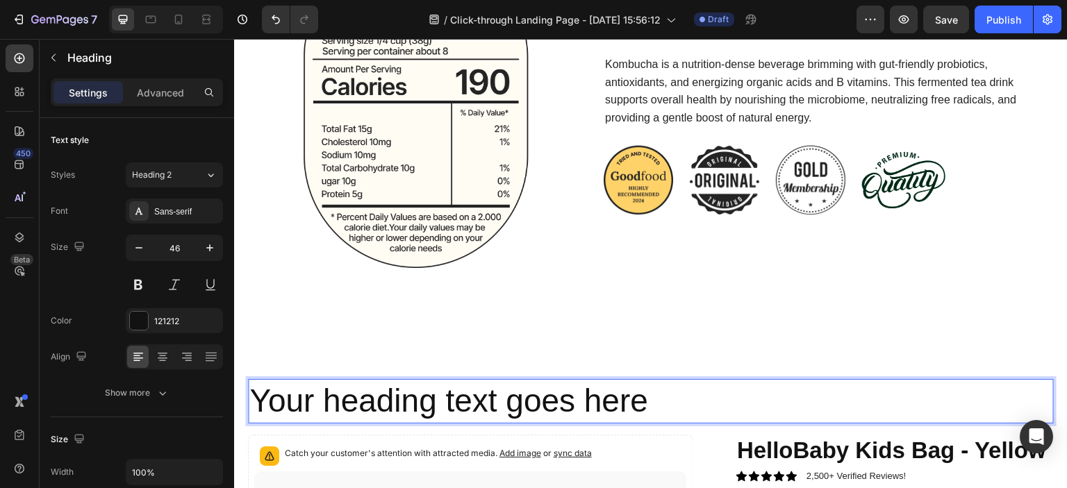
click at [520, 399] on p "Your heading text goes here" at bounding box center [650, 402] width 803 height 42
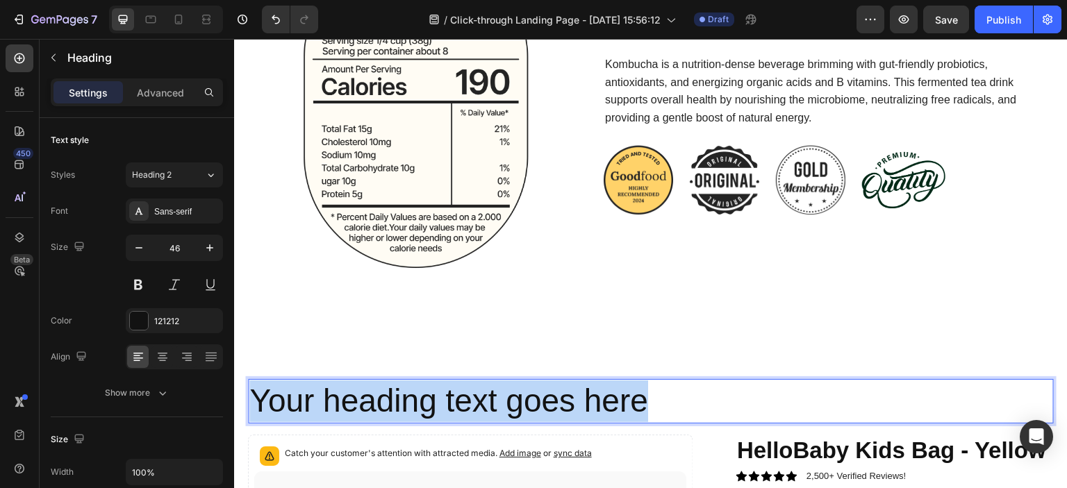
click at [521, 398] on p "Your heading text goes here" at bounding box center [650, 402] width 803 height 42
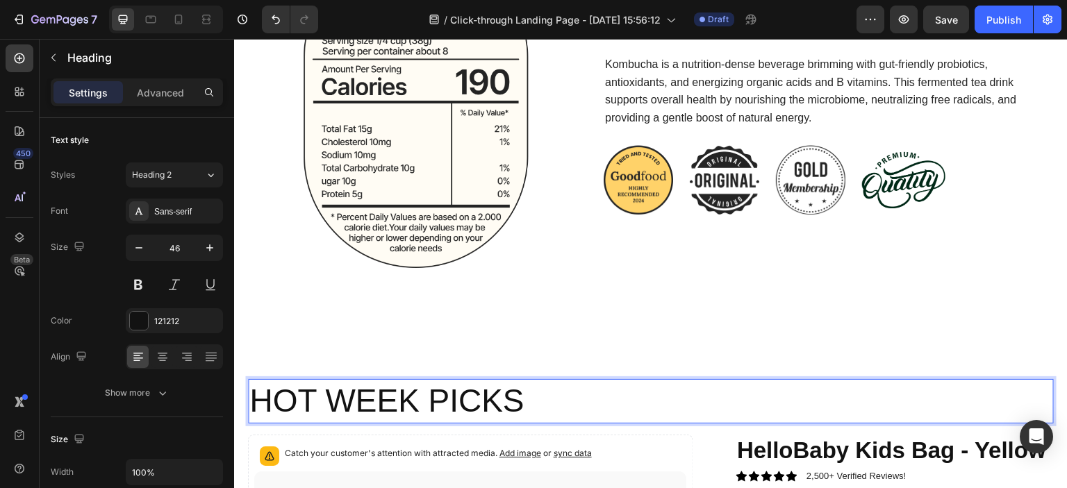
click at [537, 390] on p "HOT WEEK PICKS" at bounding box center [650, 402] width 803 height 42
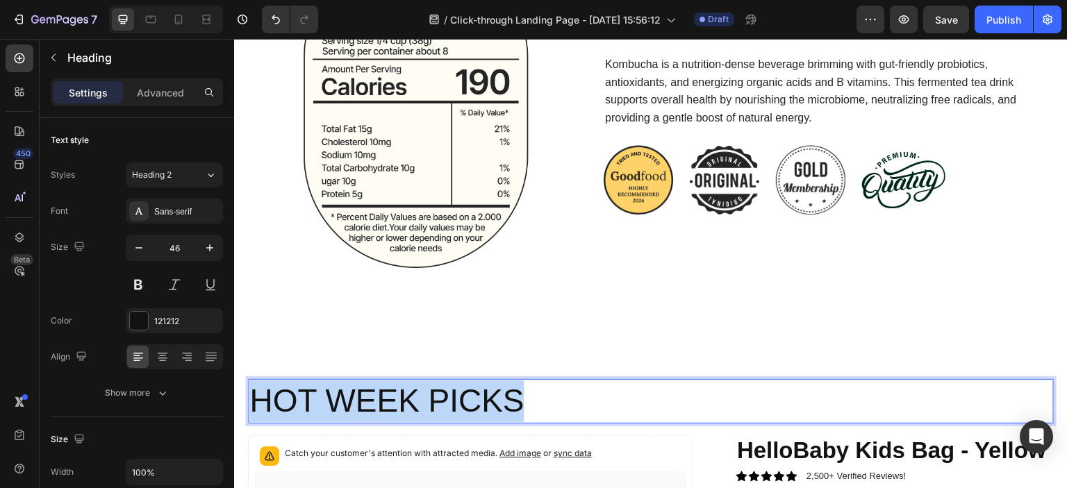
click at [537, 390] on p "HOT WEEK PICKS" at bounding box center [650, 402] width 803 height 42
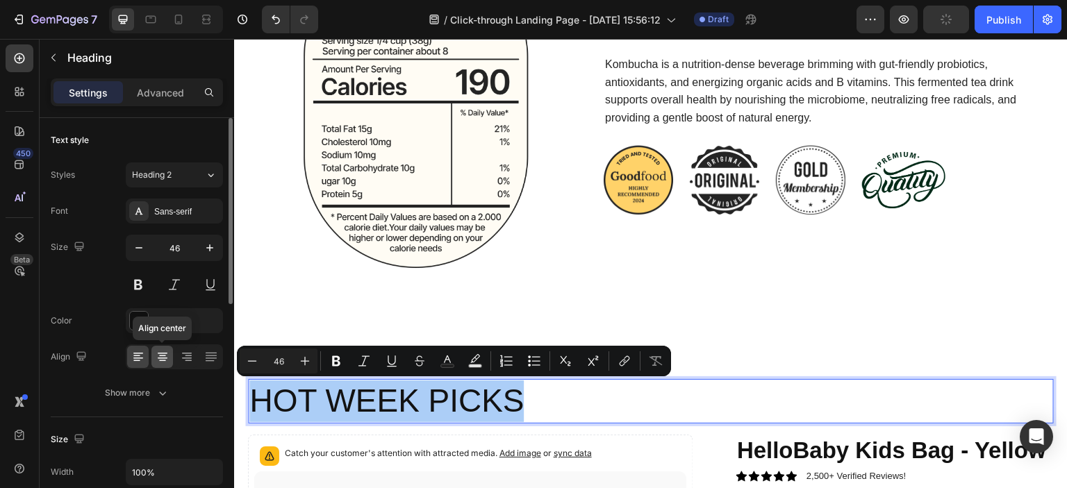
click at [159, 354] on icon at bounding box center [163, 357] width 14 height 14
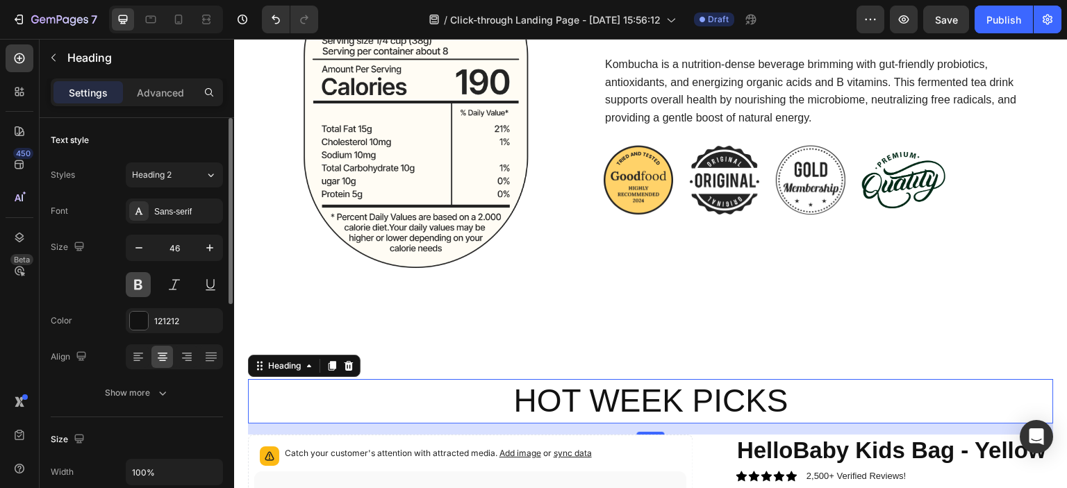
click at [129, 283] on button at bounding box center [138, 284] width 25 height 25
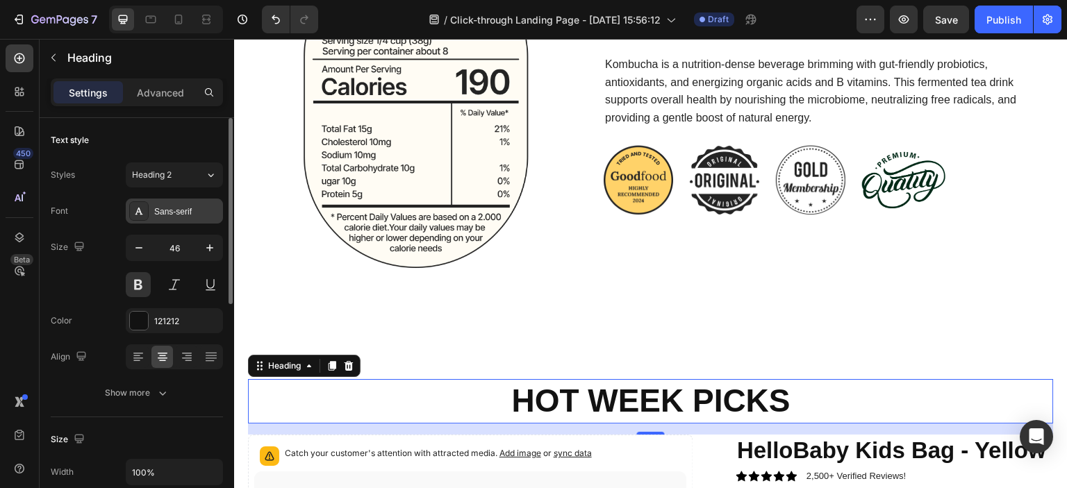
click at [213, 208] on div "Sans-serif" at bounding box center [186, 212] width 65 height 13
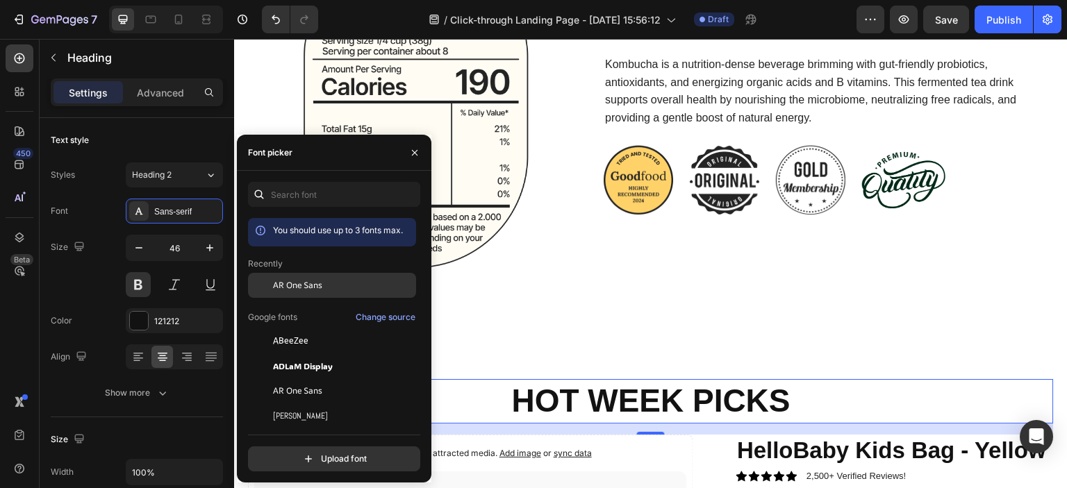
click at [320, 291] on span "AR One Sans" at bounding box center [297, 285] width 49 height 13
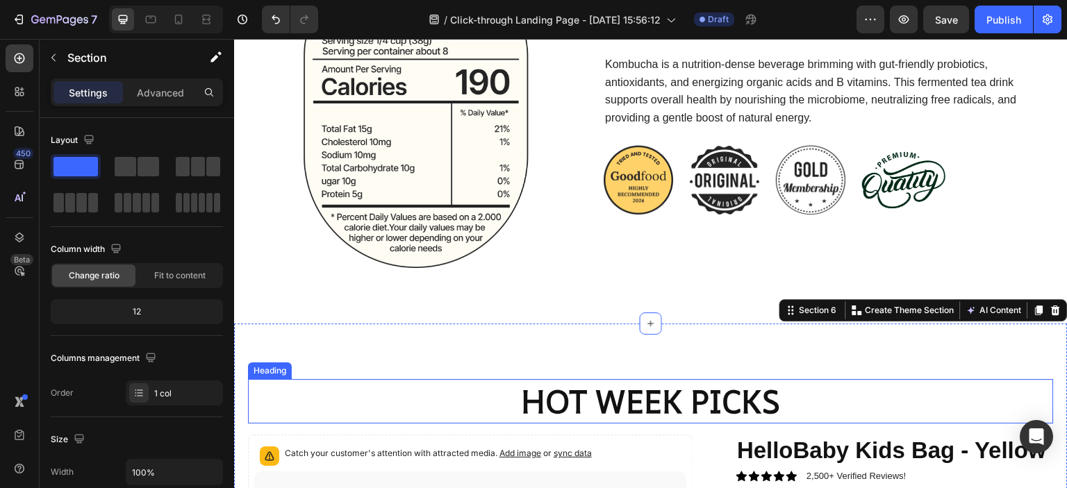
scroll to position [2369, 0]
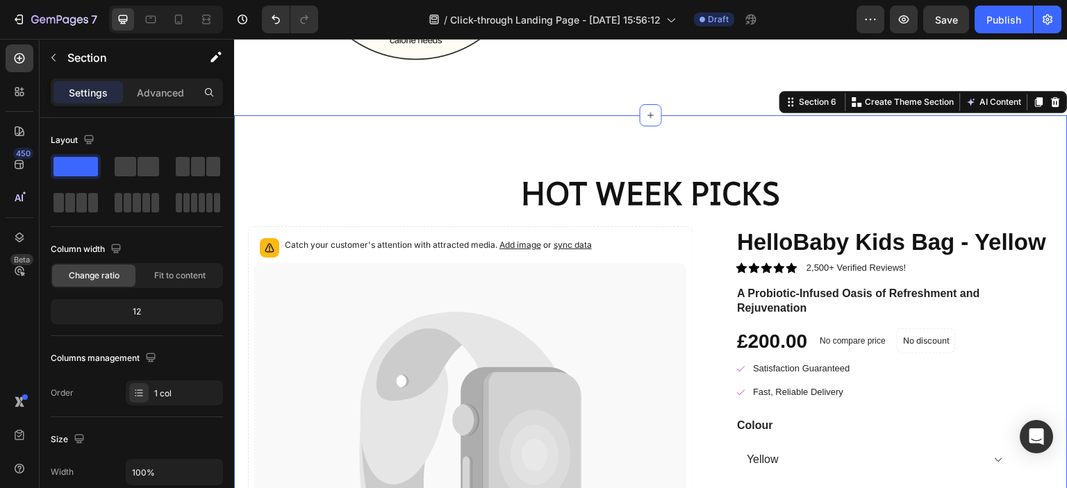
click at [606, 185] on p "HOT WEEK PICKS" at bounding box center [650, 193] width 803 height 42
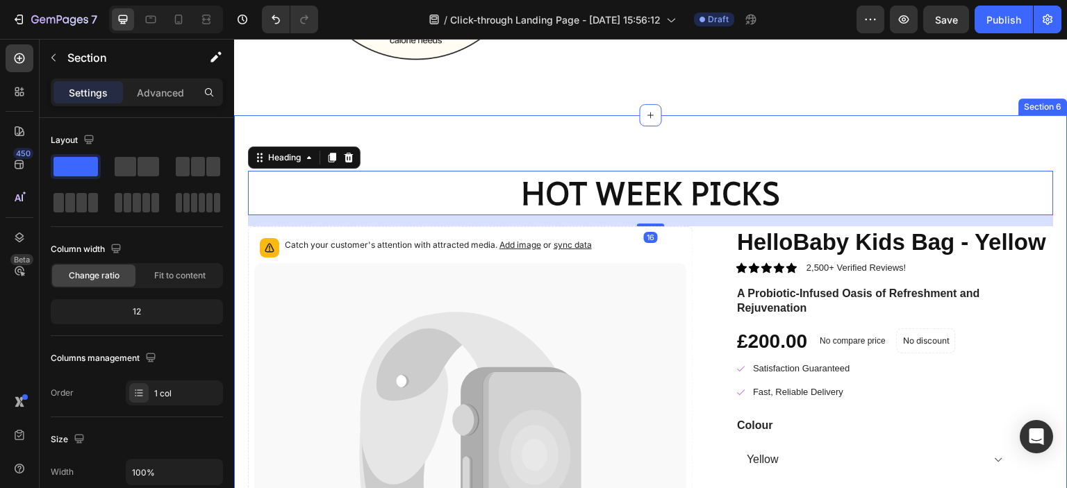
click at [611, 198] on p "HOT WEEK PICKS" at bounding box center [650, 193] width 803 height 42
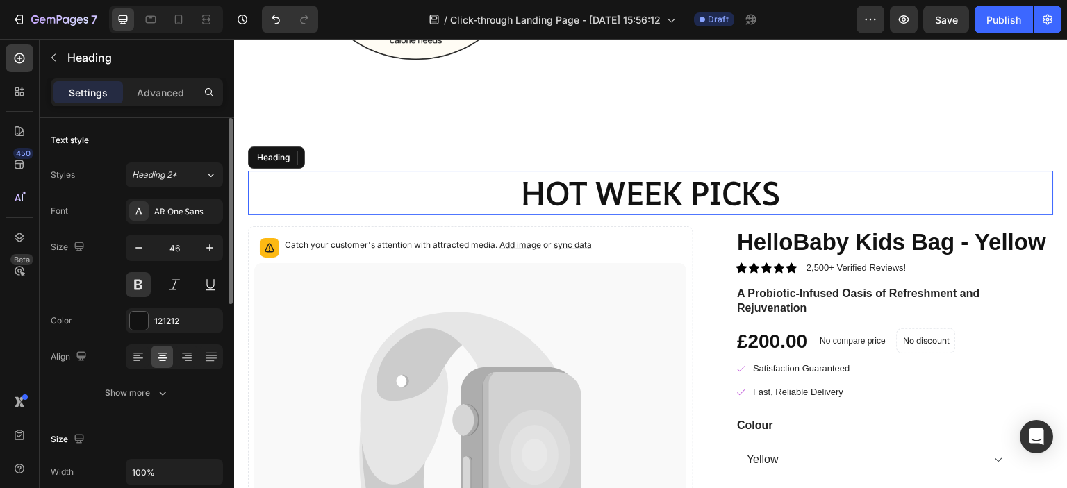
click at [194, 279] on div at bounding box center [174, 284] width 97 height 25
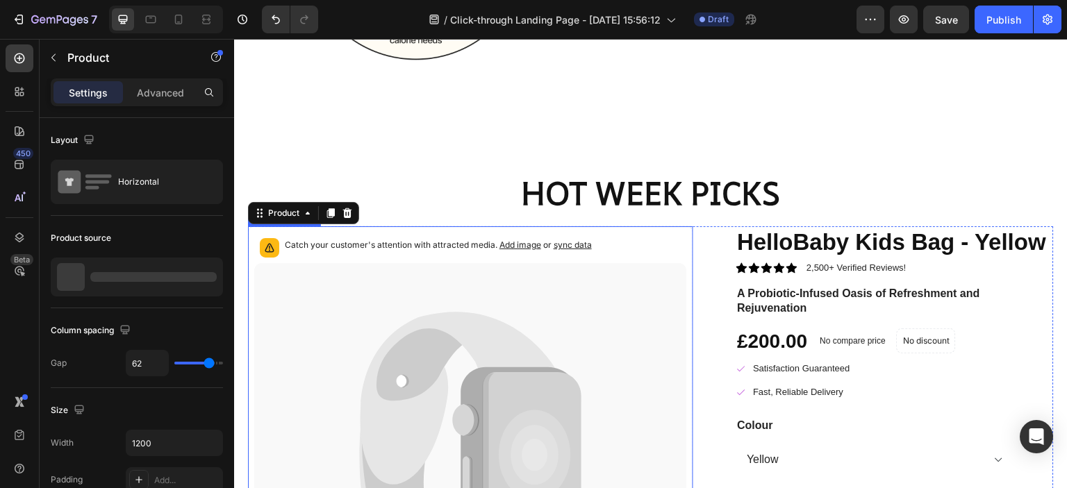
click at [556, 314] on icon at bounding box center [470, 454] width 432 height 383
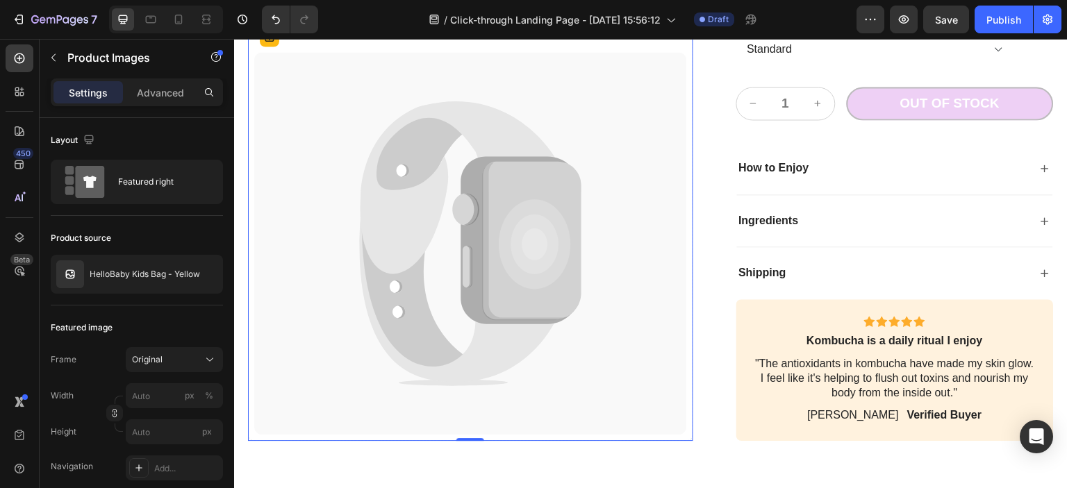
scroll to position [3063, 0]
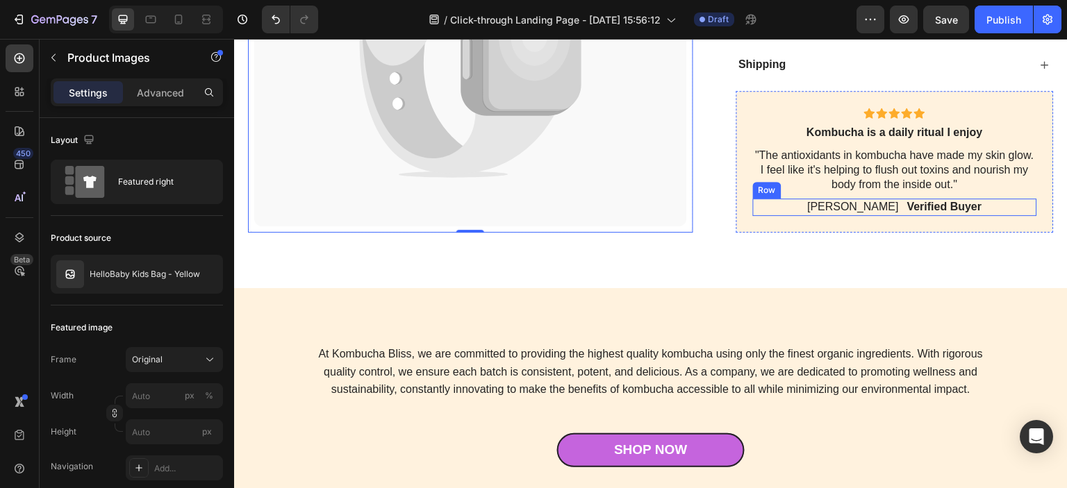
click at [818, 186] on p ""The antioxidants in kombucha have made my skin glow. I feel like it's helping …" at bounding box center [895, 170] width 282 height 43
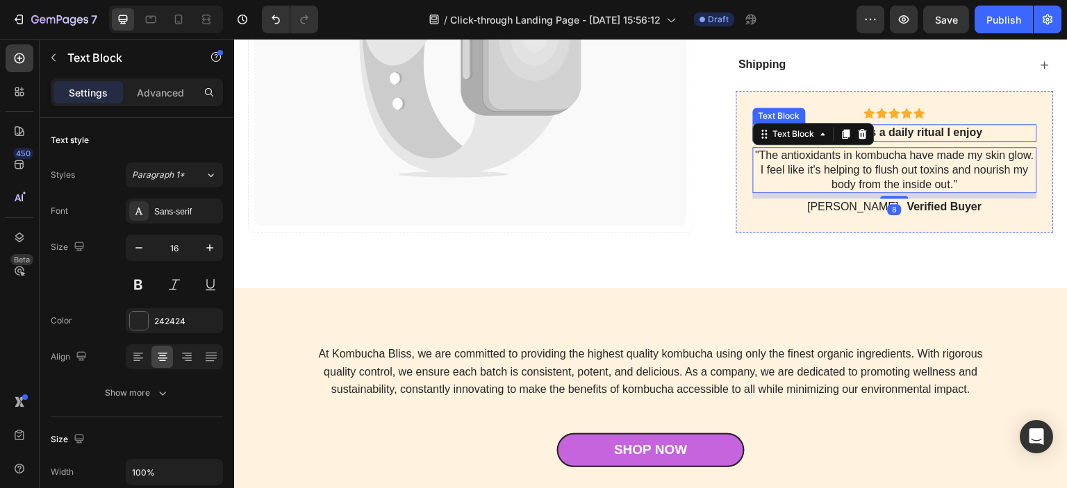
click at [945, 119] on div "Icon Icon Icon Icon Icon Icon List Kombucha is a daily ritual I enjoy Text Bloc…" at bounding box center [895, 162] width 285 height 108
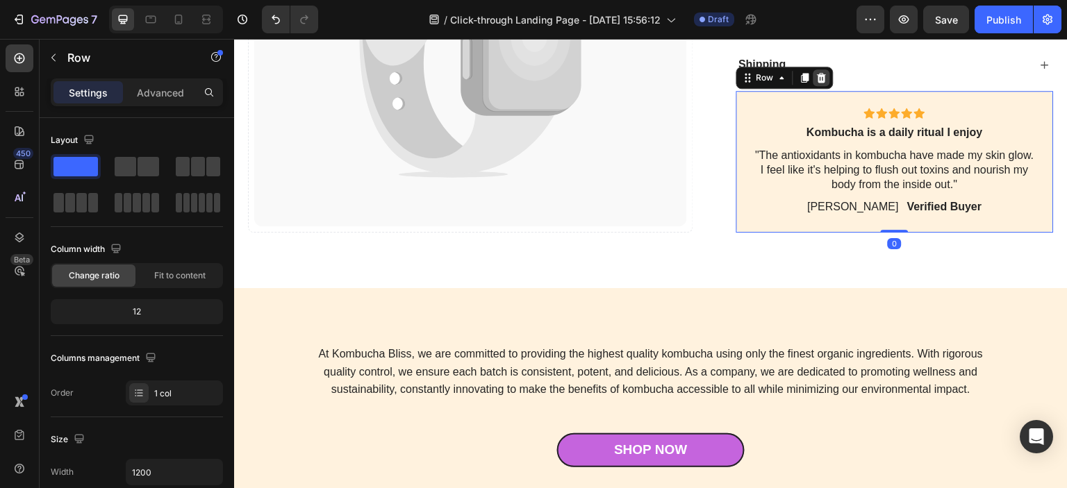
click at [822, 76] on div at bounding box center [821, 77] width 17 height 17
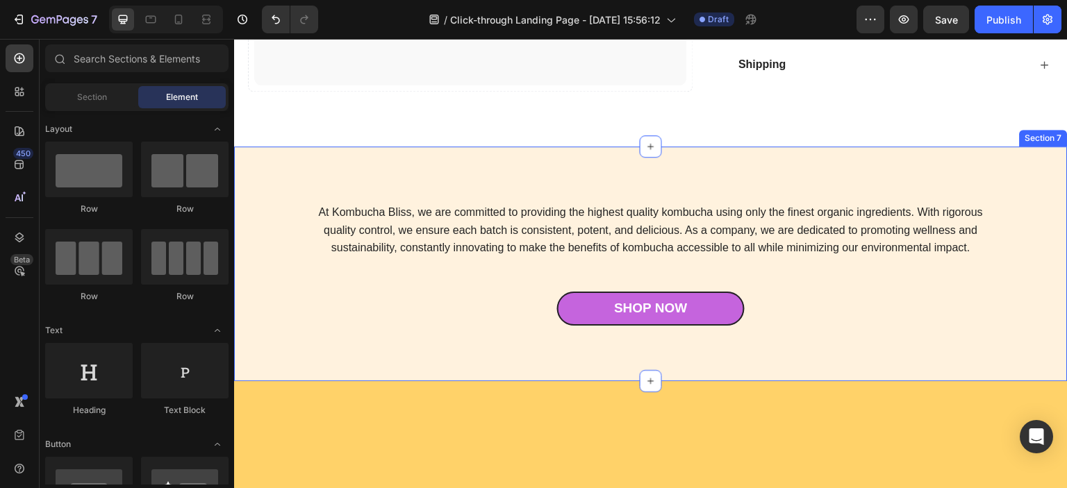
click at [773, 217] on p "At Kombucha Bliss, we are committed to providing the highest quality kombucha u…" at bounding box center [650, 230] width 671 height 53
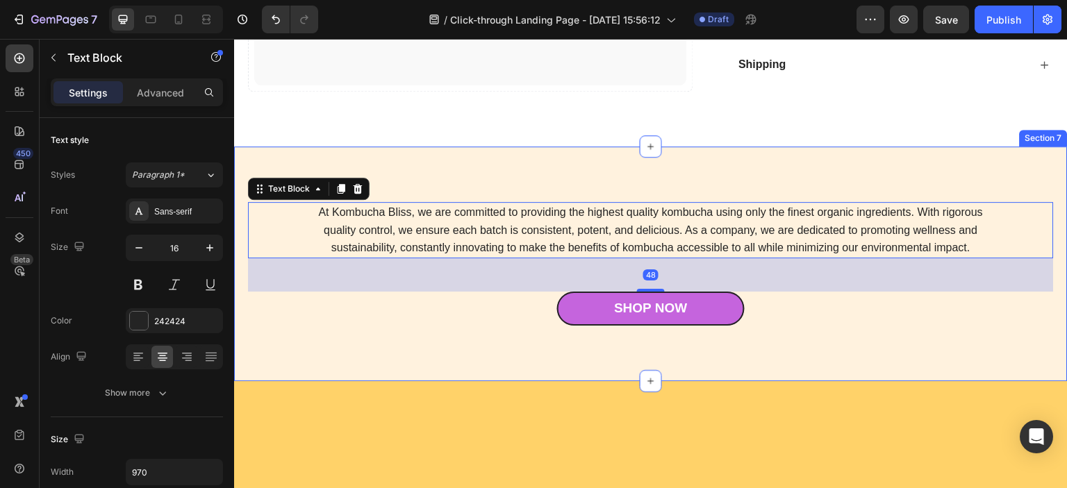
click at [686, 163] on div "At Kombucha Bliss, we are committed to providing the highest quality kombucha u…" at bounding box center [651, 264] width 834 height 234
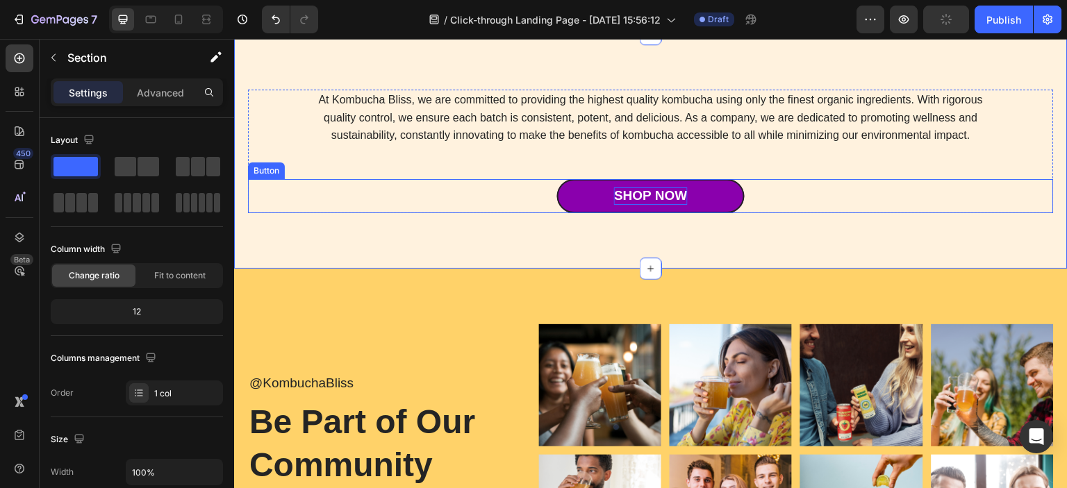
click at [634, 205] on div "Shop Now" at bounding box center [650, 196] width 73 height 17
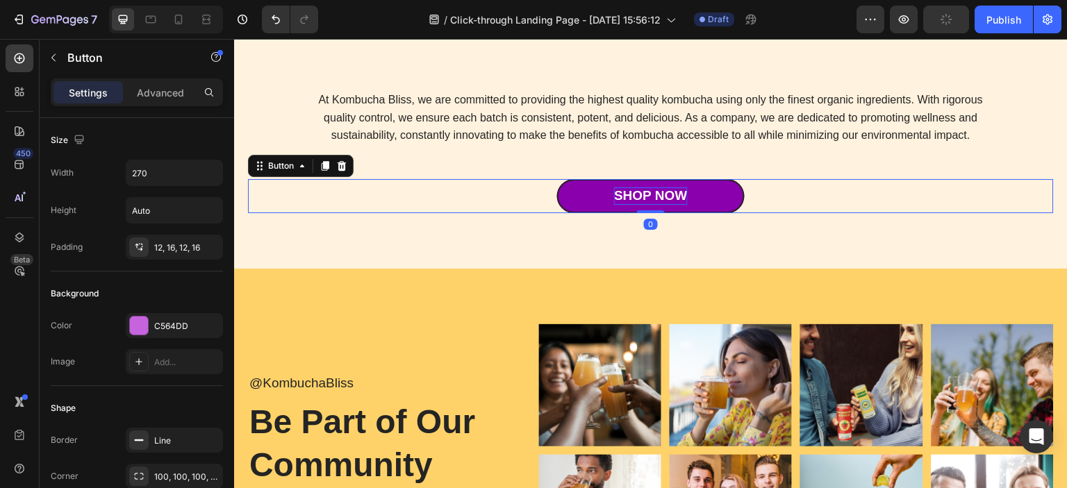
scroll to position [3133, 0]
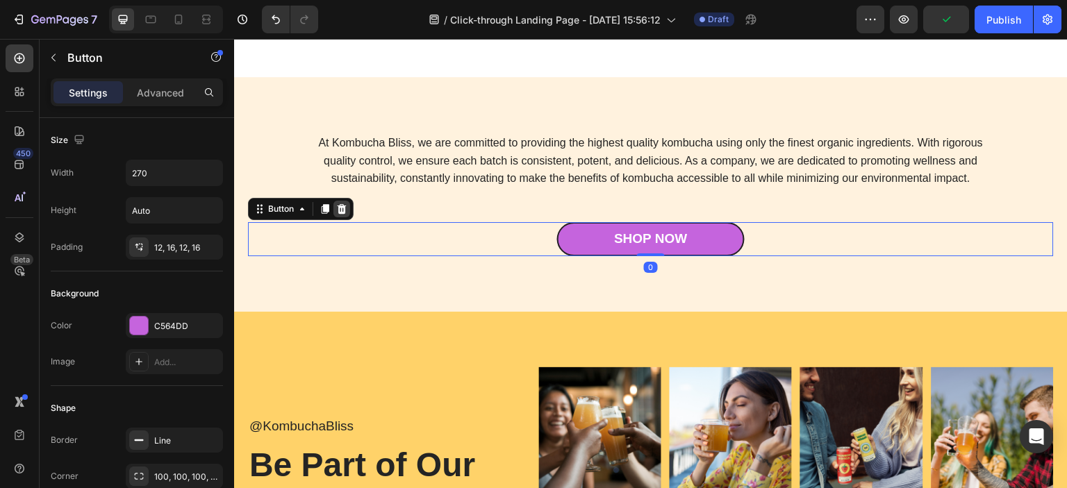
click at [345, 210] on icon at bounding box center [342, 209] width 9 height 10
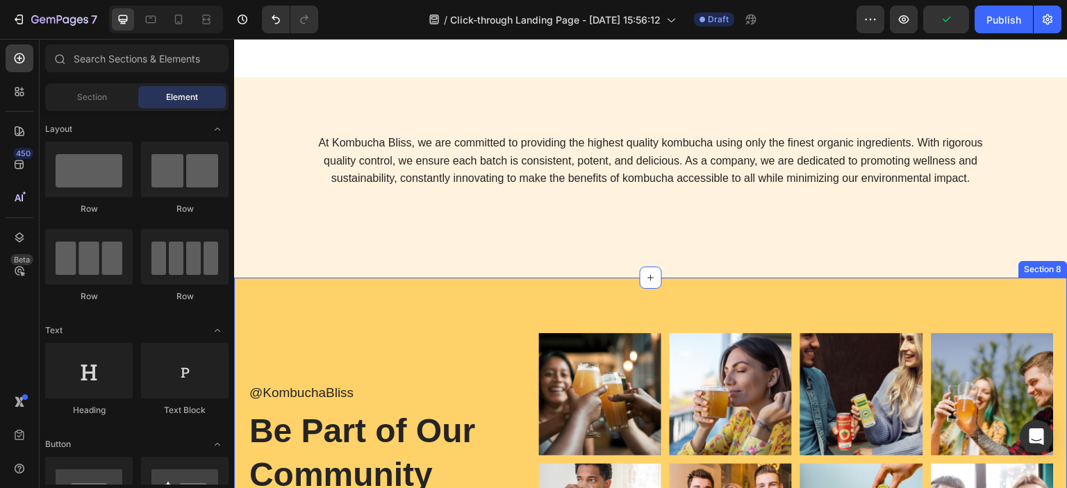
click at [445, 336] on div "@KombuchaBliss Text Block Be Part of Our Community Heading Icon Icon Icon Icon …" at bounding box center [377, 460] width 258 height 254
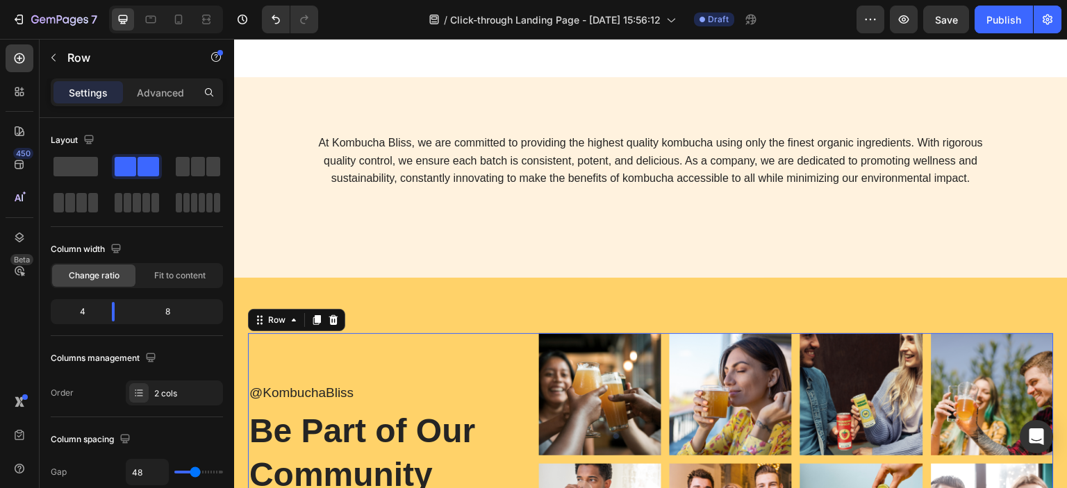
click at [437, 290] on div "@KombuchaBliss Text Block Be Part of Our Community Heading Icon Icon Icon Icon …" at bounding box center [651, 460] width 834 height 365
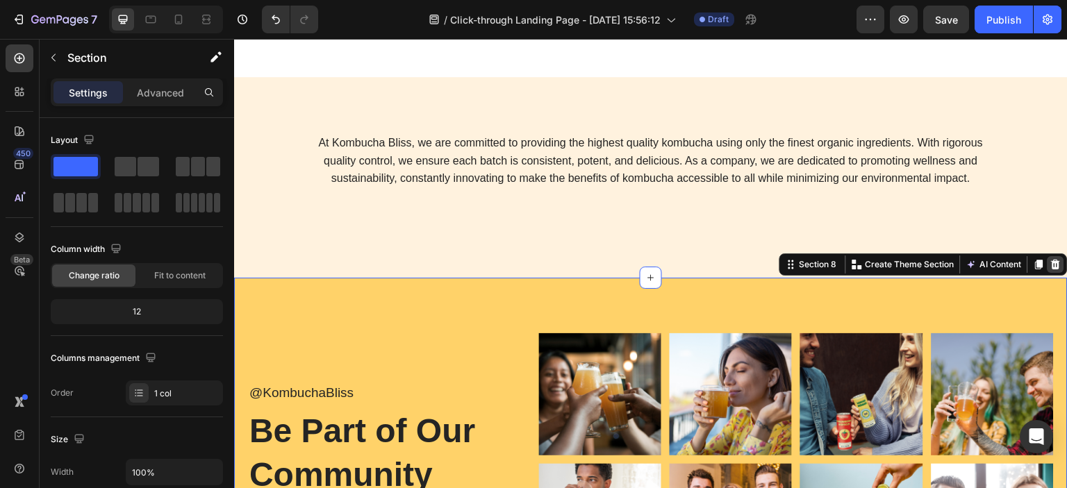
click at [1050, 264] on icon at bounding box center [1055, 264] width 11 height 11
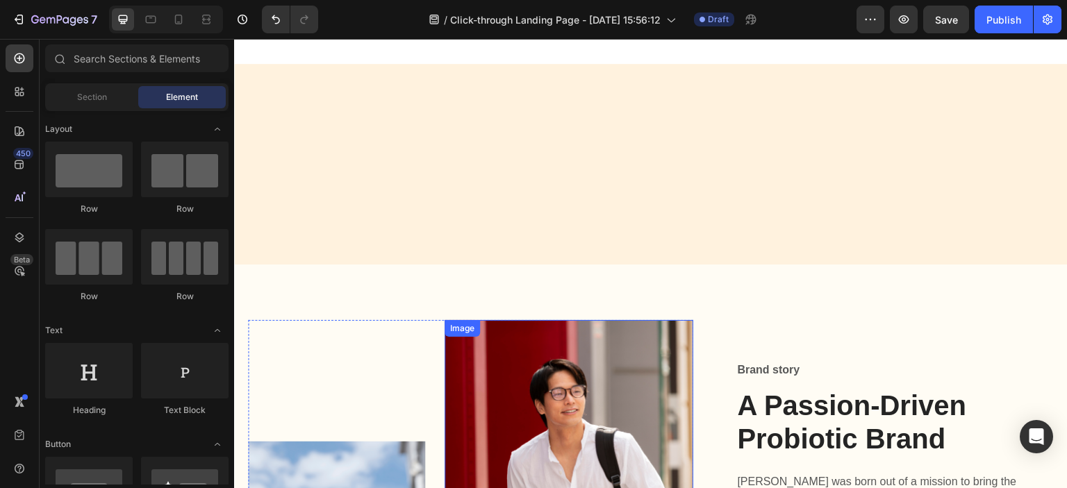
scroll to position [3341, 0]
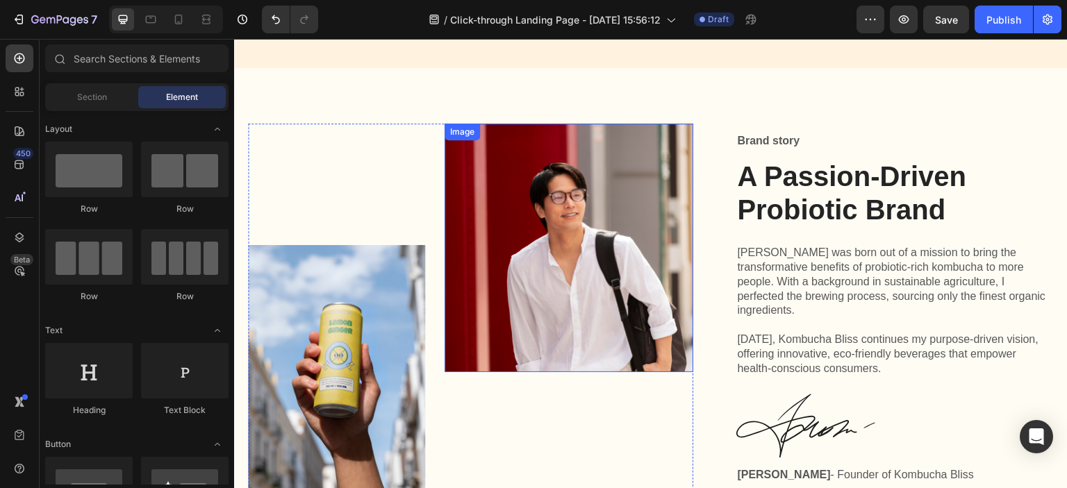
click at [568, 245] on img at bounding box center [569, 248] width 248 height 249
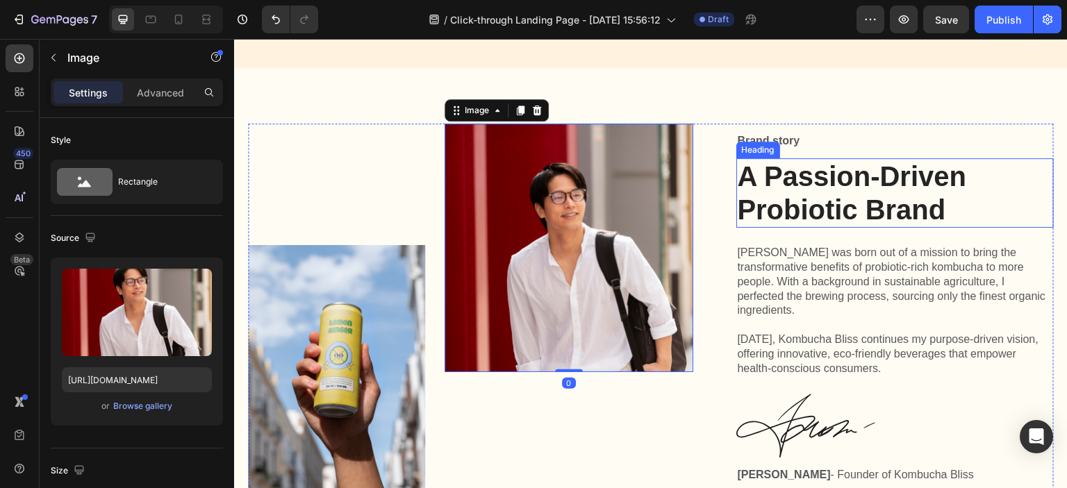
click at [795, 209] on h2 "A Passion-Driven Probiotic Brand" at bounding box center [895, 192] width 318 height 69
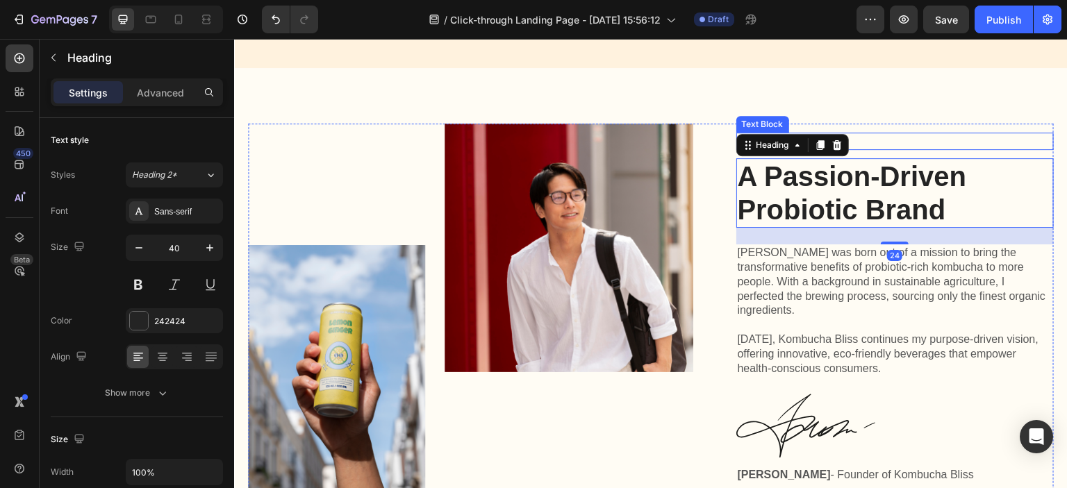
click at [897, 119] on div "Image Image Row Brand story Text Block A Passion-Driven Probiotic Brand Heading…" at bounding box center [651, 308] width 834 height 481
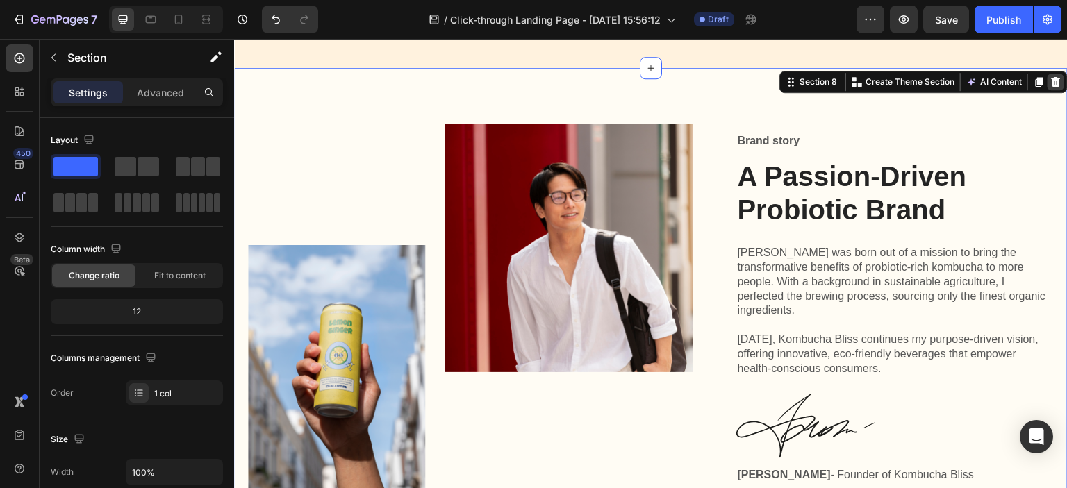
click at [1050, 77] on icon at bounding box center [1055, 81] width 11 height 11
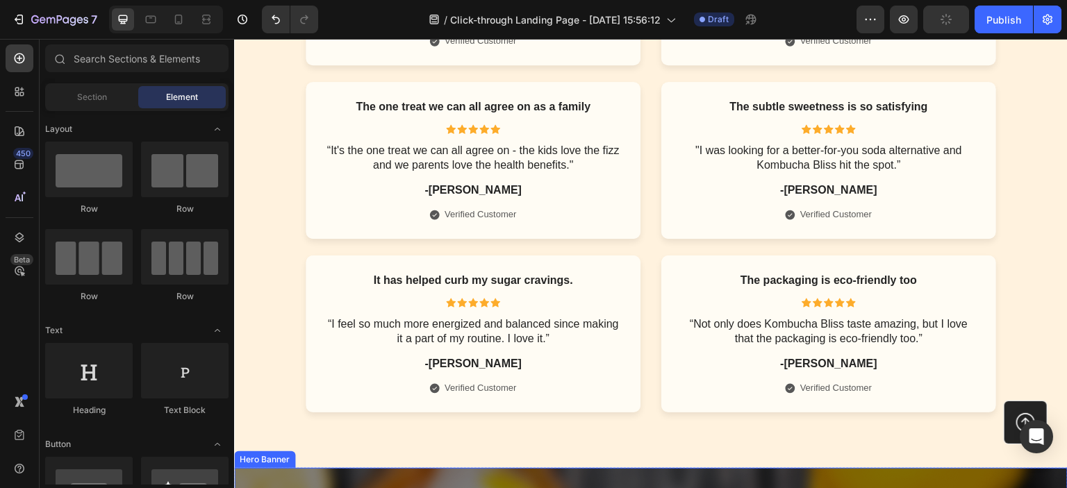
scroll to position [4460, 0]
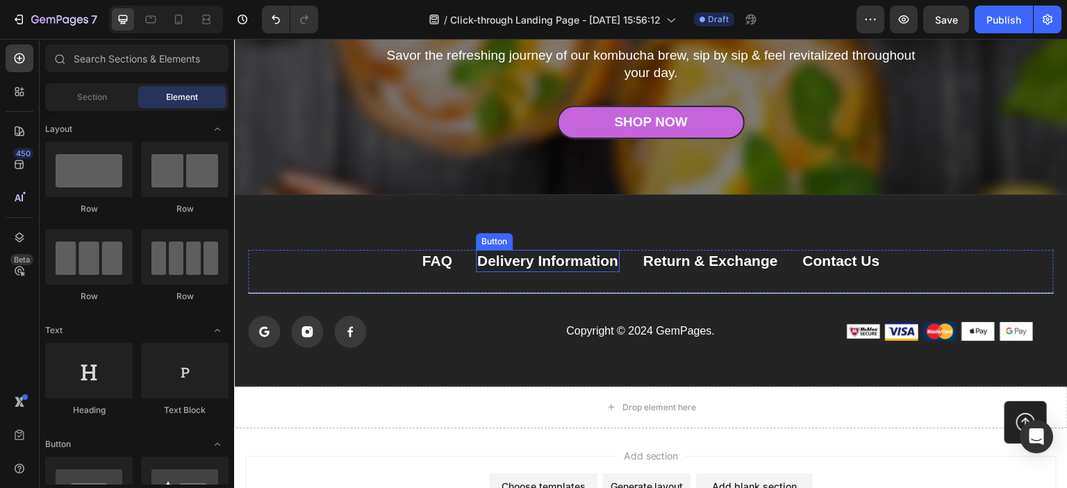
click at [555, 217] on div "FAQ Button Delivery Information Button Return & Exchange Button Contact Us Butt…" at bounding box center [651, 290] width 834 height 192
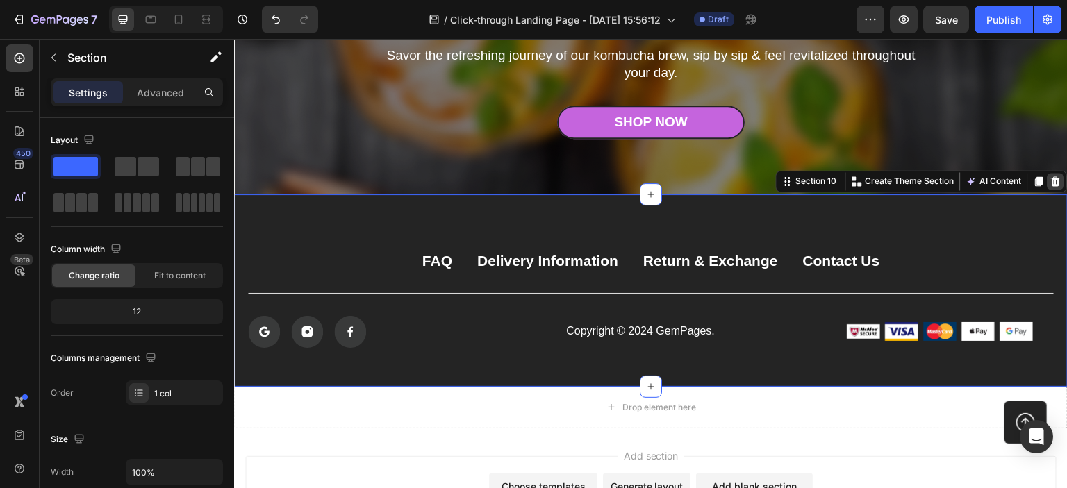
click at [1050, 181] on icon at bounding box center [1055, 181] width 11 height 11
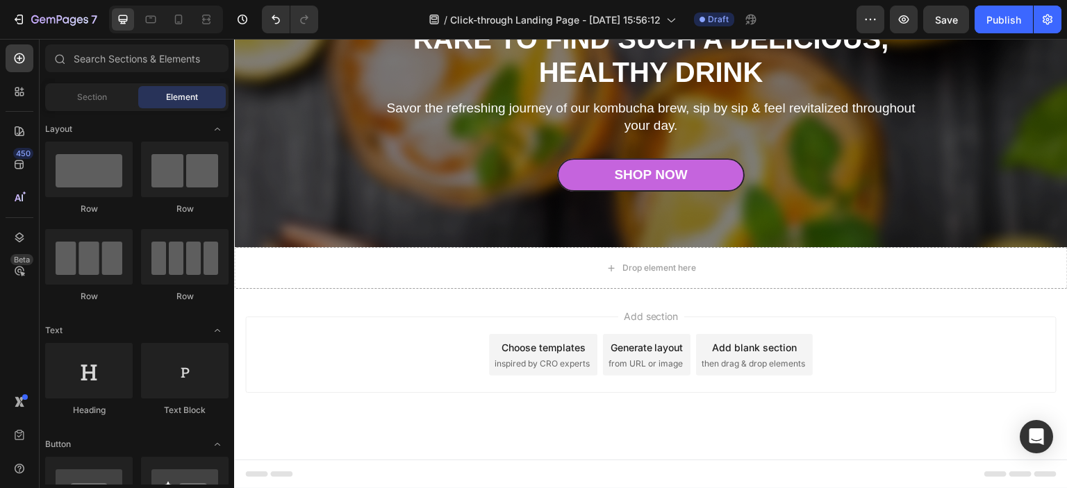
scroll to position [4360, 0]
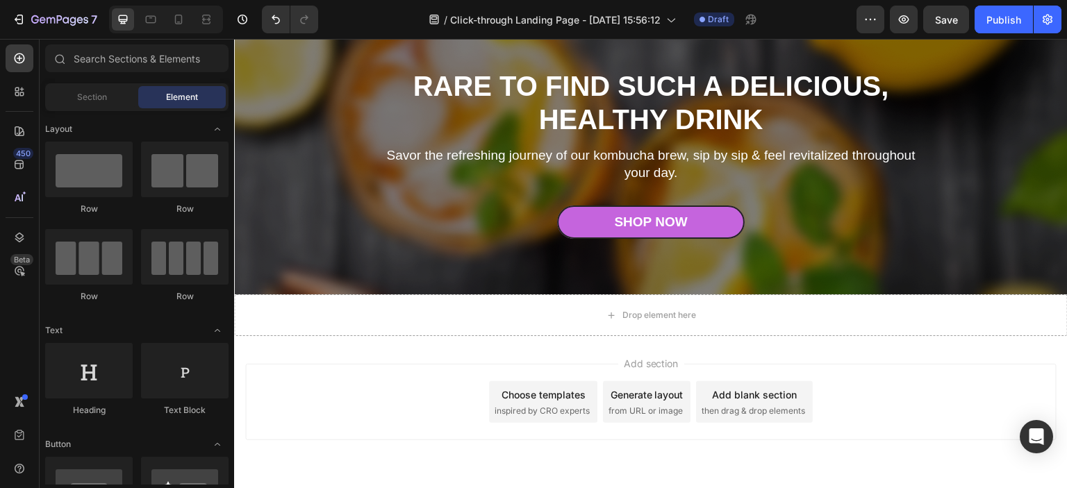
click at [917, 138] on h2 "Rare to find such a delicious, healthy drink" at bounding box center [650, 102] width 549 height 69
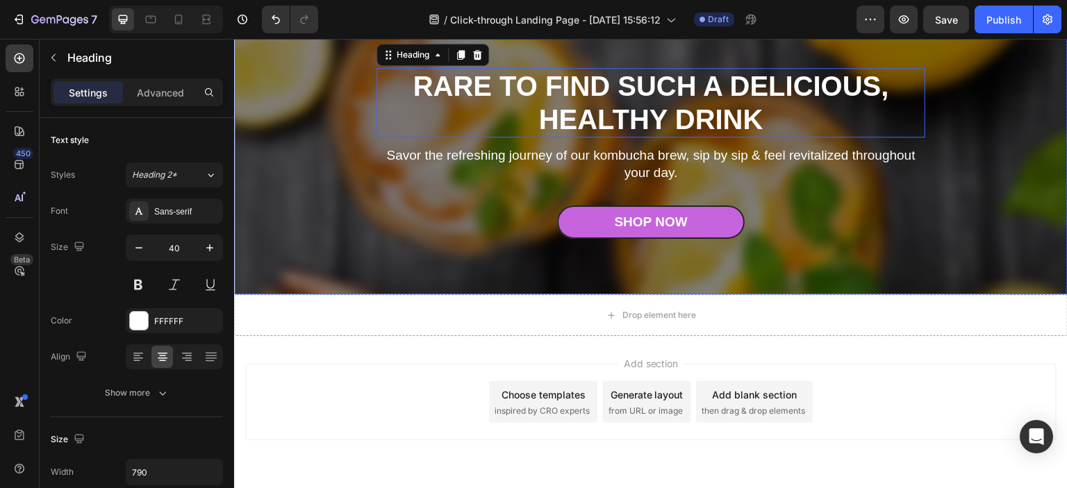
scroll to position [4337, 0]
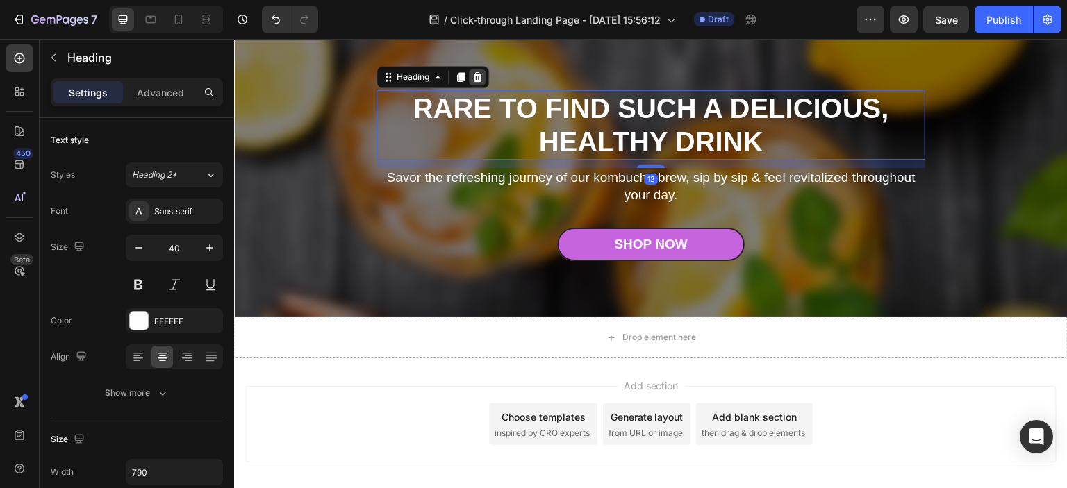
click at [477, 78] on icon at bounding box center [477, 77] width 11 height 11
click at [566, 87] on div "Rare to find such a delicious, healthy drink Heading 12 Savor the refreshing jo…" at bounding box center [651, 176] width 577 height 282
click at [621, 236] on div "Shop Now" at bounding box center [650, 244] width 73 height 17
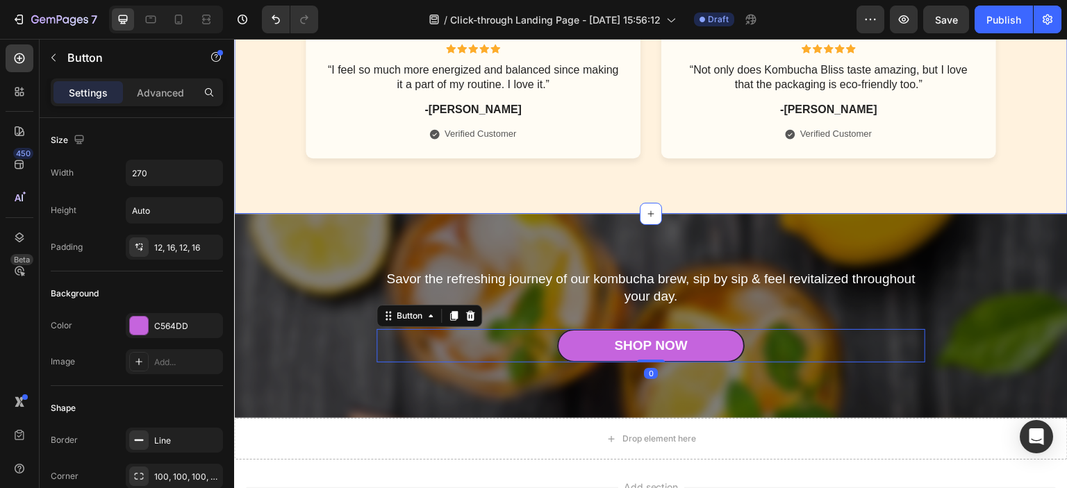
scroll to position [4259, 0]
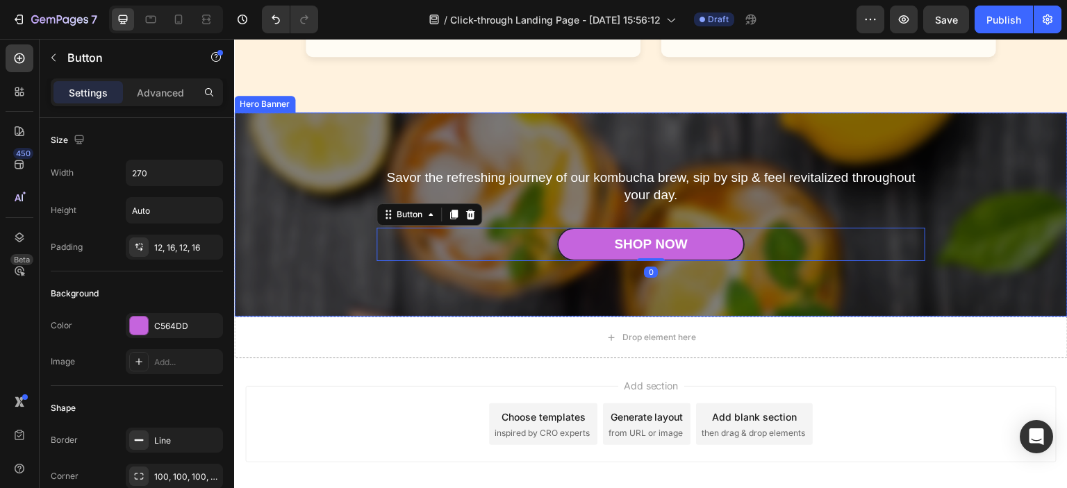
click at [841, 133] on div "Savor the refreshing journey of our kombucha brew, sip by sip & feel revitalize…" at bounding box center [651, 215] width 577 height 204
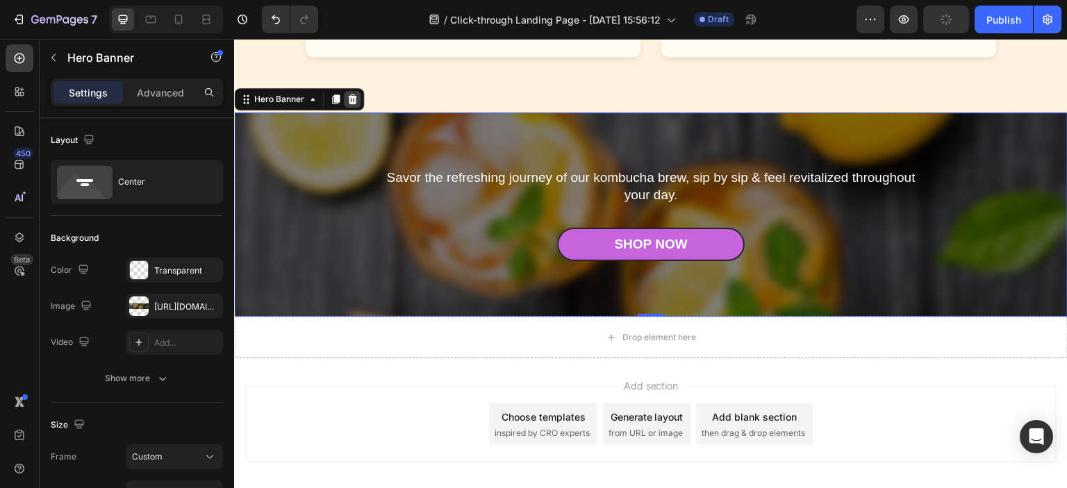
click at [347, 97] on icon at bounding box center [352, 99] width 11 height 11
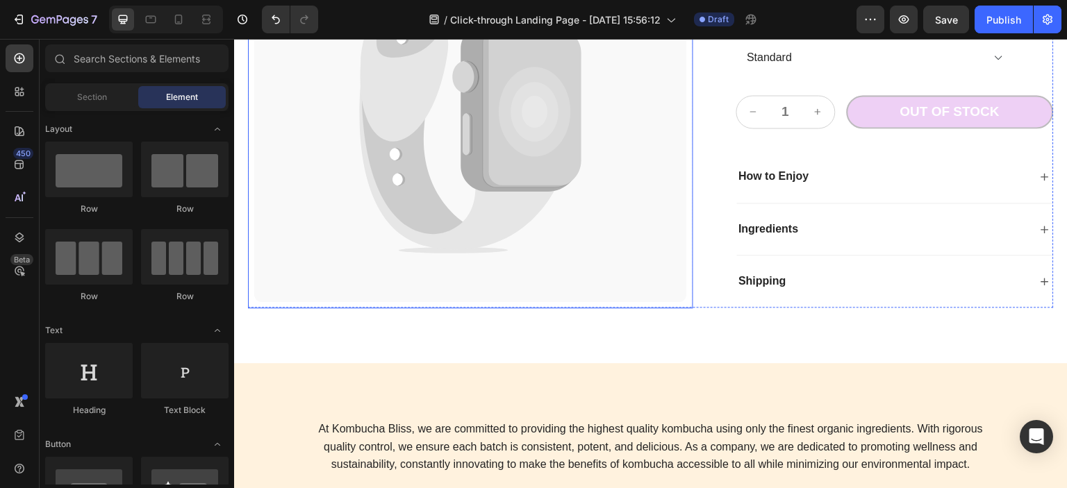
scroll to position [2895, 0]
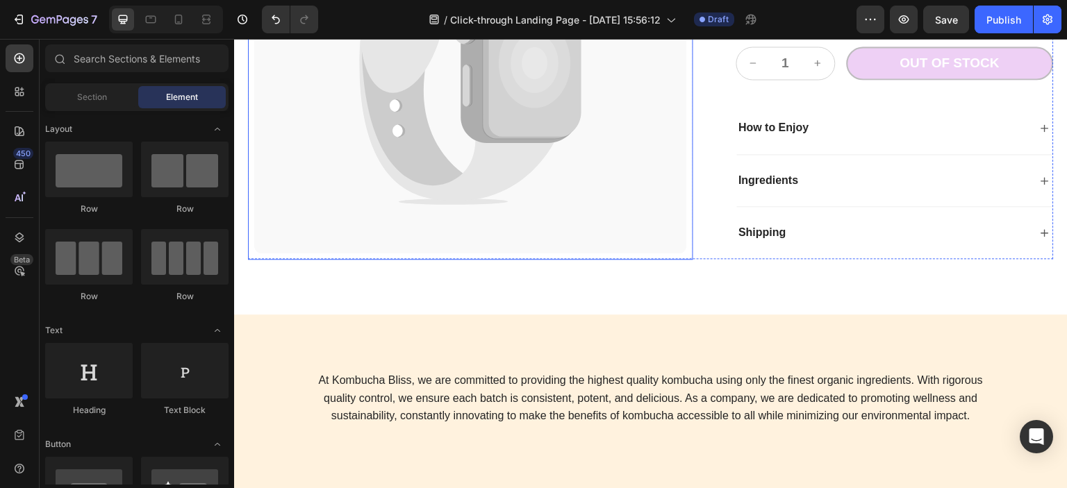
click at [497, 315] on div "At Kombucha Bliss, we are committed to providing the highest quality kombucha u…" at bounding box center [651, 415] width 834 height 201
click at [951, 315] on div "At Kombucha Bliss, we are committed to providing the highest quality kombucha u…" at bounding box center [651, 415] width 834 height 201
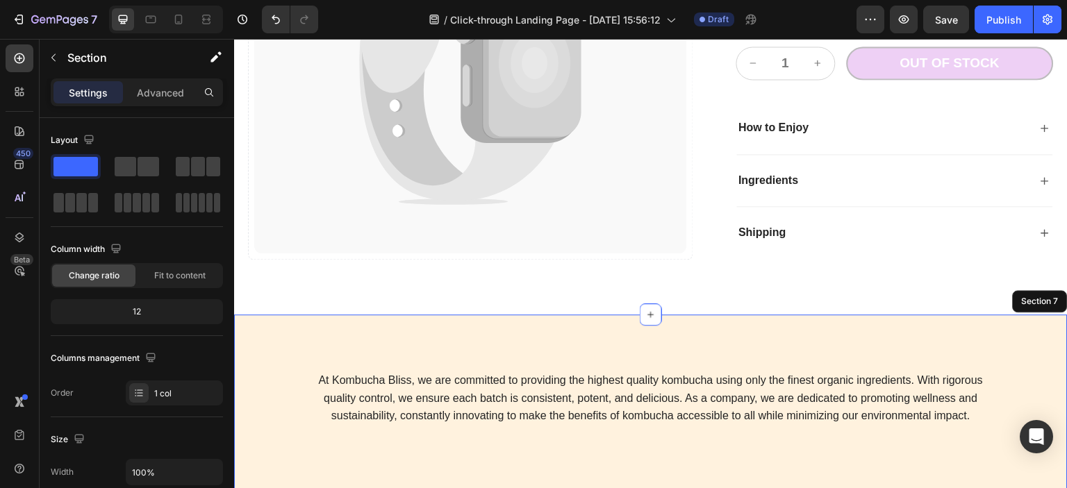
click at [1038, 315] on div "At Kombucha Bliss, we are committed to providing the highest quality kombucha u…" at bounding box center [651, 415] width 834 height 201
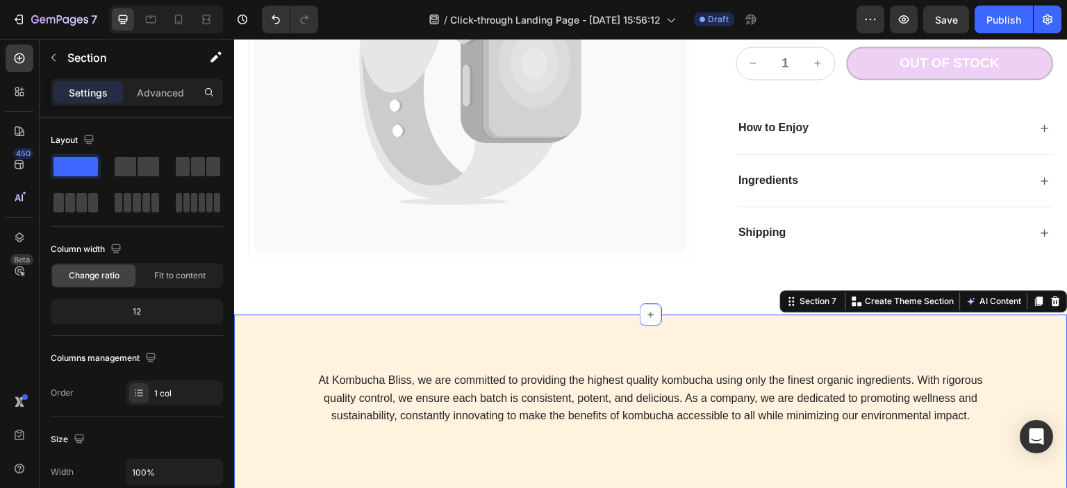
scroll to position [2986, 0]
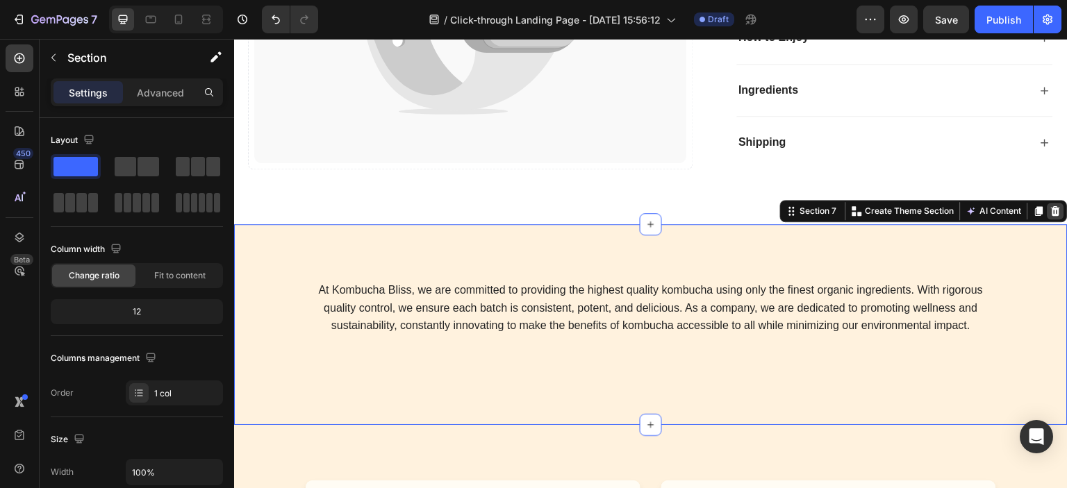
click at [1050, 210] on icon at bounding box center [1055, 211] width 11 height 11
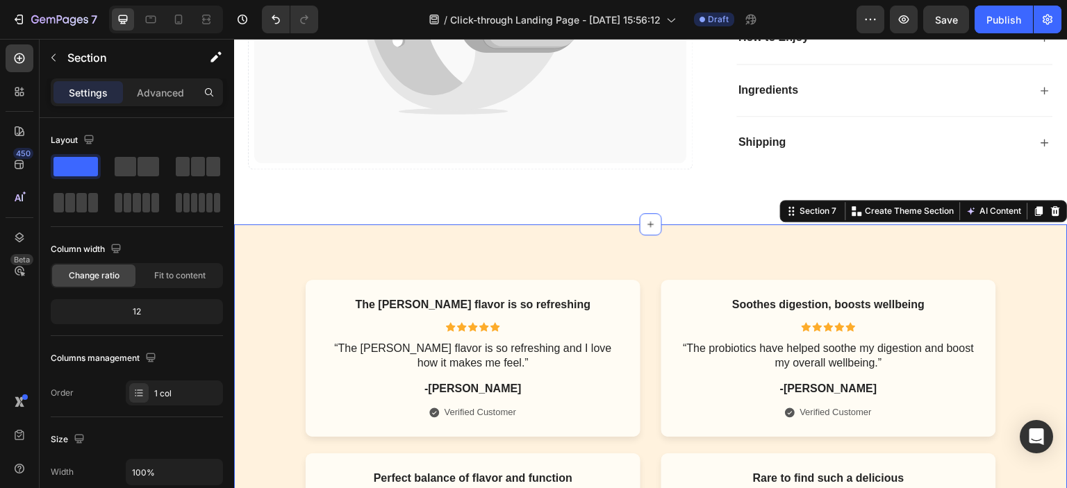
click at [1052, 208] on icon at bounding box center [1056, 211] width 9 height 10
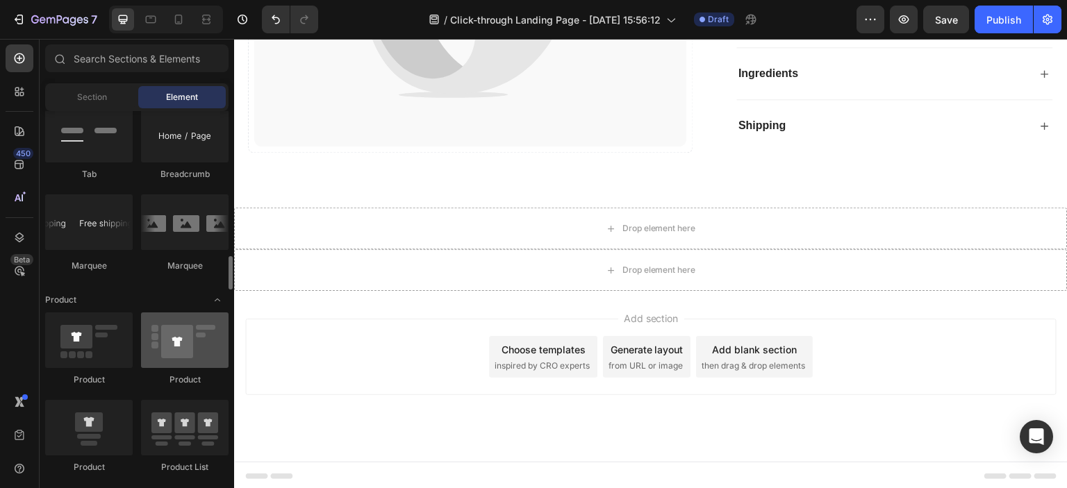
scroll to position [1737, 0]
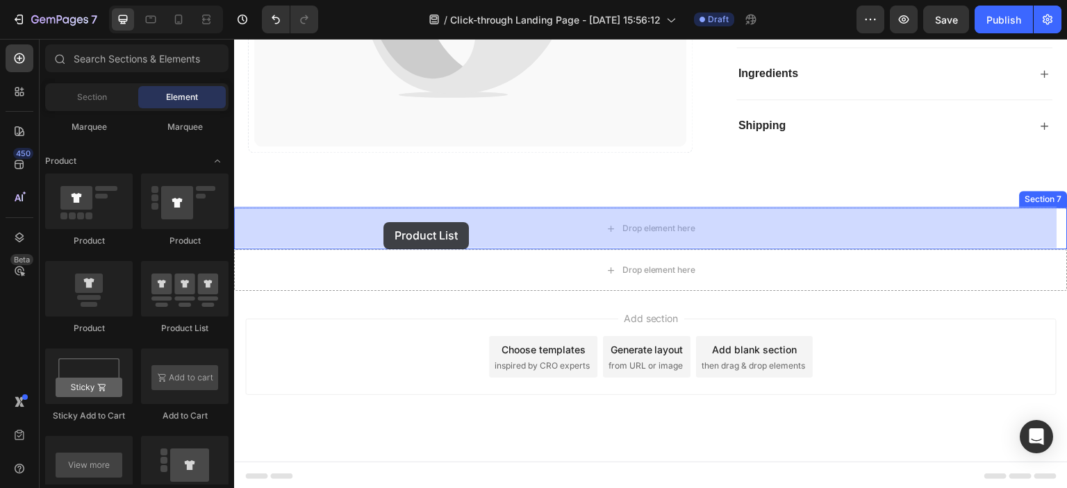
drag, startPoint x: 433, startPoint y: 333, endPoint x: 383, endPoint y: 222, distance: 121.2
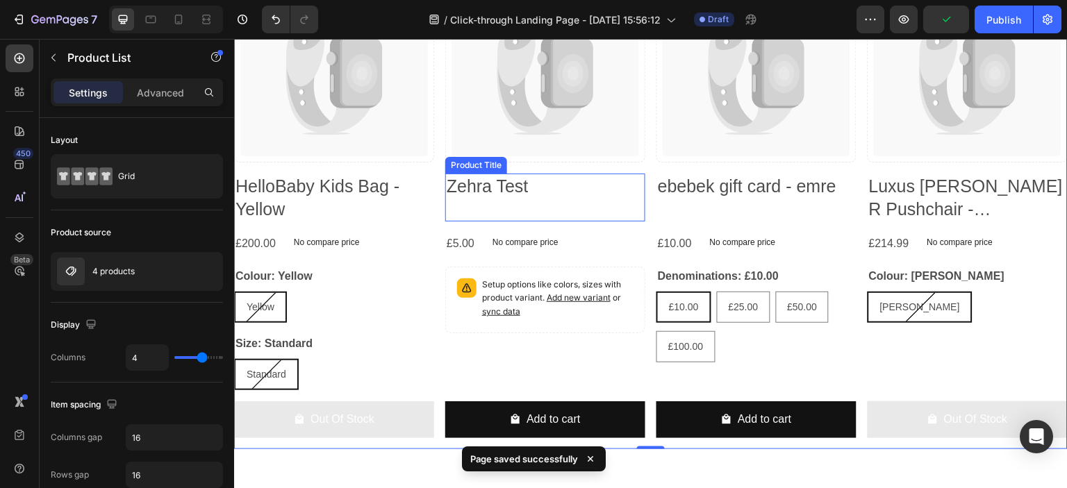
scroll to position [2724, 0]
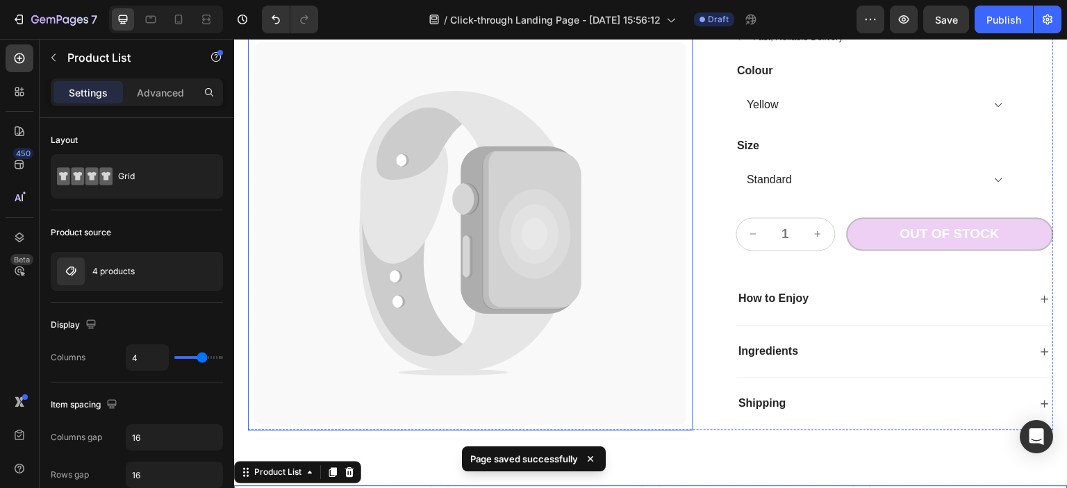
click at [519, 233] on icon at bounding box center [535, 233] width 72 height 90
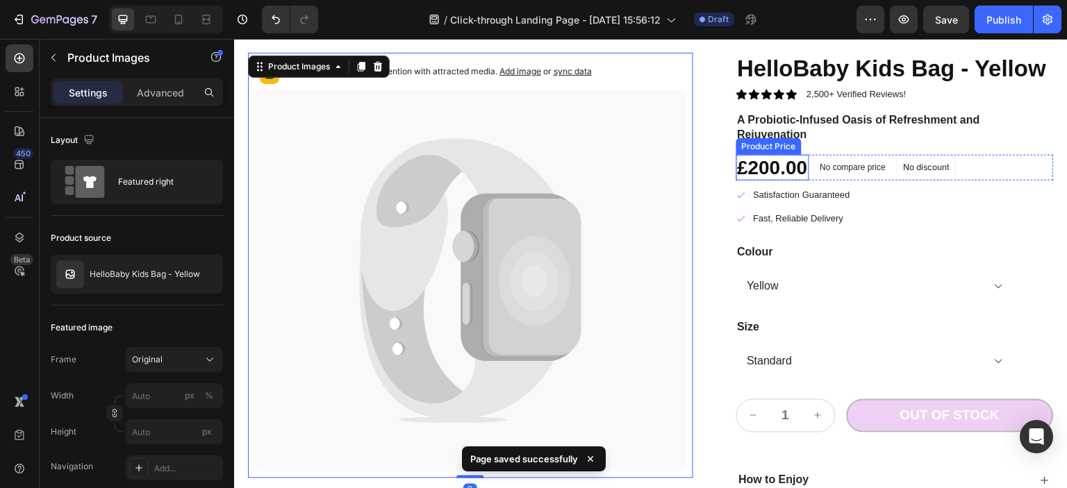
scroll to position [2446, 0]
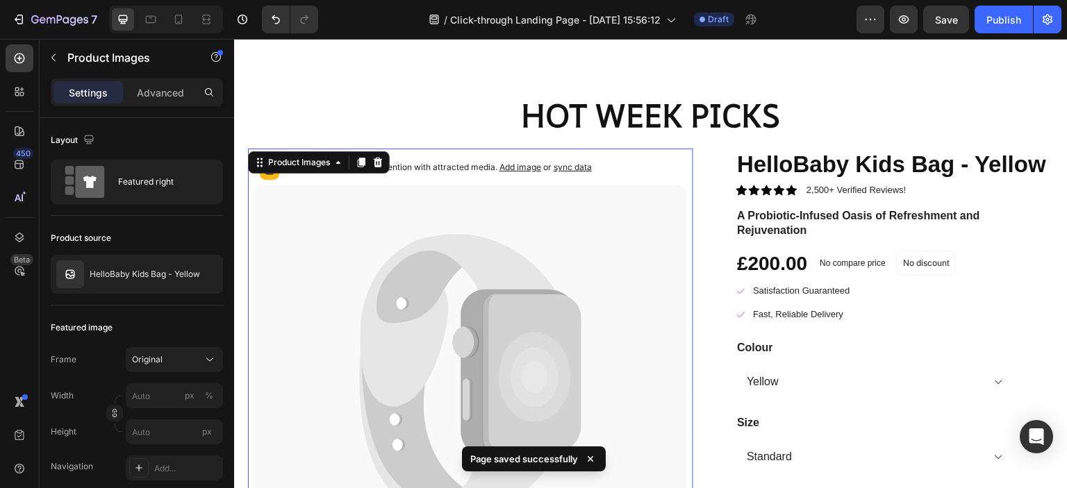
click at [650, 168] on div "Catch your customer's attention with attracted media. Add image or sync data" at bounding box center [470, 170] width 433 height 31
click at [380, 163] on icon at bounding box center [378, 163] width 9 height 10
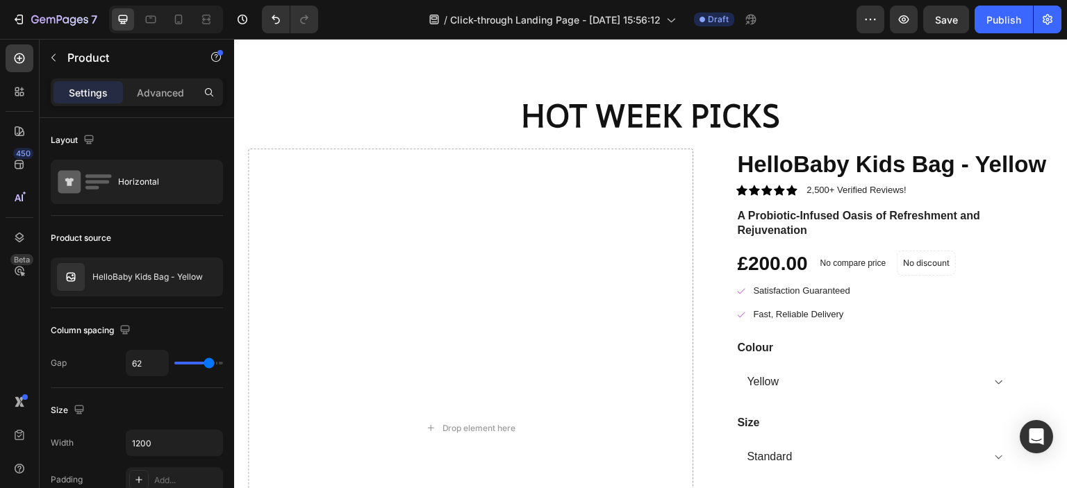
click at [720, 159] on div "Drop element here HelloBaby Kids Bag - Yellow Product Title Icon Icon Icon Icon…" at bounding box center [651, 428] width 806 height 559
click at [675, 165] on div "Drop element here" at bounding box center [470, 428] width 445 height 559
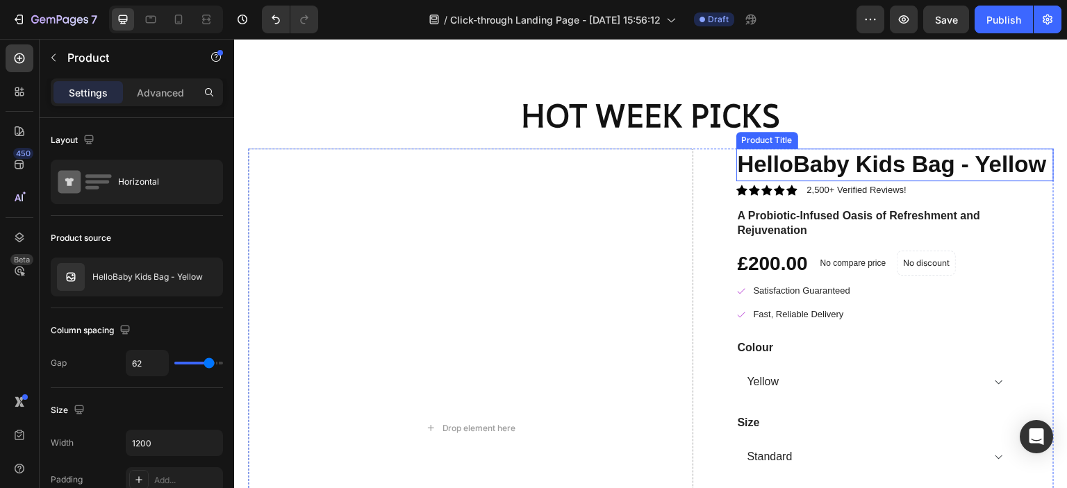
click at [805, 165] on h2 "HelloBaby Kids Bag - Yellow" at bounding box center [895, 165] width 318 height 33
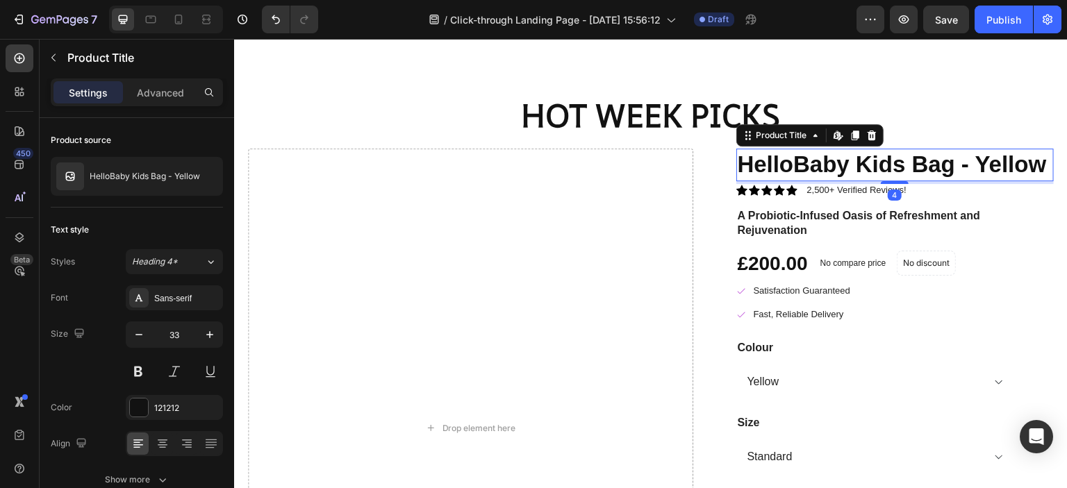
click at [866, 135] on icon at bounding box center [871, 135] width 11 height 11
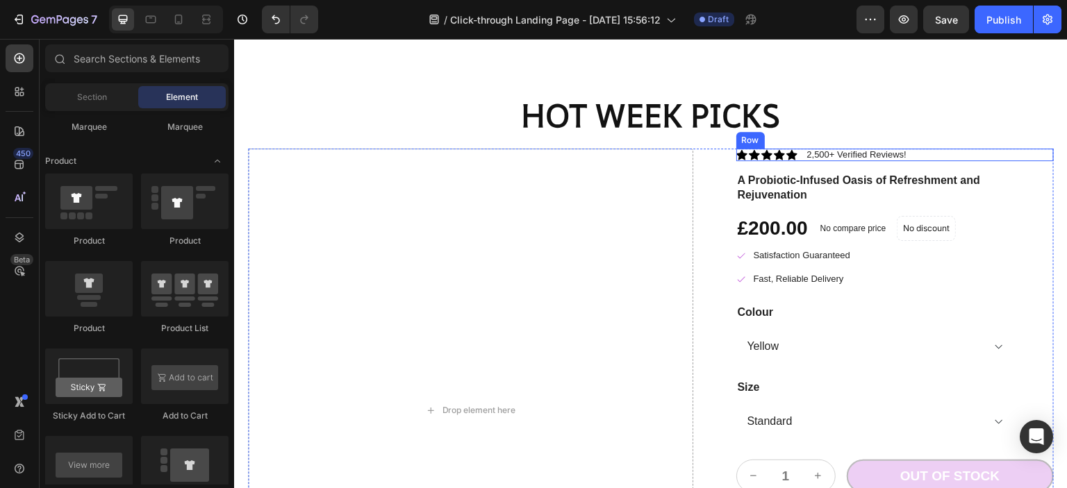
click at [966, 146] on div "HOT WEEK PICKS Heading Drop element here Icon Icon Icon Icon Icon Icon List 2,5…" at bounding box center [651, 382] width 806 height 579
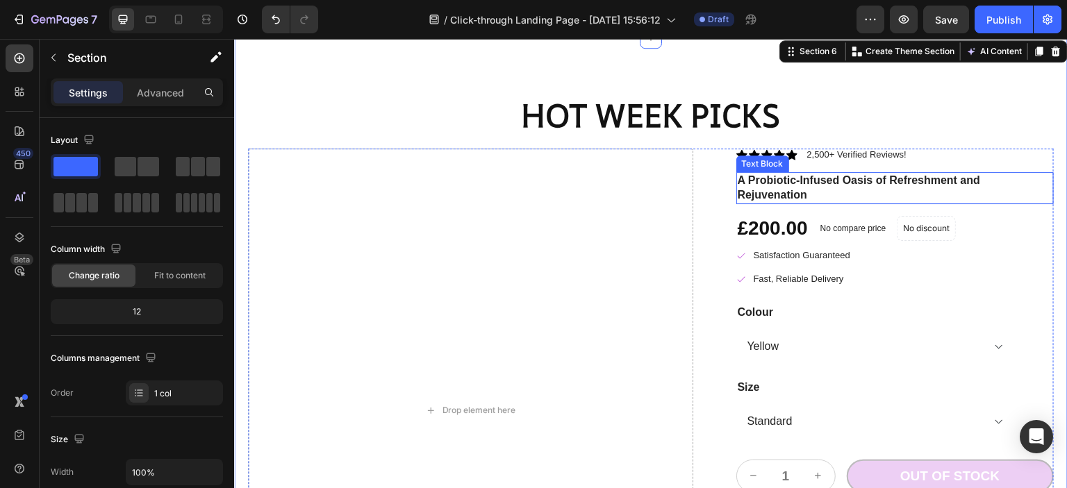
click at [997, 190] on p "A Probiotic-Infused Oasis of Refreshment and Rejuvenation" at bounding box center [895, 188] width 315 height 29
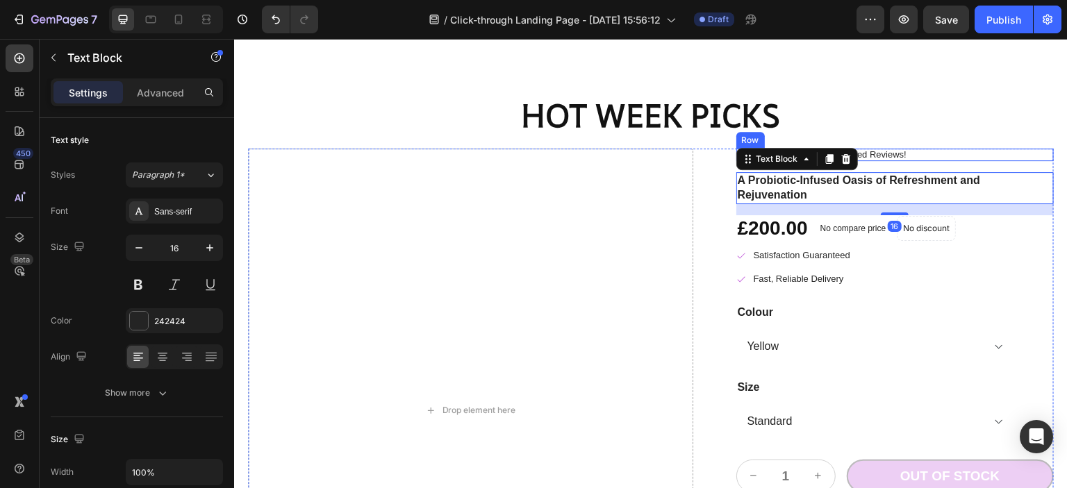
click at [984, 116] on h2 "HOT WEEK PICKS" at bounding box center [651, 115] width 806 height 44
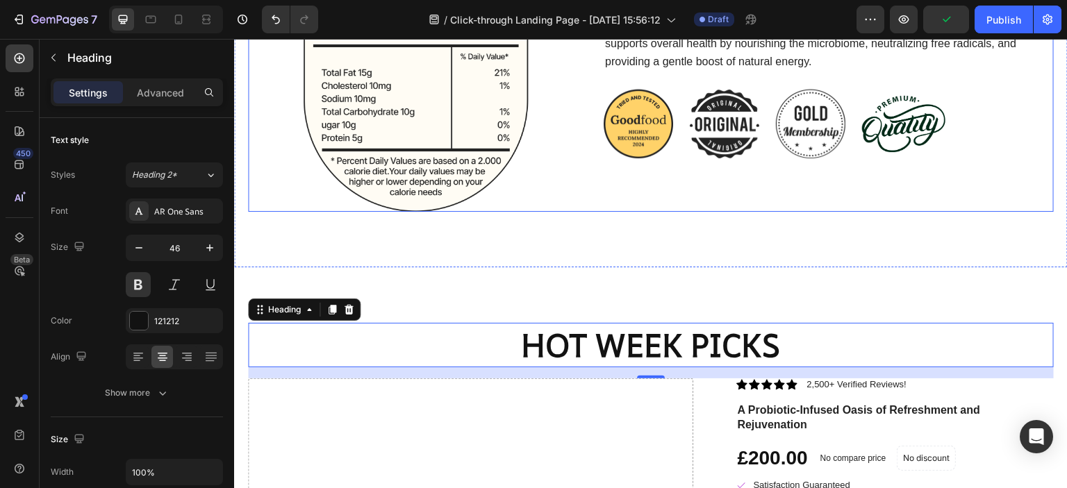
scroll to position [2238, 0]
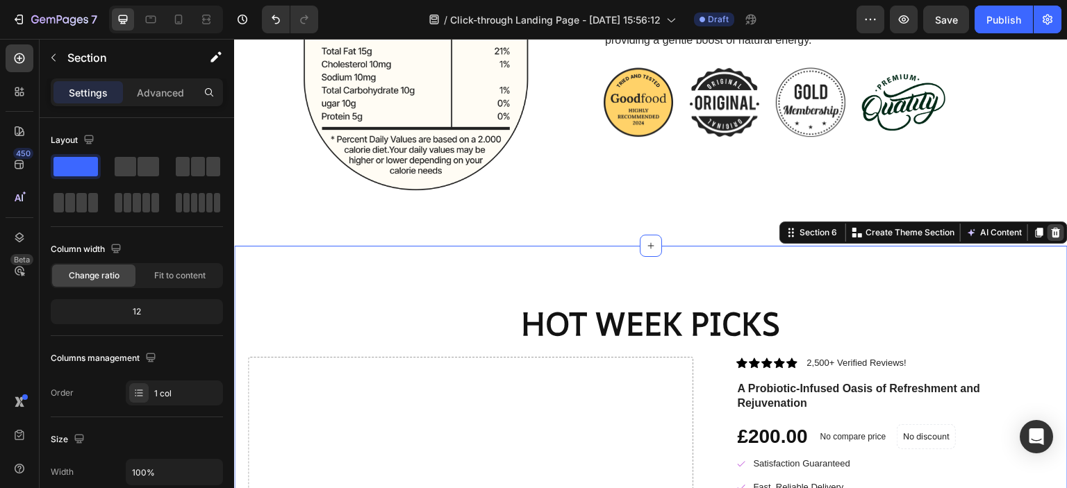
click at [1052, 231] on icon at bounding box center [1056, 233] width 9 height 10
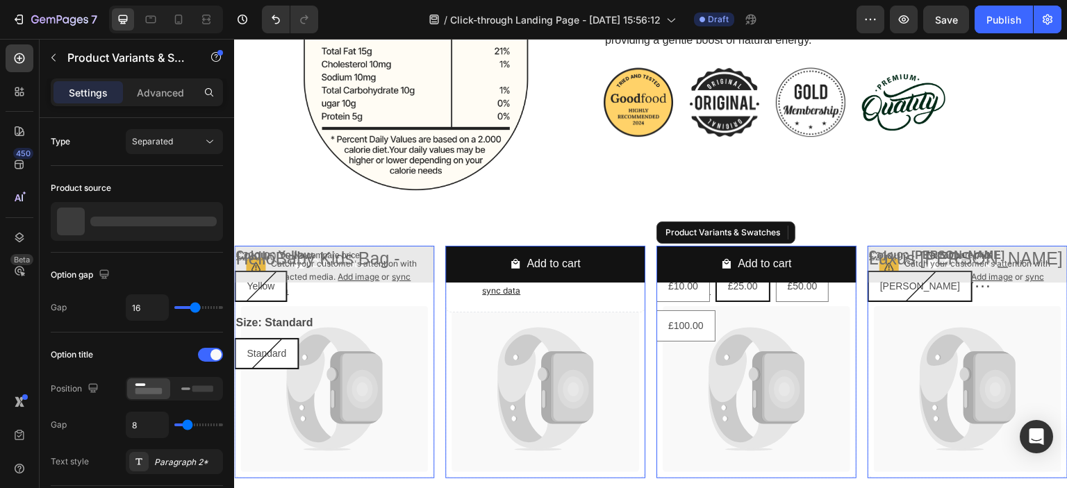
radio input "false"
radio input "true"
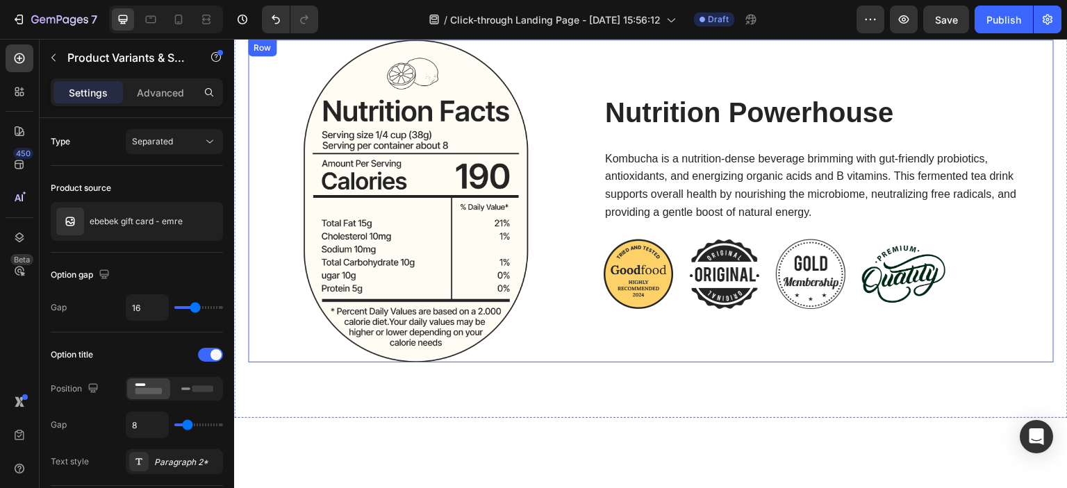
scroll to position [1853, 0]
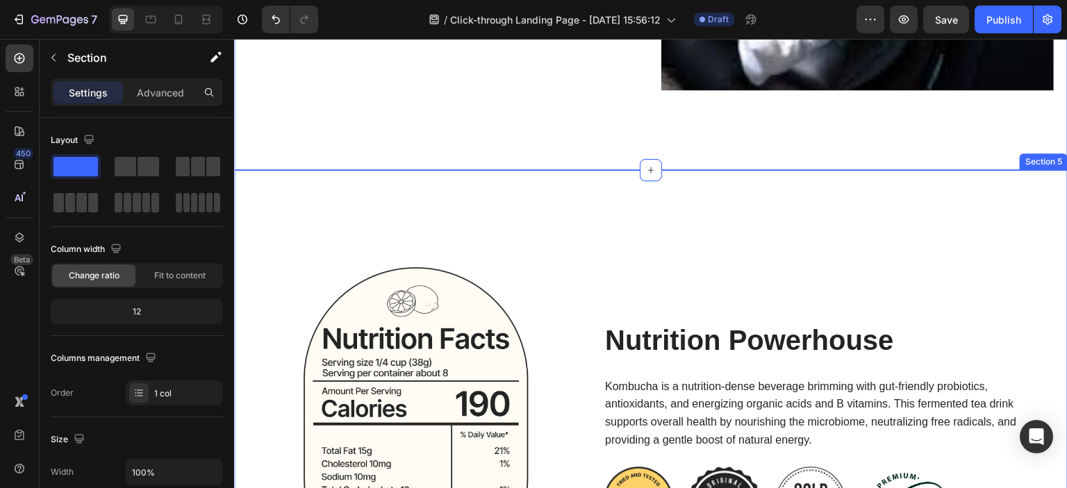
click at [671, 184] on div "Image Nutrition Powerhouse Heading Kombucha is a nutrition-dense beverage brimm…" at bounding box center [651, 408] width 834 height 476
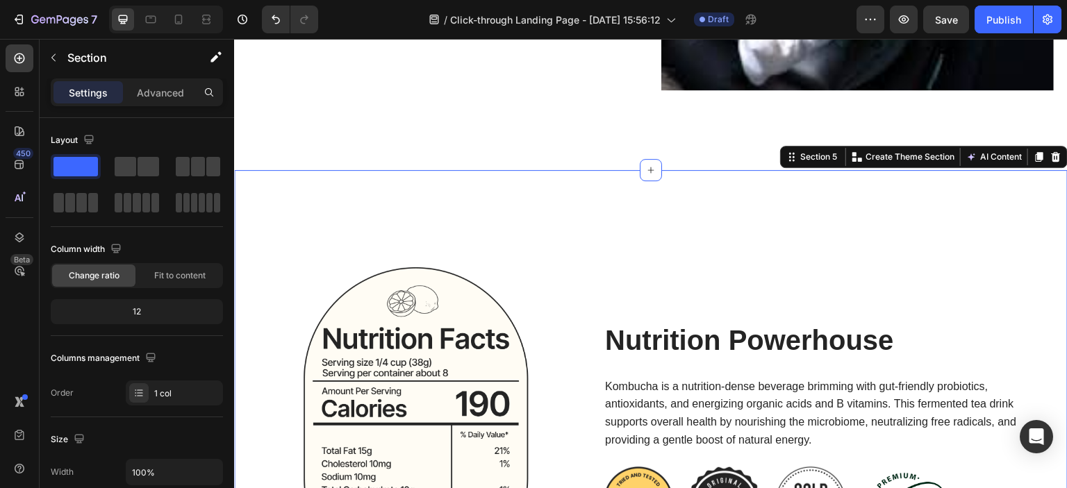
scroll to position [278, 0]
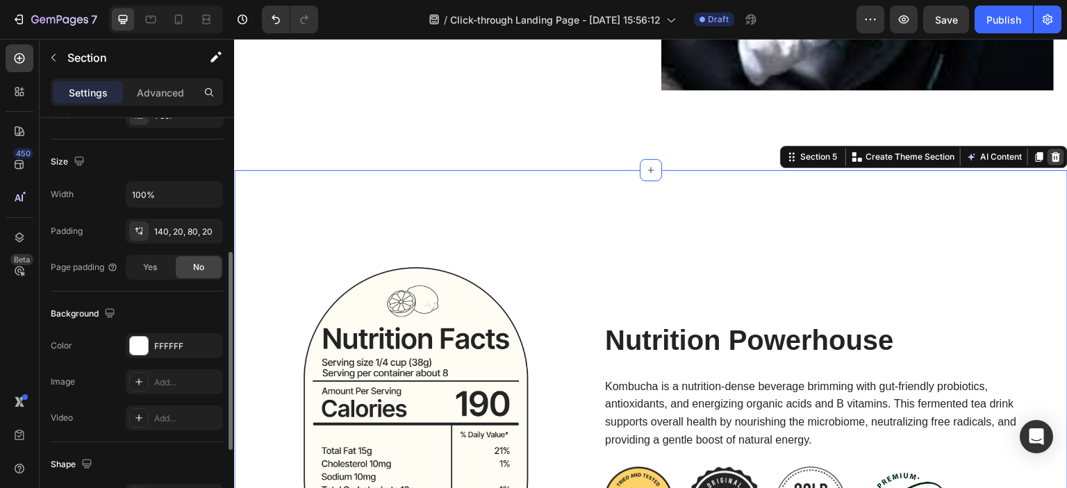
click at [1052, 152] on icon at bounding box center [1056, 157] width 9 height 10
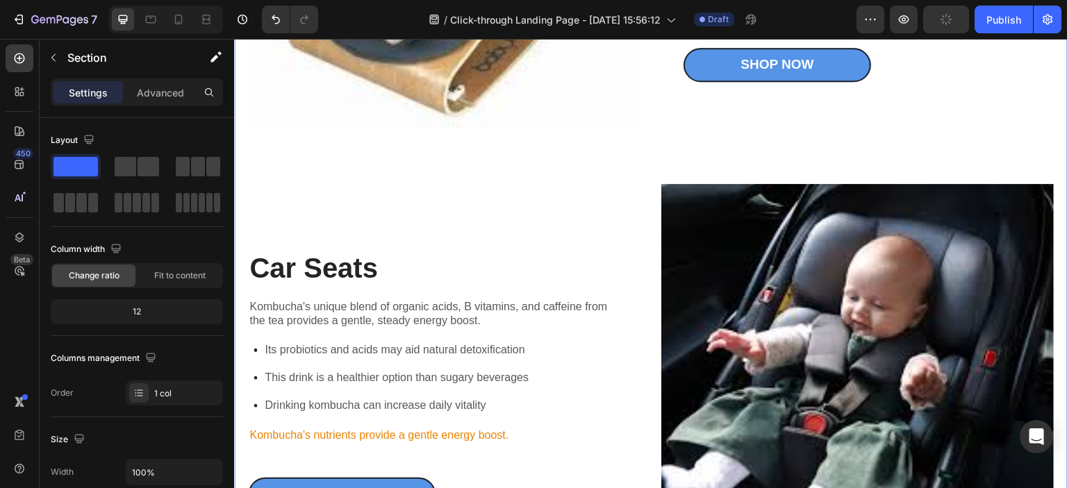
scroll to position [1459, 0]
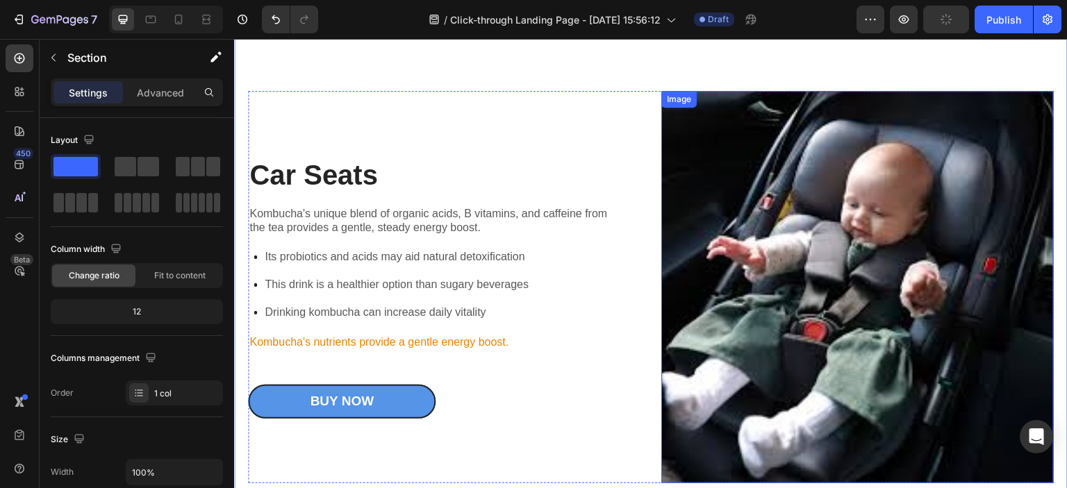
radio input "false"
radio input "true"
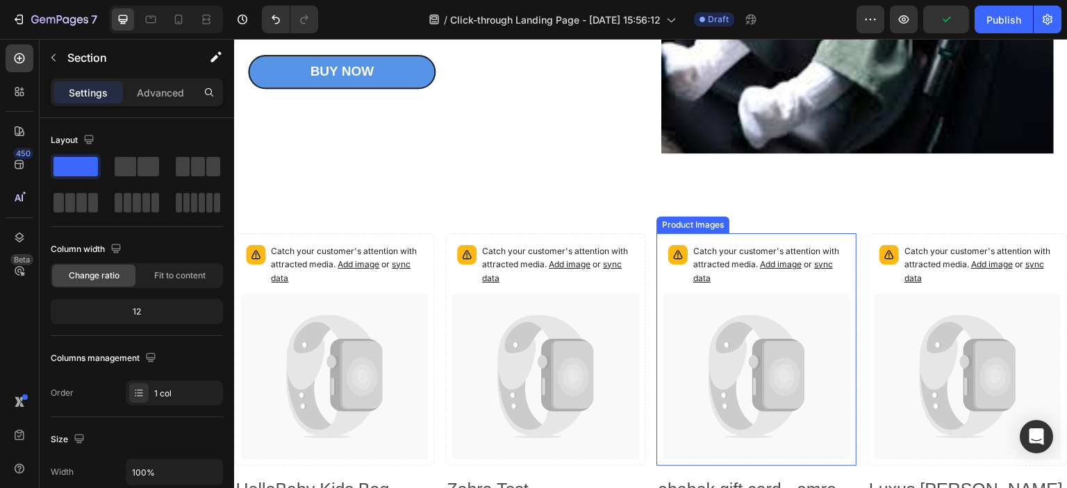
scroll to position [1783, 0]
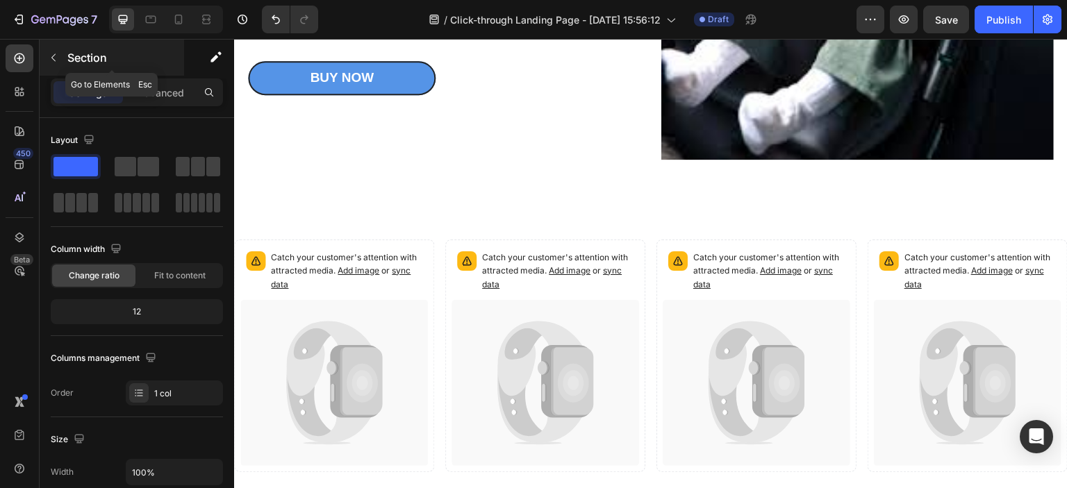
click at [51, 60] on icon "button" at bounding box center [53, 57] width 11 height 11
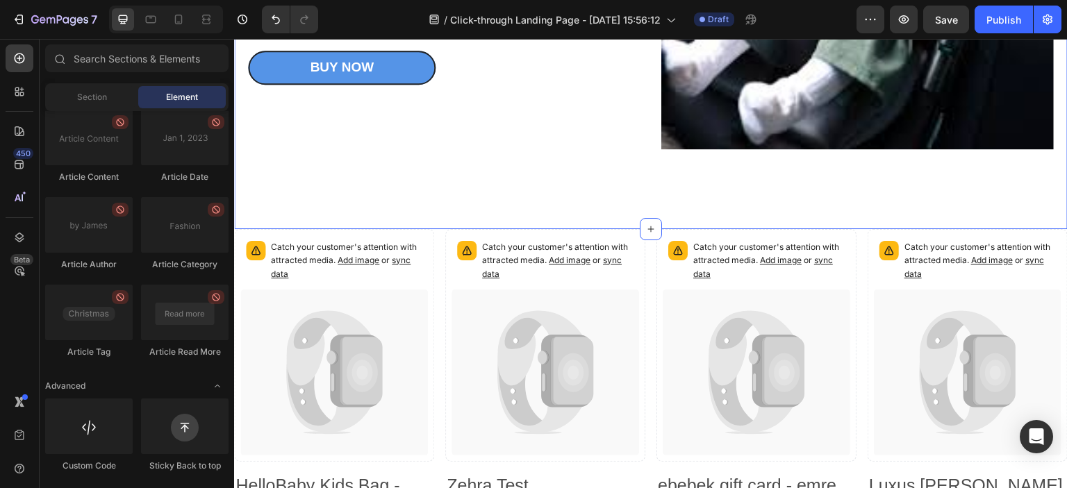
scroll to position [1724, 0]
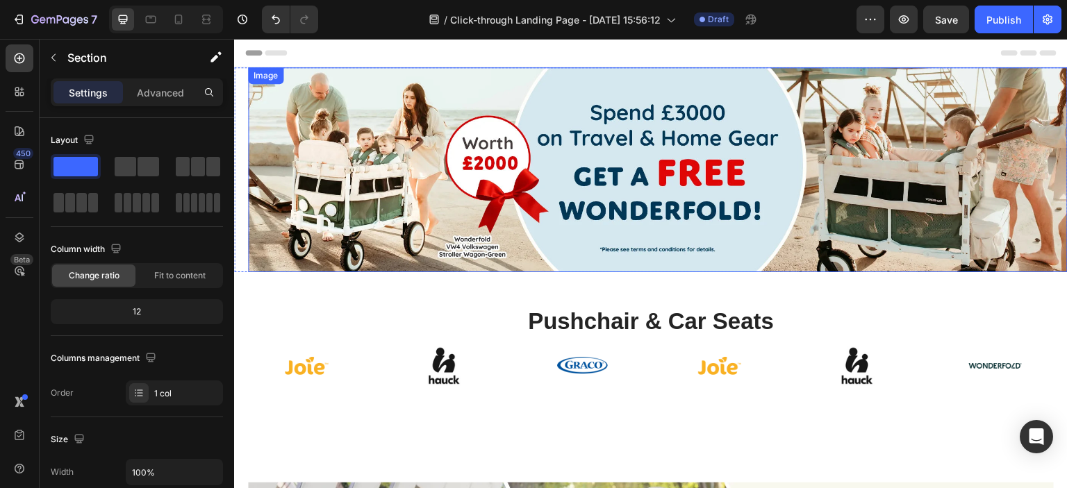
scroll to position [126, 0]
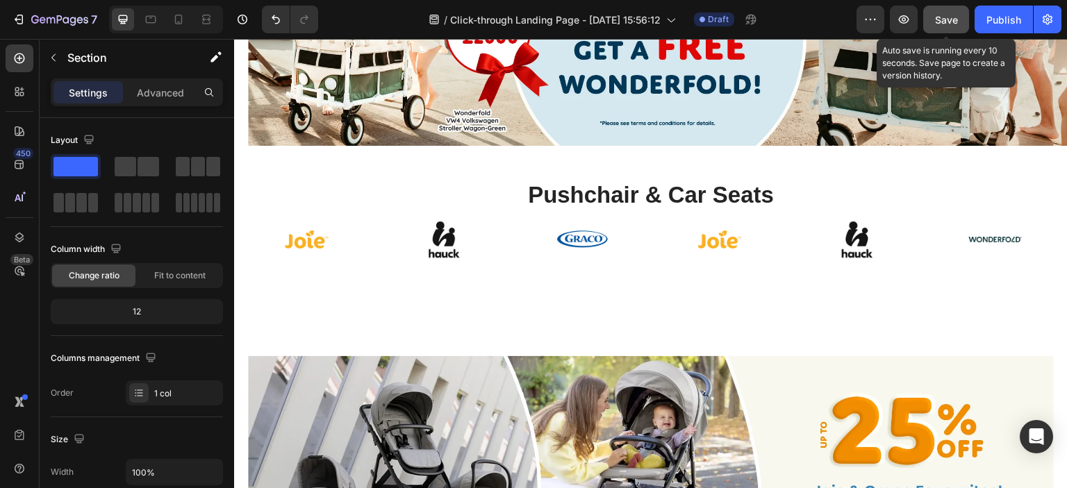
click at [942, 22] on span "Save" at bounding box center [946, 20] width 23 height 12
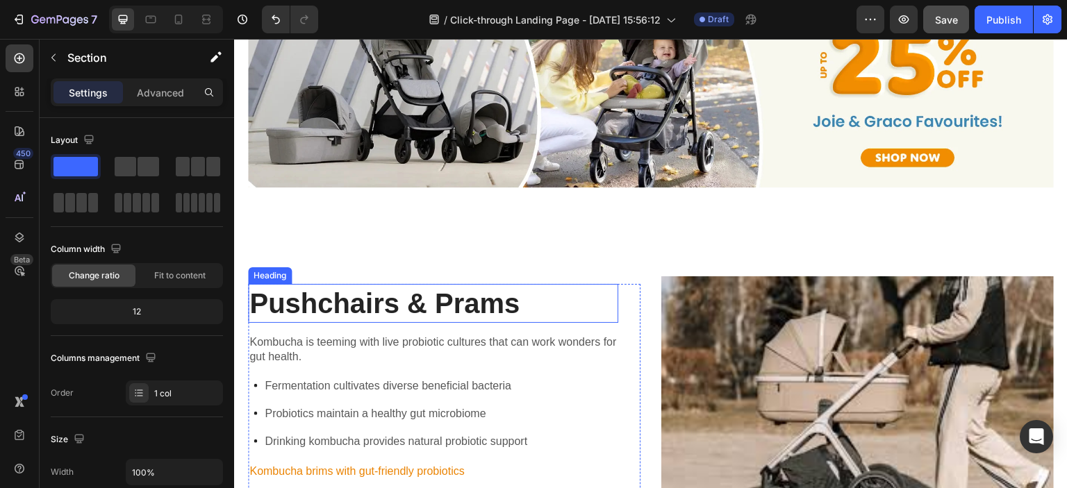
scroll to position [335, 0]
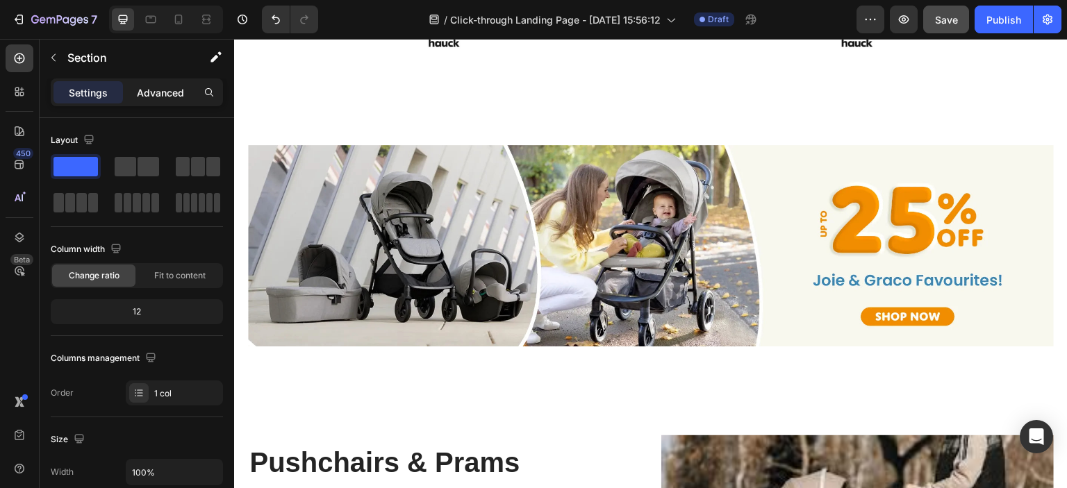
click at [181, 95] on p "Advanced" at bounding box center [160, 92] width 47 height 15
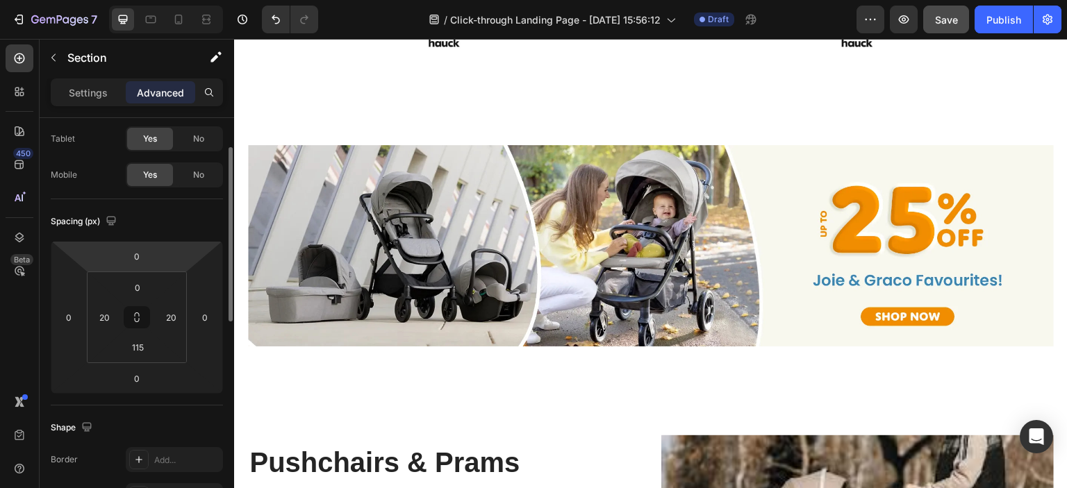
scroll to position [0, 0]
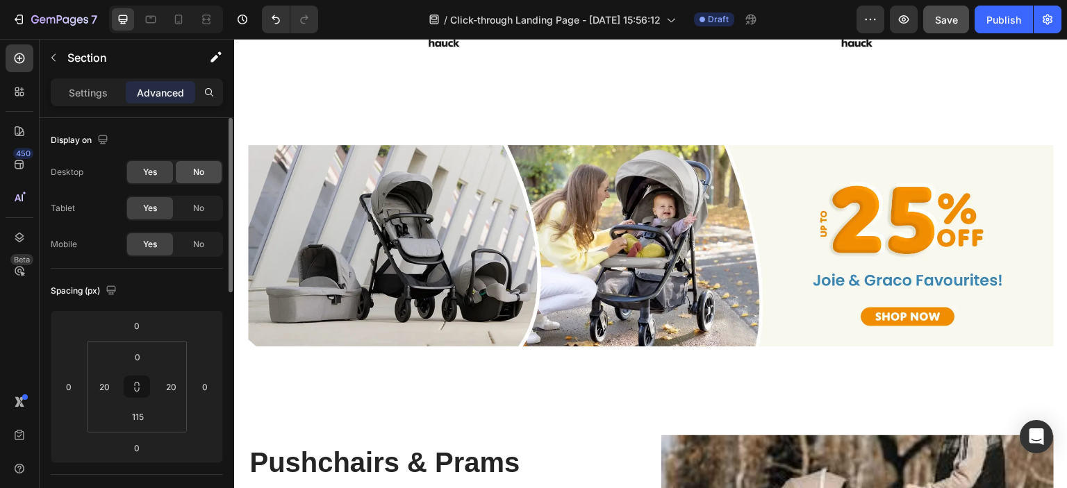
click at [192, 174] on div "No" at bounding box center [199, 172] width 46 height 22
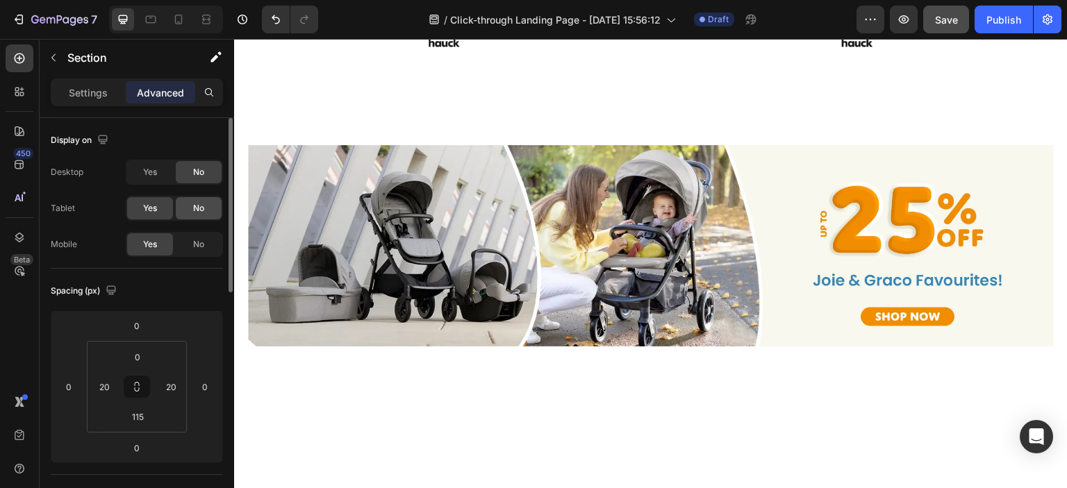
click at [205, 211] on div "No" at bounding box center [199, 208] width 46 height 22
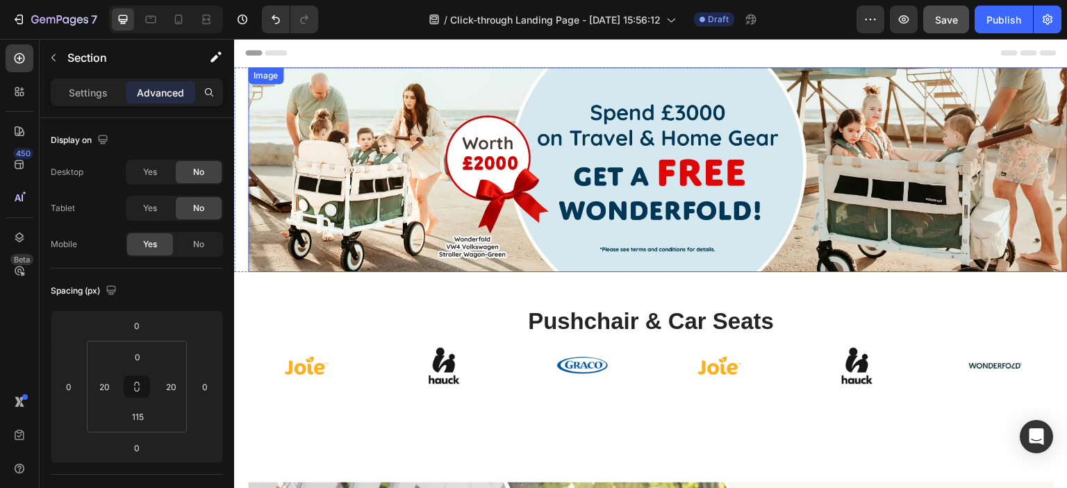
click at [595, 247] on img at bounding box center [658, 169] width 820 height 205
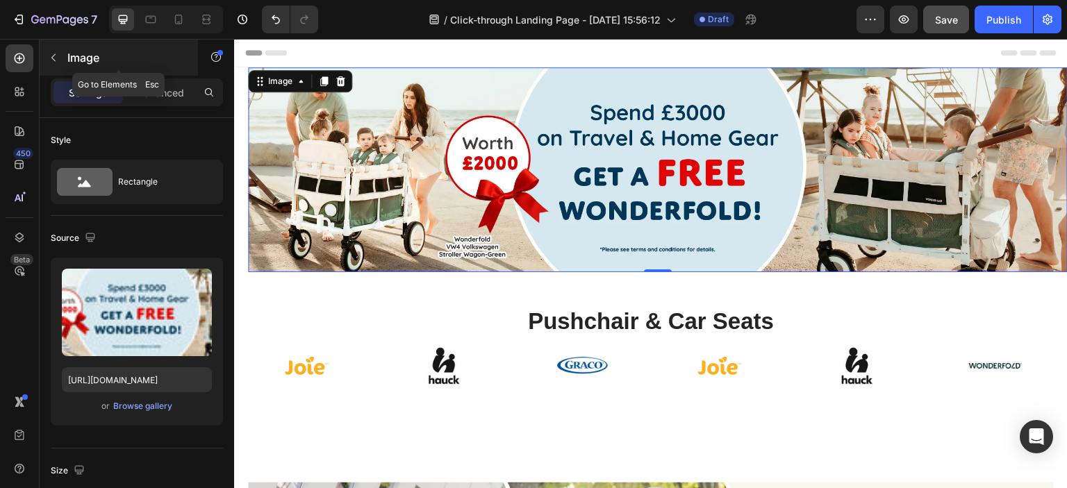
click at [97, 63] on p "Image" at bounding box center [126, 57] width 118 height 17
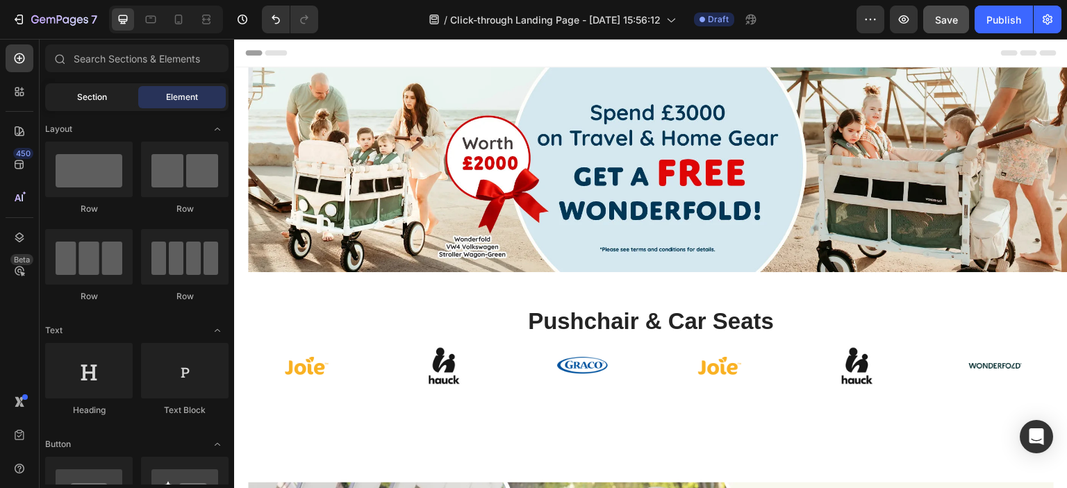
click at [77, 94] on span "Section" at bounding box center [92, 97] width 30 height 13
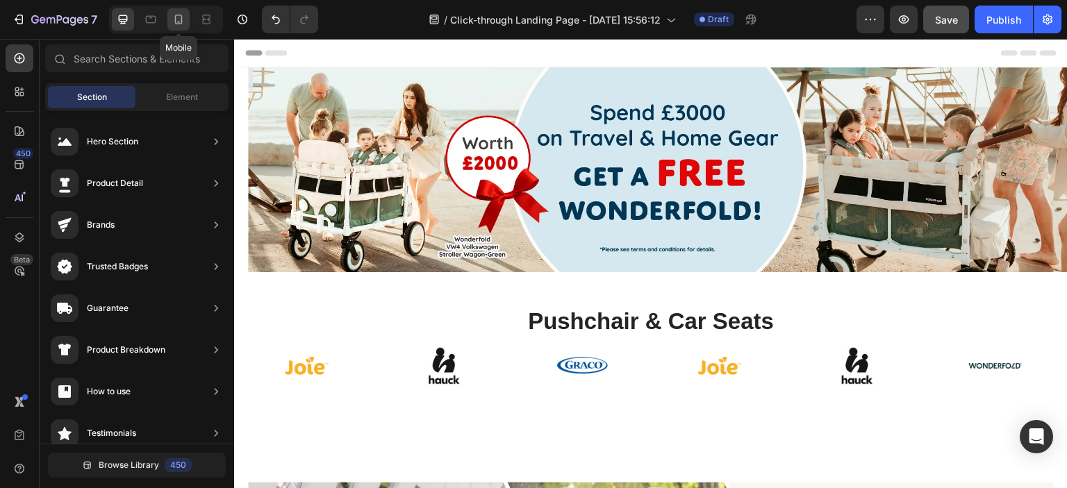
click at [175, 17] on icon at bounding box center [179, 20] width 8 height 10
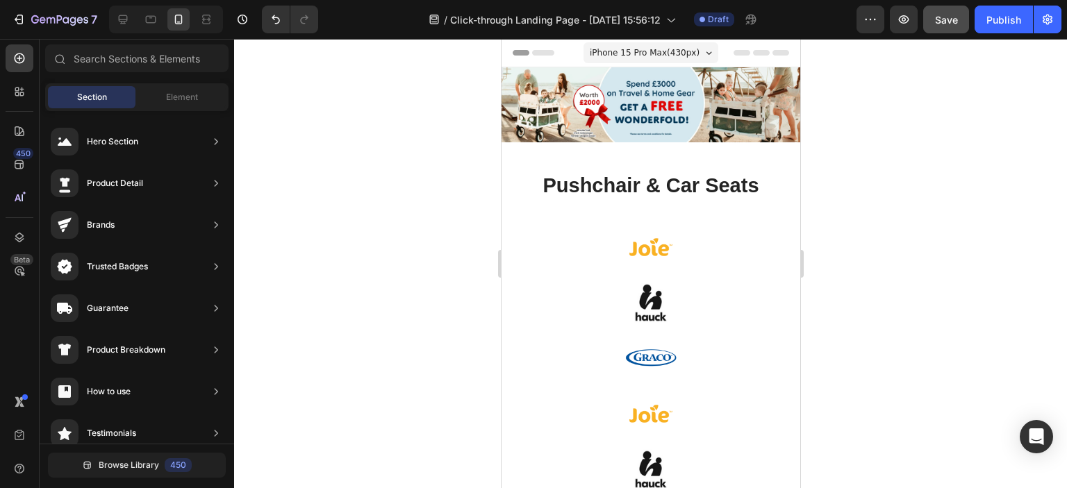
click at [649, 51] on span "iPhone 15 Pro Max ( 430 px)" at bounding box center [644, 53] width 110 height 14
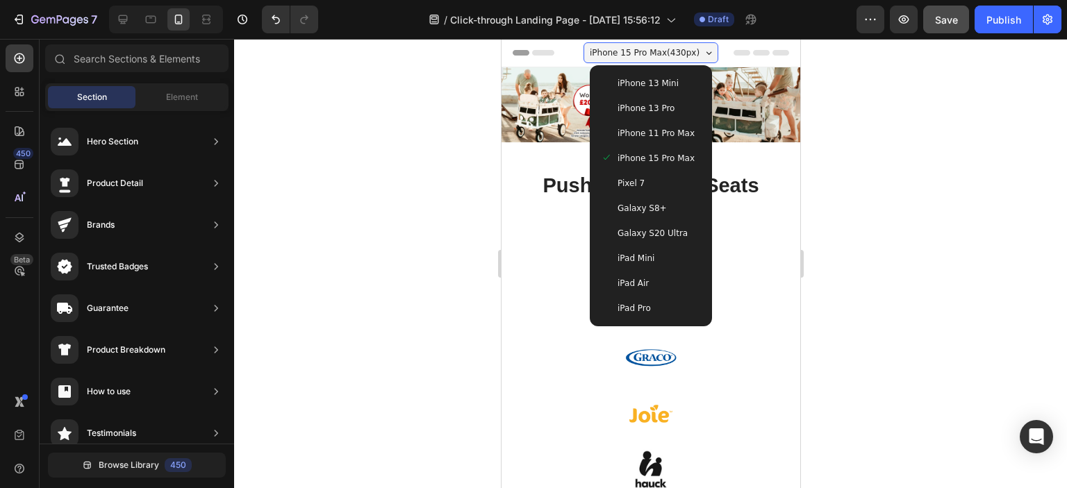
click at [649, 138] on span "iPhone 11 Pro Max" at bounding box center [655, 133] width 77 height 14
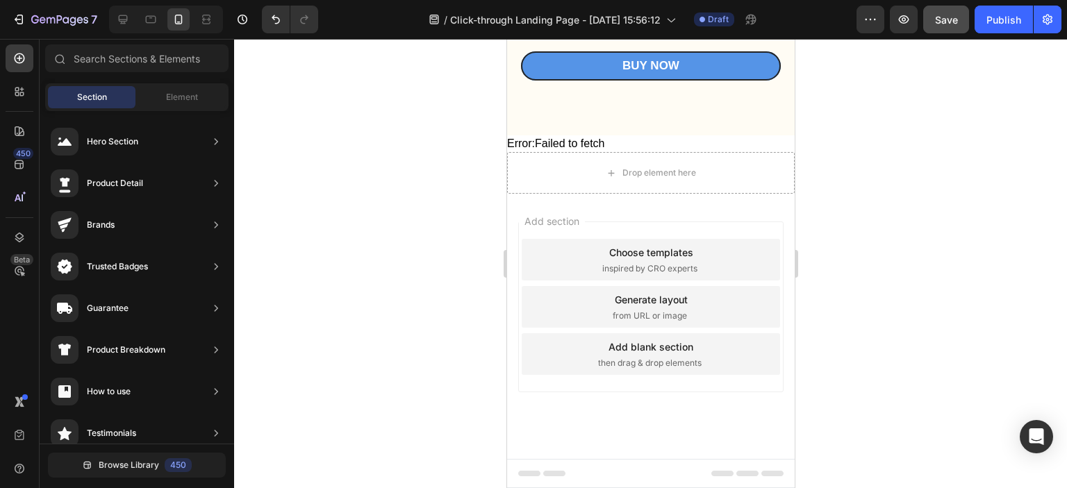
scroll to position [2226, 0]
